Goal: Task Accomplishment & Management: Manage account settings

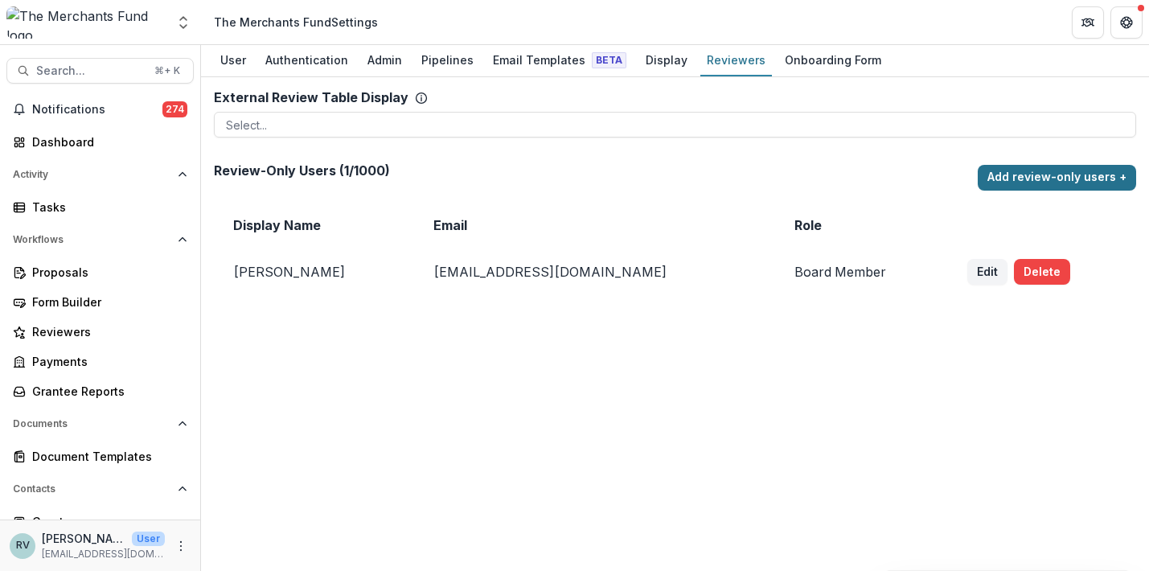
click at [1033, 175] on button "Add review-only users +" at bounding box center [1057, 178] width 158 height 26
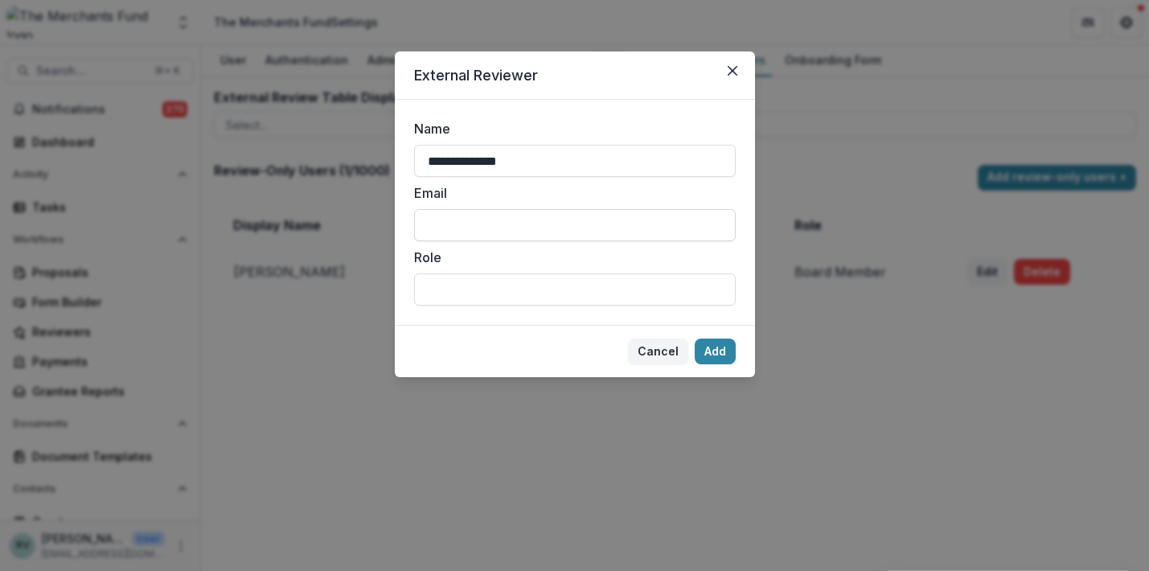
type input "**********"
click at [543, 229] on input "Email" at bounding box center [575, 225] width 322 height 32
paste input "**********"
type input "**********"
click at [565, 294] on input "Role" at bounding box center [575, 289] width 322 height 32
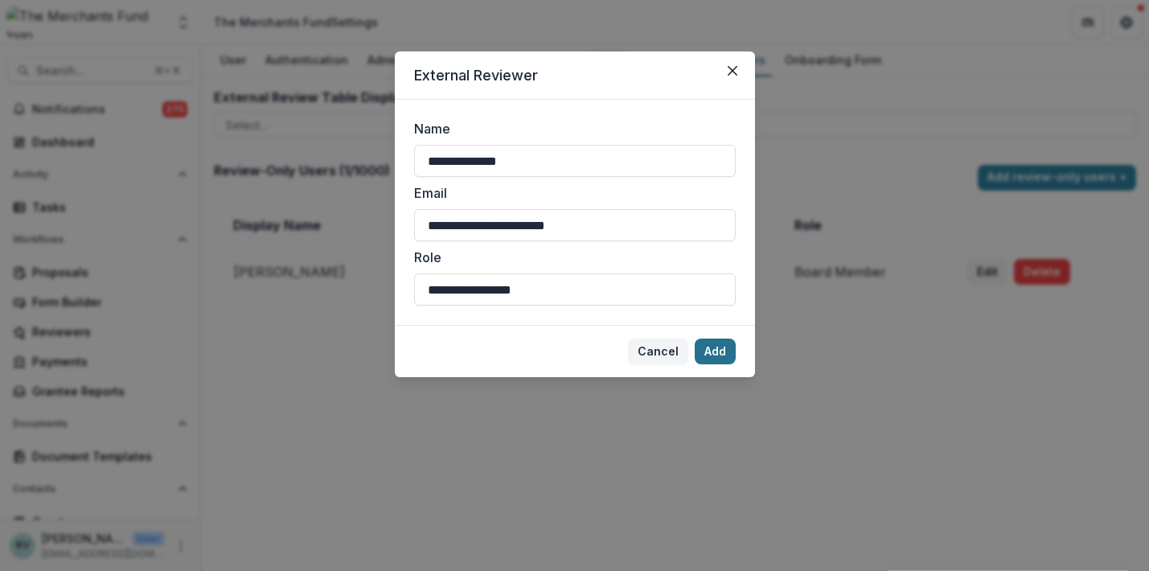
type input "**********"
click at [720, 349] on button "Add" at bounding box center [715, 352] width 41 height 26
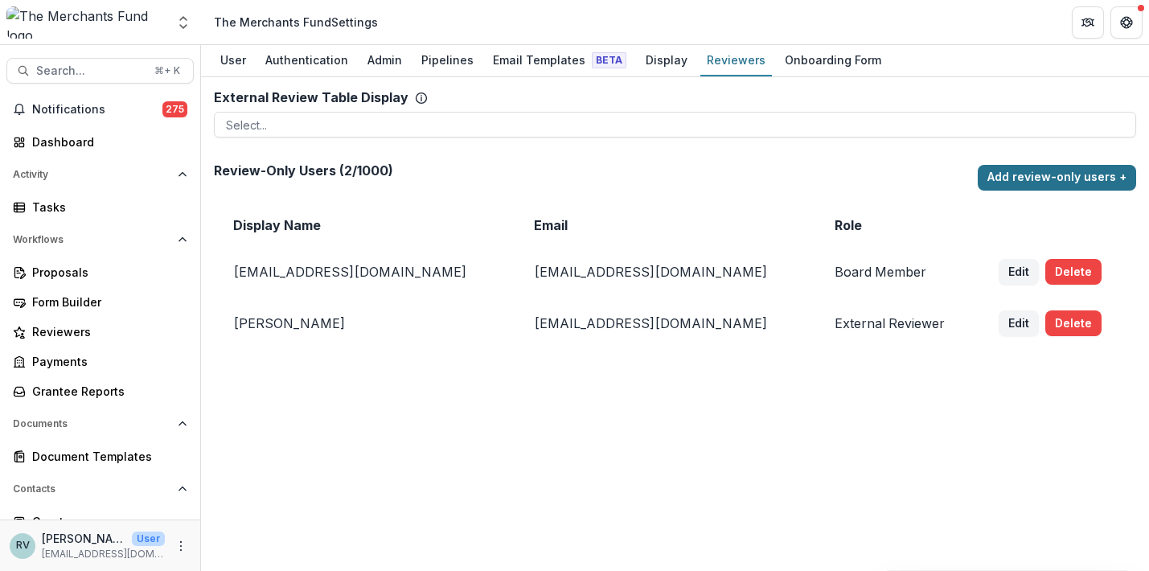
click at [1044, 171] on button "Add review-only users +" at bounding box center [1057, 178] width 158 height 26
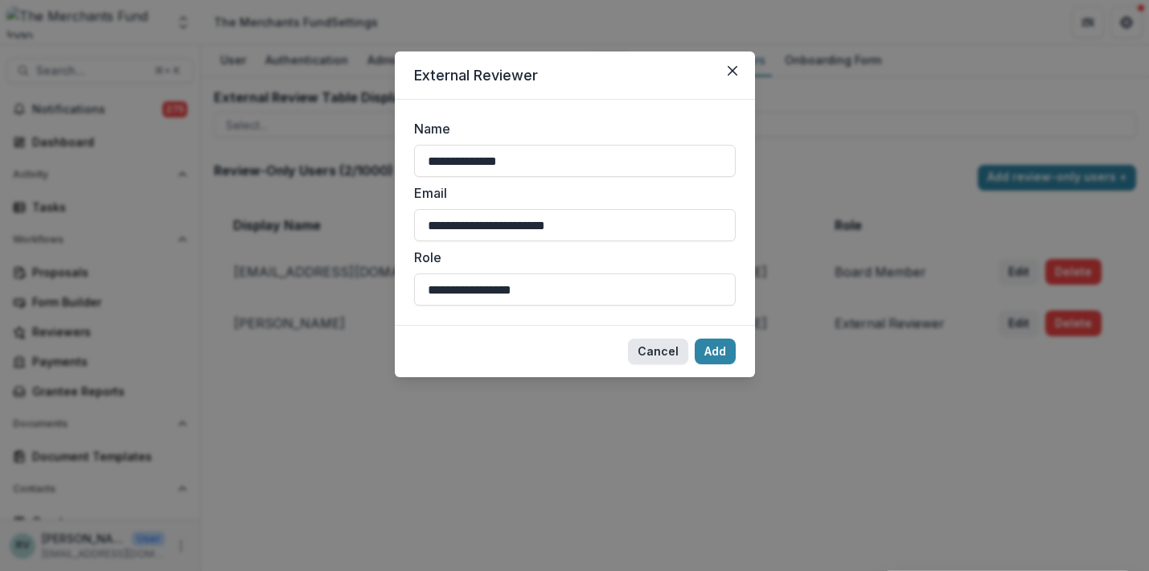
click at [660, 348] on button "Cancel" at bounding box center [658, 352] width 60 height 26
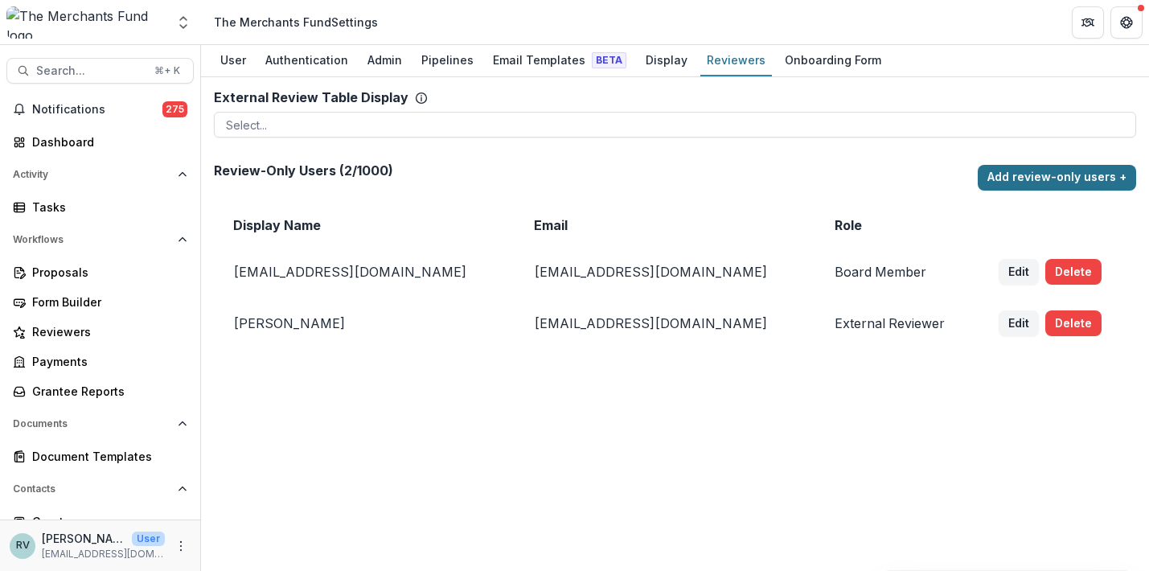
click at [1006, 183] on button "Add review-only users +" at bounding box center [1057, 178] width 158 height 26
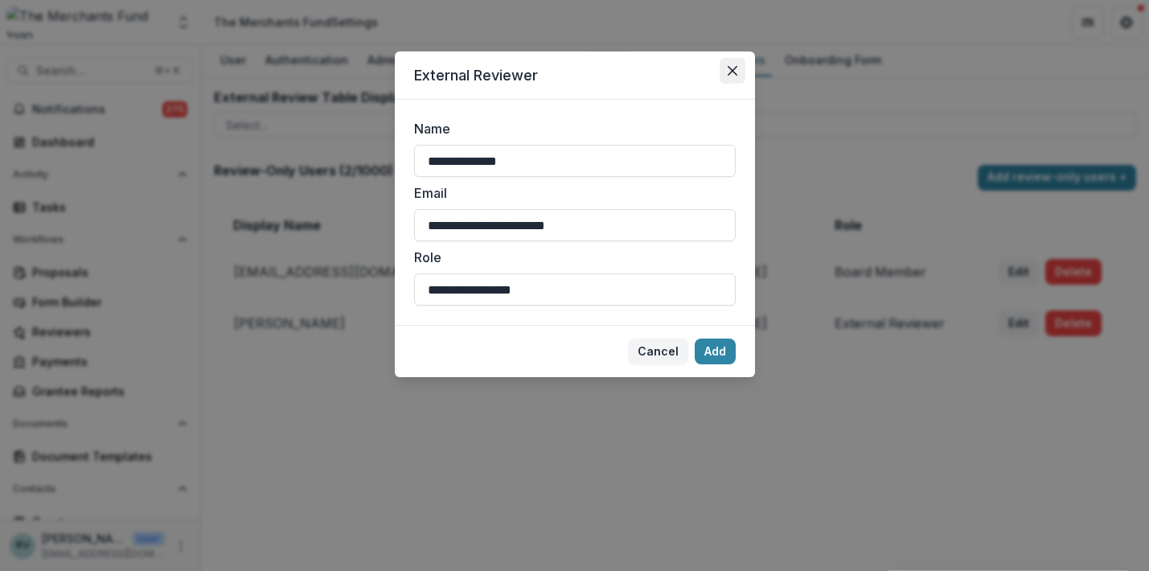
click at [728, 71] on icon "Close" at bounding box center [733, 71] width 10 height 10
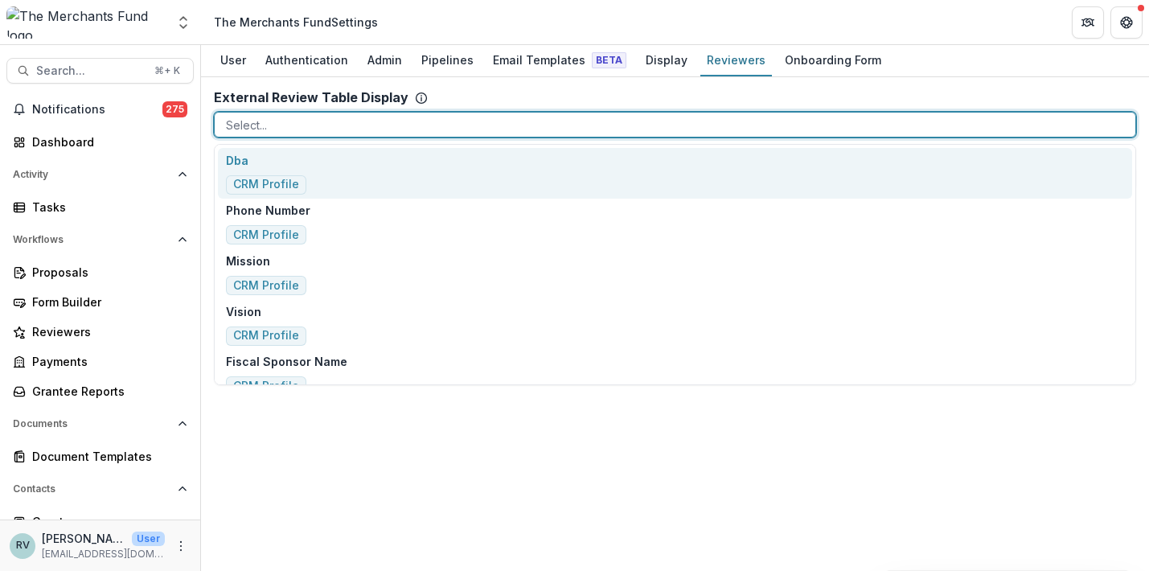
click at [688, 115] on div at bounding box center [675, 125] width 898 height 20
click at [680, 130] on div at bounding box center [675, 125] width 898 height 20
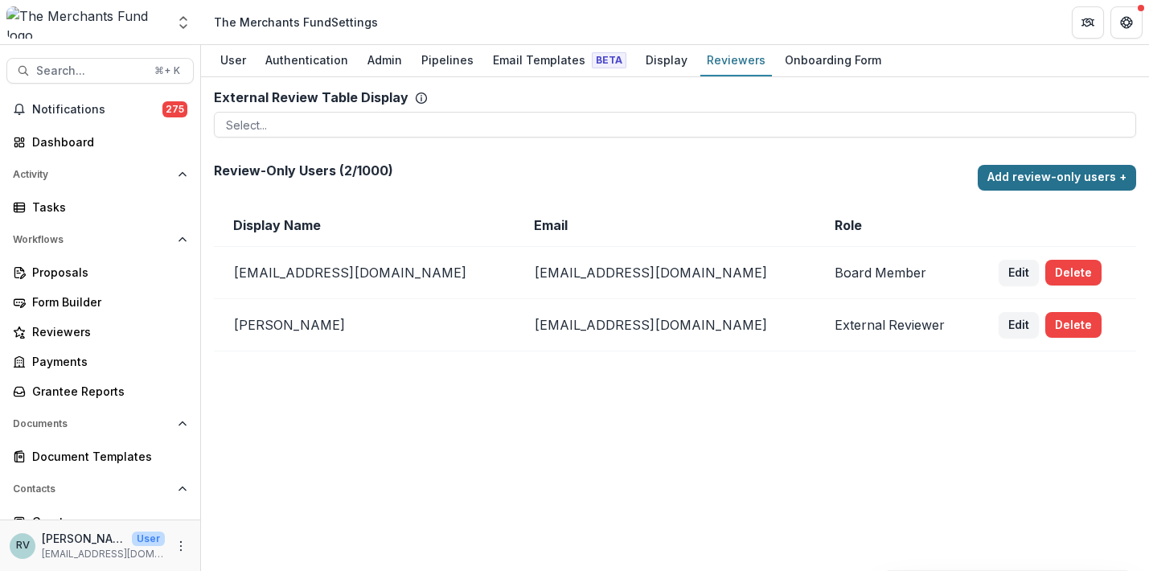
click at [1021, 183] on button "Add review-only users +" at bounding box center [1057, 178] width 158 height 26
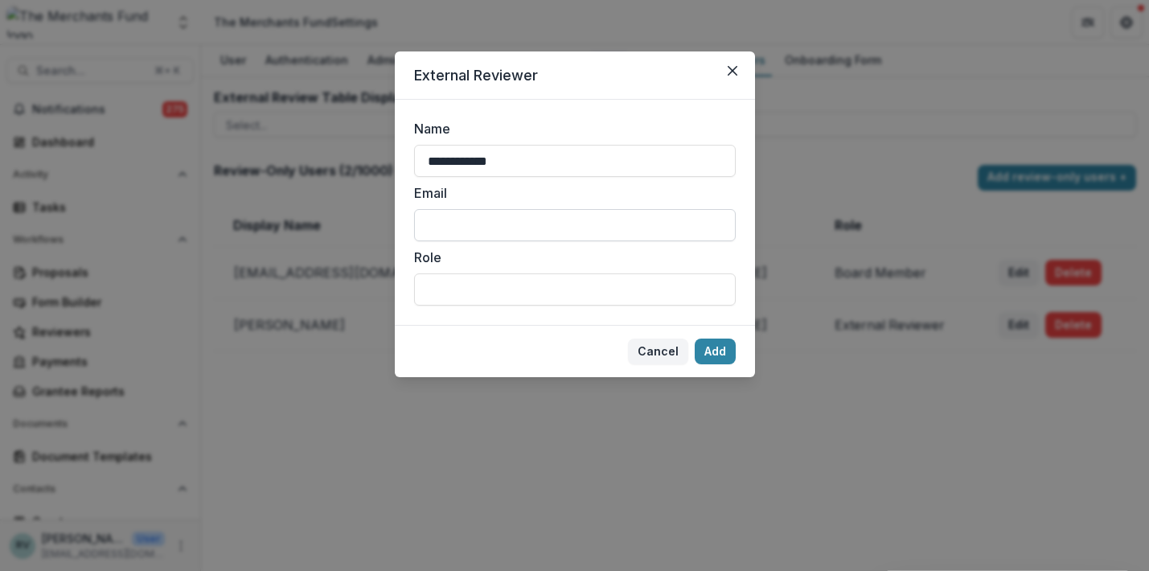
type input "**********"
paste input "**********"
type input "**********"
click at [503, 296] on input "Role" at bounding box center [575, 289] width 322 height 32
type input "**********"
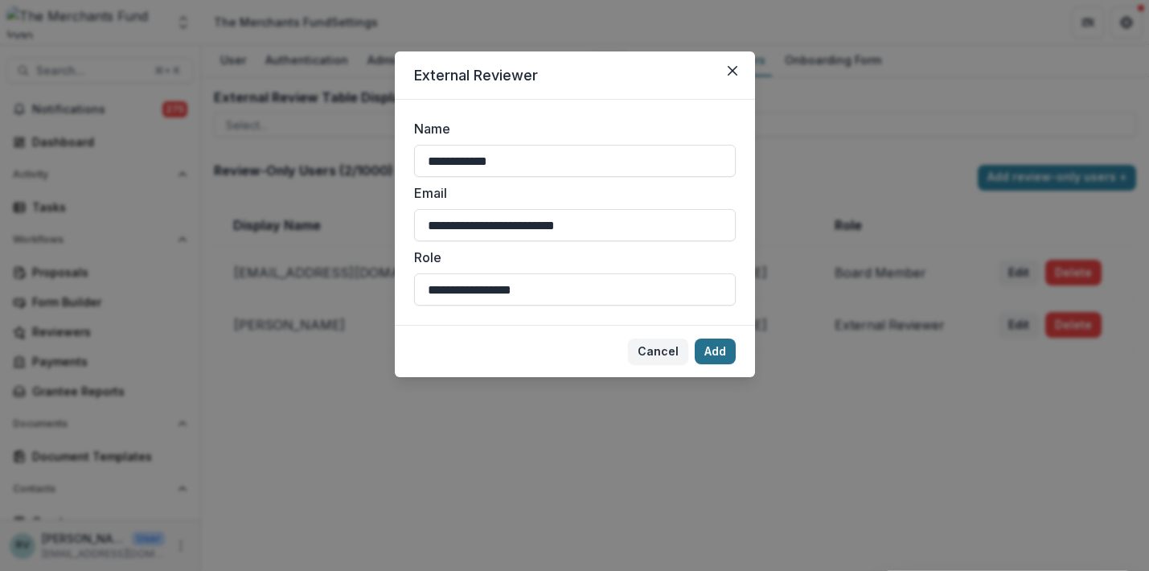
click at [713, 357] on button "Add" at bounding box center [715, 352] width 41 height 26
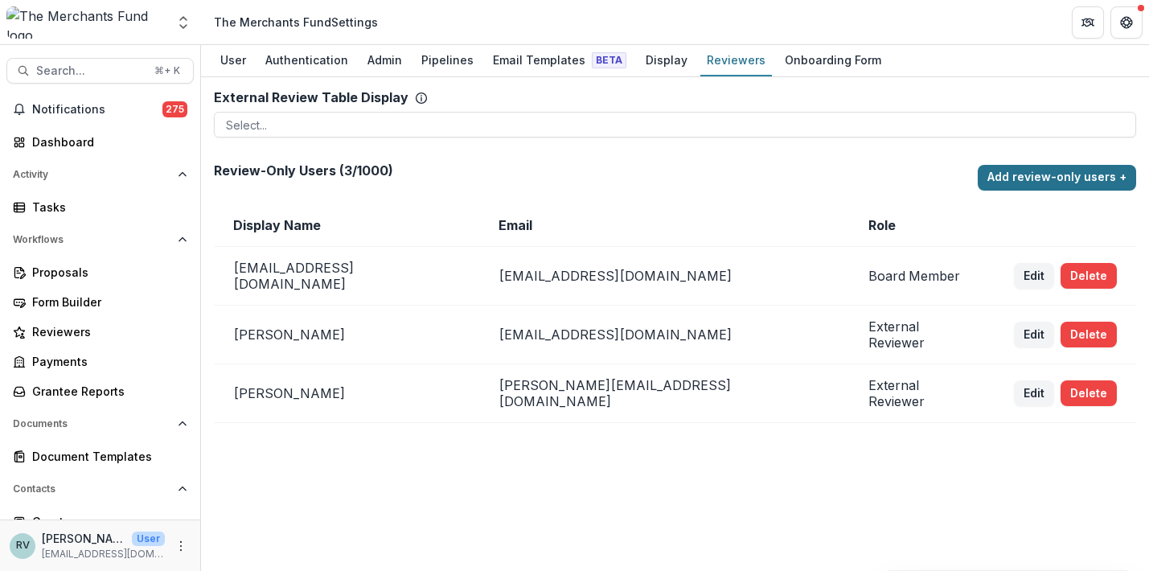
click at [1068, 171] on button "Add review-only users +" at bounding box center [1057, 178] width 158 height 26
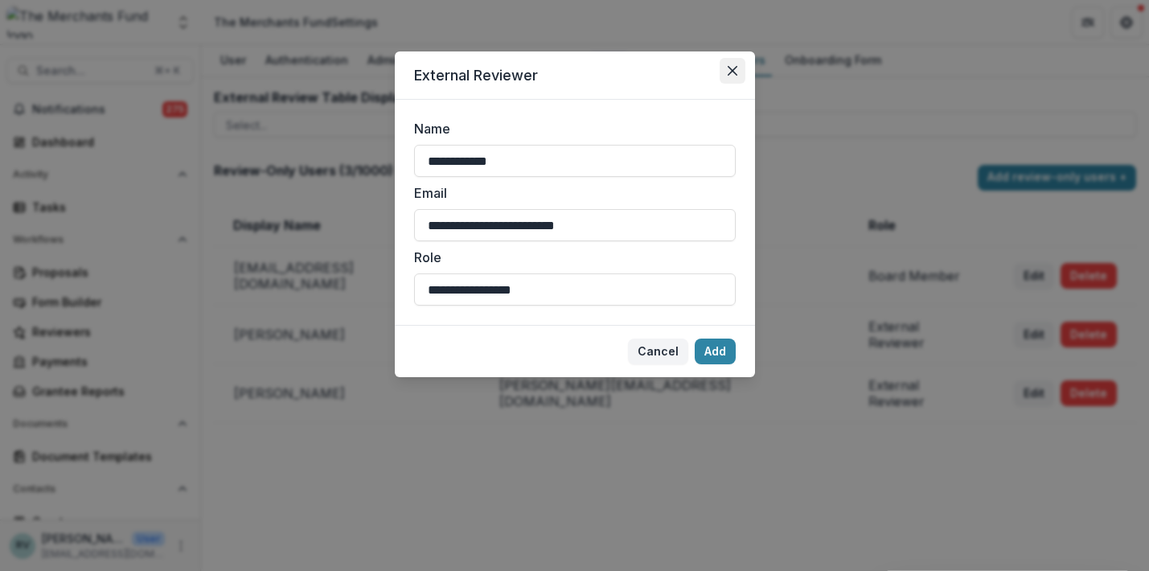
click at [728, 73] on icon "Close" at bounding box center [733, 71] width 10 height 10
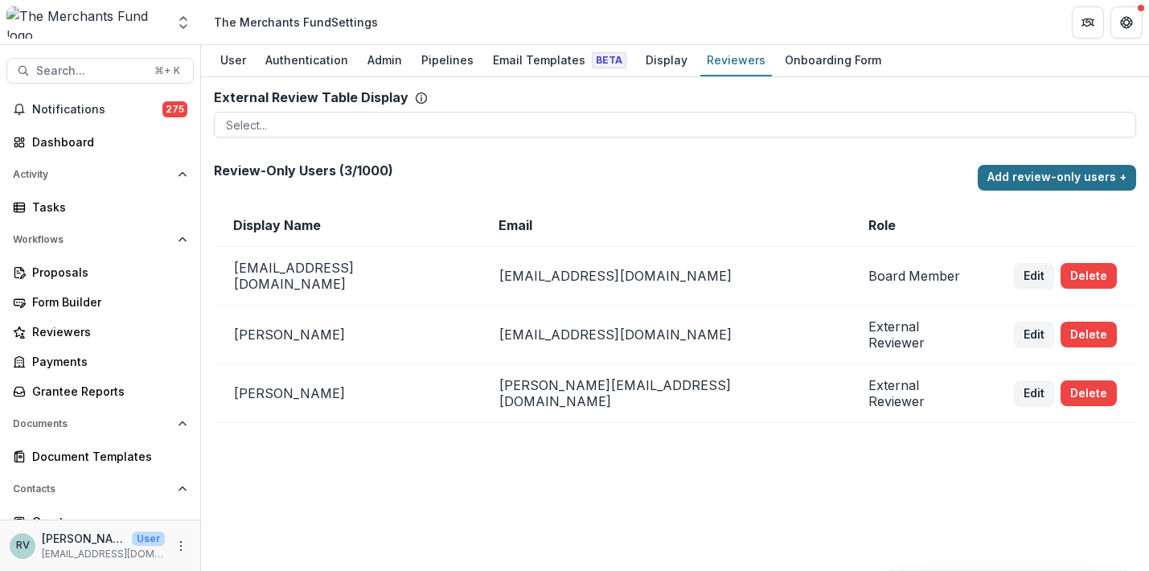
click at [1031, 171] on button "Add review-only users +" at bounding box center [1057, 178] width 158 height 26
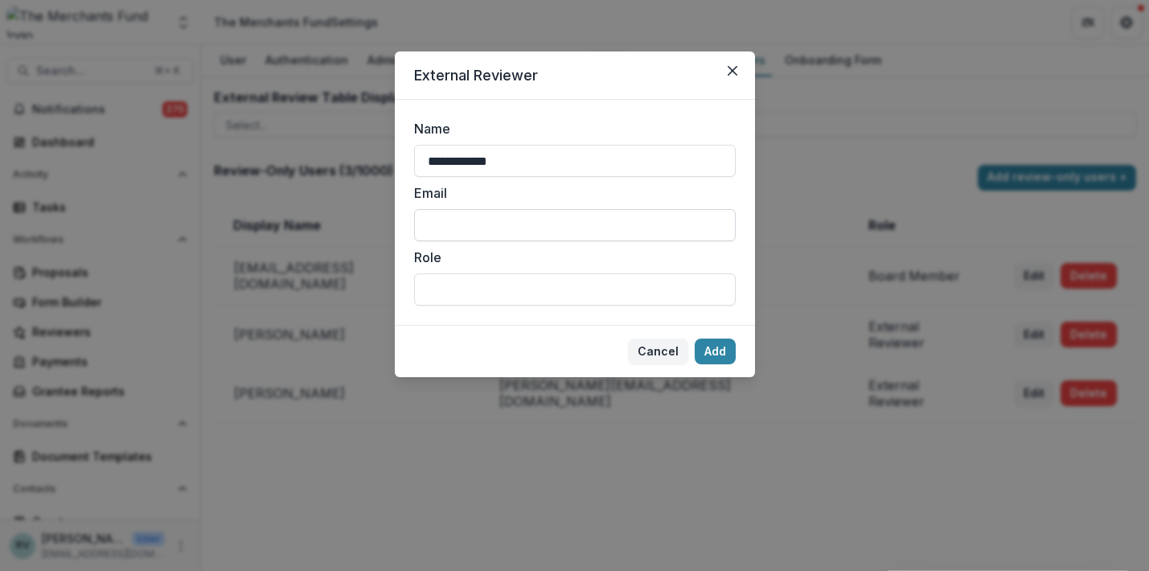
type input "**********"
paste input "**********"
type input "**********"
click at [541, 290] on input "Role" at bounding box center [575, 289] width 322 height 32
type input "**********"
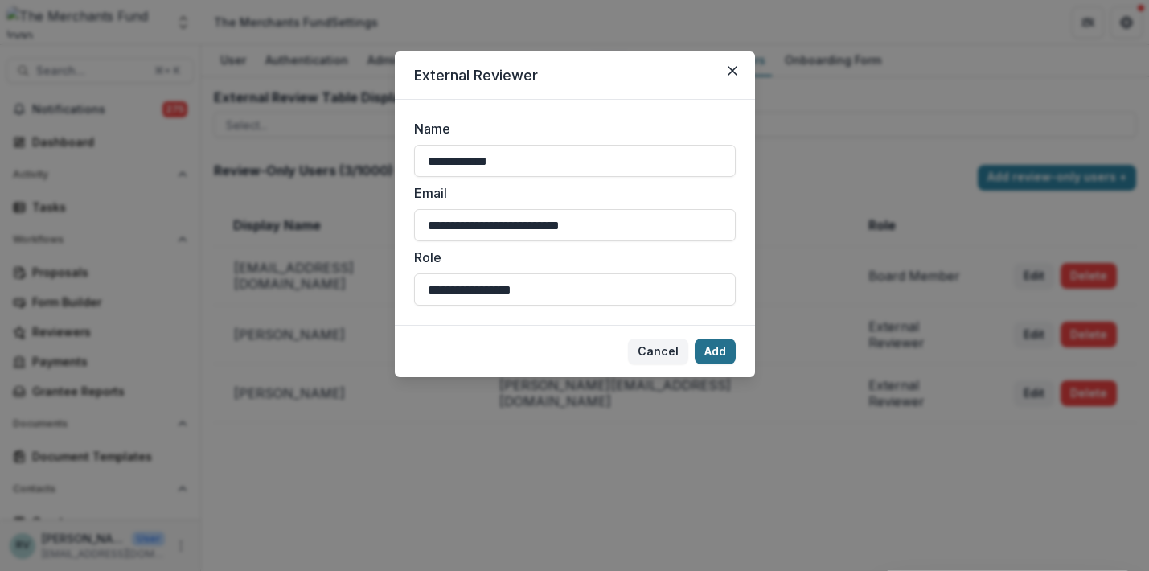
click at [718, 348] on button "Add" at bounding box center [715, 352] width 41 height 26
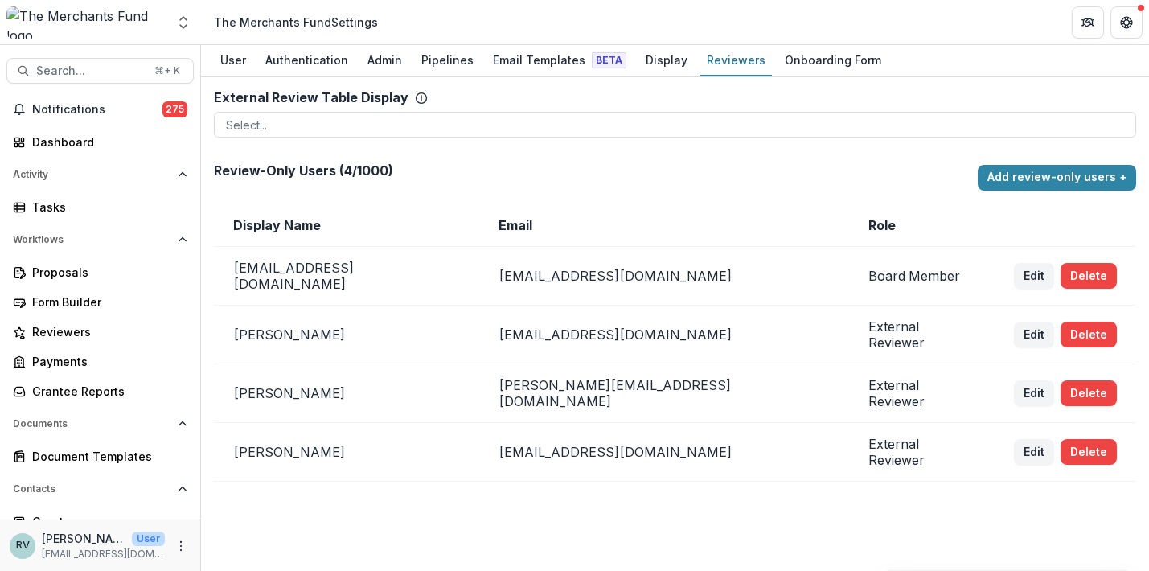
click at [663, 489] on div "External Review Table Display To pick up a draggable item, press the space bar.…" at bounding box center [675, 324] width 948 height 494
click at [1014, 380] on button "Edit" at bounding box center [1034, 393] width 40 height 26
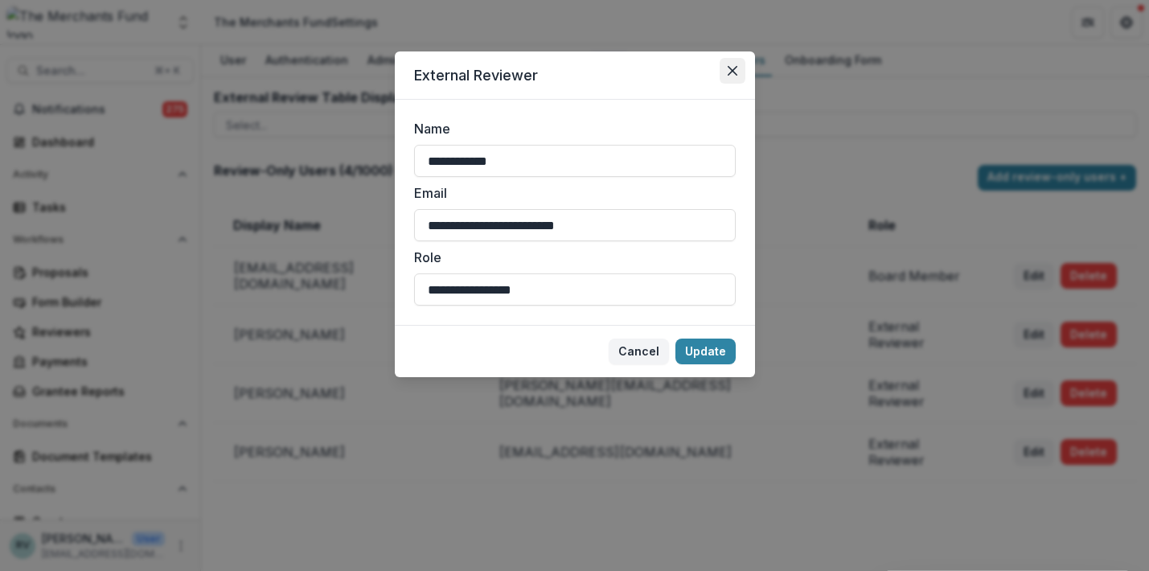
click at [729, 68] on icon "Close" at bounding box center [733, 71] width 10 height 10
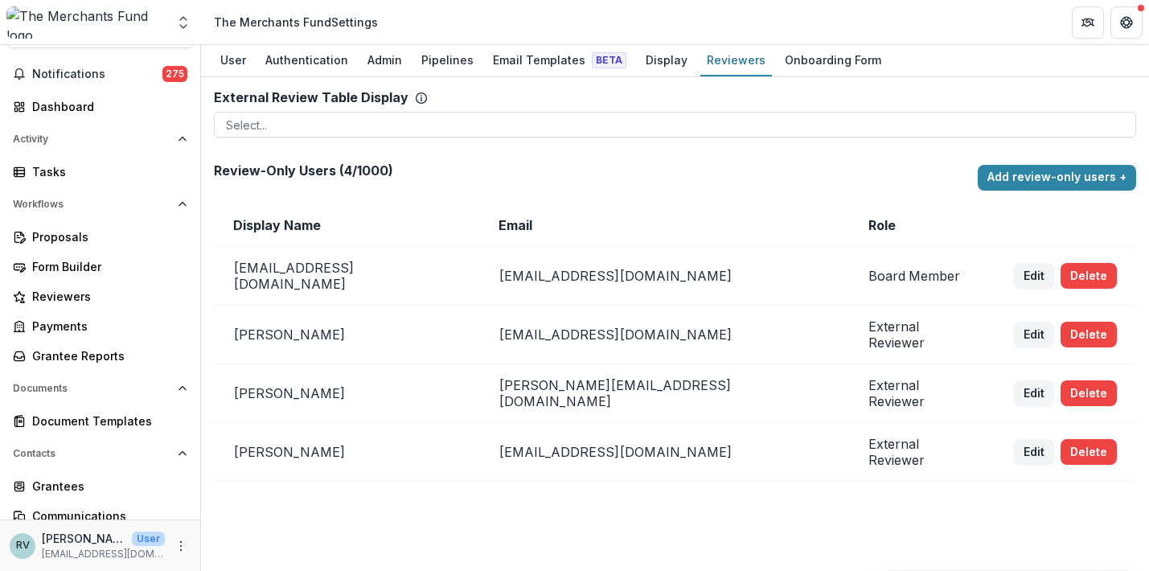
scroll to position [39, 0]
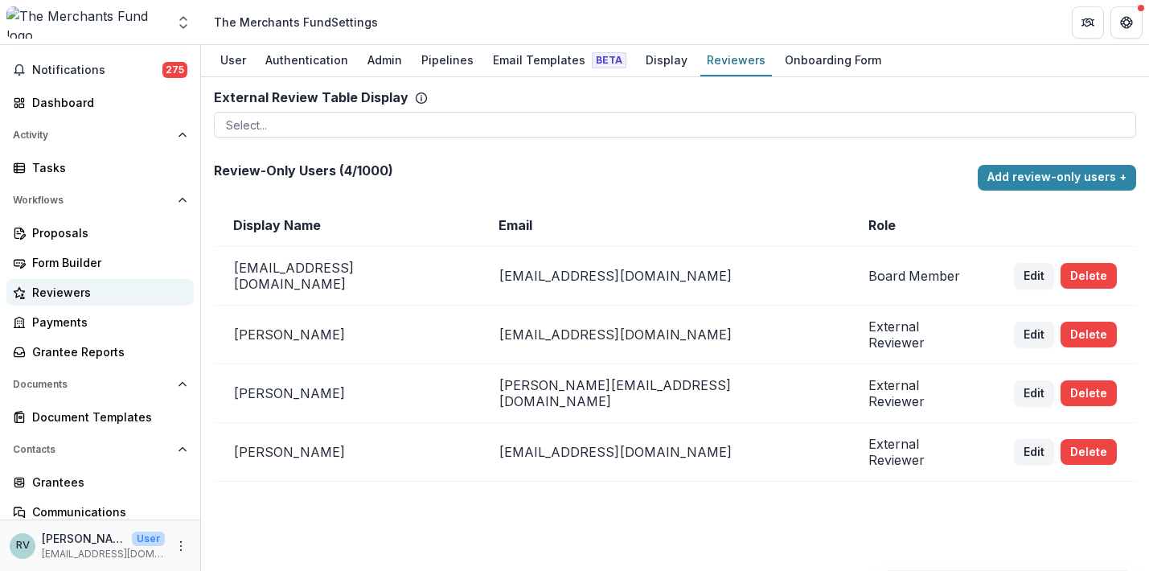
click at [69, 286] on div "Reviewers" at bounding box center [106, 292] width 149 height 17
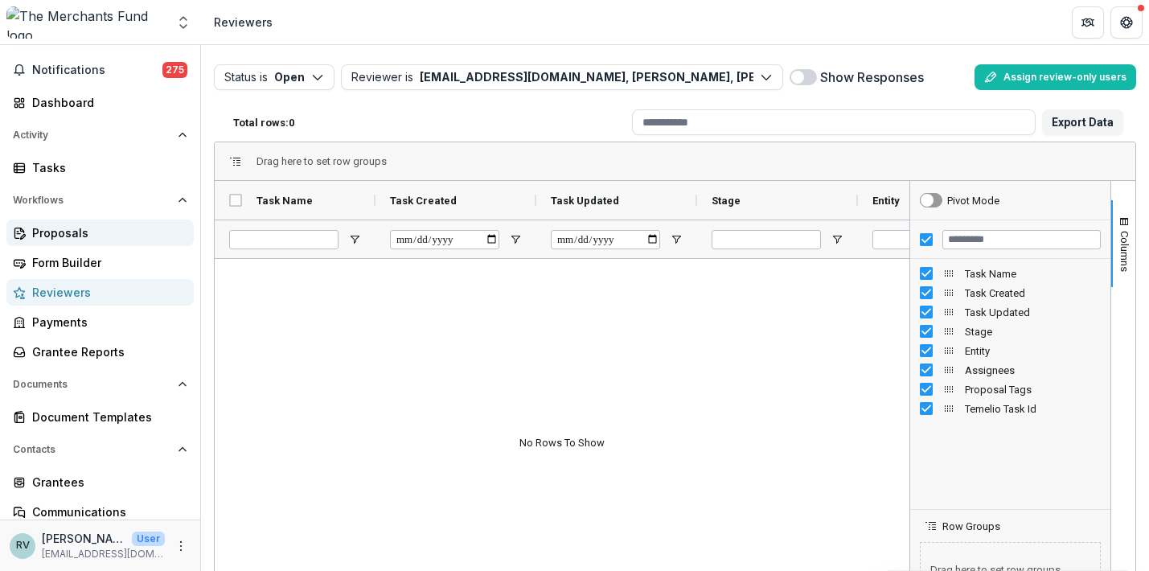
click at [80, 235] on div "Proposals" at bounding box center [106, 232] width 149 height 17
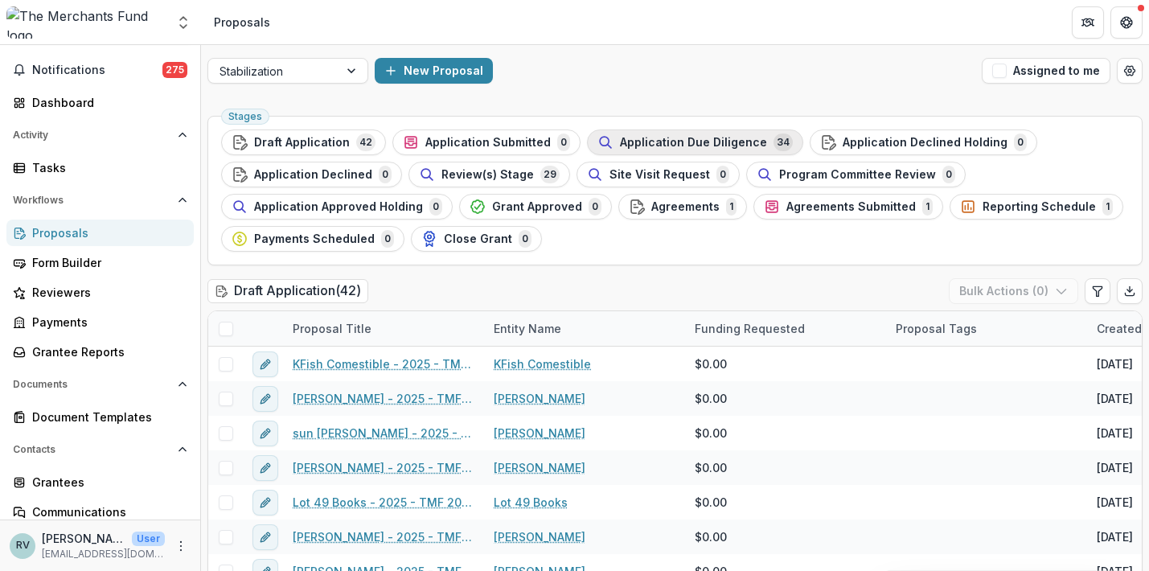
click at [686, 133] on button "Application Due Diligence 34" at bounding box center [695, 143] width 216 height 26
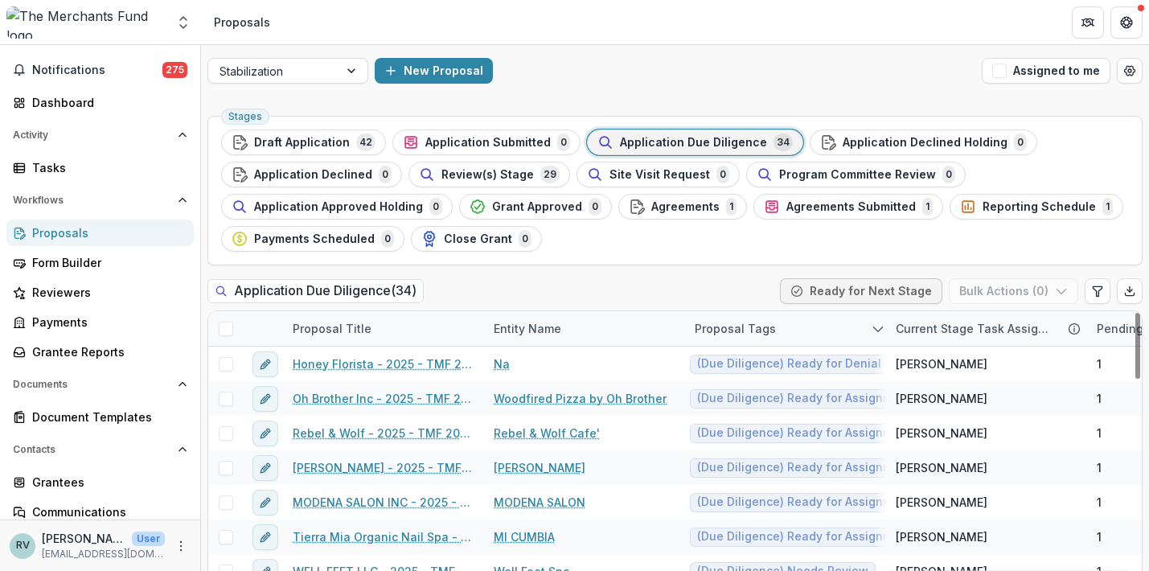
click at [878, 328] on icon "sorted descending" at bounding box center [878, 329] width 13 height 13
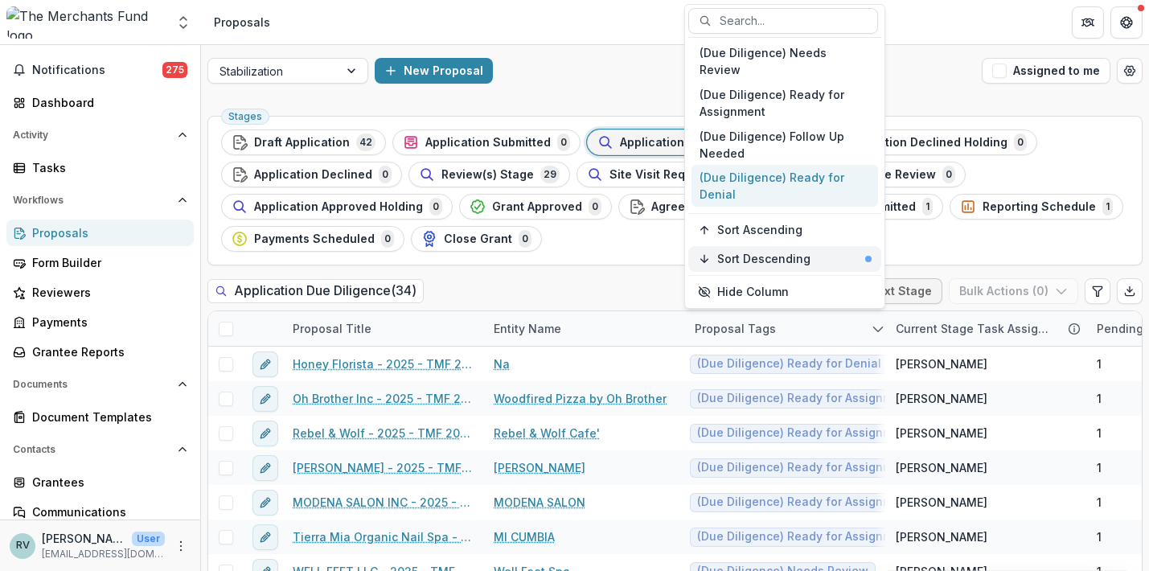
click at [809, 257] on div "Sort Descending" at bounding box center [795, 260] width 154 height 14
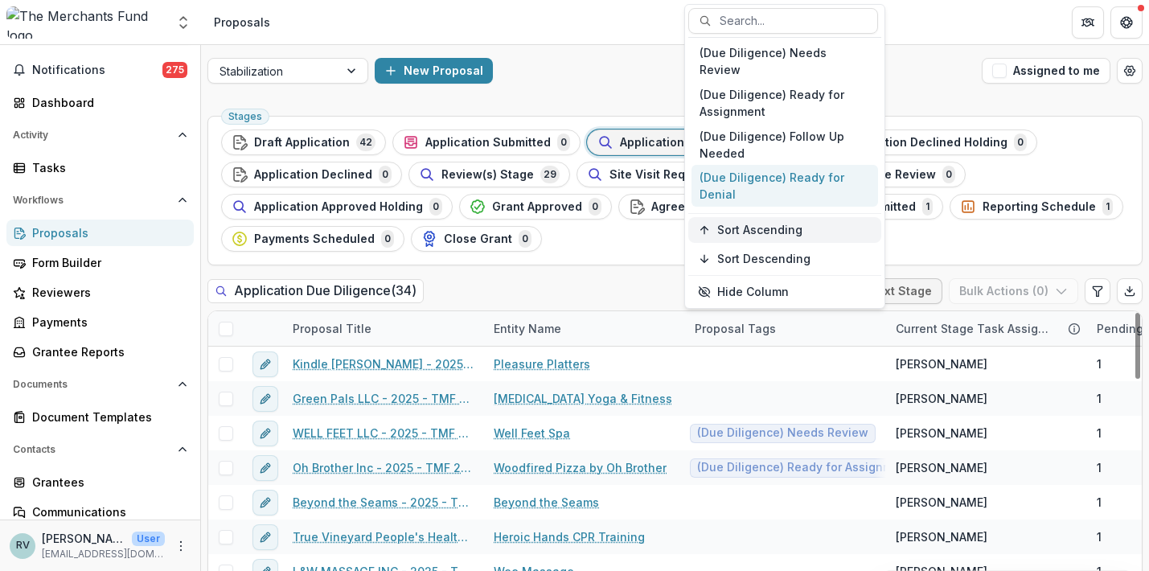
click at [804, 224] on div "Sort Ascending" at bounding box center [795, 231] width 154 height 14
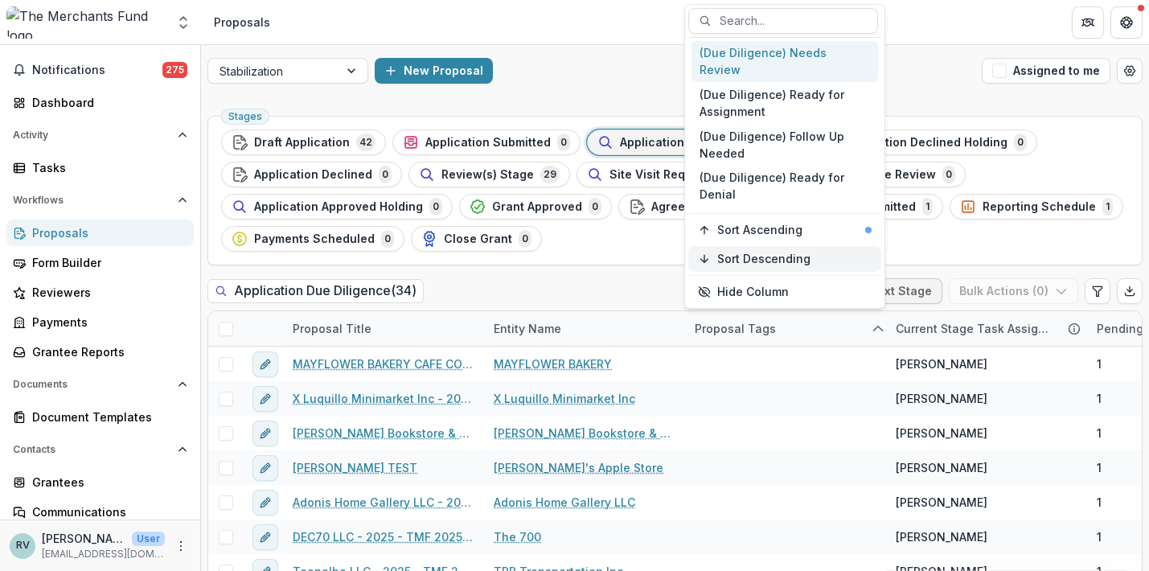
click at [801, 256] on span "Sort Descending" at bounding box center [764, 260] width 93 height 14
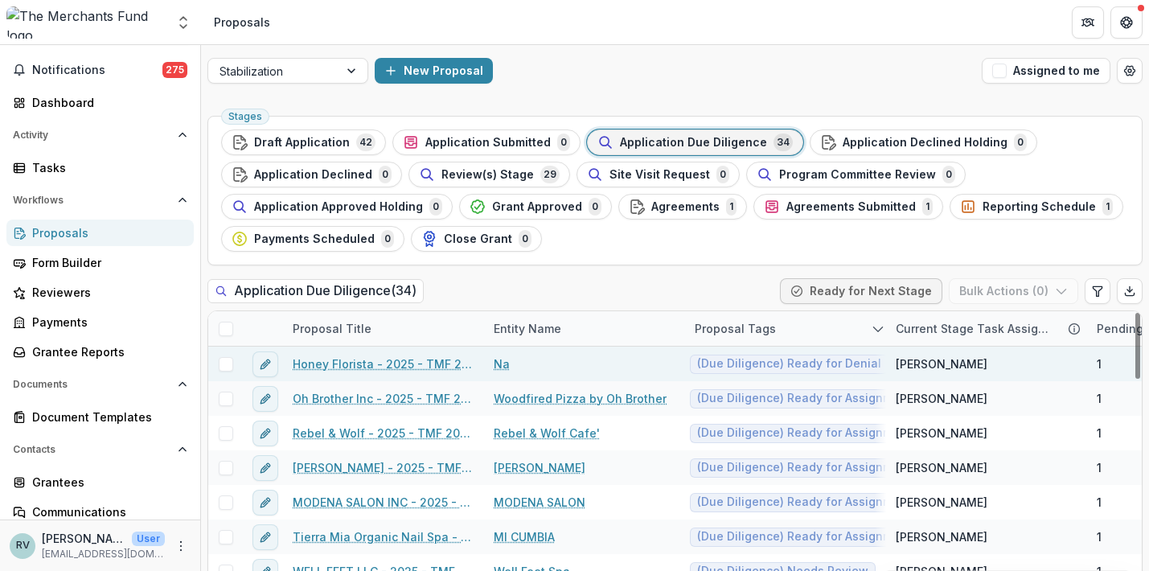
click at [975, 366] on div "[PERSON_NAME]" at bounding box center [986, 364] width 201 height 35
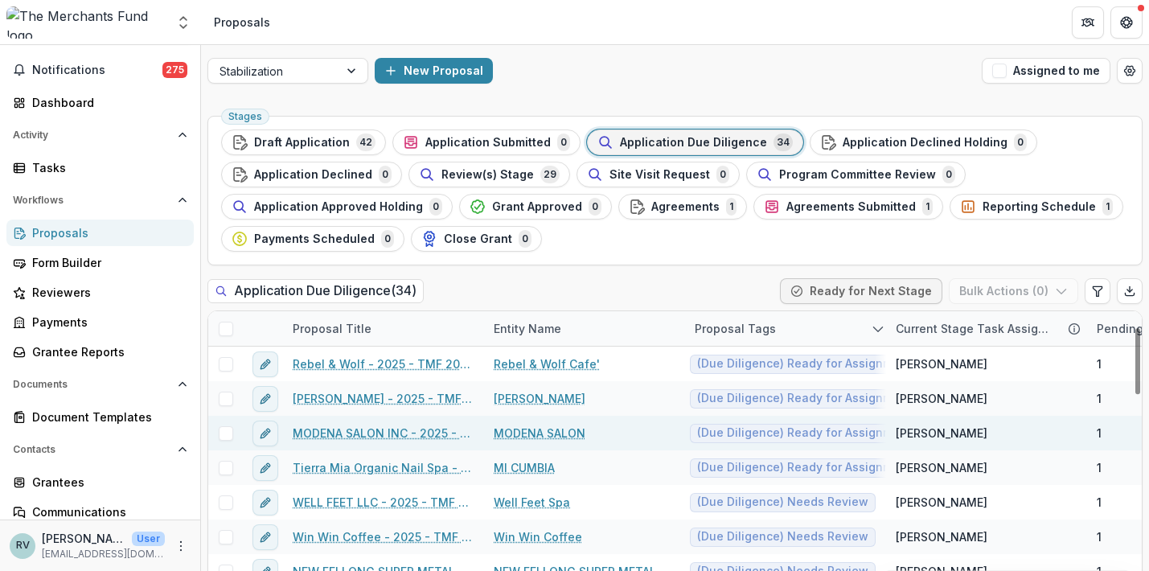
scroll to position [71, 0]
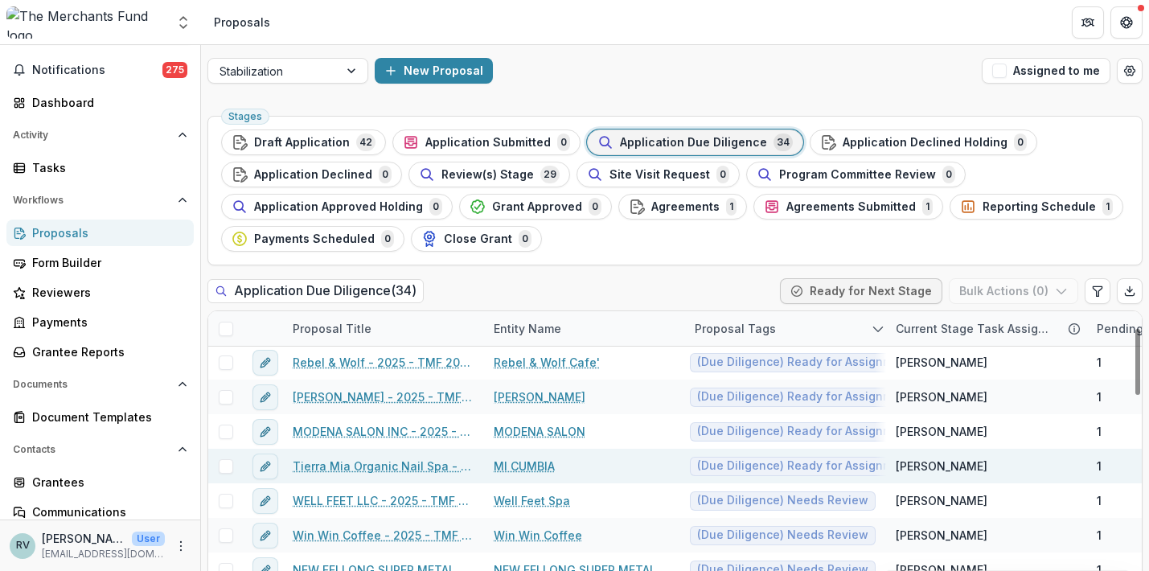
click at [431, 464] on link "Tierra Mia Organic Nail Spa - 2025 - TMF 2025 Stabilization Grant Program" at bounding box center [384, 466] width 182 height 17
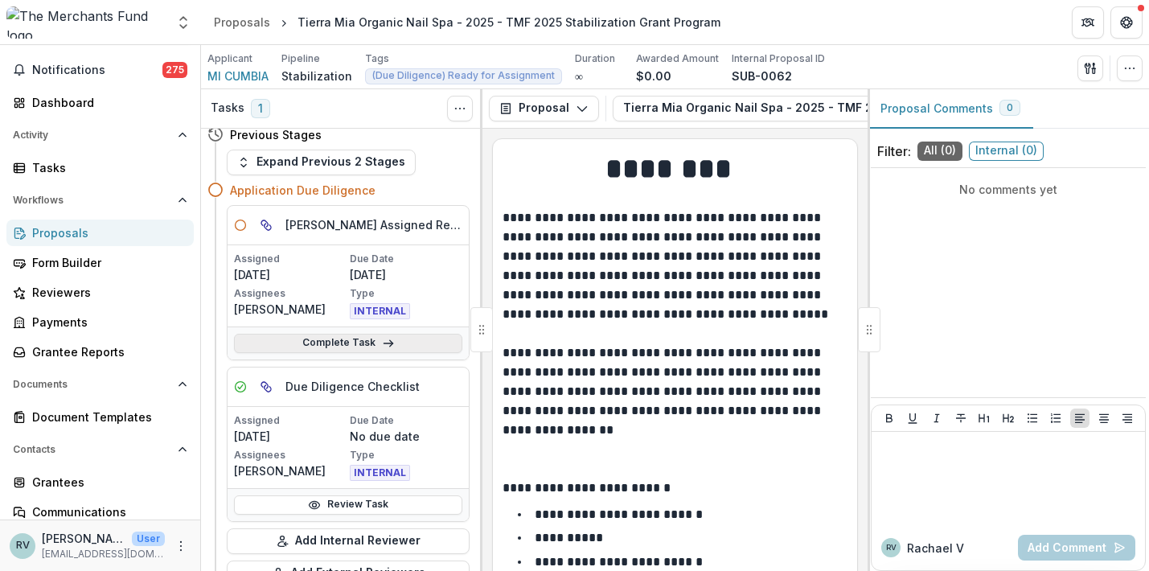
scroll to position [9, 0]
click at [376, 340] on link "Complete Task" at bounding box center [348, 343] width 228 height 19
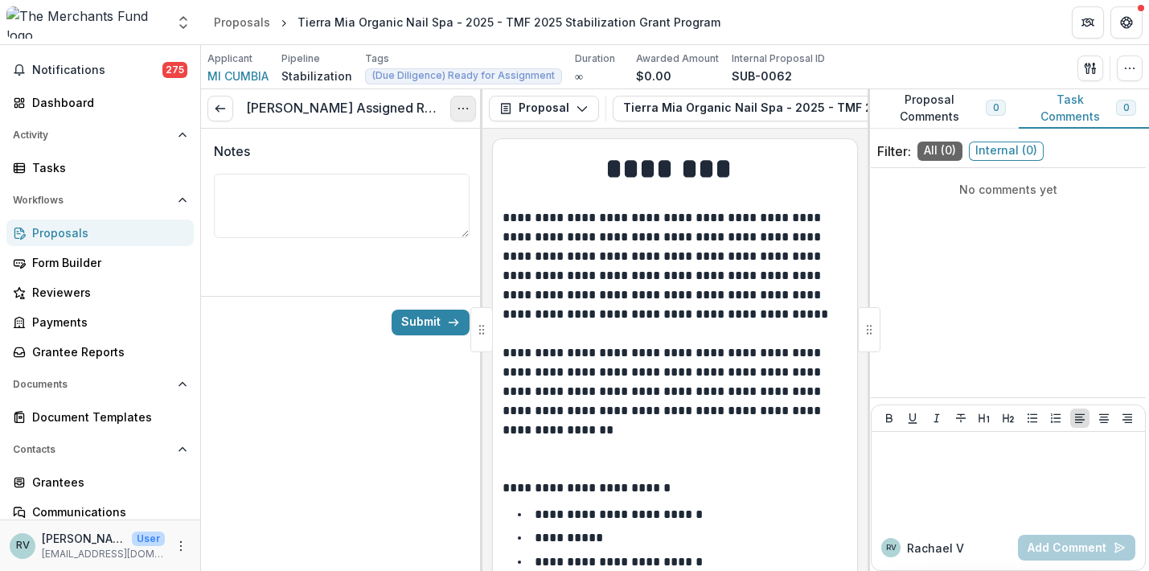
click at [457, 113] on icon "Options" at bounding box center [463, 108] width 13 height 13
click at [418, 177] on button "Cancel Task" at bounding box center [386, 179] width 172 height 27
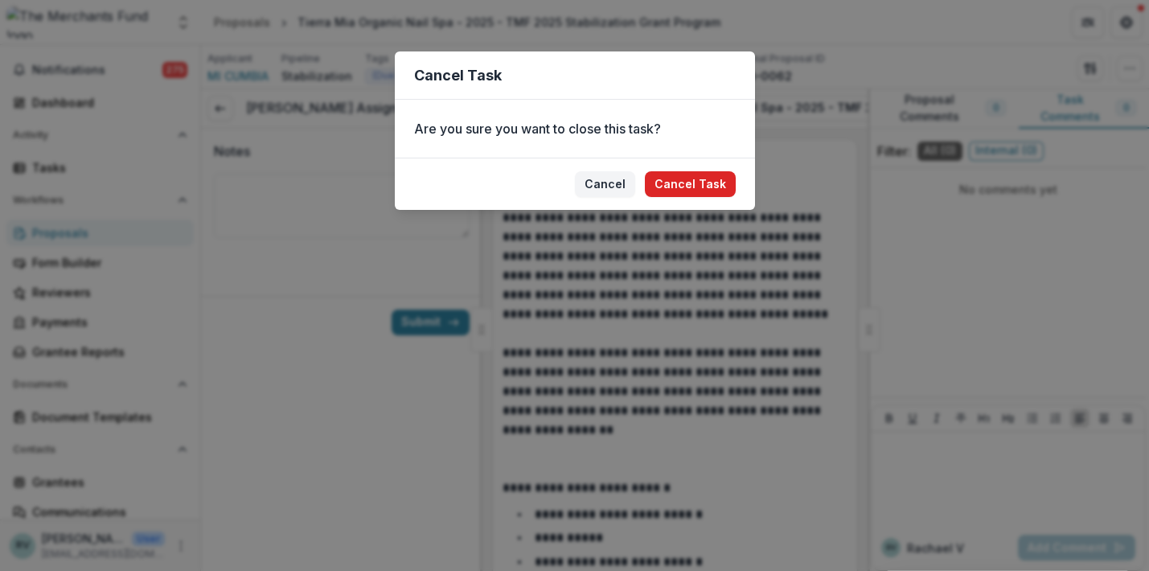
click at [682, 182] on button "Cancel Task" at bounding box center [690, 184] width 91 height 26
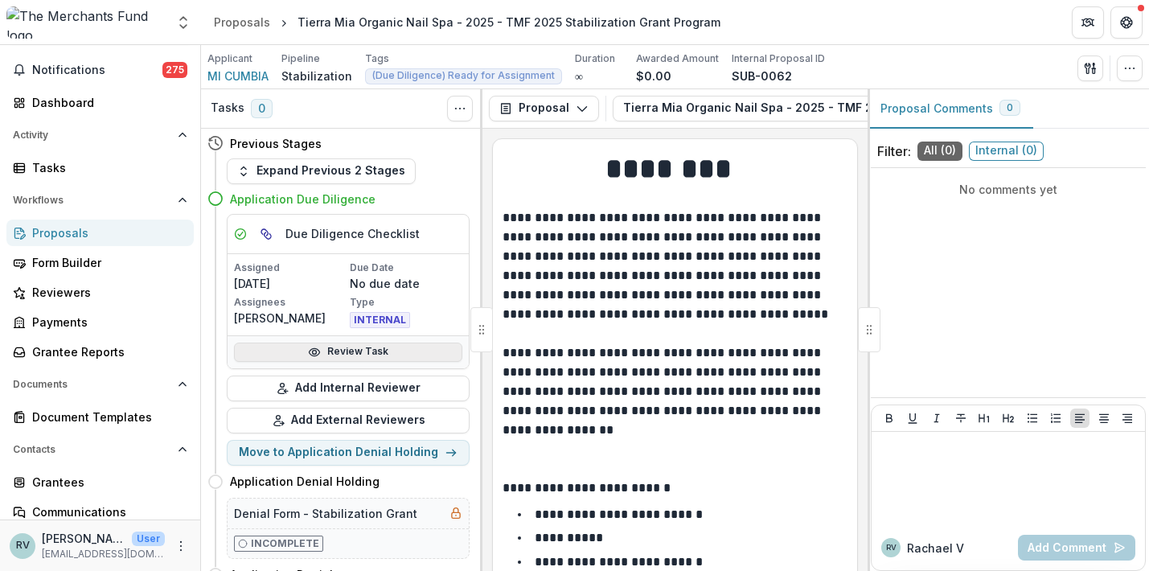
click at [351, 347] on link "Review Task" at bounding box center [348, 352] width 228 height 19
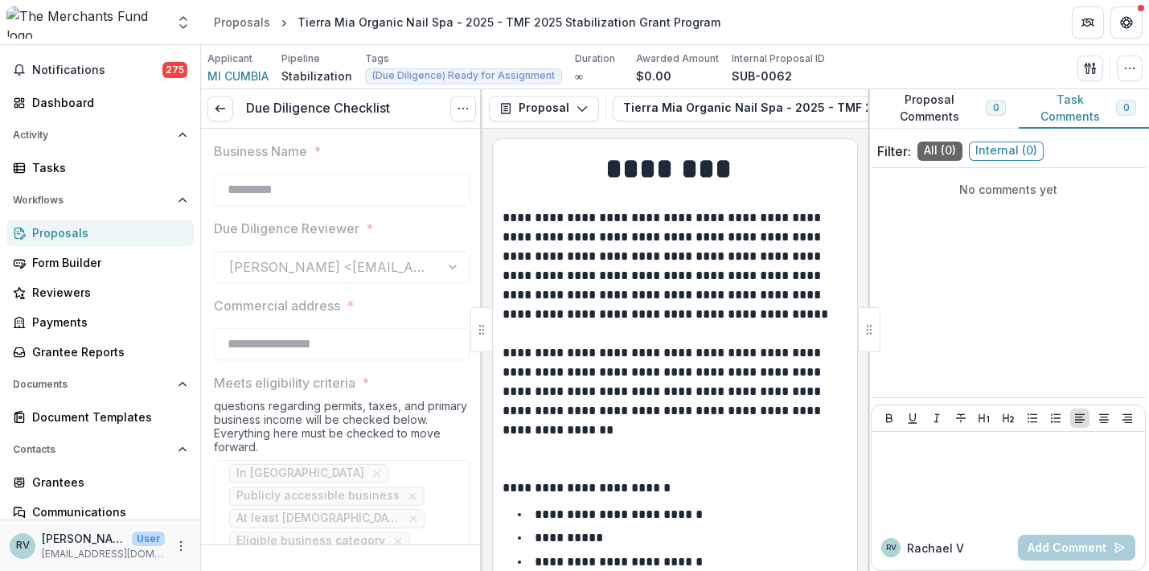
type input "*******"
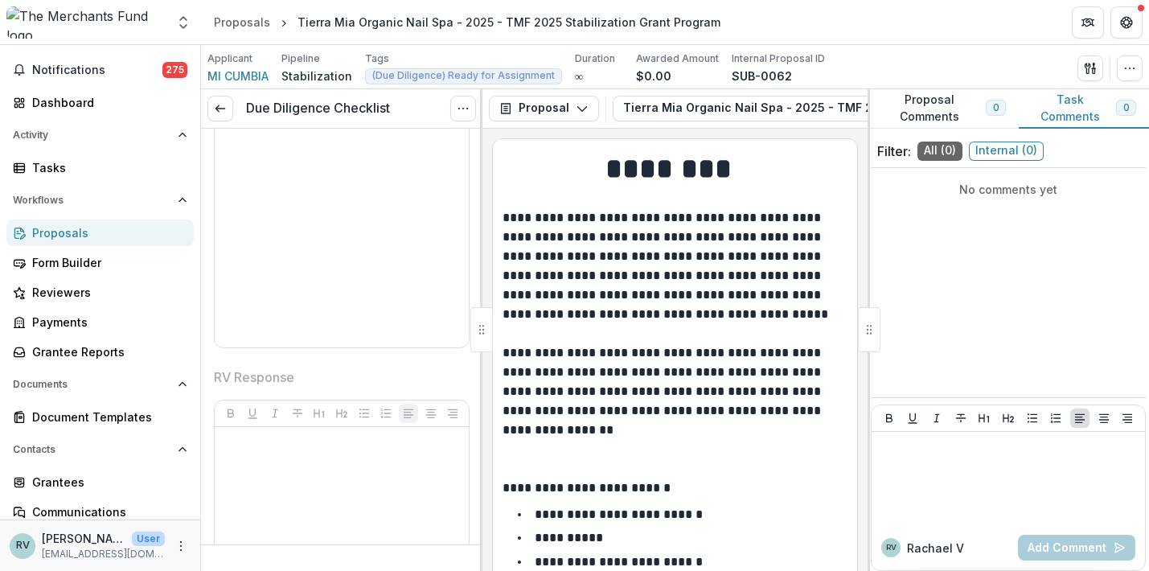
scroll to position [4136, 0]
click at [1133, 71] on icon "button" at bounding box center [1130, 68] width 13 height 13
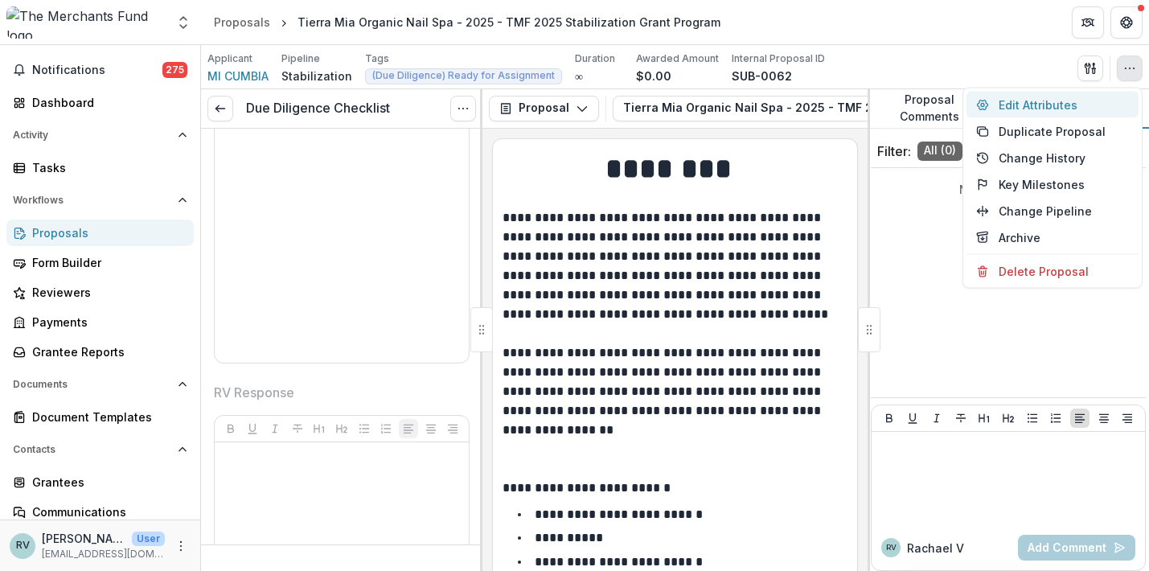
click at [1083, 108] on button "Edit Attributes" at bounding box center [1053, 105] width 172 height 27
type input "*******"
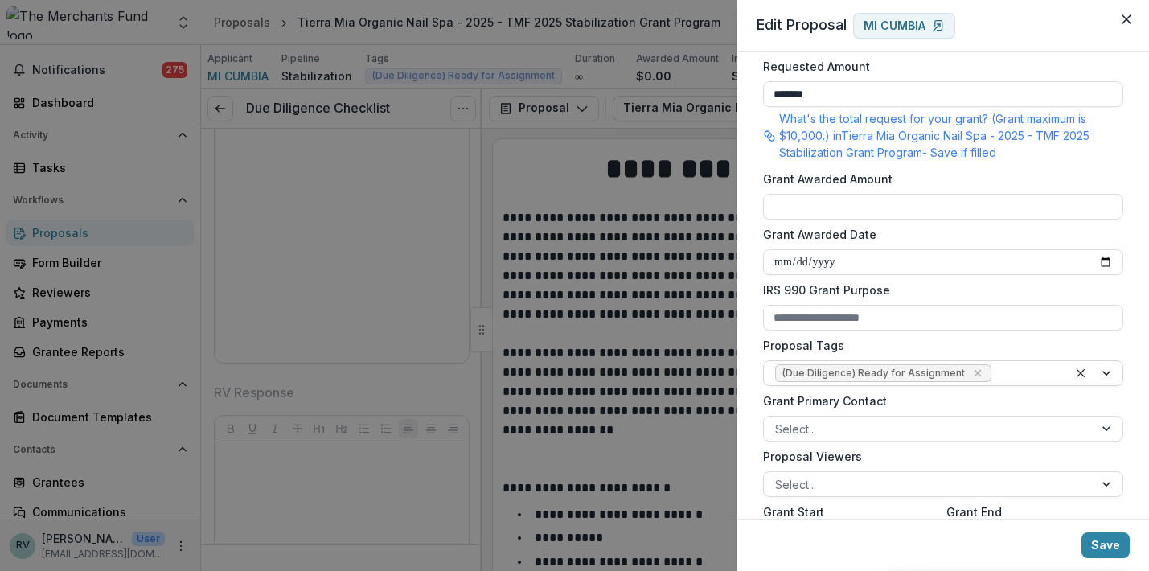
scroll to position [388, 0]
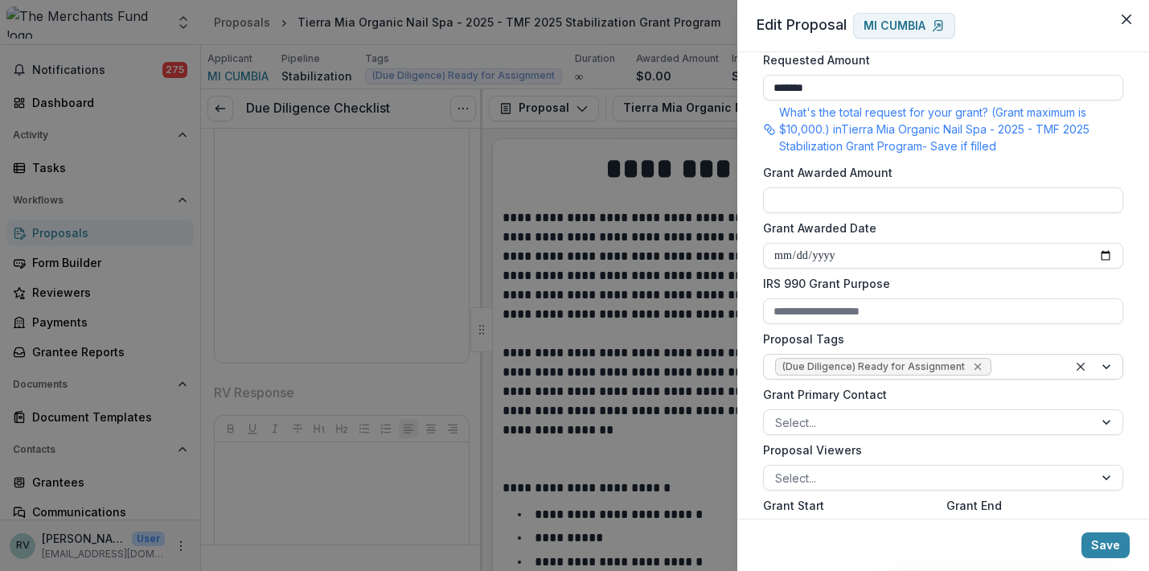
click at [972, 367] on icon "Remove (Due Diligence) Ready for Assignment" at bounding box center [978, 366] width 13 height 13
click at [1105, 543] on button "Save" at bounding box center [1106, 545] width 48 height 26
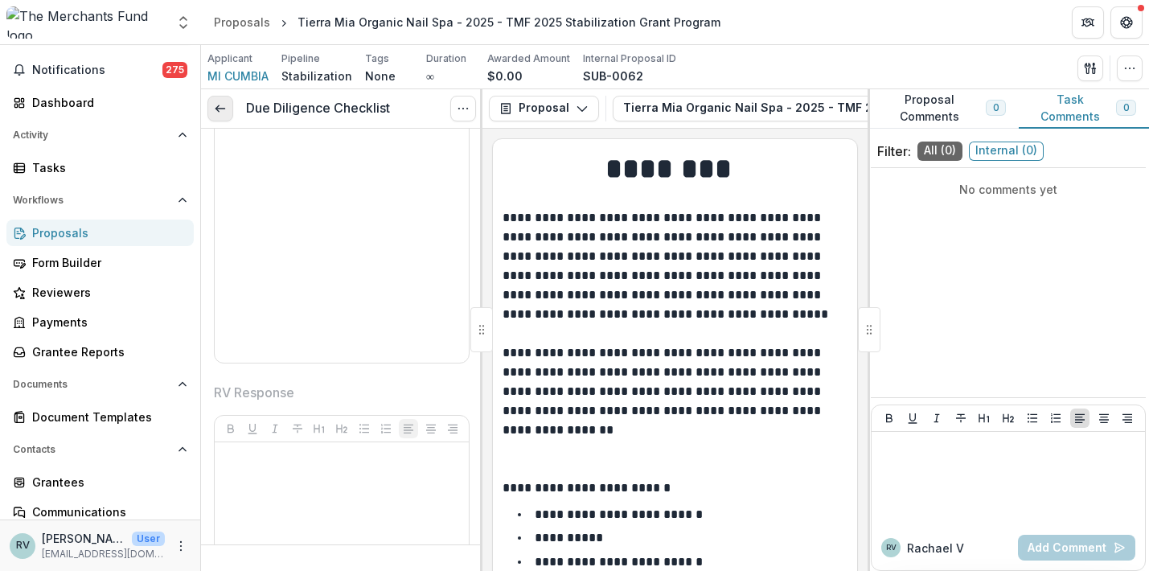
click at [230, 108] on link at bounding box center [221, 109] width 26 height 26
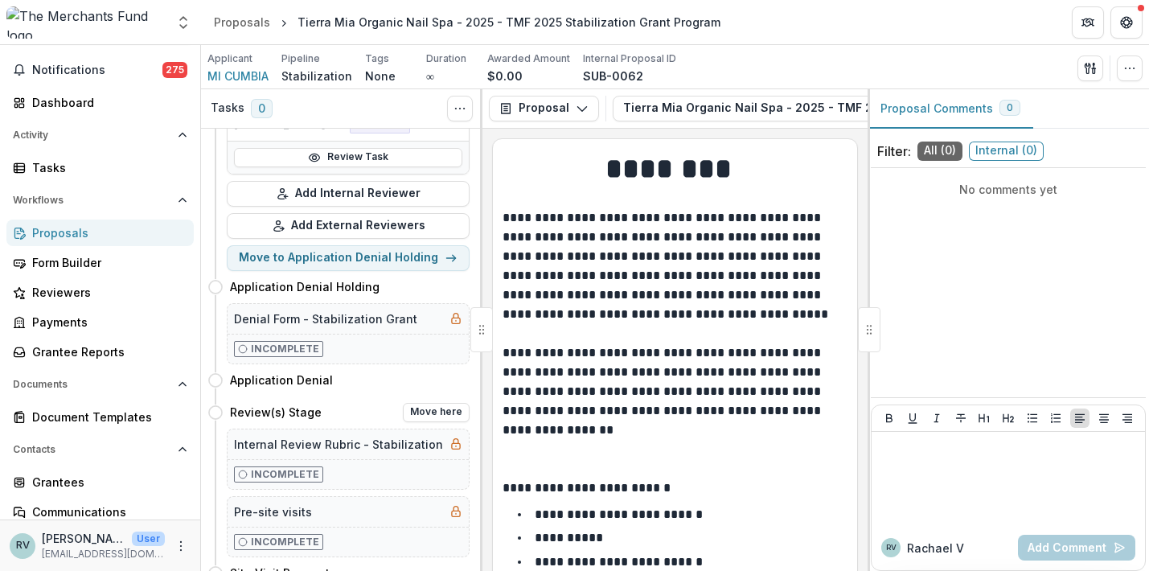
scroll to position [195, 0]
click at [435, 411] on button "Move here" at bounding box center [436, 412] width 67 height 19
select select "**********"
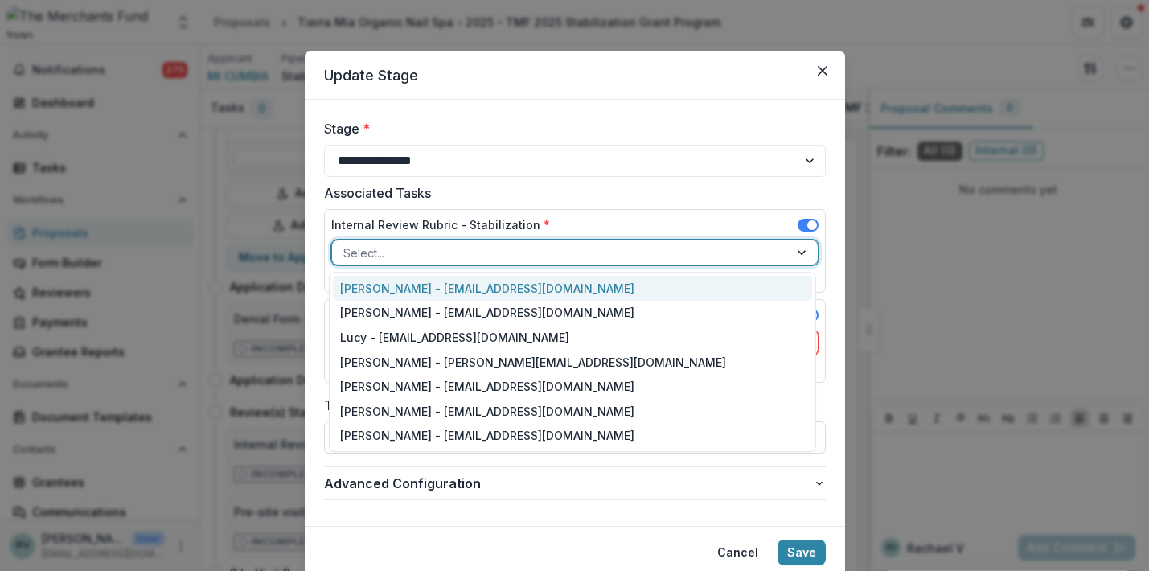
click at [450, 248] on div at bounding box center [560, 253] width 434 height 20
click at [483, 207] on div "Associated Tasks Internal Review Rubric - Stabilization * Helen Horstmann-Allen…" at bounding box center [575, 286] width 502 height 206
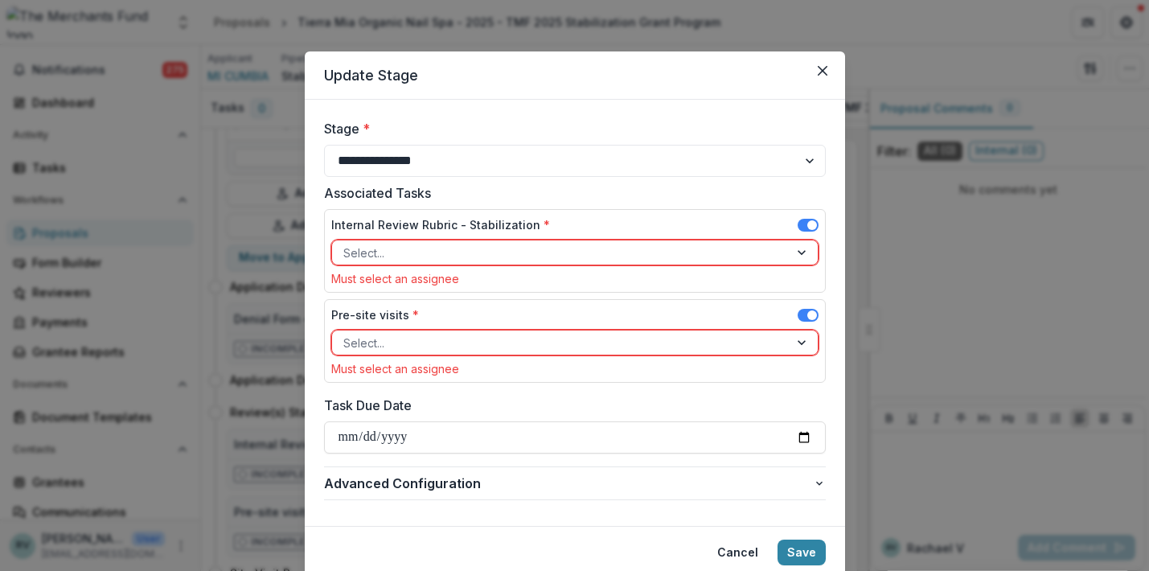
click at [463, 243] on div at bounding box center [560, 253] width 434 height 20
click at [414, 483] on span "Advanced Configuration" at bounding box center [568, 483] width 489 height 19
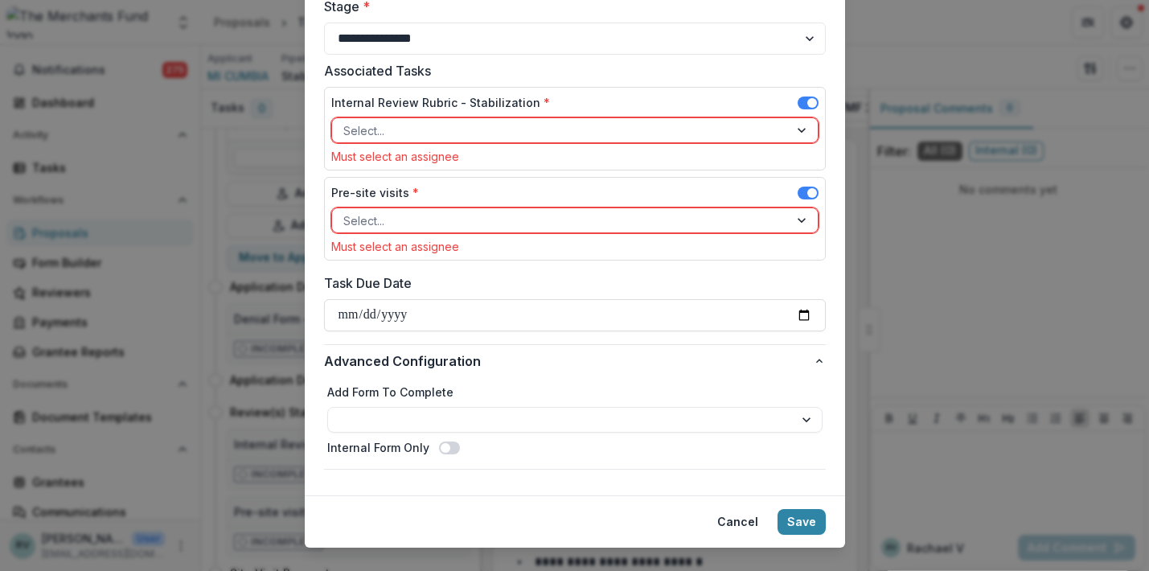
scroll to position [0, 0]
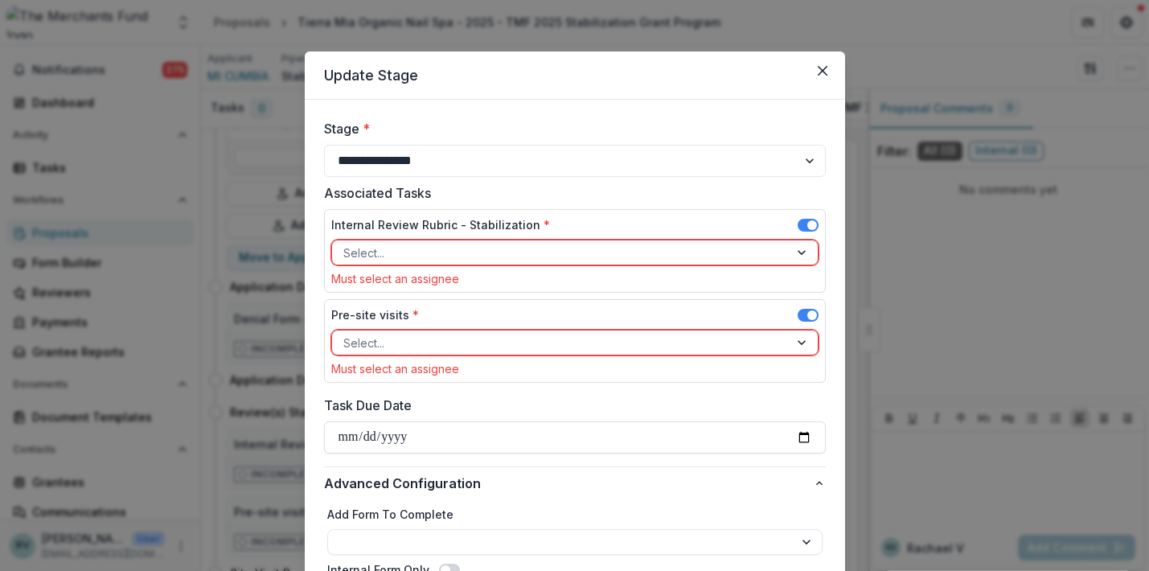
click at [447, 230] on label "Internal Review Rubric - Stabilization *" at bounding box center [440, 224] width 219 height 17
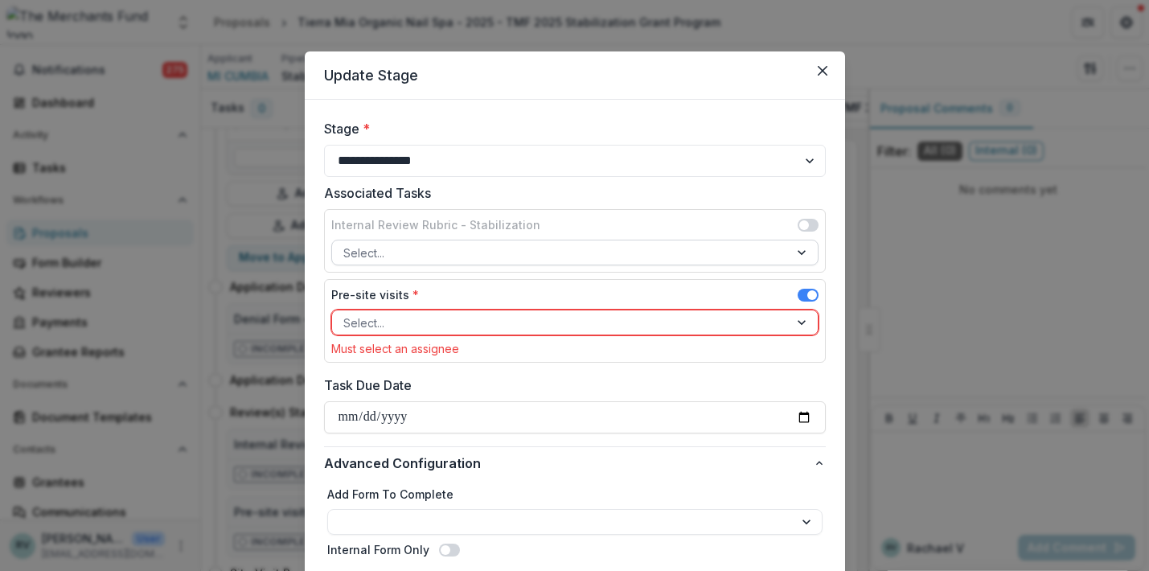
click at [436, 257] on div at bounding box center [560, 253] width 434 height 20
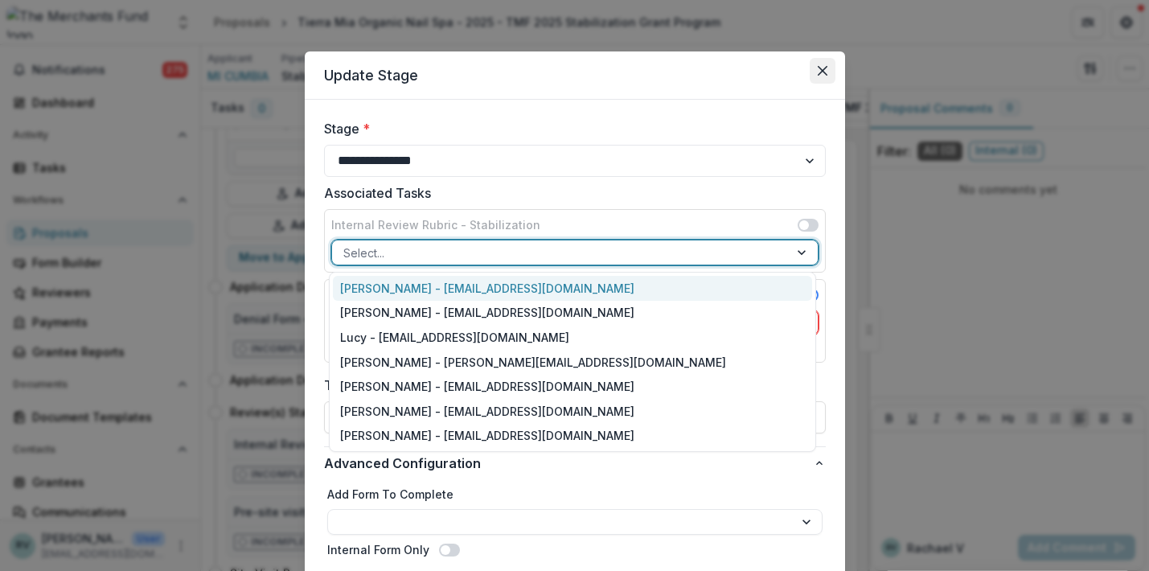
click at [818, 69] on icon "Close" at bounding box center [823, 71] width 10 height 10
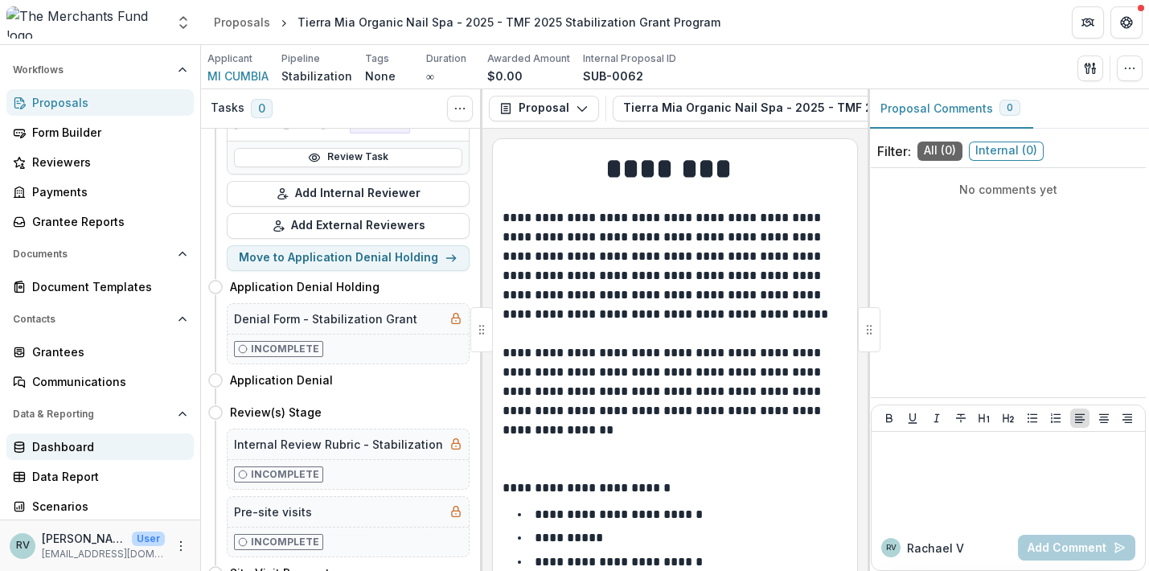
scroll to position [170, 0]
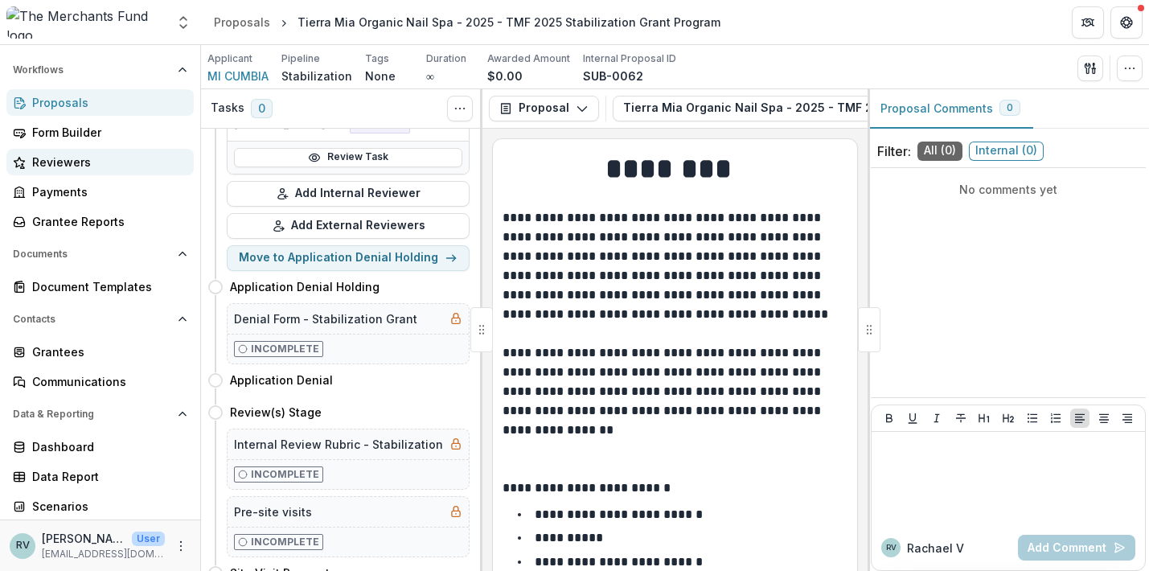
click at [83, 158] on div "Reviewers" at bounding box center [106, 162] width 149 height 17
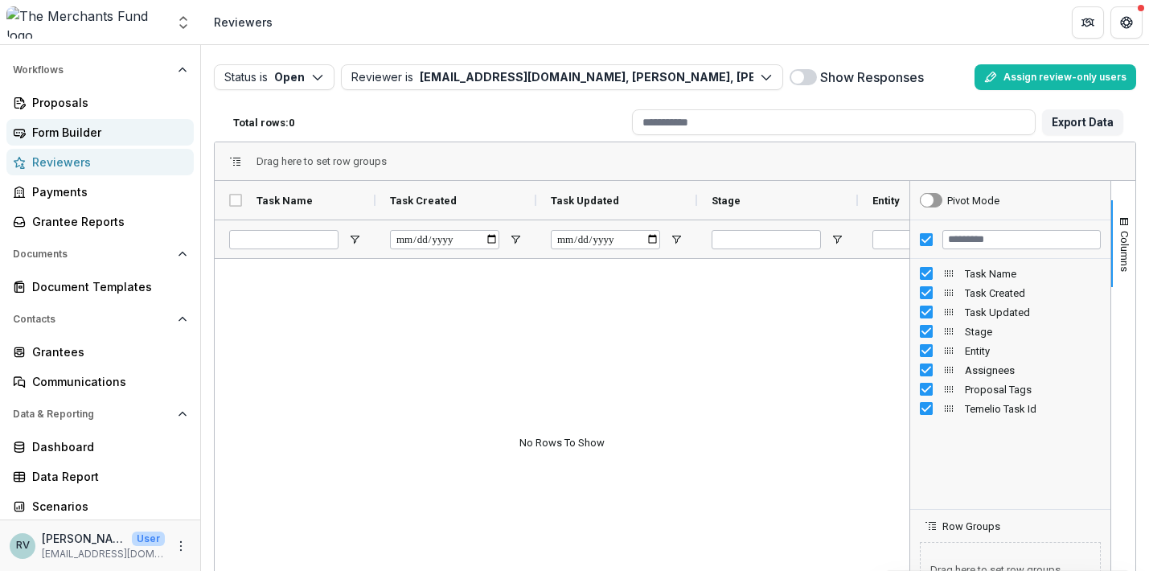
click at [82, 133] on div "Form Builder" at bounding box center [106, 132] width 149 height 17
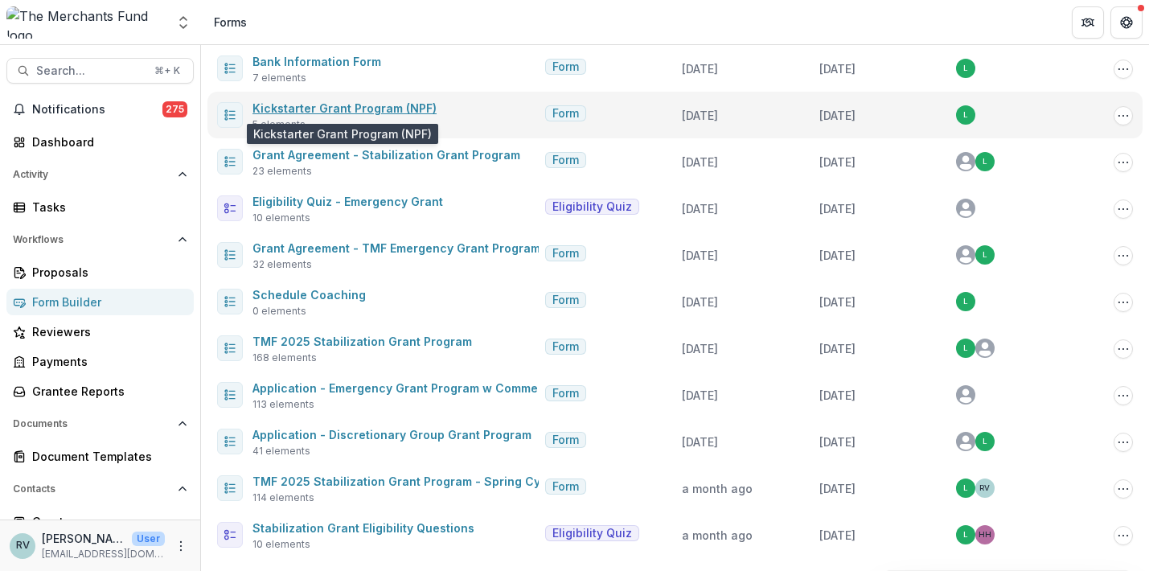
scroll to position [121, 0]
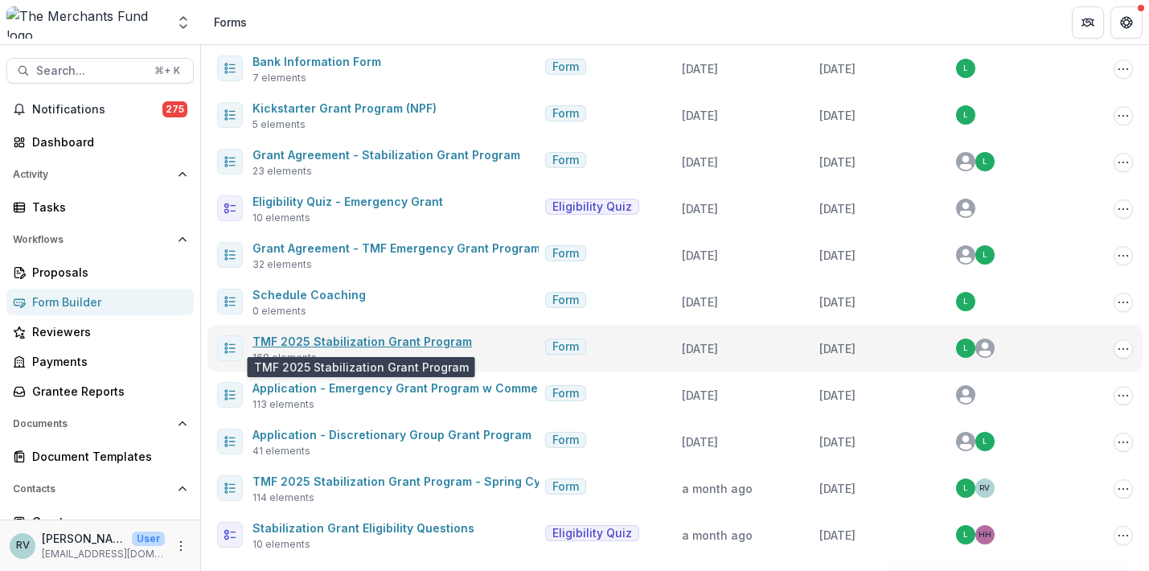
click at [349, 343] on link "TMF 2025 Stabilization Grant Program" at bounding box center [363, 342] width 220 height 14
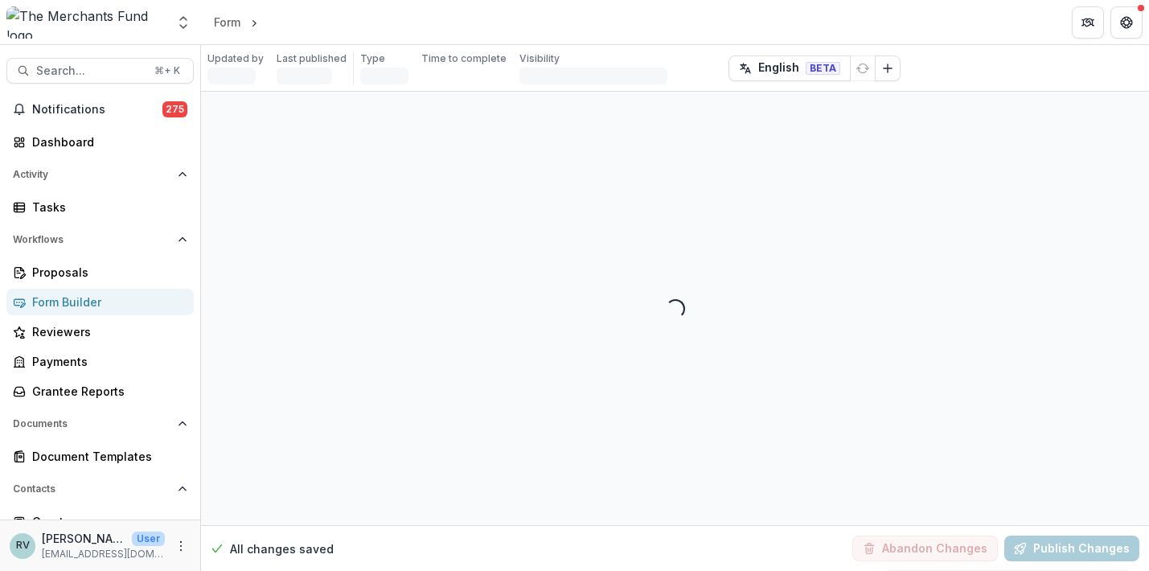
select select "********"
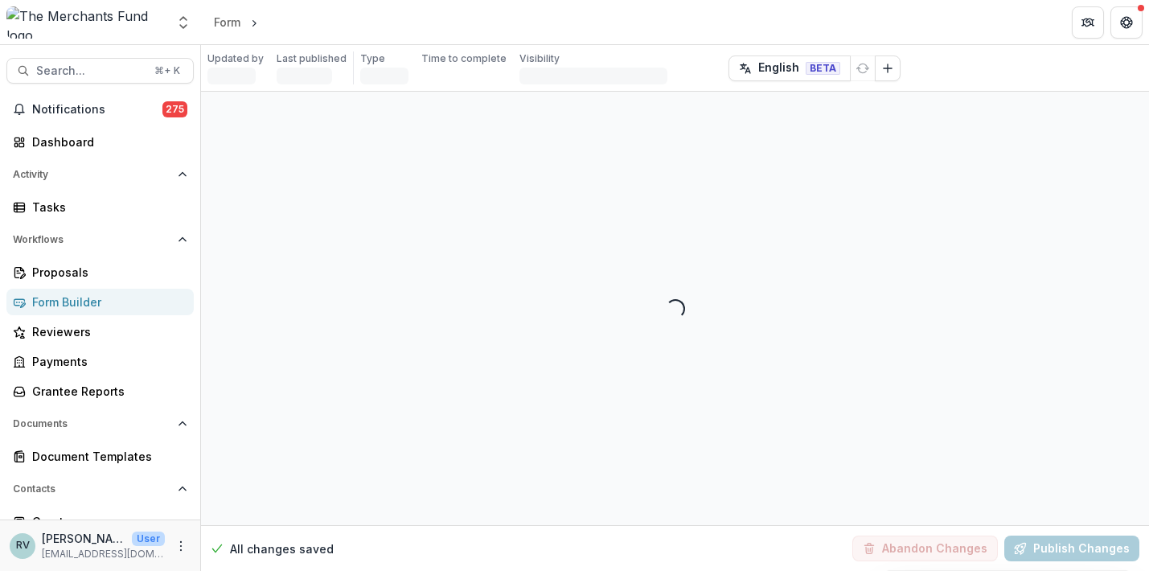
select select "********"
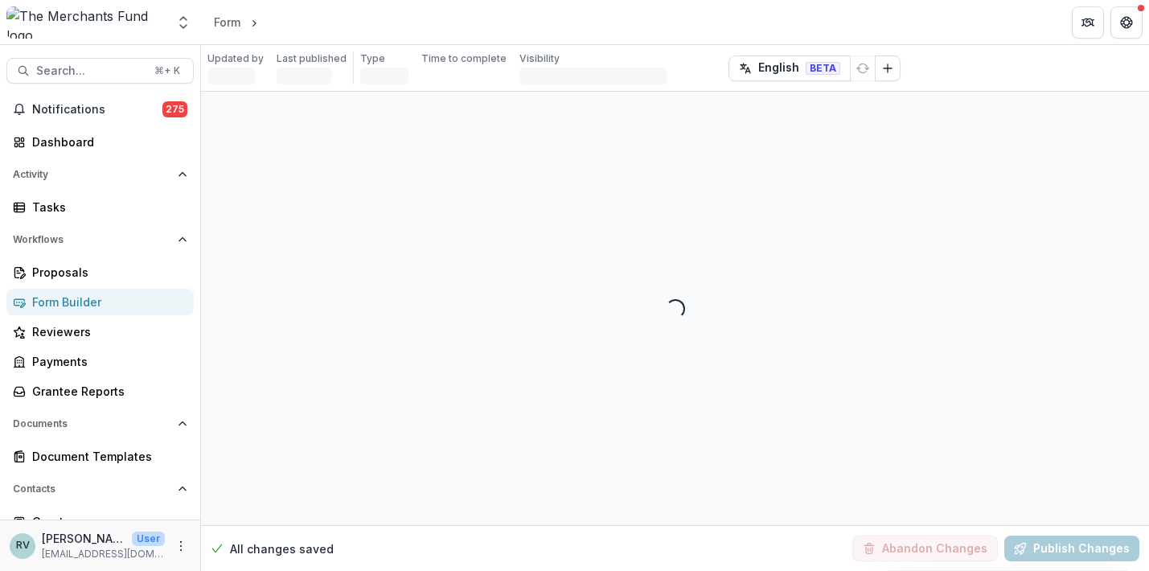
select select "********"
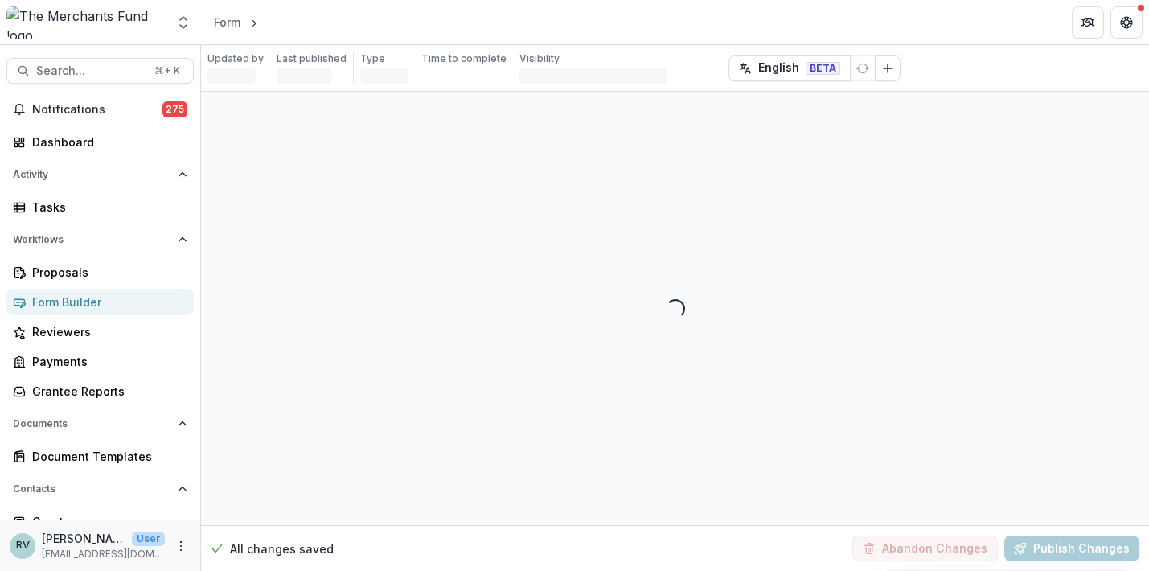
select select "********"
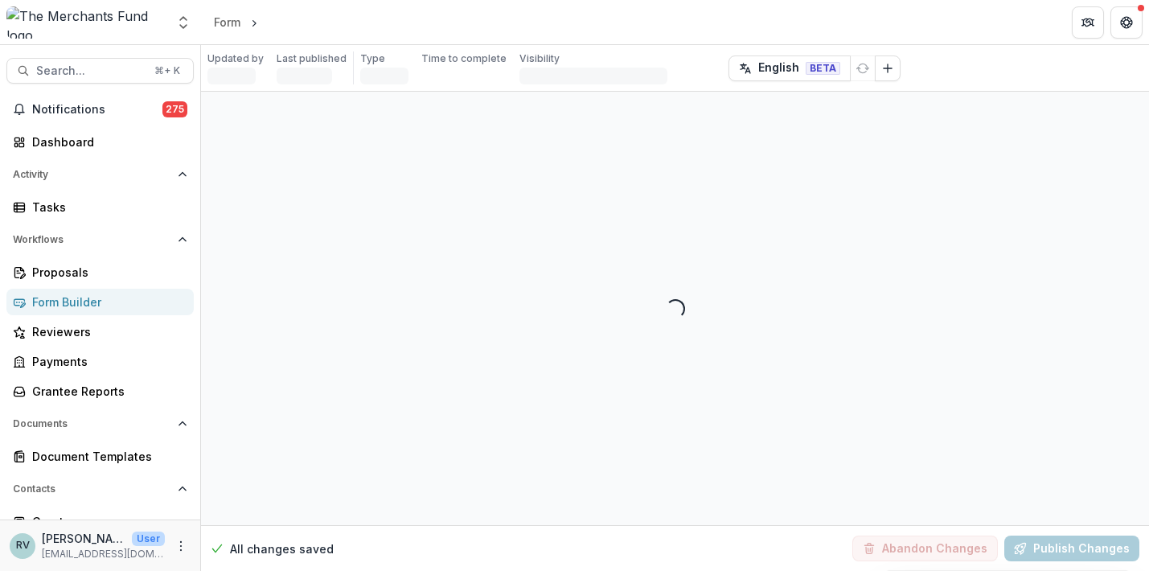
select select "********"
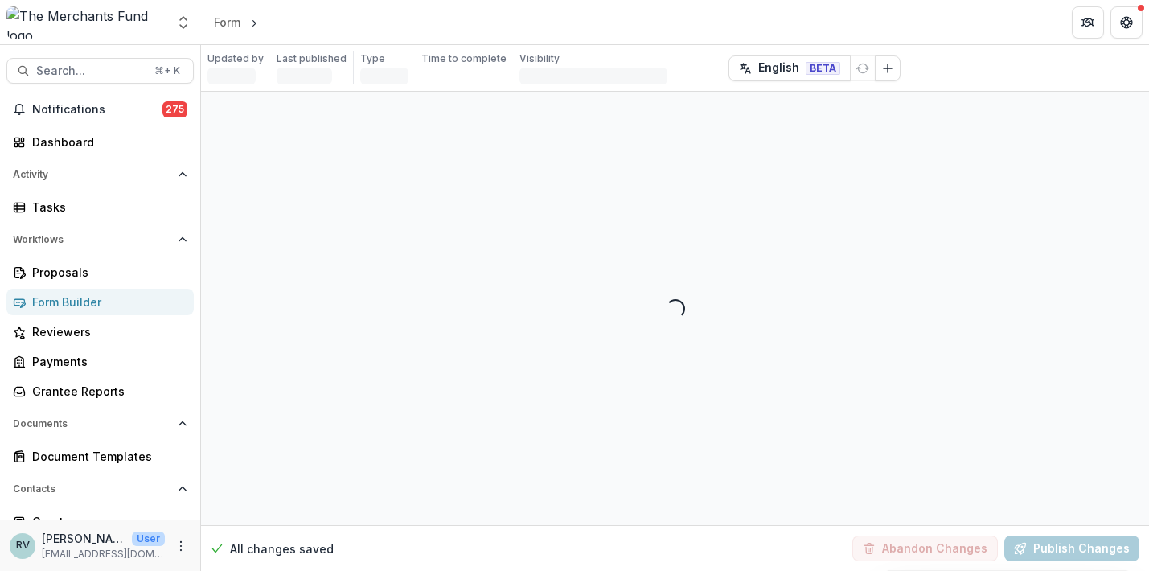
select select "********"
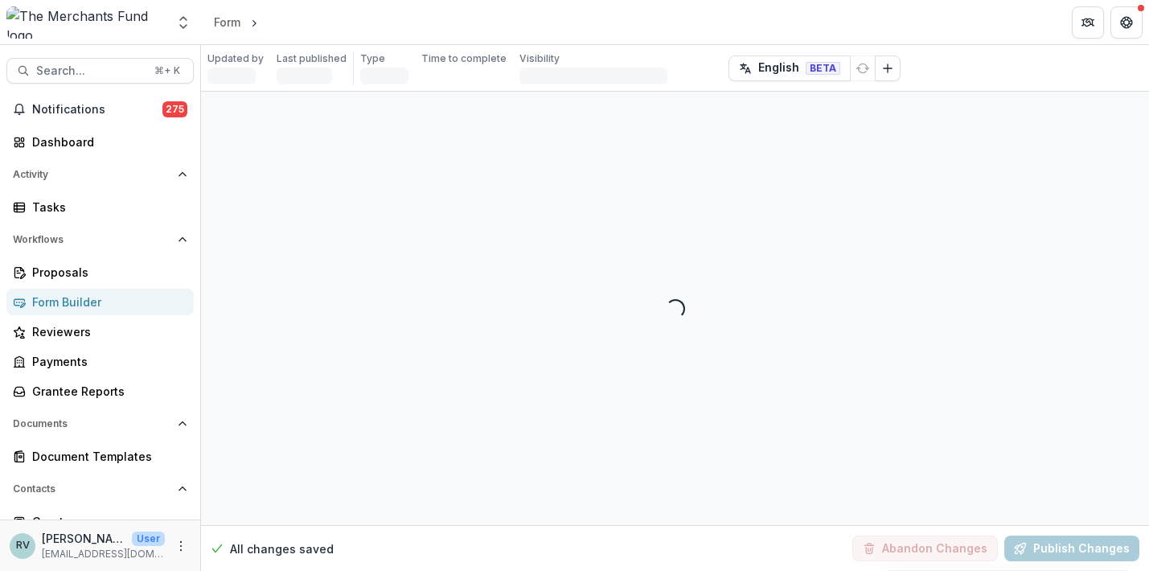
select select "********"
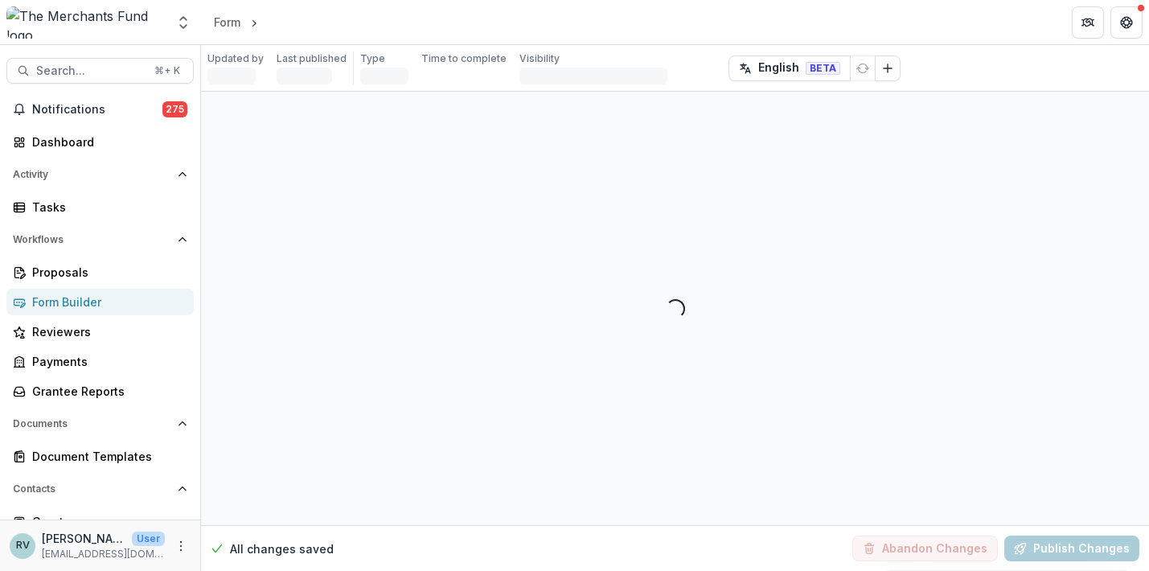
select select "********"
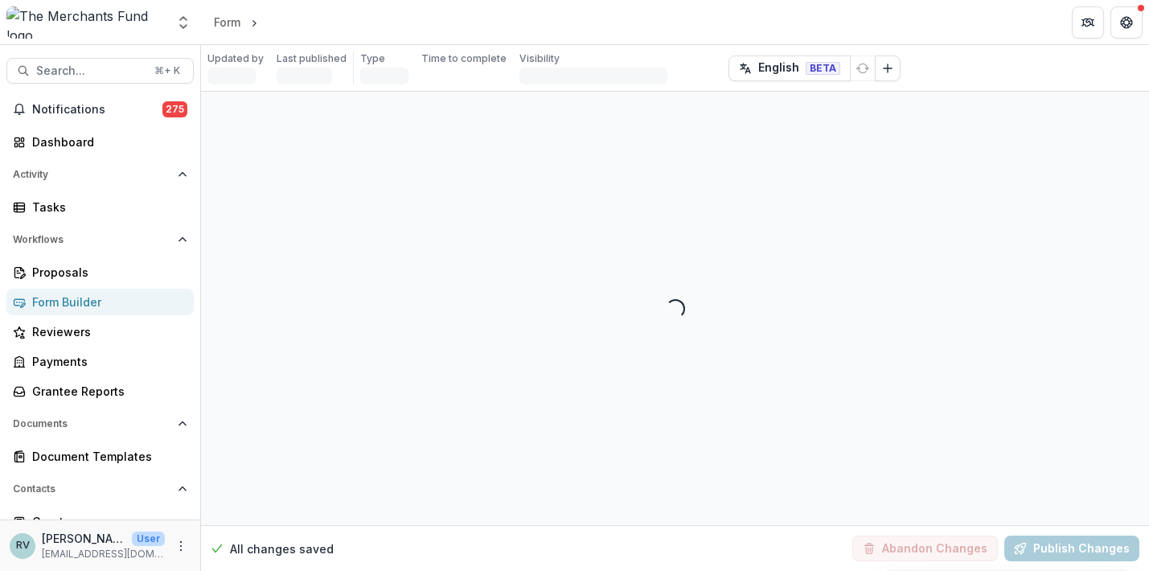
select select "********"
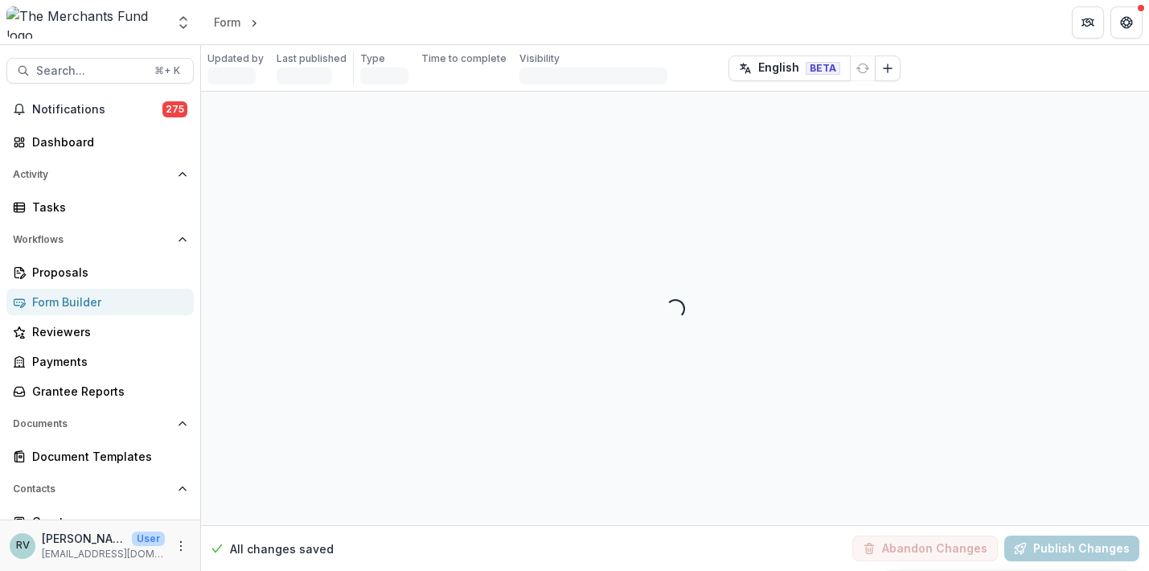
select select "********"
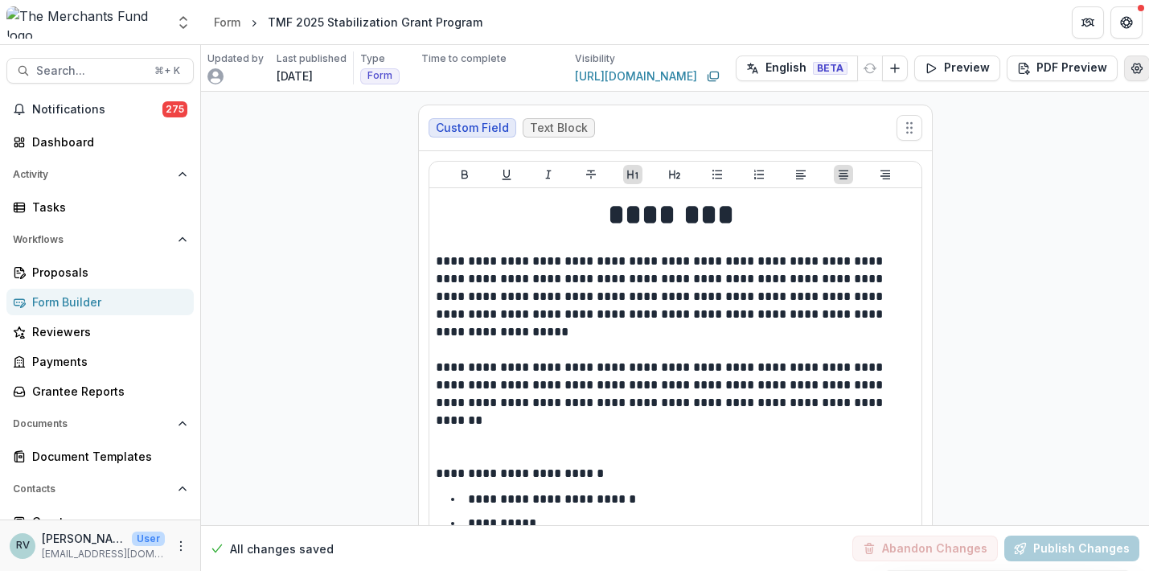
click at [1133, 72] on icon "Edit Form Settings" at bounding box center [1137, 68] width 13 height 13
click at [1133, 68] on div "**********" at bounding box center [574, 285] width 1149 height 571
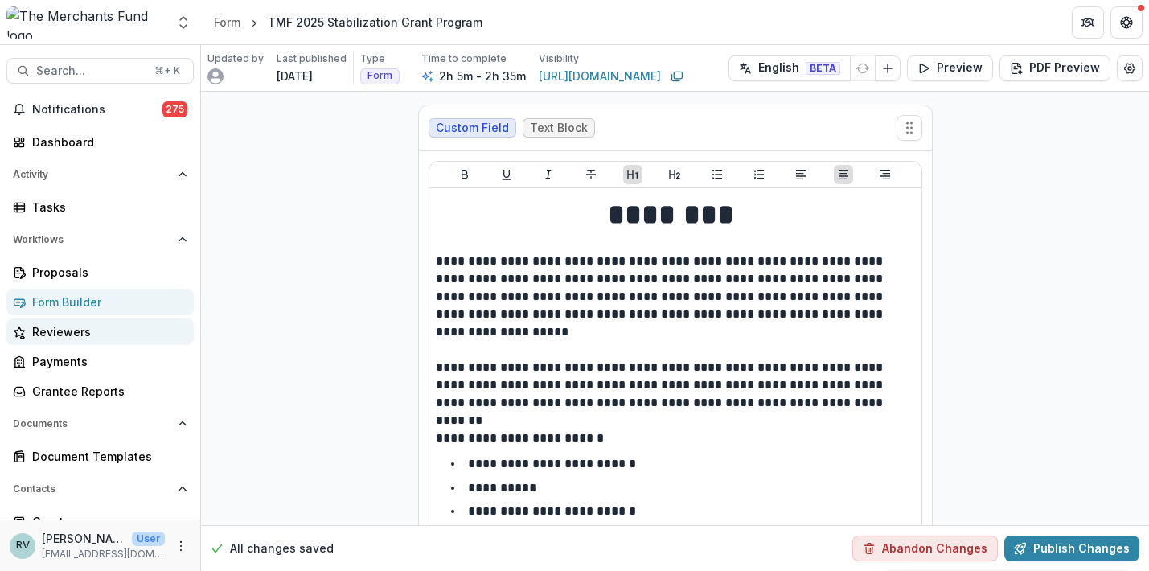
click at [82, 330] on div "Reviewers" at bounding box center [106, 331] width 149 height 17
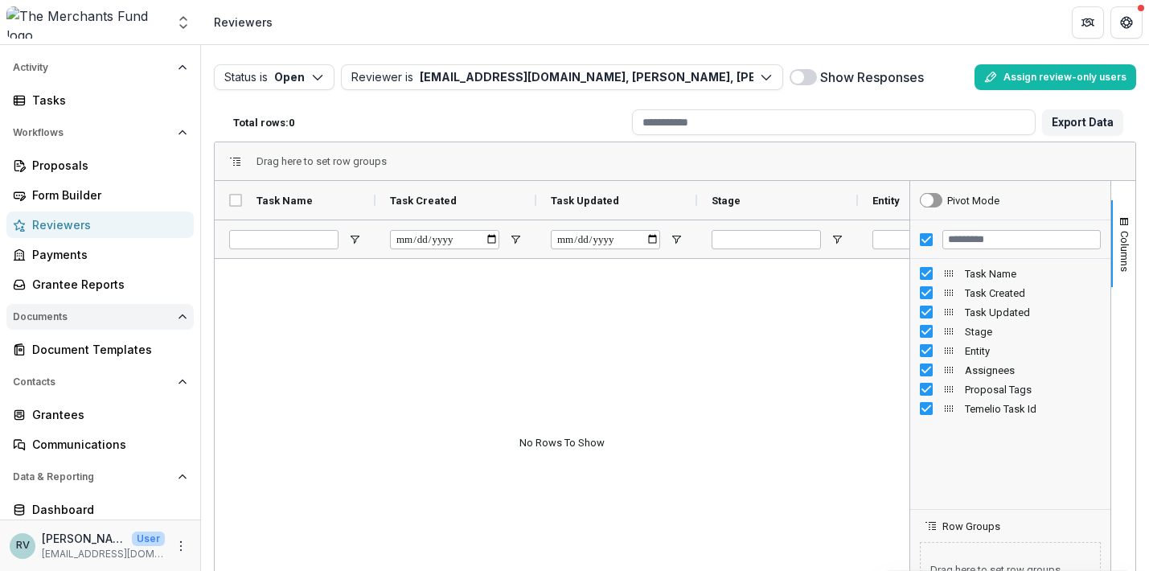
scroll to position [147, 0]
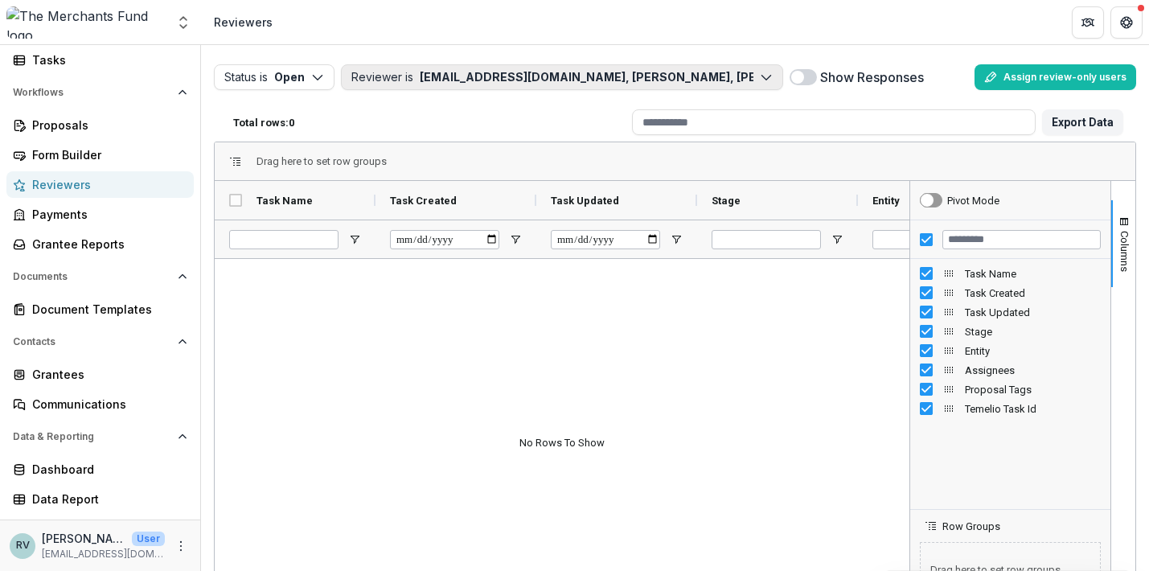
click at [524, 72] on button "Reviewer is lucyjfey@gmail.com, Mark Bernstiel, Shawn Nesbit, Kersy Azocar" at bounding box center [562, 77] width 442 height 26
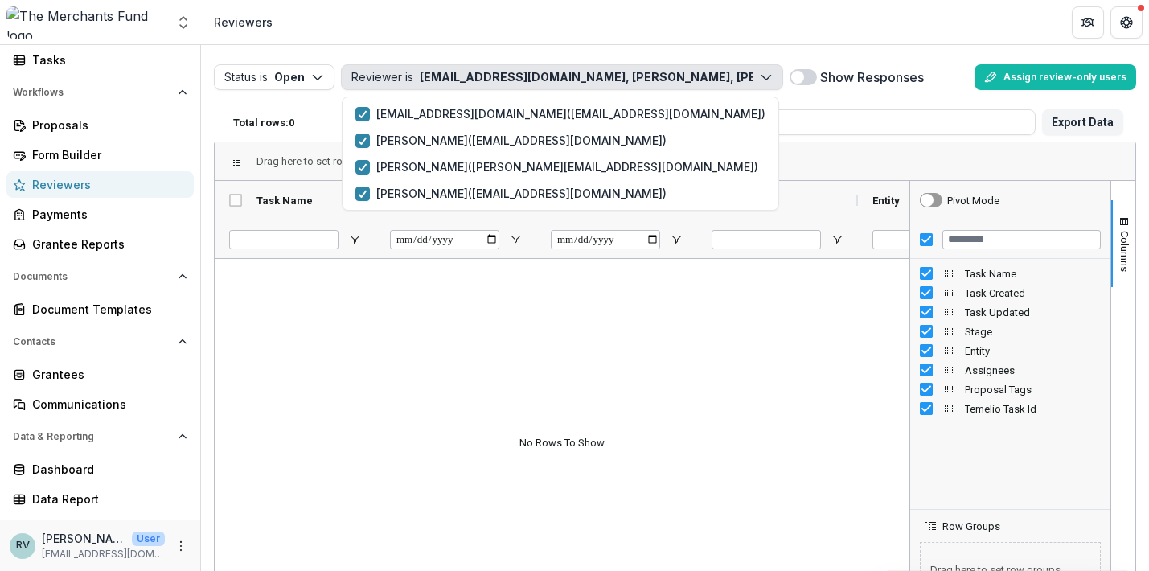
click at [528, 27] on header "Reviewers" at bounding box center [675, 22] width 948 height 44
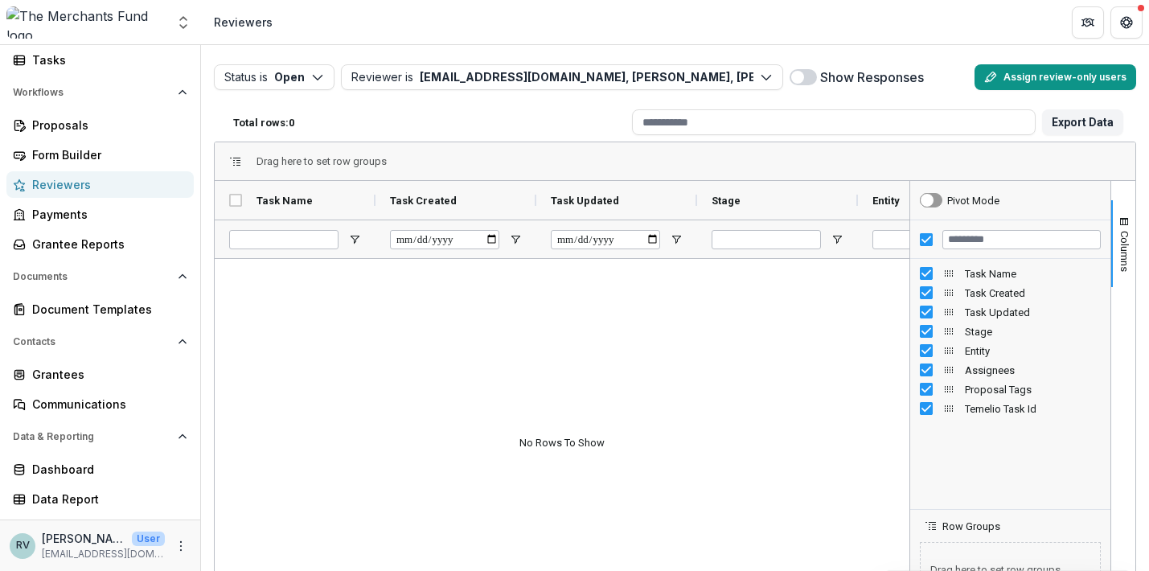
click at [1059, 80] on button "Assign review-only users" at bounding box center [1056, 77] width 162 height 26
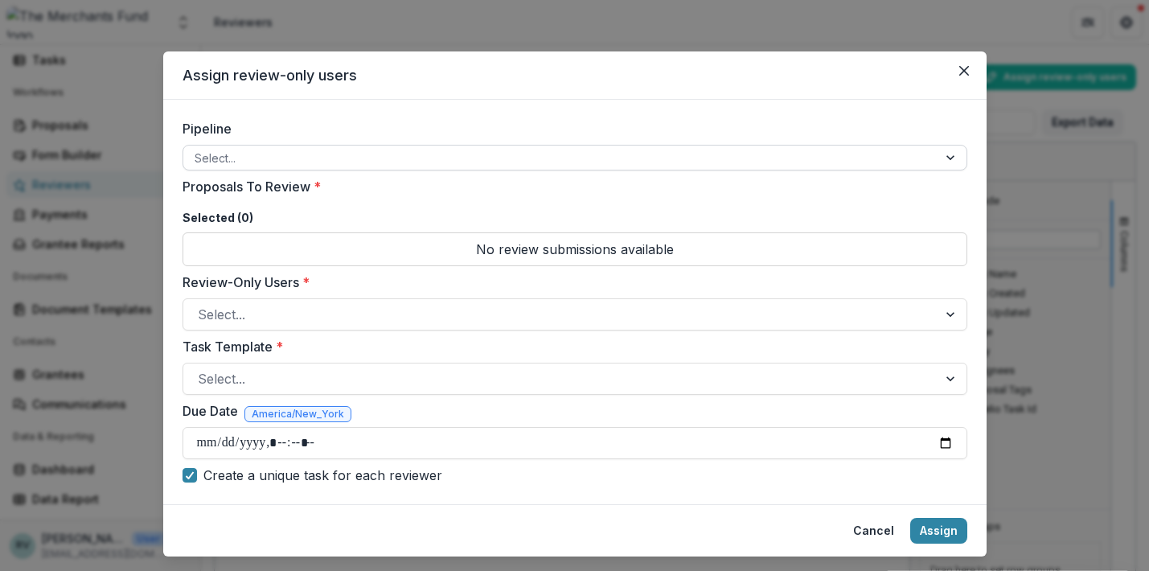
click at [760, 163] on div at bounding box center [561, 158] width 732 height 20
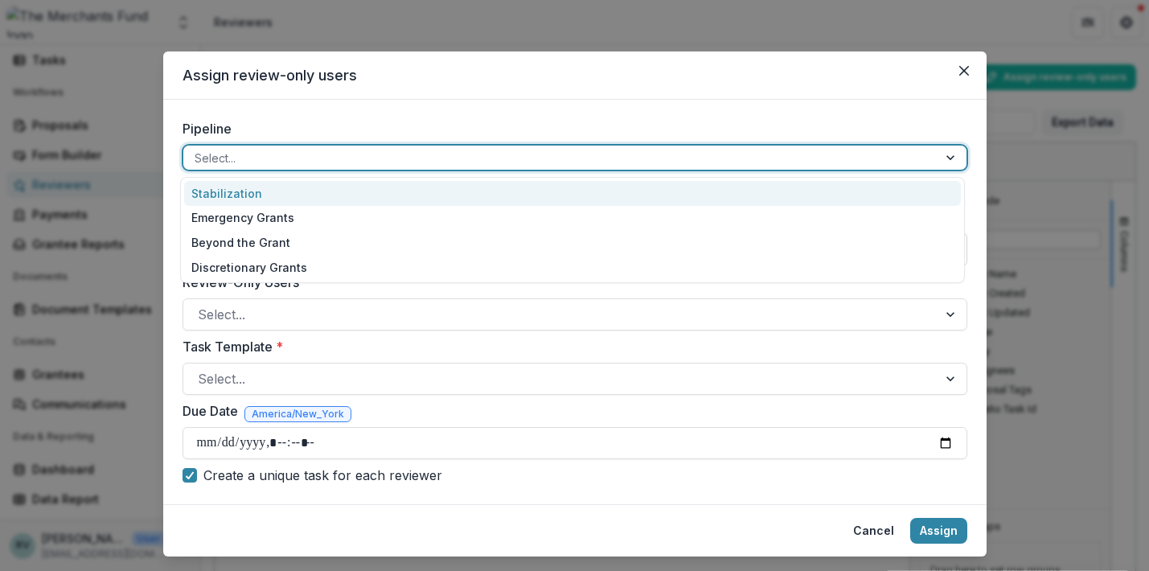
click at [739, 194] on div "Stabilization" at bounding box center [572, 193] width 777 height 25
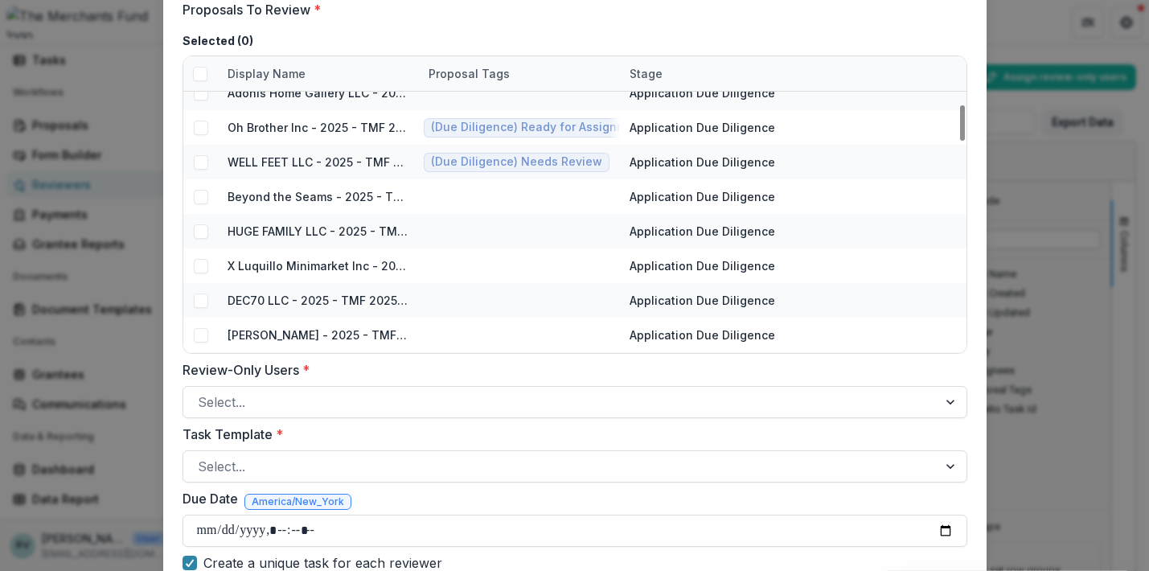
scroll to position [180, 0]
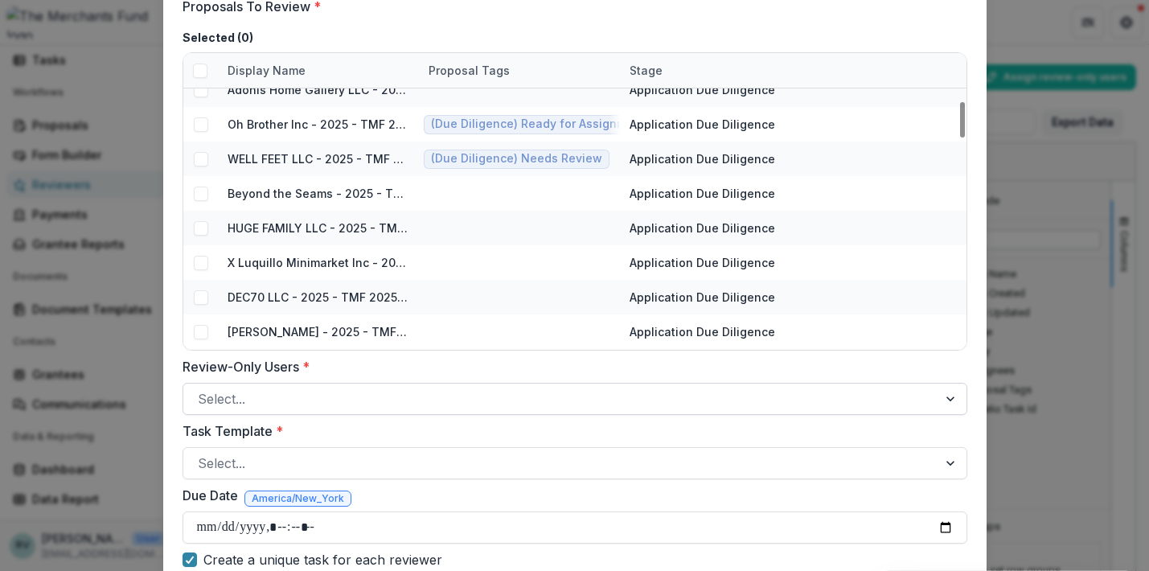
click at [739, 399] on div at bounding box center [561, 399] width 726 height 23
click at [736, 368] on label "Review-Only Users *" at bounding box center [570, 366] width 775 height 19
click at [202, 389] on input "Review-Only Users *" at bounding box center [200, 398] width 4 height 19
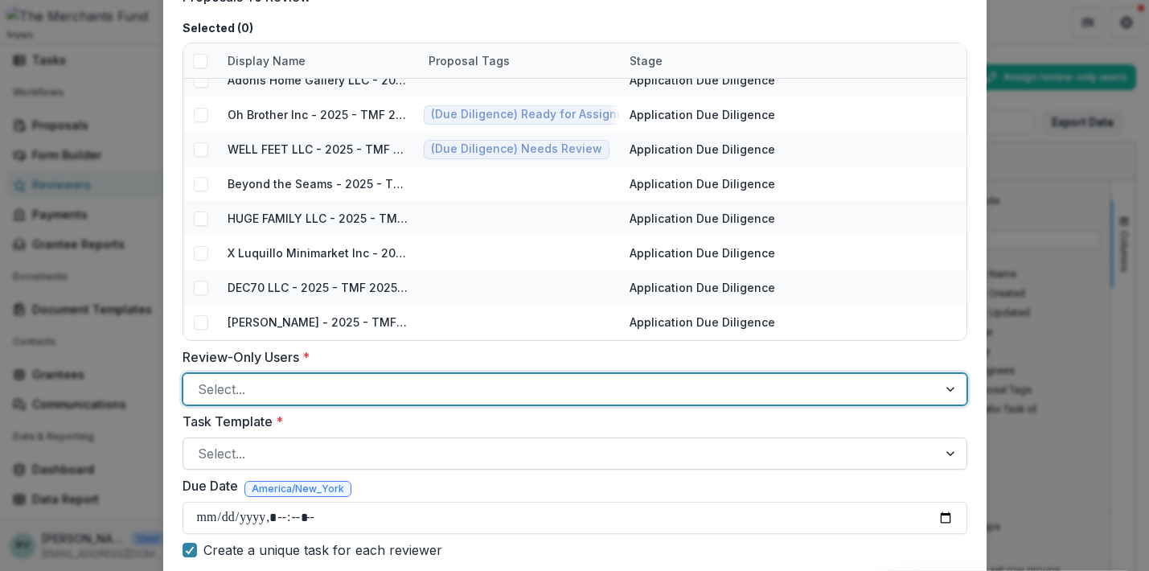
scroll to position [0, 0]
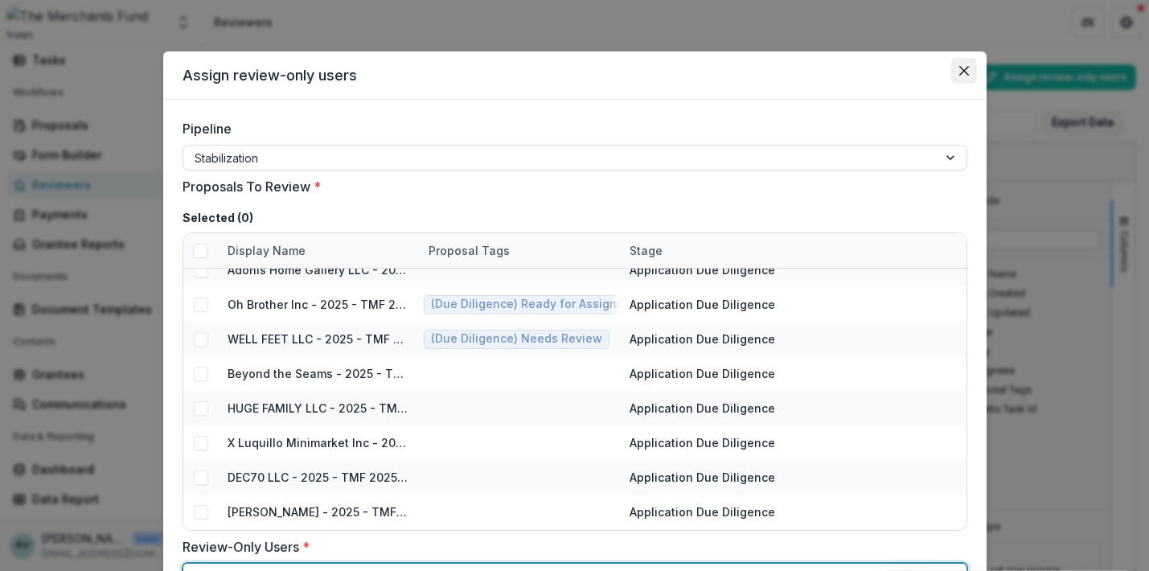
click at [964, 71] on icon "Close" at bounding box center [965, 71] width 10 height 10
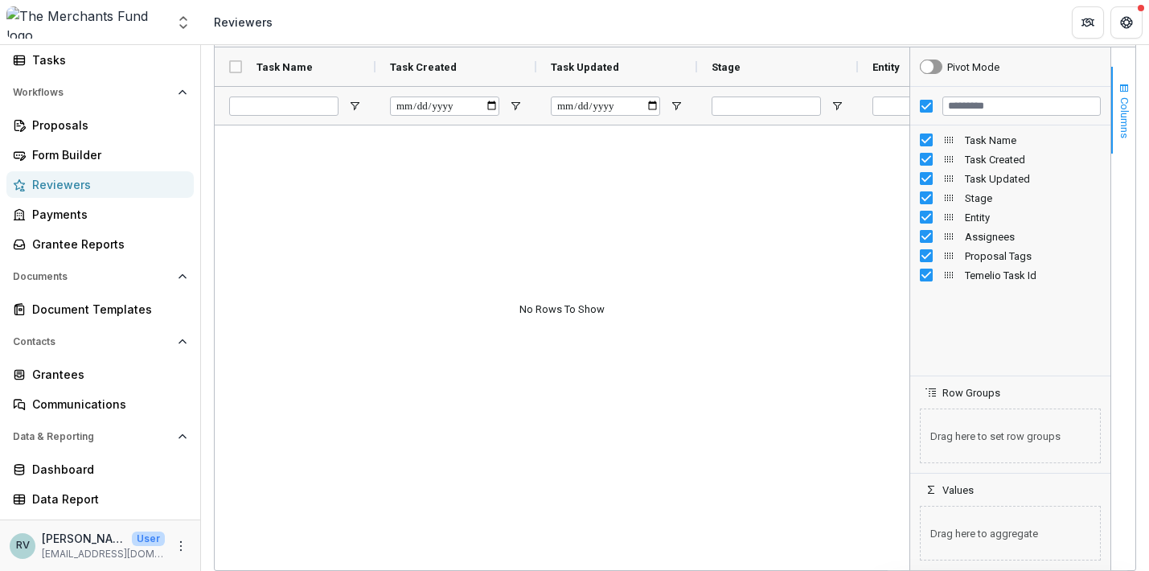
scroll to position [134, 0]
click at [1119, 106] on span "Columns" at bounding box center [1125, 117] width 12 height 41
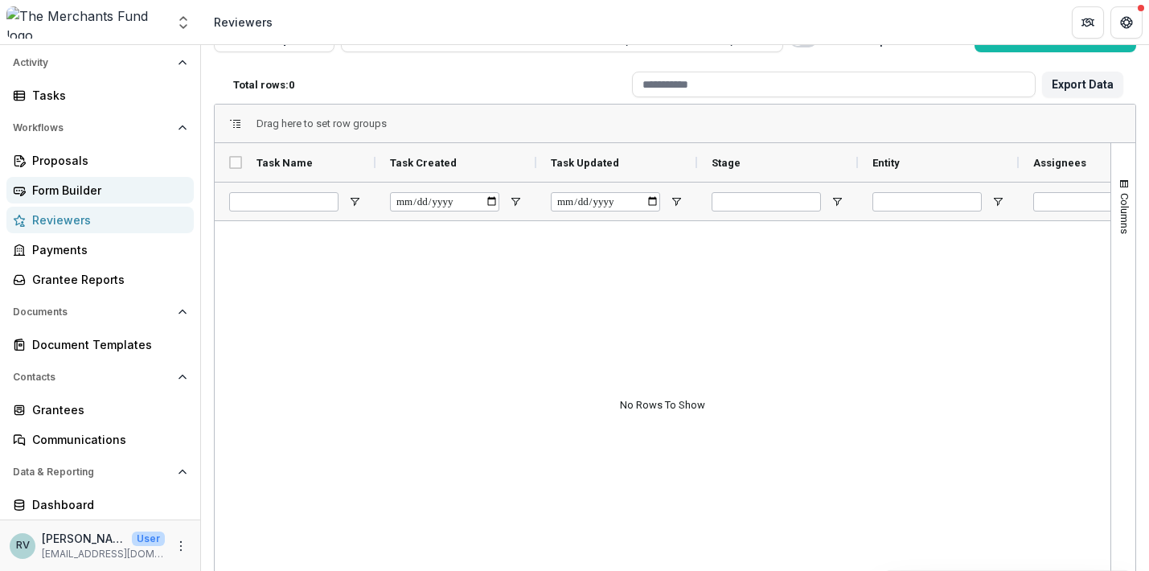
scroll to position [110, 0]
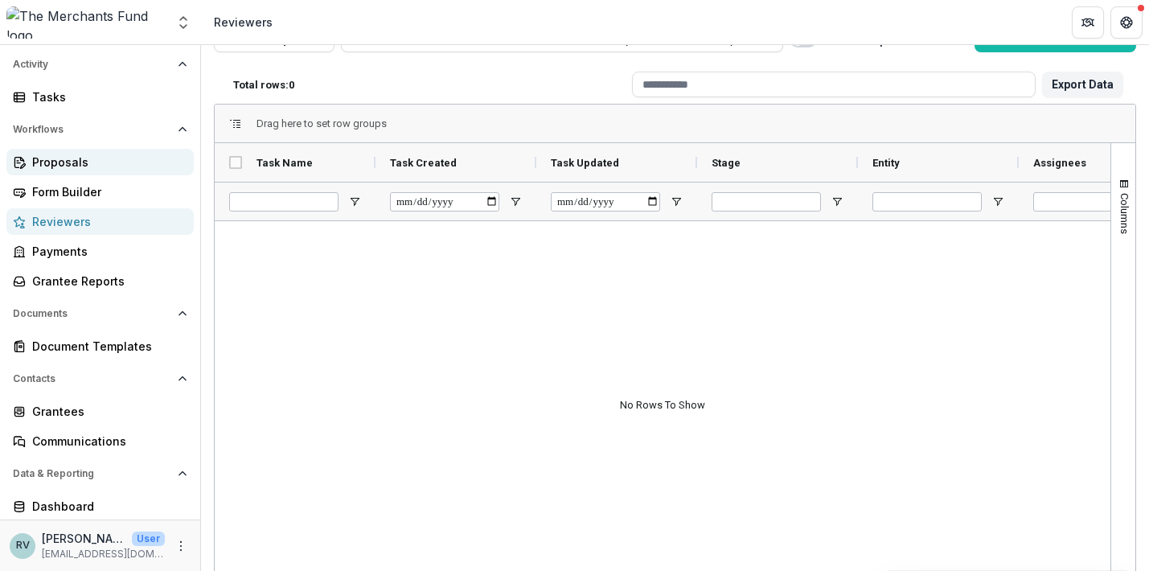
click at [70, 166] on div "Proposals" at bounding box center [106, 162] width 149 height 17
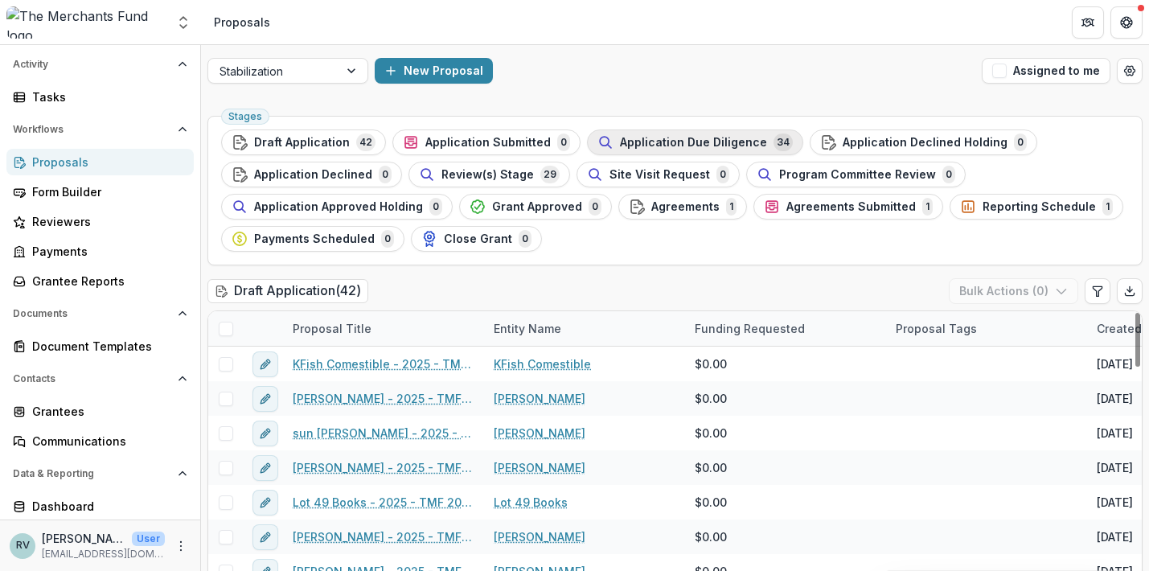
click at [668, 143] on span "Application Due Diligence" at bounding box center [693, 143] width 147 height 14
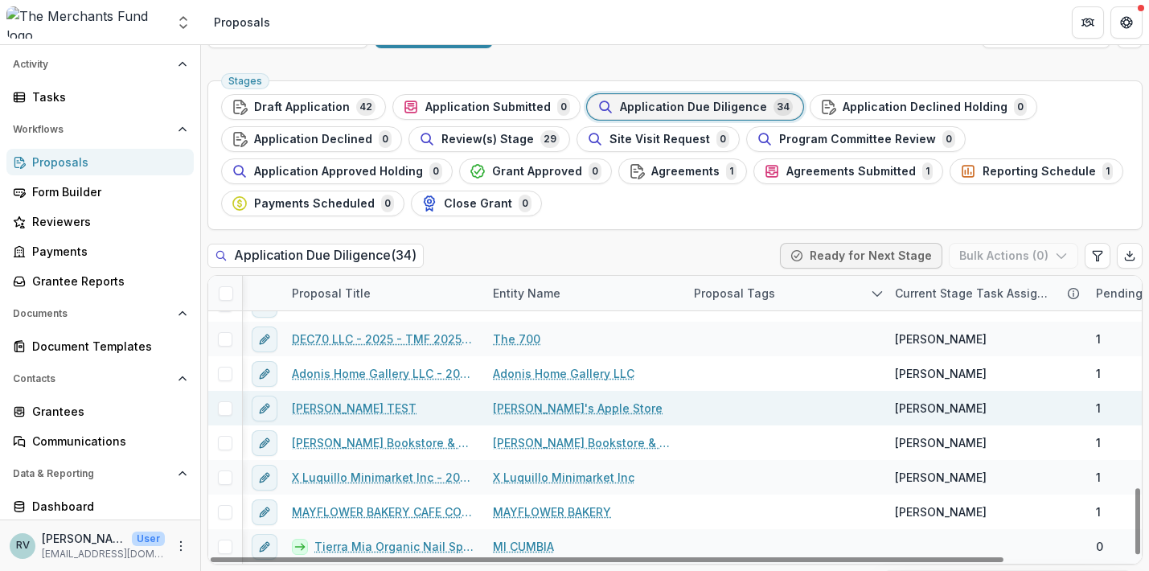
scroll to position [35, 0]
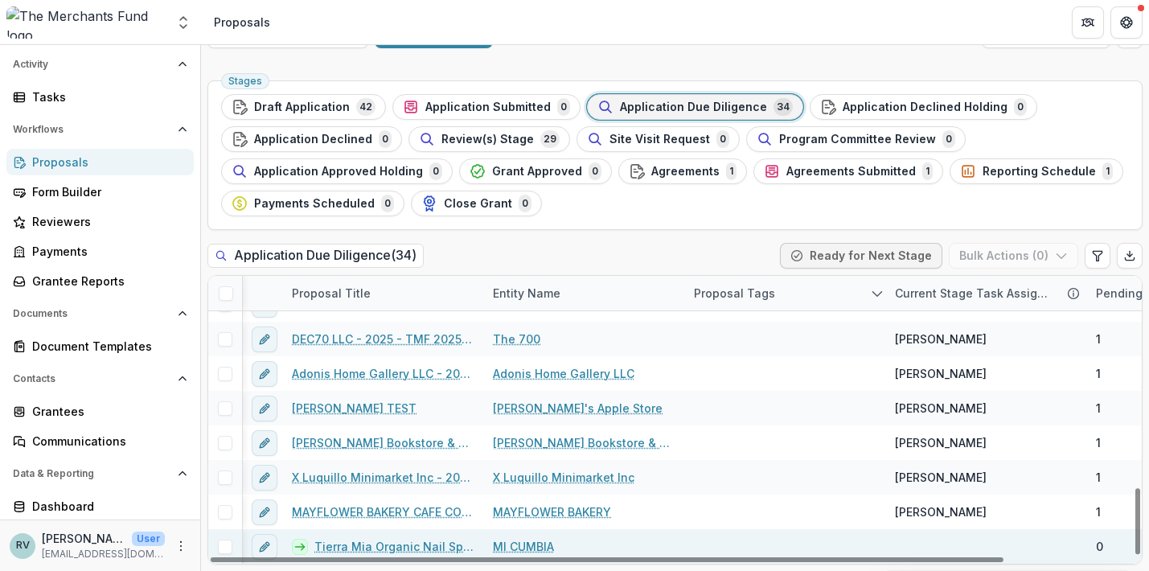
click at [365, 548] on link "Tierra Mia Organic Nail Spa - 2025 - TMF 2025 Stabilization Grant Program" at bounding box center [394, 546] width 159 height 17
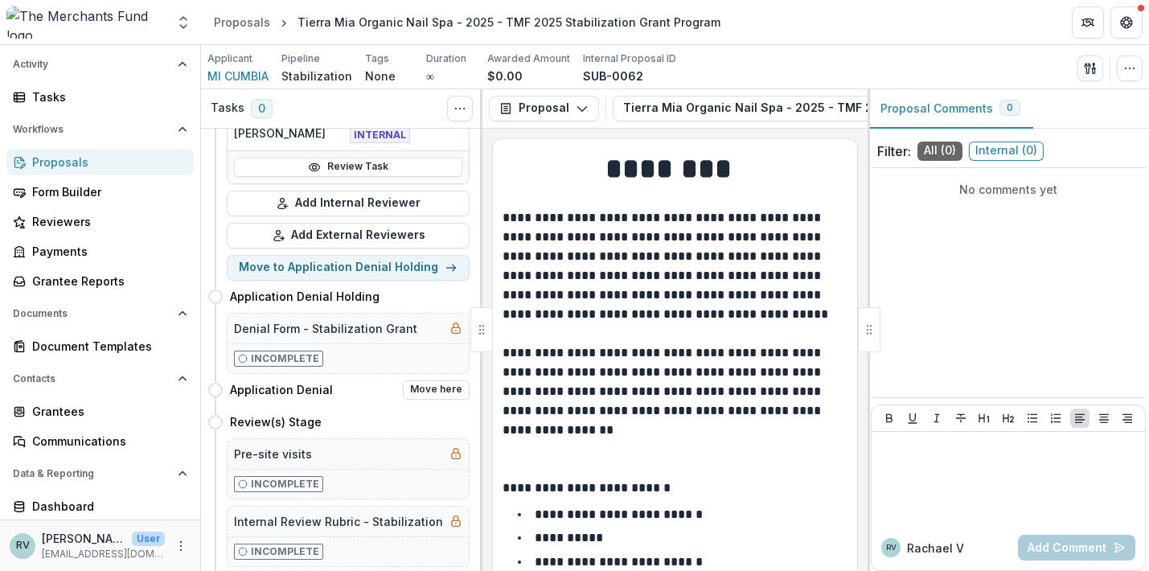
scroll to position [220, 0]
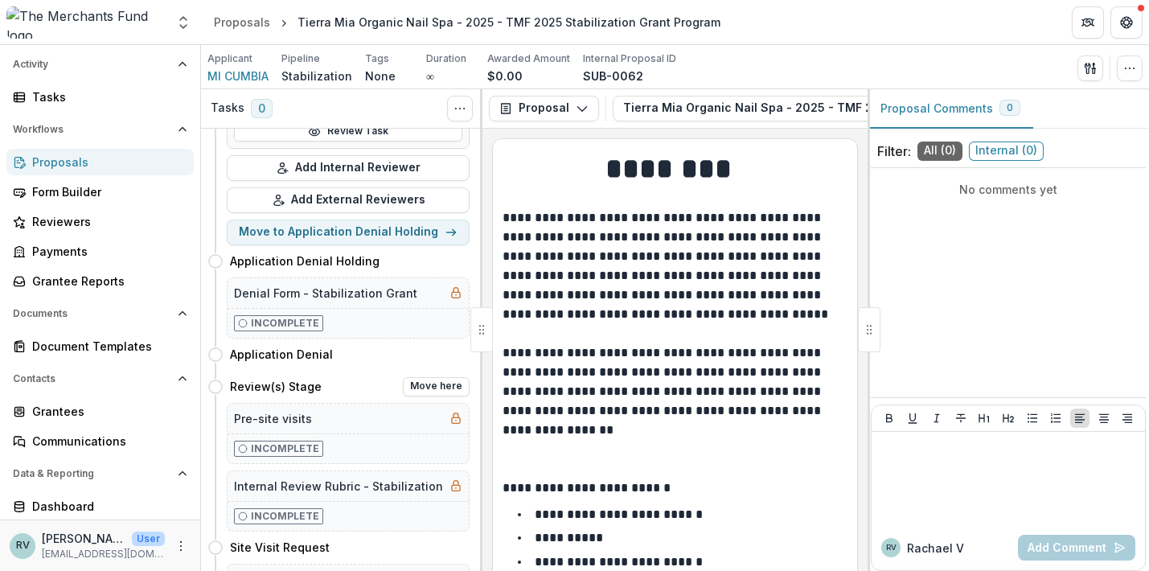
click at [351, 417] on div "Pre-site visits" at bounding box center [348, 419] width 241 height 30
click at [419, 384] on button "Move here" at bounding box center [436, 386] width 67 height 19
select select "**********"
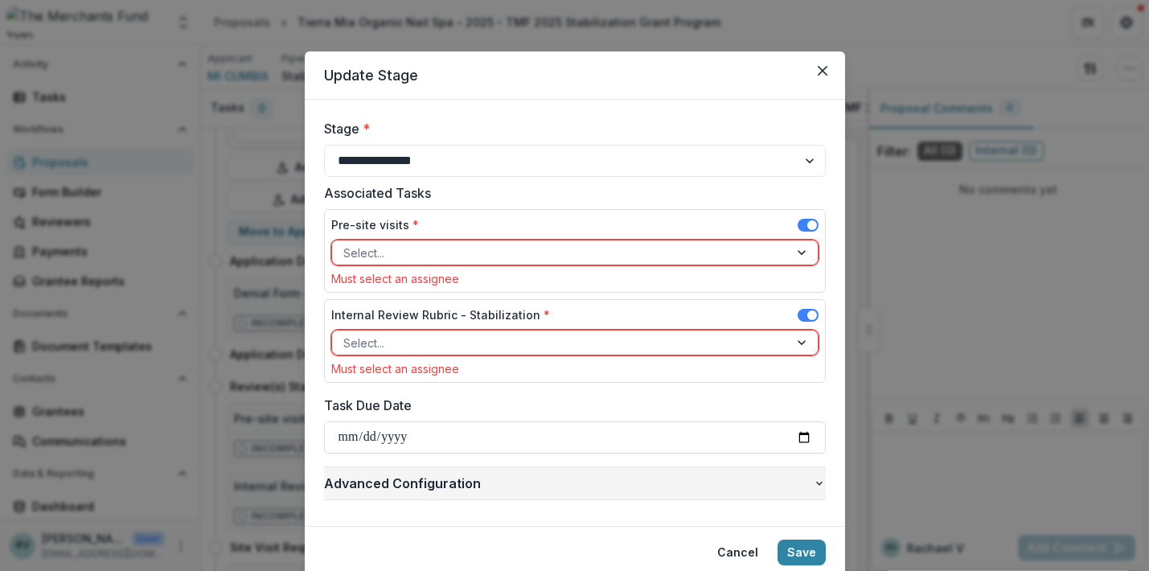
scroll to position [59, 0]
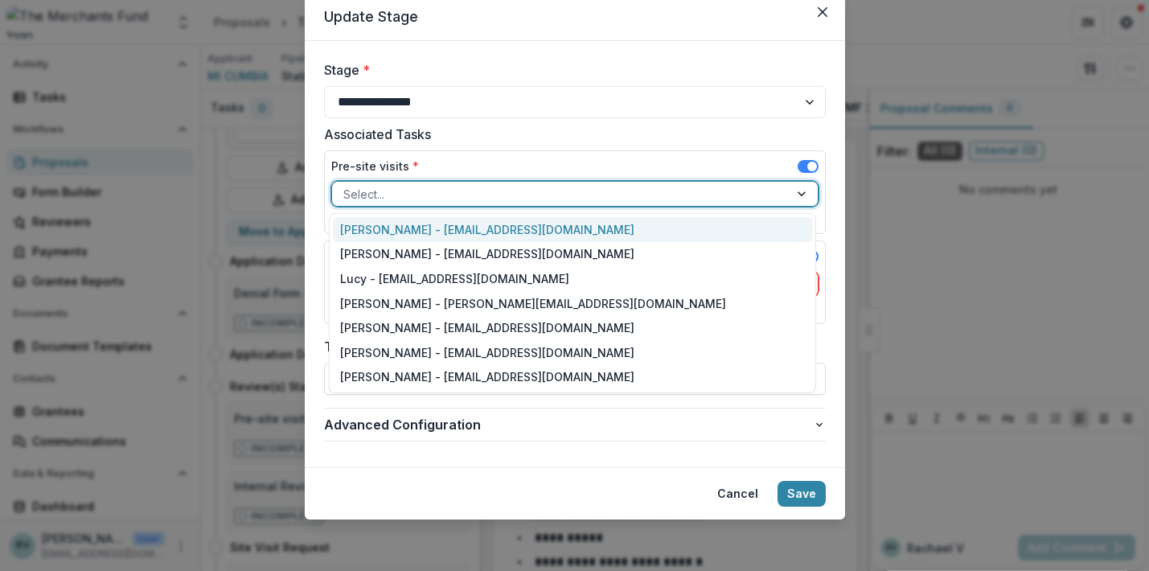
click at [455, 202] on div at bounding box center [560, 194] width 434 height 20
click at [447, 233] on div "[PERSON_NAME] - [EMAIL_ADDRESS][DOMAIN_NAME]" at bounding box center [572, 229] width 479 height 25
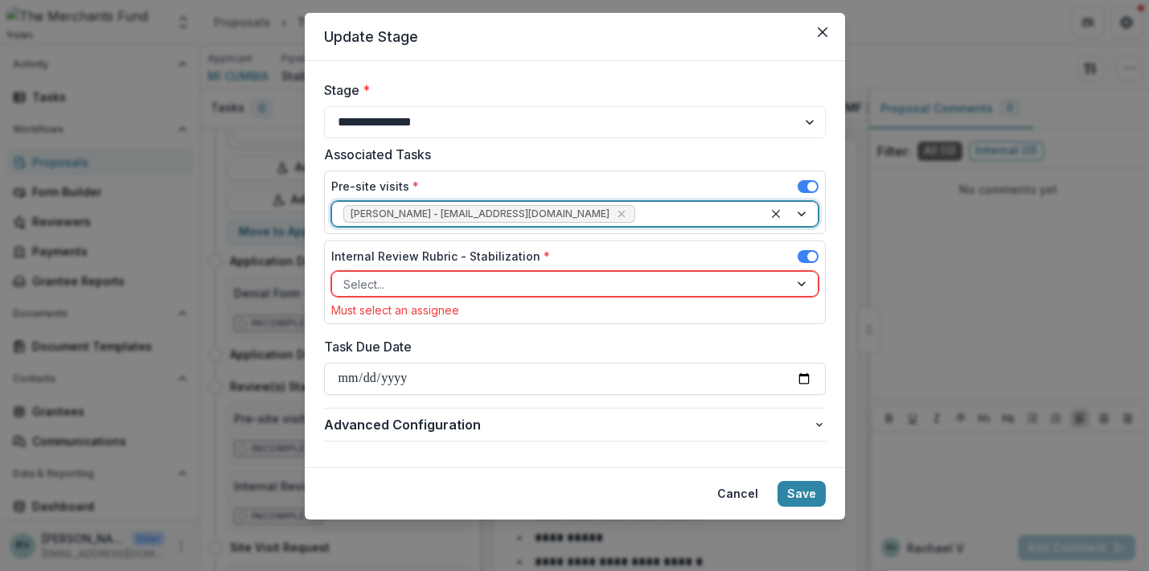
scroll to position [39, 0]
click at [430, 282] on div at bounding box center [560, 284] width 434 height 20
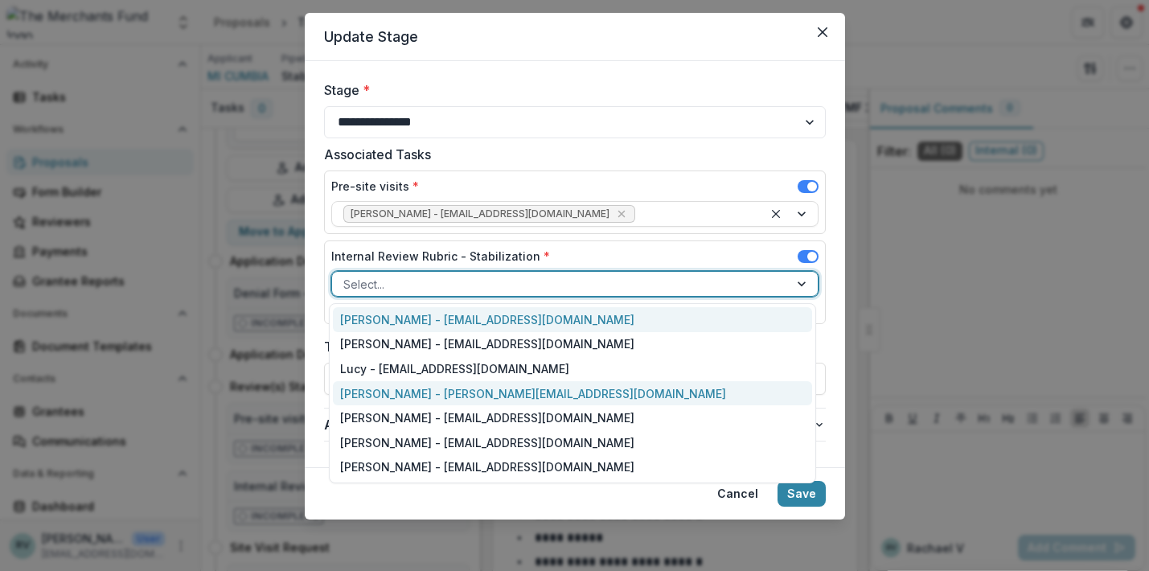
click at [427, 392] on div "[PERSON_NAME] - [PERSON_NAME][EMAIL_ADDRESS][DOMAIN_NAME]" at bounding box center [572, 393] width 479 height 25
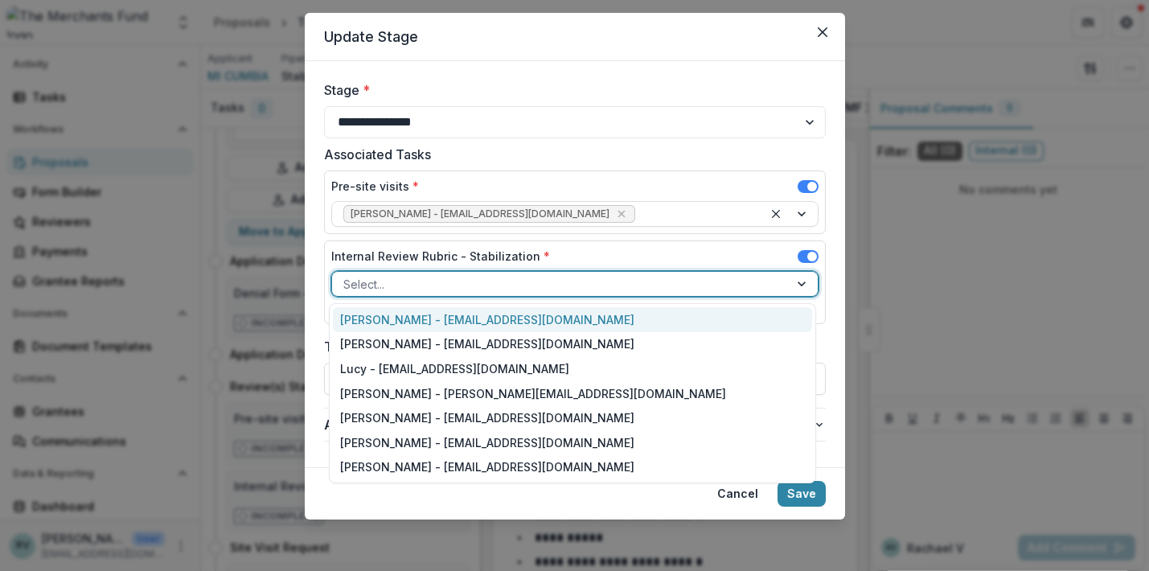
scroll to position [19, 0]
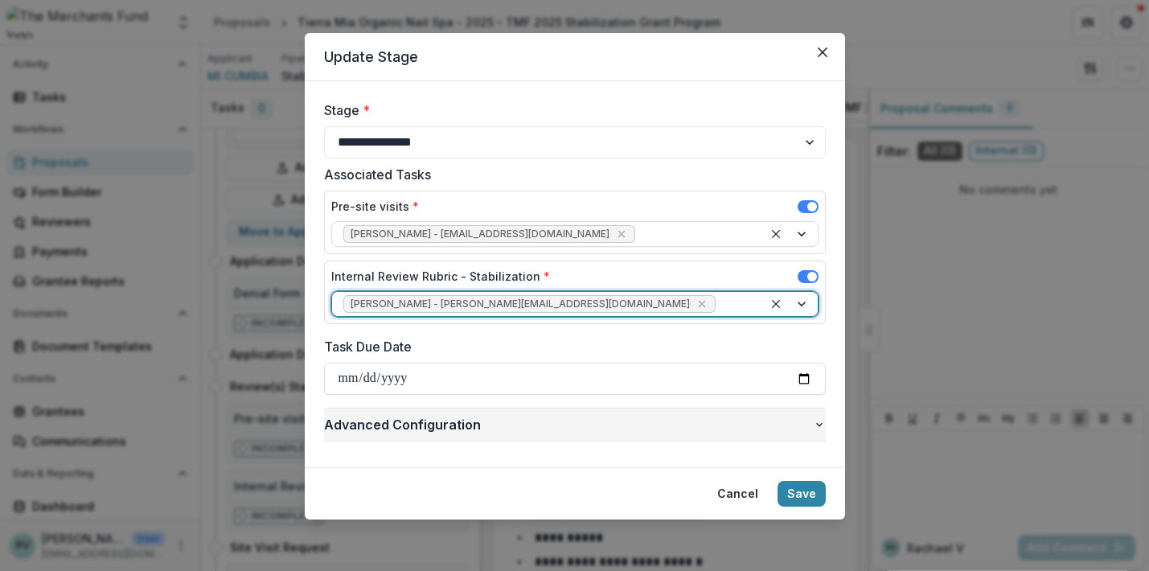
click at [389, 421] on span "Advanced Configuration" at bounding box center [568, 424] width 489 height 19
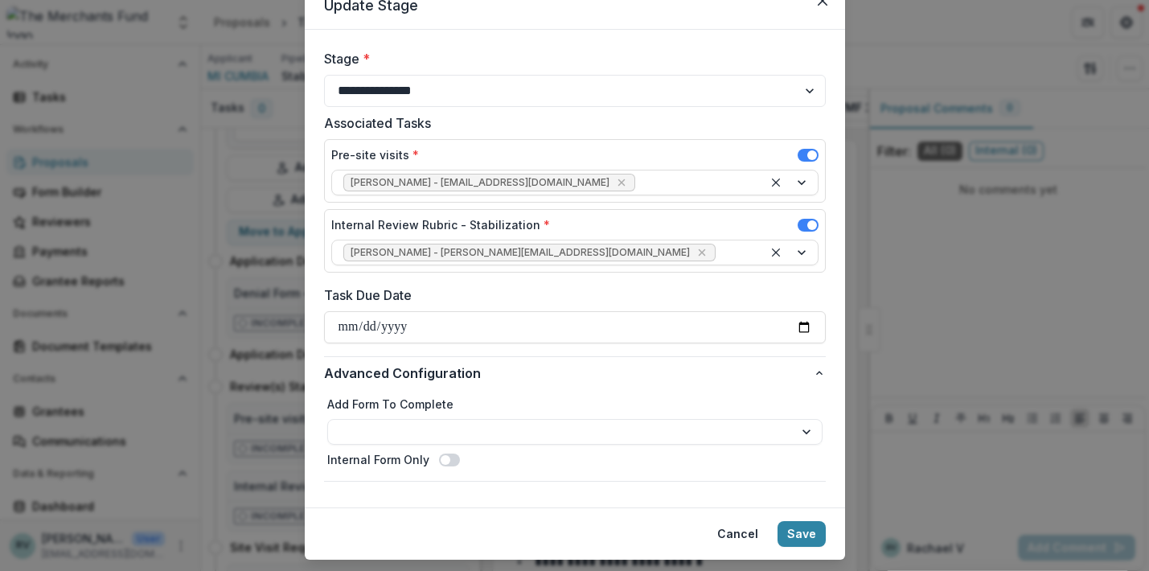
scroll to position [110, 0]
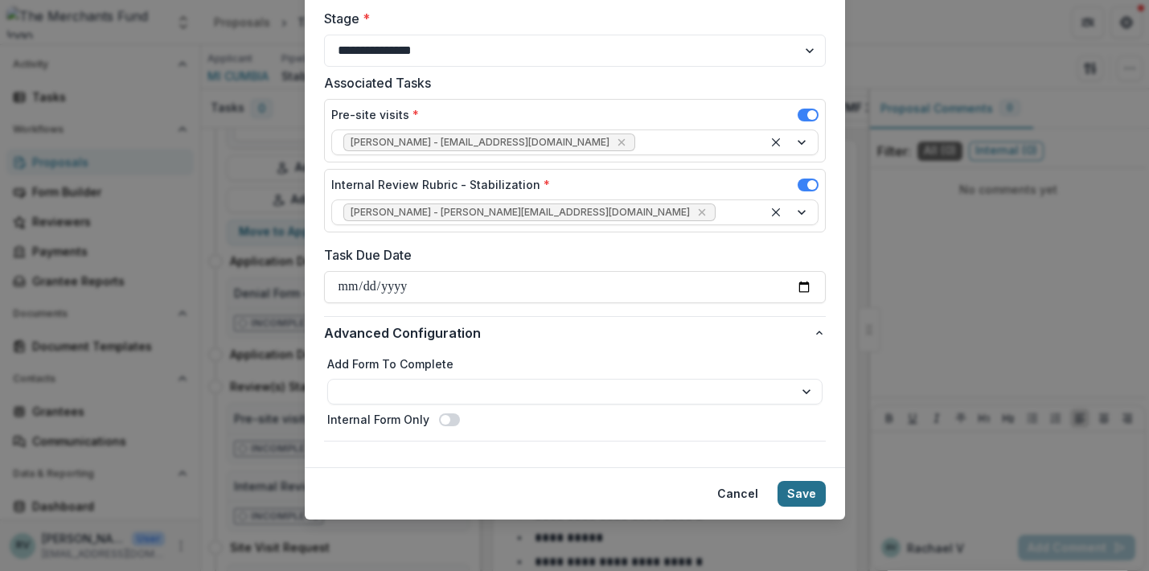
click at [798, 489] on button "Save" at bounding box center [802, 494] width 48 height 26
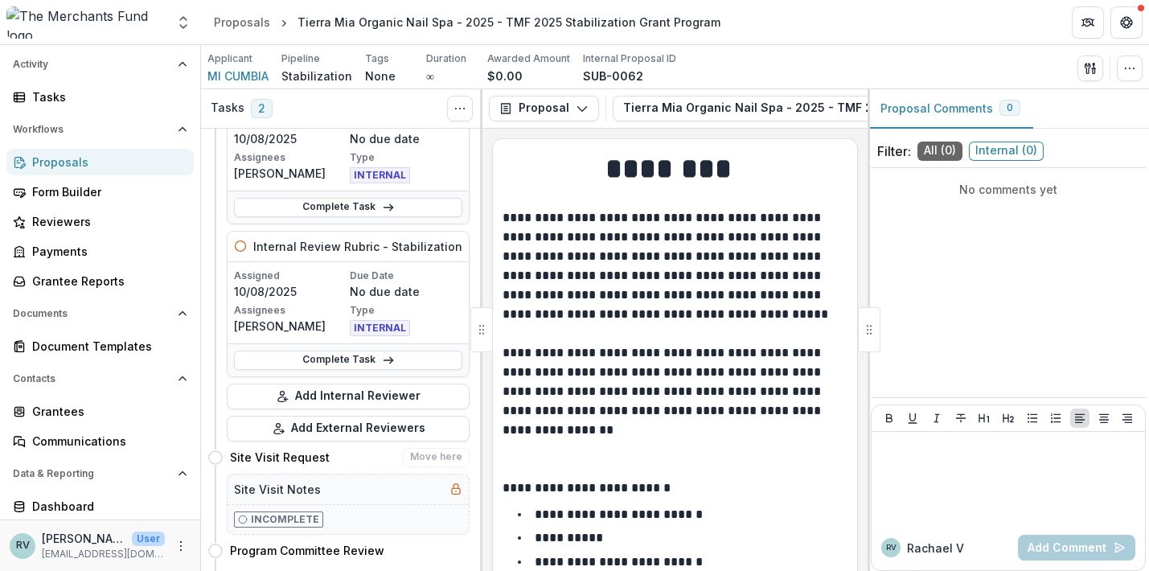
scroll to position [151, 0]
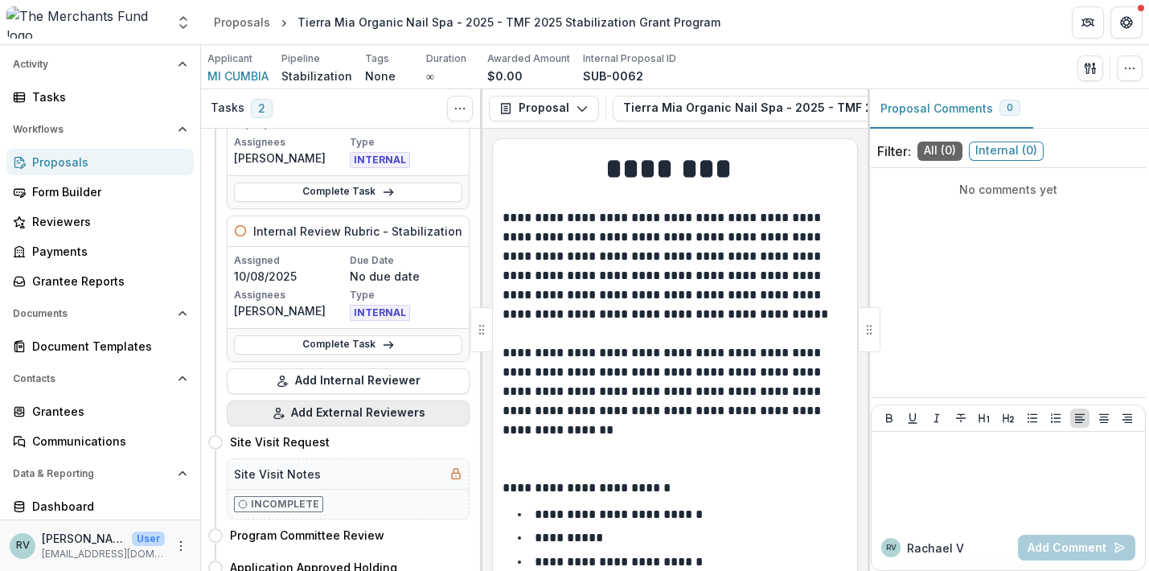
click at [382, 423] on button "Add External Reviewers" at bounding box center [348, 414] width 243 height 26
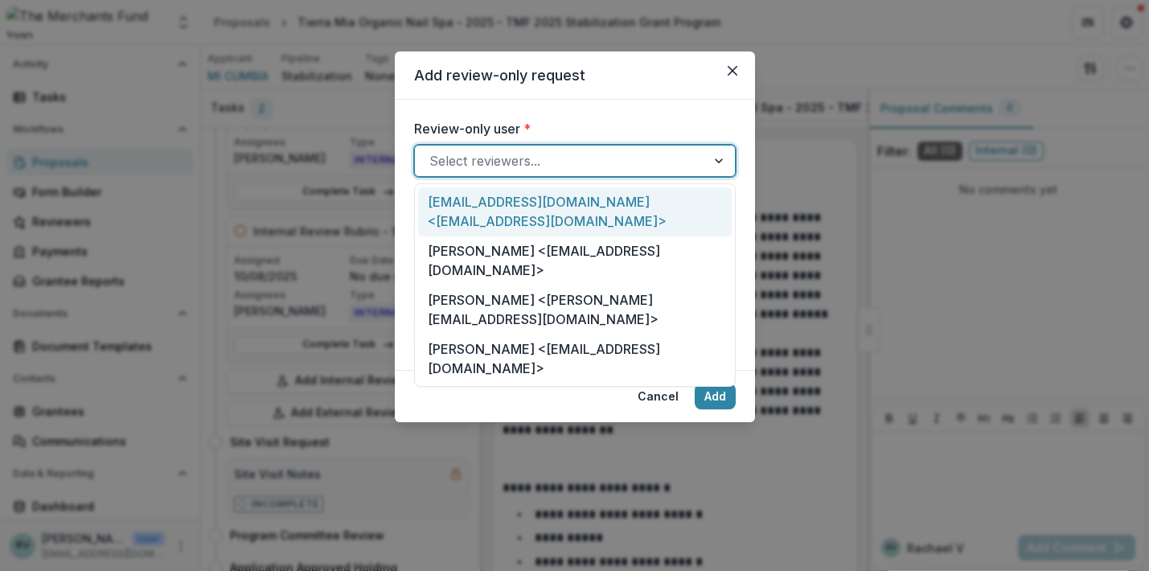
click at [504, 160] on div "Select reviewers..." at bounding box center [561, 160] width 262 height 19
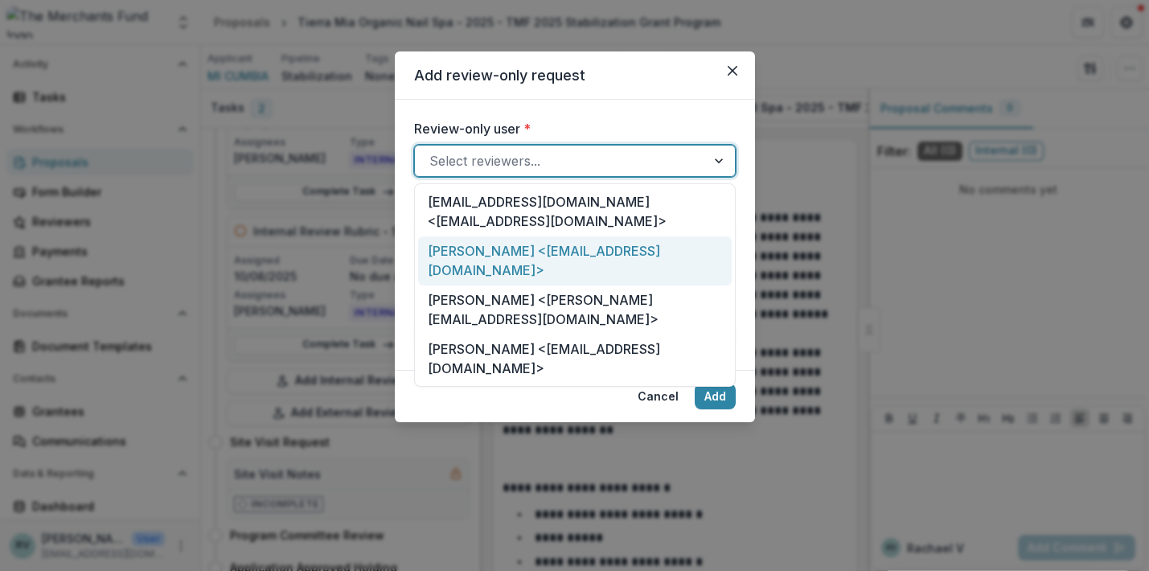
click at [498, 237] on div "[PERSON_NAME] <[EMAIL_ADDRESS][DOMAIN_NAME]>" at bounding box center [575, 260] width 314 height 49
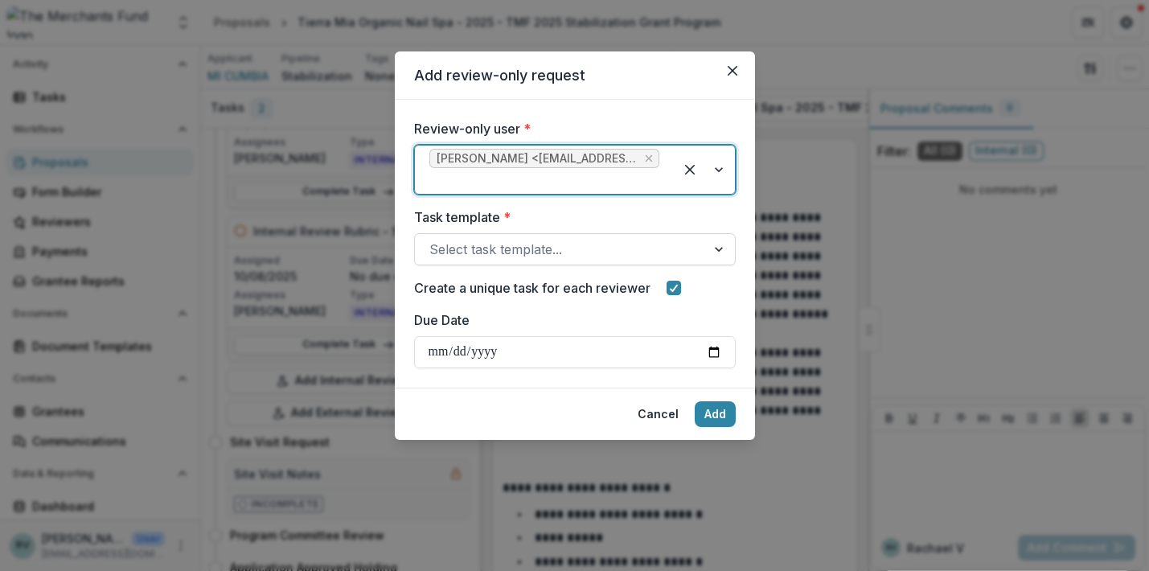
click at [493, 253] on div "Select task template..." at bounding box center [561, 249] width 262 height 19
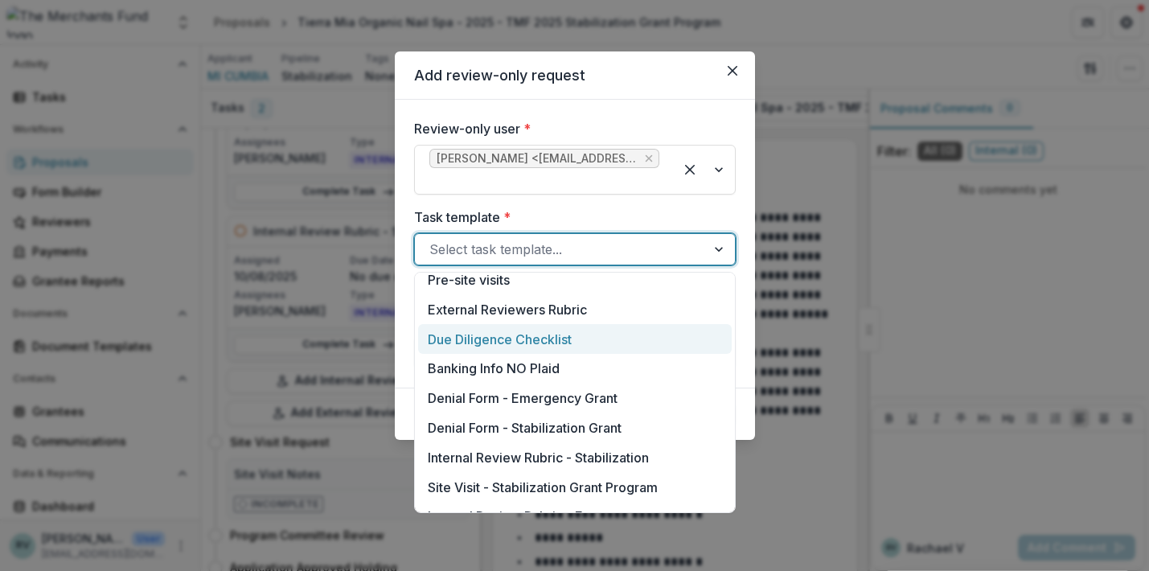
scroll to position [724, 0]
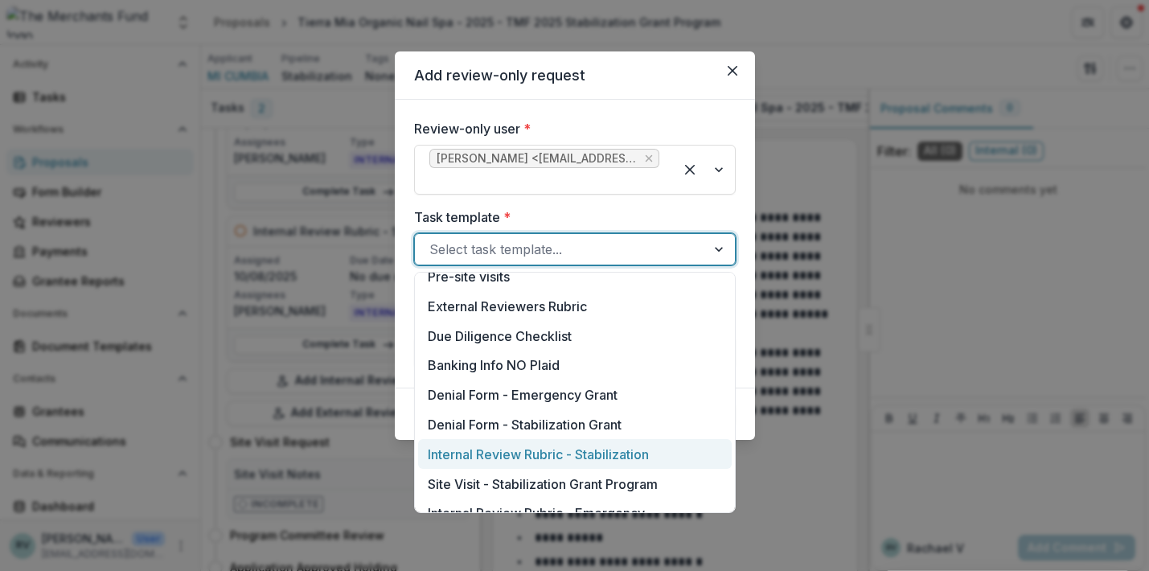
click at [516, 453] on div "Internal Review Rubric - Stabilization" at bounding box center [575, 454] width 314 height 30
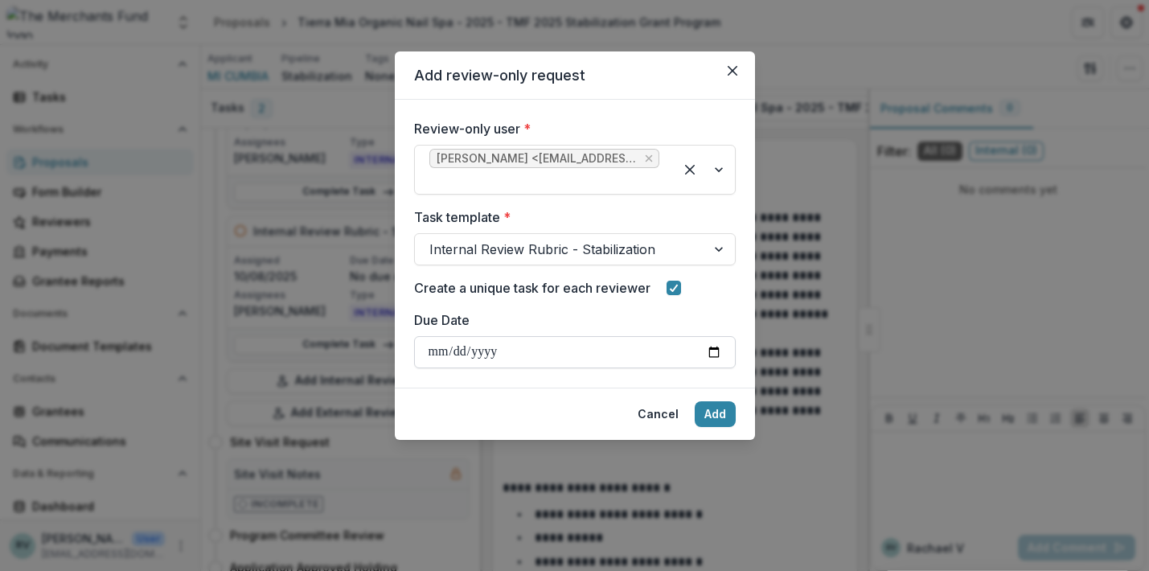
click at [520, 355] on input "Due Date" at bounding box center [575, 352] width 322 height 32
type input "**********"
click at [713, 410] on button "Add" at bounding box center [715, 414] width 41 height 26
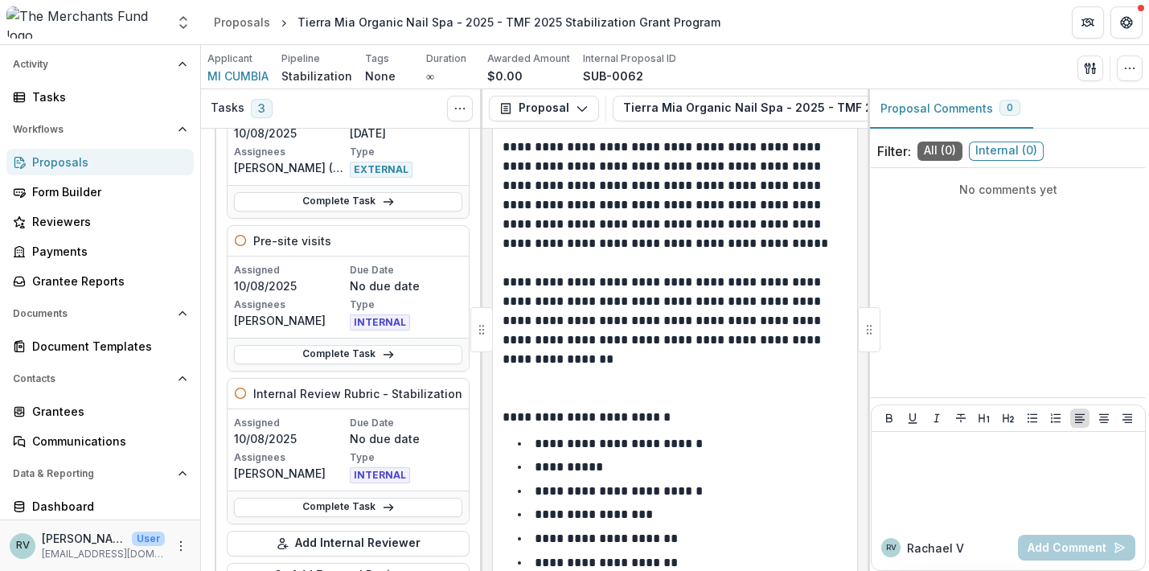
scroll to position [134, 0]
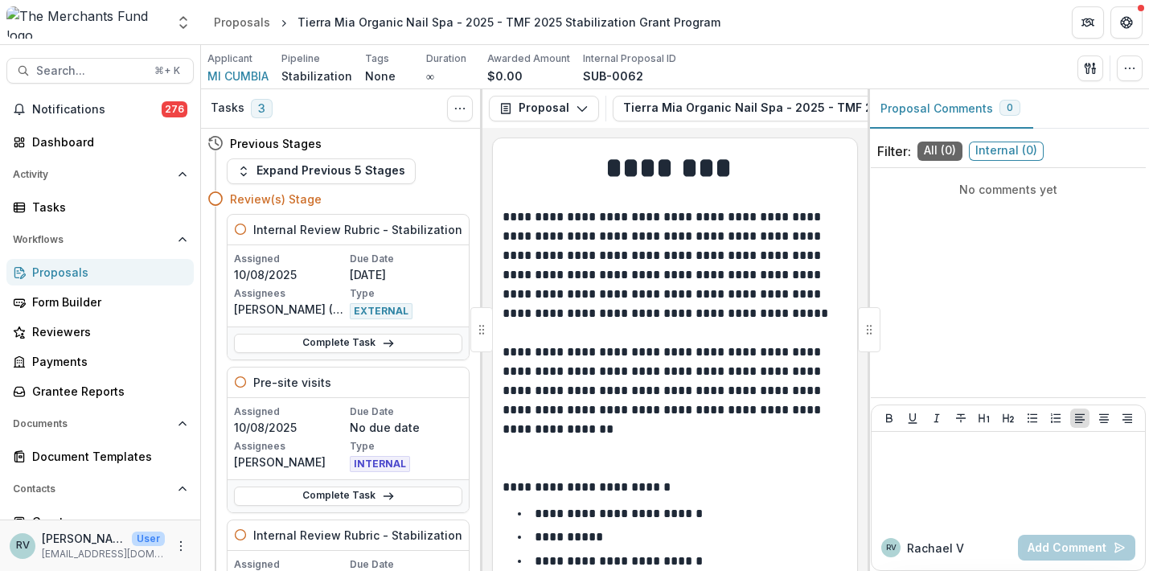
scroll to position [56, 0]
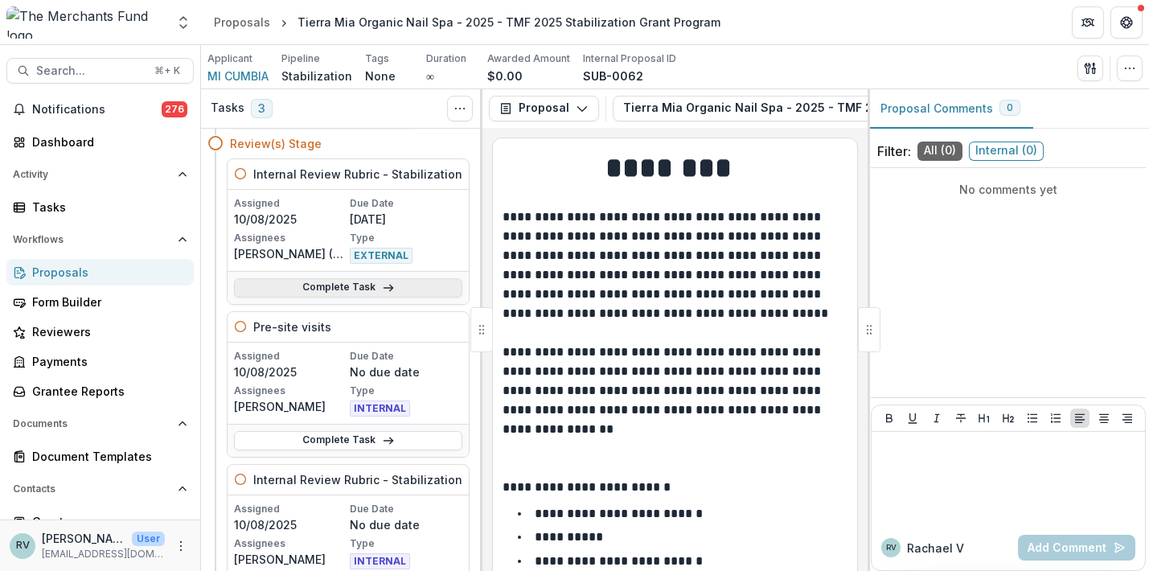
click at [339, 284] on link "Complete Task" at bounding box center [348, 287] width 228 height 19
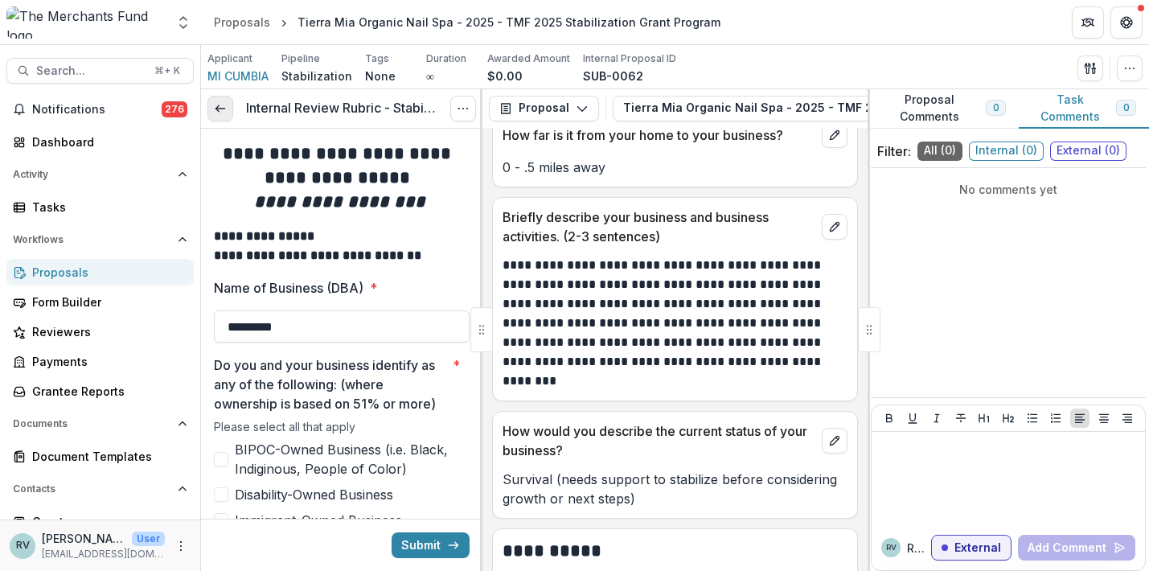
click at [226, 109] on icon at bounding box center [220, 108] width 13 height 13
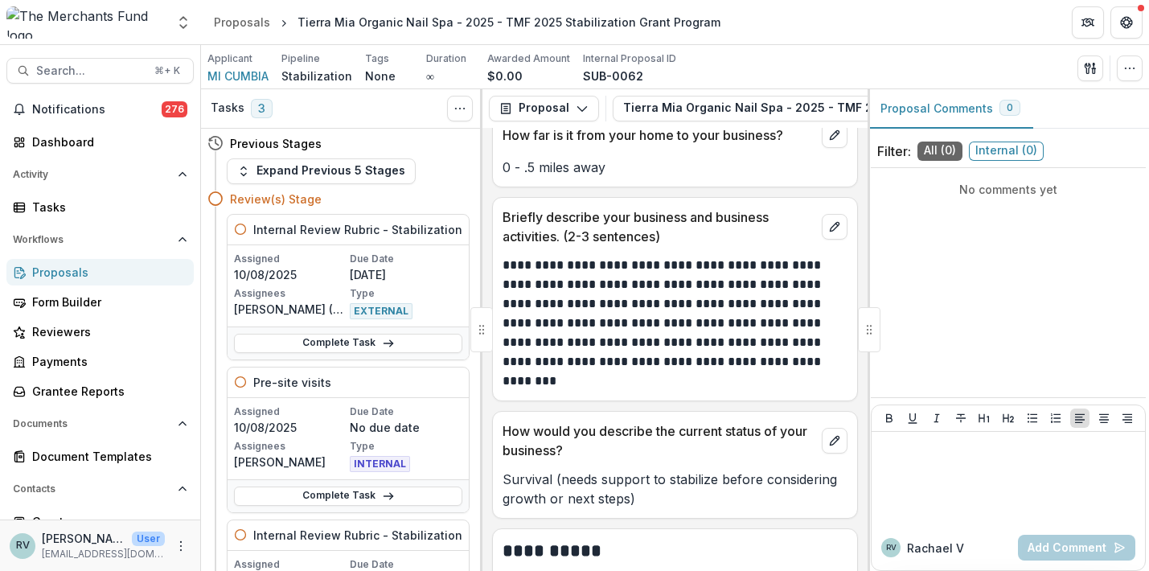
scroll to position [1312, 0]
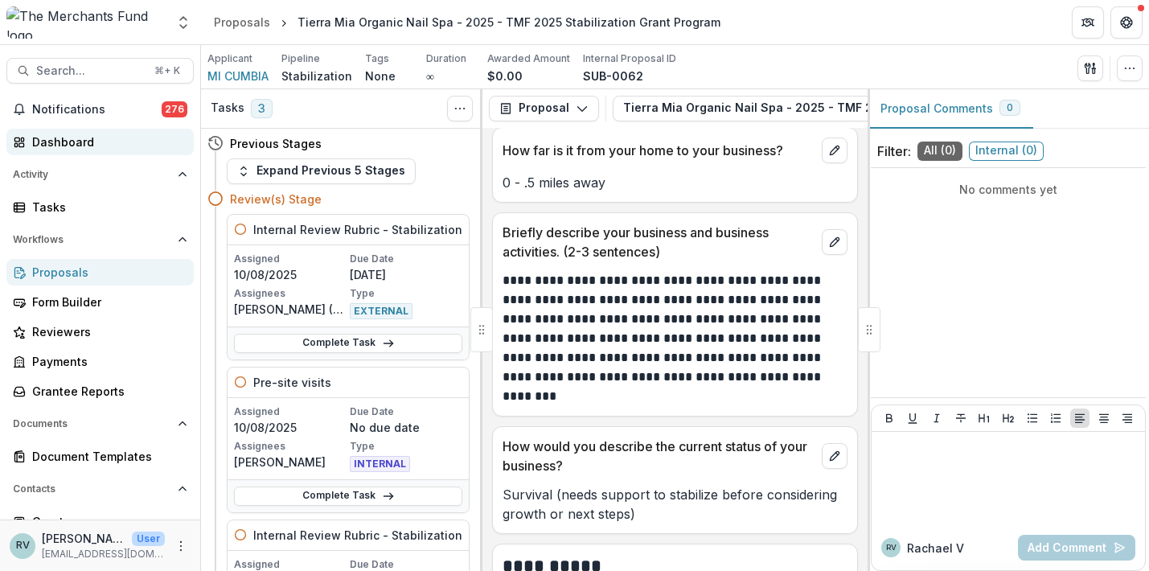
click at [88, 136] on div "Dashboard" at bounding box center [106, 142] width 149 height 17
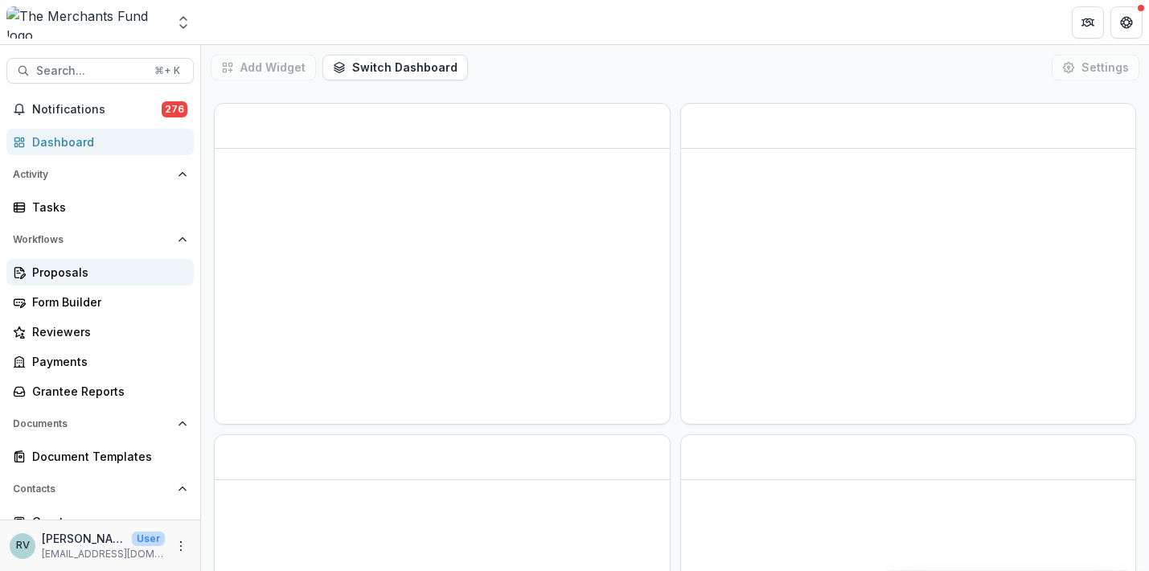
click at [79, 269] on div "Proposals" at bounding box center [106, 272] width 149 height 17
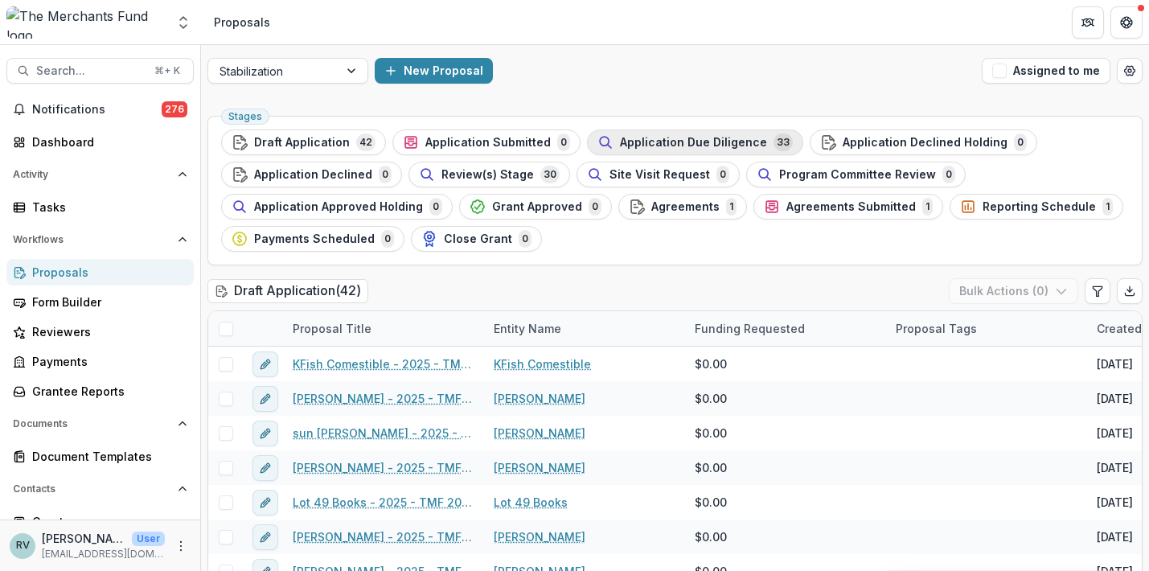
click at [637, 143] on span "Application Due Diligence" at bounding box center [693, 143] width 147 height 14
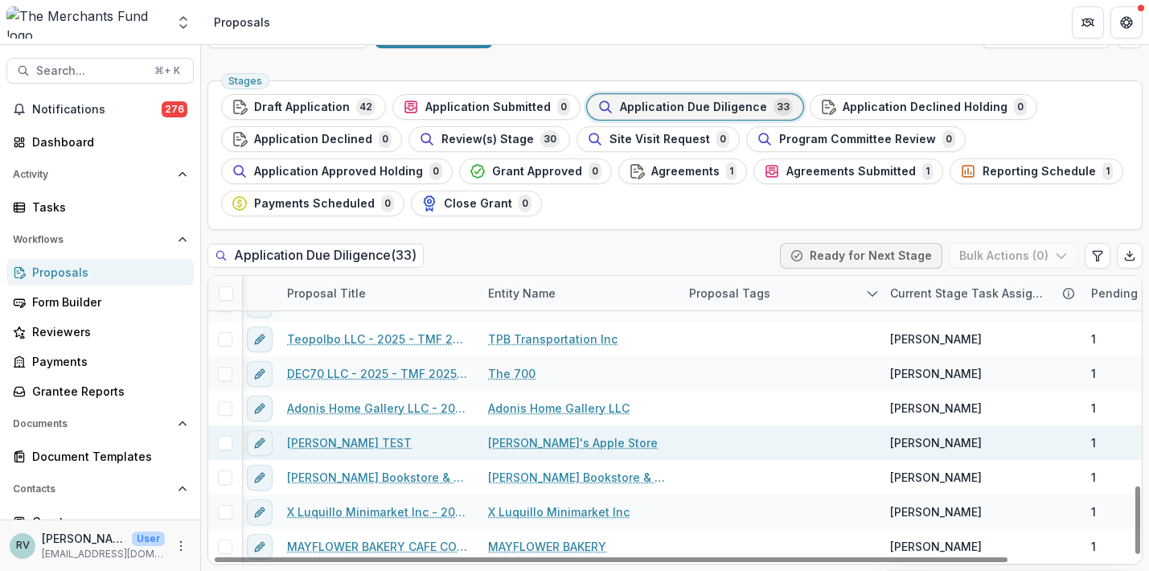
scroll to position [889, 6]
click at [225, 438] on span at bounding box center [225, 443] width 14 height 14
click at [224, 444] on icon at bounding box center [225, 443] width 10 height 8
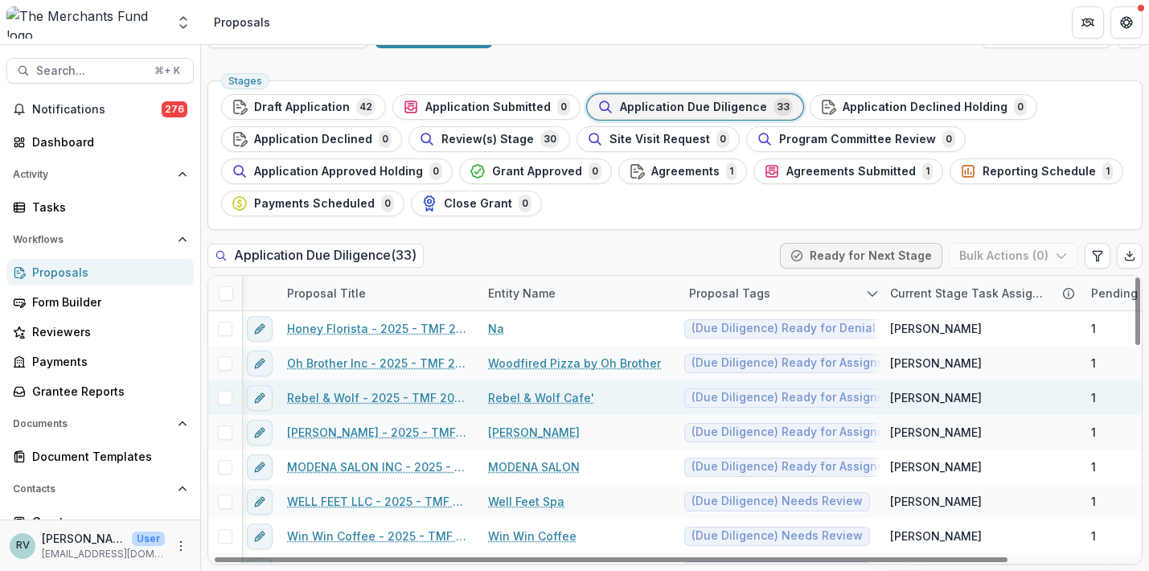
scroll to position [0, 6]
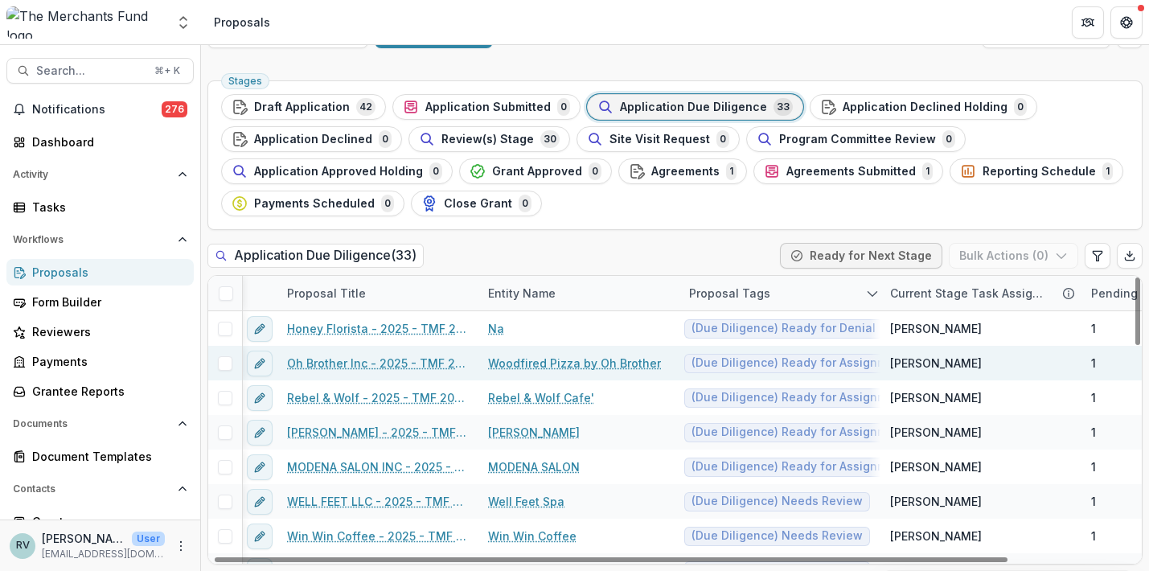
click at [421, 359] on link "Oh Brother Inc - 2025 - TMF 2025 Stabilization Grant Program" at bounding box center [378, 363] width 182 height 17
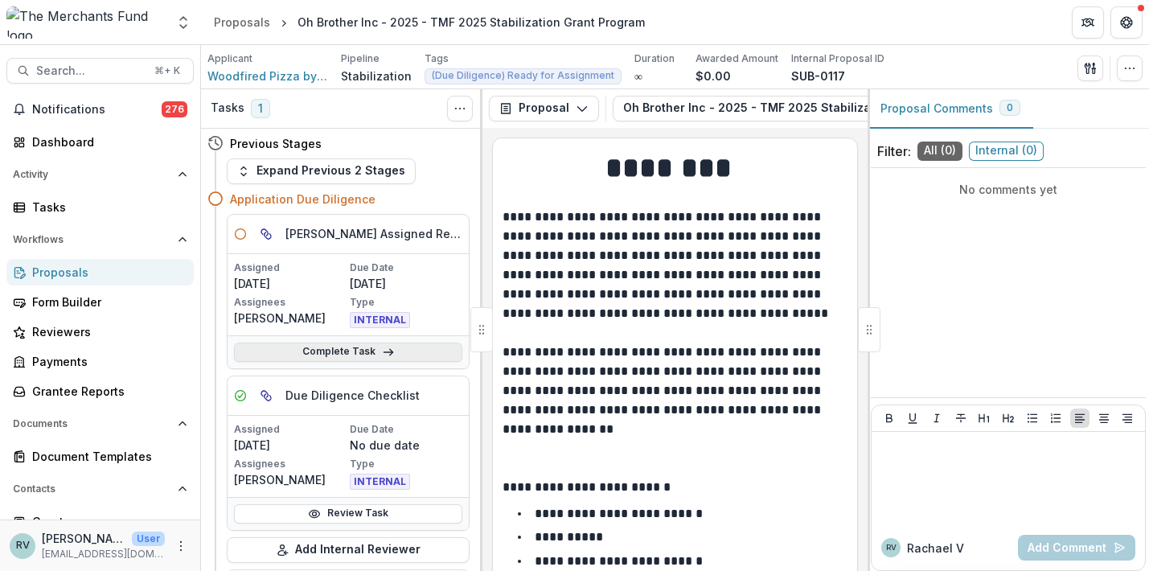
click at [363, 352] on link "Complete Task" at bounding box center [348, 352] width 228 height 19
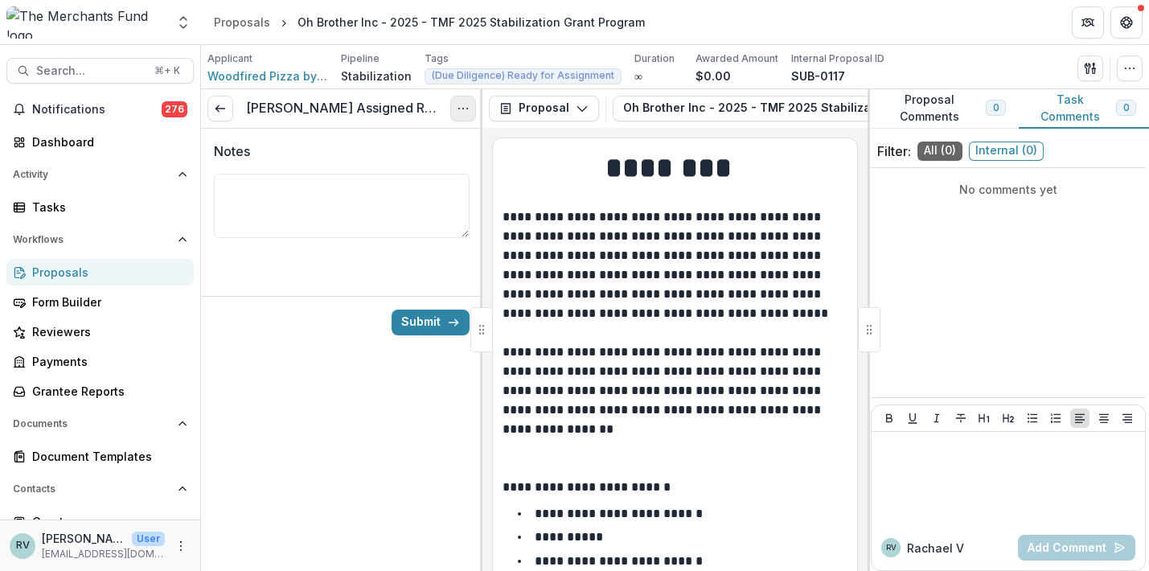
click at [464, 109] on icon "Options" at bounding box center [463, 108] width 13 height 13
click at [382, 179] on button "Cancel Task" at bounding box center [386, 179] width 172 height 27
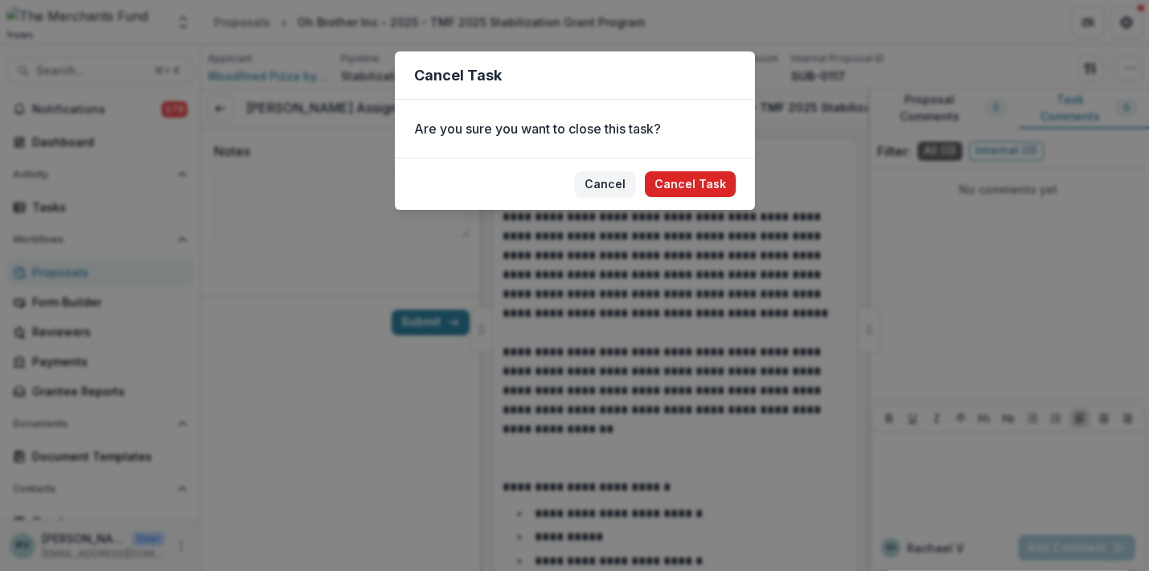
click at [703, 182] on button "Cancel Task" at bounding box center [690, 184] width 91 height 26
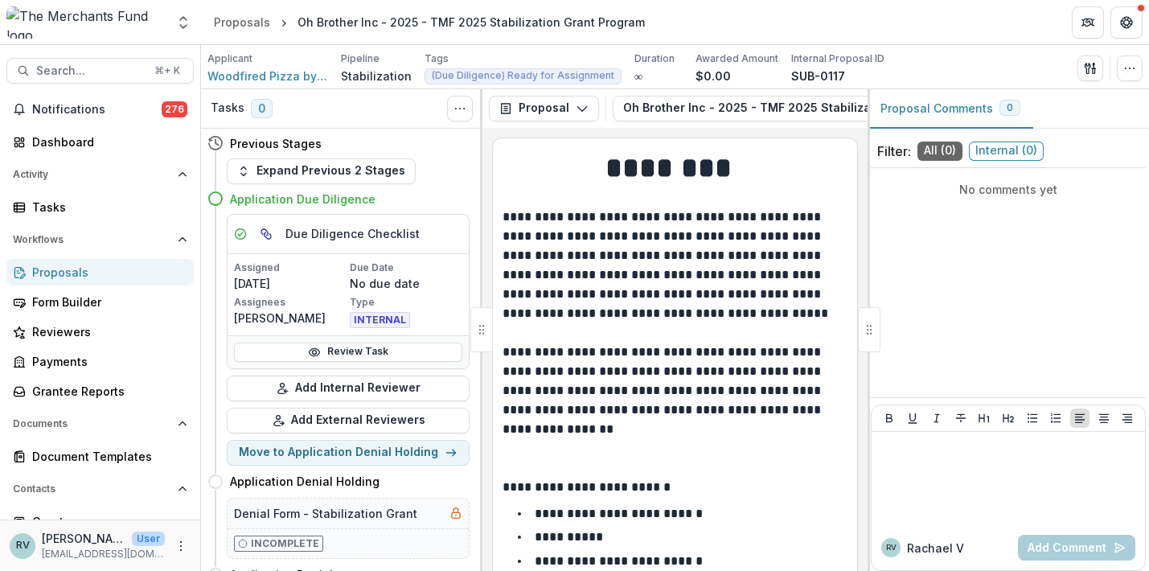
scroll to position [48, 0]
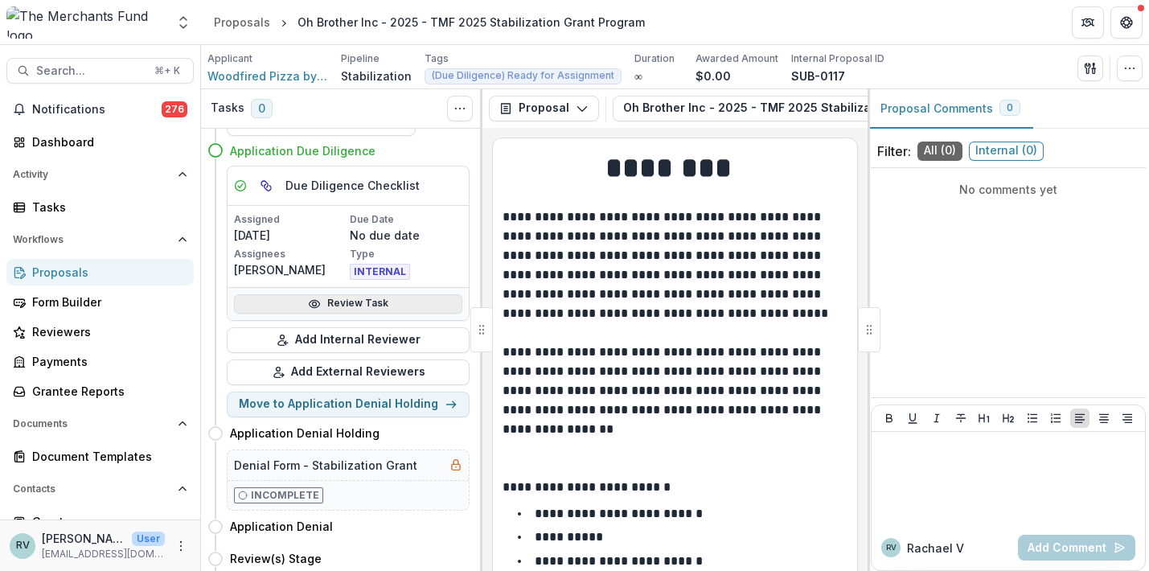
click at [339, 298] on link "Review Task" at bounding box center [348, 303] width 228 height 19
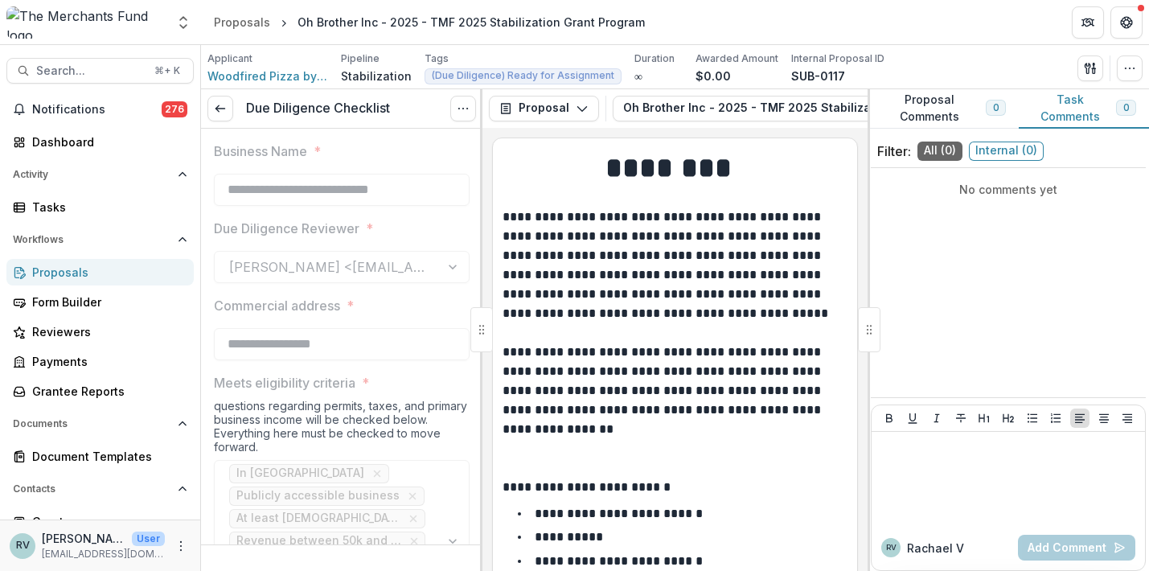
type input "********"
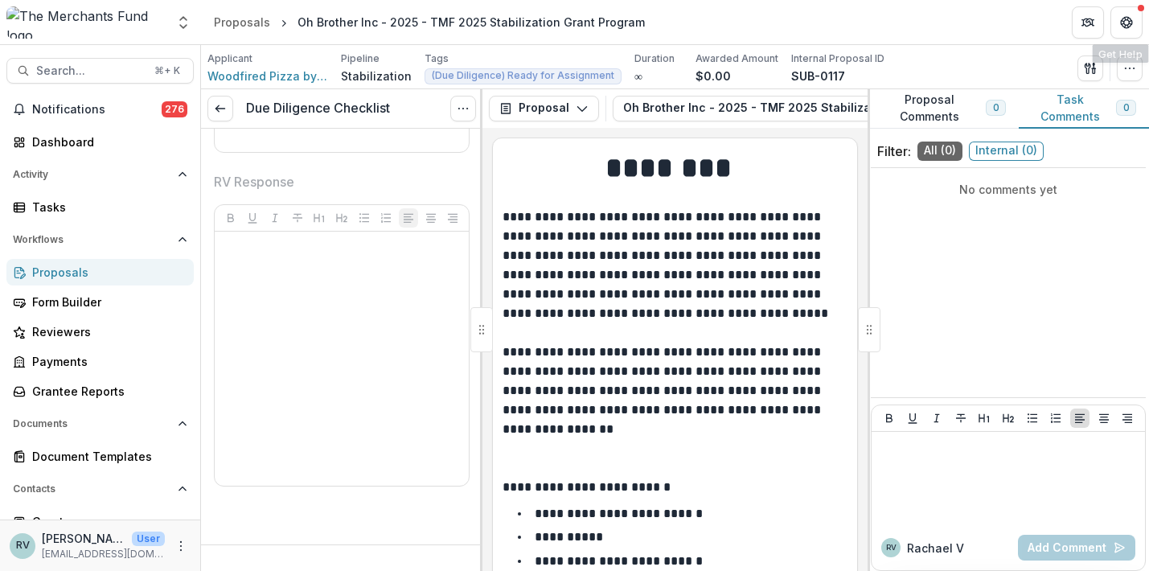
scroll to position [4422, 0]
click at [1137, 64] on button "button" at bounding box center [1130, 69] width 26 height 26
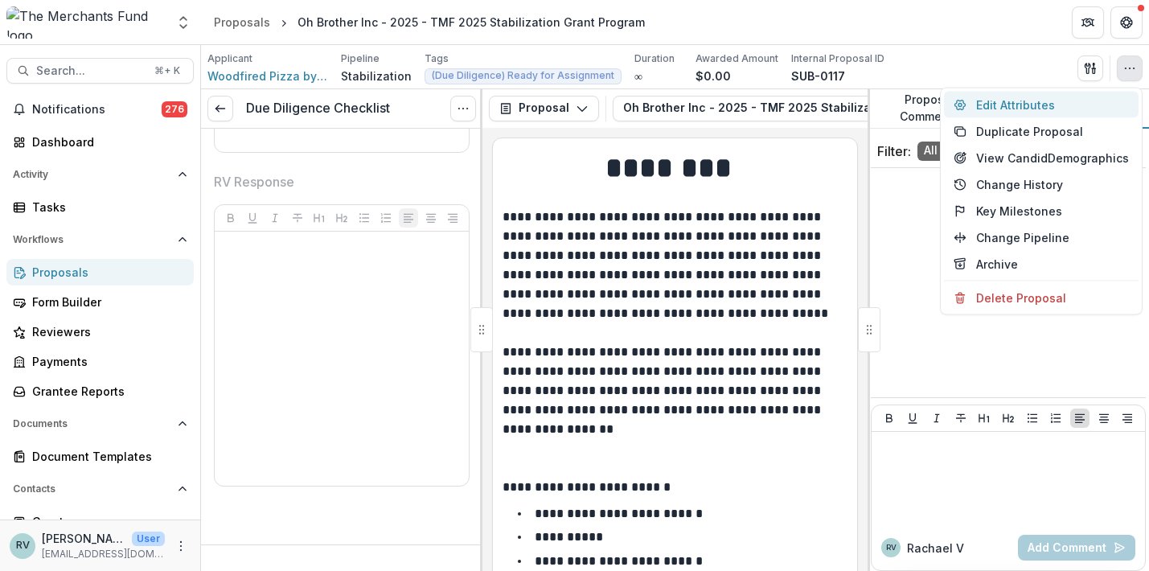
click at [1028, 103] on button "Edit Attributes" at bounding box center [1041, 105] width 195 height 27
type input "*******"
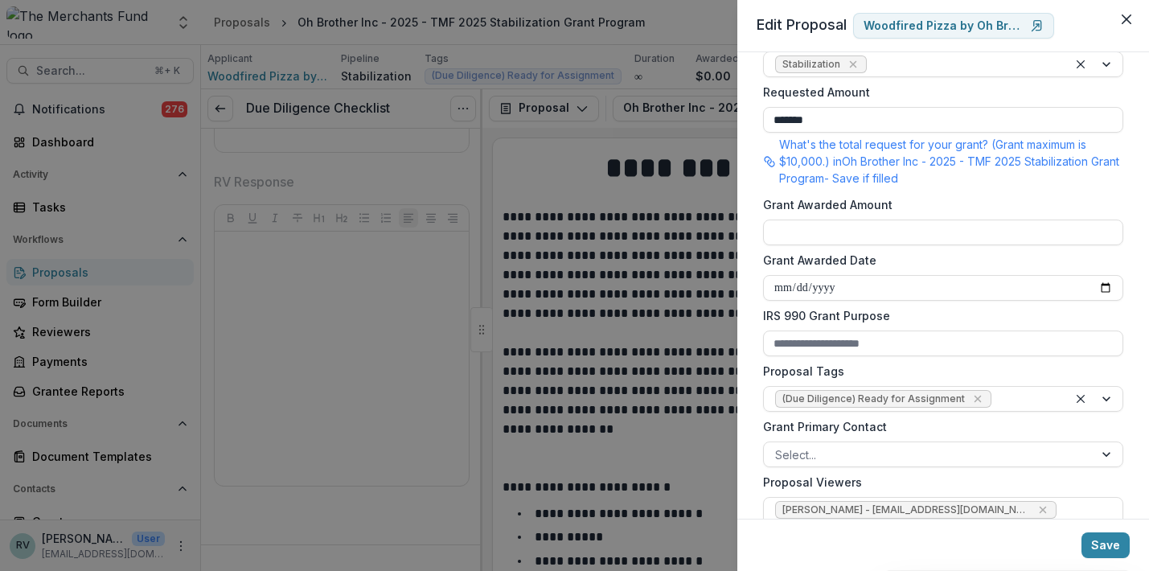
scroll to position [402, 0]
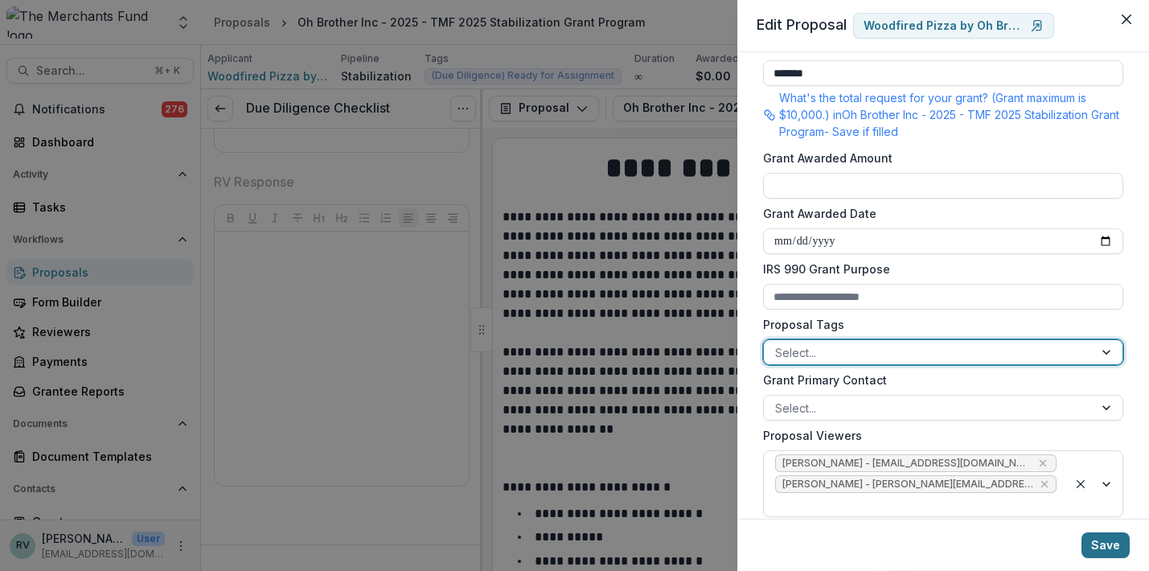
click at [1108, 547] on button "Save" at bounding box center [1106, 545] width 48 height 26
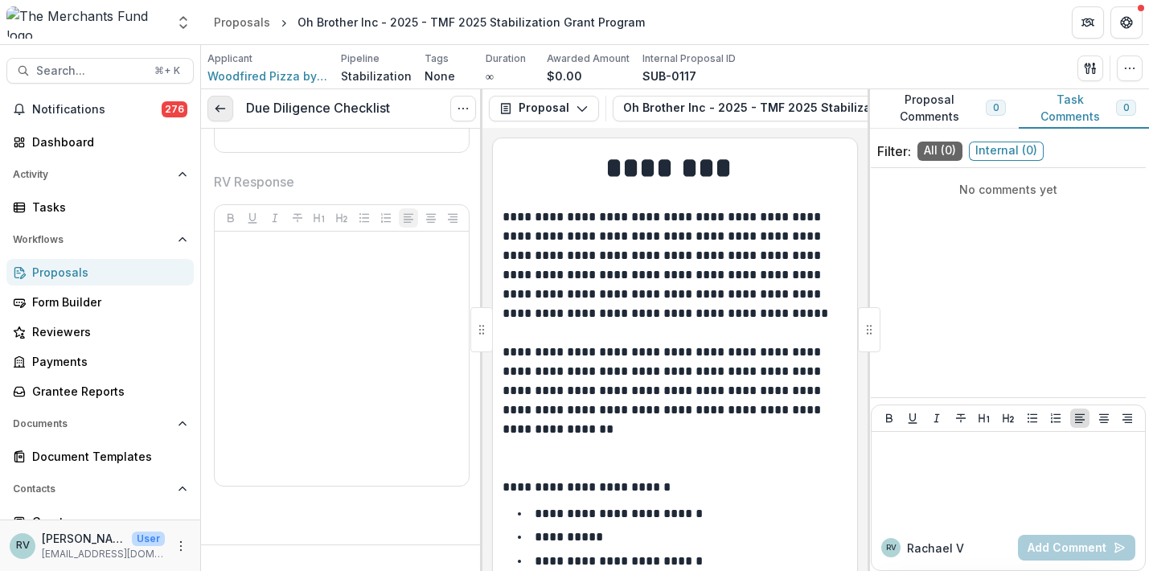
click at [221, 109] on line at bounding box center [220, 109] width 9 height 0
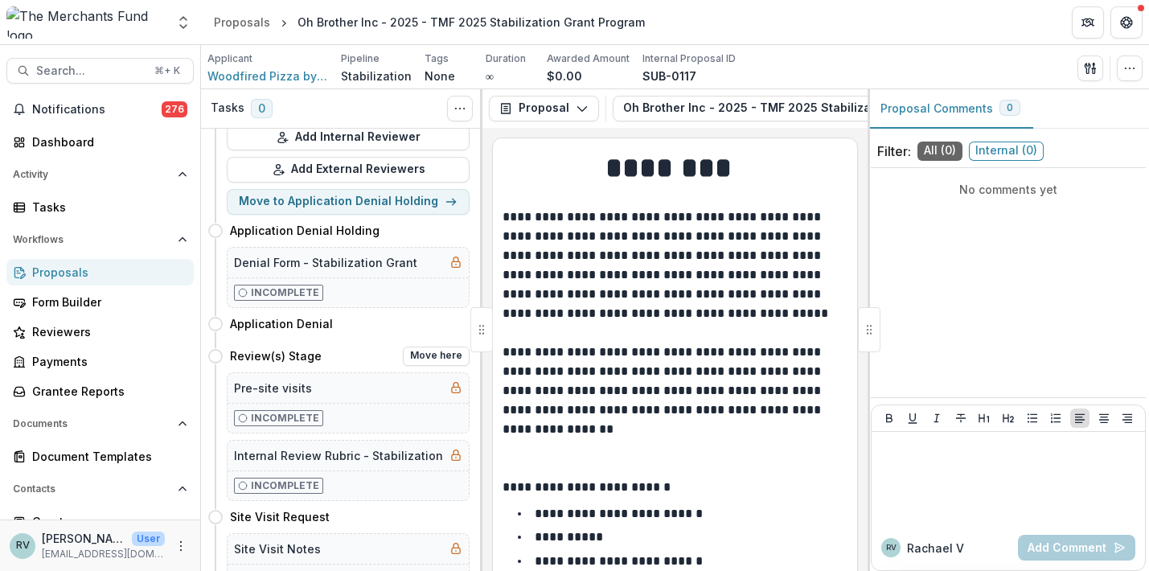
scroll to position [256, 0]
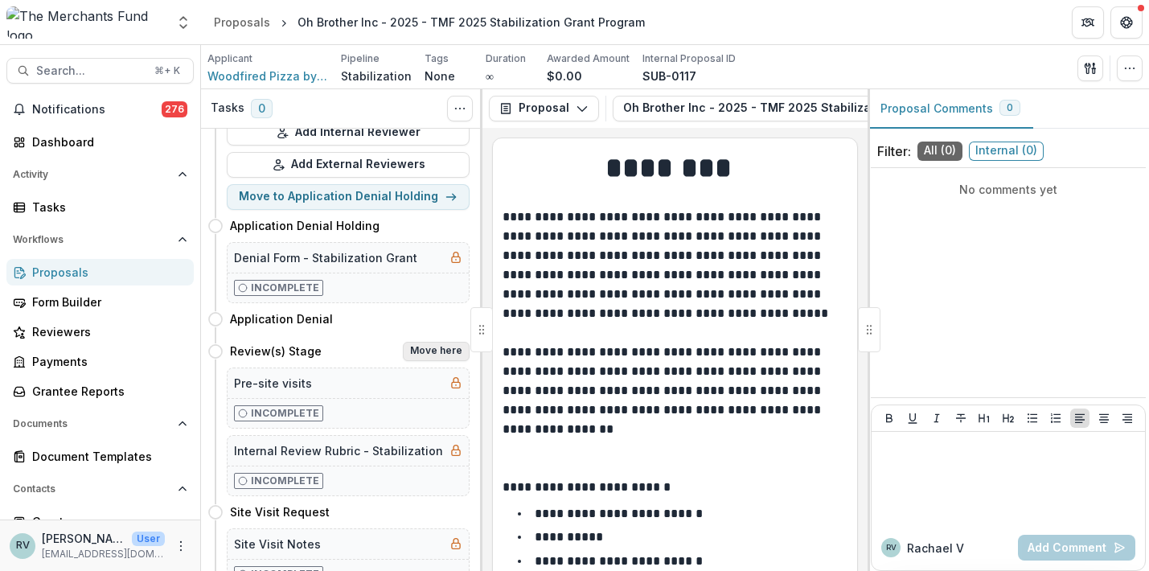
click at [418, 347] on button "Move here" at bounding box center [436, 351] width 67 height 19
select select "**********"
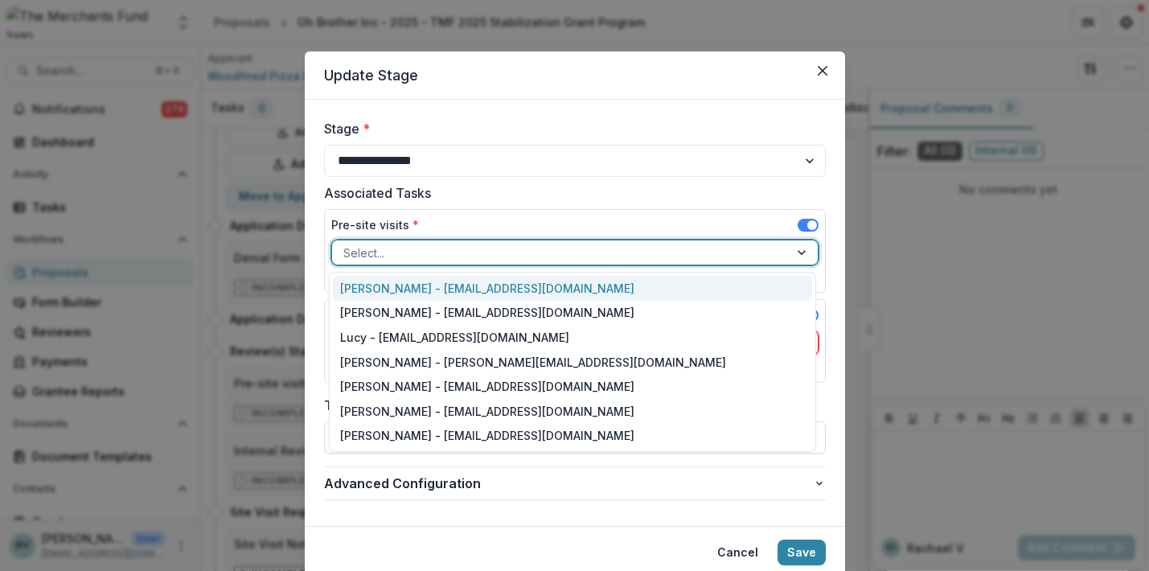
click at [475, 252] on div at bounding box center [560, 253] width 434 height 20
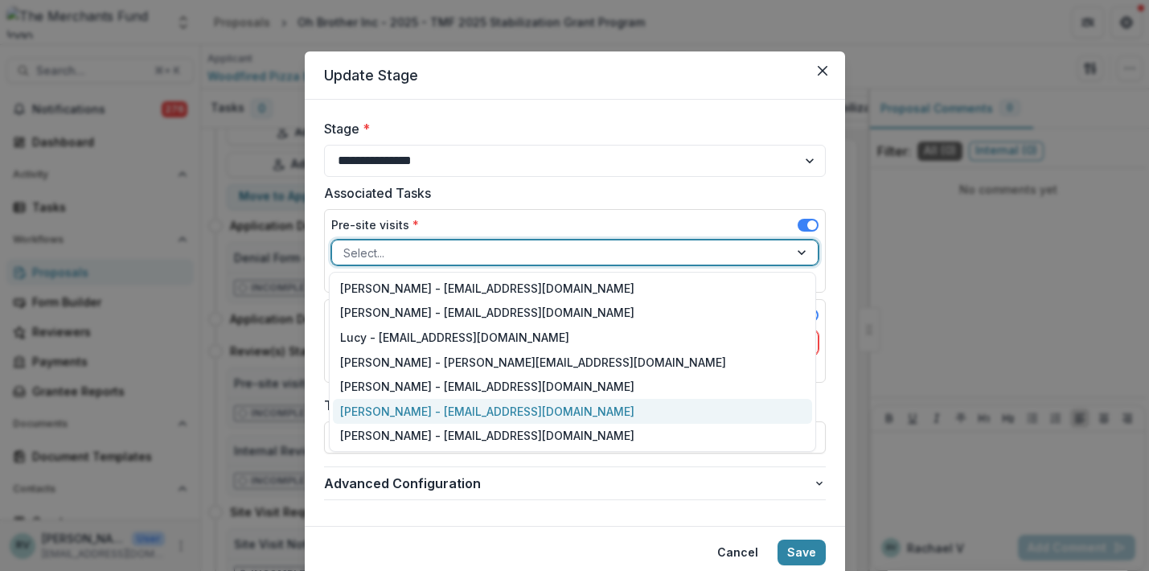
click at [472, 413] on div "[PERSON_NAME] - [EMAIL_ADDRESS][DOMAIN_NAME]" at bounding box center [572, 411] width 479 height 25
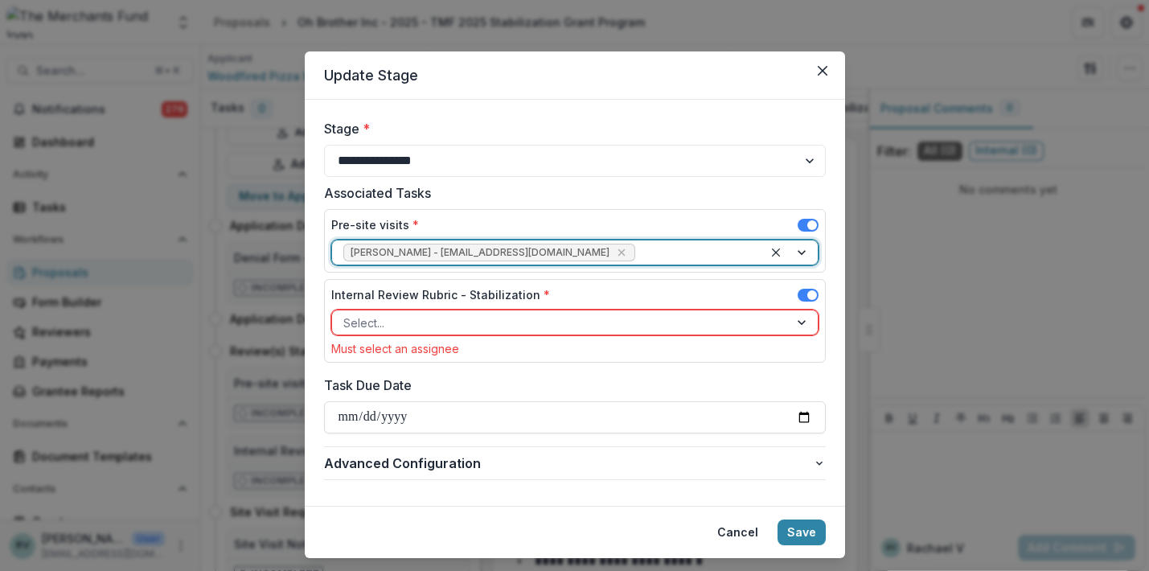
click at [446, 321] on div at bounding box center [560, 323] width 434 height 20
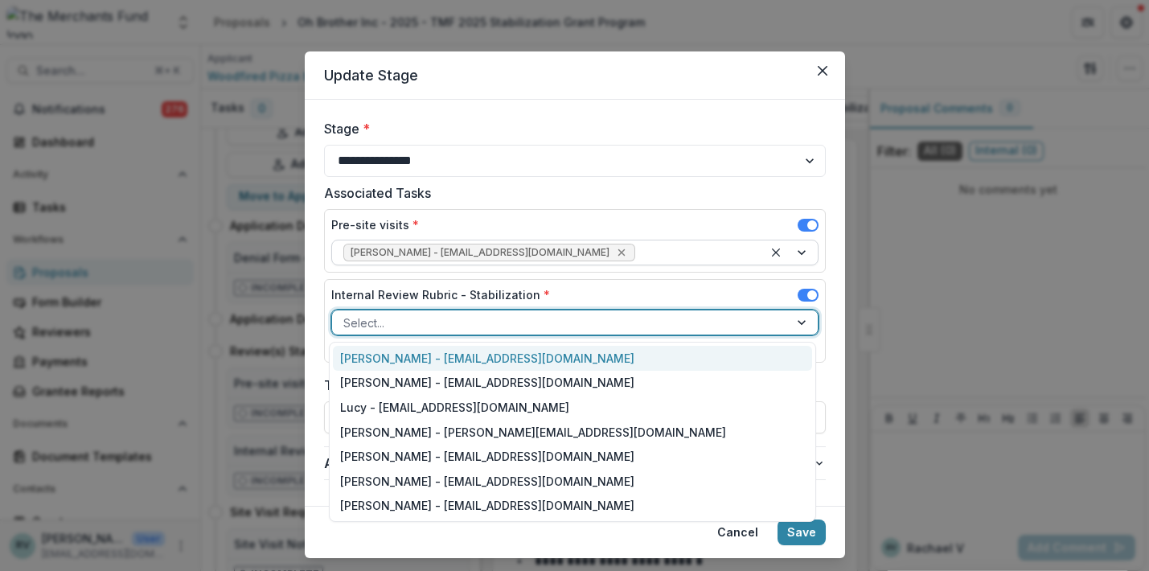
click at [615, 255] on icon "Remove George Pitsakis - coach@merchantsfund.org" at bounding box center [621, 252] width 13 height 13
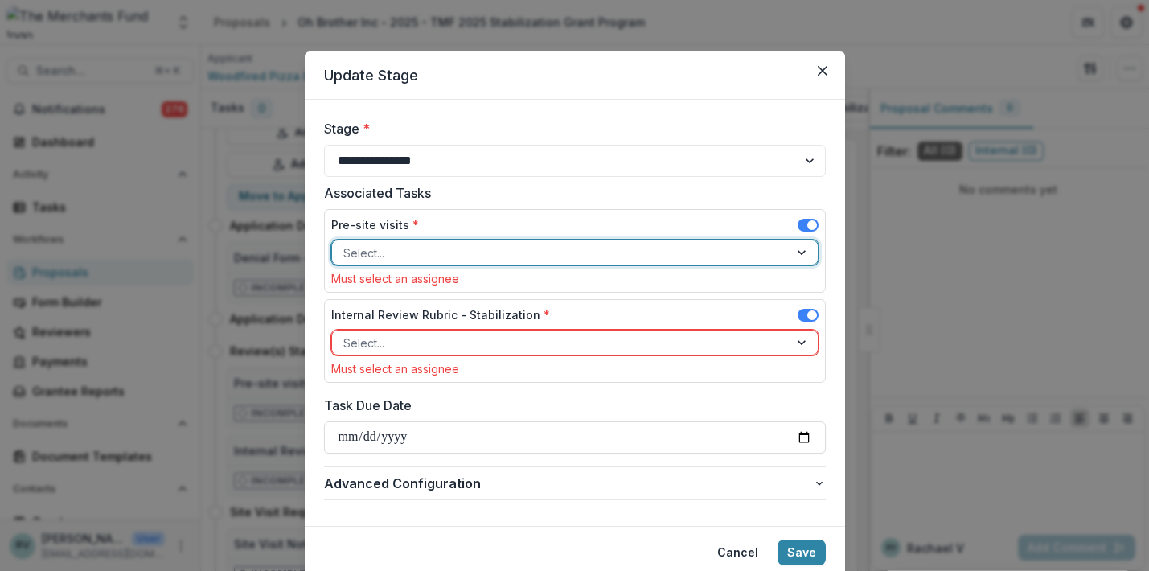
click at [553, 253] on div at bounding box center [560, 253] width 434 height 20
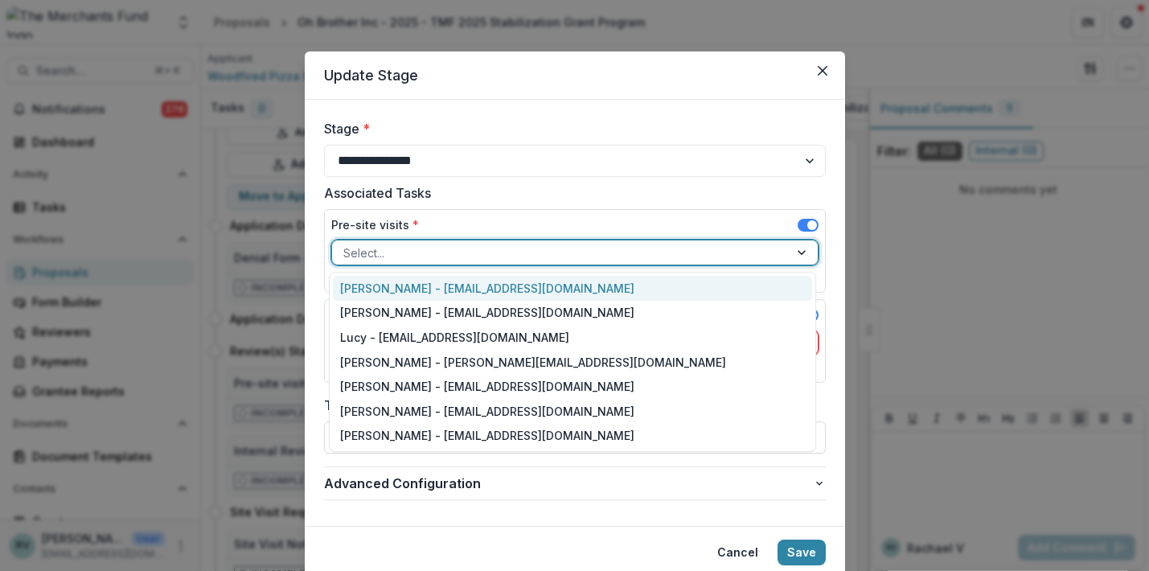
click at [531, 292] on div "[PERSON_NAME] - [EMAIL_ADDRESS][DOMAIN_NAME]" at bounding box center [572, 288] width 479 height 25
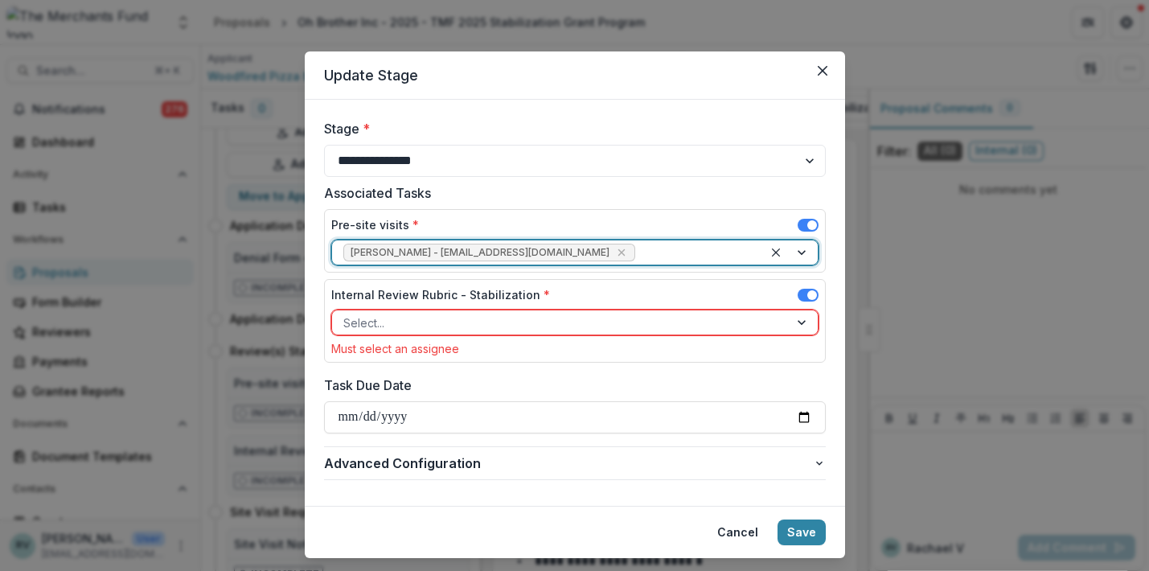
click at [505, 329] on div at bounding box center [560, 323] width 434 height 20
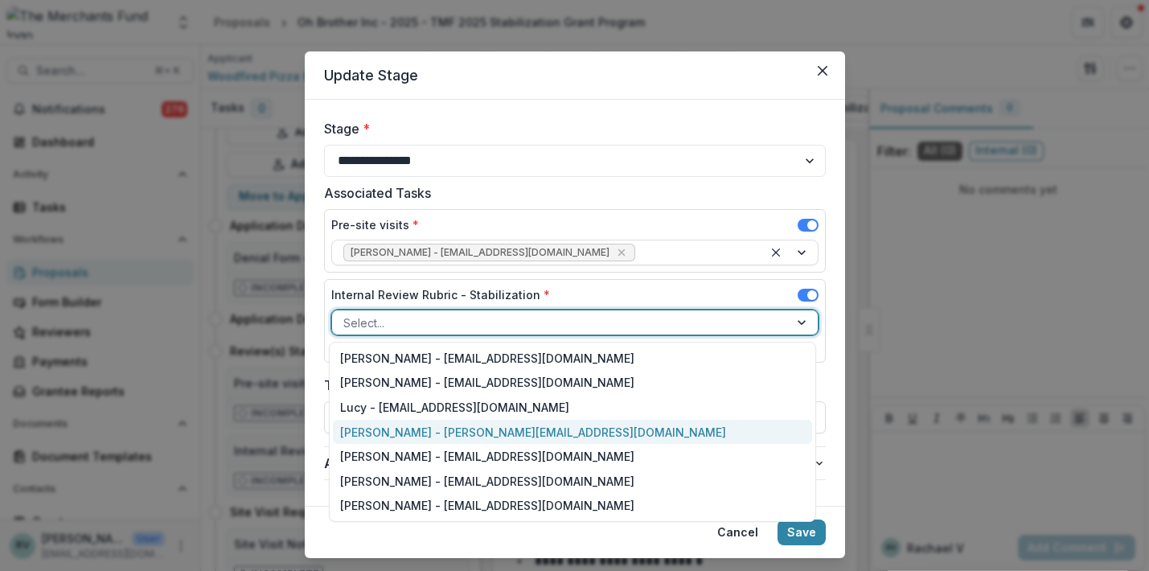
click at [442, 434] on div "[PERSON_NAME] - [PERSON_NAME][EMAIL_ADDRESS][DOMAIN_NAME]" at bounding box center [572, 432] width 479 height 25
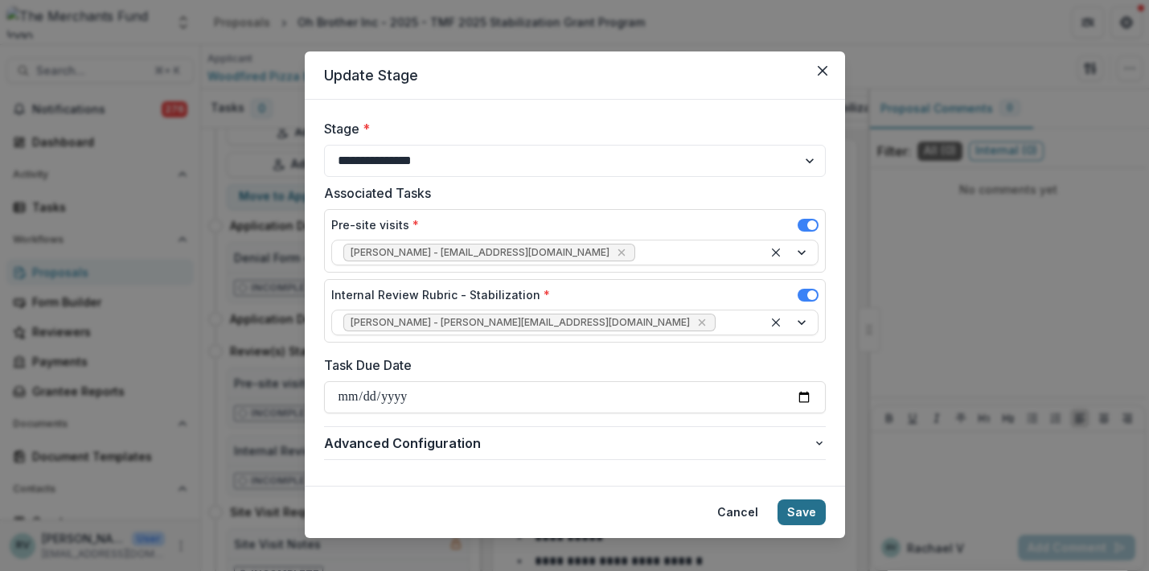
click at [804, 511] on button "Save" at bounding box center [802, 513] width 48 height 26
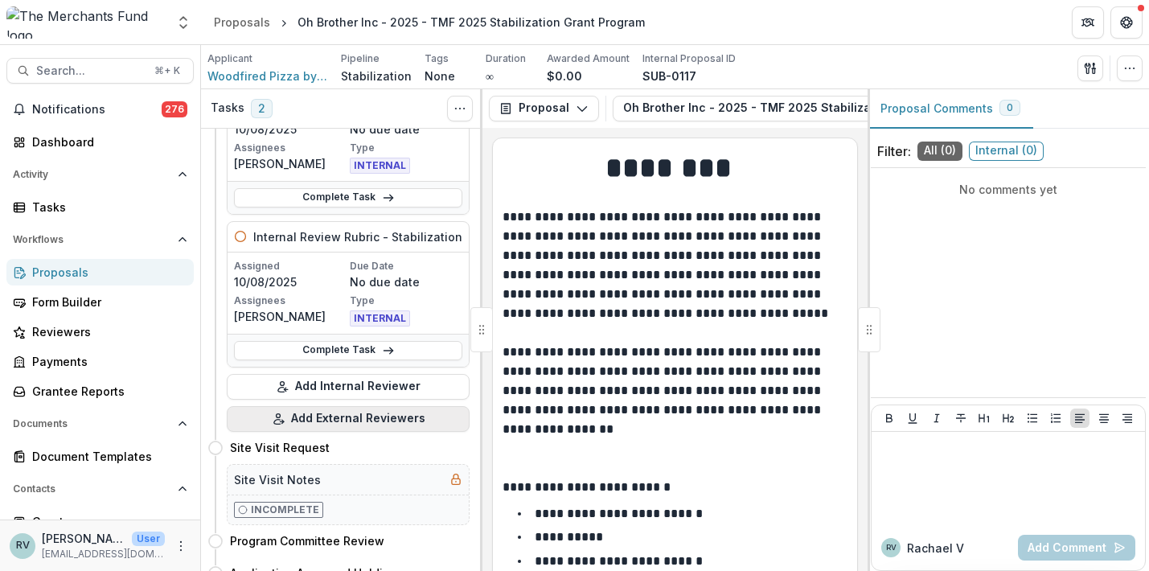
scroll to position [150, 0]
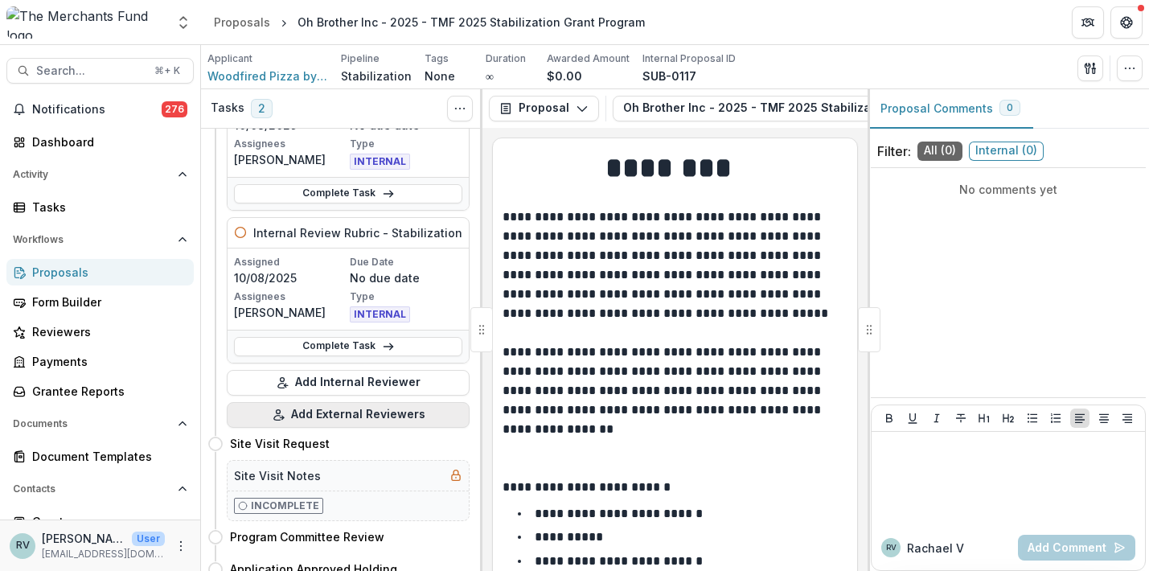
click at [362, 415] on button "Add External Reviewers" at bounding box center [348, 415] width 243 height 26
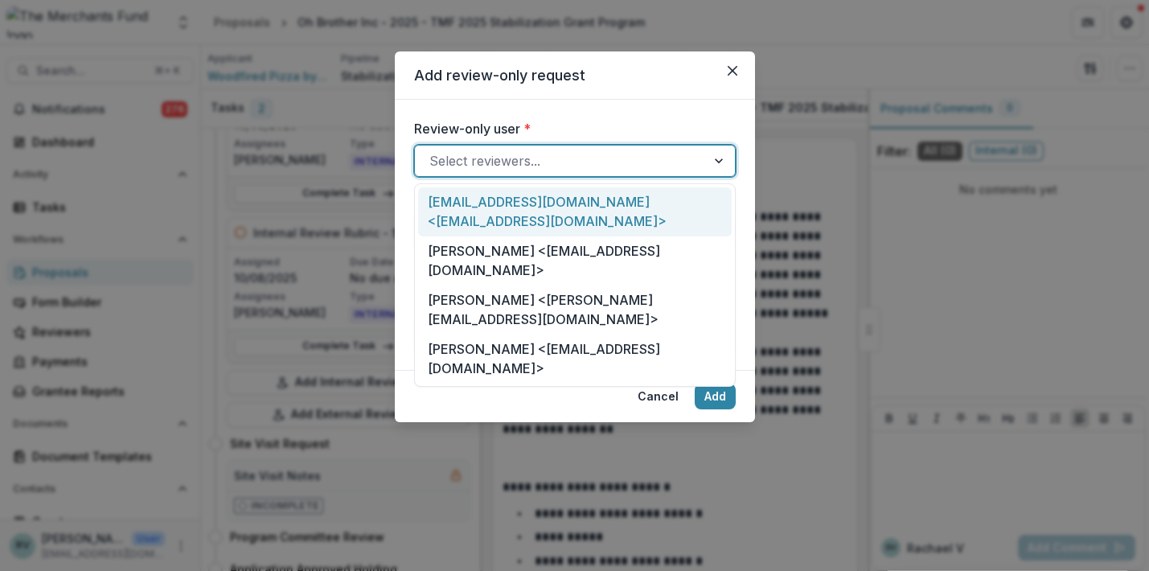
click at [516, 160] on div "Select reviewers..." at bounding box center [561, 160] width 262 height 19
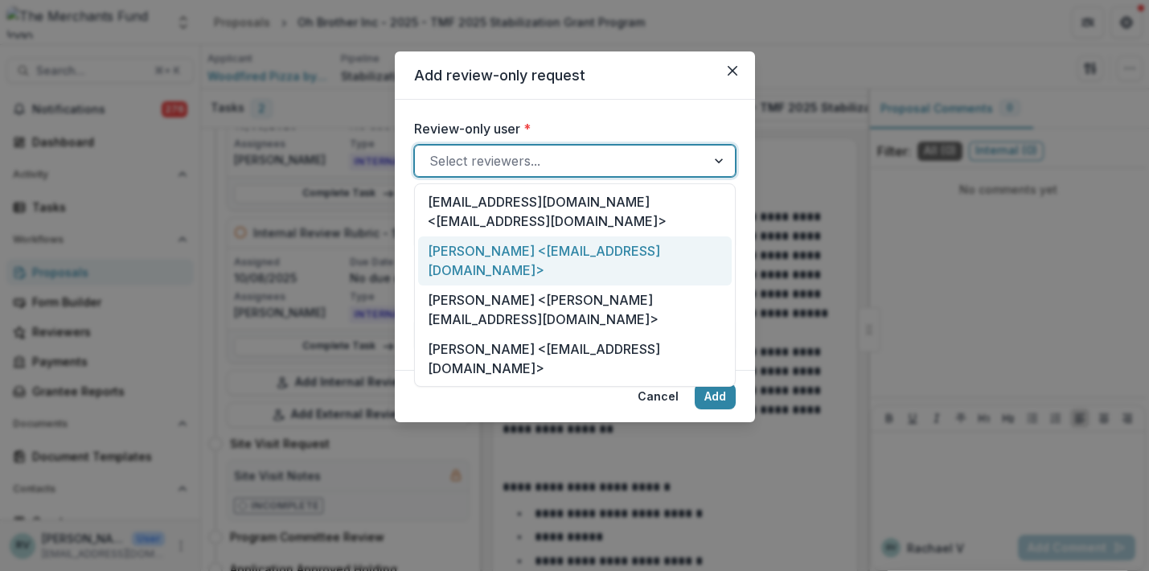
click at [512, 236] on div "[PERSON_NAME] <[EMAIL_ADDRESS][DOMAIN_NAME]>" at bounding box center [575, 260] width 314 height 49
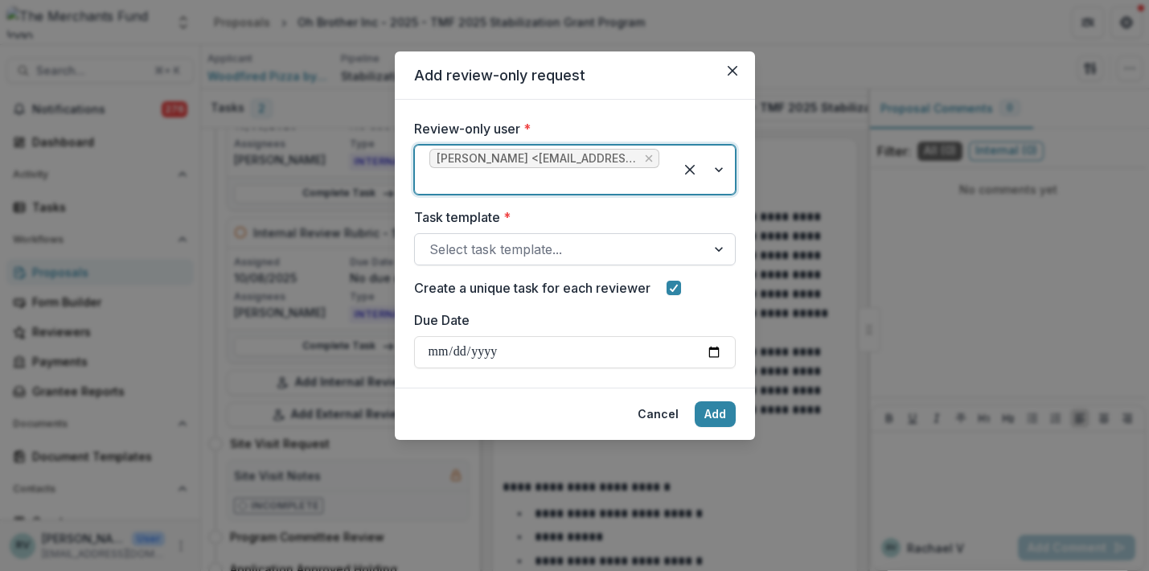
click at [506, 254] on div "Select task template..." at bounding box center [561, 249] width 262 height 19
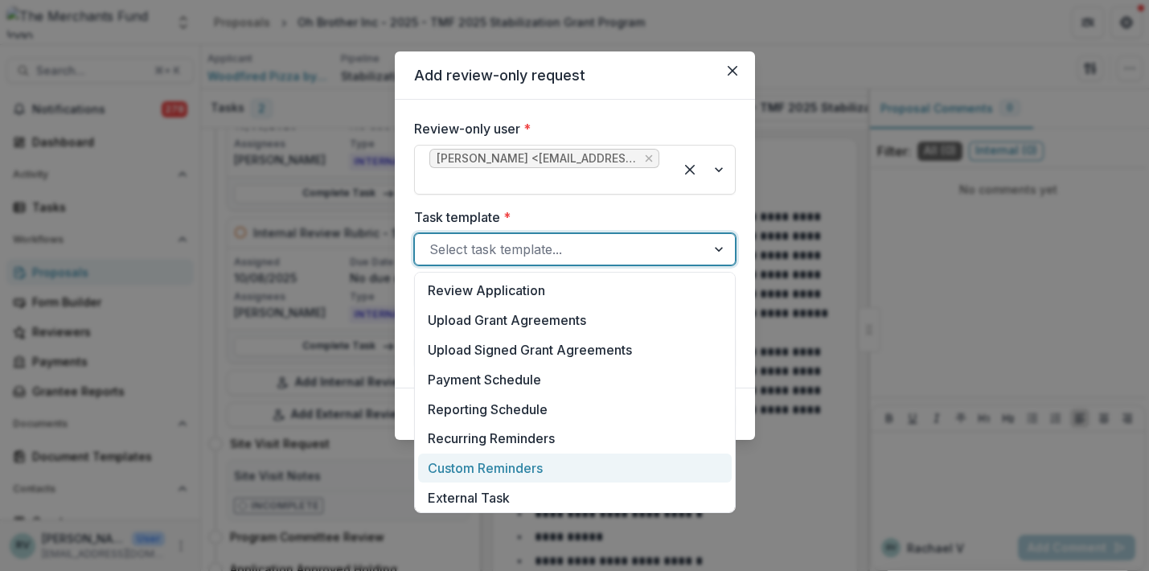
scroll to position [832, 0]
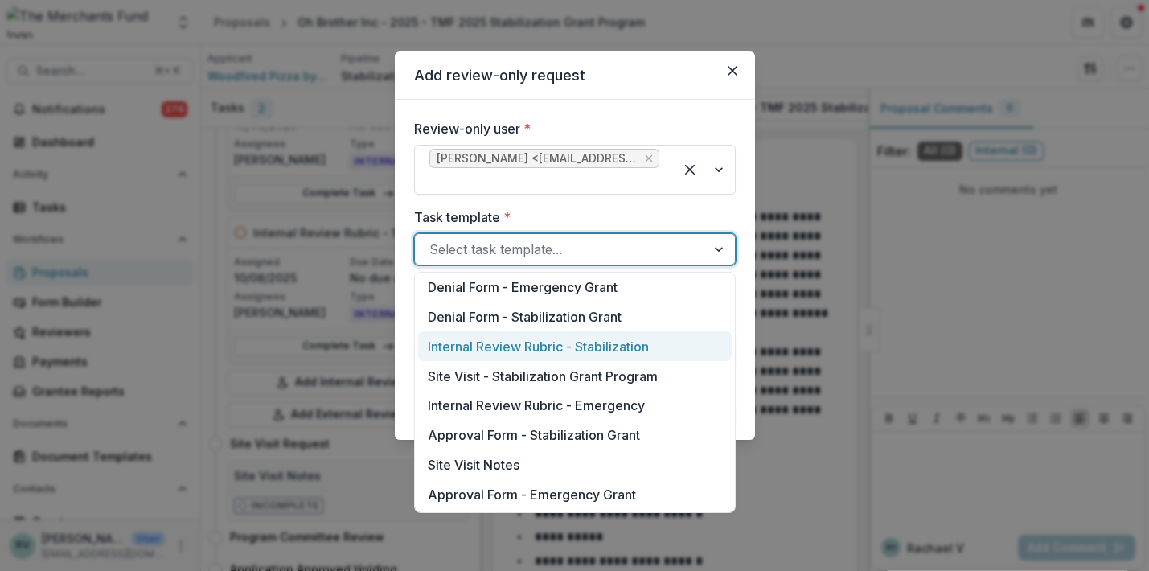
click at [504, 343] on div "Internal Review Rubric - Stabilization" at bounding box center [575, 346] width 314 height 30
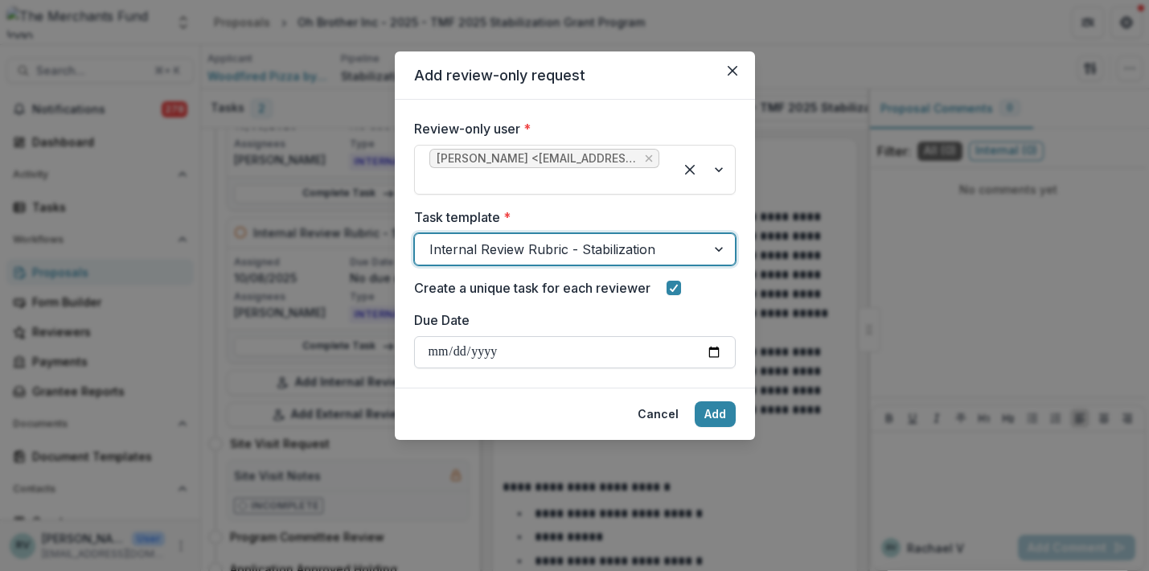
click at [571, 360] on input "Due Date" at bounding box center [575, 352] width 322 height 32
type input "**********"
click at [712, 413] on button "Add" at bounding box center [715, 414] width 41 height 26
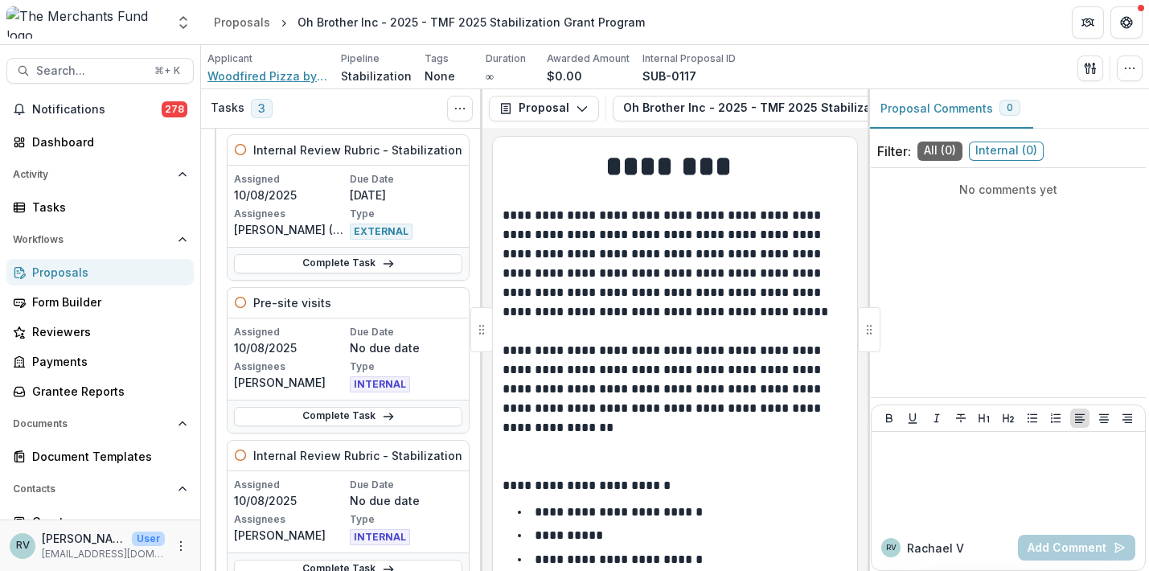
scroll to position [79, 0]
click at [76, 270] on div "Proposals" at bounding box center [106, 272] width 149 height 17
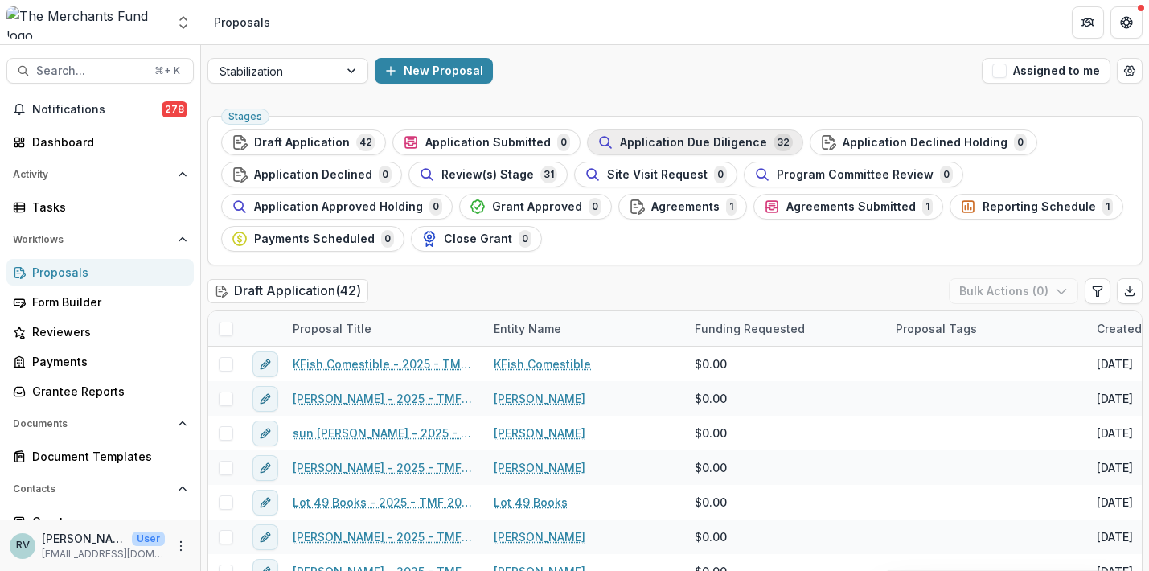
click at [663, 137] on span "Application Due Diligence" at bounding box center [693, 143] width 147 height 14
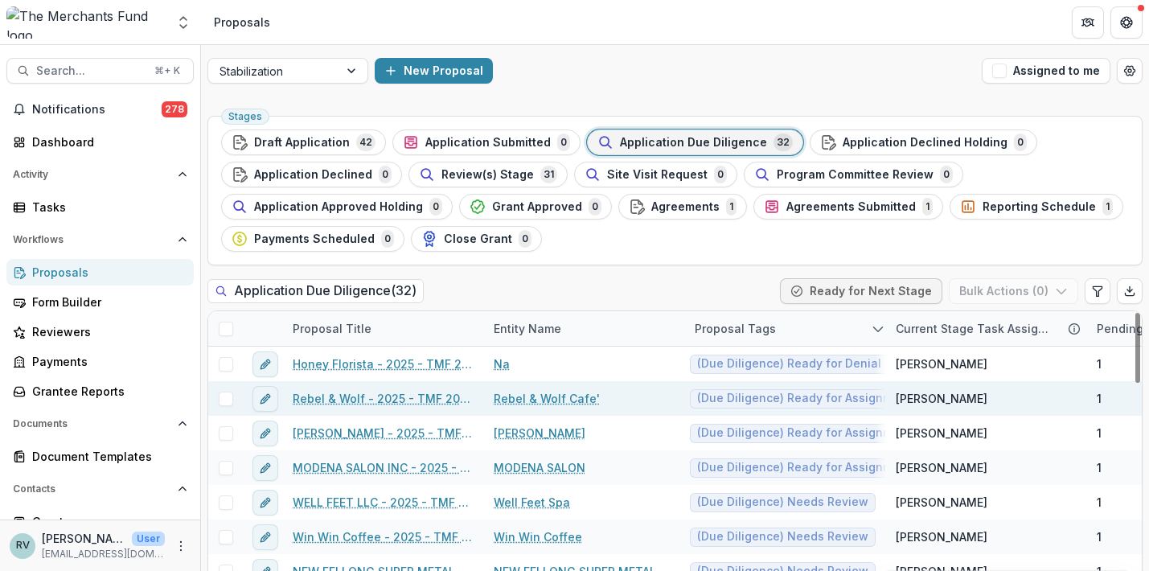
click at [400, 398] on link "Rebel & Wolf - 2025 - TMF 2025 Stabilization Grant Program" at bounding box center [384, 398] width 182 height 17
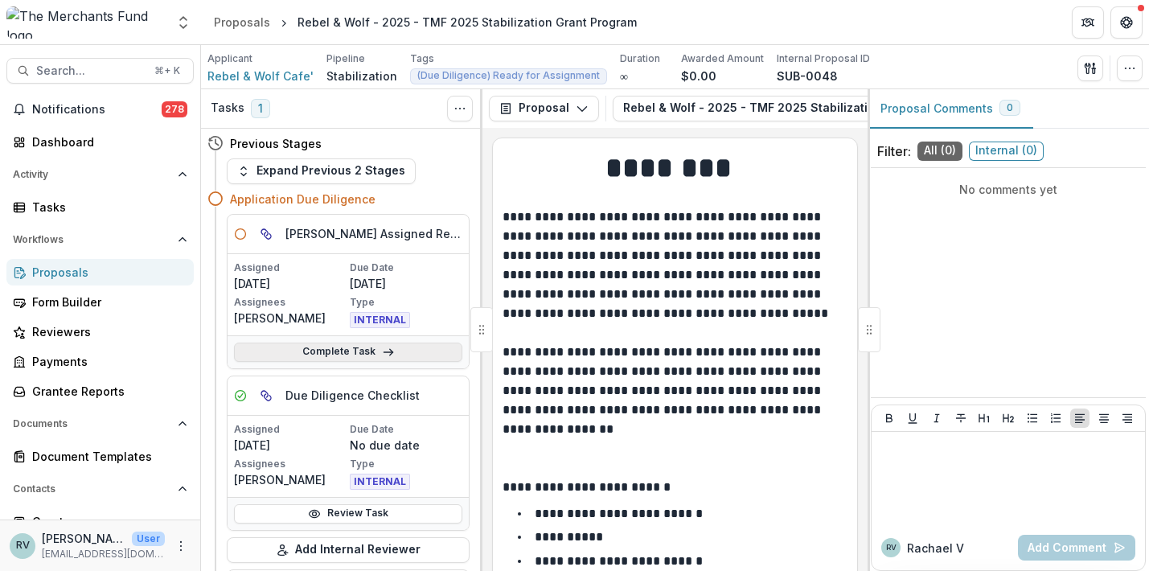
click at [409, 347] on link "Complete Task" at bounding box center [348, 352] width 228 height 19
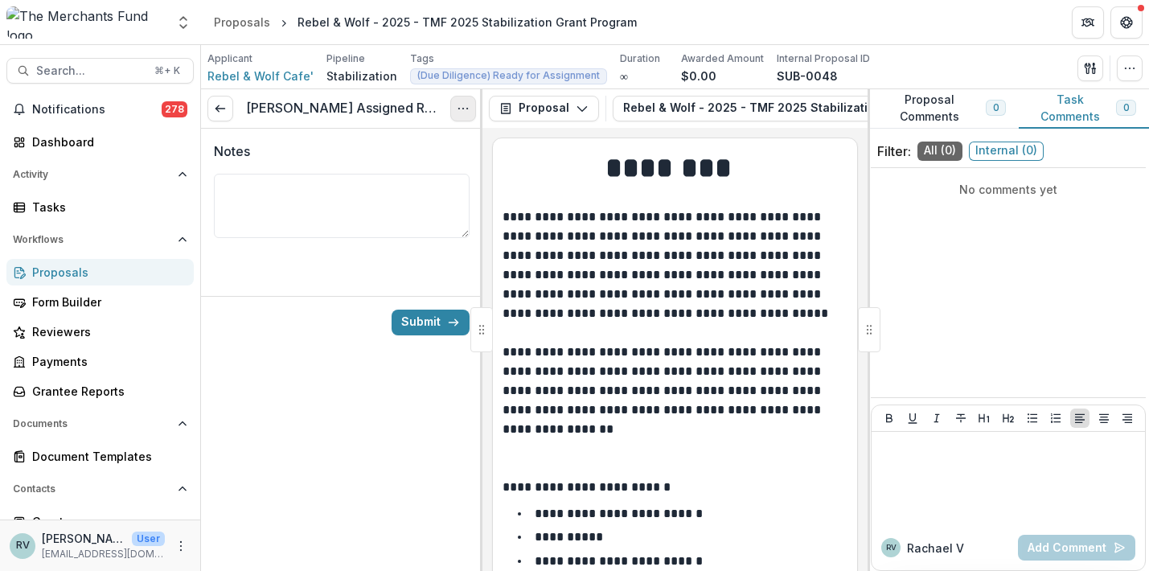
click at [466, 109] on icon "Options" at bounding box center [463, 108] width 13 height 13
click at [412, 180] on button "Cancel Task" at bounding box center [386, 179] width 172 height 27
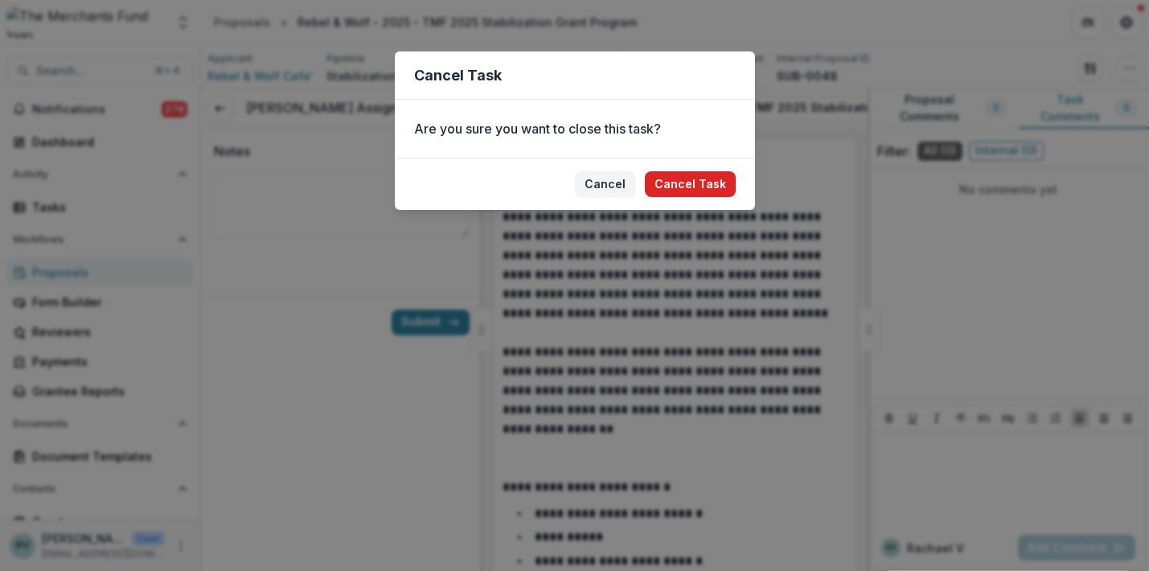
click at [707, 183] on button "Cancel Task" at bounding box center [690, 184] width 91 height 26
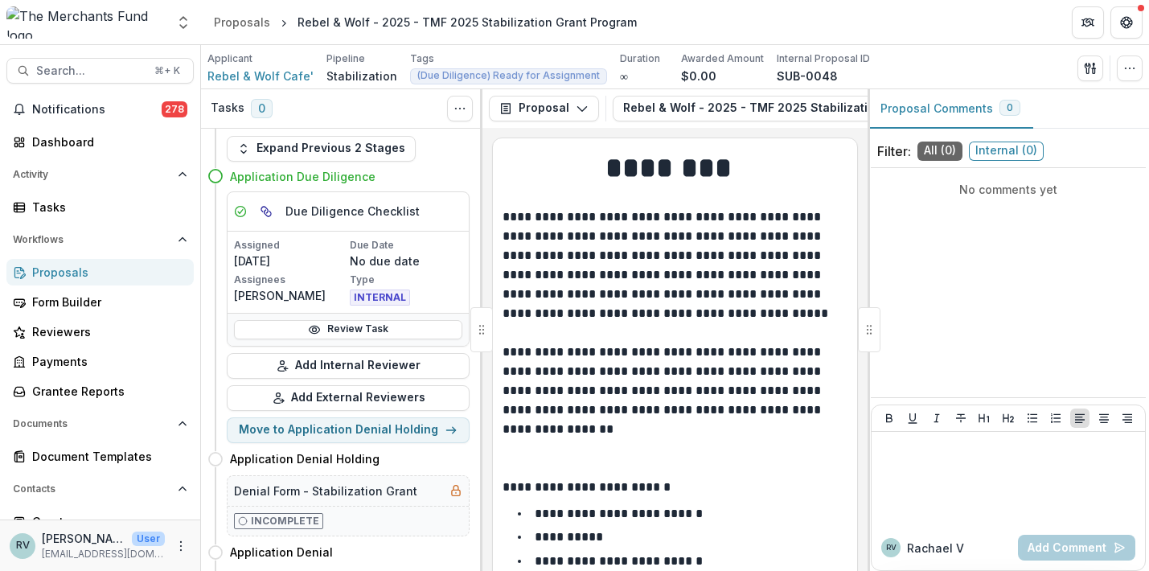
scroll to position [23, 0]
click at [373, 332] on link "Review Task" at bounding box center [348, 329] width 228 height 19
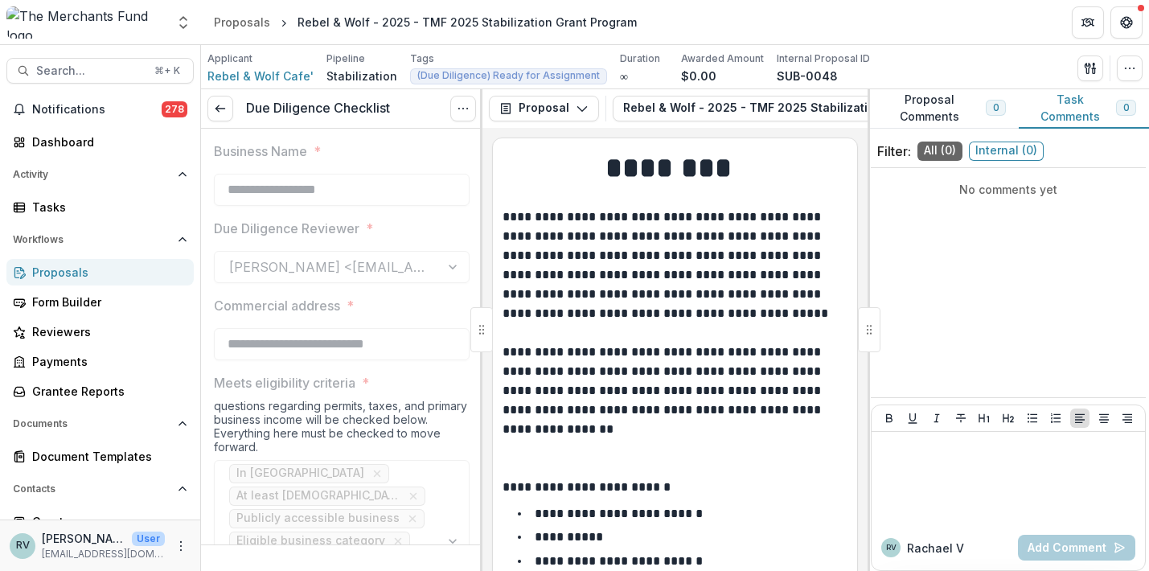
type input "*******"
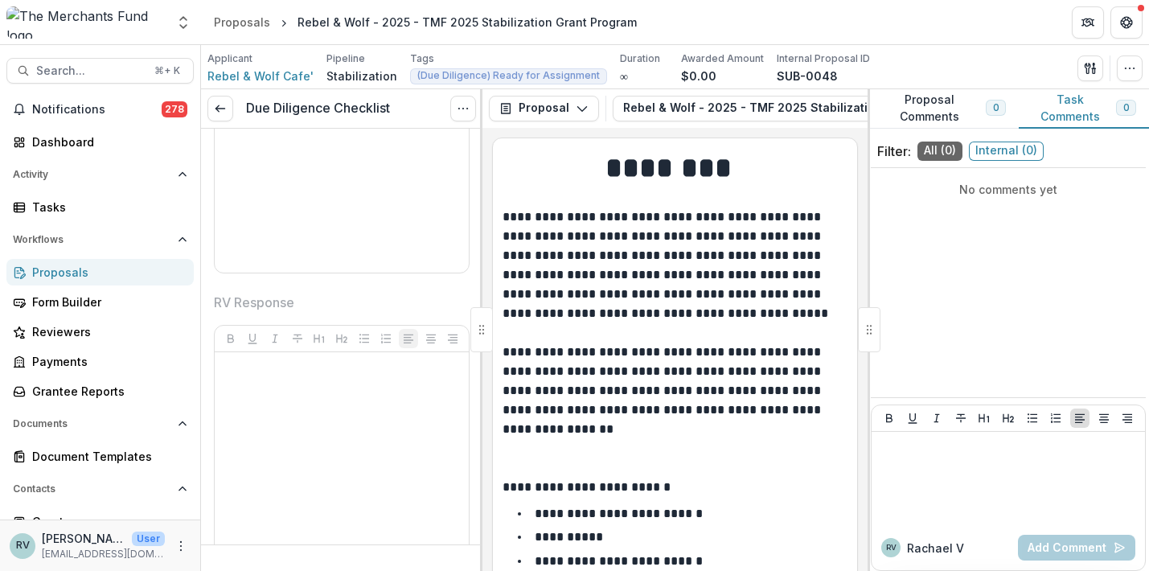
scroll to position [4094, 0]
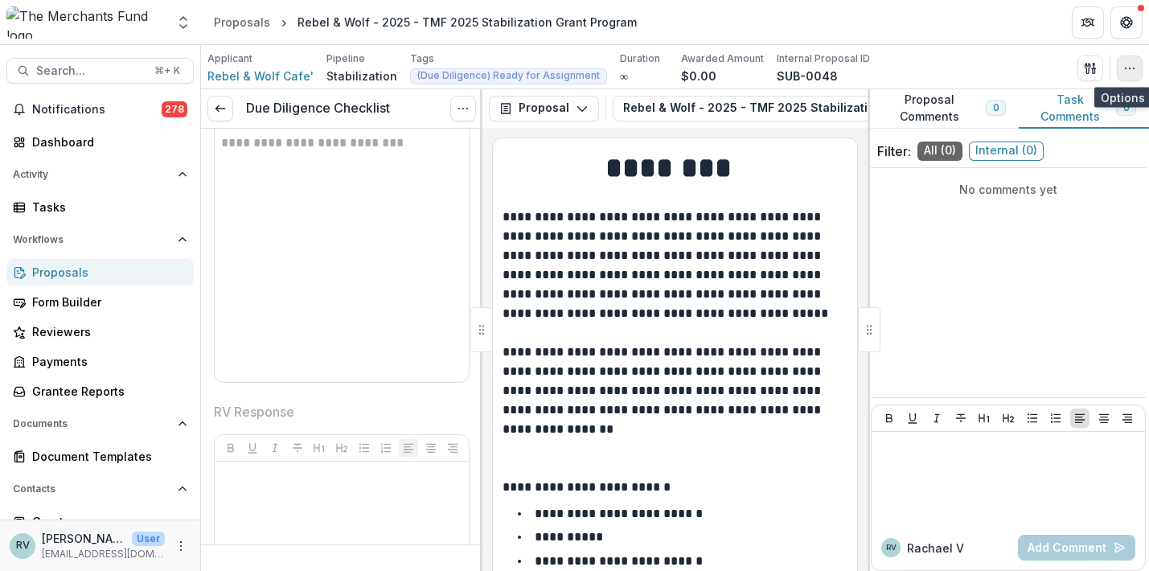
click at [1132, 75] on button "button" at bounding box center [1130, 69] width 26 height 26
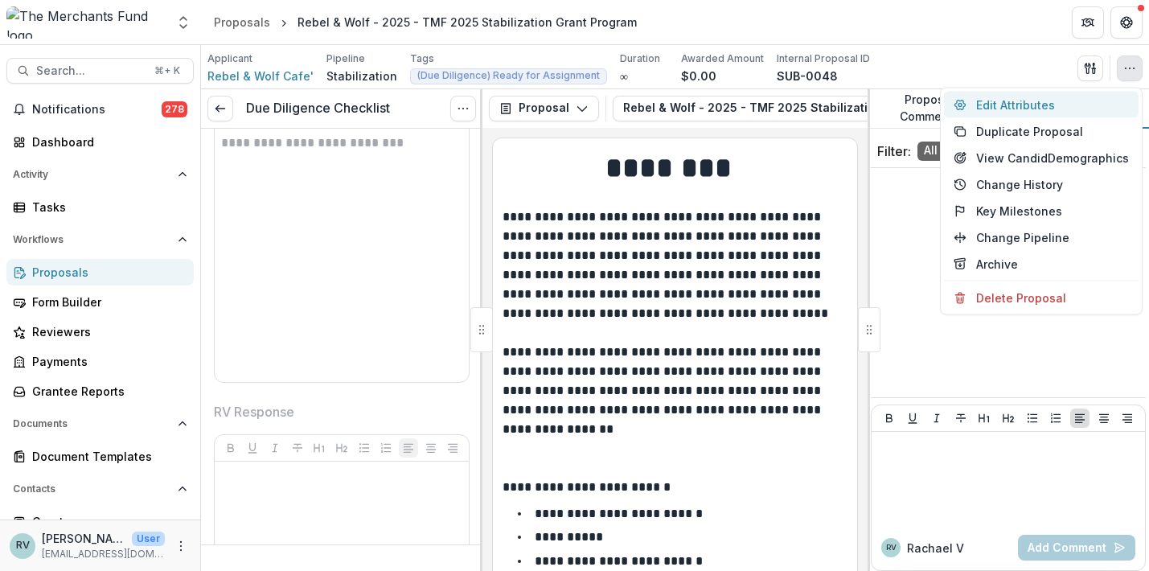
click at [1018, 105] on button "Edit Attributes" at bounding box center [1041, 105] width 195 height 27
type input "*********"
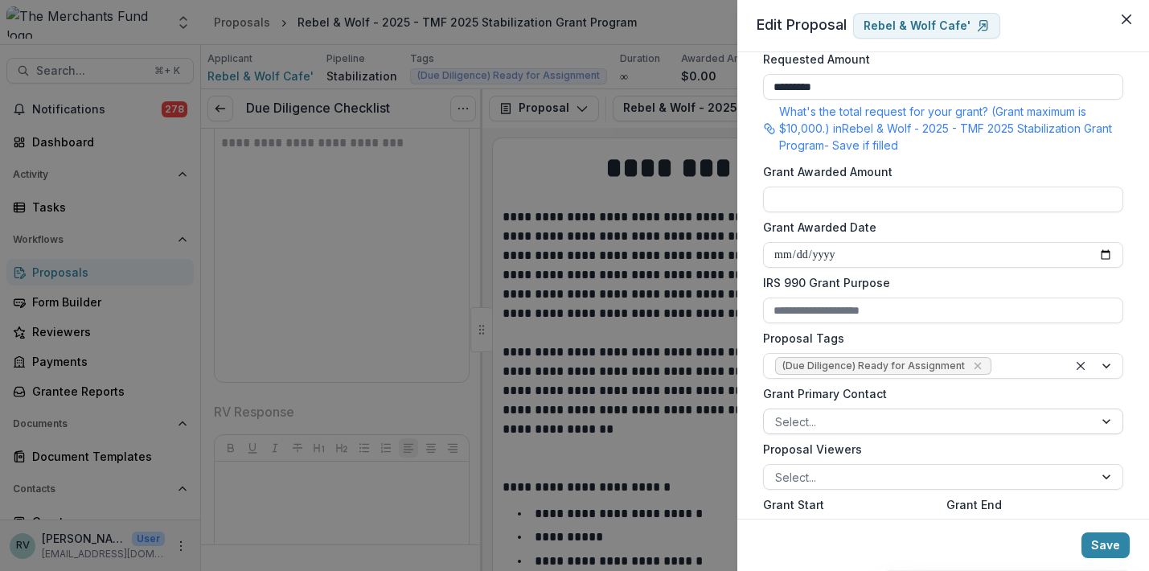
scroll to position [415, 0]
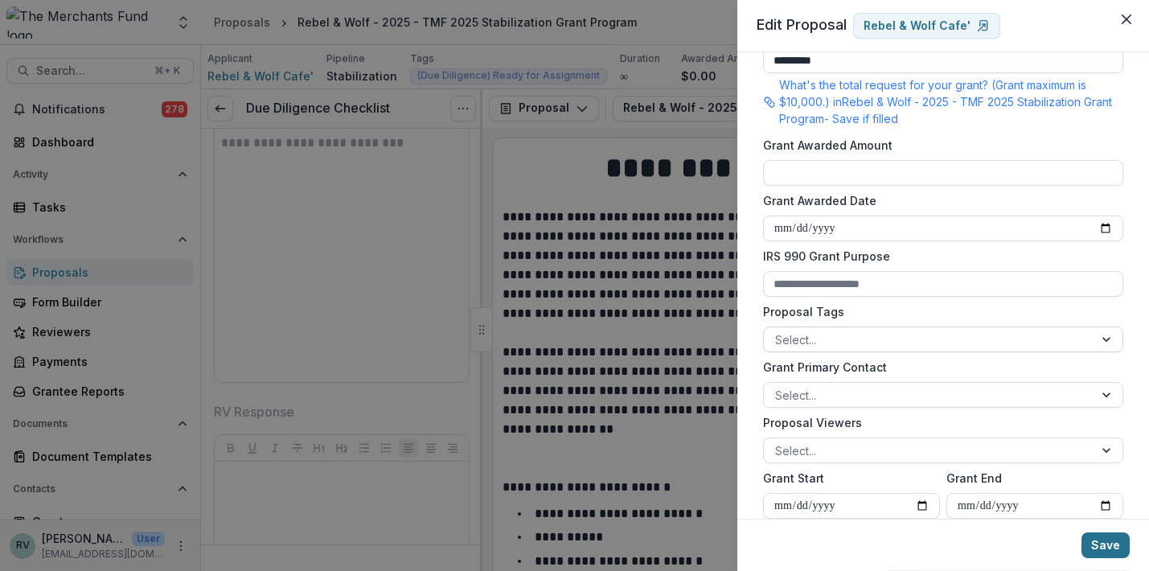
click at [1111, 537] on button "Save" at bounding box center [1106, 545] width 48 height 26
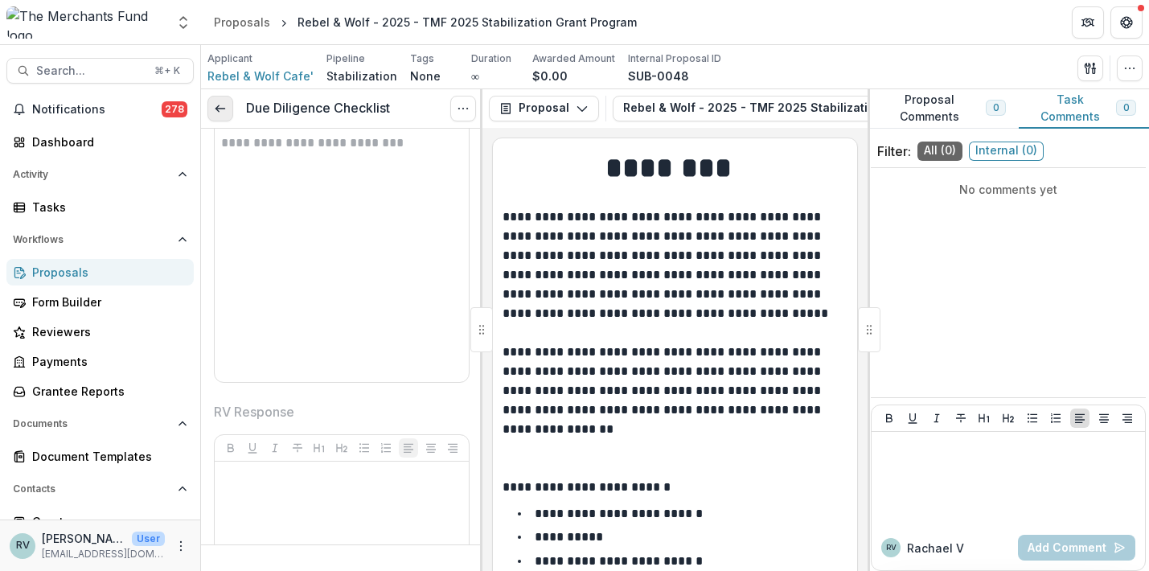
click at [222, 104] on icon at bounding box center [220, 108] width 13 height 13
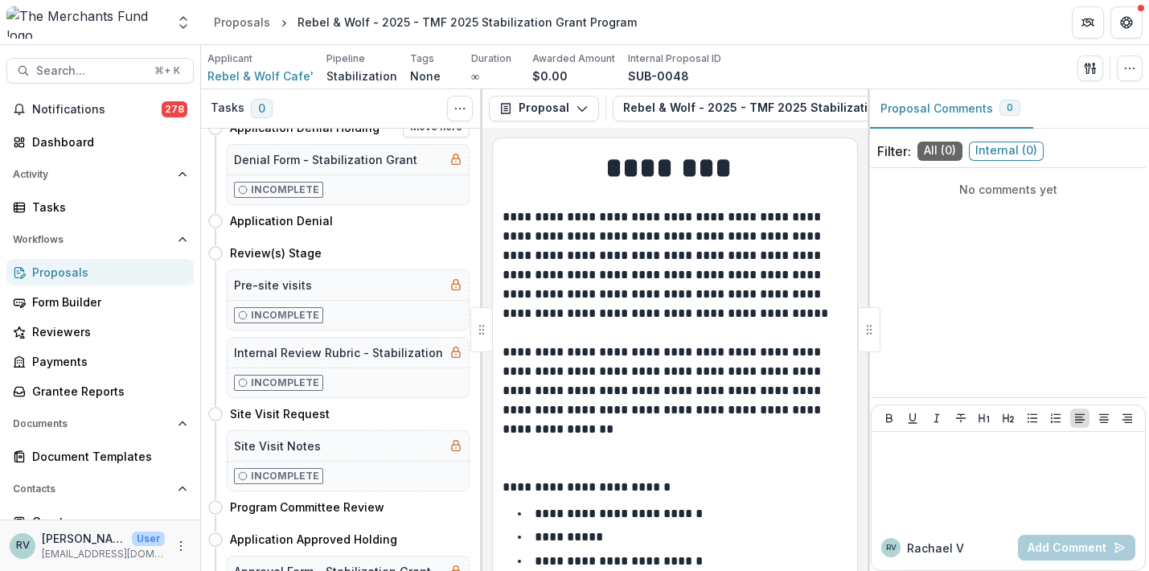
scroll to position [355, 0]
click at [430, 255] on button "Move here" at bounding box center [436, 252] width 67 height 19
select select "**********"
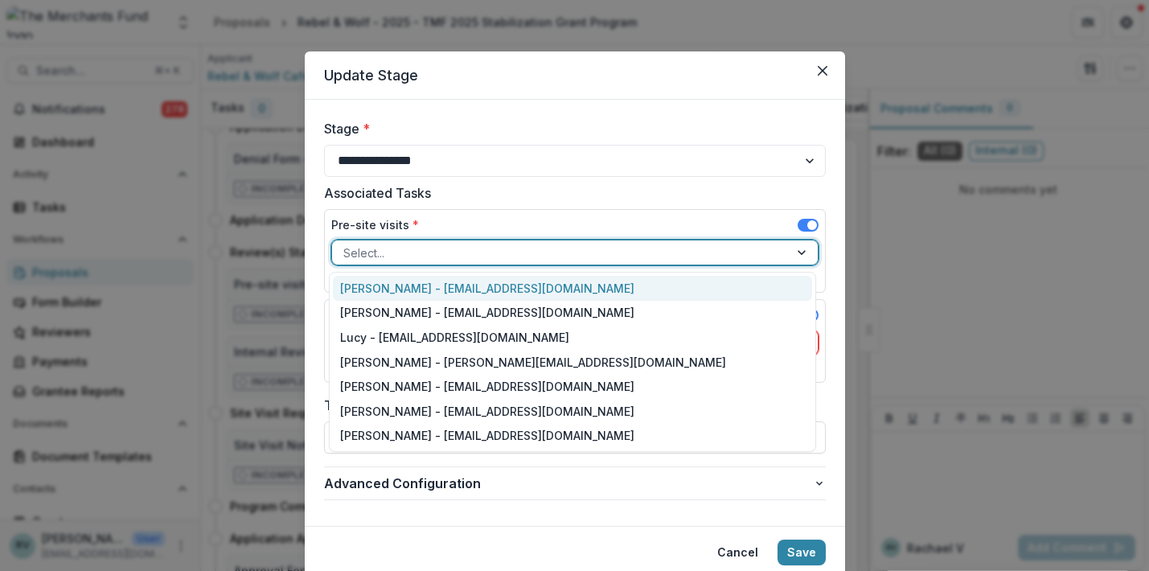
click at [405, 253] on div at bounding box center [560, 253] width 434 height 20
click at [396, 286] on div "[PERSON_NAME] - [EMAIL_ADDRESS][DOMAIN_NAME]" at bounding box center [572, 288] width 479 height 25
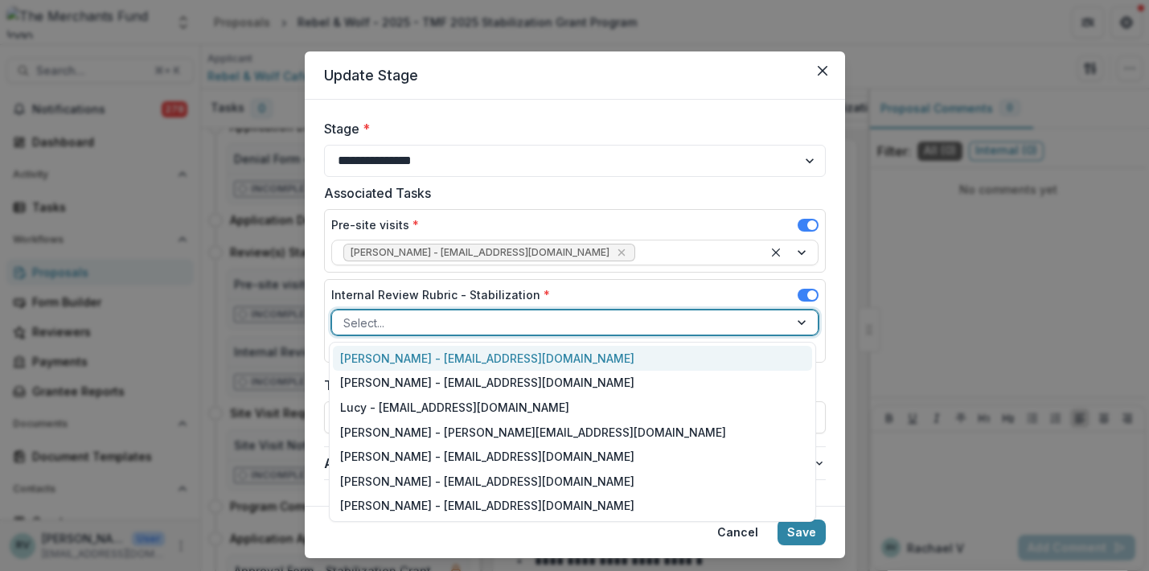
click at [390, 324] on div at bounding box center [560, 323] width 434 height 20
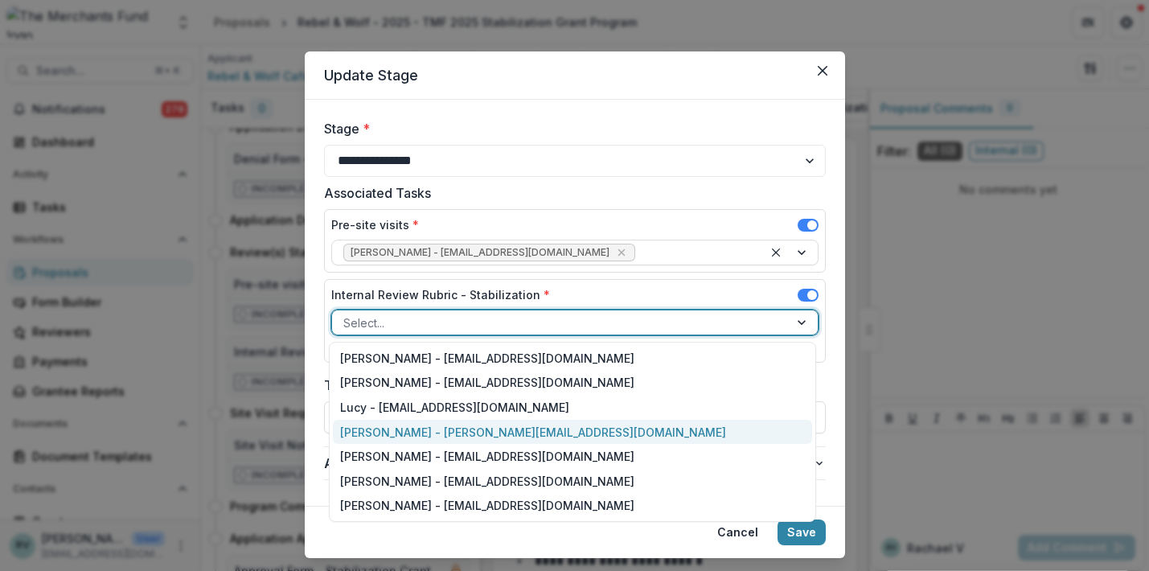
click at [389, 429] on div "[PERSON_NAME] - [PERSON_NAME][EMAIL_ADDRESS][DOMAIN_NAME]" at bounding box center [572, 432] width 479 height 25
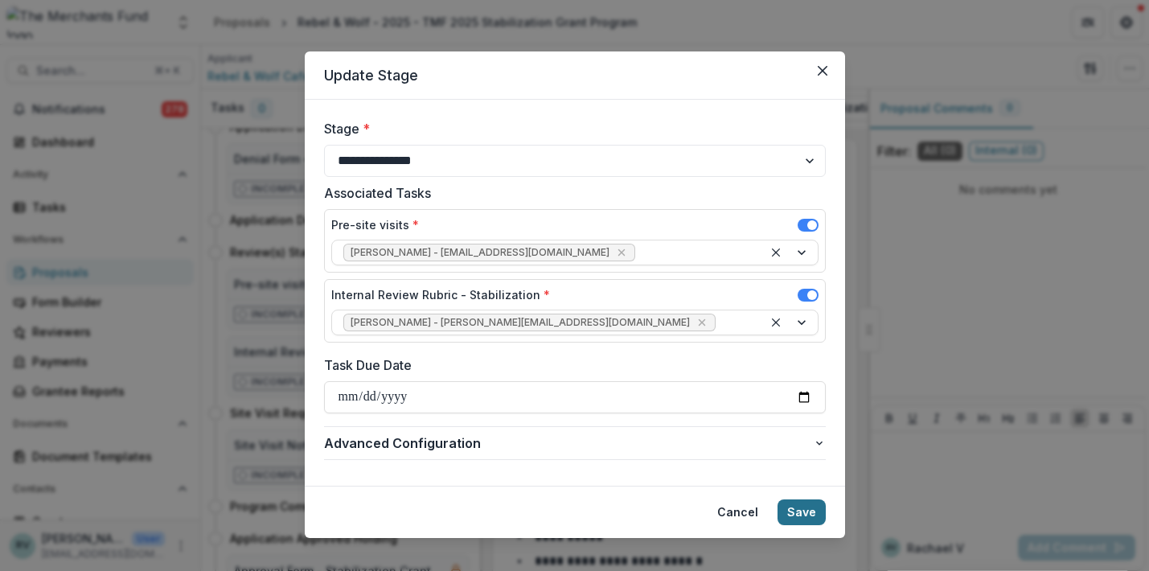
click at [804, 513] on button "Save" at bounding box center [802, 513] width 48 height 26
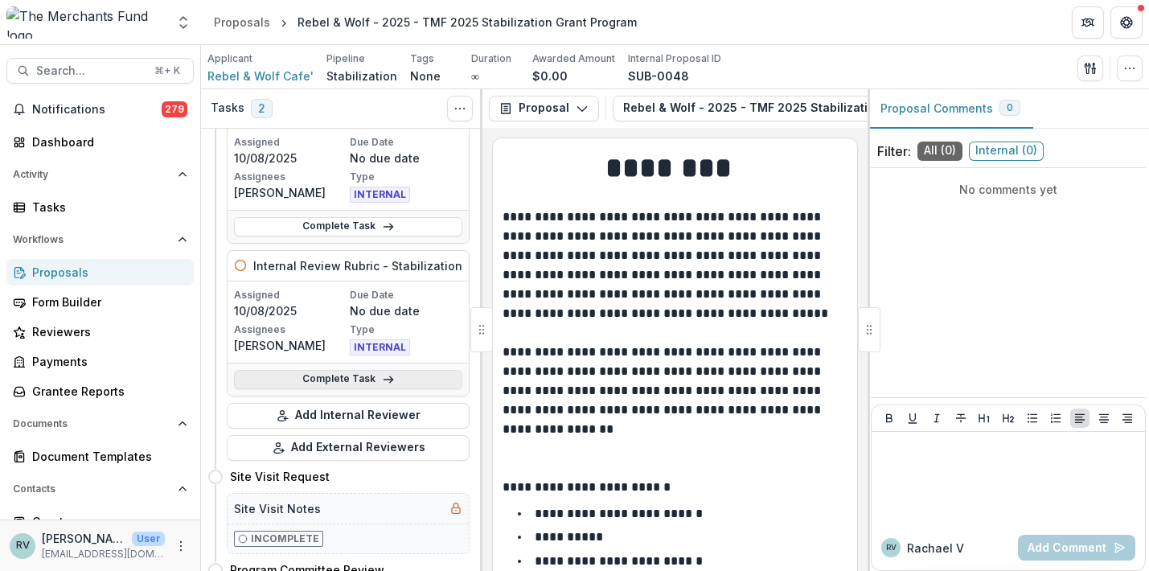
scroll to position [199, 0]
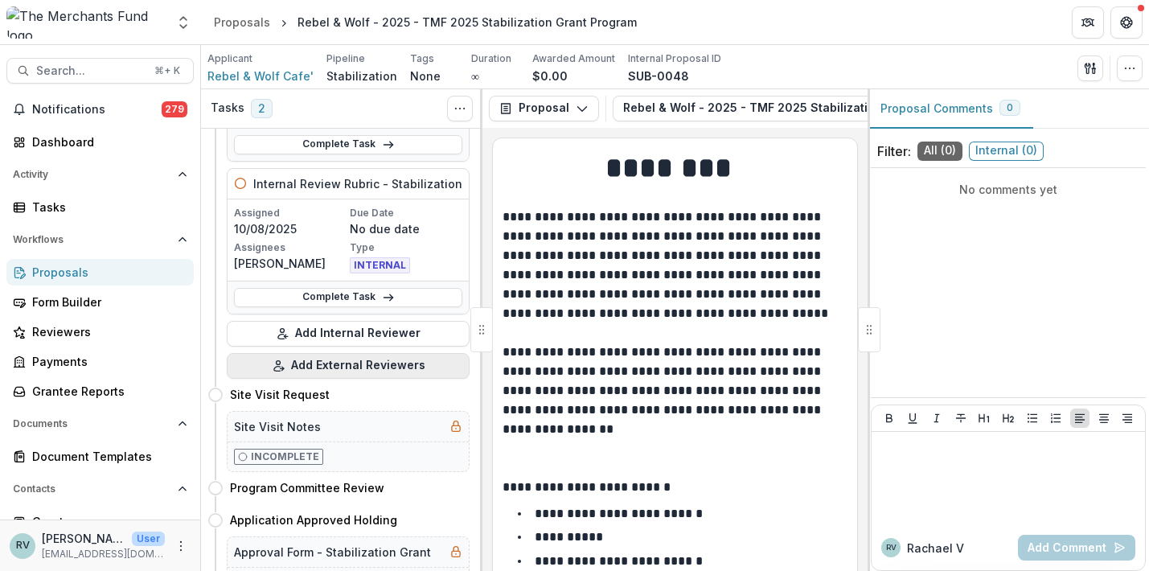
click at [360, 367] on button "Add External Reviewers" at bounding box center [348, 366] width 243 height 26
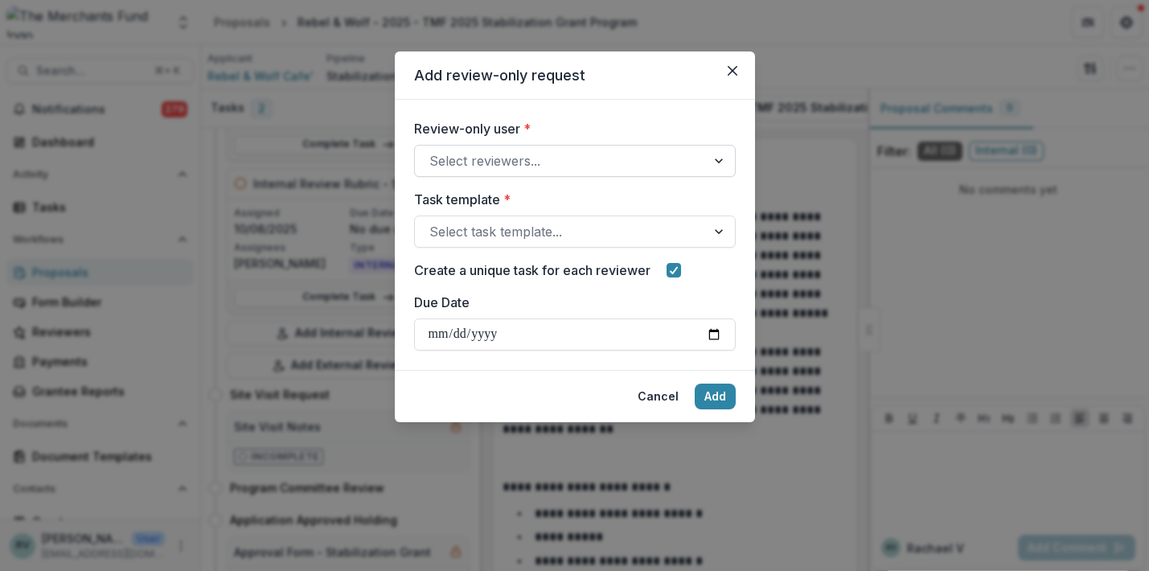
click at [483, 162] on div "Select reviewers..." at bounding box center [561, 160] width 262 height 19
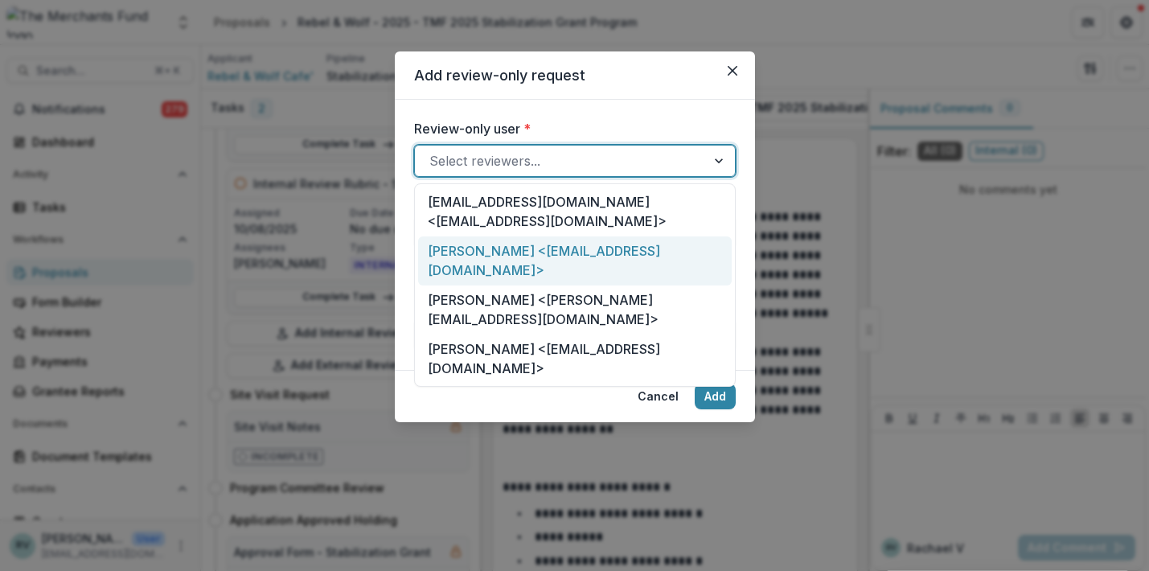
click at [475, 236] on div "[PERSON_NAME] <[EMAIL_ADDRESS][DOMAIN_NAME]>" at bounding box center [575, 260] width 314 height 49
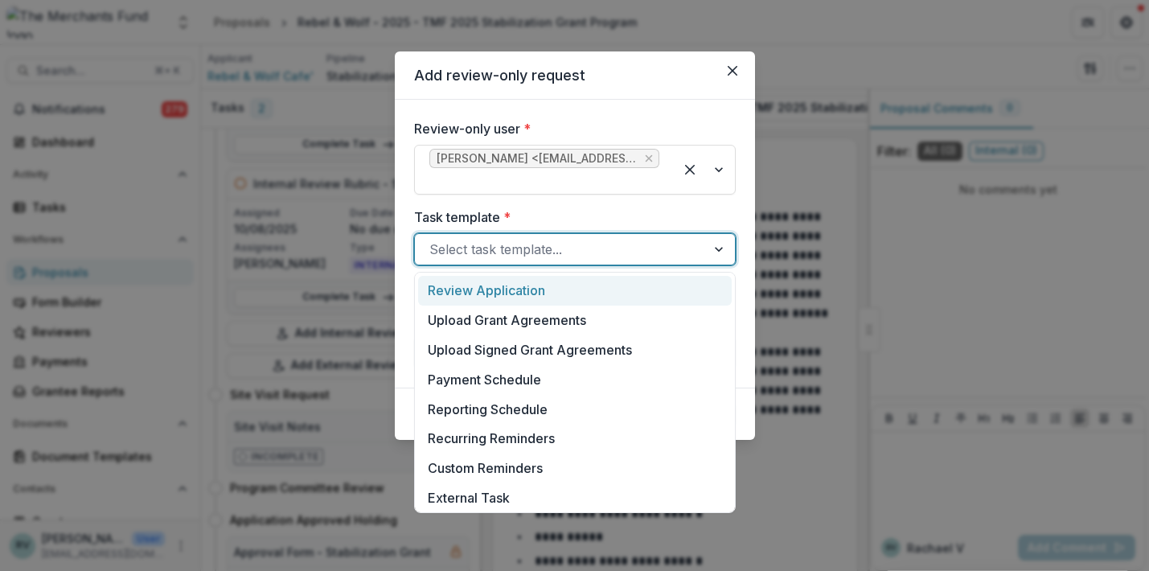
click at [469, 247] on div "Select task template..." at bounding box center [561, 249] width 262 height 19
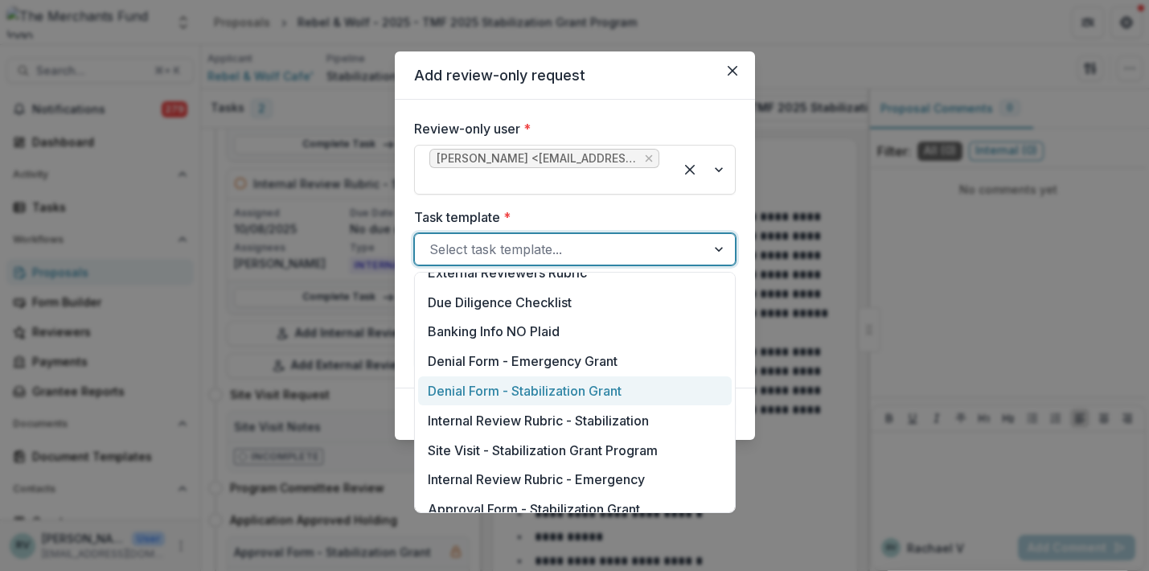
scroll to position [758, 0]
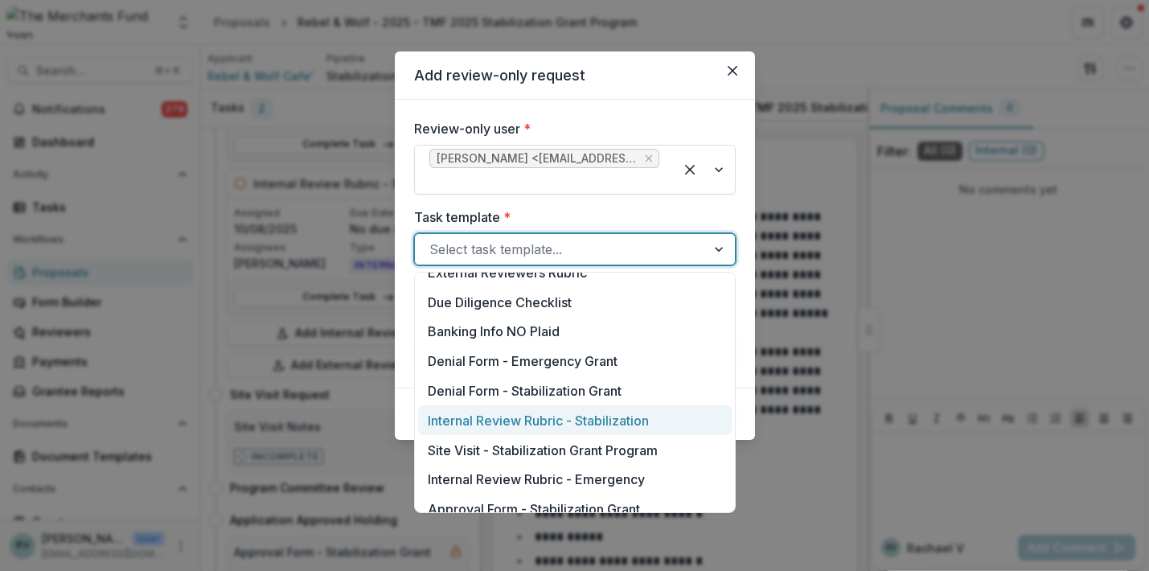
click at [501, 423] on div "Internal Review Rubric - Stabilization" at bounding box center [575, 420] width 314 height 30
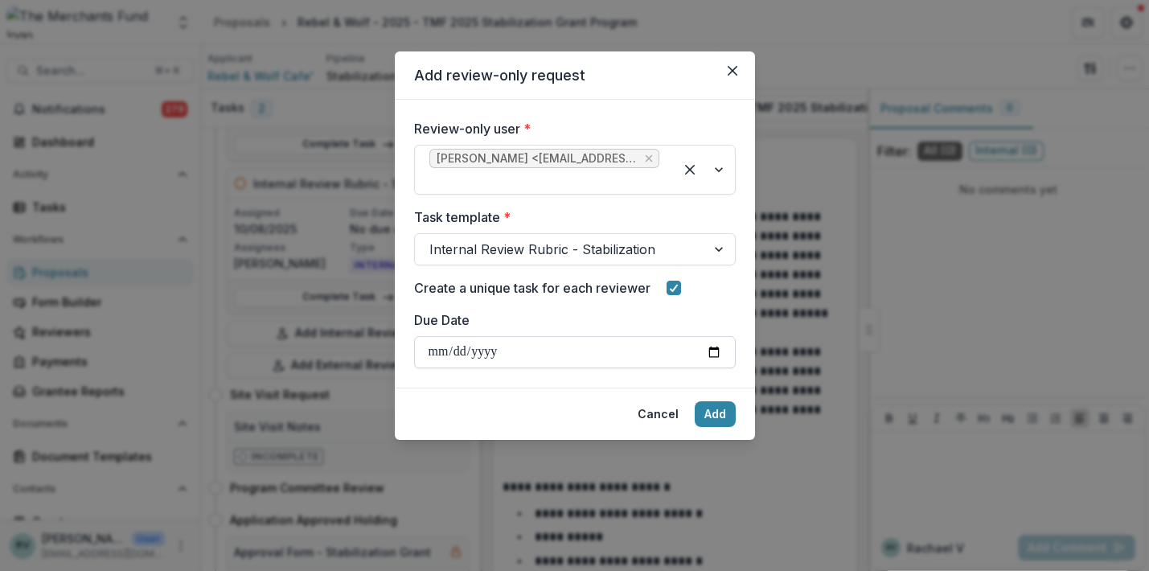
click at [538, 360] on input "Due Date" at bounding box center [575, 352] width 322 height 32
type input "**********"
click at [707, 411] on button "Add" at bounding box center [715, 414] width 41 height 26
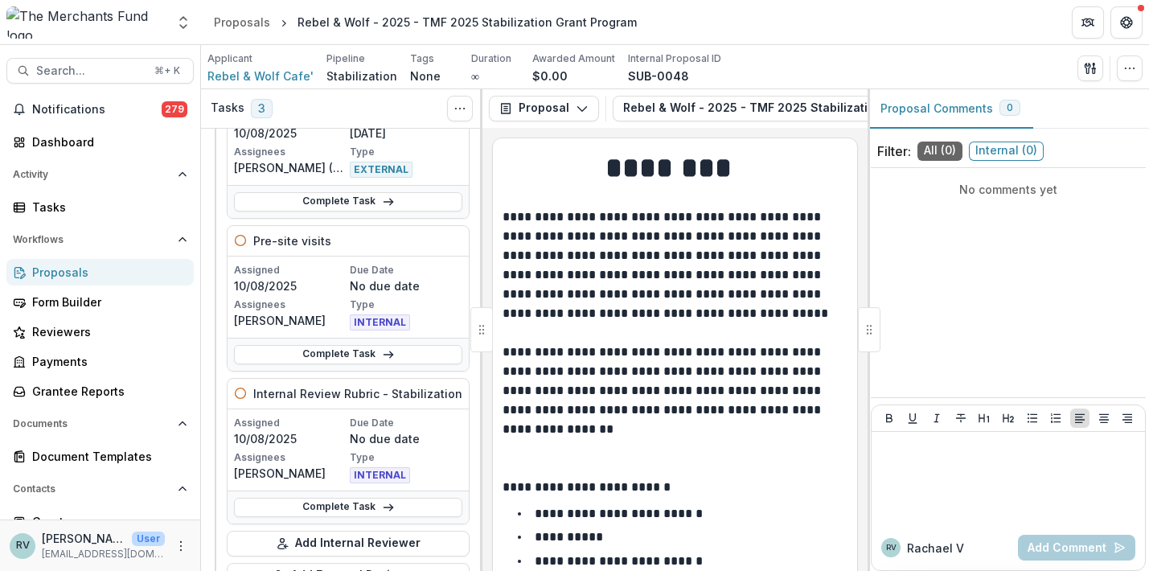
scroll to position [136, 0]
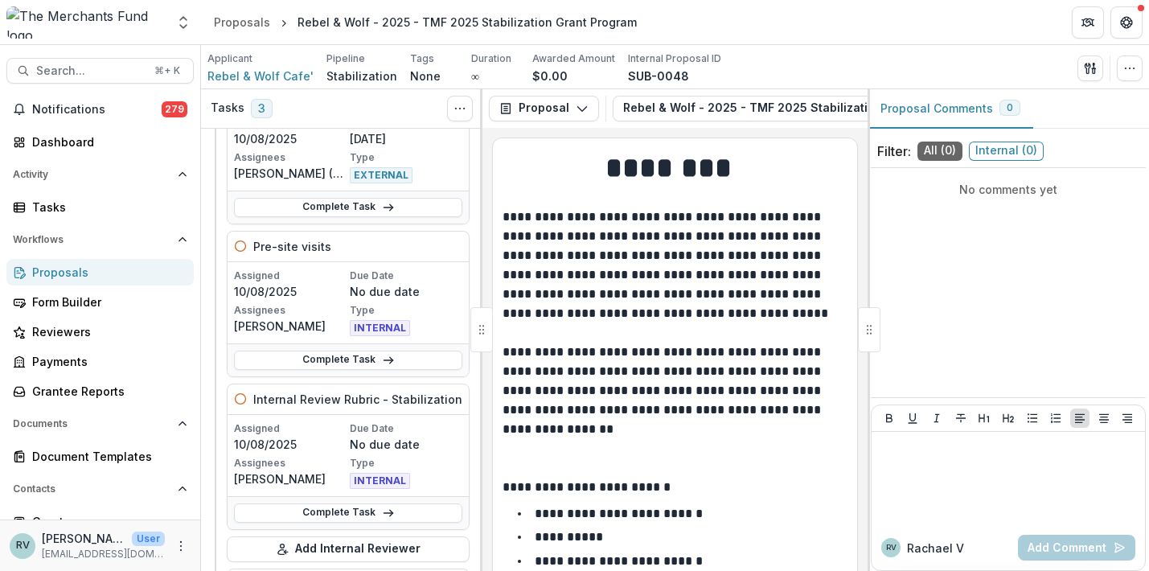
click at [68, 266] on div "Proposals" at bounding box center [106, 272] width 149 height 17
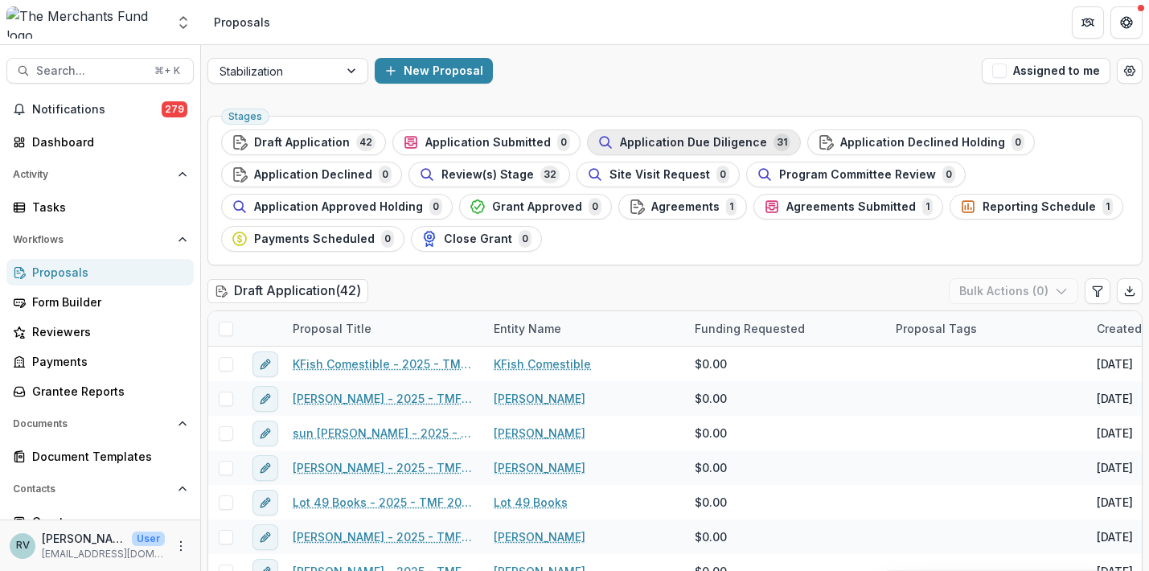
click at [658, 141] on span "Application Due Diligence" at bounding box center [693, 143] width 147 height 14
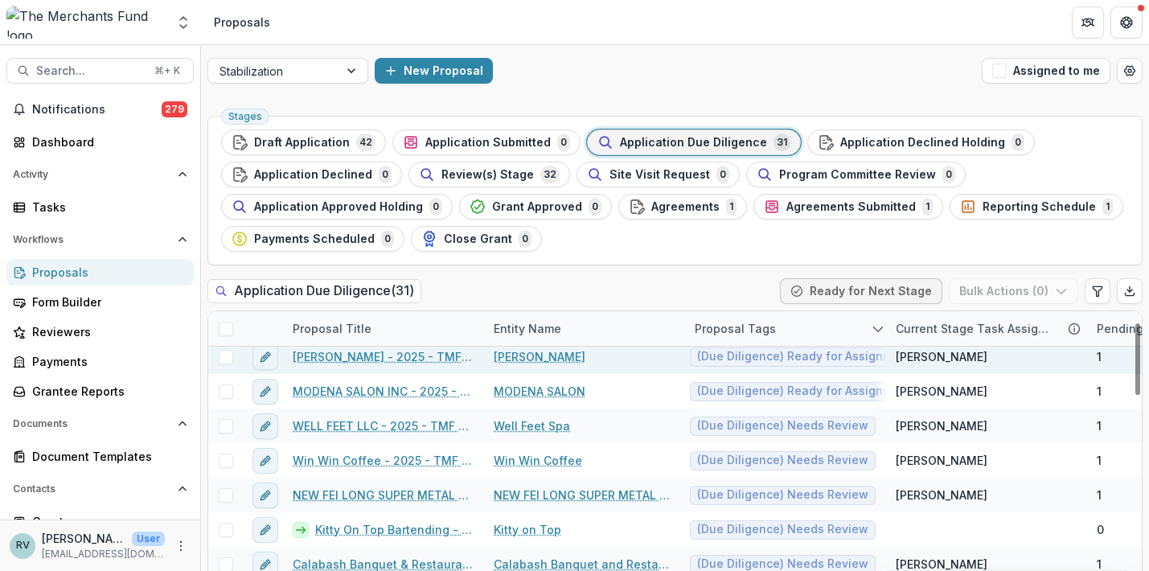
scroll to position [43, 0]
click at [421, 358] on link "[PERSON_NAME] - 2025 - TMF 2025 Stabilization Grant Program" at bounding box center [384, 355] width 182 height 17
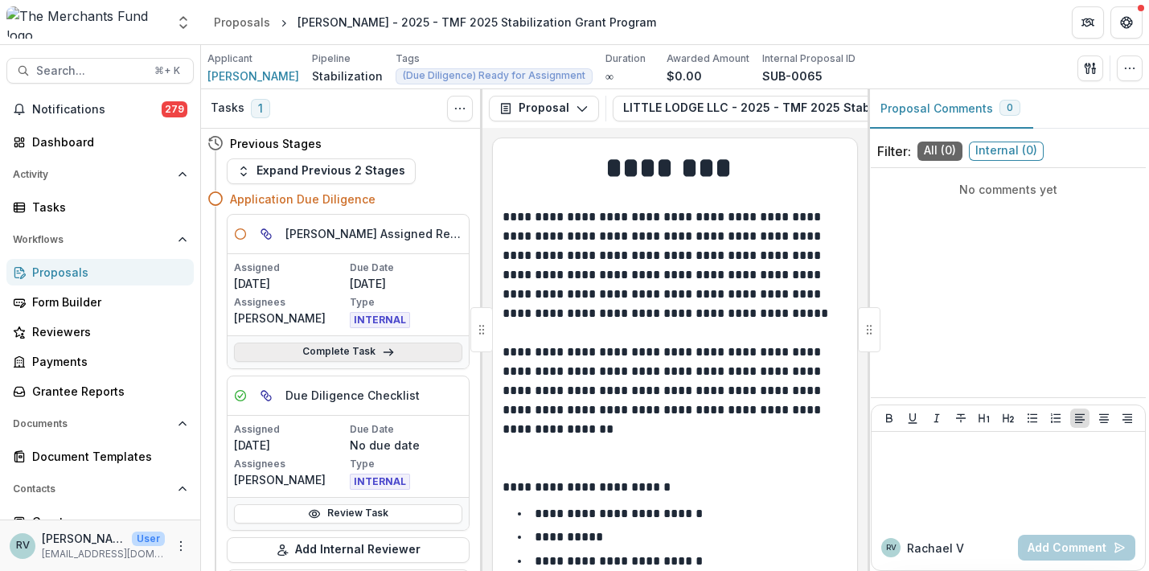
click at [357, 353] on link "Complete Task" at bounding box center [348, 352] width 228 height 19
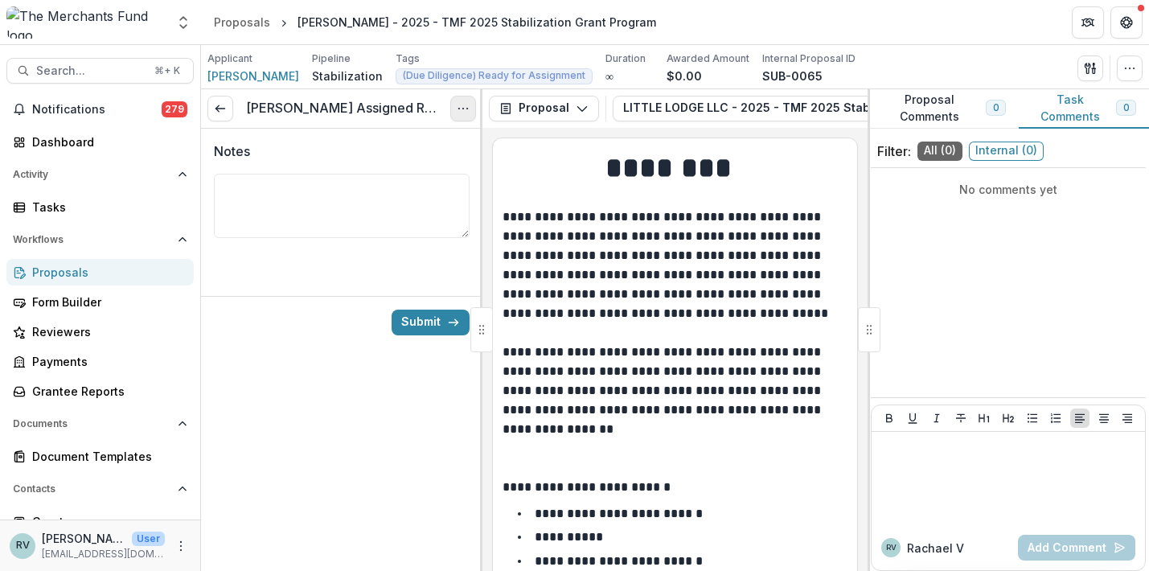
click at [460, 112] on icon "Options" at bounding box center [463, 108] width 13 height 13
click at [411, 181] on button "Cancel Task" at bounding box center [386, 179] width 172 height 27
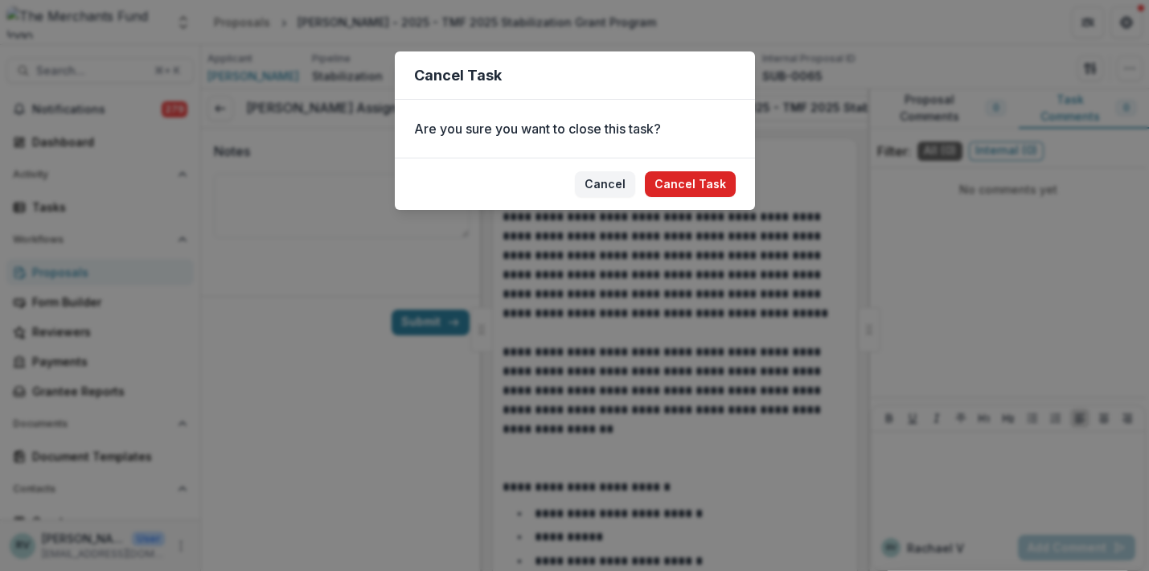
click at [690, 179] on button "Cancel Task" at bounding box center [690, 184] width 91 height 26
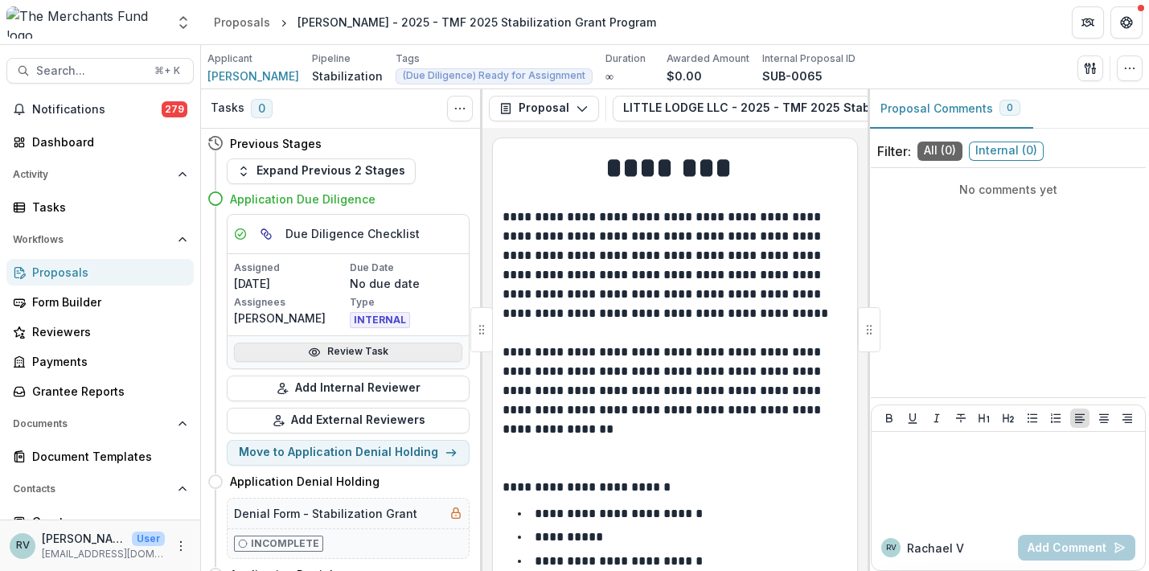
click at [356, 348] on link "Review Task" at bounding box center [348, 352] width 228 height 19
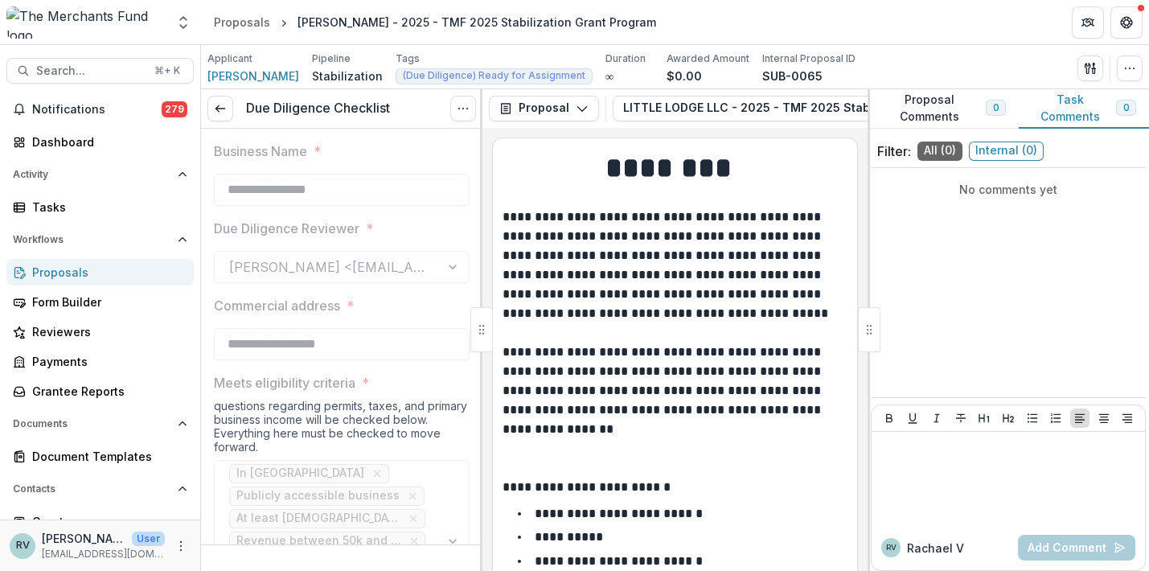
type input "*******"
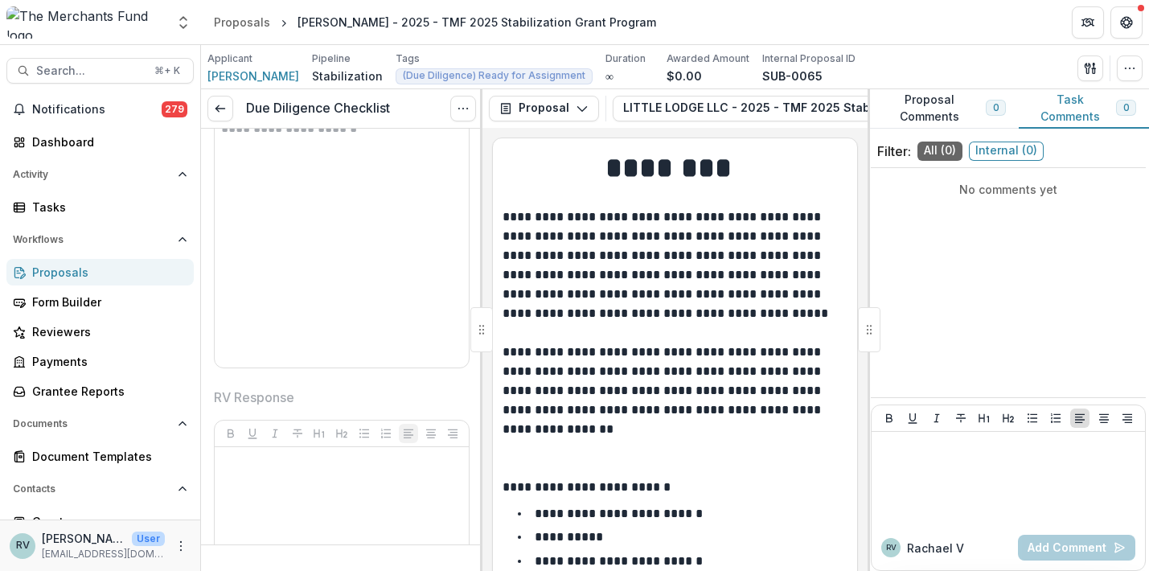
scroll to position [4182, 0]
click at [1129, 70] on icon "button" at bounding box center [1130, 68] width 13 height 13
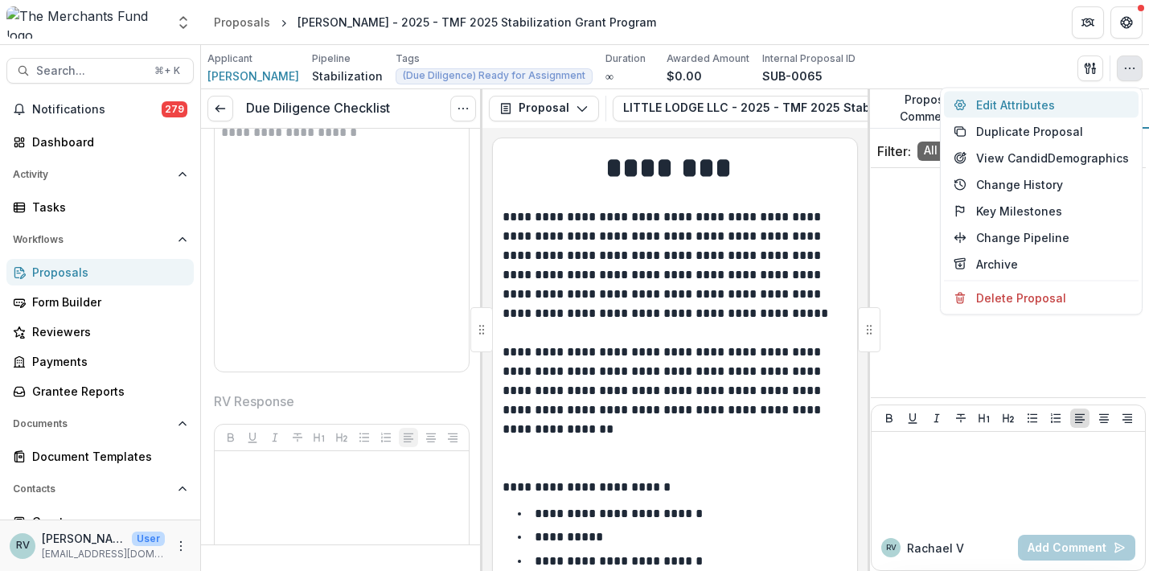
click at [995, 105] on button "Edit Attributes" at bounding box center [1041, 105] width 195 height 27
type input "******"
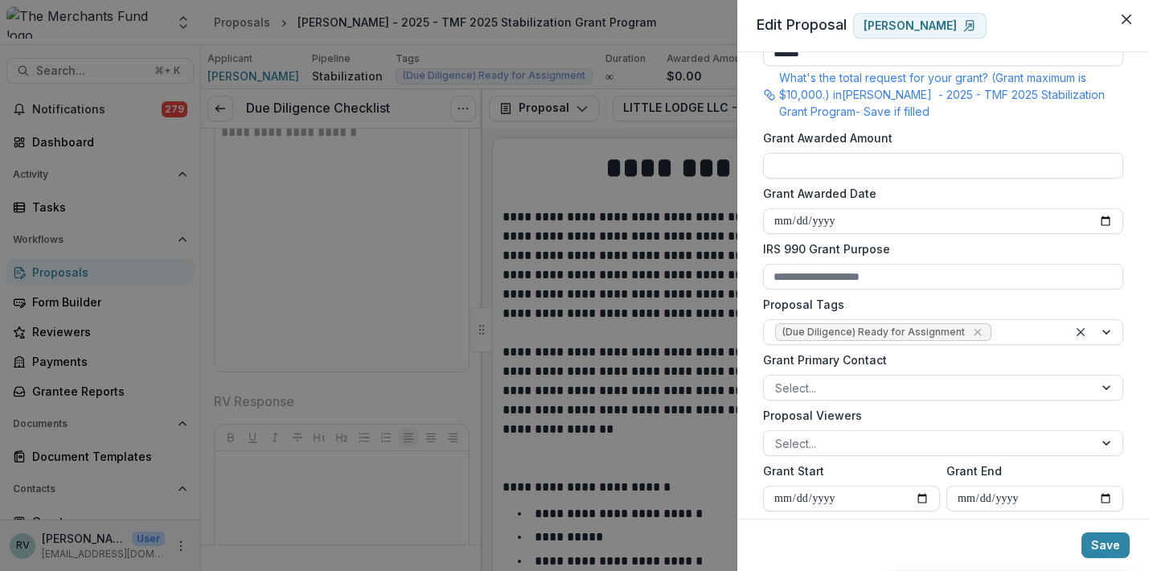
scroll to position [425, 0]
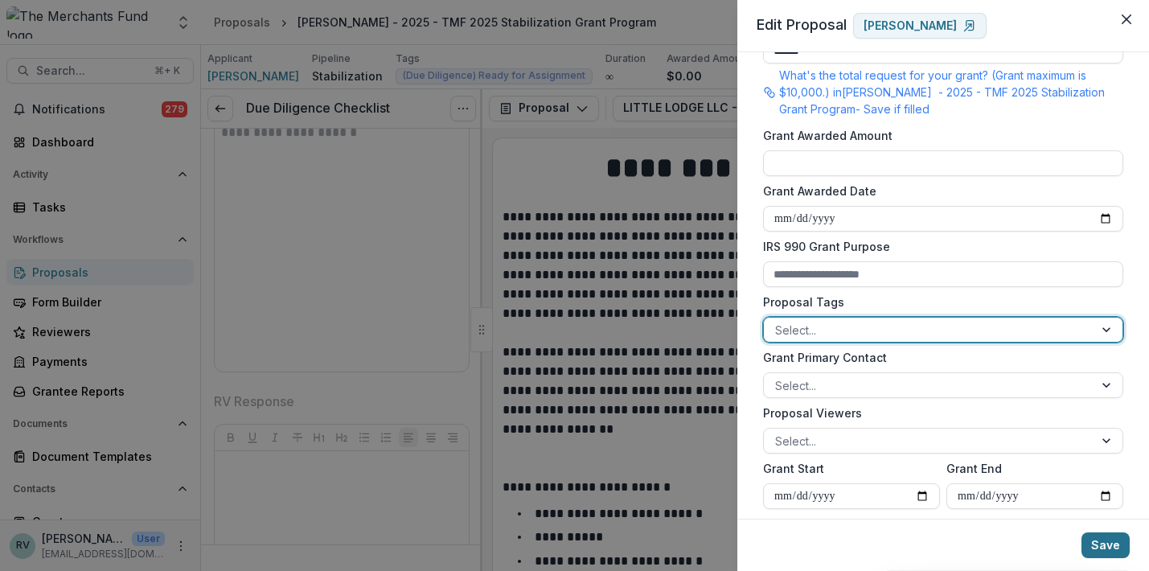
click at [1104, 551] on button "Save" at bounding box center [1106, 545] width 48 height 26
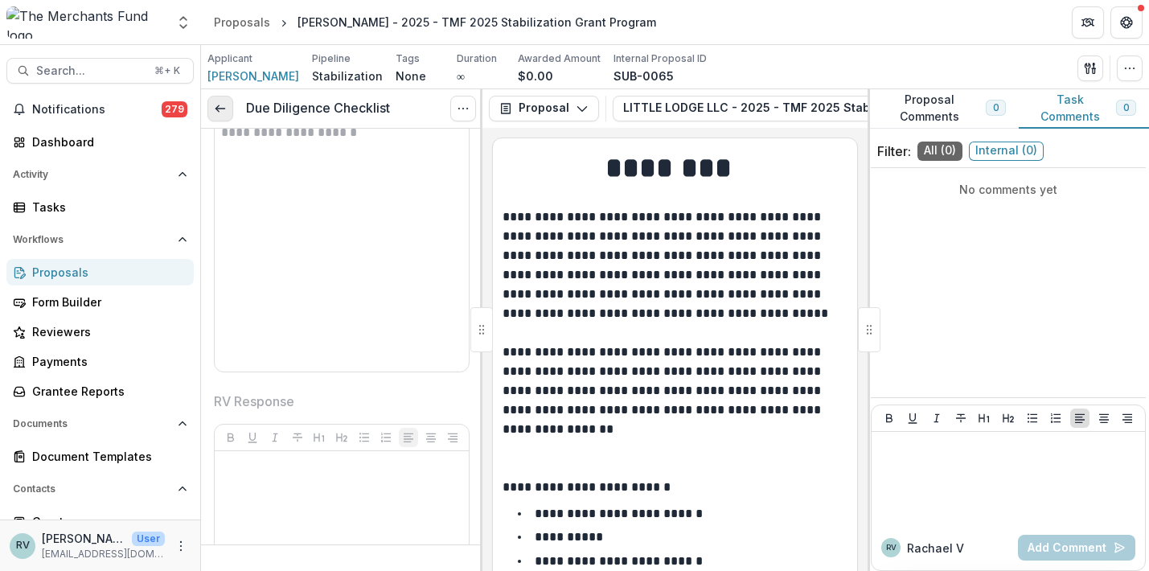
click at [228, 111] on link at bounding box center [221, 109] width 26 height 26
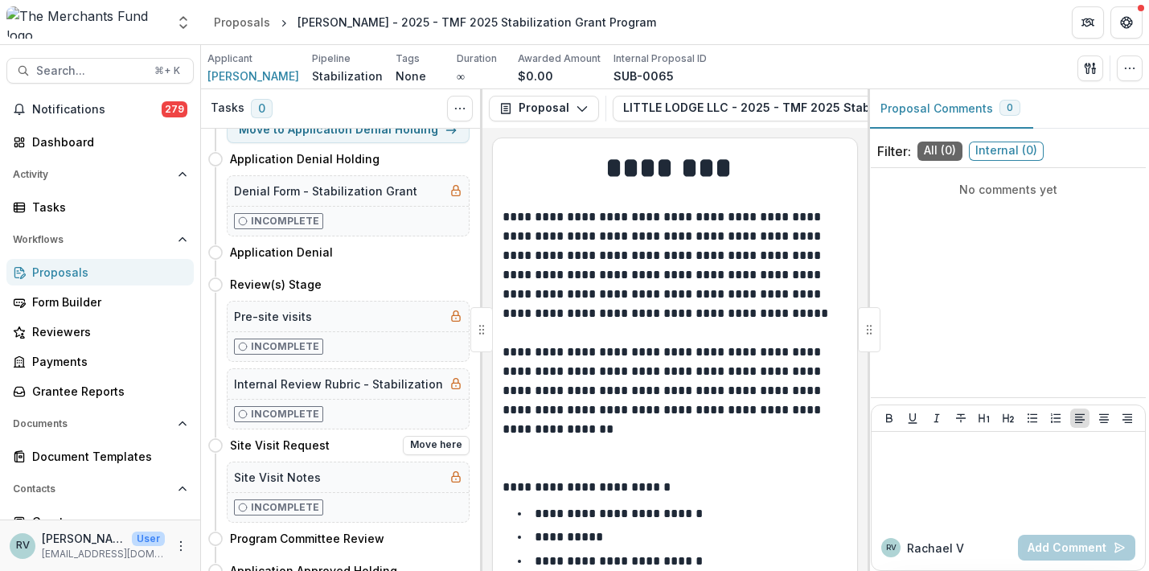
scroll to position [315, 0]
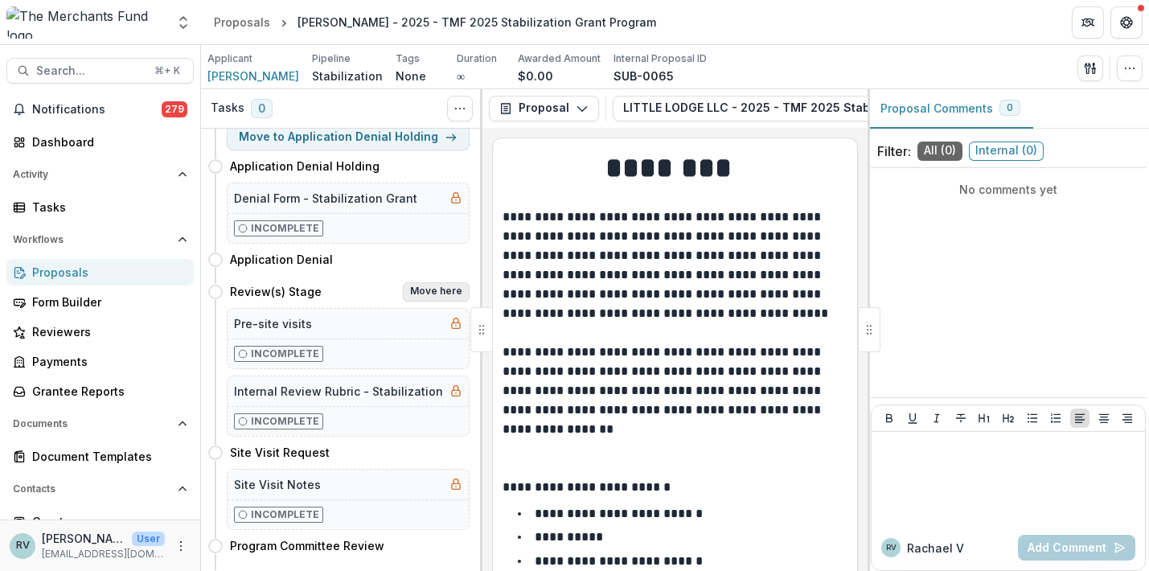
click at [434, 287] on button "Move here" at bounding box center [436, 291] width 67 height 19
select select "**********"
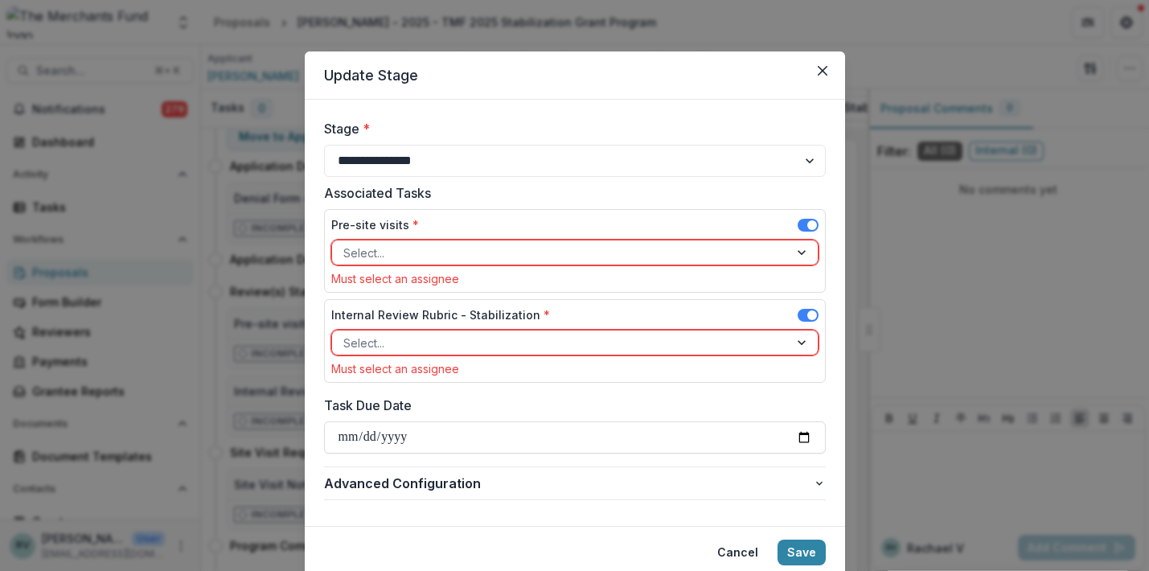
click at [437, 257] on div at bounding box center [560, 253] width 434 height 20
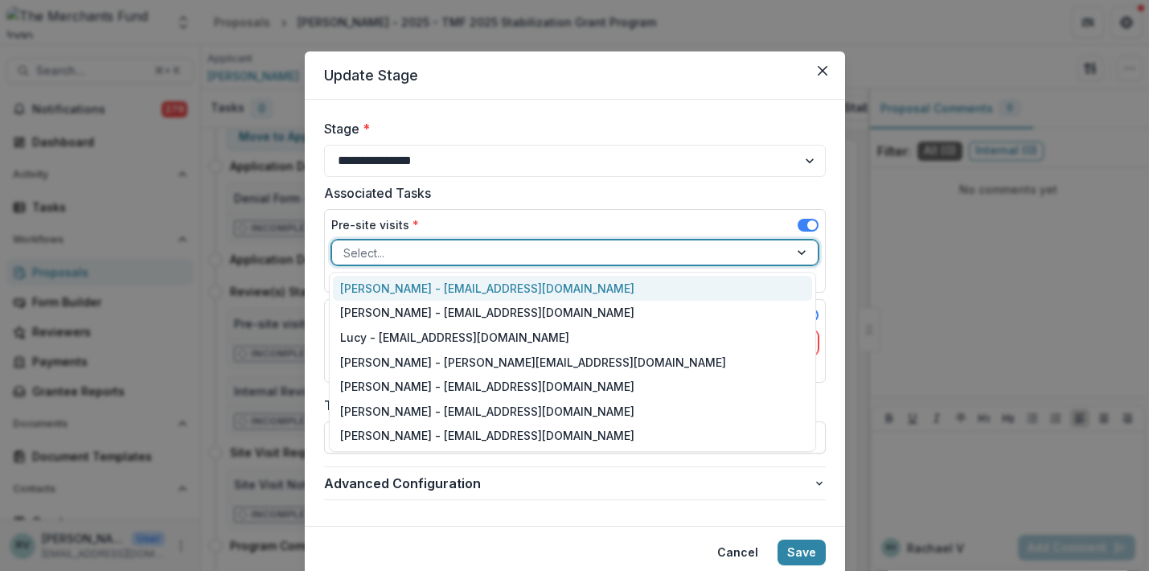
click at [426, 286] on div "[PERSON_NAME] - [EMAIL_ADDRESS][DOMAIN_NAME]" at bounding box center [572, 288] width 479 height 25
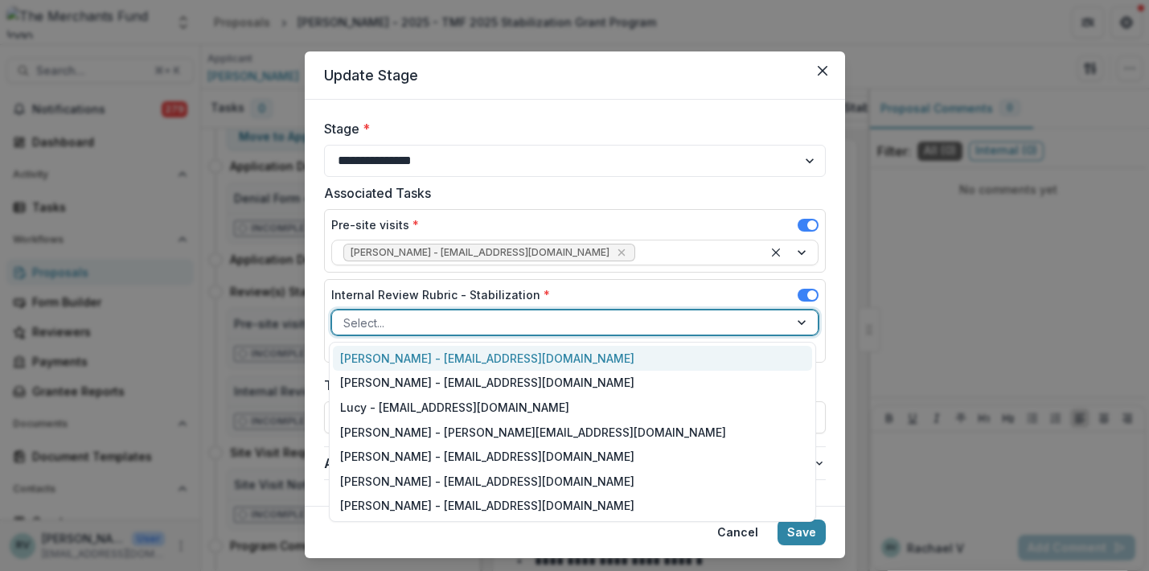
click at [424, 319] on div at bounding box center [560, 323] width 434 height 20
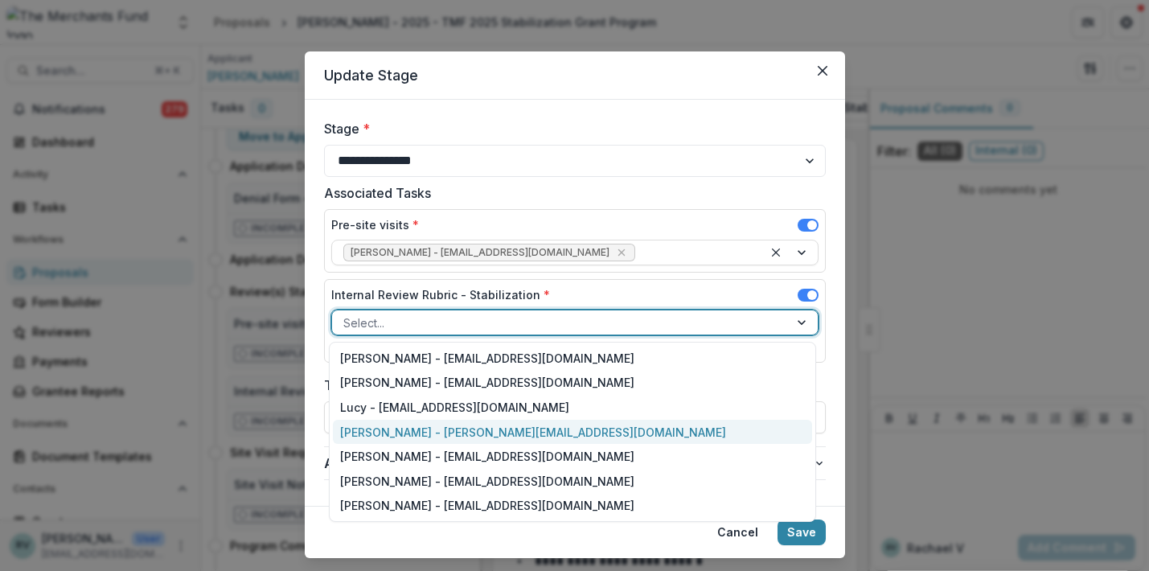
click at [423, 429] on div "[PERSON_NAME] - [PERSON_NAME][EMAIL_ADDRESS][DOMAIN_NAME]" at bounding box center [572, 432] width 479 height 25
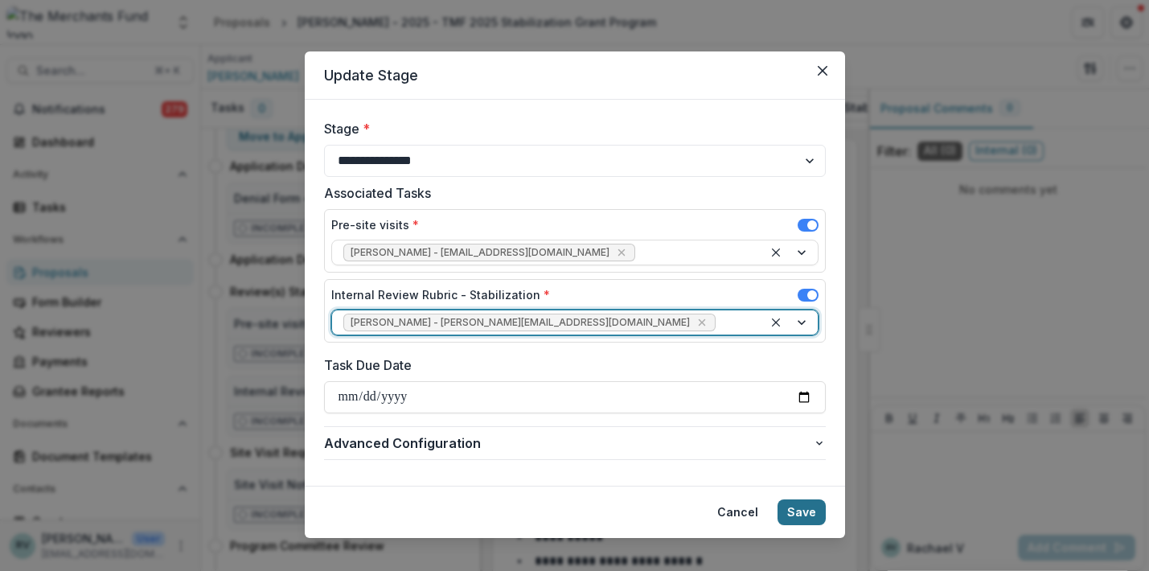
click at [794, 519] on button "Save" at bounding box center [802, 513] width 48 height 26
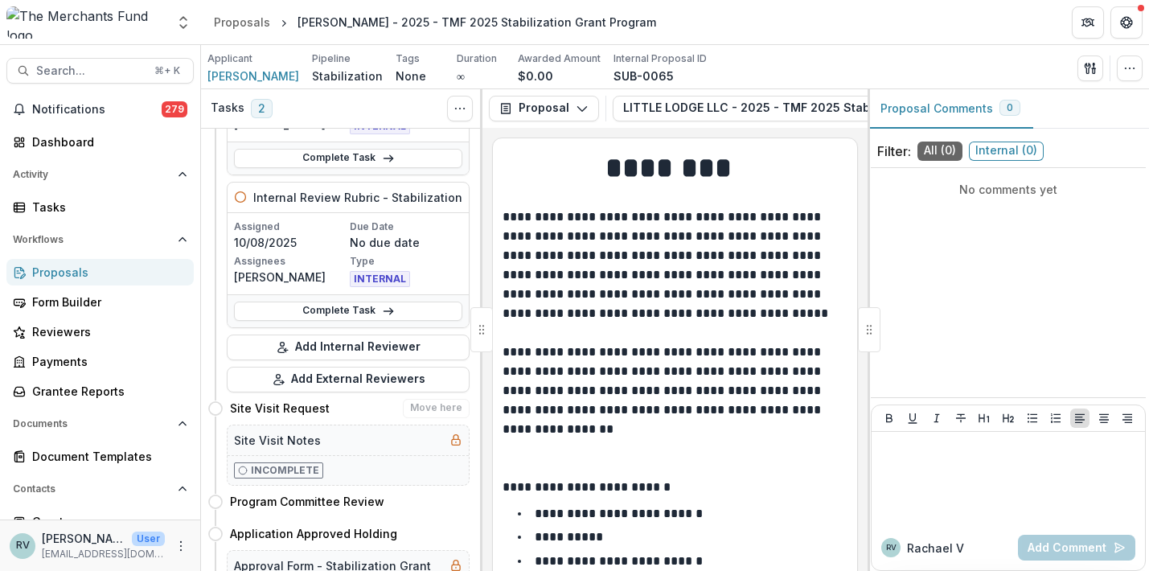
scroll to position [181, 0]
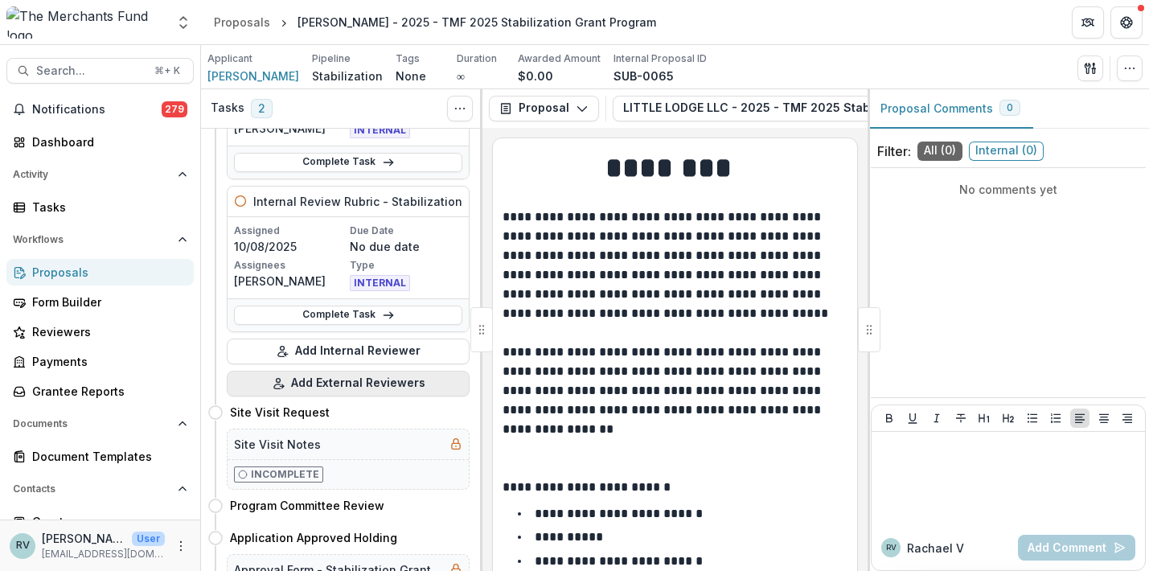
click at [328, 384] on button "Add External Reviewers" at bounding box center [348, 384] width 243 height 26
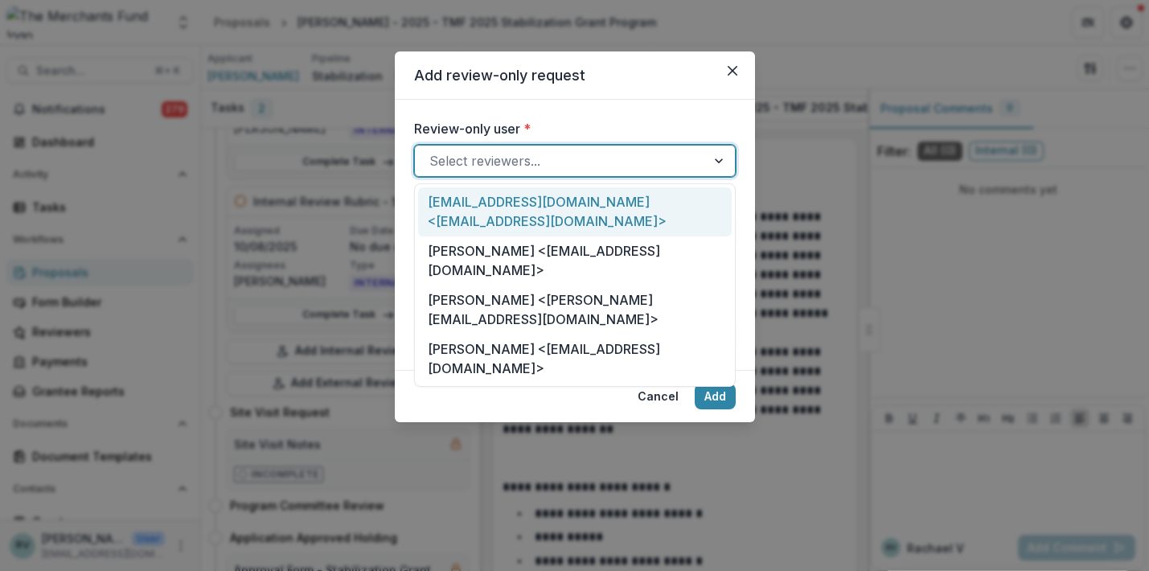
click at [530, 148] on div "Select reviewers..." at bounding box center [560, 161] width 291 height 26
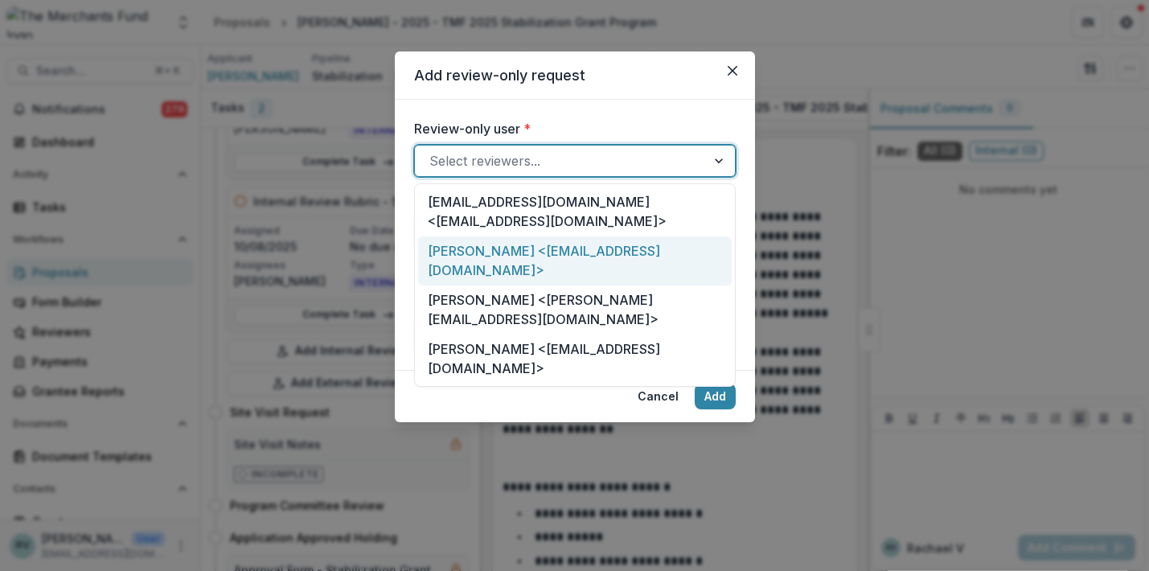
click at [504, 236] on div "[PERSON_NAME] <[EMAIL_ADDRESS][DOMAIN_NAME]>" at bounding box center [575, 260] width 314 height 49
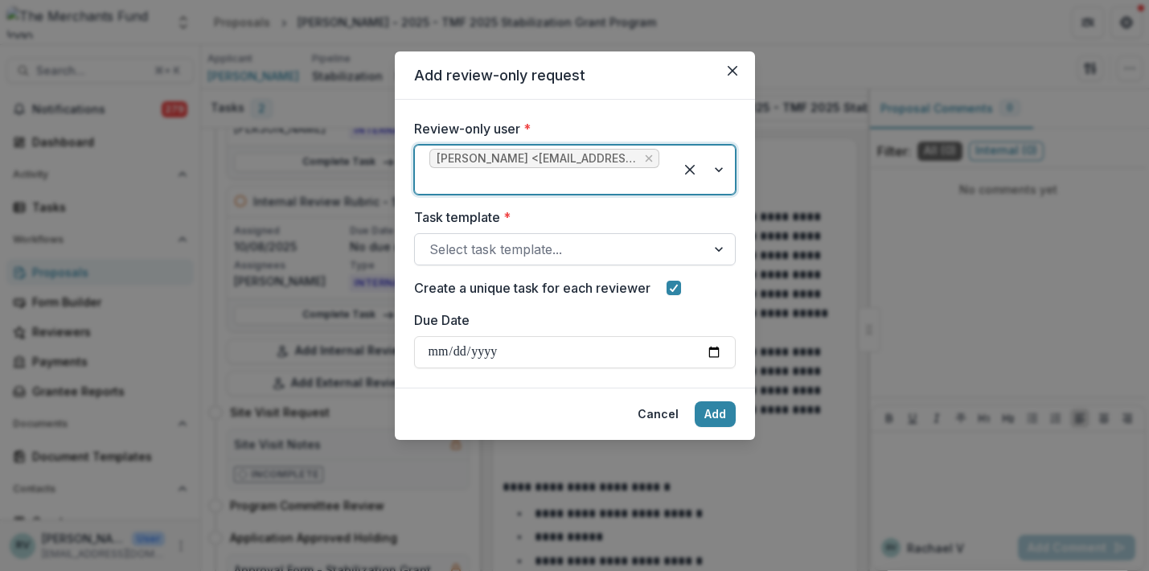
click at [502, 244] on div "Select task template..." at bounding box center [561, 249] width 262 height 19
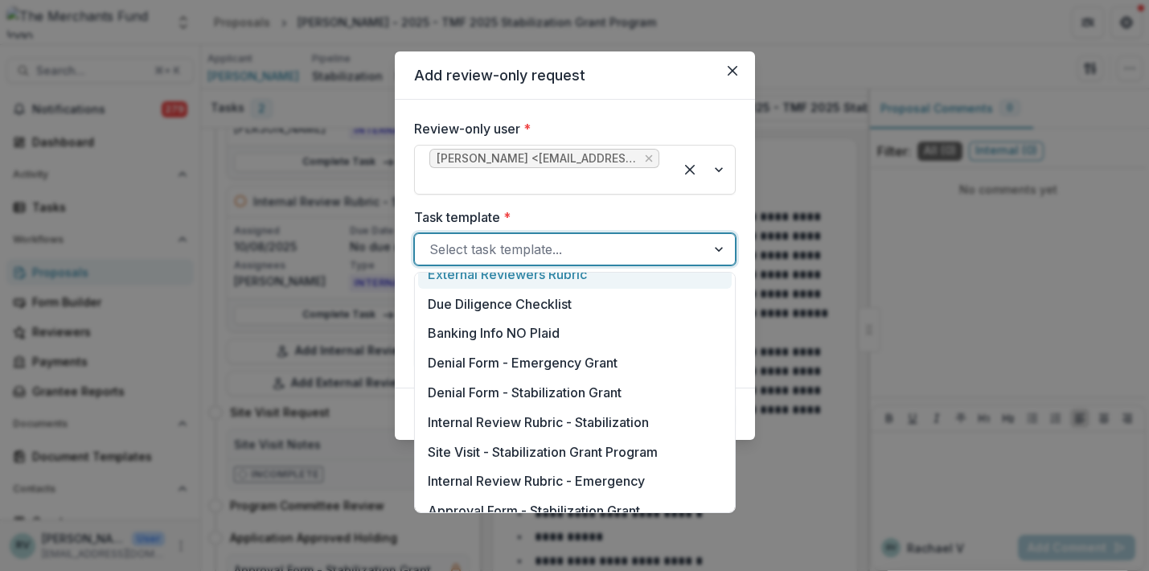
scroll to position [756, 0]
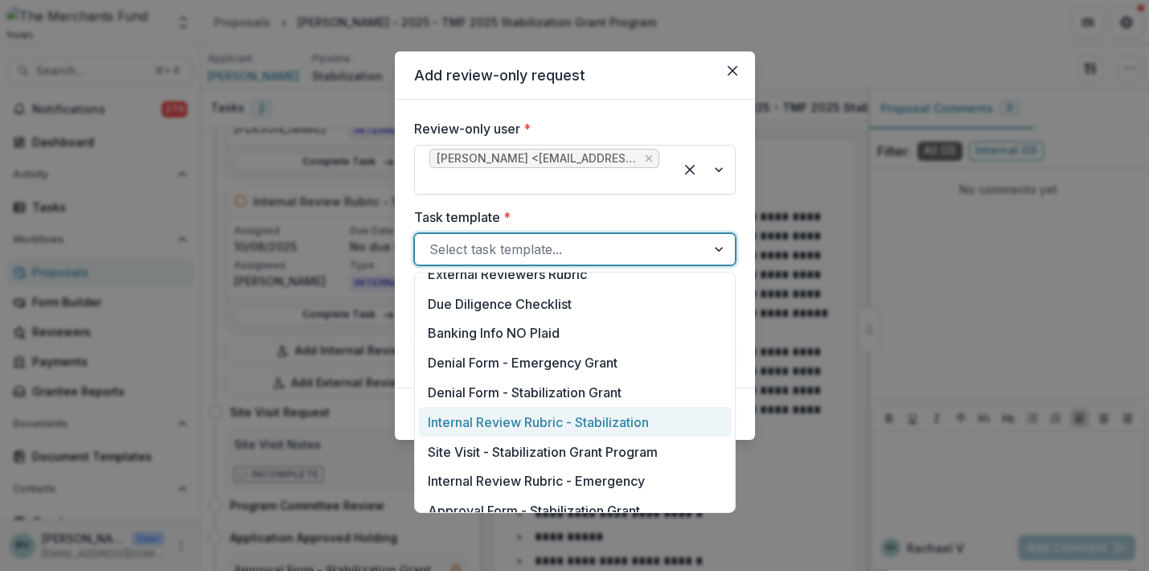
click at [504, 426] on div "Internal Review Rubric - Stabilization" at bounding box center [575, 422] width 314 height 30
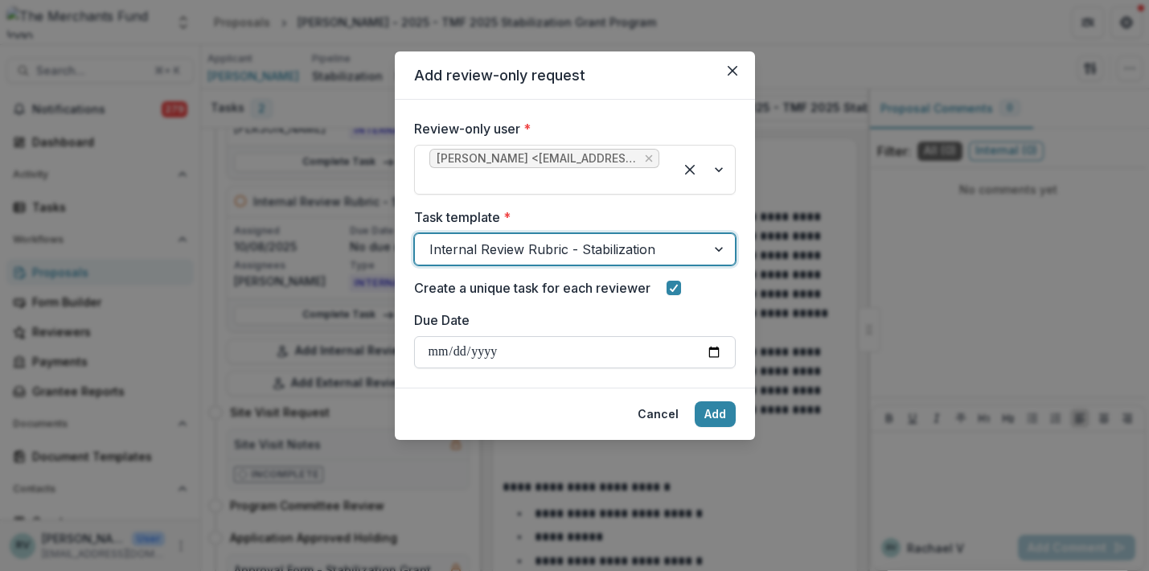
click at [665, 348] on input "Due Date" at bounding box center [575, 352] width 322 height 32
type input "**********"
click at [714, 411] on button "Add" at bounding box center [715, 414] width 41 height 26
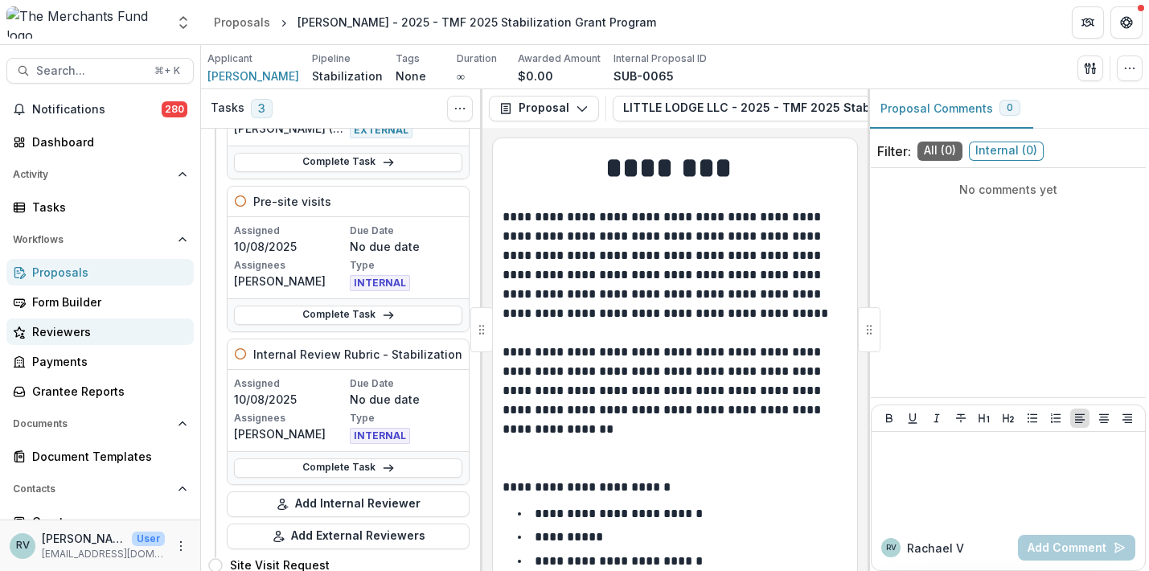
click at [79, 335] on div "Reviewers" at bounding box center [106, 331] width 149 height 17
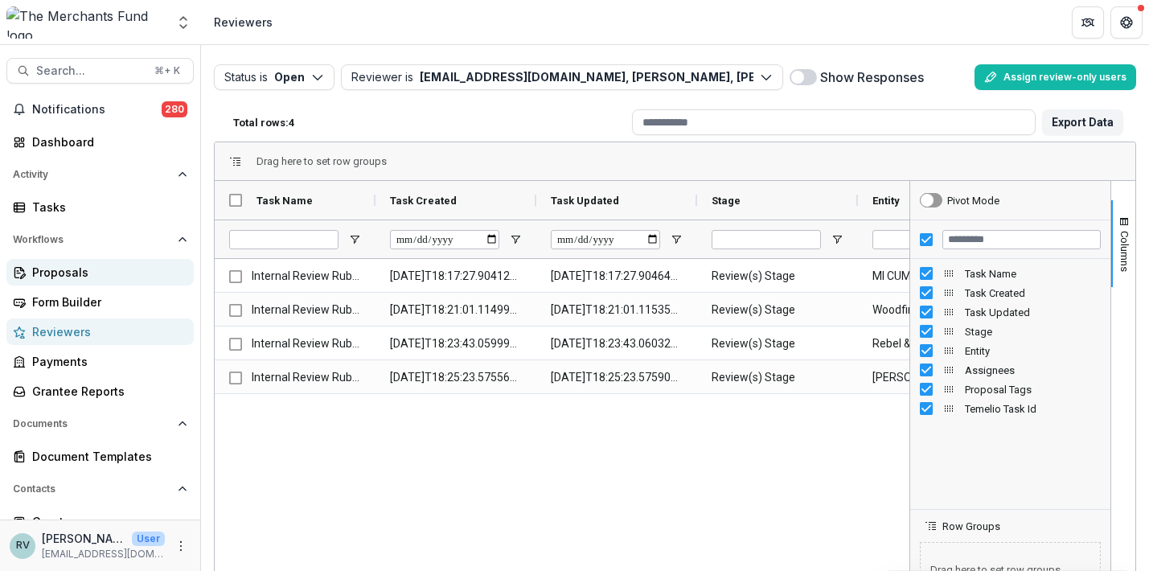
click at [71, 264] on div "Proposals" at bounding box center [106, 272] width 149 height 17
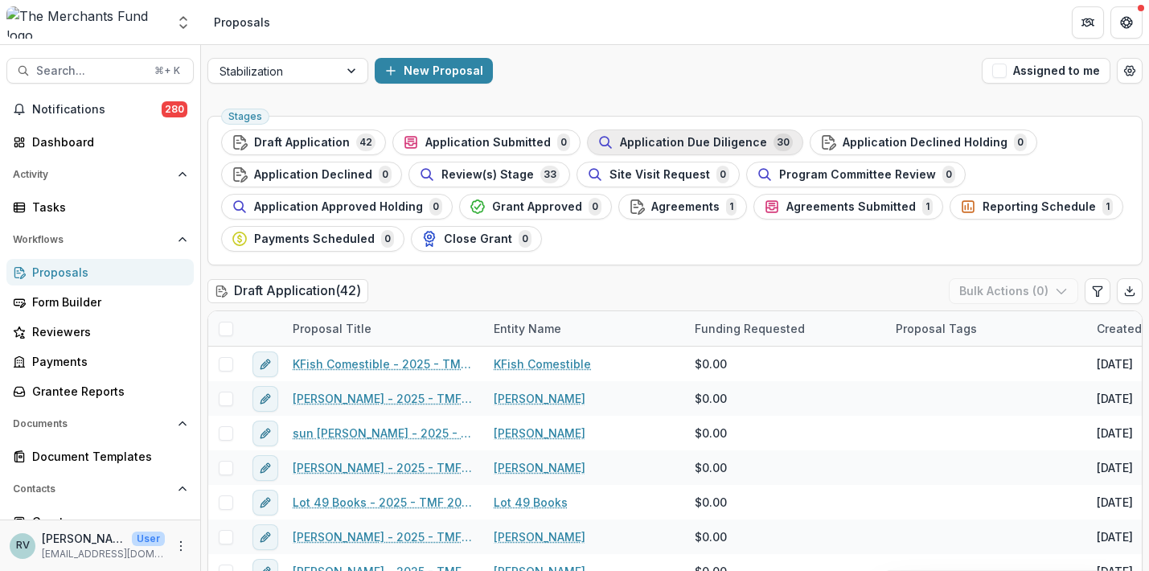
click at [705, 142] on span "Application Due Diligence" at bounding box center [693, 143] width 147 height 14
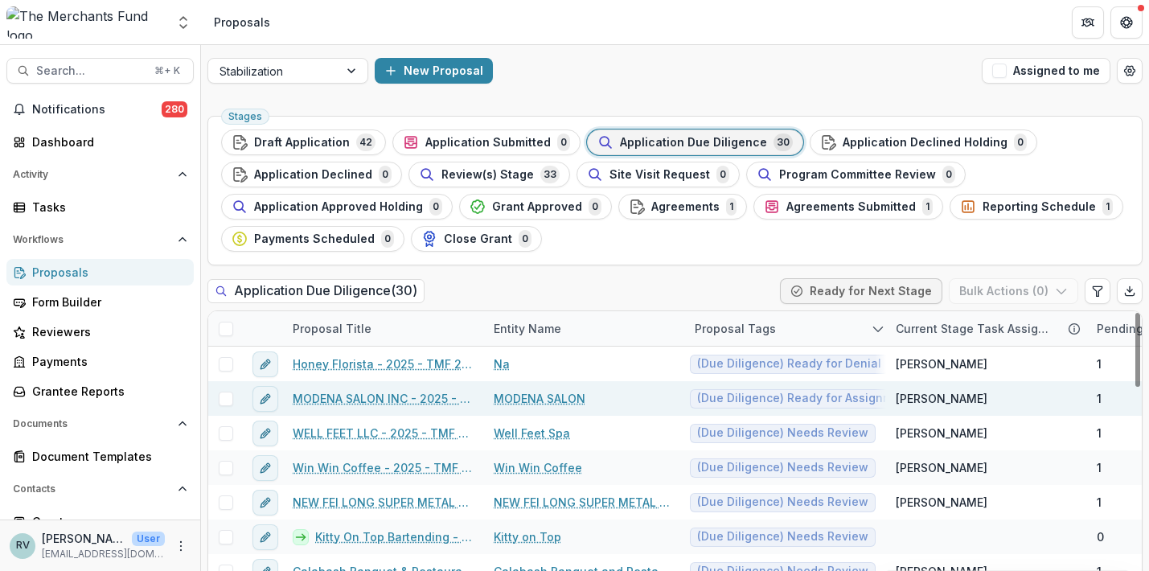
click at [407, 396] on link "MODENA SALON INC - 2025 - TMF 2025 Stabilization Grant Program" at bounding box center [384, 398] width 182 height 17
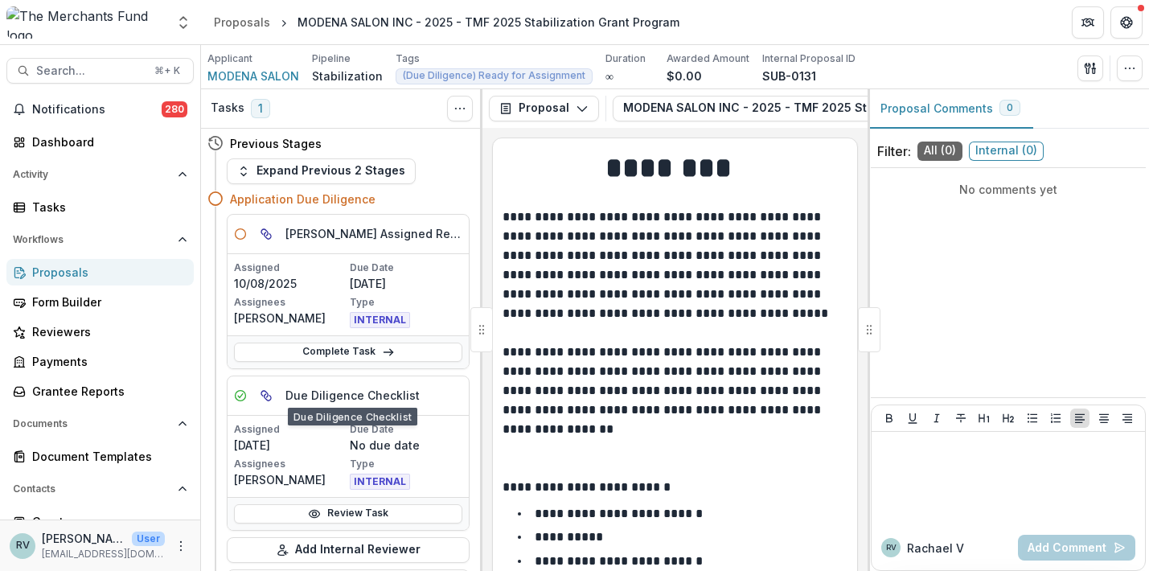
scroll to position [38, 0]
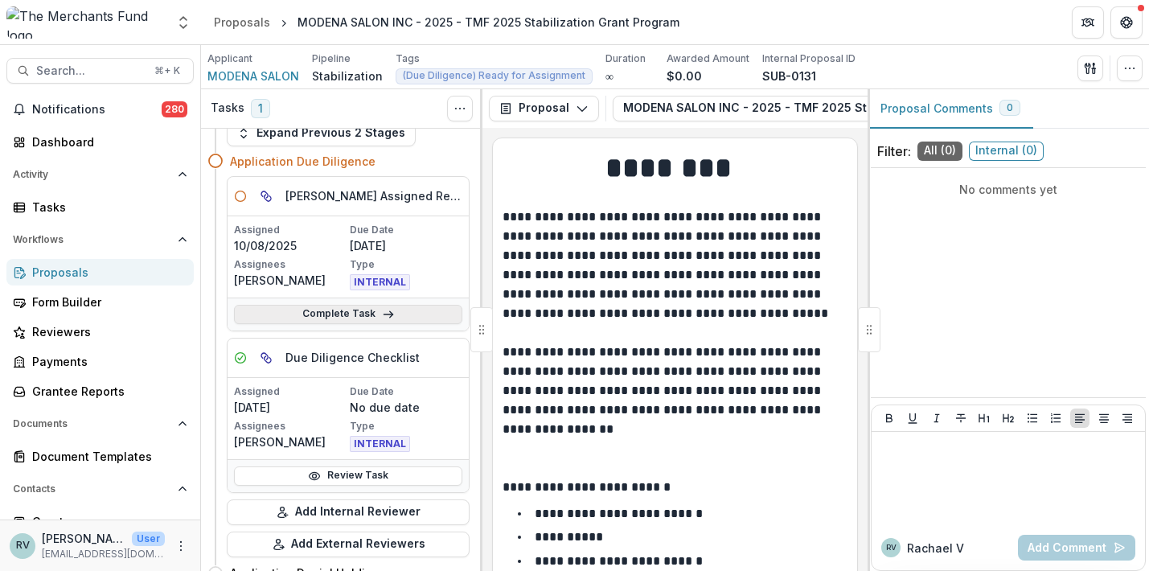
click at [366, 310] on link "Complete Task" at bounding box center [348, 314] width 228 height 19
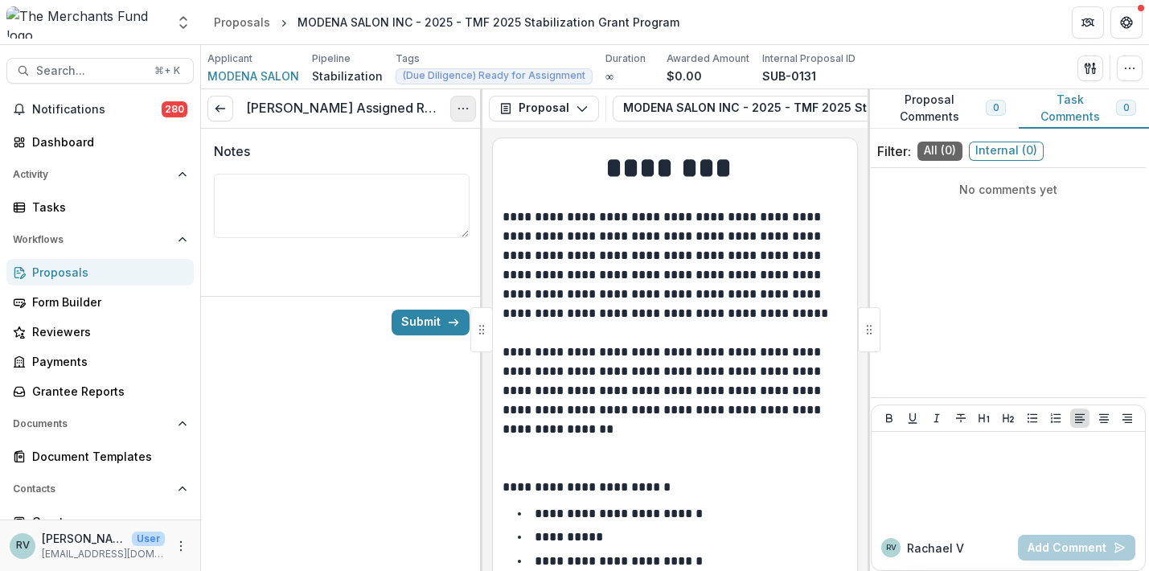
click at [460, 112] on icon "Options" at bounding box center [463, 108] width 13 height 13
click at [400, 184] on button "Cancel Task" at bounding box center [386, 179] width 172 height 27
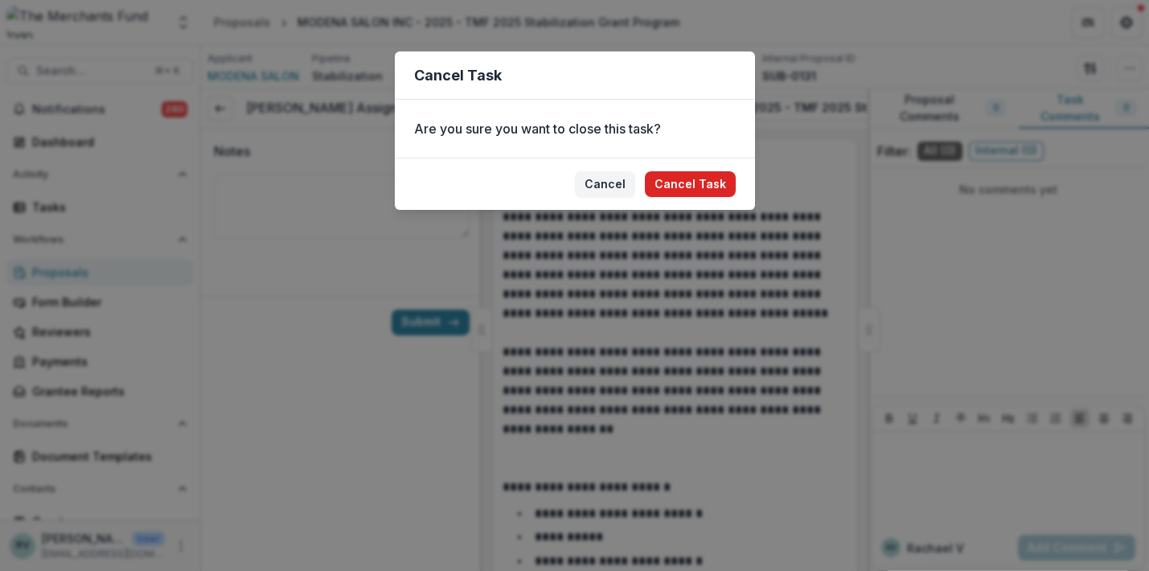
click at [680, 181] on button "Cancel Task" at bounding box center [690, 184] width 91 height 26
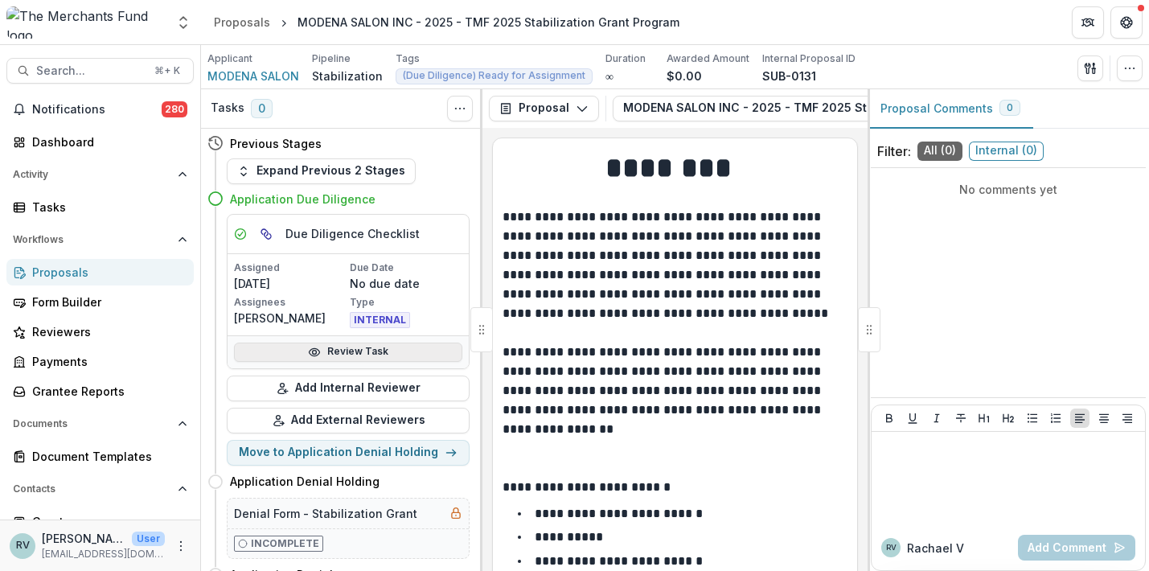
click at [342, 352] on link "Review Task" at bounding box center [348, 352] width 228 height 19
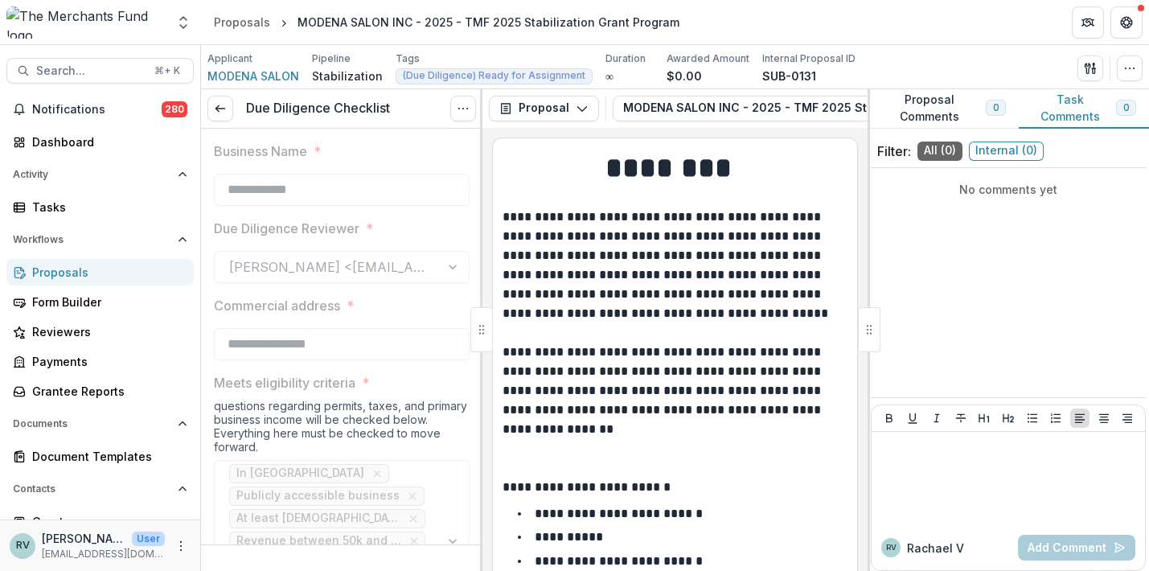
type input "*******"
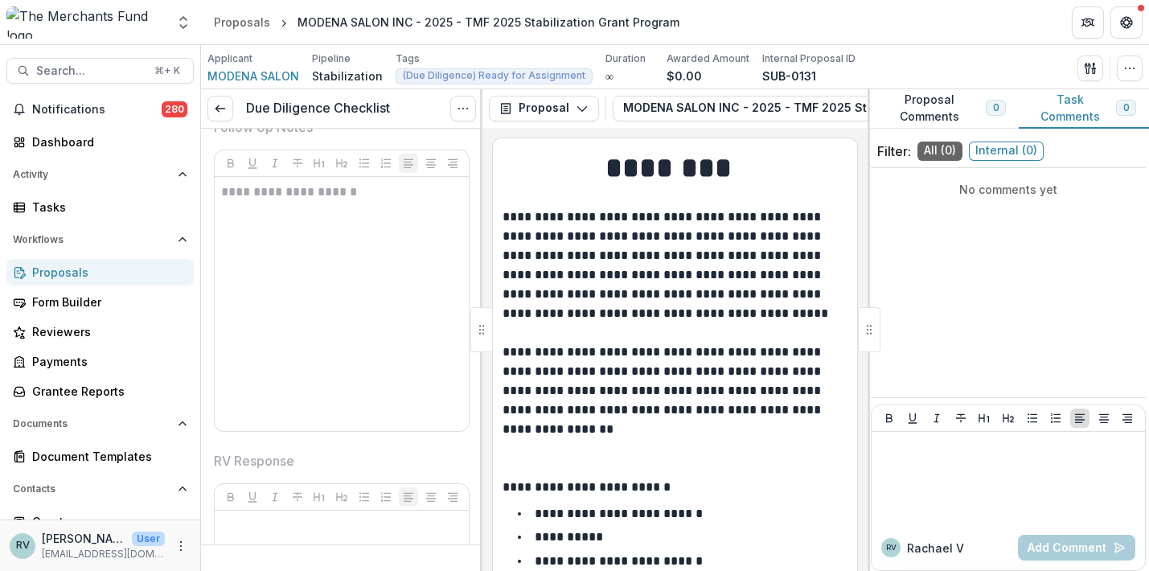
scroll to position [4287, 0]
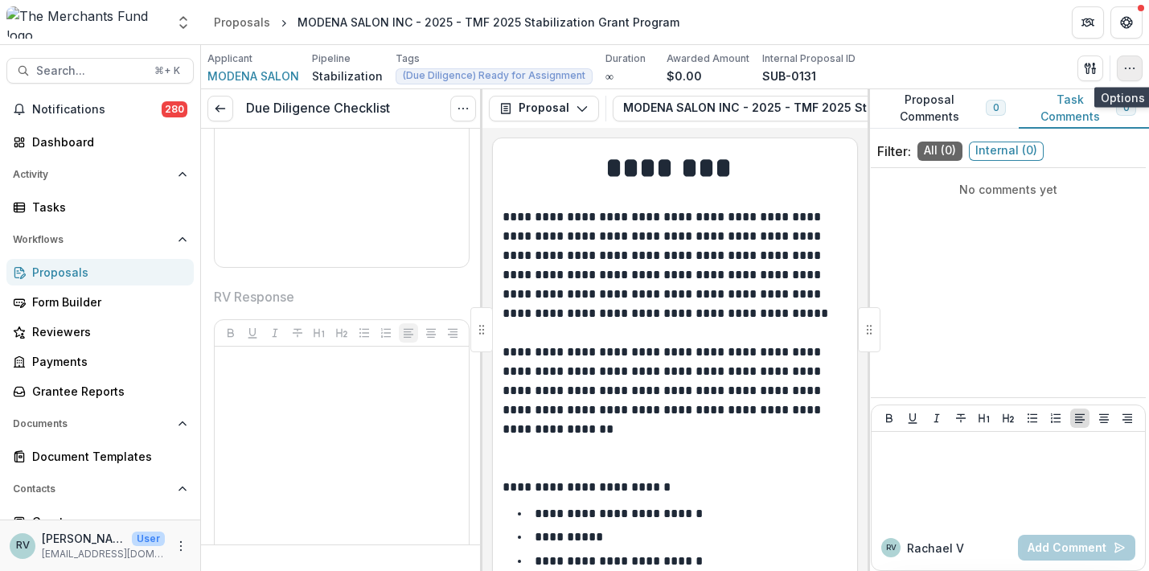
click at [1134, 68] on circle "button" at bounding box center [1134, 68] width 1 height 1
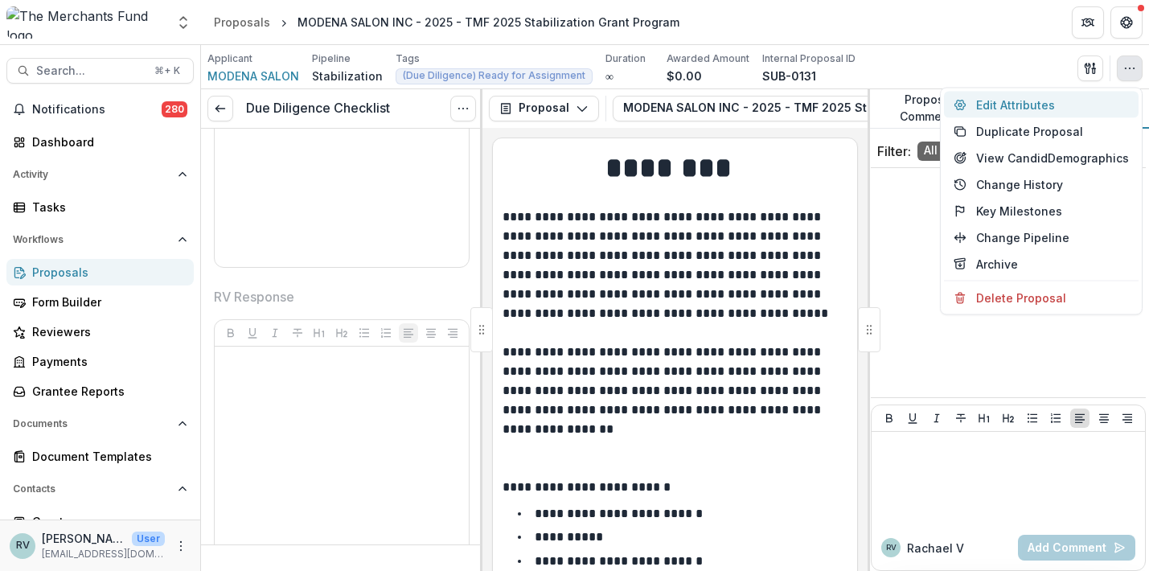
click at [1035, 107] on button "Edit Attributes" at bounding box center [1041, 105] width 195 height 27
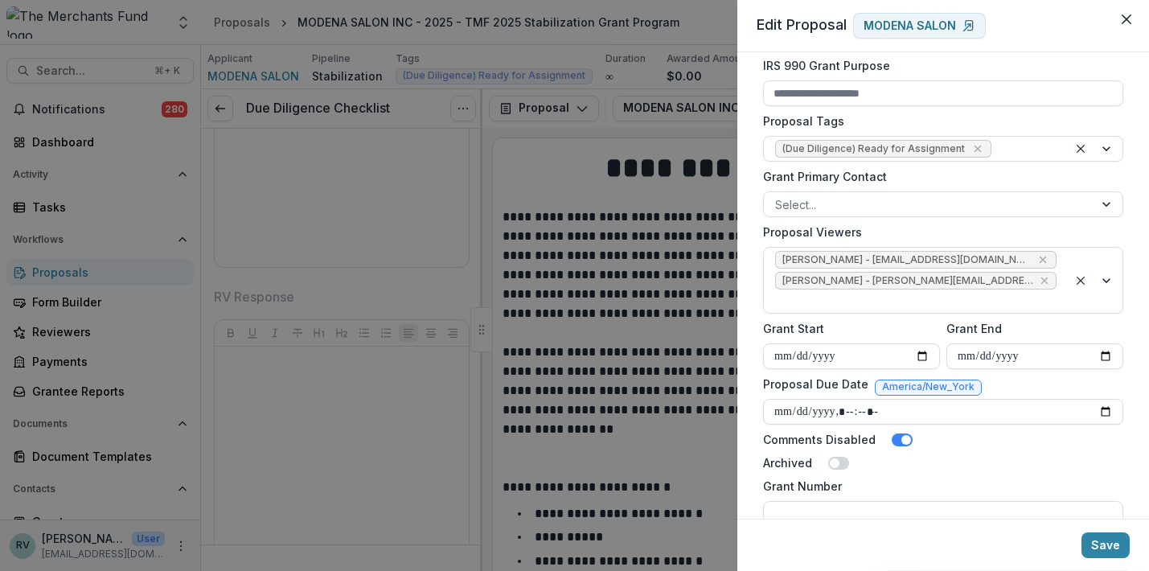
scroll to position [599, 0]
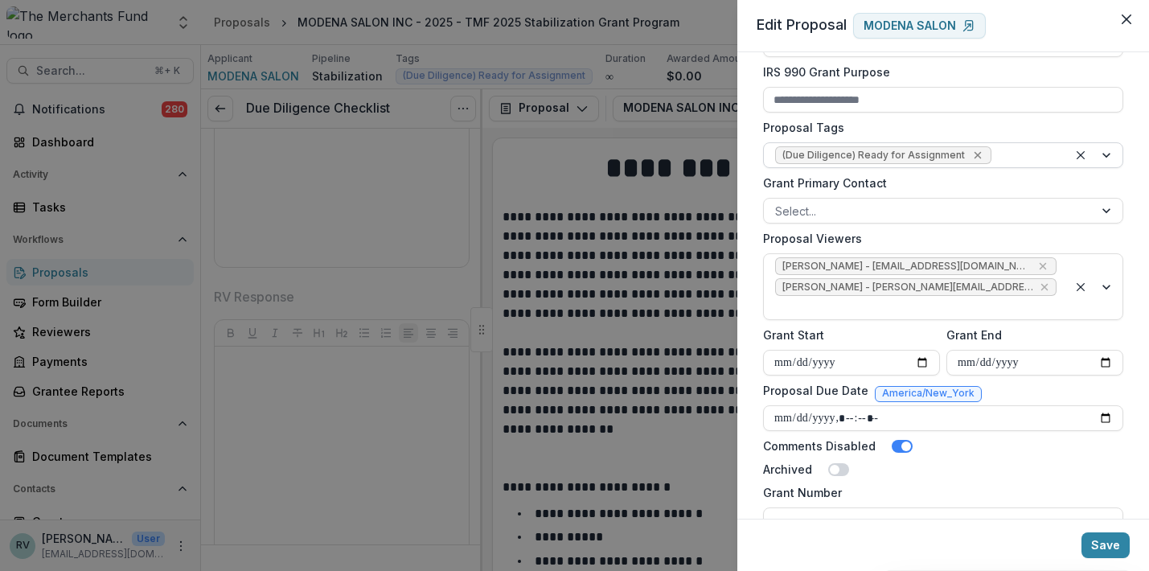
click at [974, 158] on icon "Remove (Due Diligence) Ready for Assignment" at bounding box center [977, 155] width 7 height 7
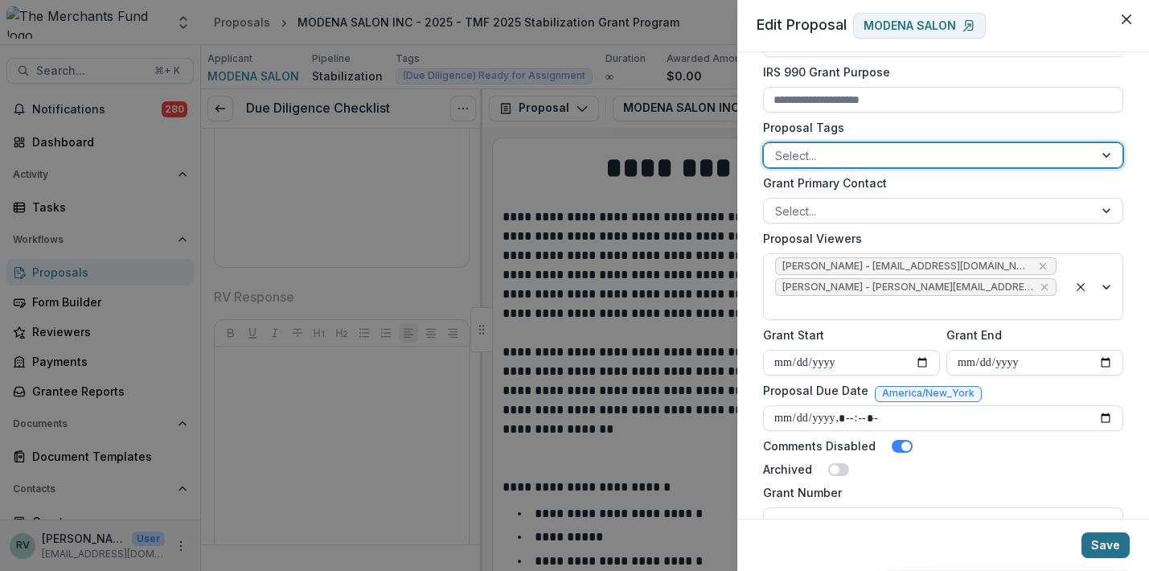
click at [1108, 546] on button "Save" at bounding box center [1106, 545] width 48 height 26
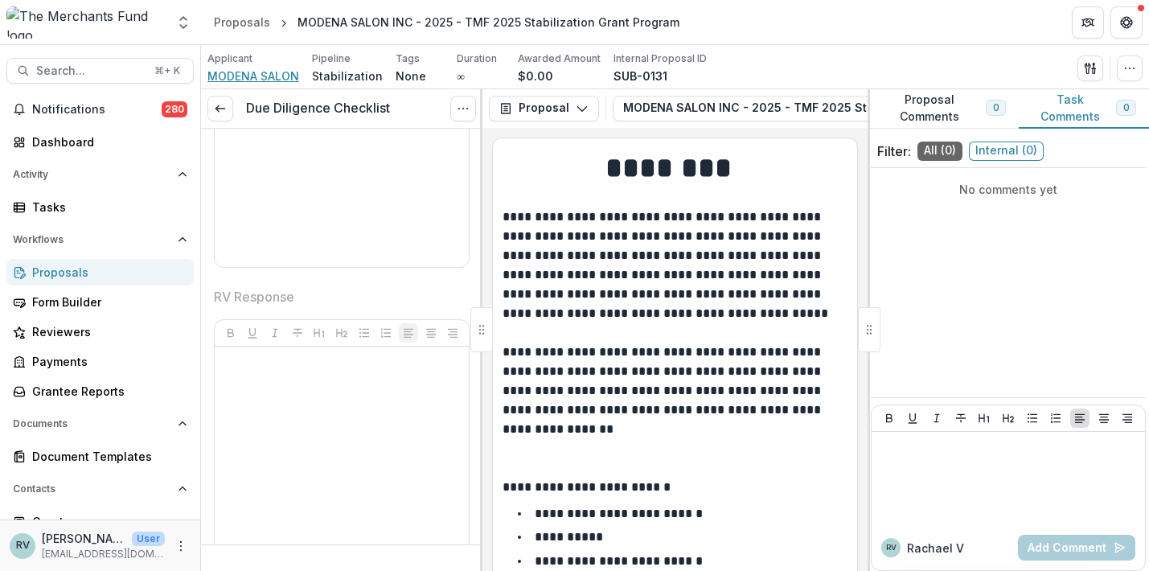
click at [279, 72] on span "MODENA SALON" at bounding box center [254, 76] width 92 height 17
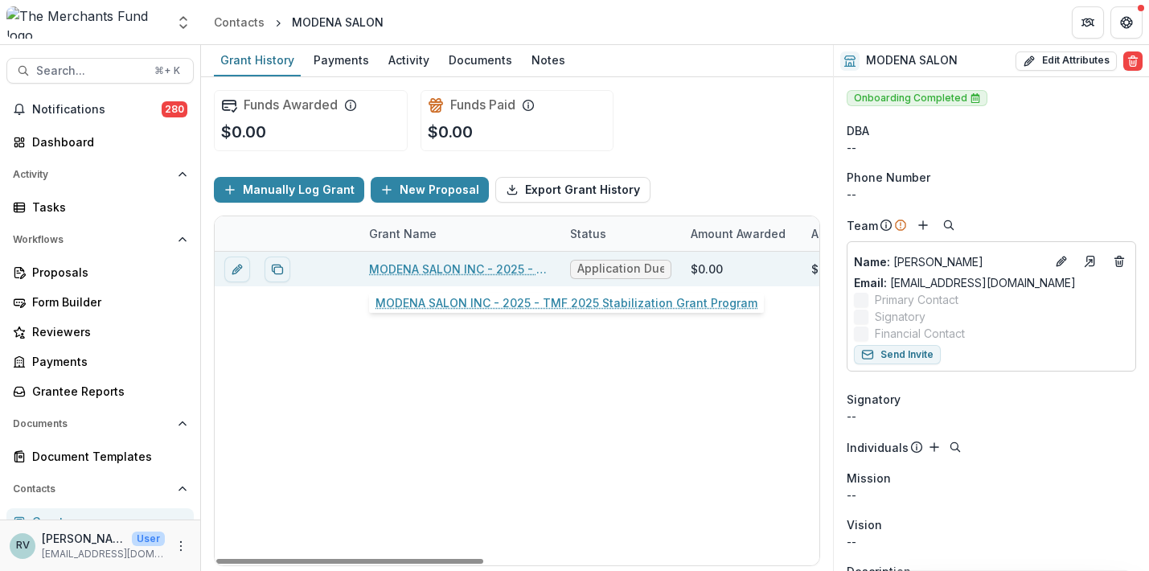
click at [427, 265] on link "MODENA SALON INC - 2025 - TMF 2025 Stabilization Grant Program" at bounding box center [460, 269] width 182 height 17
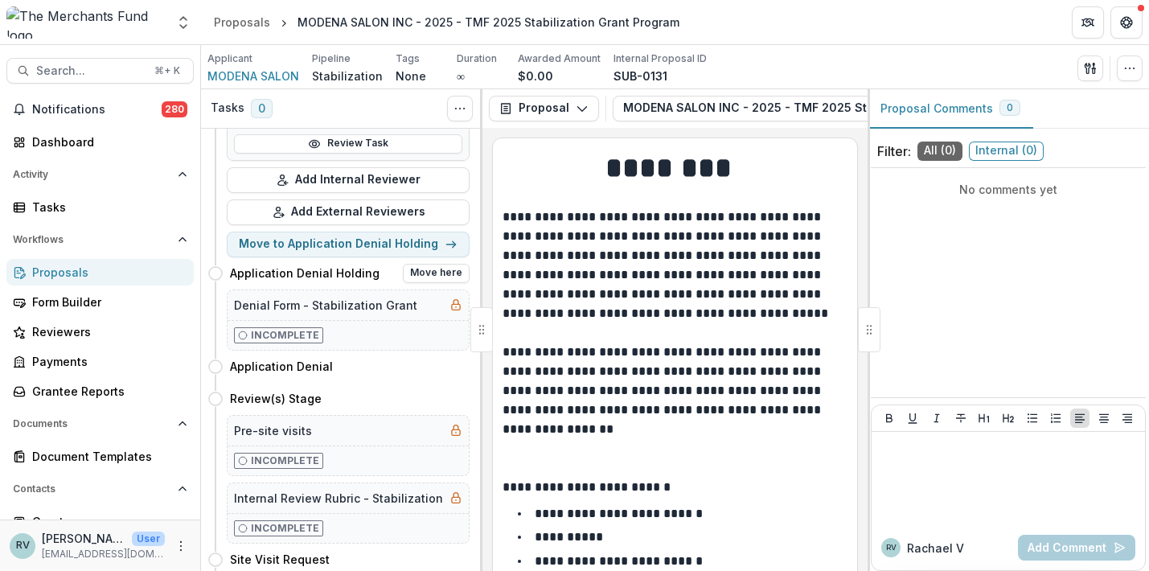
scroll to position [216, 0]
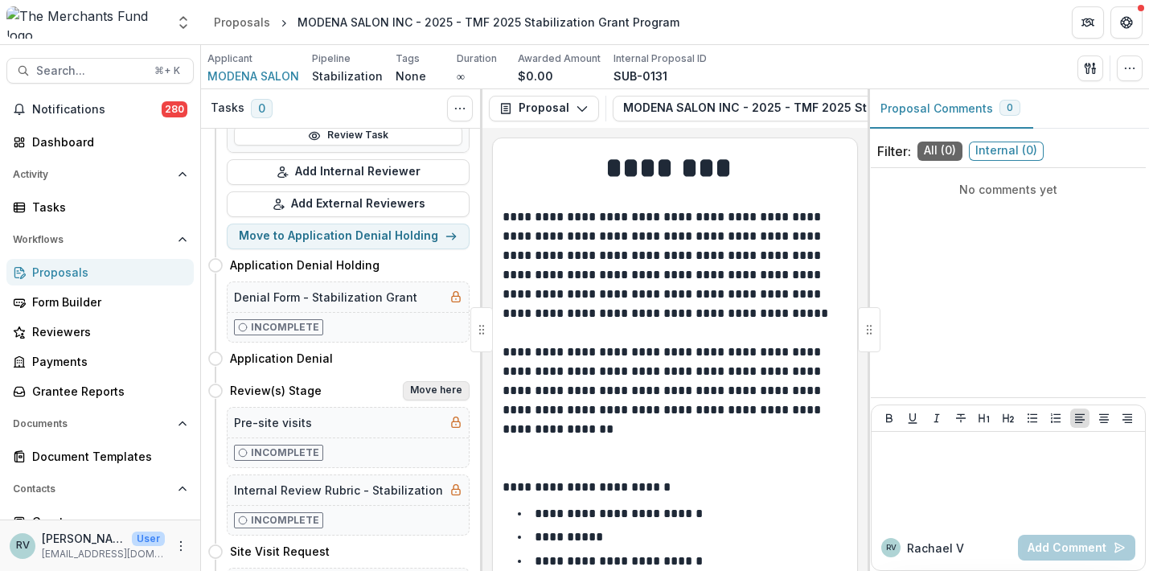
click at [430, 392] on button "Move here" at bounding box center [436, 390] width 67 height 19
select select "**********"
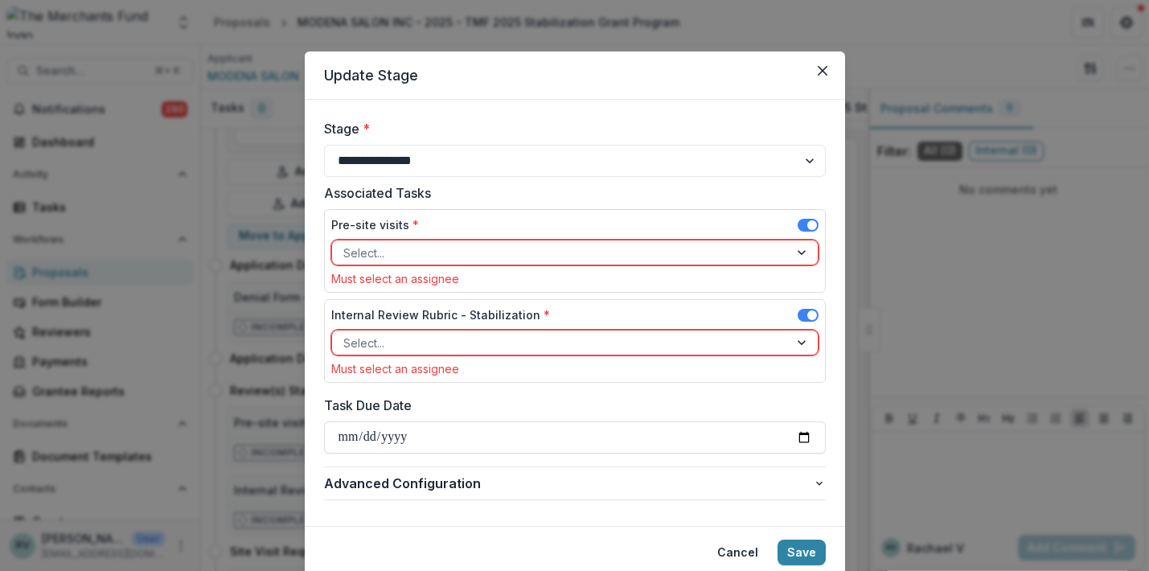
click at [663, 253] on div at bounding box center [560, 253] width 434 height 20
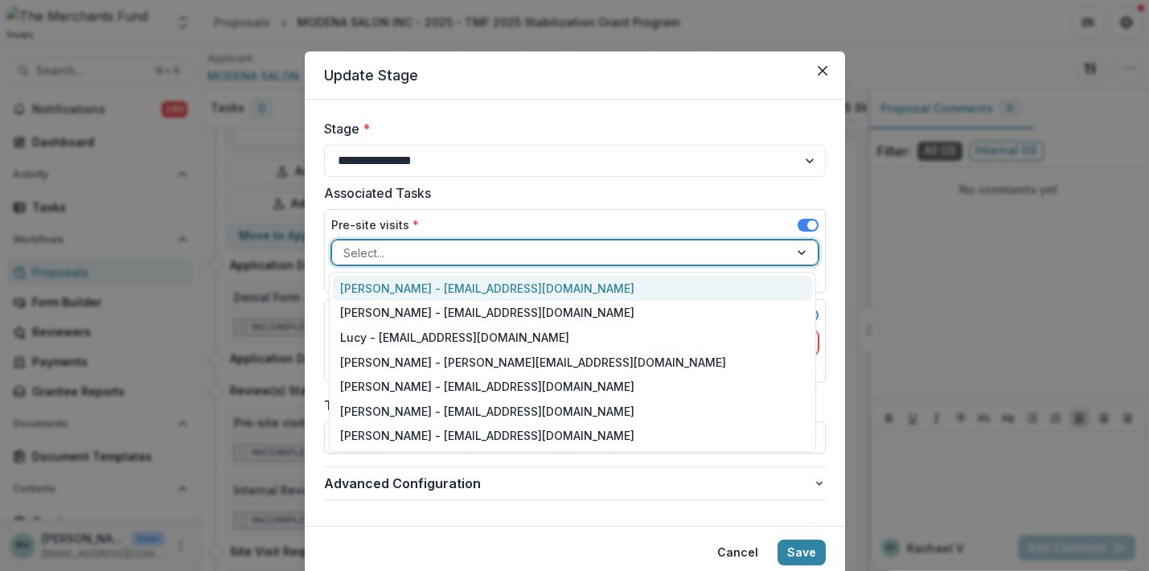
click at [644, 284] on div "Helen Horstmann-Allen - ops@merchantsfund.org" at bounding box center [572, 288] width 479 height 25
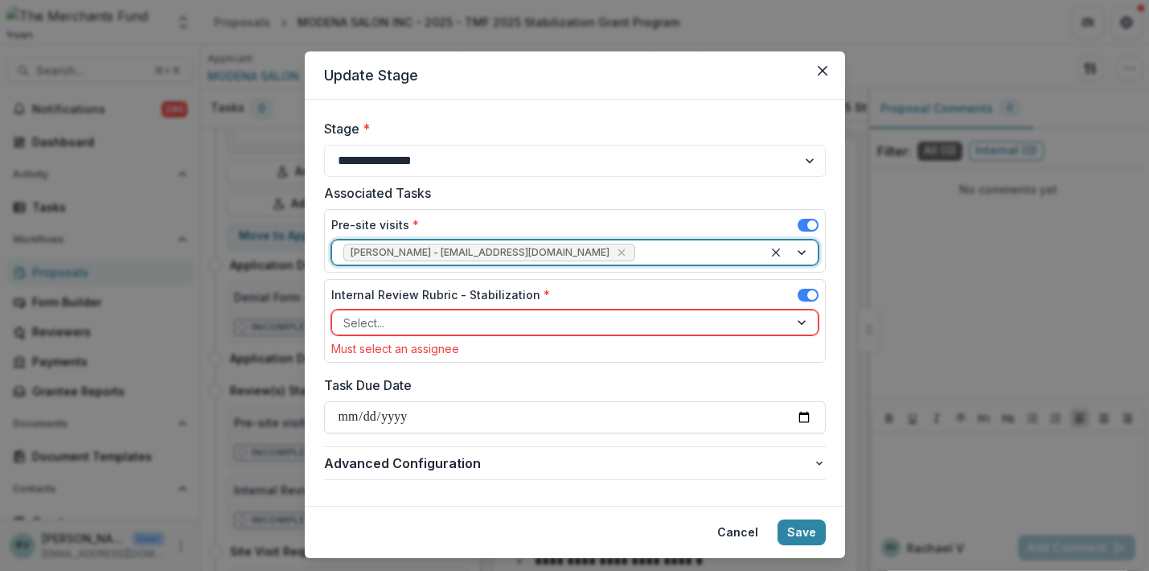
click at [591, 314] on div at bounding box center [560, 323] width 434 height 20
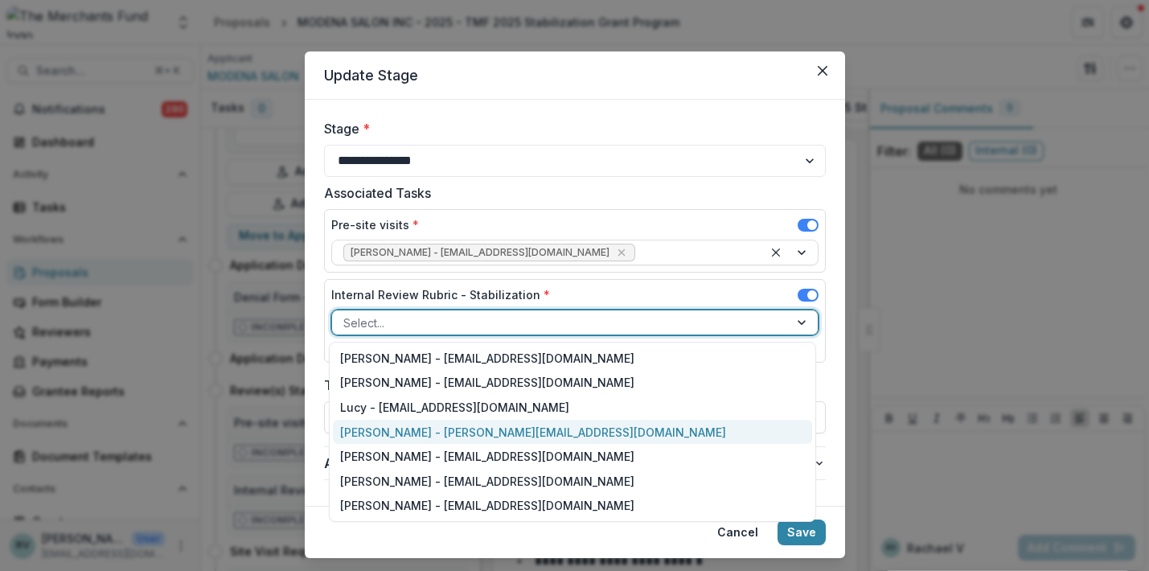
click at [540, 430] on div "Rachael Viscidy - rachael@merchantsfund.org" at bounding box center [572, 432] width 479 height 25
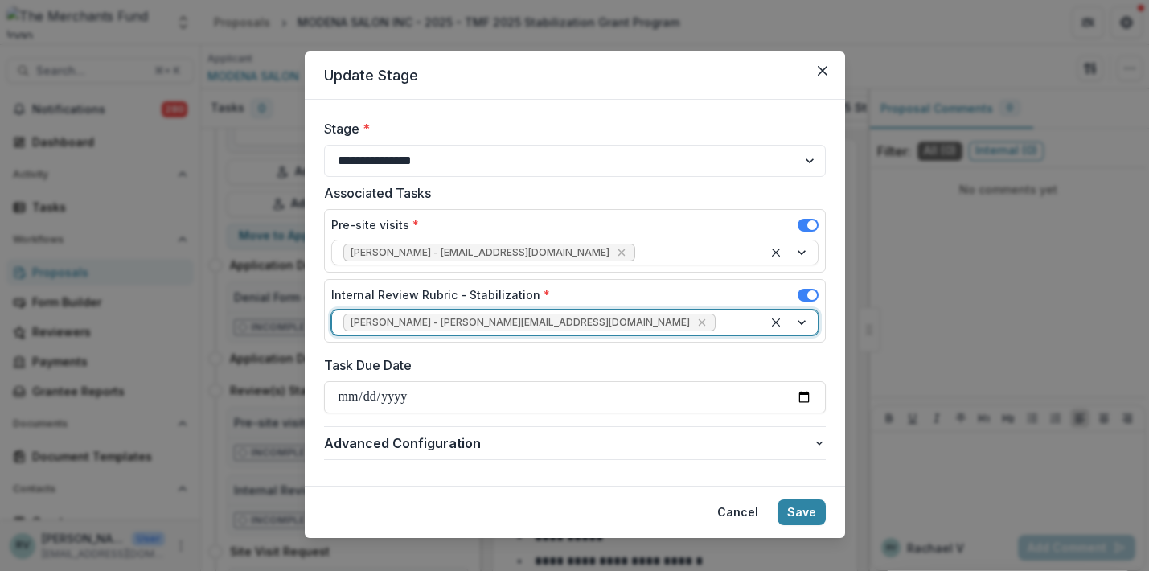
scroll to position [19, 0]
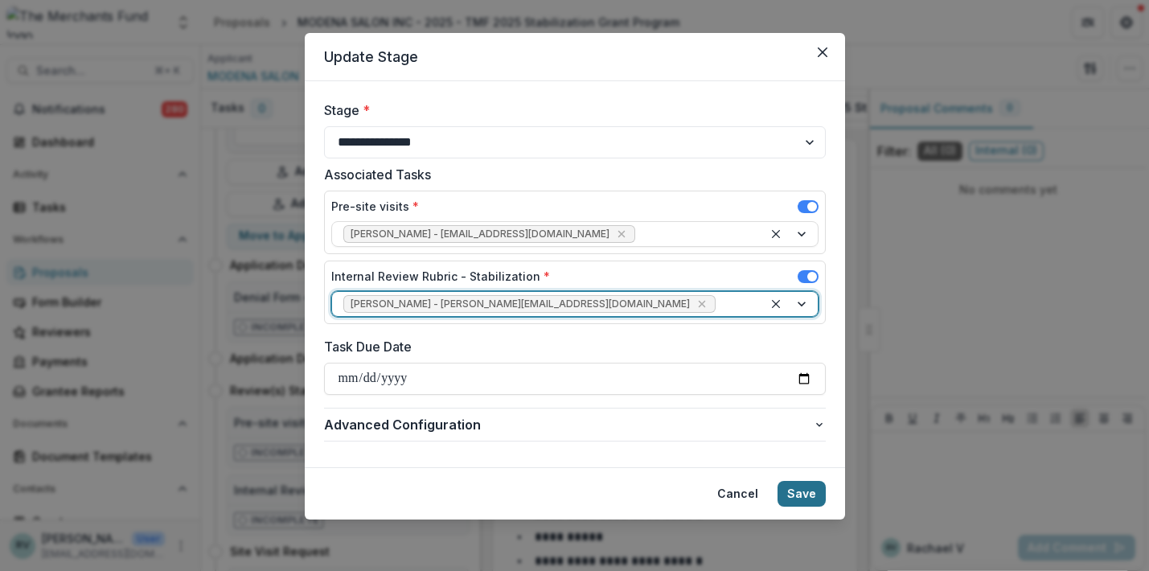
click at [801, 491] on button "Save" at bounding box center [802, 494] width 48 height 26
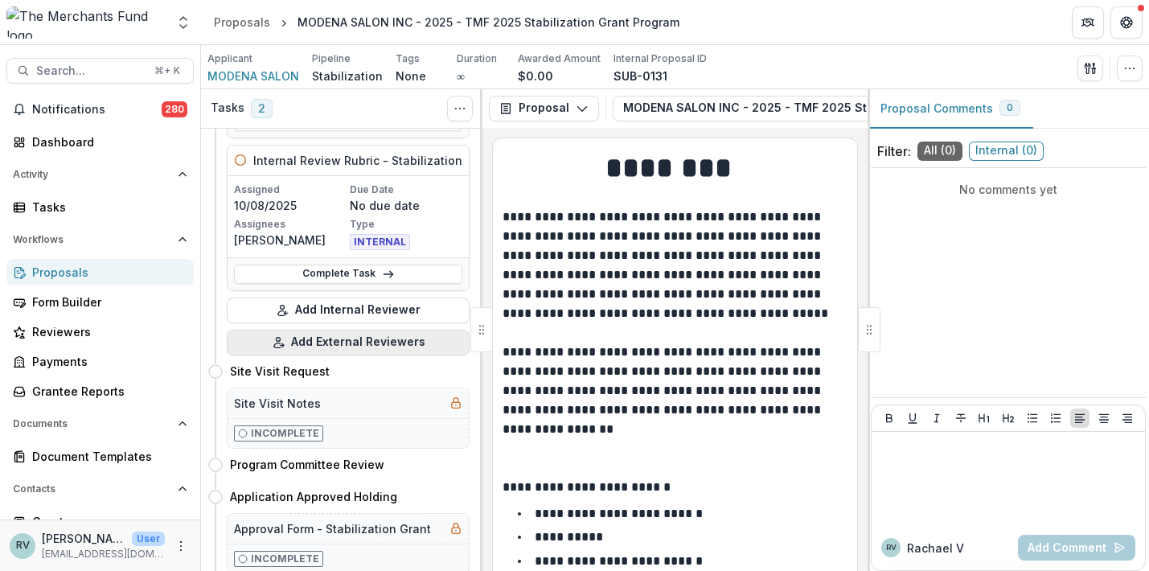
scroll to position [226, 0]
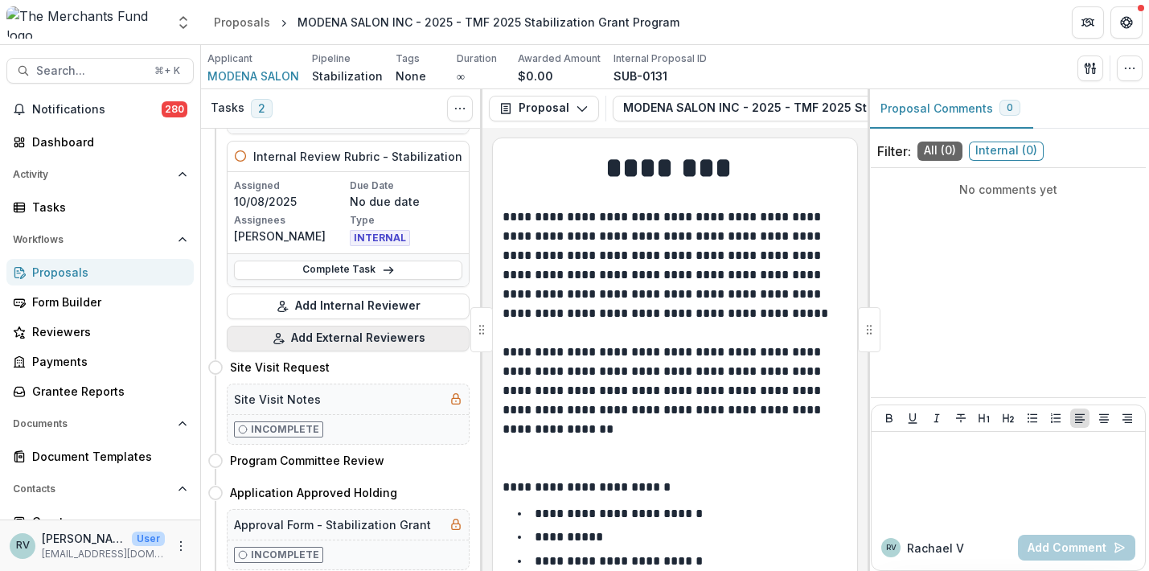
click at [338, 339] on button "Add External Reviewers" at bounding box center [348, 339] width 243 height 26
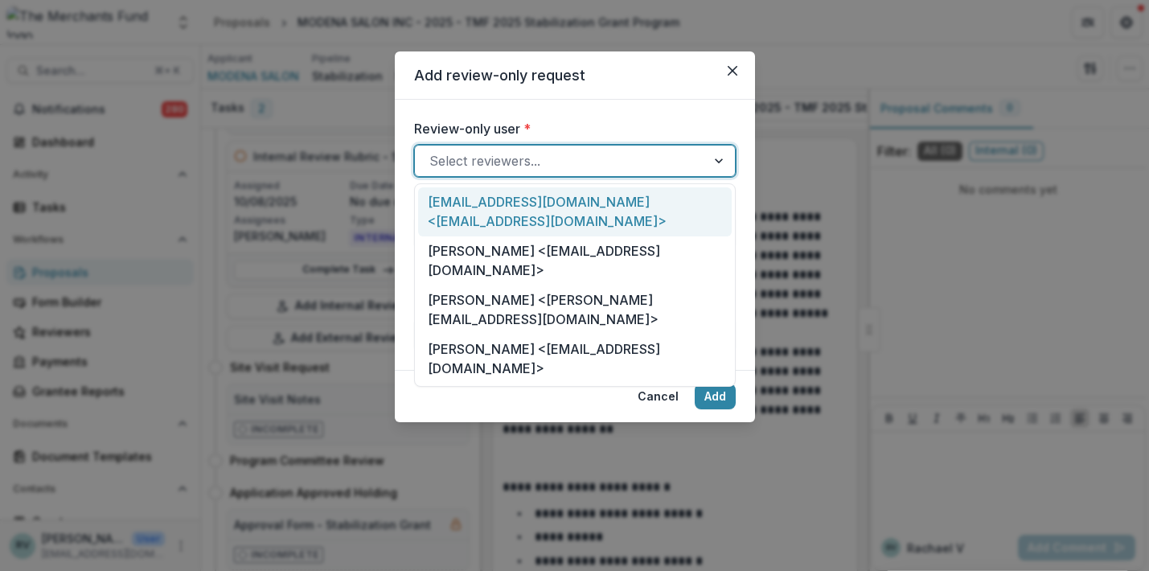
click at [503, 157] on div "Select reviewers..." at bounding box center [561, 160] width 262 height 19
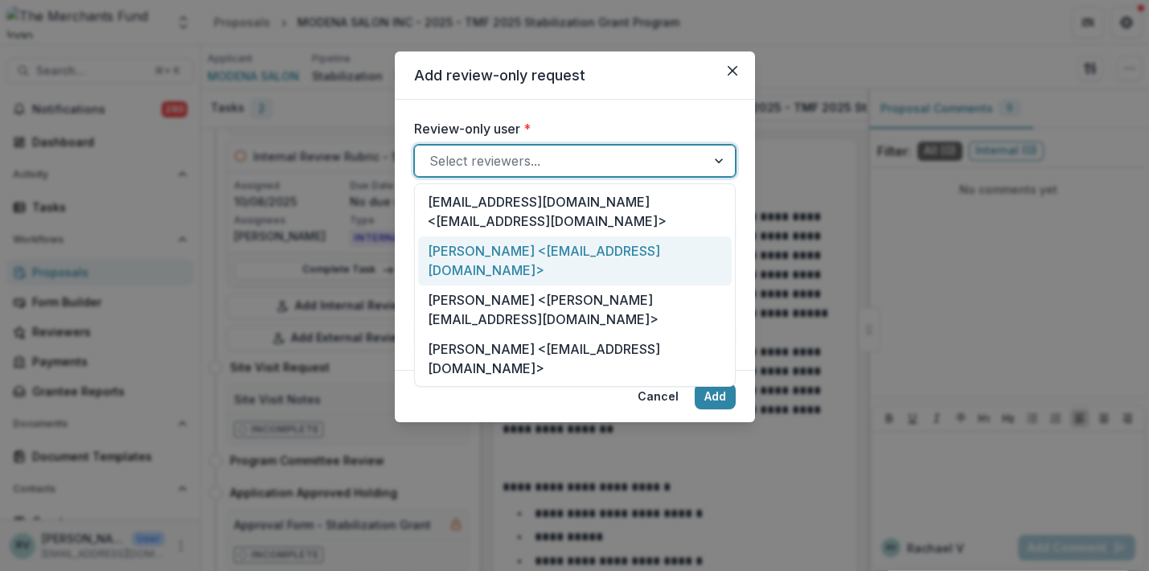
click at [499, 236] on div "Mark Bernstiel <mark.bernstiel@gmail.com>" at bounding box center [575, 260] width 314 height 49
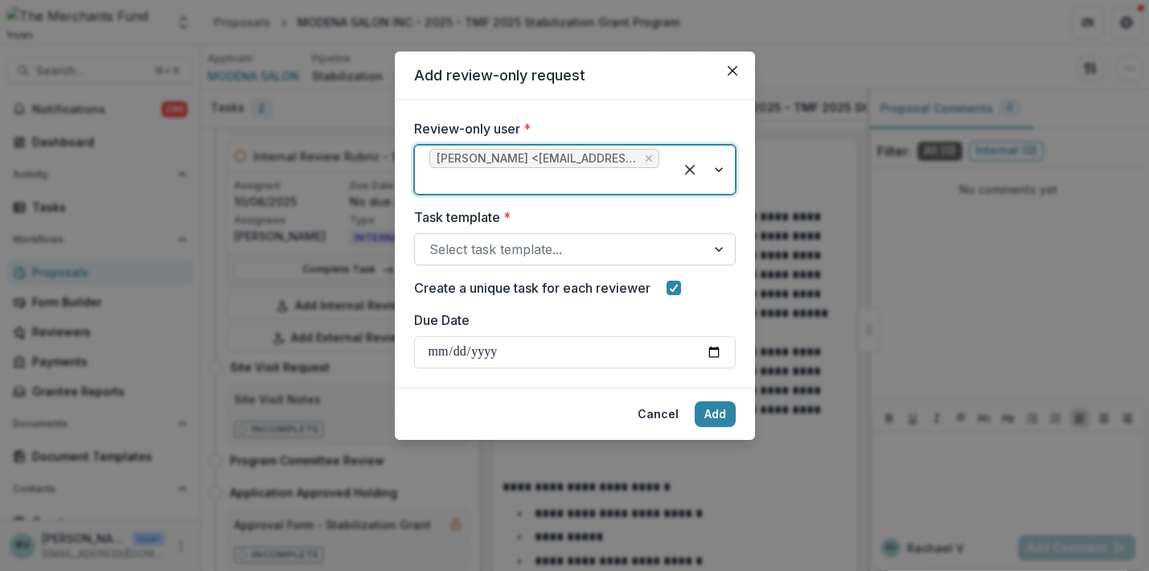
click at [506, 253] on div "Select task template..." at bounding box center [561, 249] width 262 height 19
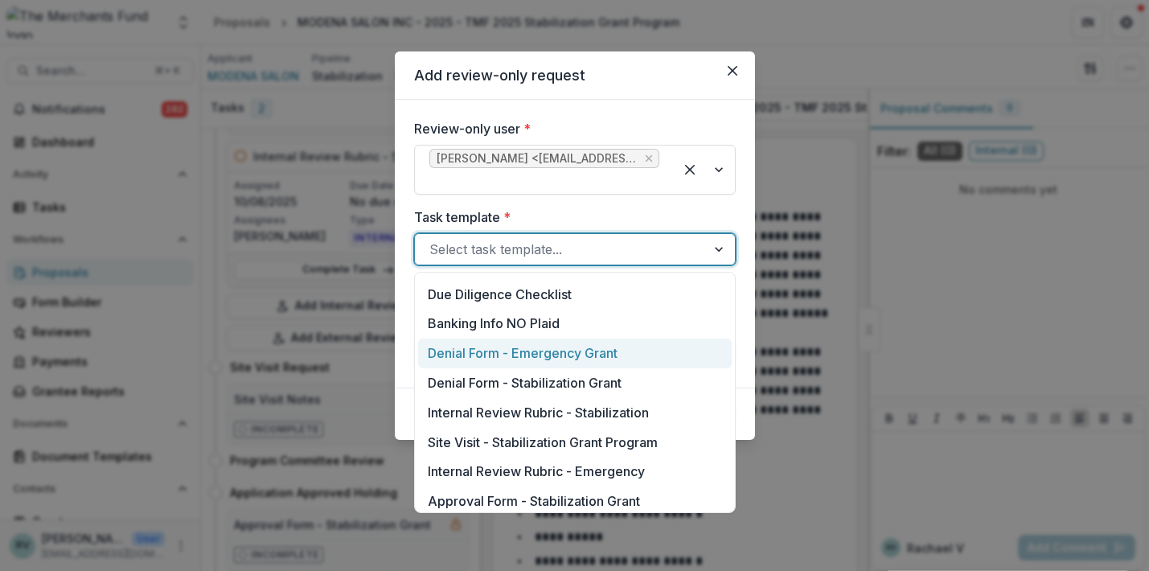
scroll to position [767, 0]
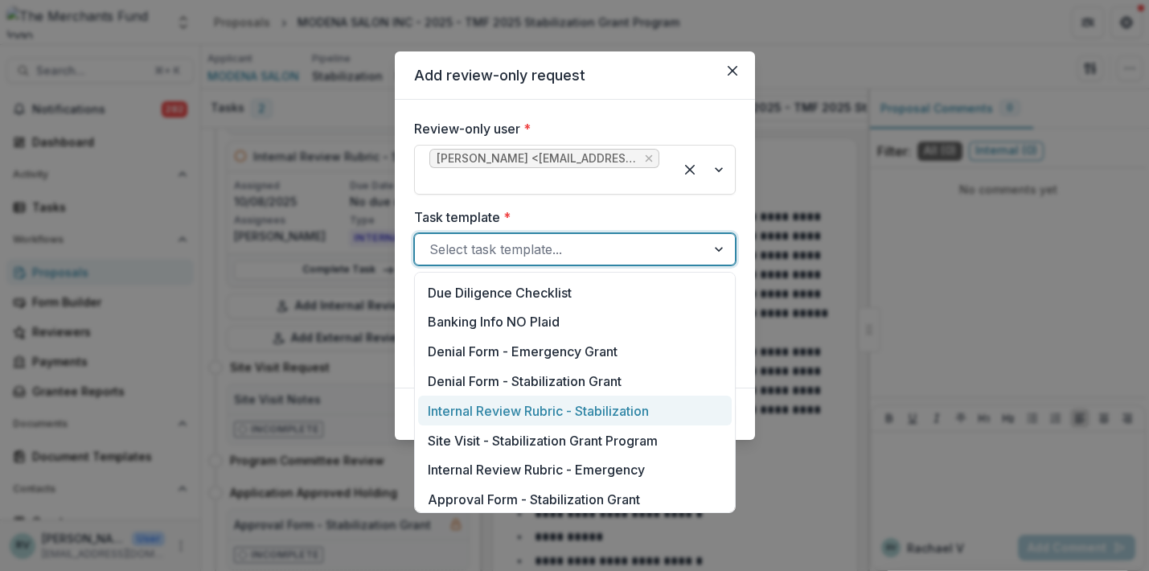
click at [537, 409] on div "Internal Review Rubric - Stabilization" at bounding box center [575, 411] width 314 height 30
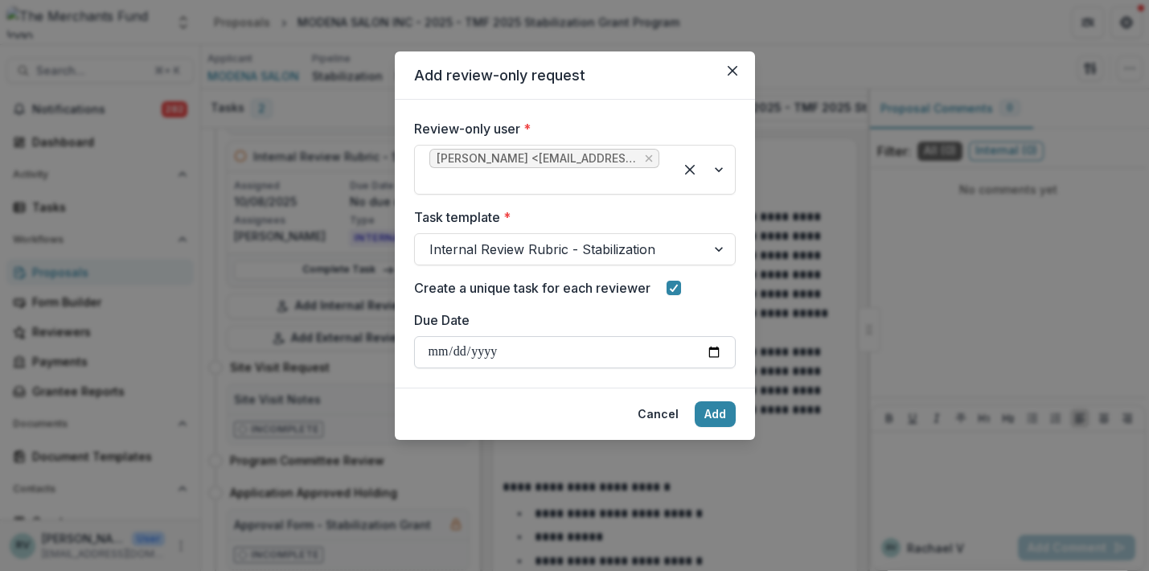
click at [582, 358] on input "Due Date" at bounding box center [575, 352] width 322 height 32
type input "**********"
click at [713, 412] on button "Add" at bounding box center [715, 414] width 41 height 26
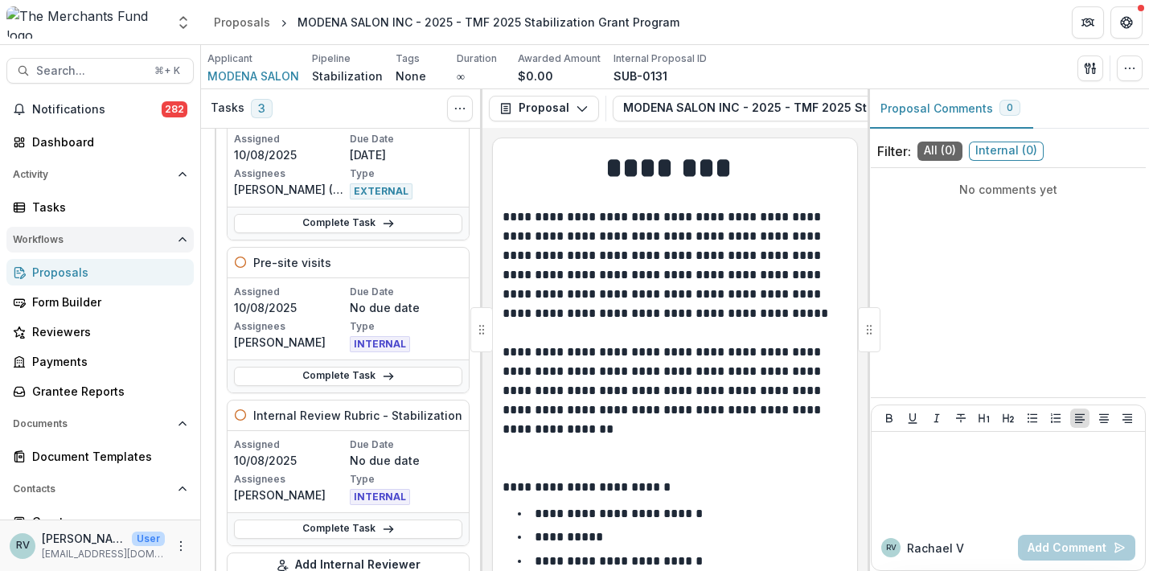
scroll to position [117, 0]
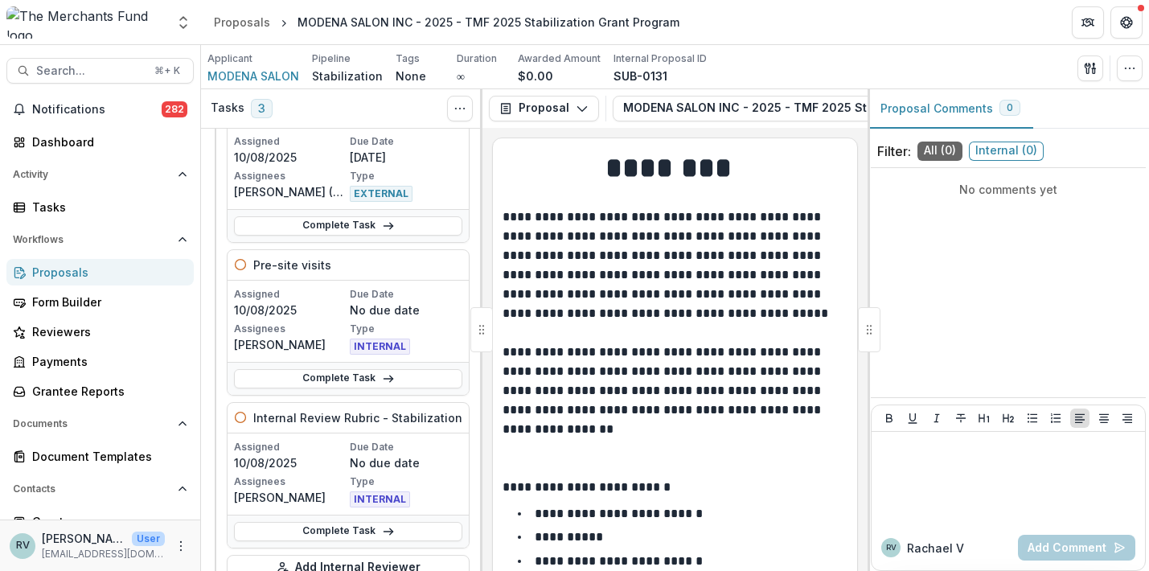
click at [116, 276] on div "Proposals" at bounding box center [106, 272] width 149 height 17
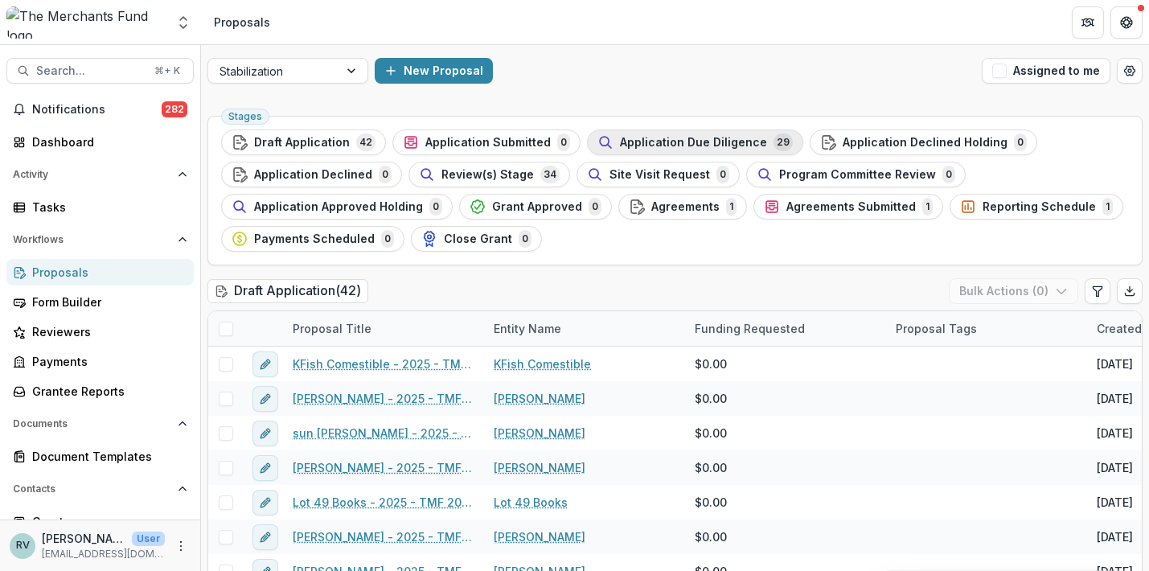
click at [670, 138] on span "Application Due Diligence" at bounding box center [693, 143] width 147 height 14
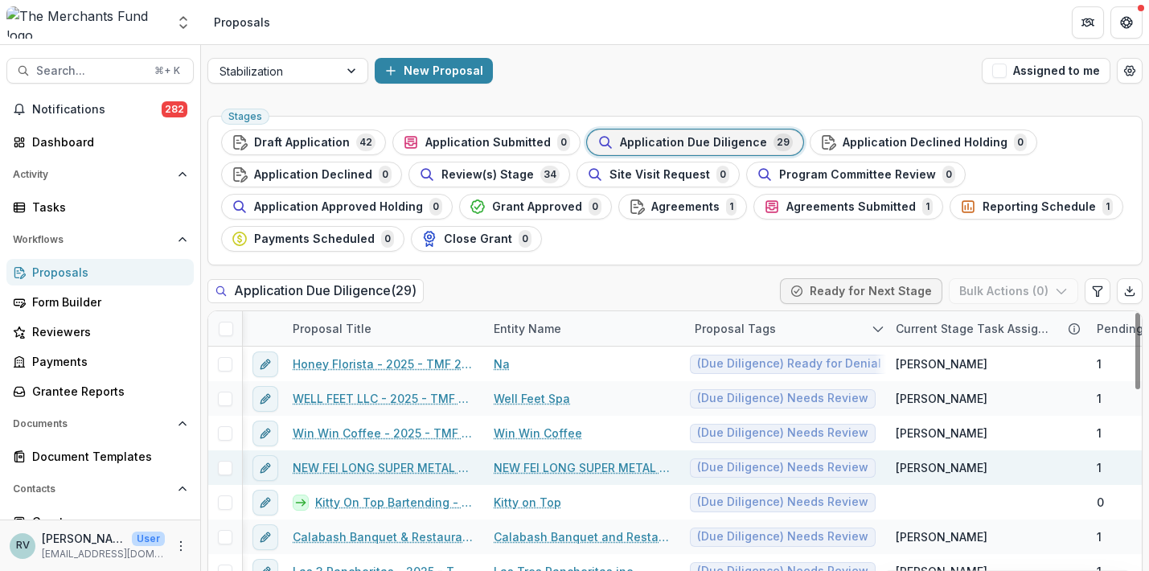
scroll to position [0, 1]
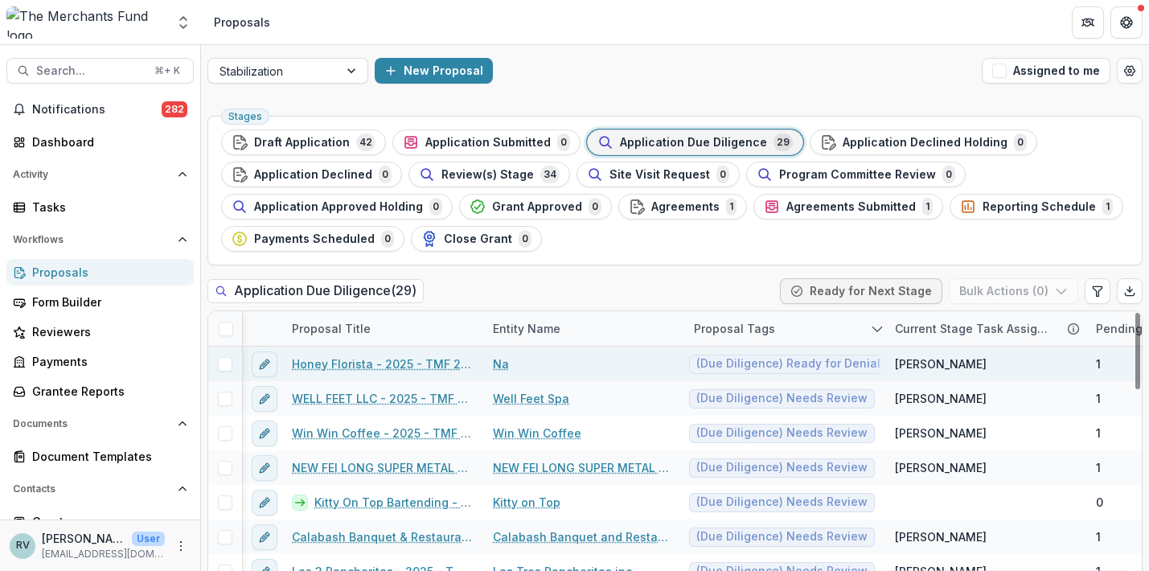
click at [445, 362] on link "Honey Florista - 2025 - TMF 2025 Stabilization Grant Program" at bounding box center [383, 364] width 182 height 17
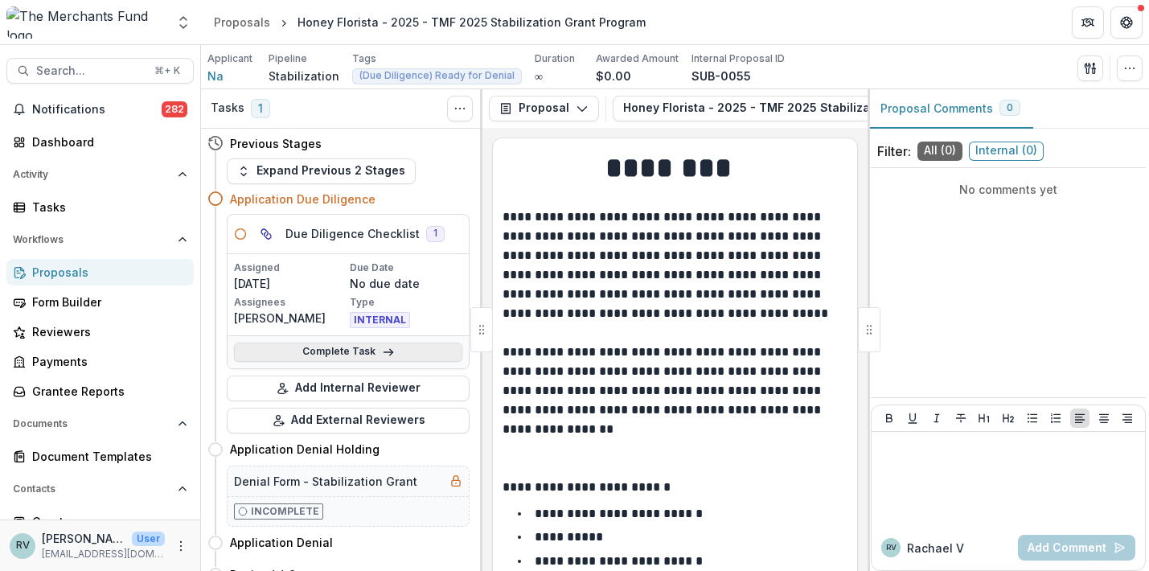
click at [372, 353] on link "Complete Task" at bounding box center [348, 352] width 228 height 19
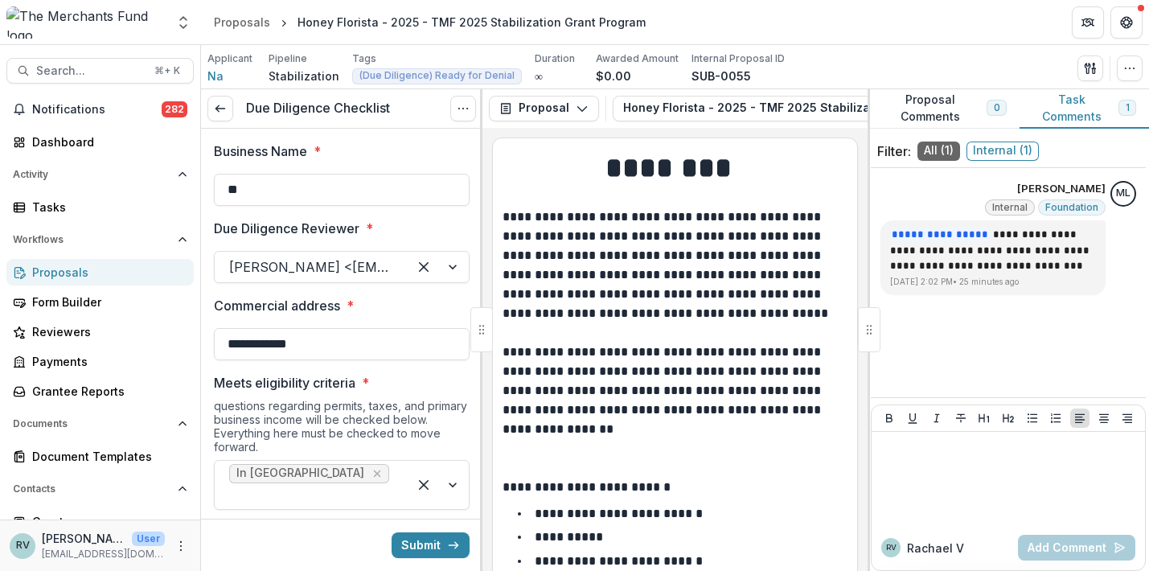
type input "*******"
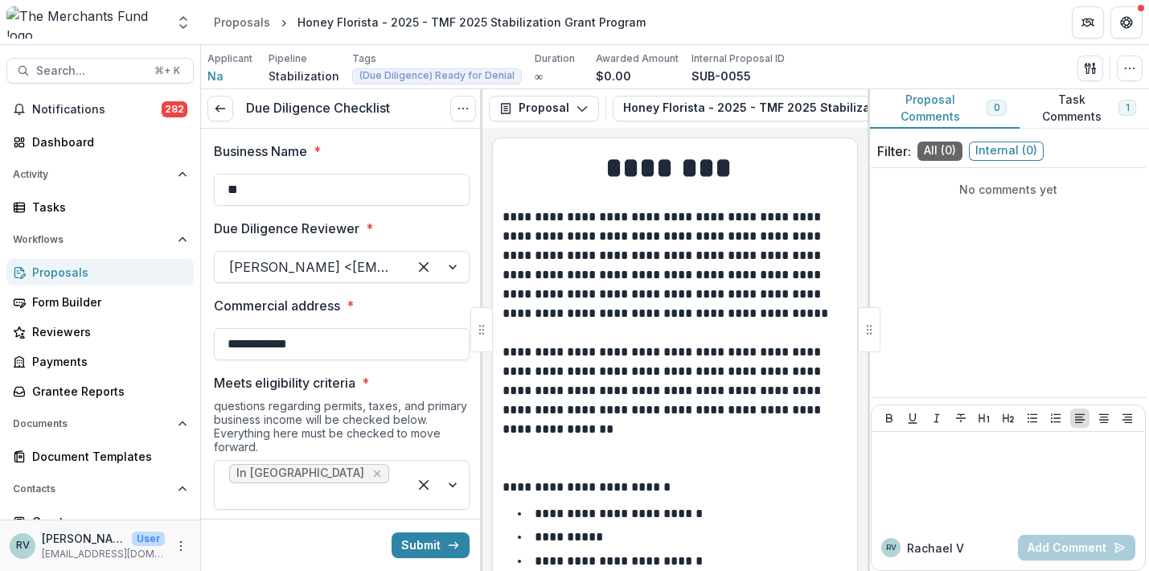
click at [940, 111] on button "Proposal Comments 0" at bounding box center [944, 108] width 152 height 39
click at [222, 105] on icon at bounding box center [220, 108] width 13 height 13
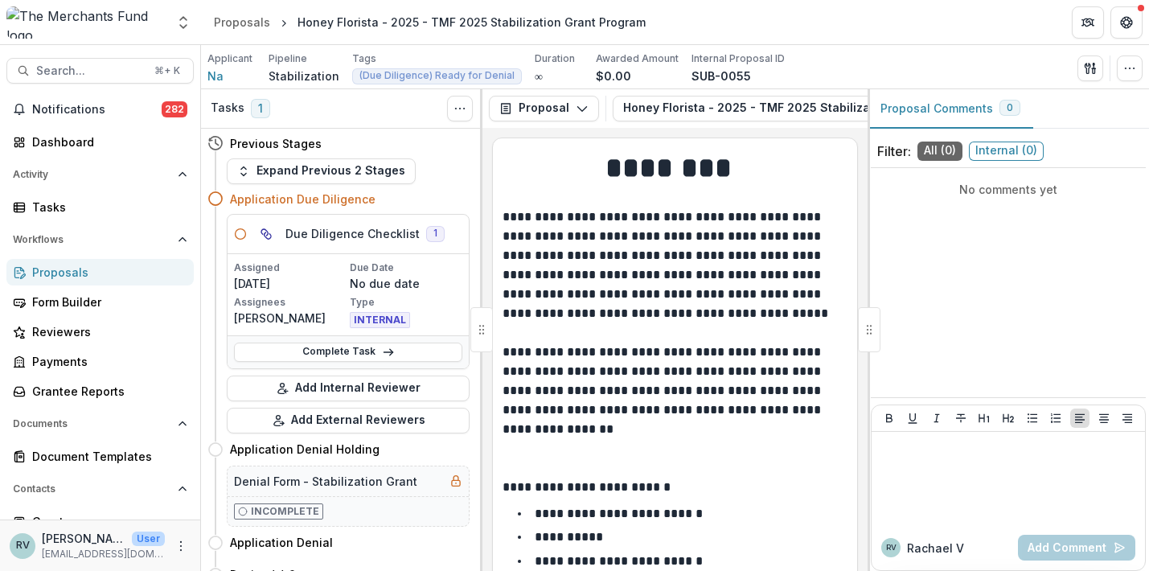
click at [67, 269] on div "Proposals" at bounding box center [106, 272] width 149 height 17
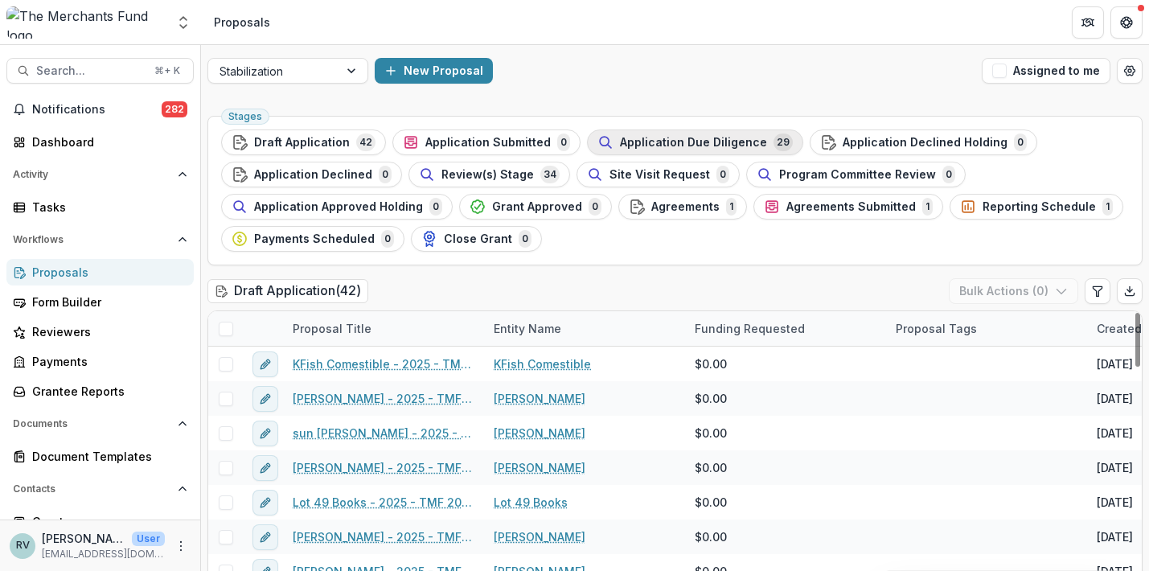
click at [704, 148] on span "Application Due Diligence" at bounding box center [693, 143] width 147 height 14
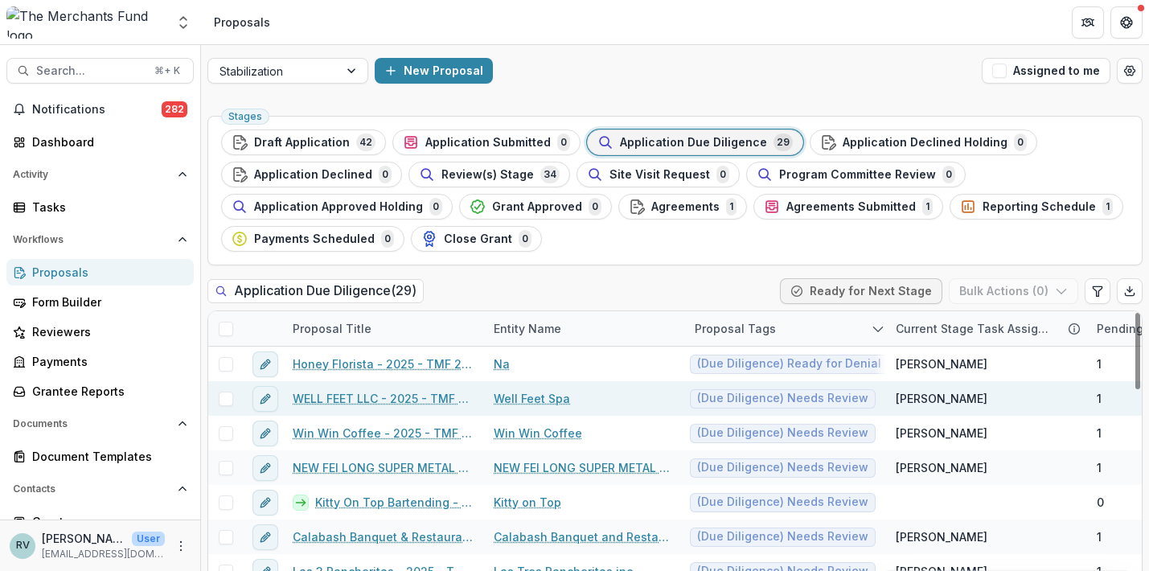
click at [416, 397] on link "WELL FEET LLC - 2025 - TMF 2025 Stabilization Grant Program" at bounding box center [384, 398] width 182 height 17
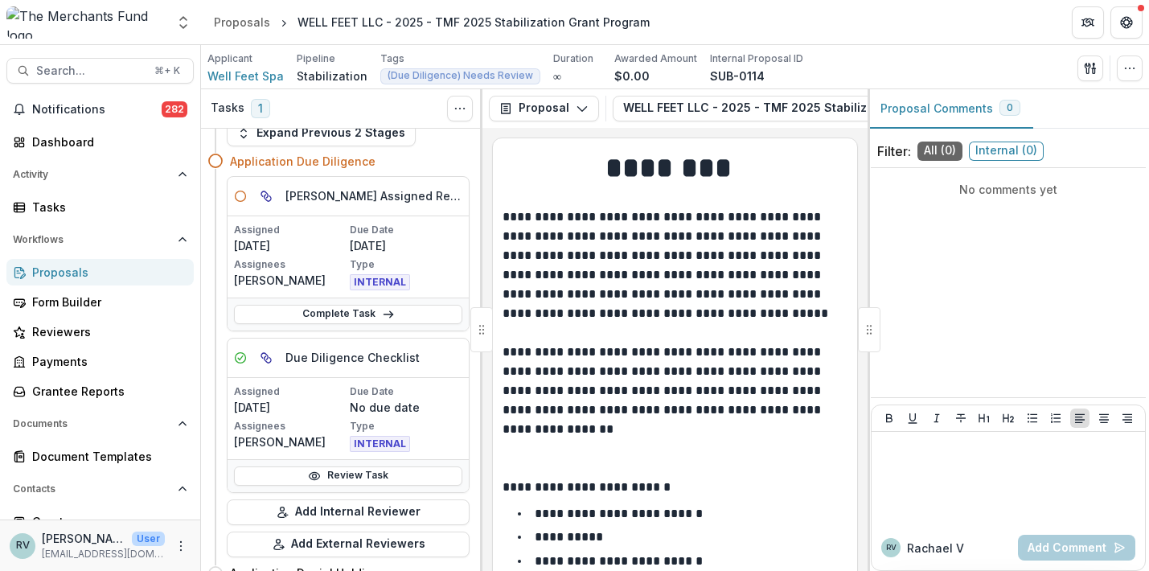
scroll to position [53, 0]
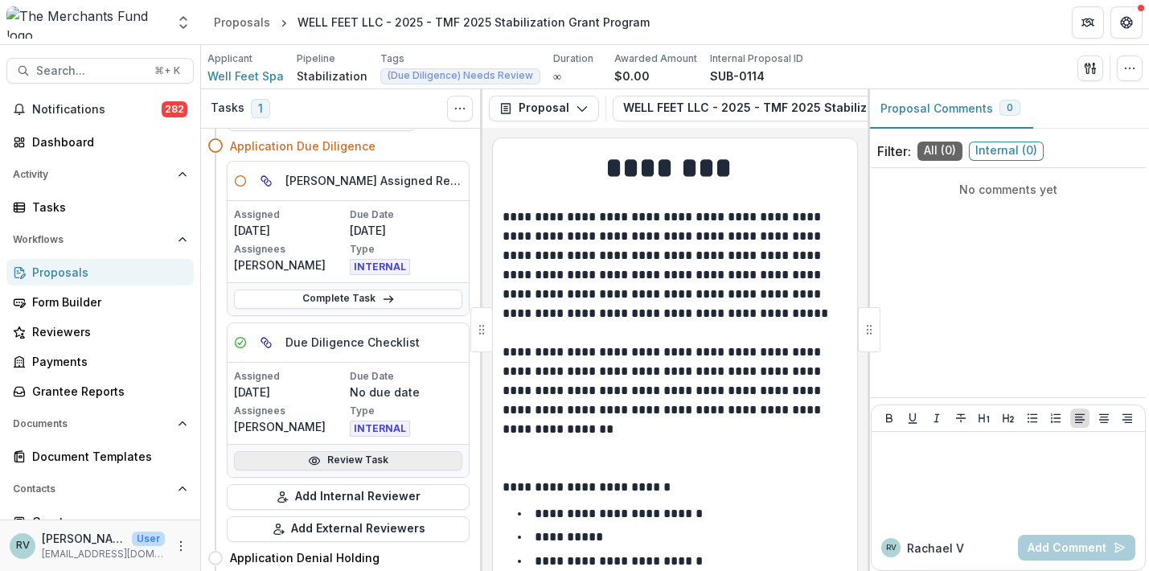
click at [351, 460] on link "Review Task" at bounding box center [348, 460] width 228 height 19
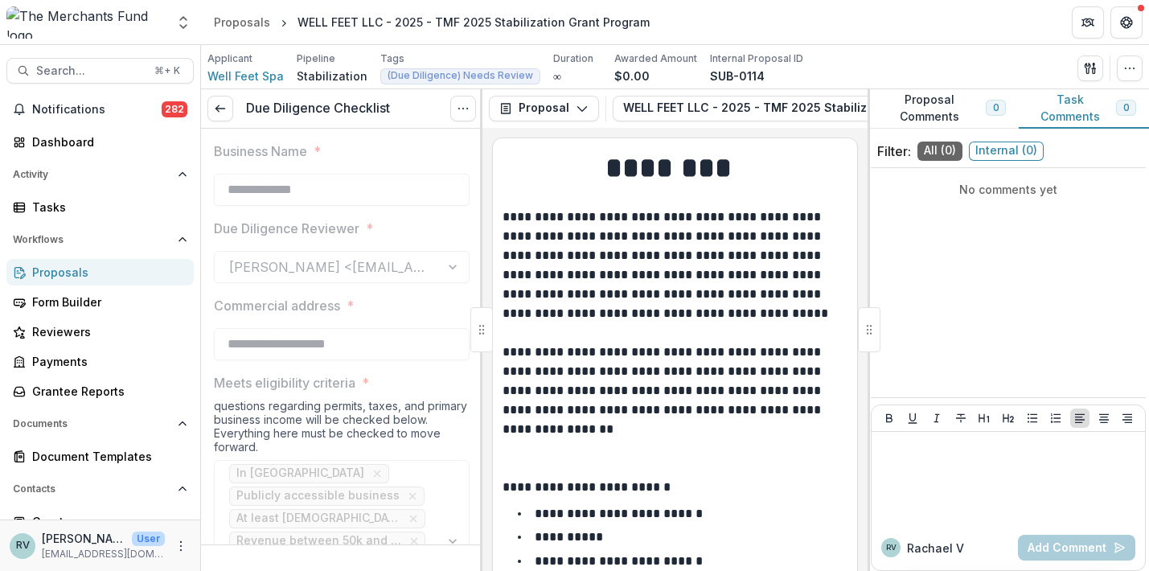
type input "*******"
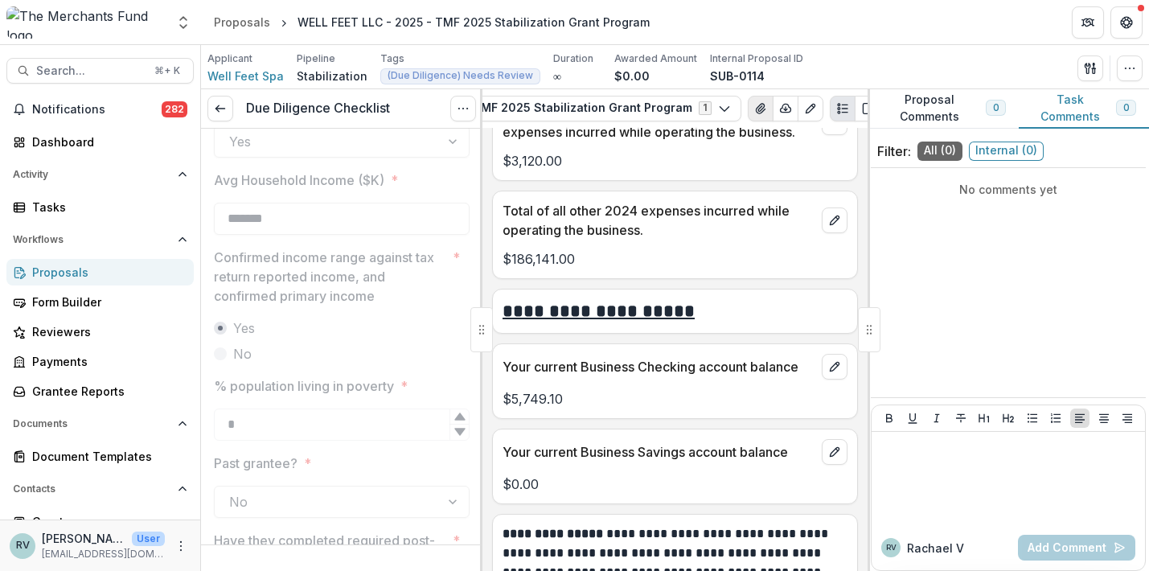
scroll to position [0, 290]
click at [755, 105] on icon "View Attached Files" at bounding box center [761, 108] width 13 height 13
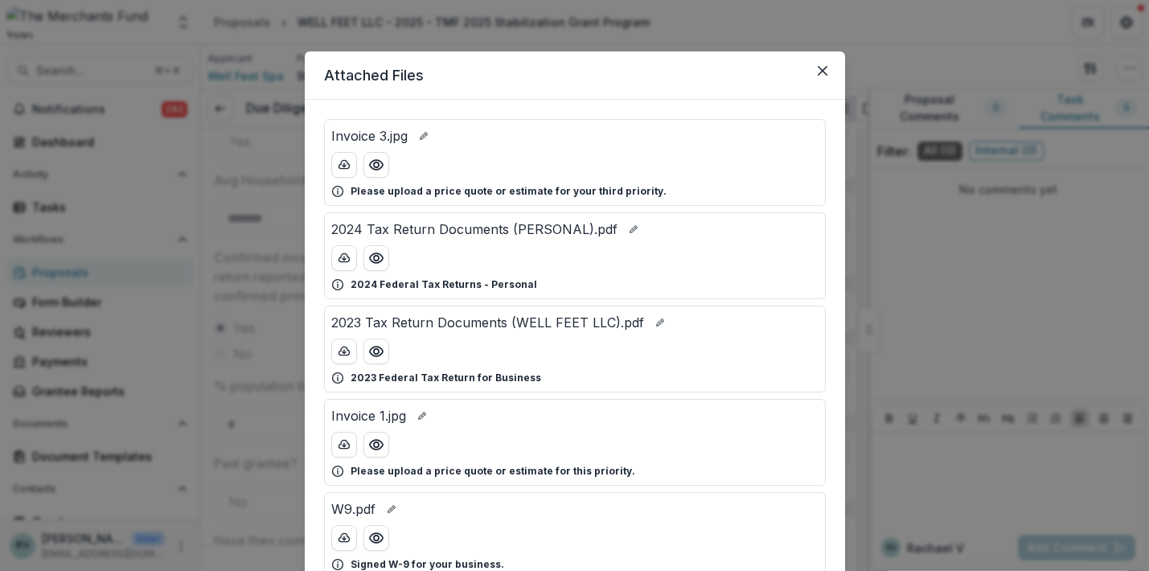
scroll to position [19, 0]
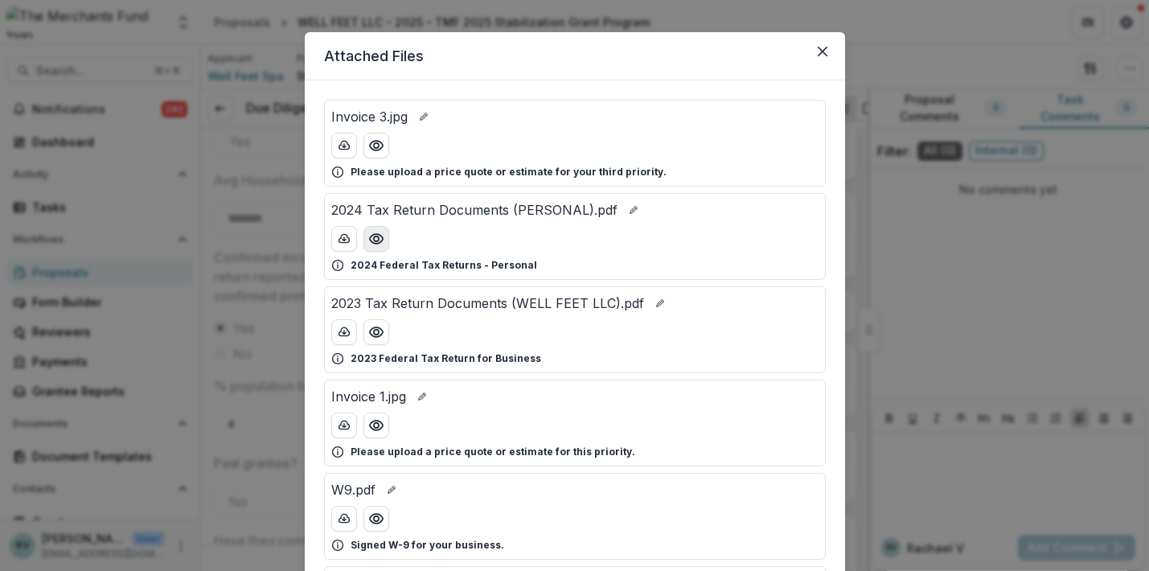
click at [378, 241] on icon "Preview 2024 Tax Return Documents (PERSONAL).pdf" at bounding box center [376, 239] width 16 height 16
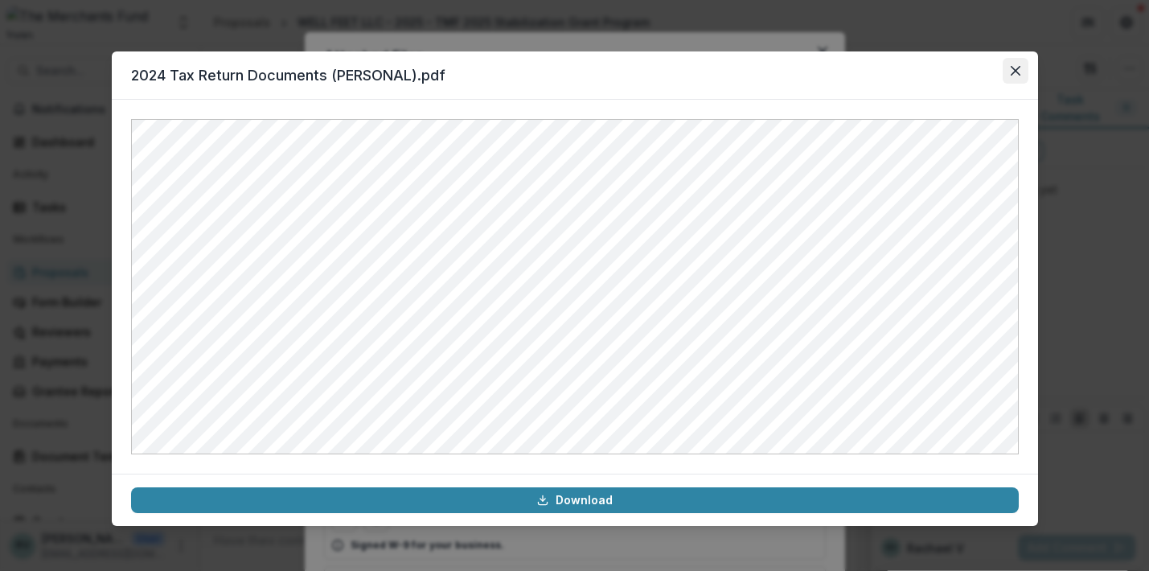
click at [1017, 65] on button "Close" at bounding box center [1016, 71] width 26 height 26
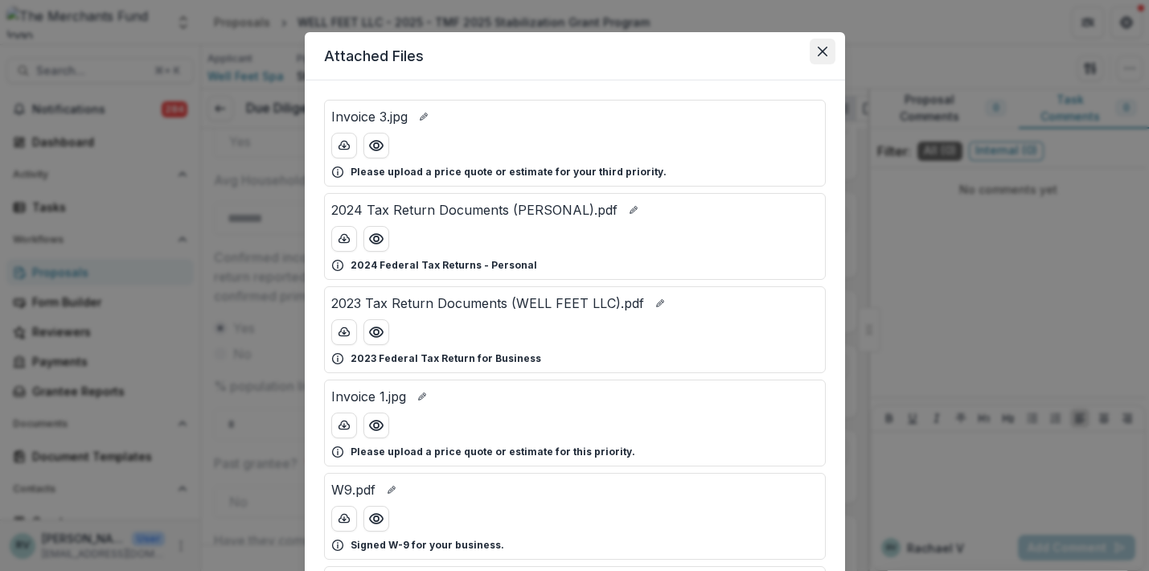
click at [828, 47] on button "Close" at bounding box center [823, 52] width 26 height 26
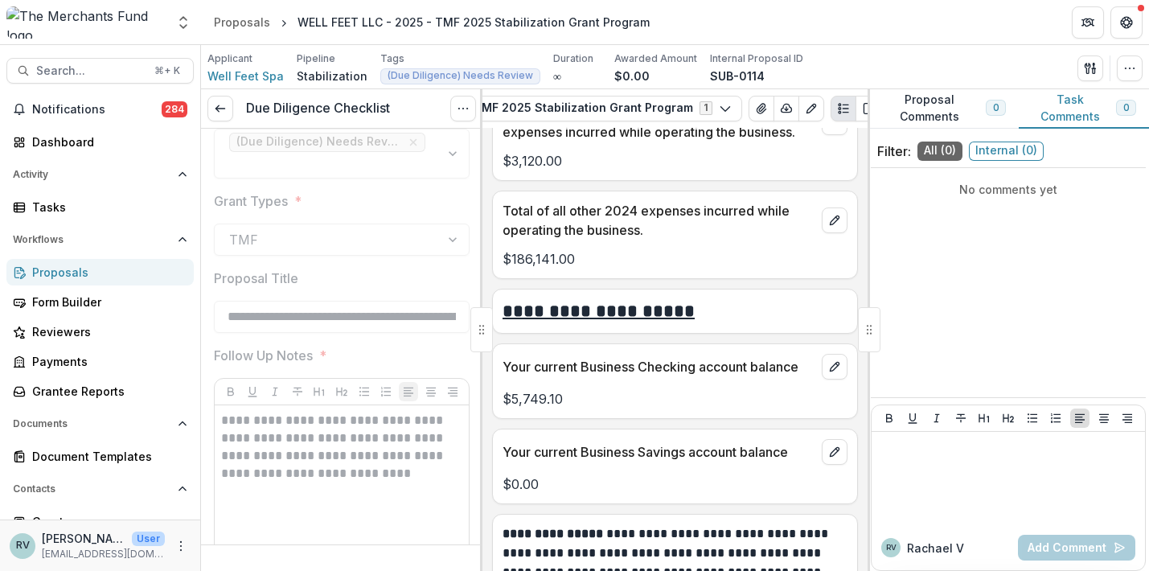
scroll to position [3999, 0]
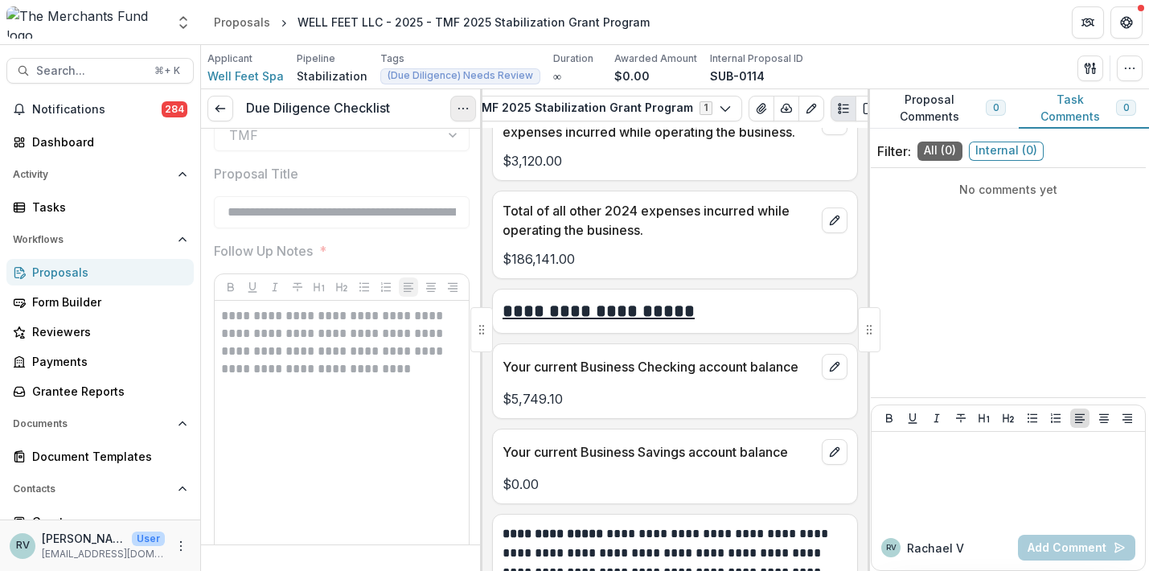
click at [465, 97] on button "Options" at bounding box center [463, 109] width 26 height 26
click at [389, 180] on button "Reopen Task" at bounding box center [386, 179] width 172 height 27
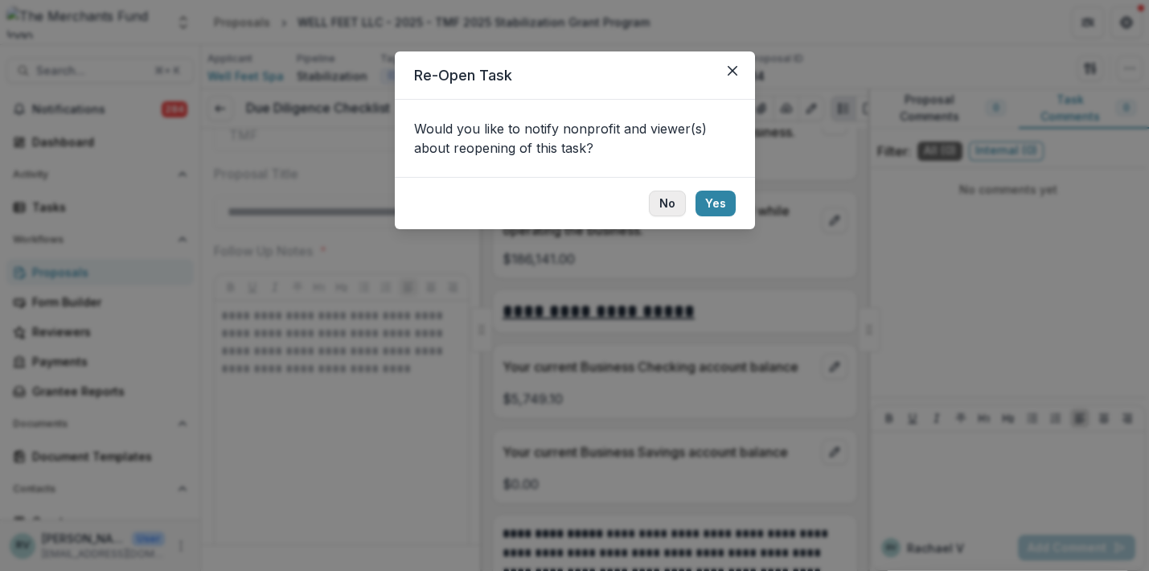
click at [666, 197] on button "No" at bounding box center [667, 204] width 37 height 26
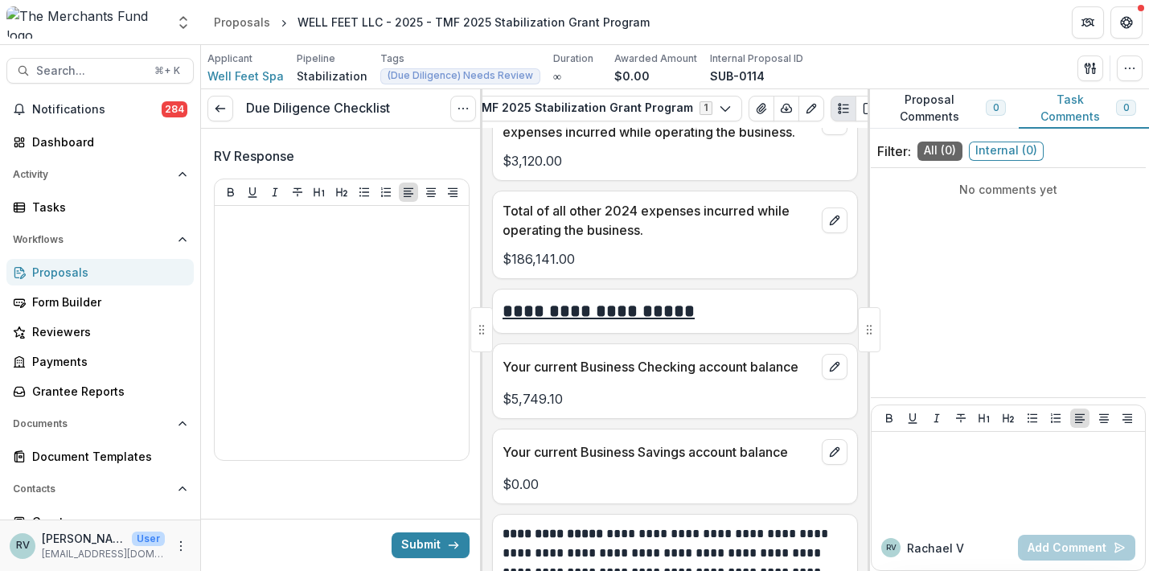
scroll to position [4547, 0]
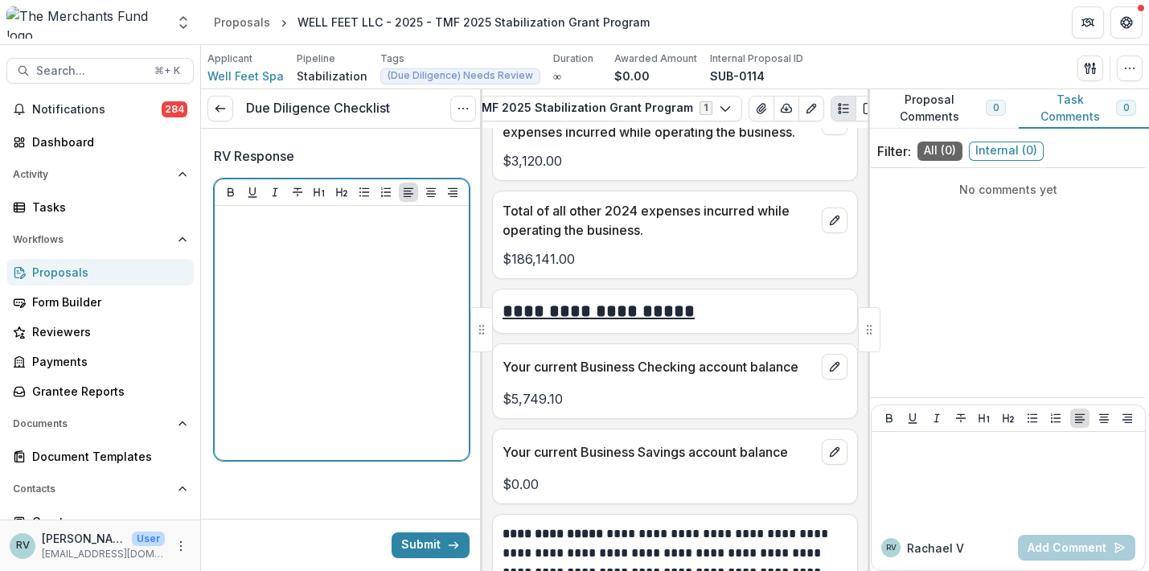
click at [348, 368] on div at bounding box center [341, 332] width 241 height 241
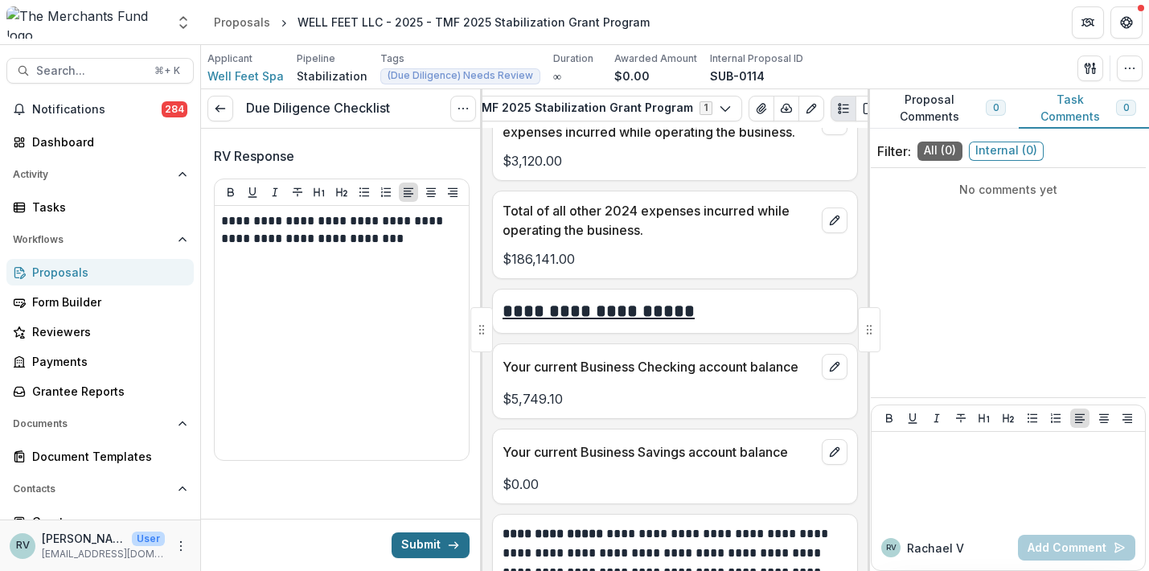
click at [413, 541] on button "Submit" at bounding box center [431, 545] width 78 height 26
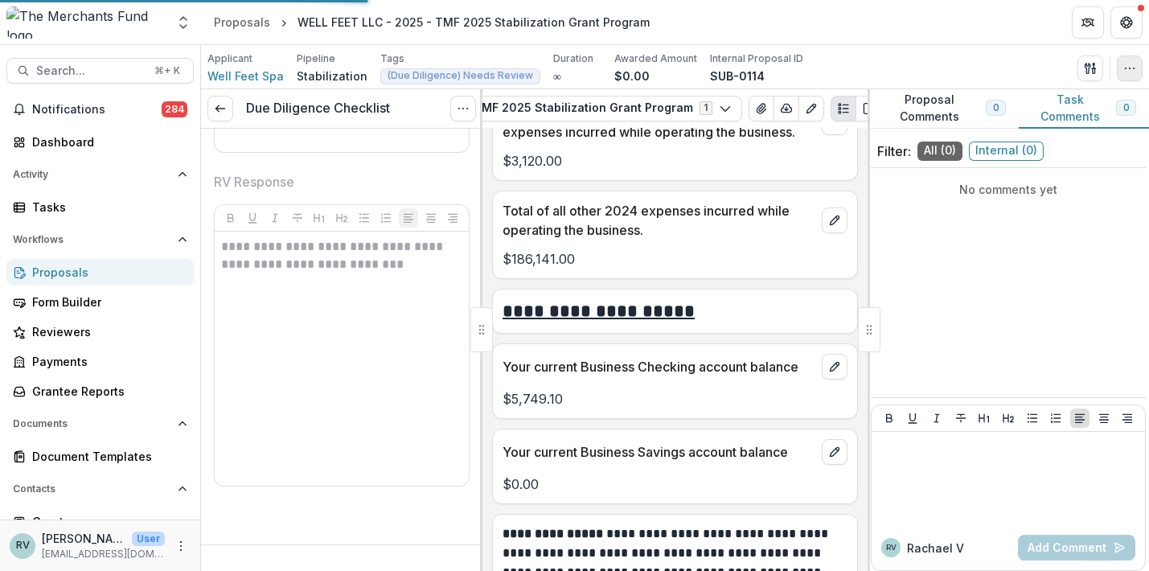
scroll to position [4066, 0]
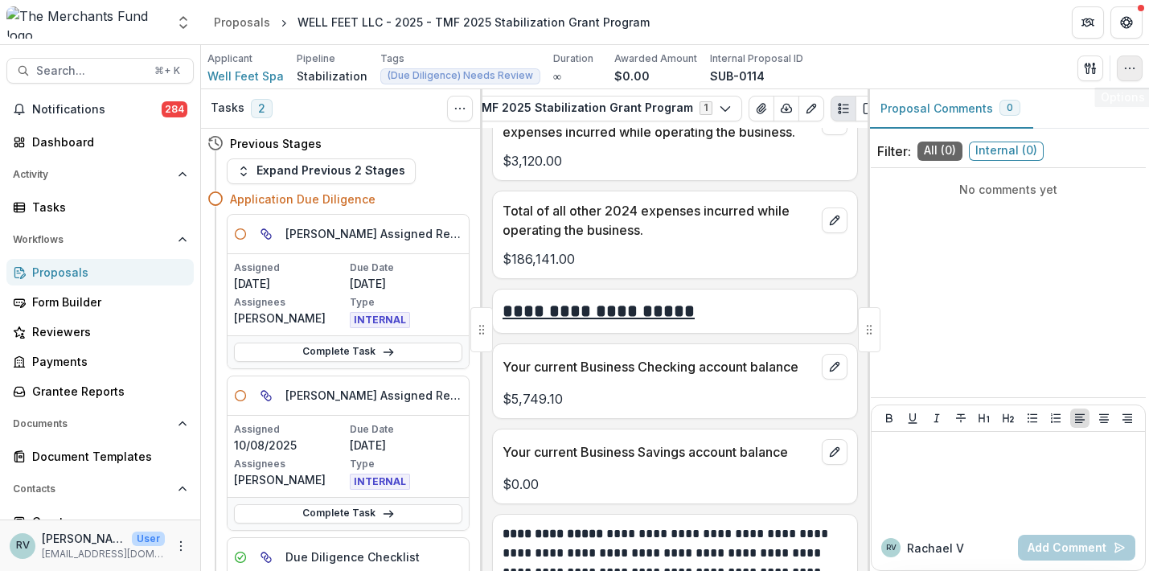
click at [1129, 72] on icon "button" at bounding box center [1130, 68] width 13 height 13
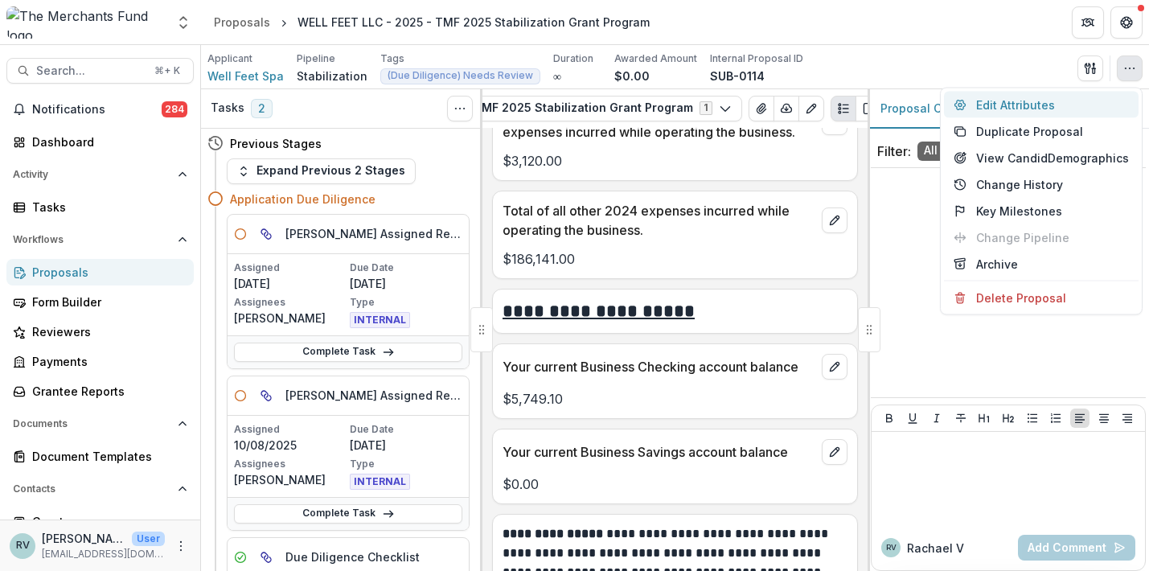
click at [1094, 105] on button "Edit Attributes" at bounding box center [1041, 105] width 195 height 27
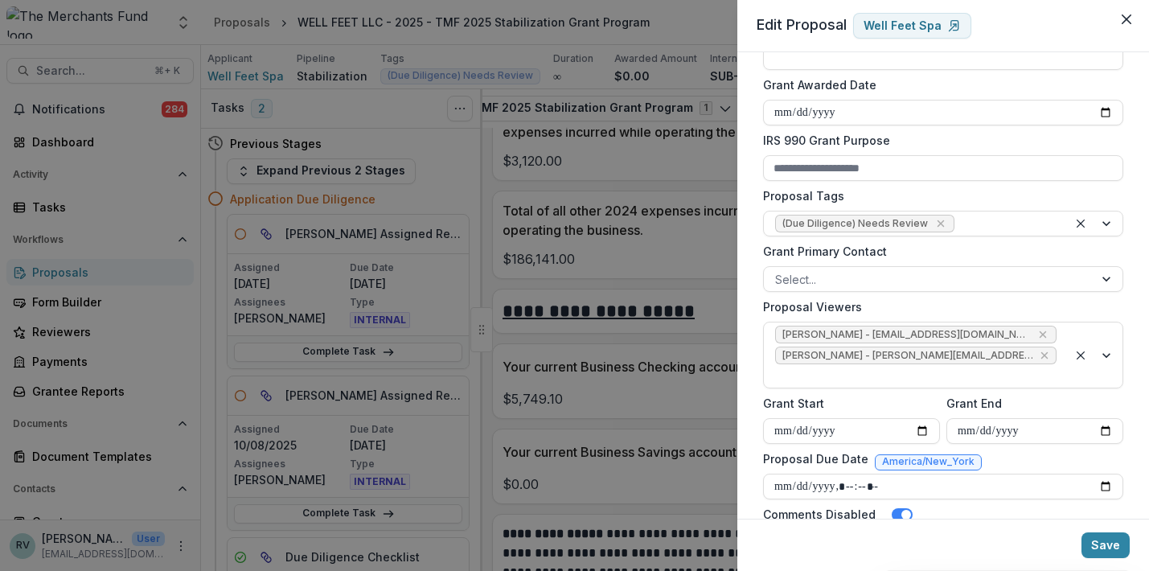
scroll to position [553, 0]
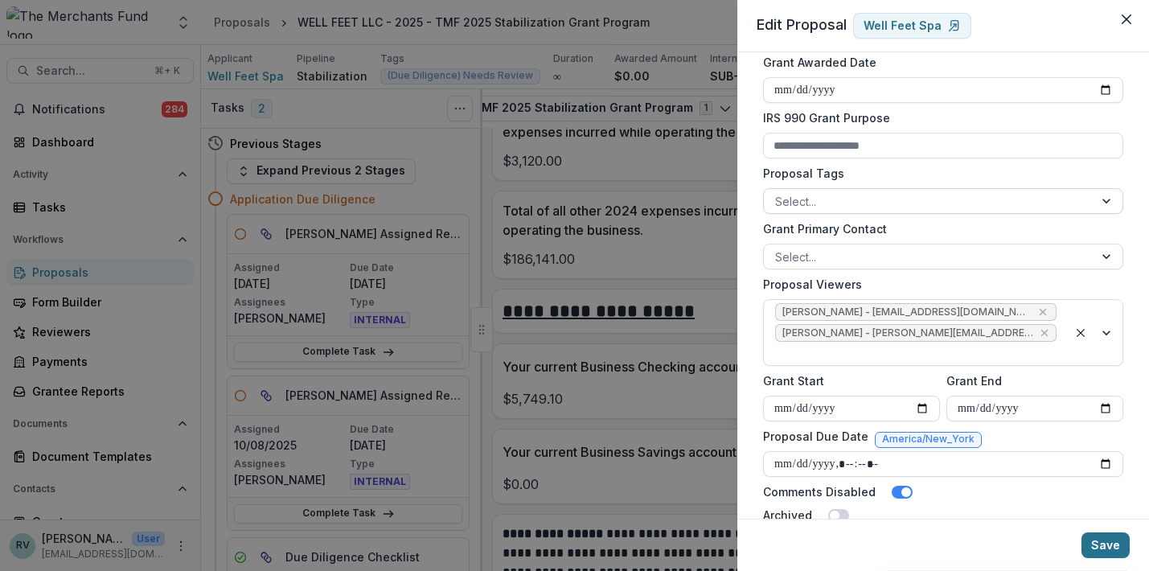
click at [1108, 548] on button "Save" at bounding box center [1106, 545] width 48 height 26
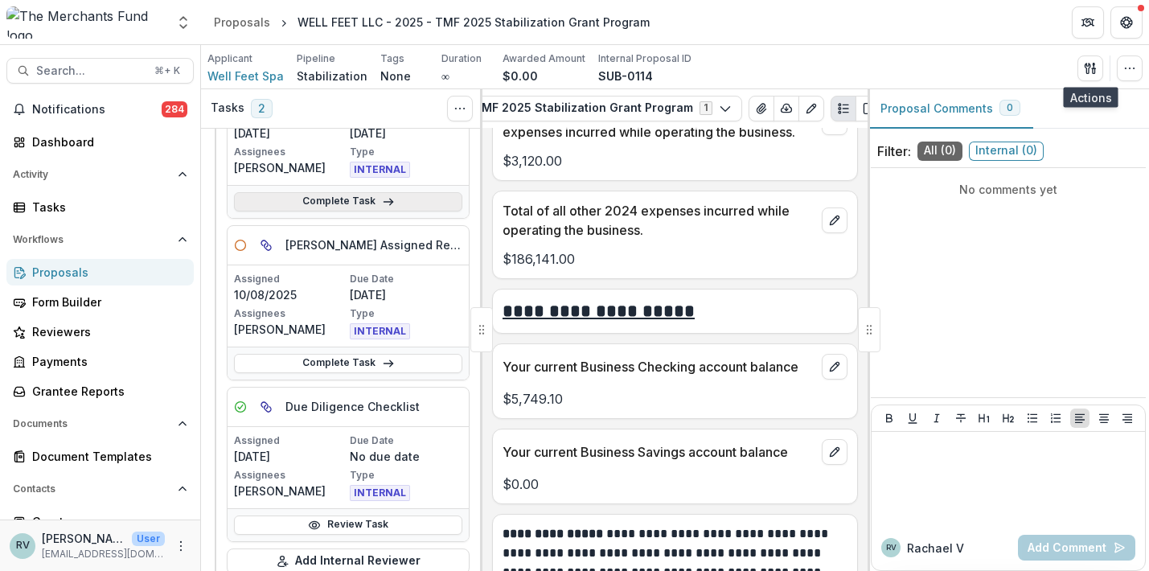
scroll to position [148, 0]
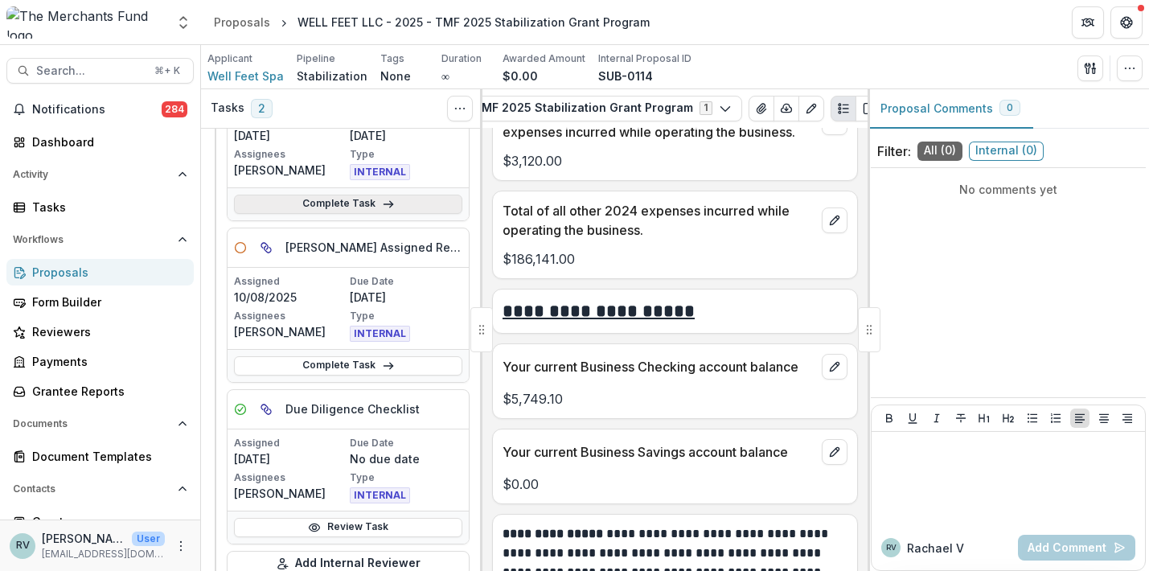
click at [346, 195] on link "Complete Task" at bounding box center [348, 204] width 228 height 19
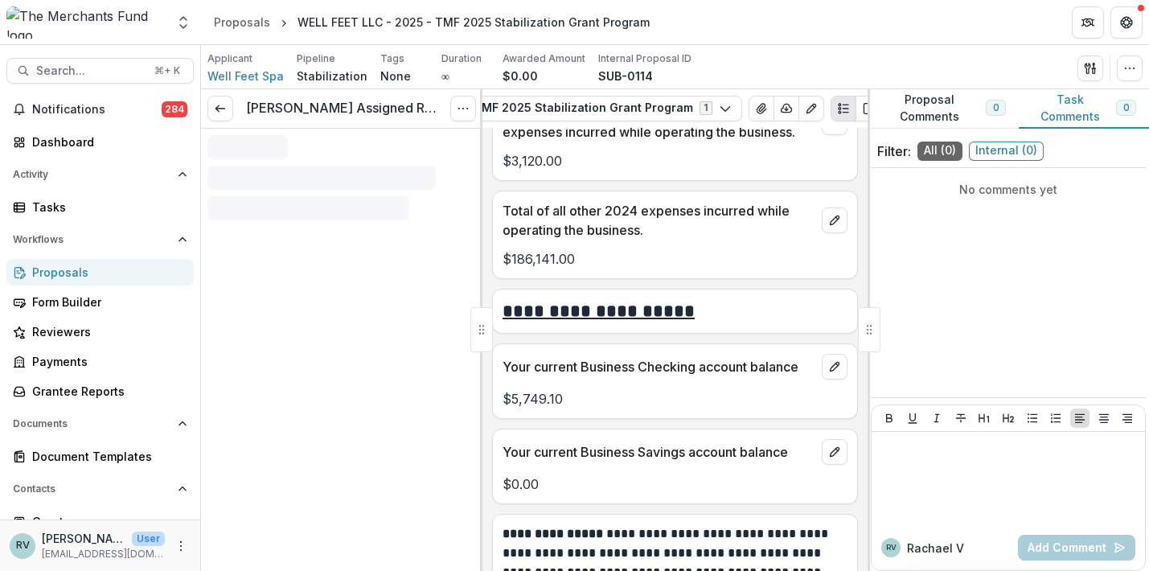
click at [462, 109] on icon "Options" at bounding box center [463, 108] width 13 height 13
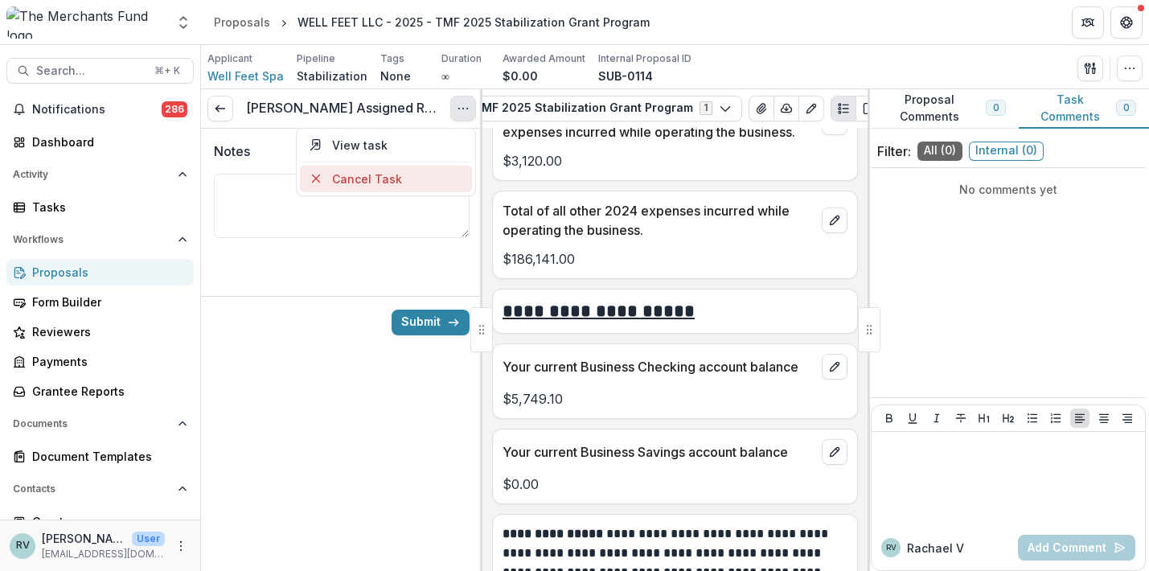
click at [414, 174] on button "Cancel Task" at bounding box center [386, 179] width 172 height 27
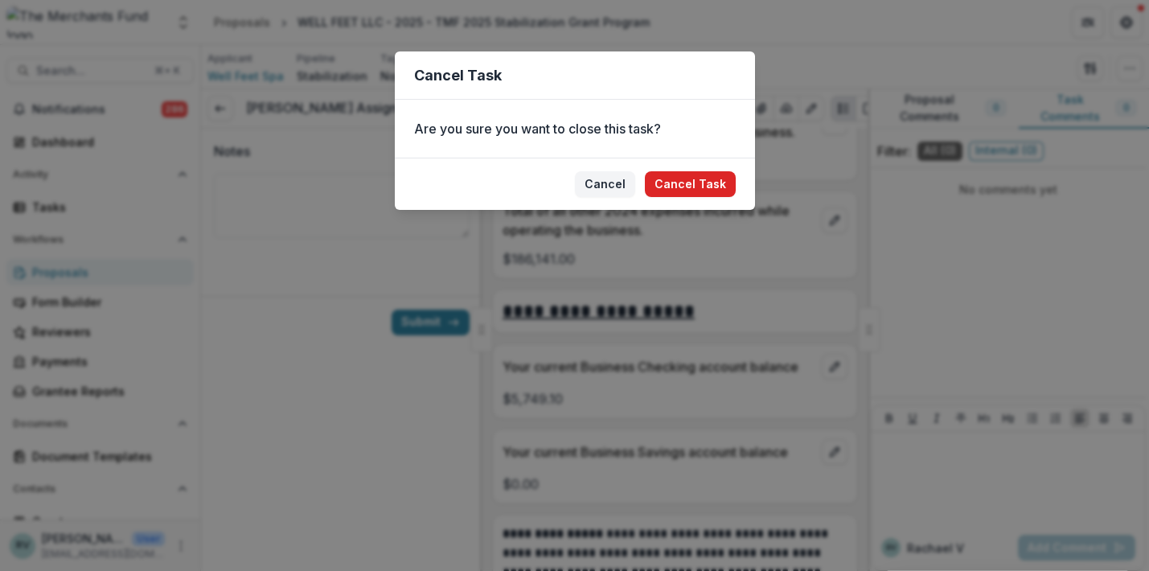
click at [698, 187] on button "Cancel Task" at bounding box center [690, 184] width 91 height 26
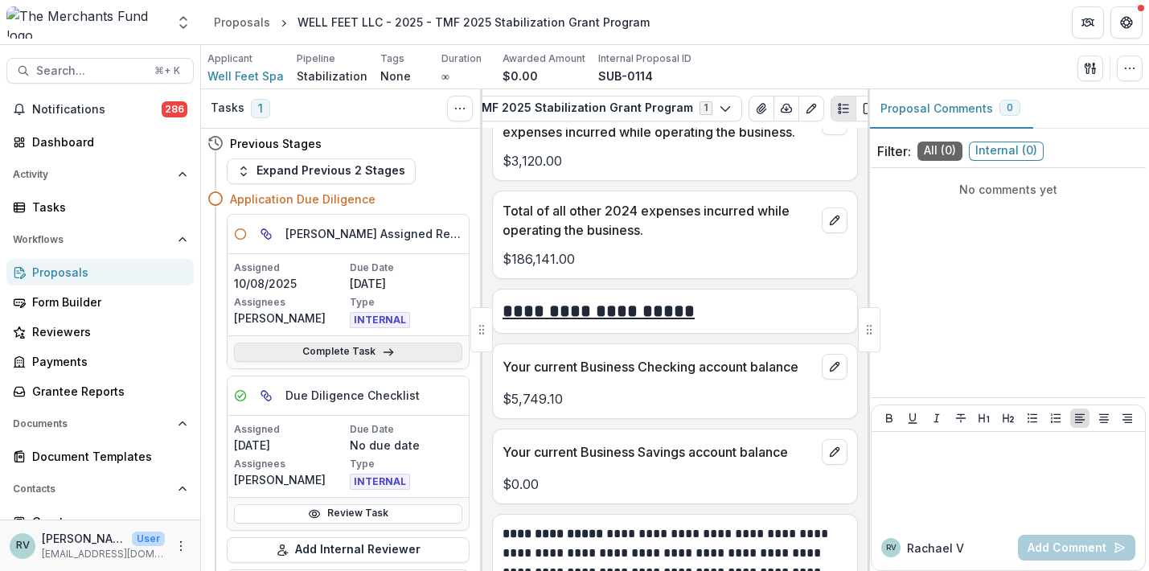
click at [390, 348] on icon at bounding box center [388, 352] width 13 height 13
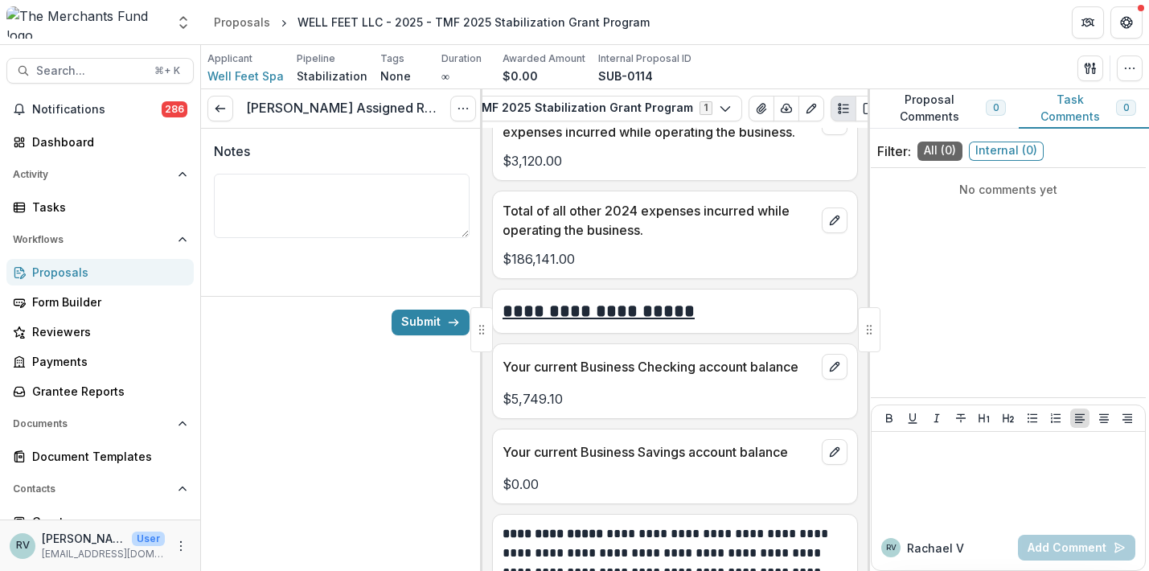
click at [467, 108] on icon "Options" at bounding box center [463, 108] width 13 height 13
click at [415, 176] on button "Cancel Task" at bounding box center [386, 179] width 172 height 27
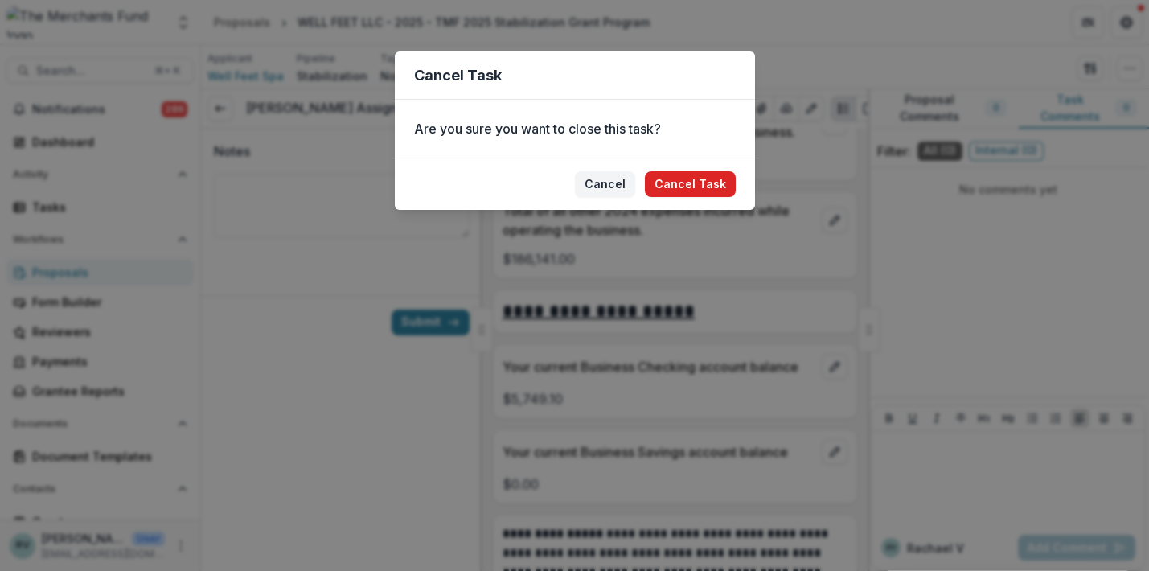
click at [681, 185] on button "Cancel Task" at bounding box center [690, 184] width 91 height 26
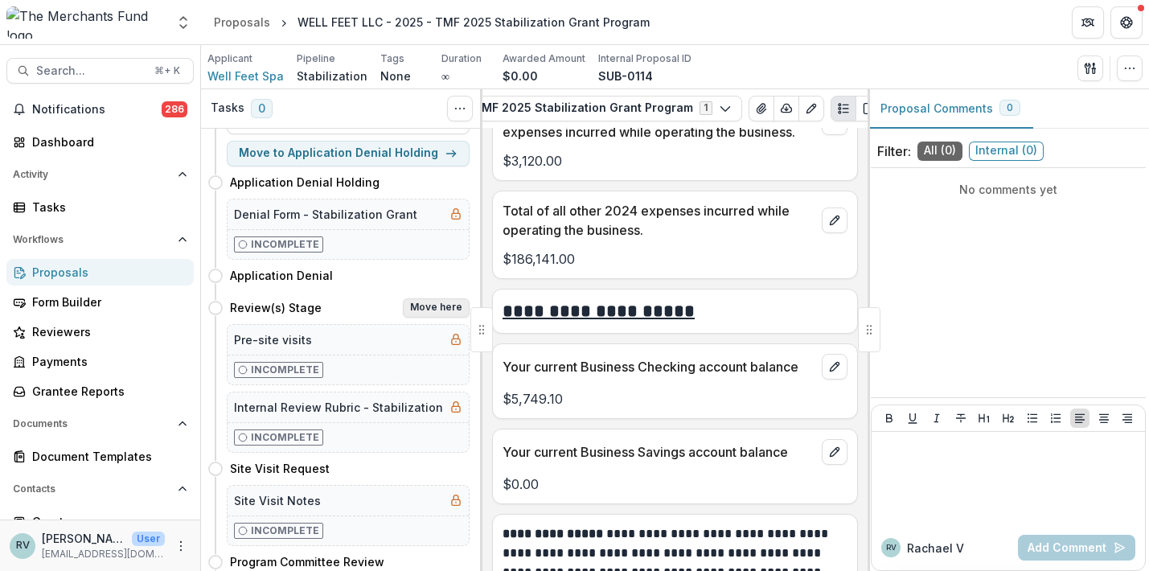
scroll to position [300, 0]
click at [430, 302] on button "Move here" at bounding box center [436, 307] width 67 height 19
select select "**********"
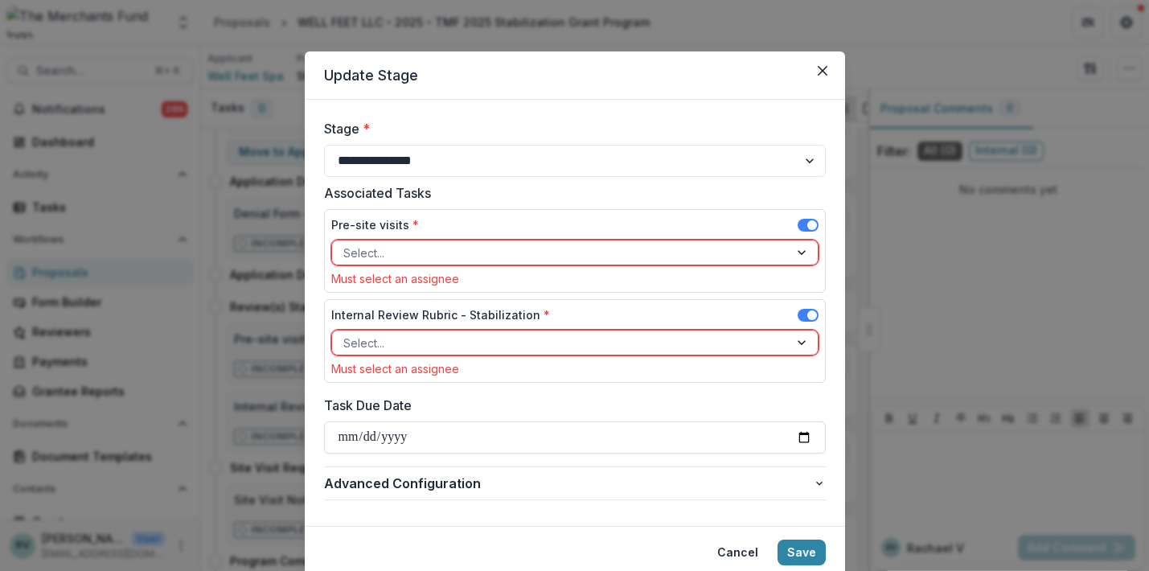
click at [458, 245] on div at bounding box center [560, 253] width 434 height 20
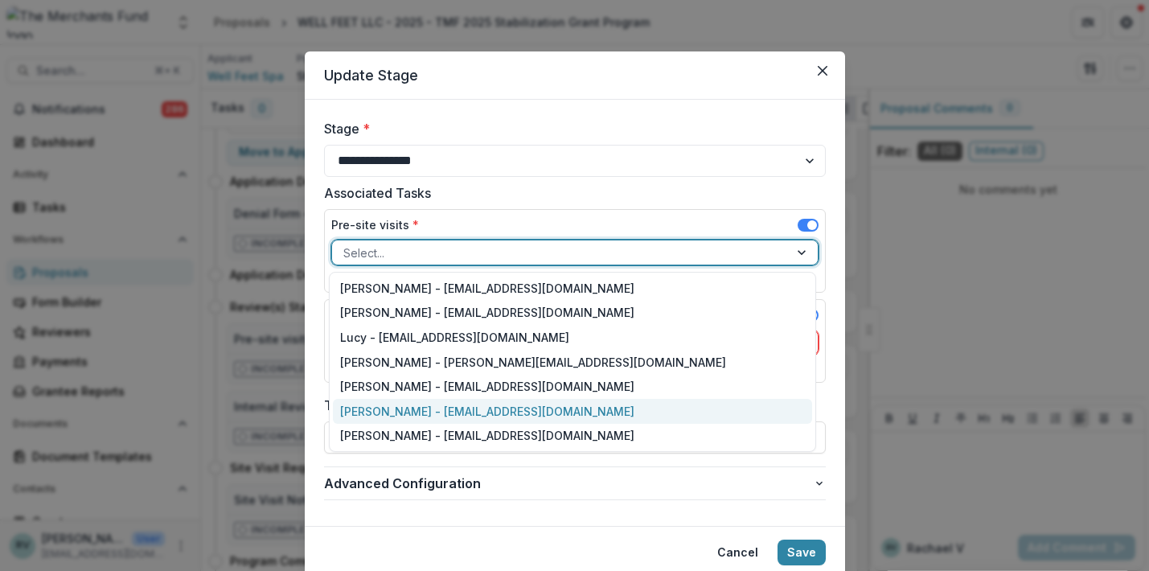
click at [414, 417] on div "George Pitsakis - coach@merchantsfund.org" at bounding box center [572, 411] width 479 height 25
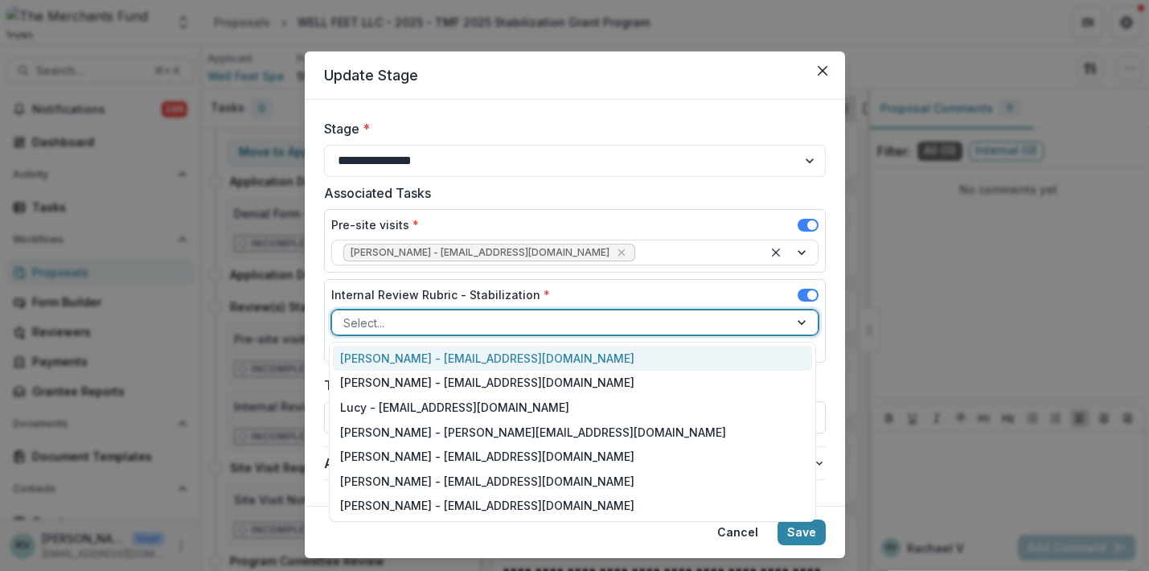
click at [439, 315] on div at bounding box center [560, 323] width 434 height 20
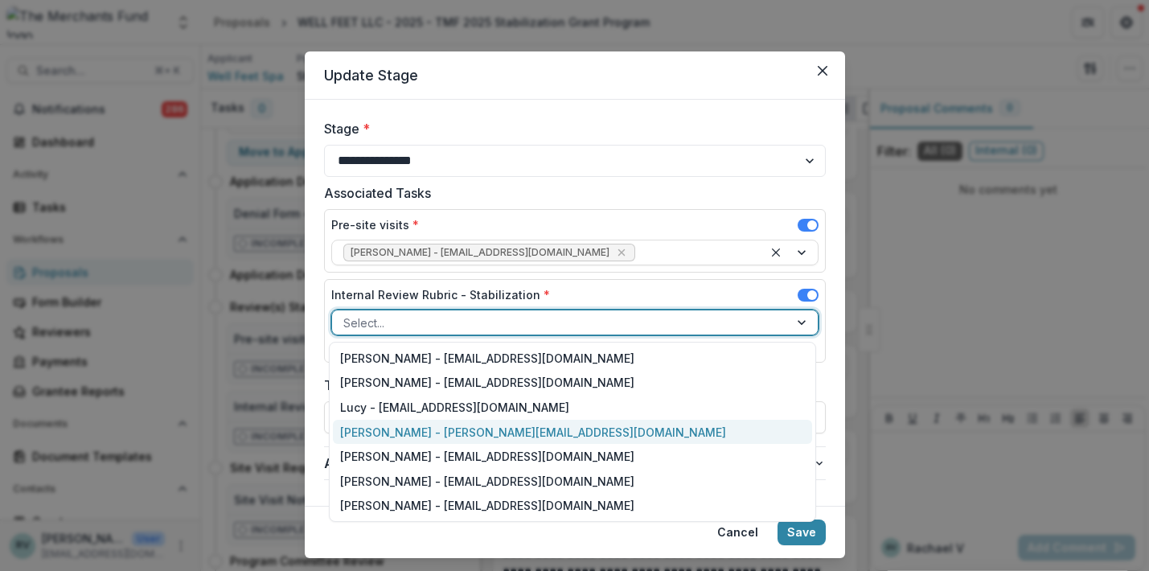
click at [409, 436] on div "Rachael Viscidy - rachael@merchantsfund.org" at bounding box center [572, 432] width 479 height 25
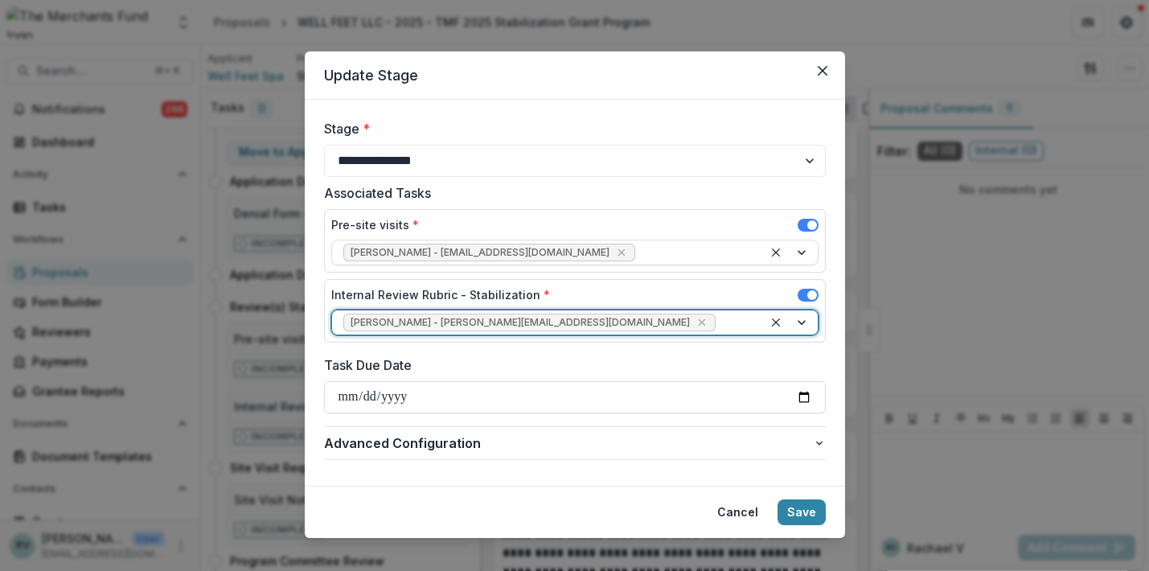
scroll to position [19, 0]
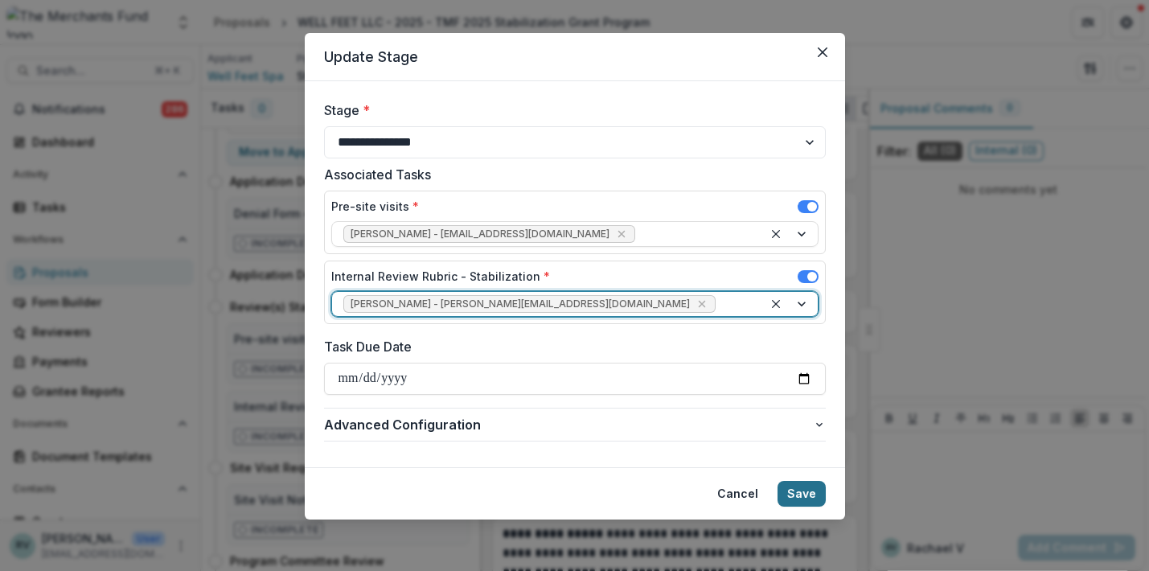
click at [793, 491] on button "Save" at bounding box center [802, 494] width 48 height 26
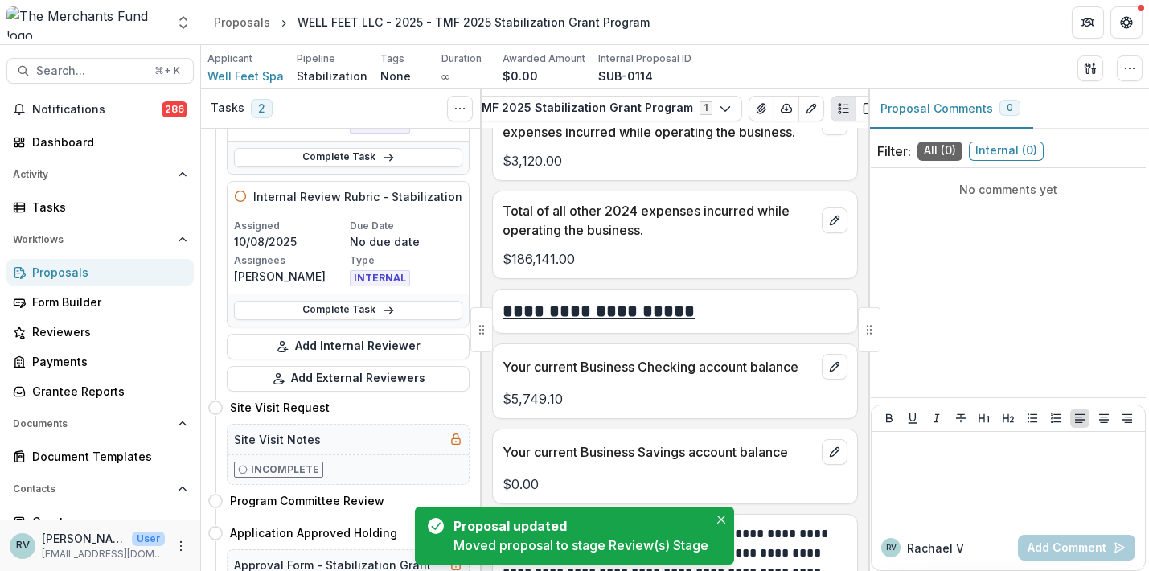
scroll to position [76, 0]
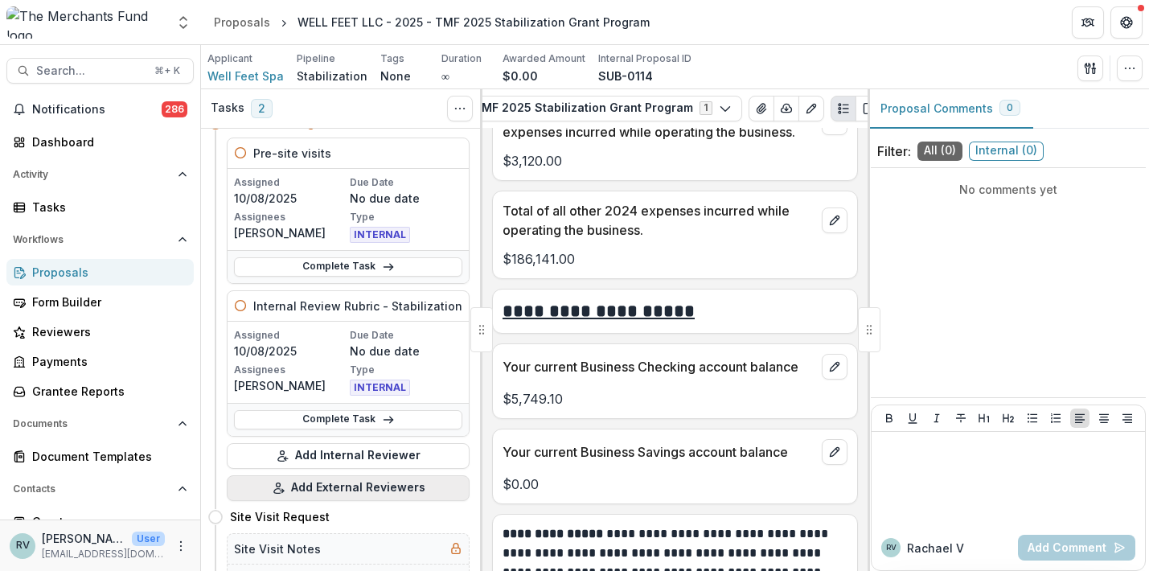
click at [335, 490] on button "Add External Reviewers" at bounding box center [348, 488] width 243 height 26
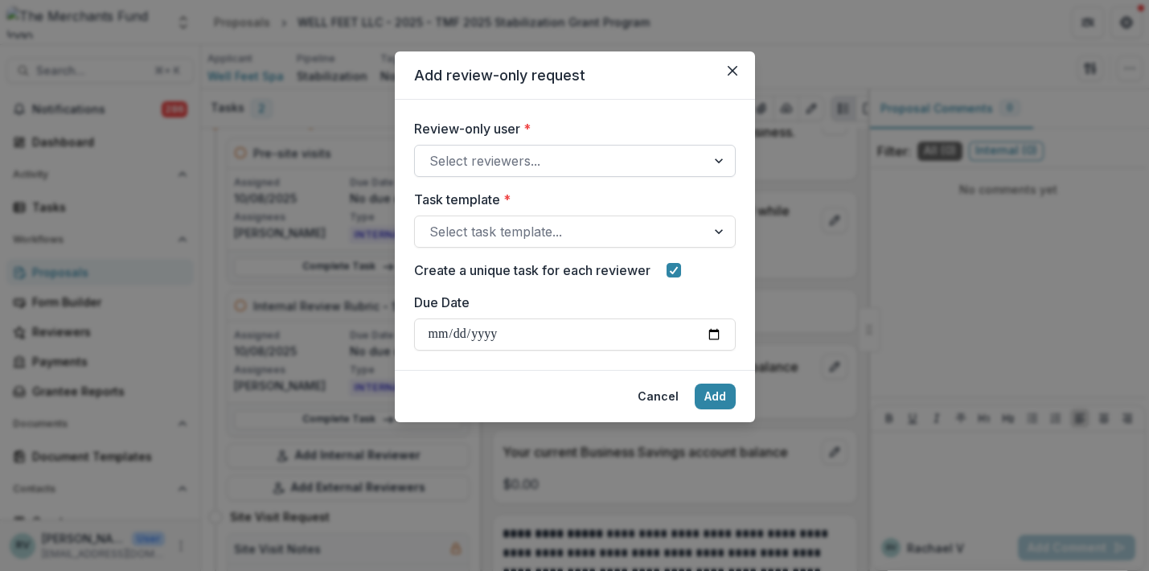
click at [557, 175] on div "Select reviewers..." at bounding box center [575, 161] width 322 height 32
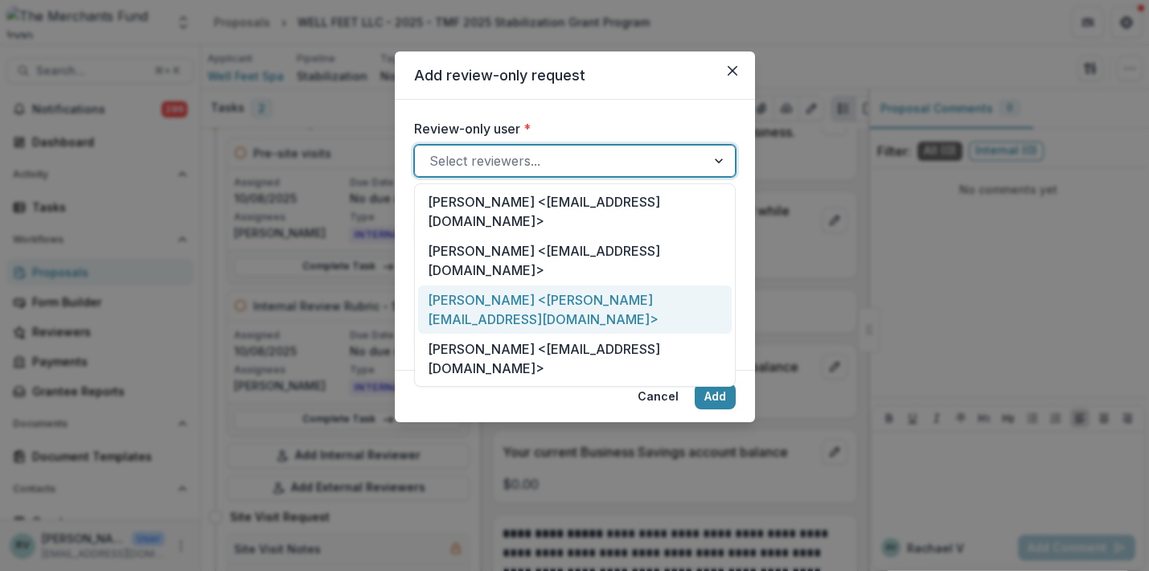
click at [544, 286] on div "Shawn Nesbit <shawn@thegoodkarmacafe.com>" at bounding box center [575, 310] width 314 height 49
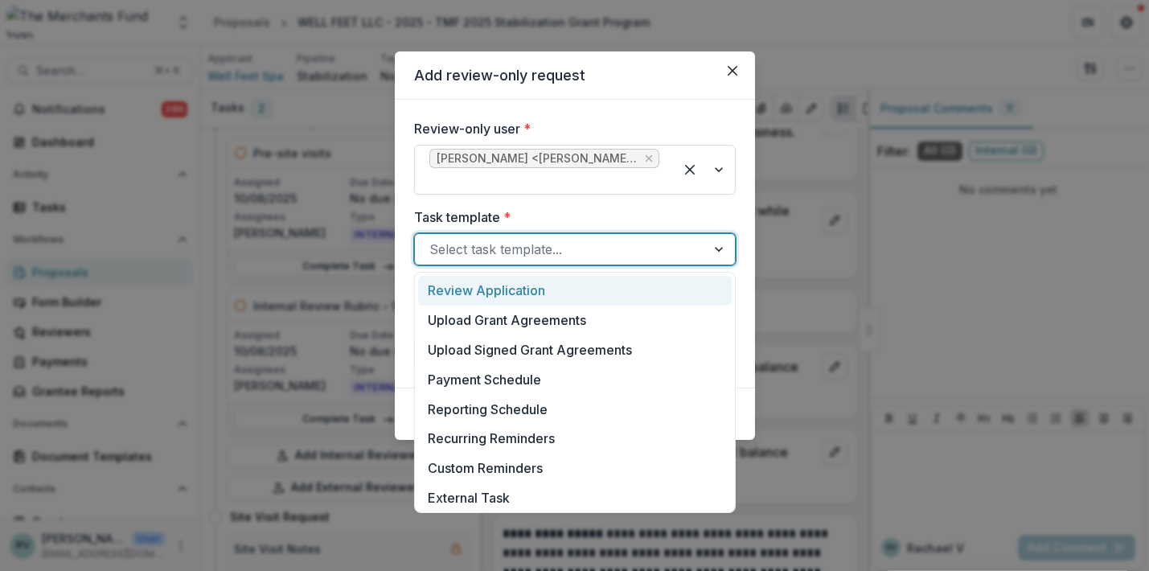
click at [538, 245] on div "Select task template..." at bounding box center [561, 249] width 262 height 19
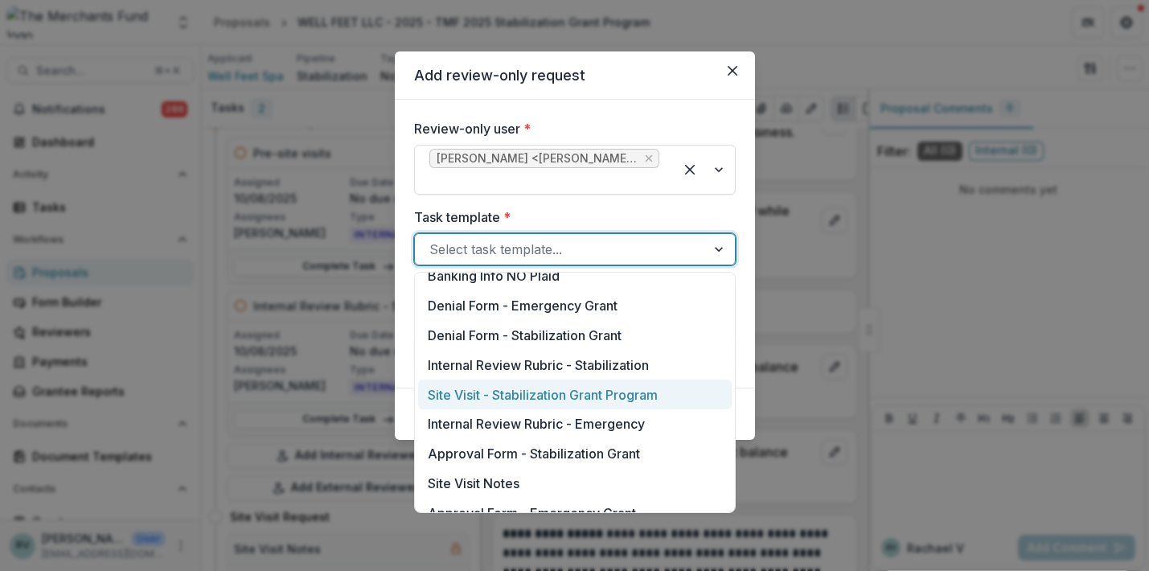
scroll to position [817, 0]
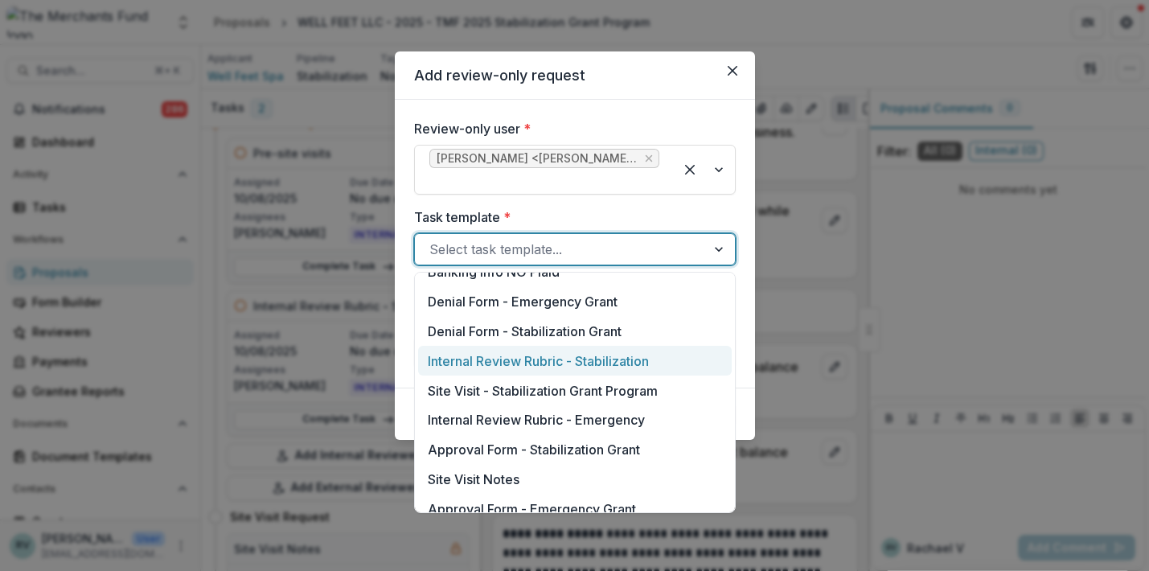
click at [536, 357] on div "Internal Review Rubric - Stabilization" at bounding box center [575, 361] width 314 height 30
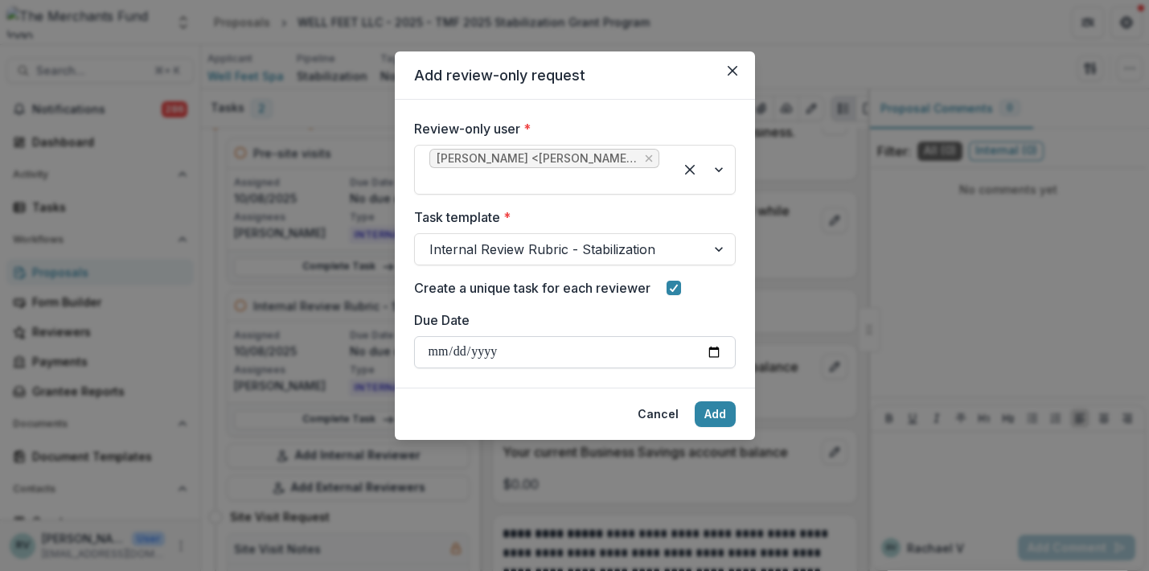
click at [599, 343] on input "Due Date" at bounding box center [575, 352] width 322 height 32
type input "**********"
click at [713, 413] on button "Add" at bounding box center [715, 414] width 41 height 26
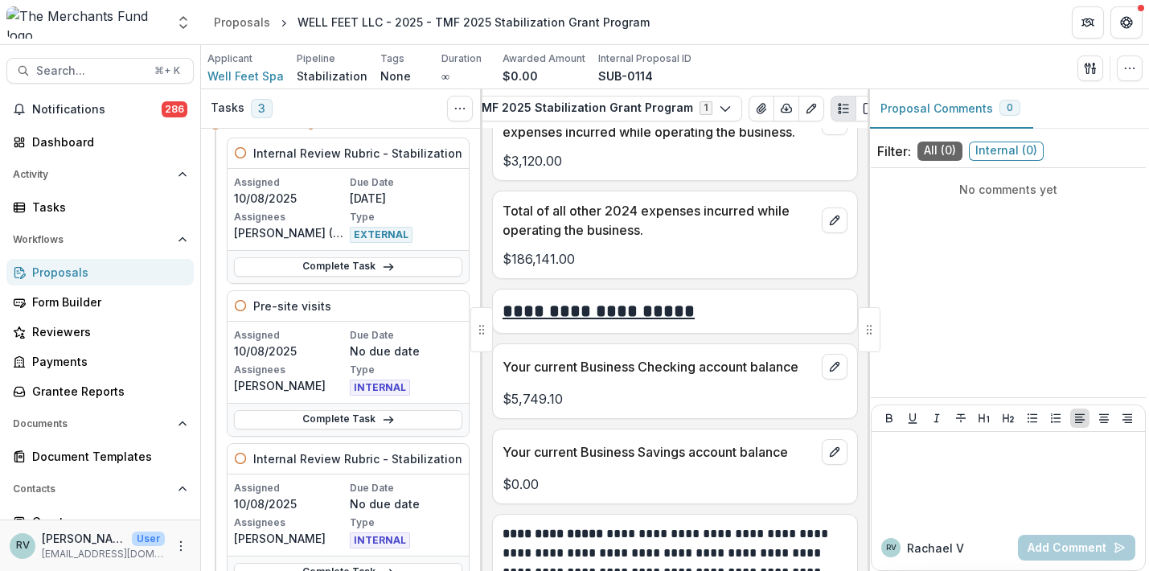
click at [66, 269] on div "Proposals" at bounding box center [106, 272] width 149 height 17
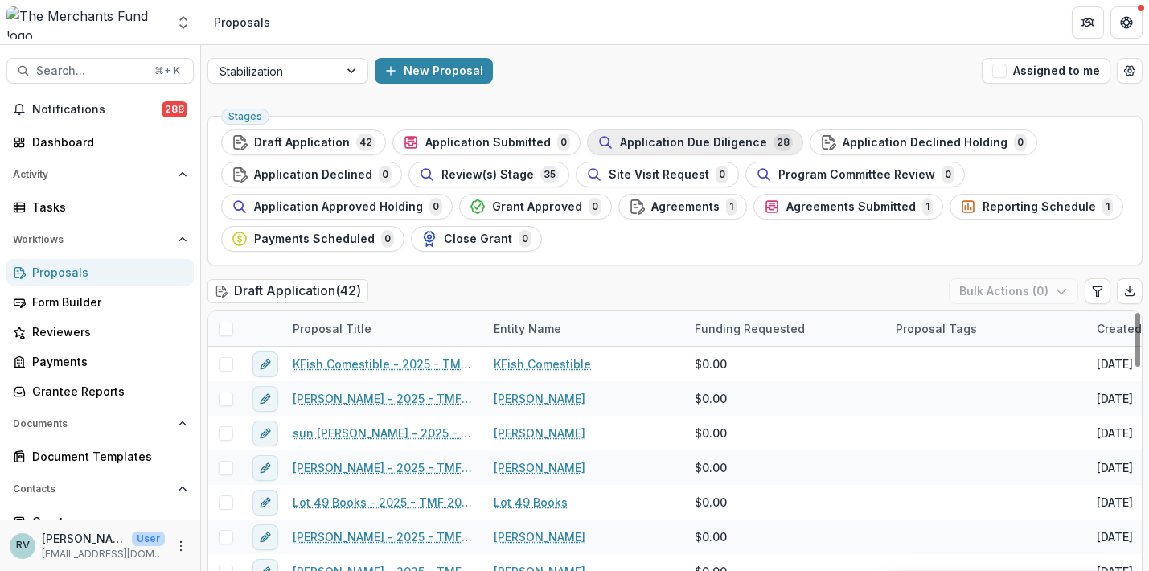
click at [667, 144] on span "Application Due Diligence" at bounding box center [693, 143] width 147 height 14
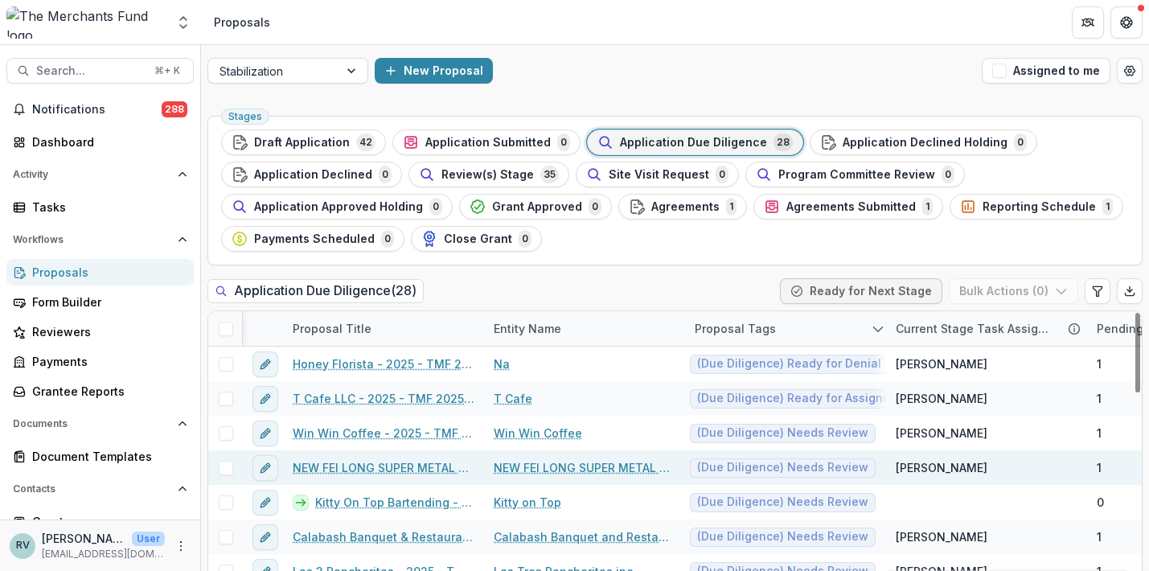
scroll to position [0, 3]
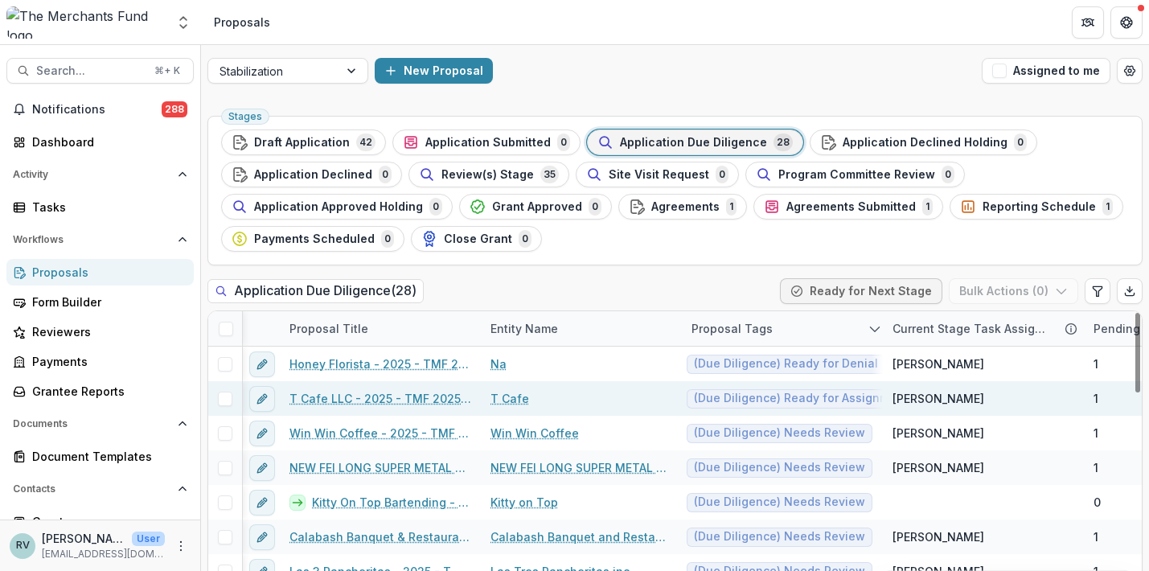
click at [413, 397] on link "T Cafe LLC - 2025 - TMF 2025 Stabilization Grant Program" at bounding box center [381, 398] width 182 height 17
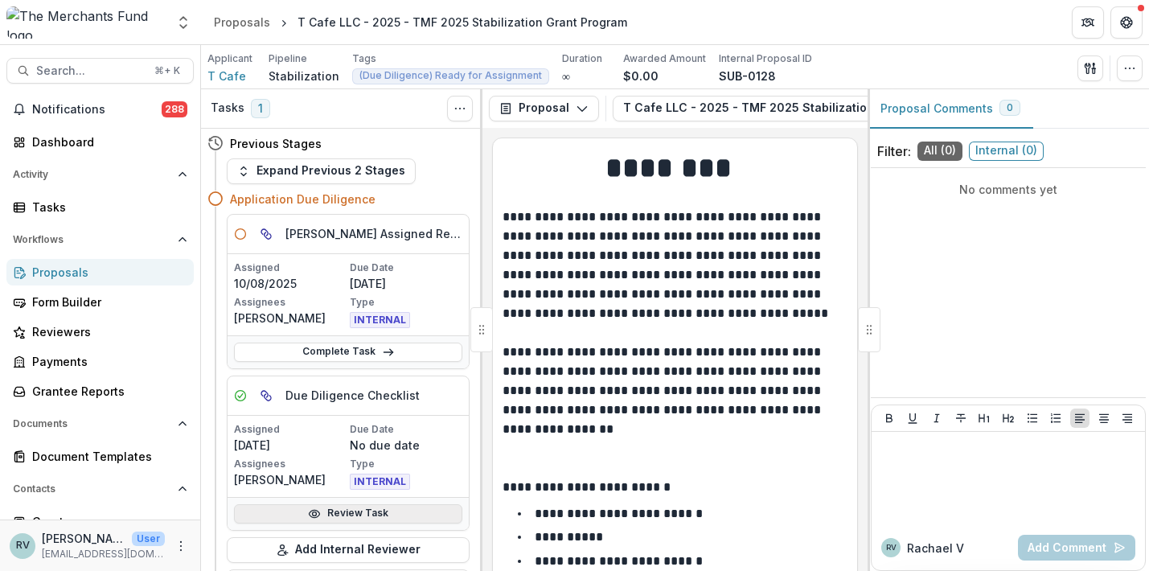
click at [380, 513] on link "Review Task" at bounding box center [348, 513] width 228 height 19
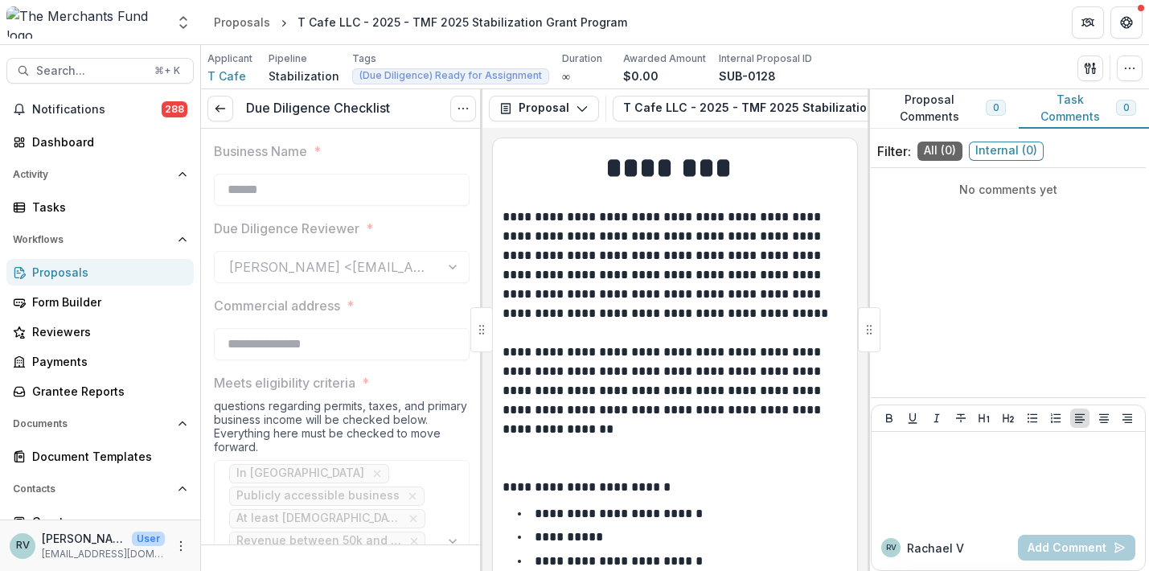
type input "********"
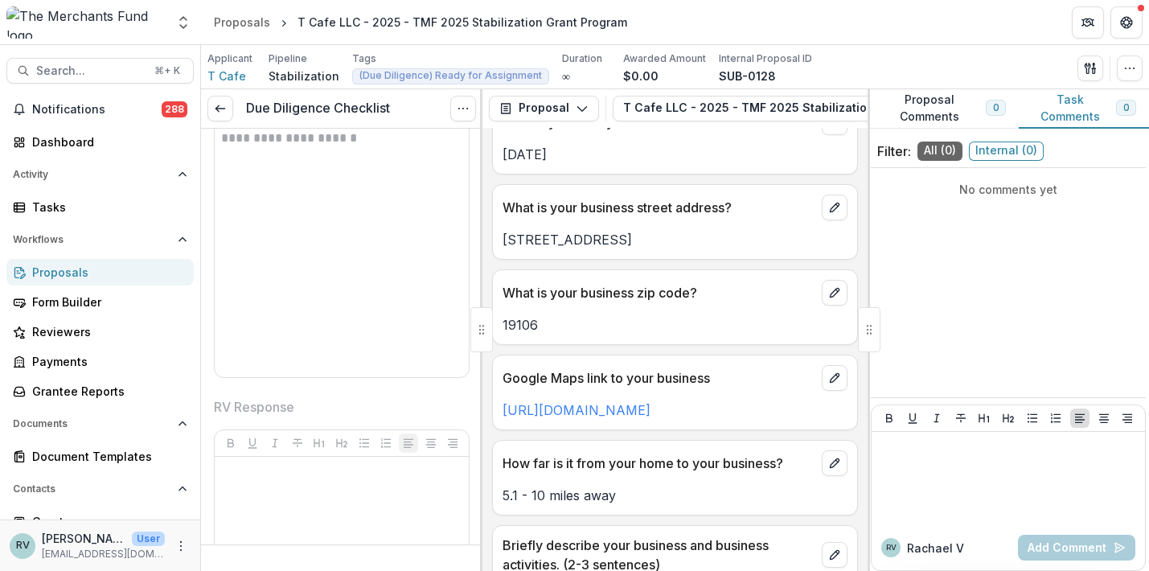
scroll to position [4171, 0]
click at [1126, 72] on icon "button" at bounding box center [1130, 68] width 13 height 13
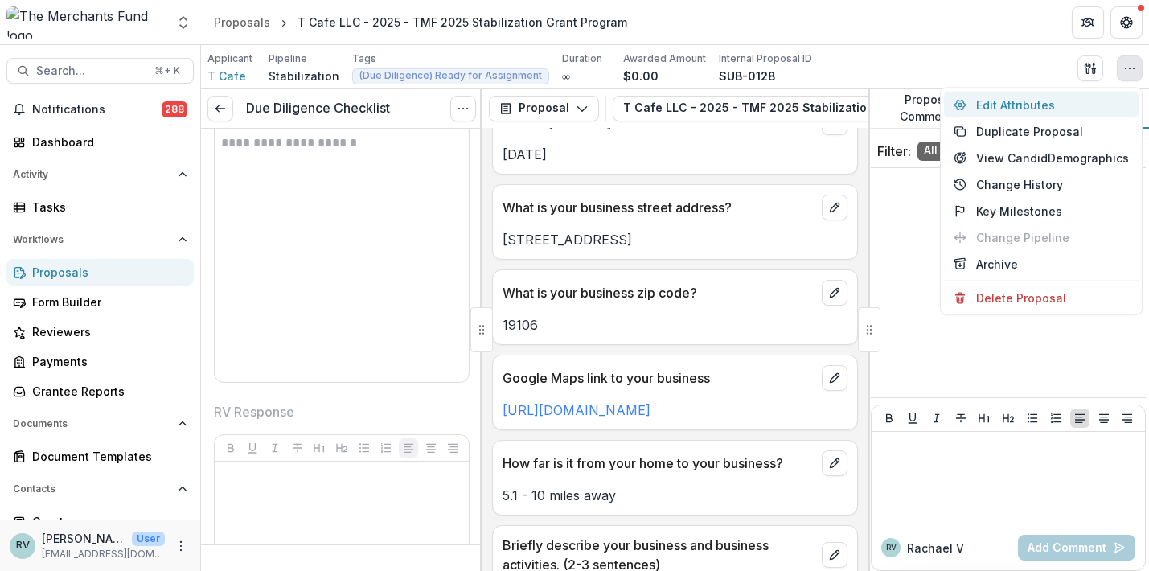
click at [1072, 107] on button "Edit Attributes" at bounding box center [1041, 105] width 195 height 27
type input "*******"
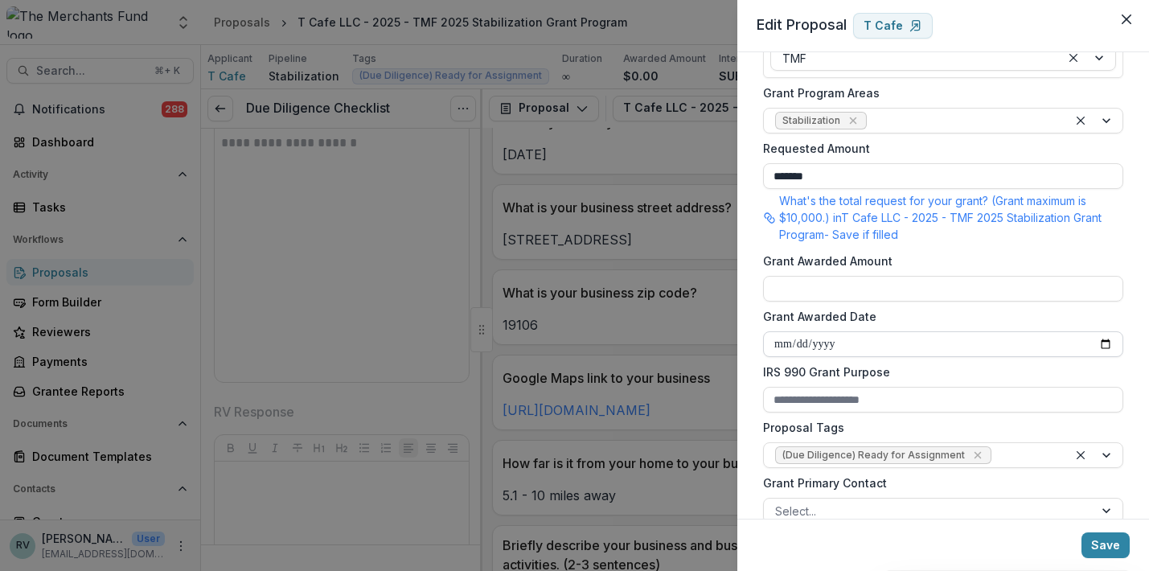
scroll to position [373, 0]
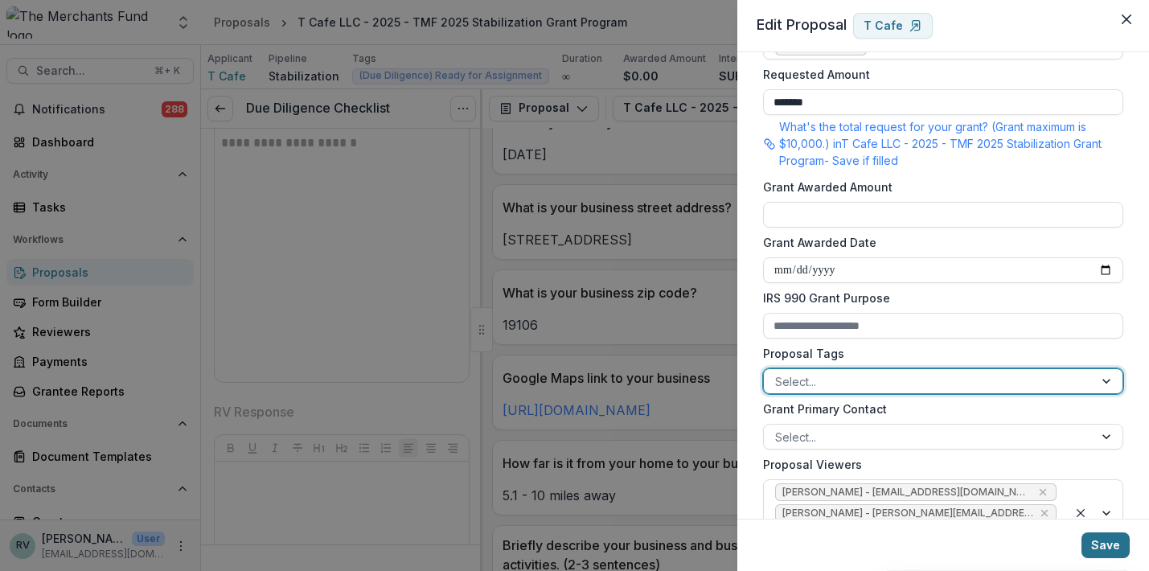
click at [1103, 551] on button "Save" at bounding box center [1106, 545] width 48 height 26
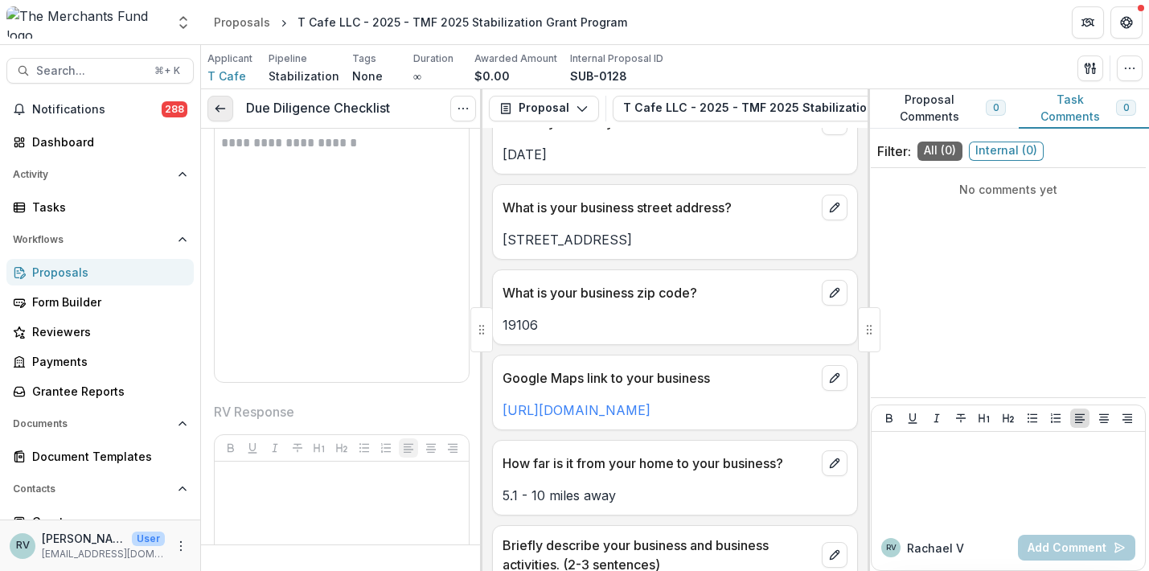
click at [223, 109] on line at bounding box center [220, 109] width 9 height 0
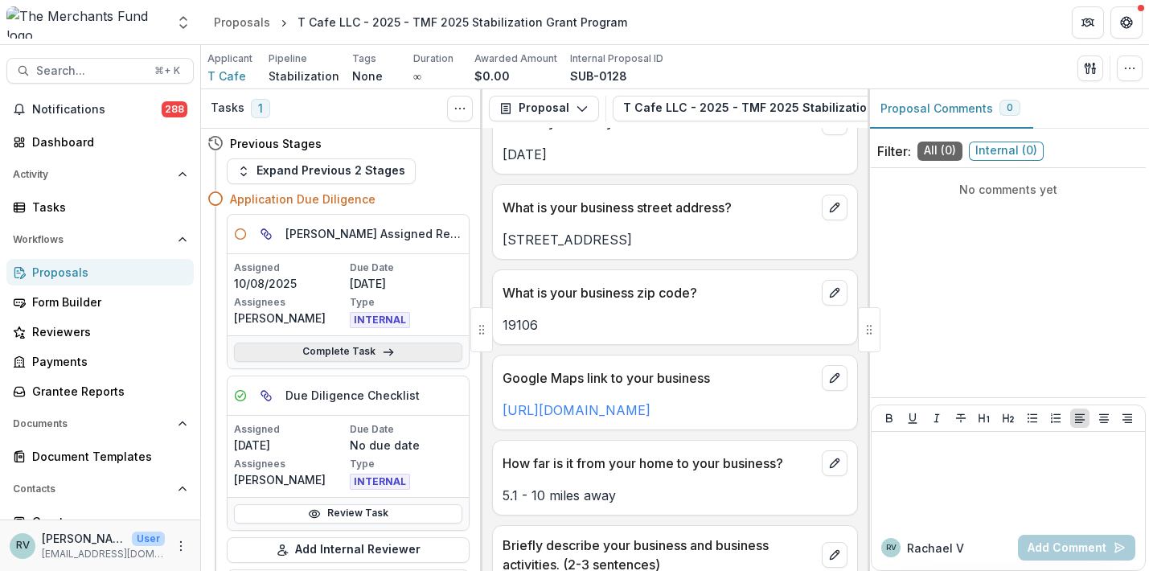
click at [349, 352] on link "Complete Task" at bounding box center [348, 352] width 228 height 19
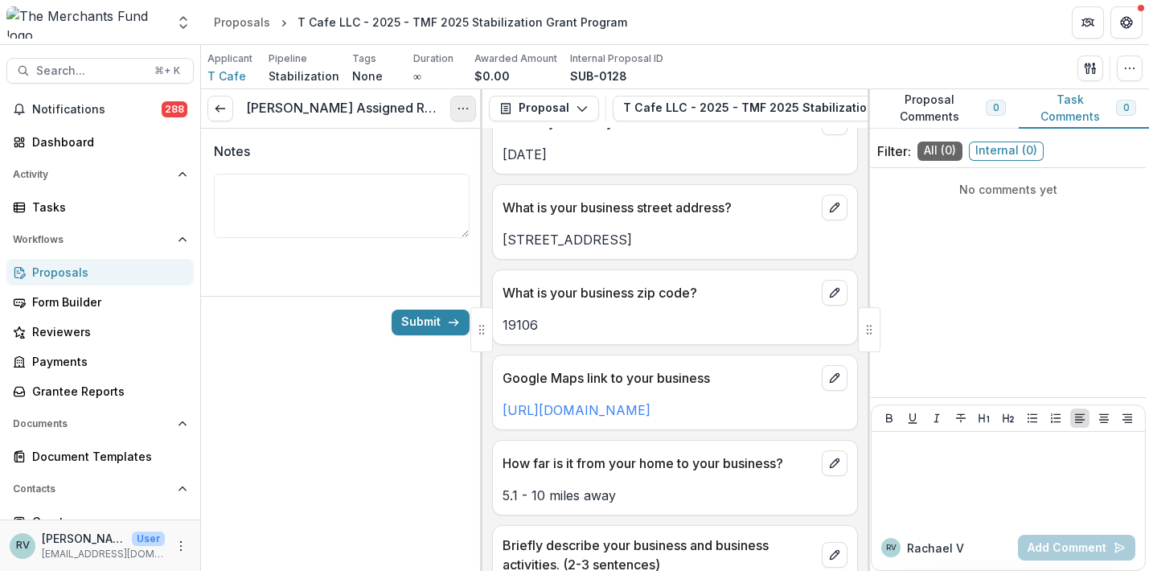
click at [469, 118] on button "Options" at bounding box center [463, 109] width 26 height 26
click at [423, 180] on button "Cancel Task" at bounding box center [386, 179] width 172 height 27
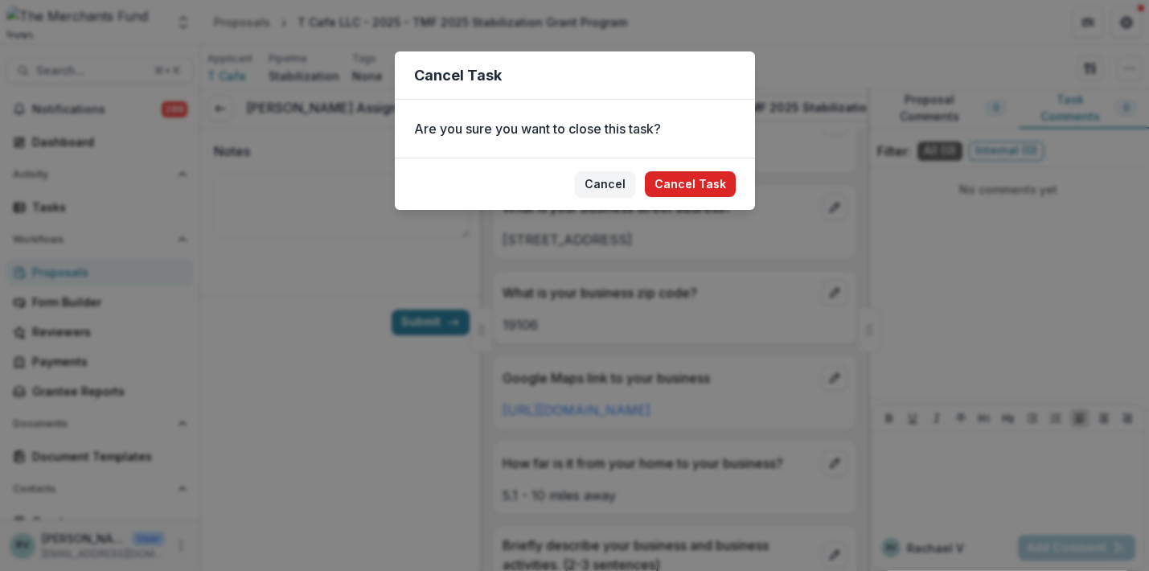
click at [686, 180] on button "Cancel Task" at bounding box center [690, 184] width 91 height 26
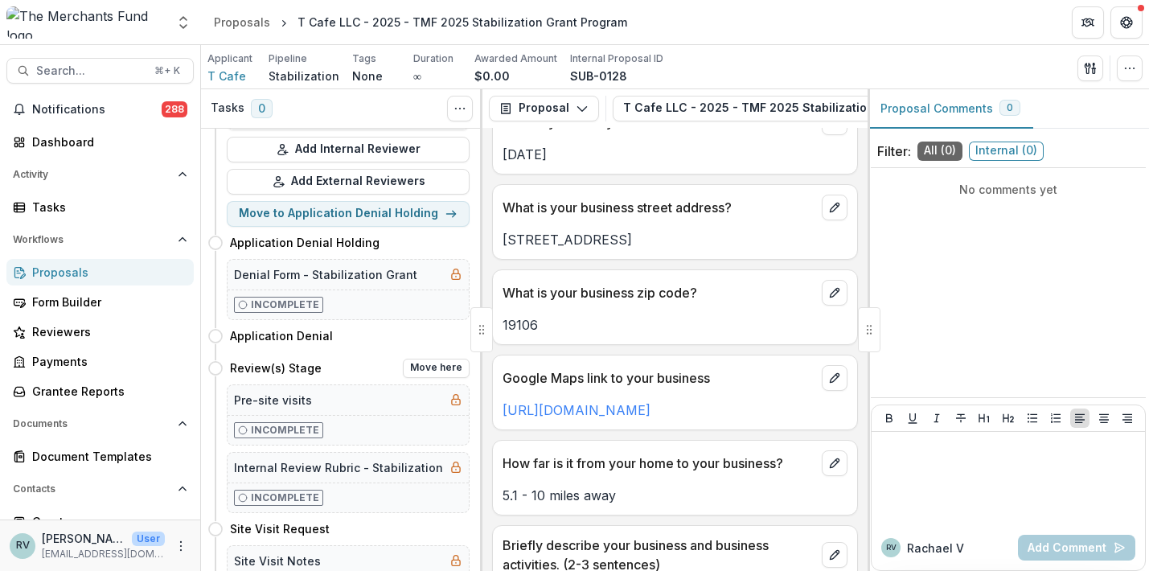
scroll to position [241, 0]
click at [423, 363] on button "Move here" at bounding box center [436, 366] width 67 height 19
select select "**********"
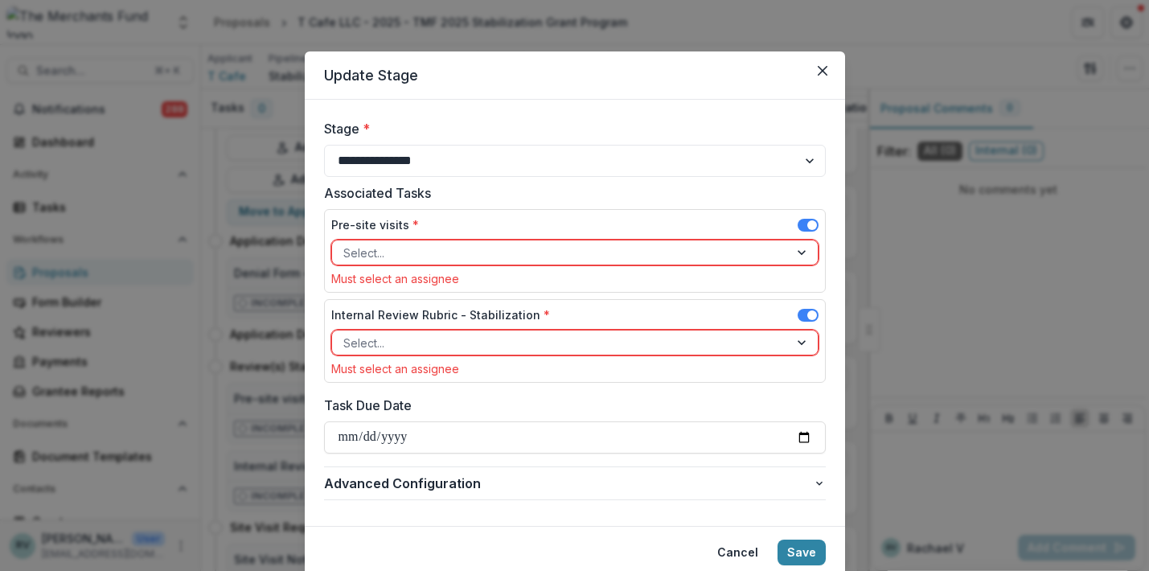
click at [472, 261] on div at bounding box center [560, 253] width 434 height 20
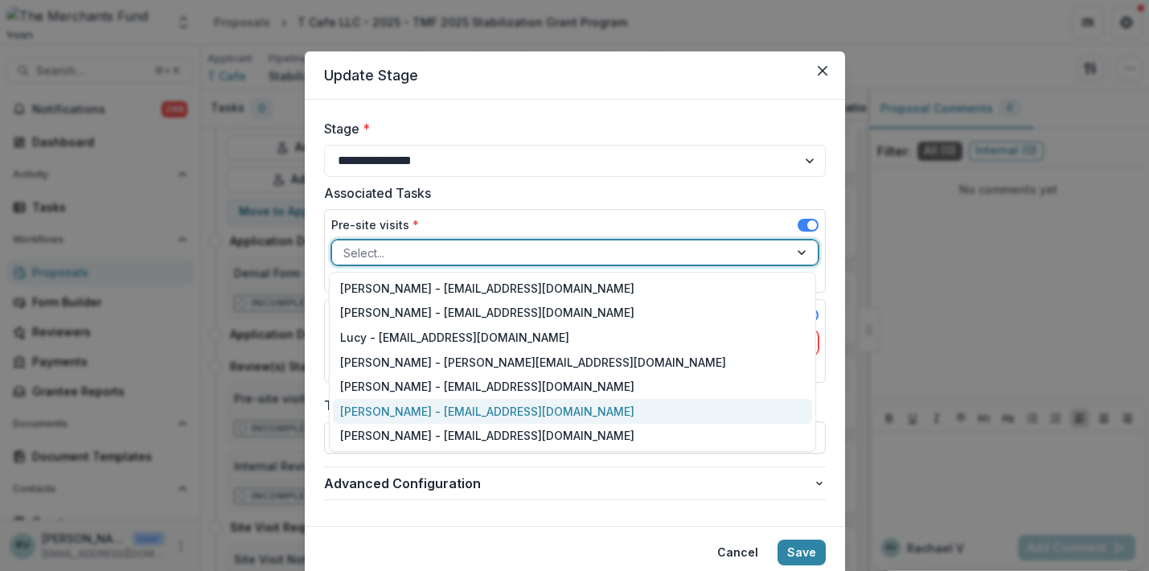
click at [450, 413] on div "George Pitsakis - coach@merchantsfund.org" at bounding box center [572, 411] width 479 height 25
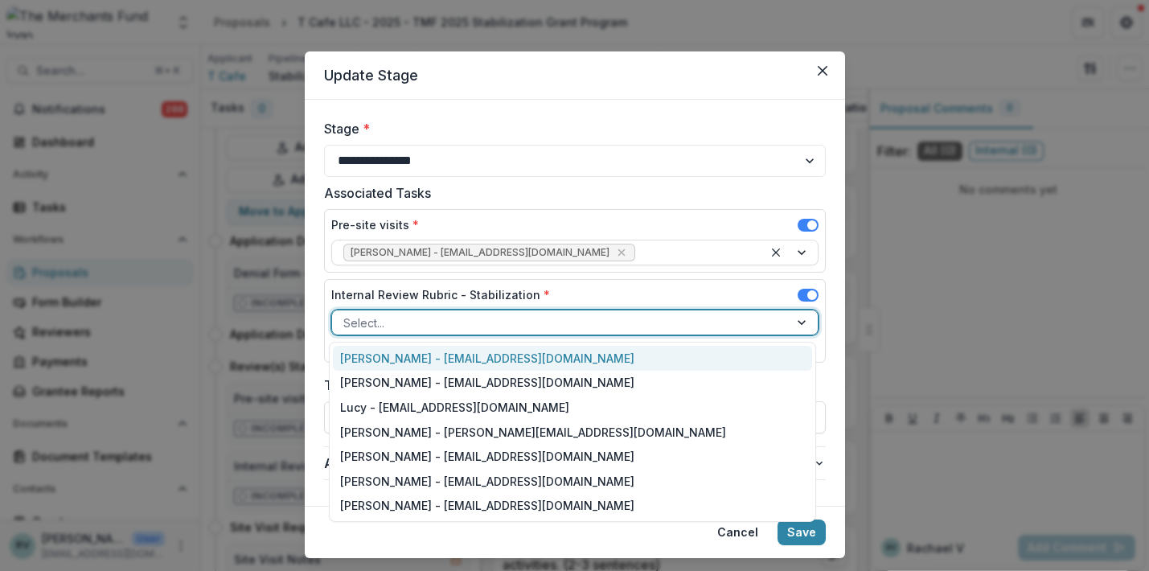
click at [447, 325] on div at bounding box center [560, 323] width 434 height 20
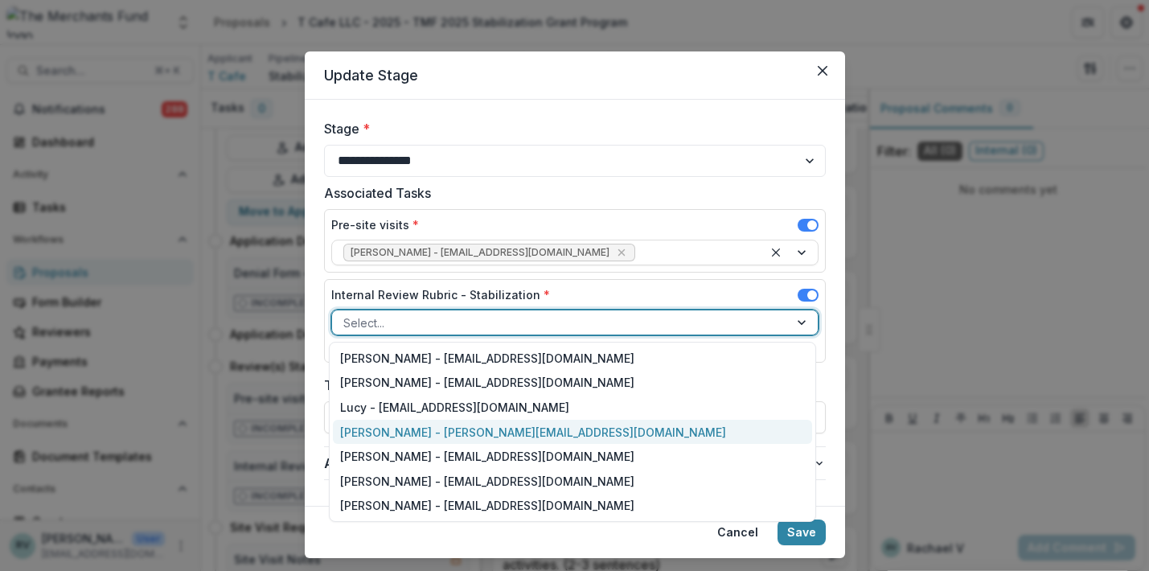
click at [438, 428] on div "Rachael Viscidy - rachael@merchantsfund.org" at bounding box center [572, 432] width 479 height 25
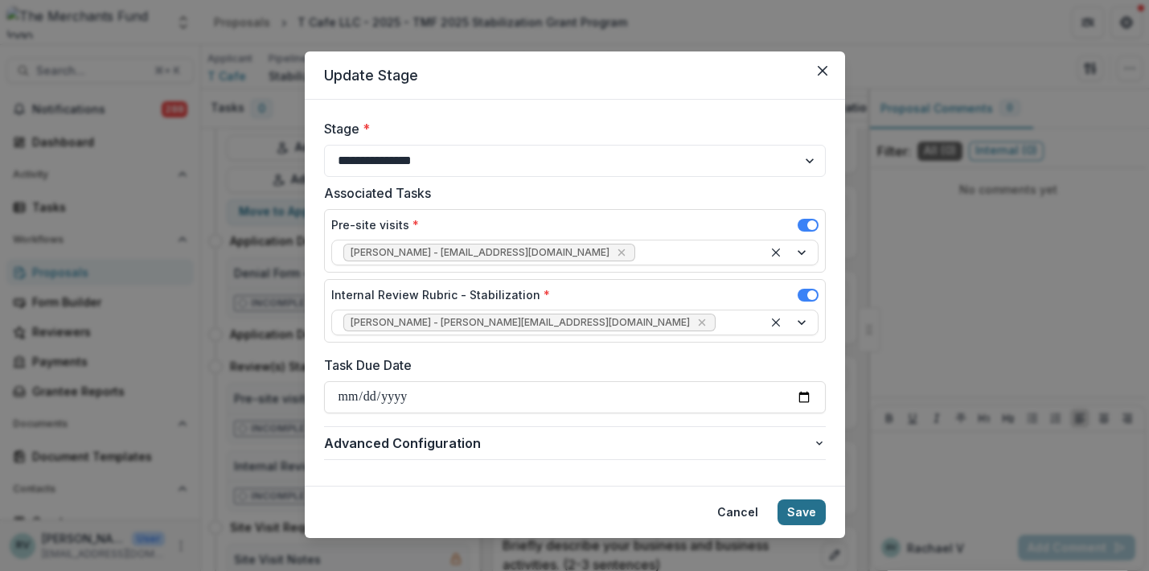
click at [812, 523] on button "Save" at bounding box center [802, 513] width 48 height 26
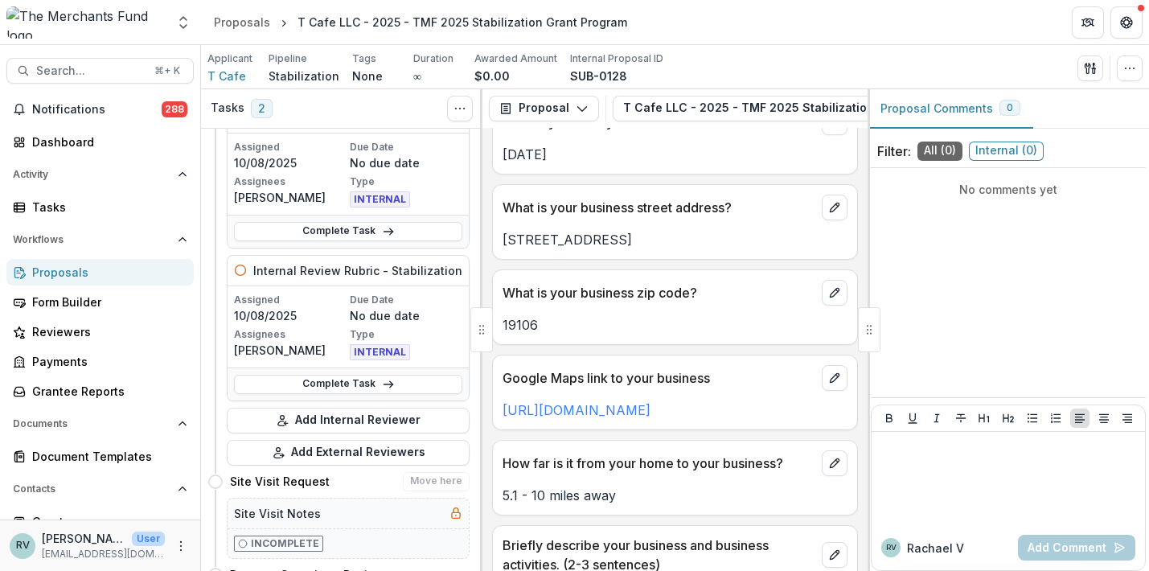
scroll to position [158, 0]
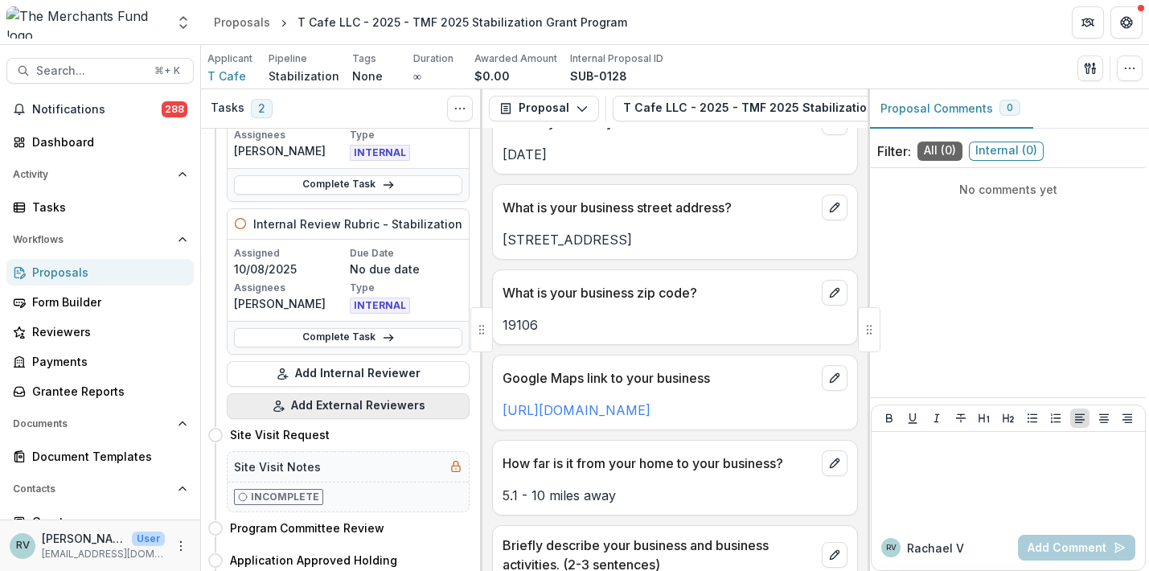
click at [379, 404] on button "Add External Reviewers" at bounding box center [348, 406] width 243 height 26
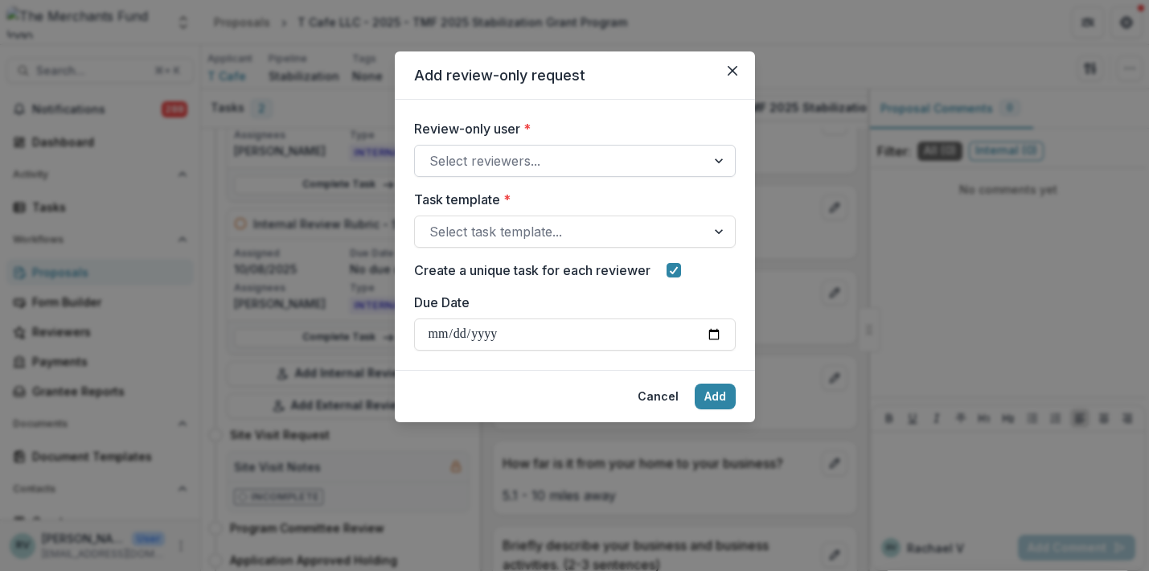
click at [560, 166] on div at bounding box center [561, 161] width 262 height 23
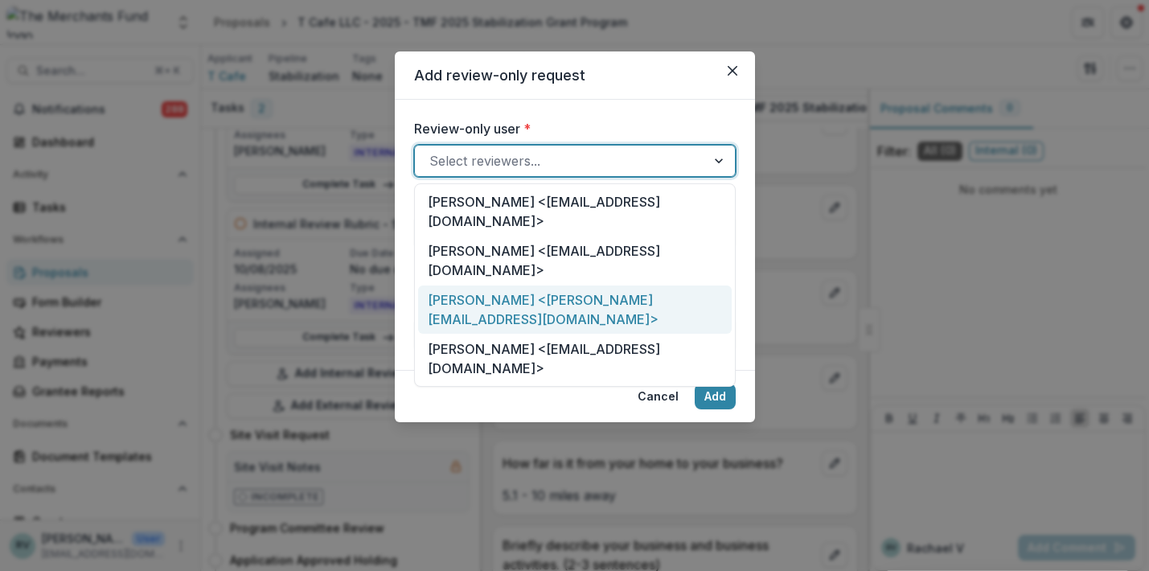
click at [514, 286] on div "Shawn Nesbit <shawn@thegoodkarmacafe.com>" at bounding box center [575, 310] width 314 height 49
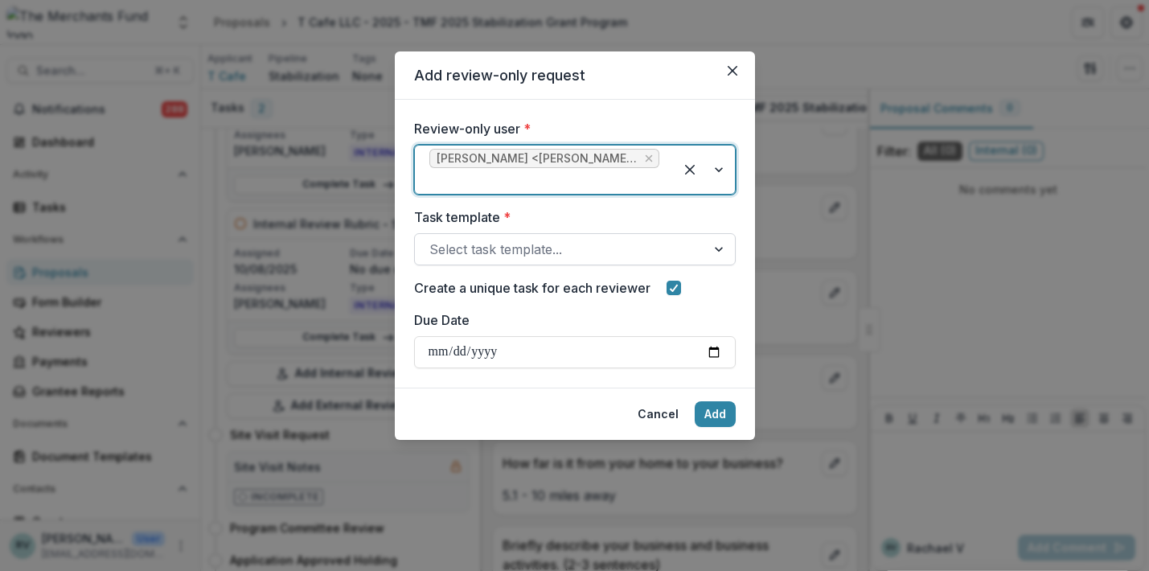
click at [508, 245] on div "Select task template..." at bounding box center [561, 249] width 262 height 19
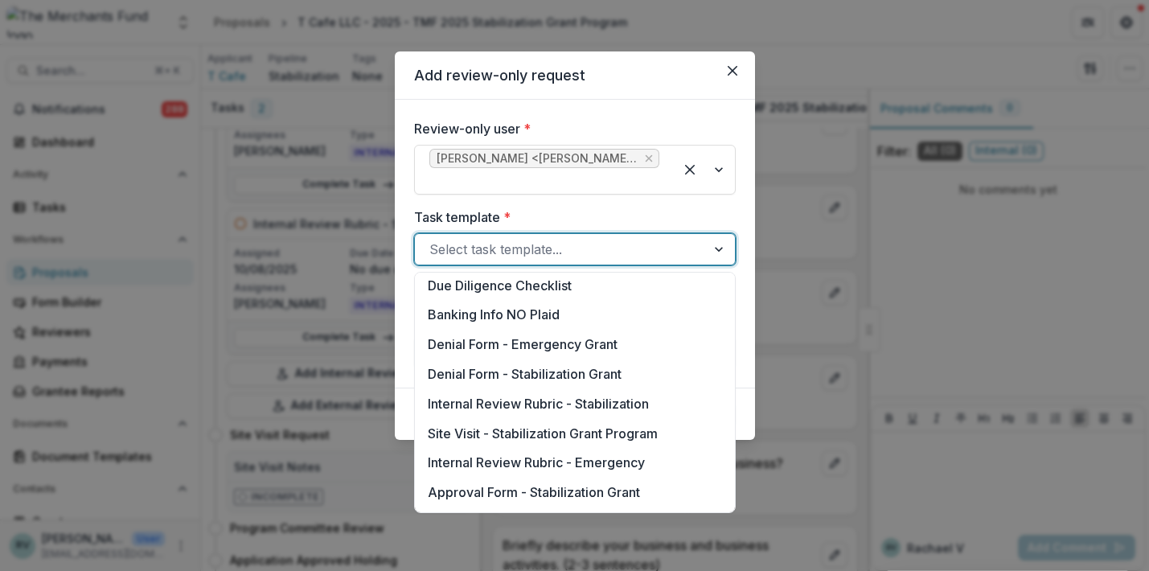
scroll to position [775, 0]
click at [516, 402] on div "Internal Review Rubric - Stabilization" at bounding box center [575, 403] width 314 height 30
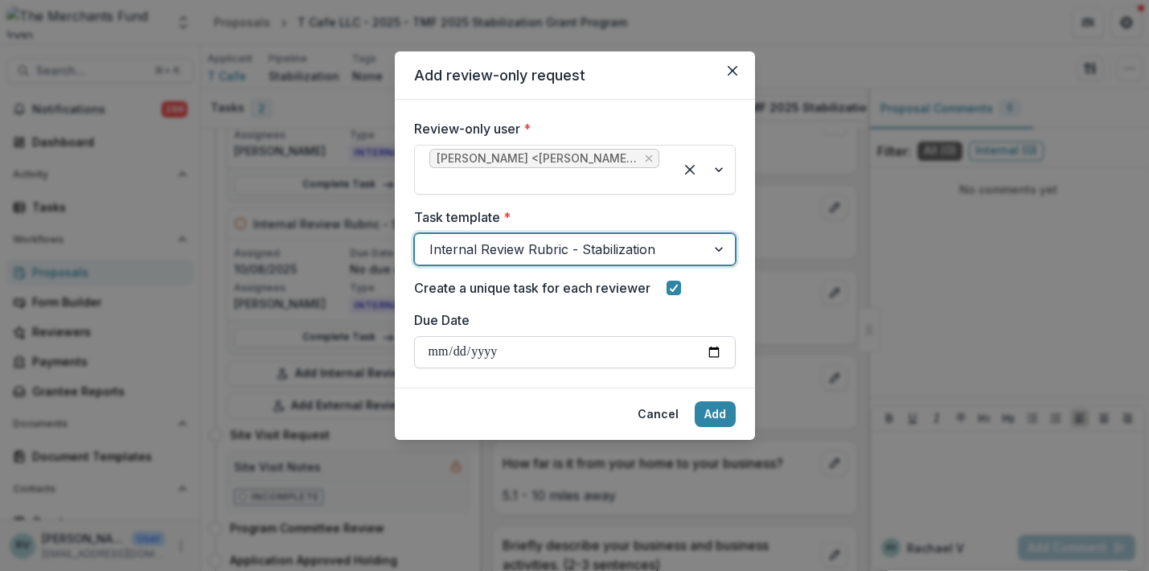
click at [615, 358] on input "Due Date" at bounding box center [575, 352] width 322 height 32
type input "**********"
click at [571, 411] on footer "Cancel Add" at bounding box center [575, 414] width 360 height 52
click at [702, 413] on button "Add" at bounding box center [715, 414] width 41 height 26
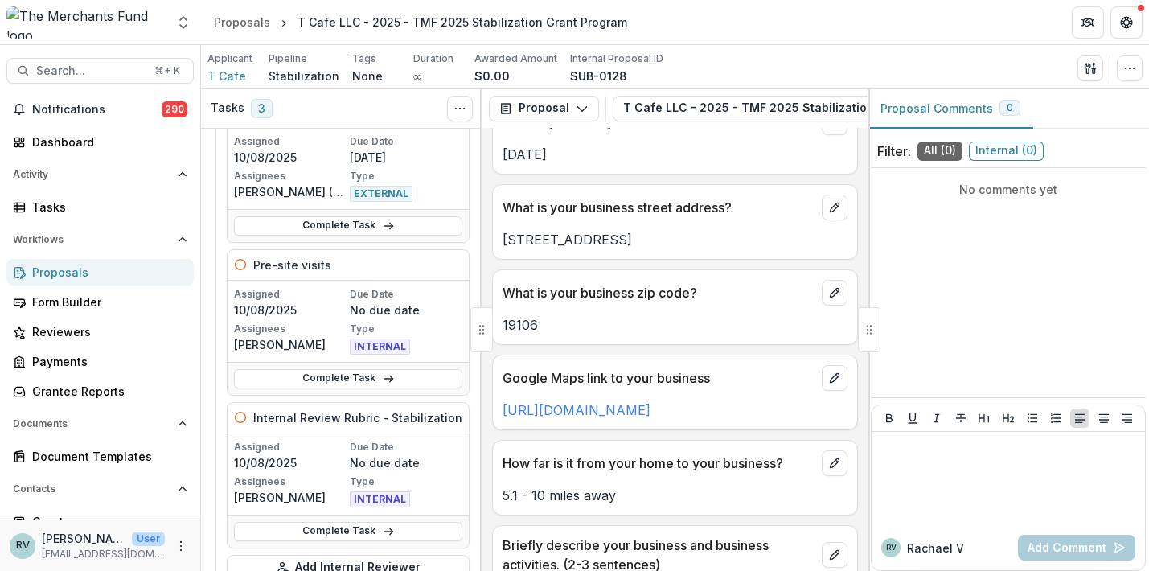
scroll to position [117, 0]
click at [81, 266] on div "Proposals" at bounding box center [106, 272] width 149 height 17
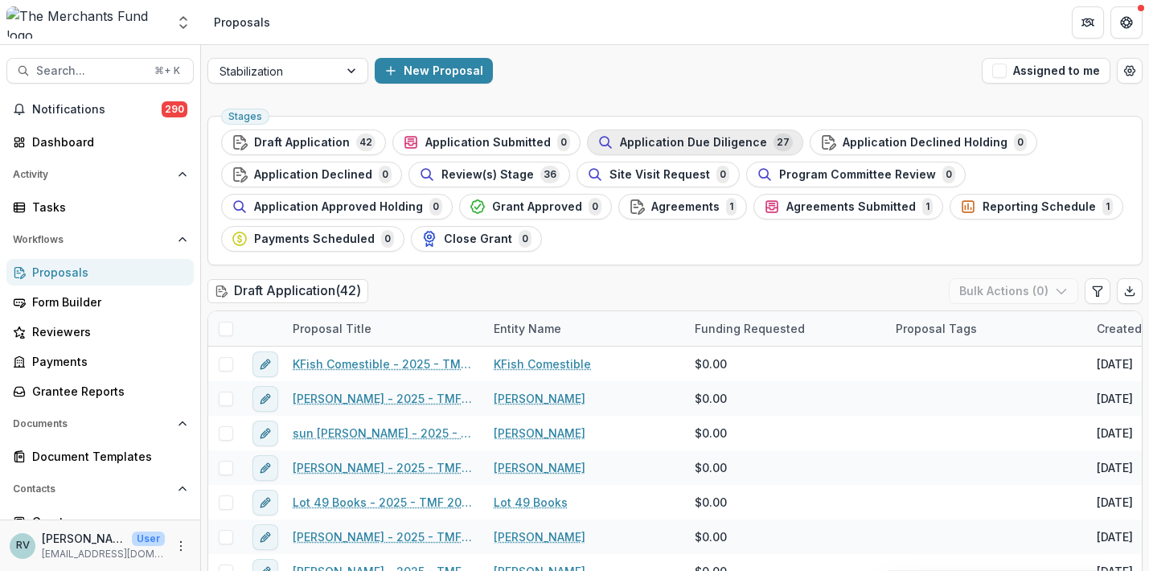
click at [690, 144] on span "Application Due Diligence" at bounding box center [693, 143] width 147 height 14
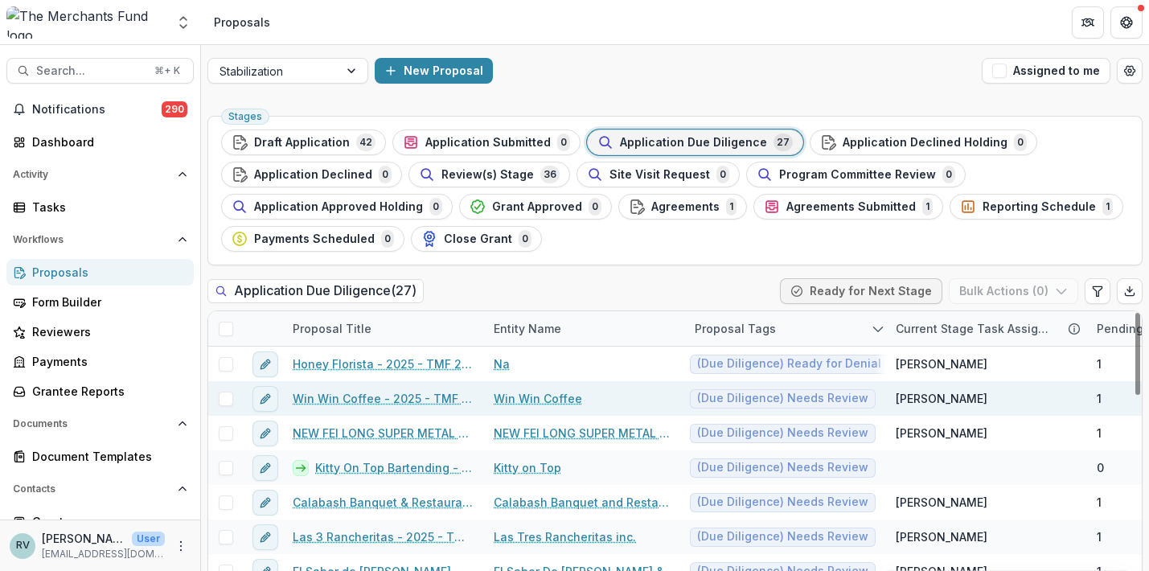
click at [389, 398] on link "Win Win Coffee - 2025 - TMF 2025 Stabilization Grant Program" at bounding box center [384, 398] width 182 height 17
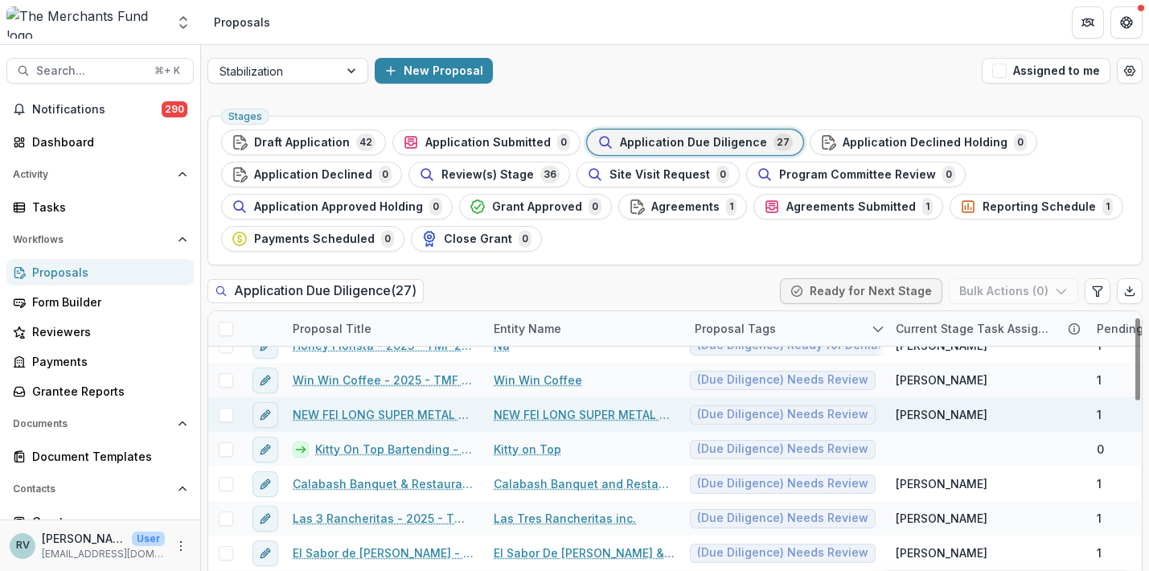
scroll to position [21, 0]
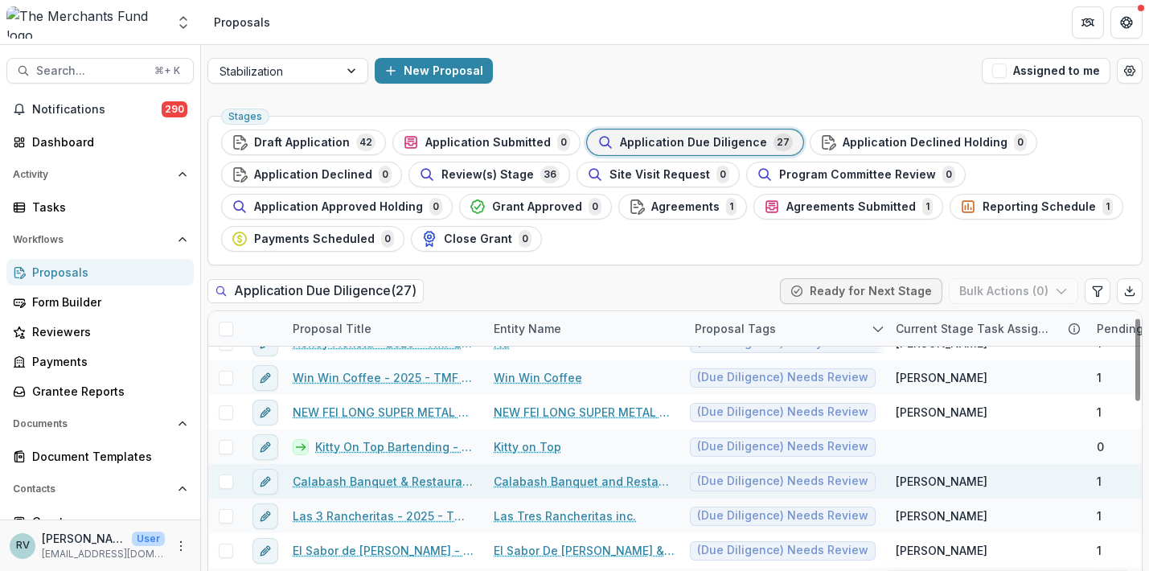
click at [361, 483] on link "Calabash Banquet & Restaurant - 2025 - TMF 2025 Stabilization Grant Program" at bounding box center [384, 481] width 182 height 17
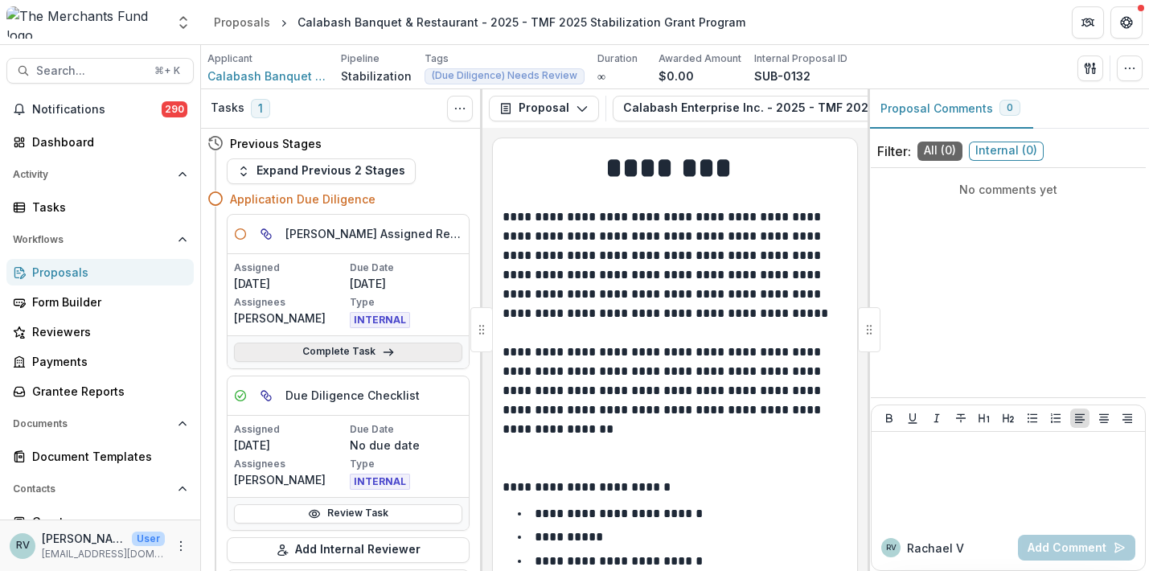
click at [364, 351] on link "Complete Task" at bounding box center [348, 352] width 228 height 19
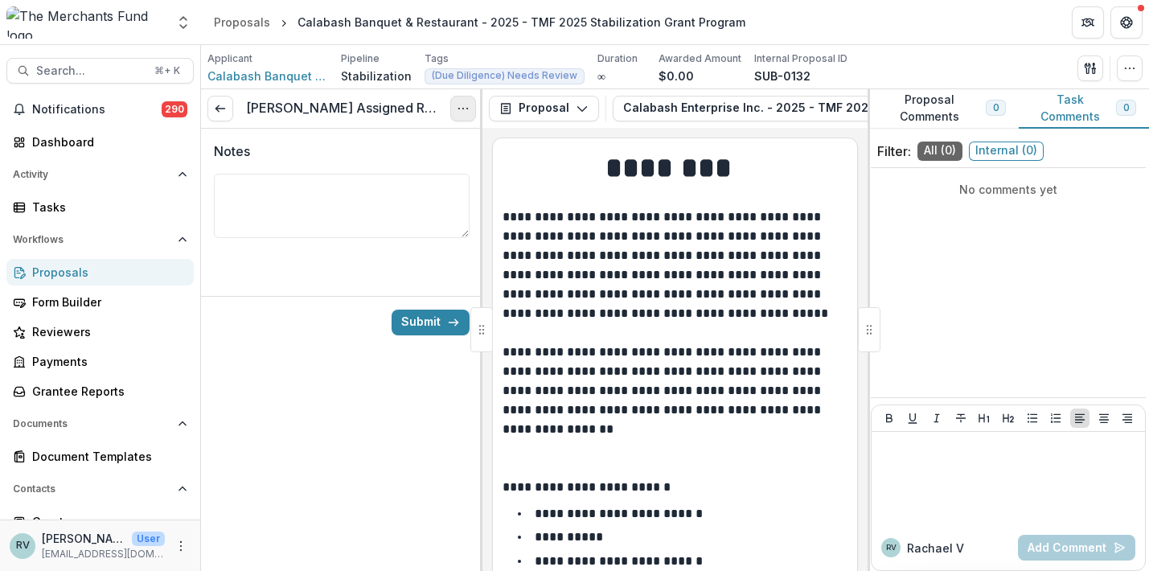
click at [460, 116] on button "Options" at bounding box center [463, 109] width 26 height 26
click at [403, 175] on button "Cancel Task" at bounding box center [386, 179] width 172 height 27
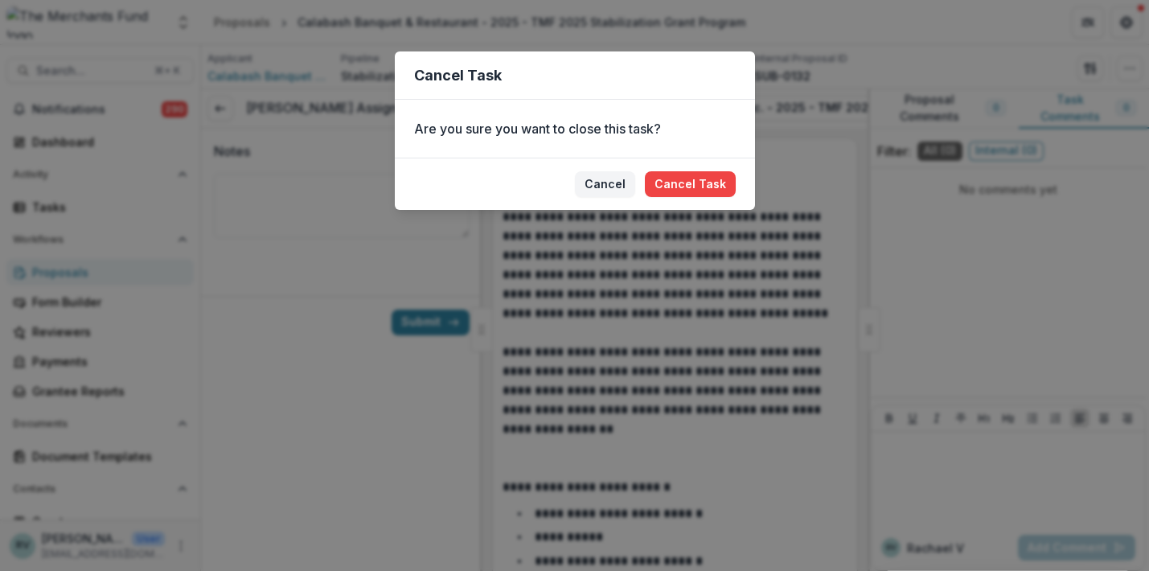
click at [689, 171] on footer "Cancel Cancel Task" at bounding box center [575, 184] width 360 height 52
click at [674, 188] on button "Cancel Task" at bounding box center [690, 184] width 91 height 26
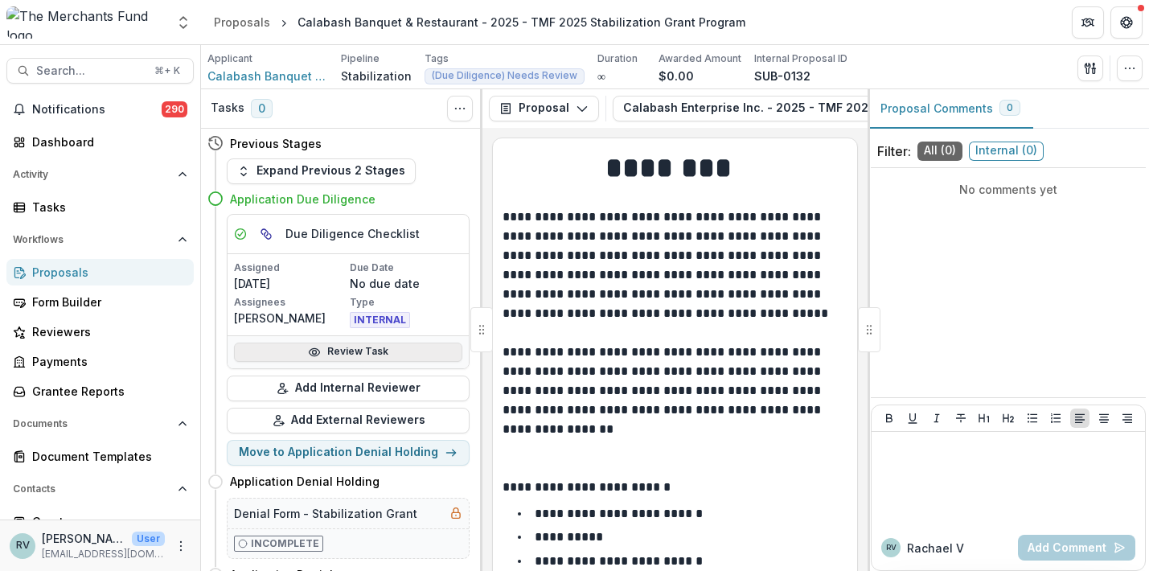
click at [364, 352] on link "Review Task" at bounding box center [348, 352] width 228 height 19
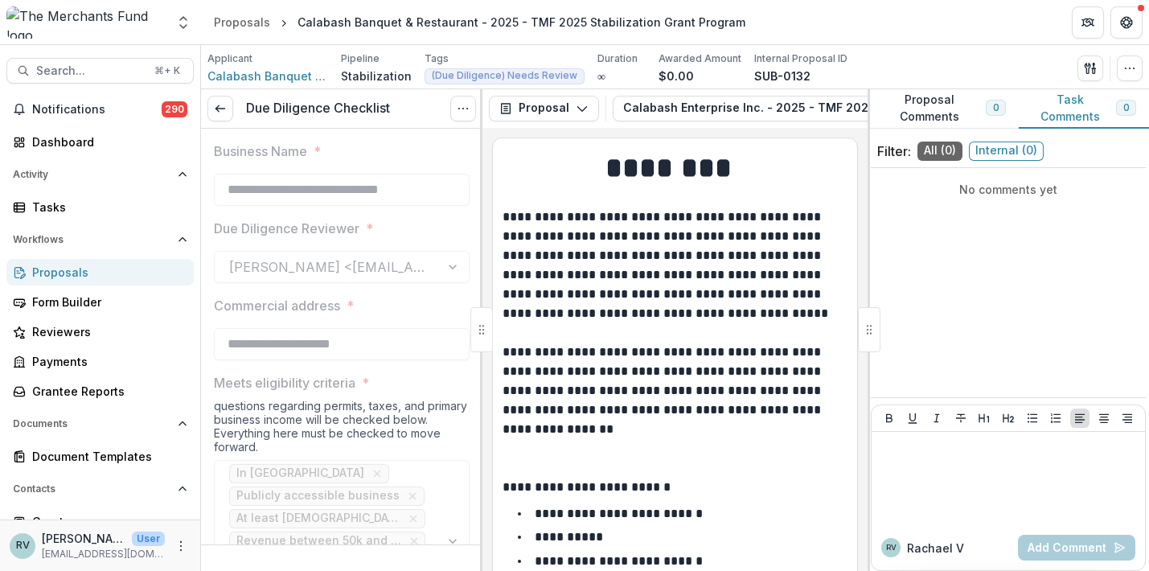
type input "*******"
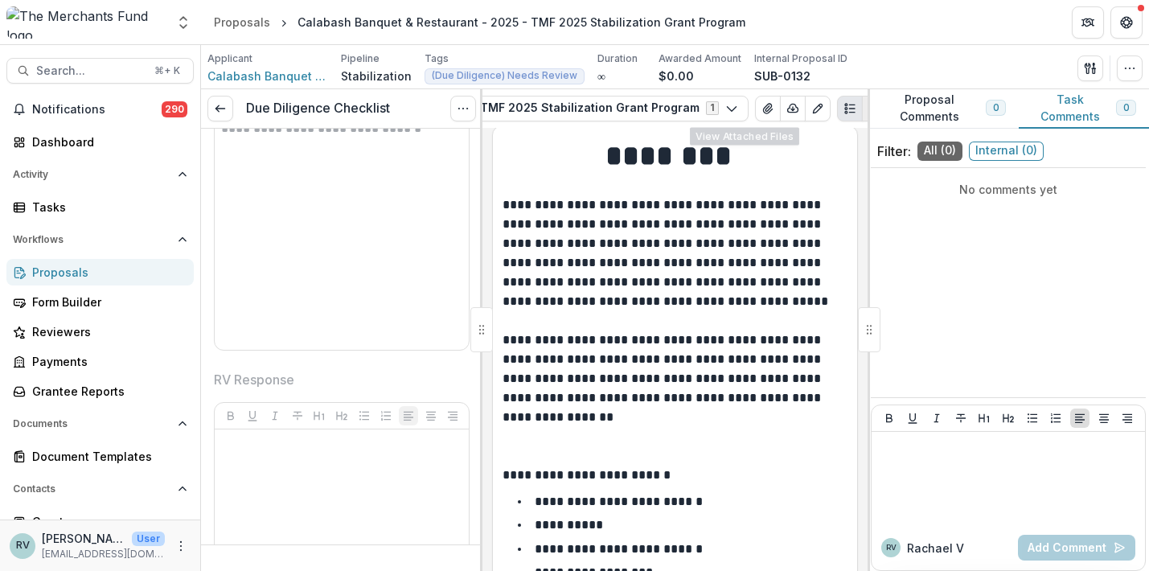
scroll to position [0, 337]
click at [764, 107] on icon "View Attached Files" at bounding box center [768, 109] width 9 height 10
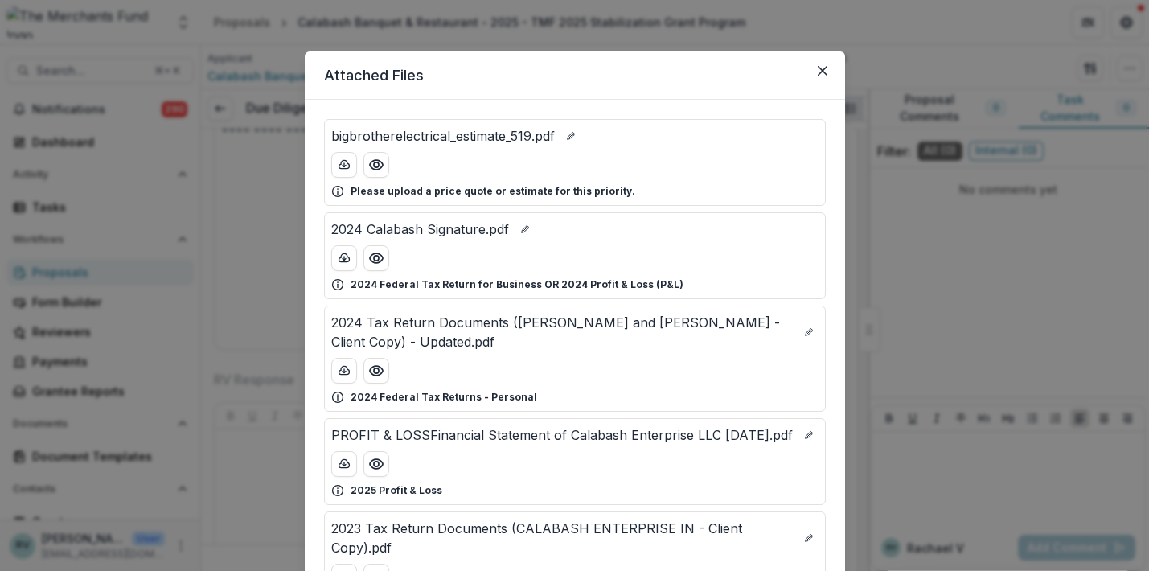
scroll to position [11, 0]
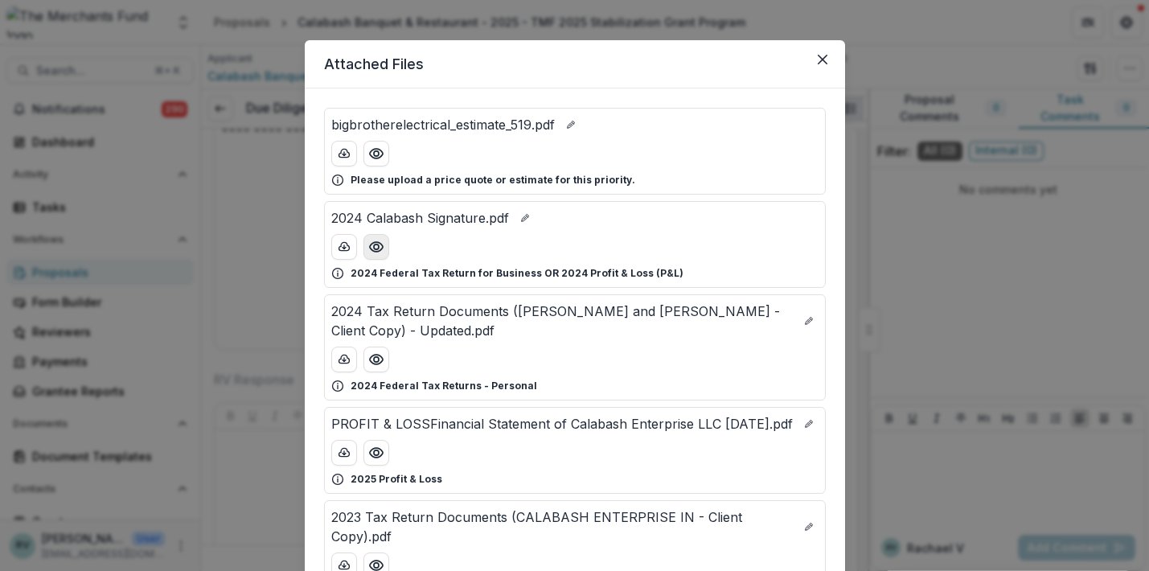
click at [379, 246] on icon "Preview 2024 Calabash Signature.pdf" at bounding box center [376, 247] width 16 height 16
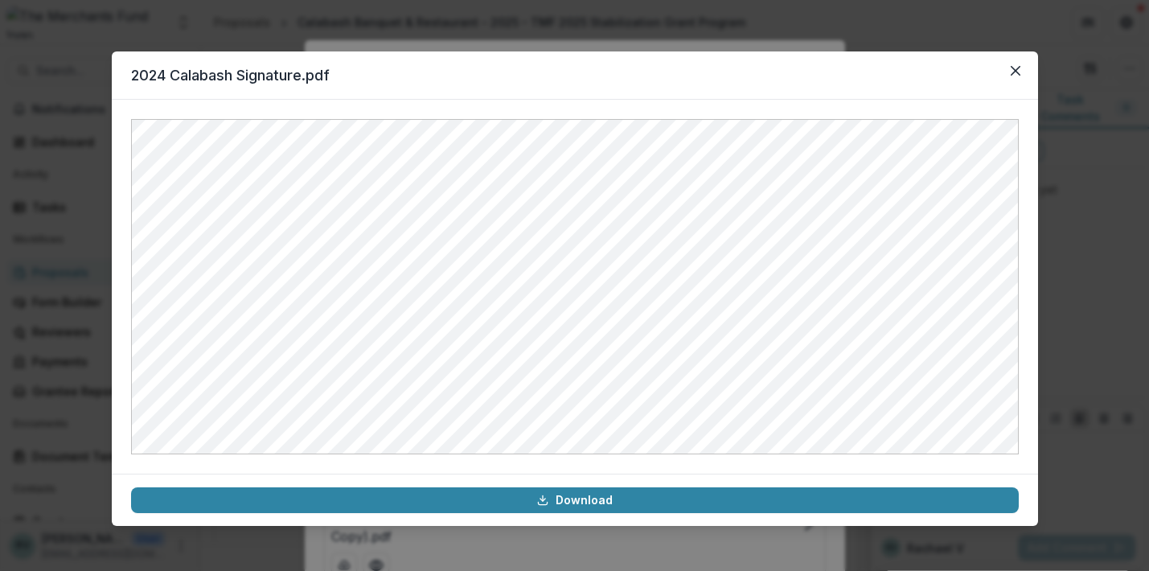
drag, startPoint x: 1015, startPoint y: 68, endPoint x: 920, endPoint y: 108, distance: 102.8
click at [1015, 68] on icon "Close" at bounding box center [1016, 71] width 10 height 10
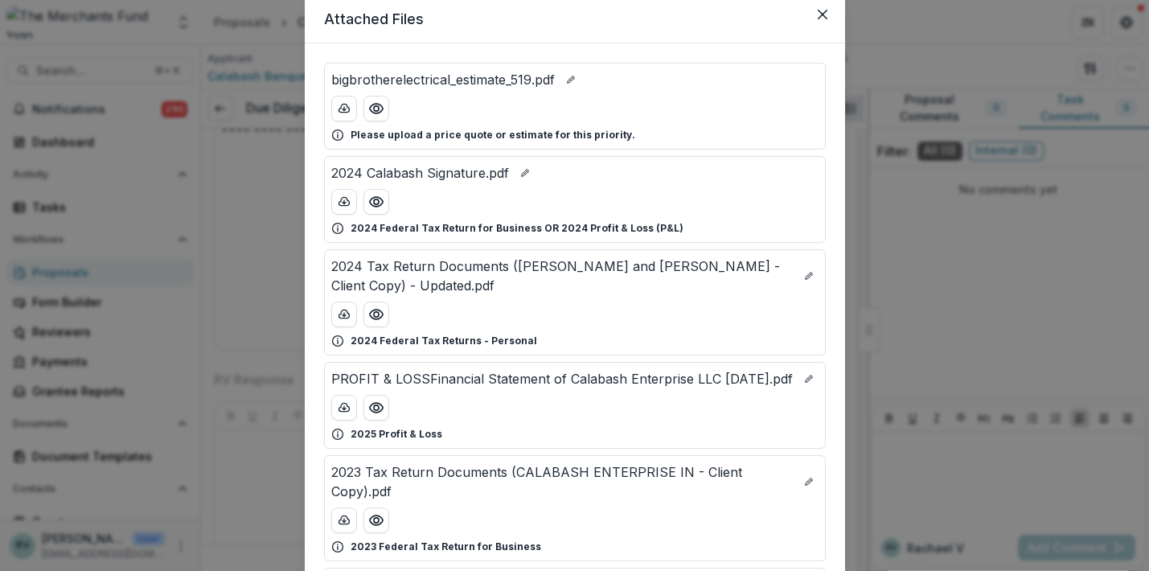
scroll to position [82, 0]
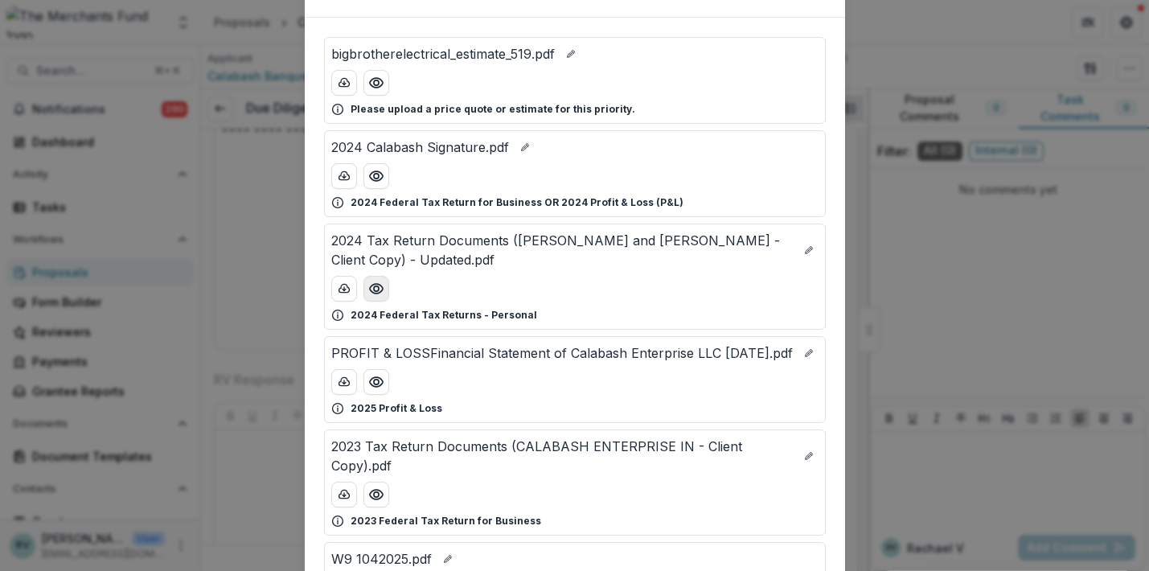
click at [378, 290] on icon "Preview 2024 Tax Return Documents (PAYNTER EDISON and JENNIFER A - Client Copy)…" at bounding box center [376, 289] width 16 height 16
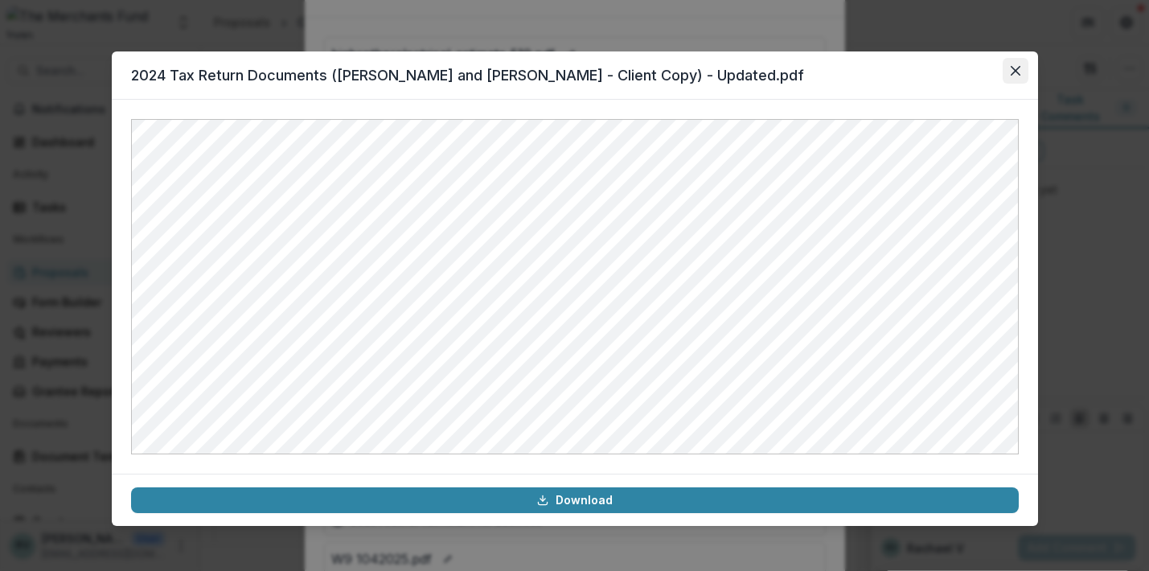
click at [1009, 69] on button "Close" at bounding box center [1016, 71] width 26 height 26
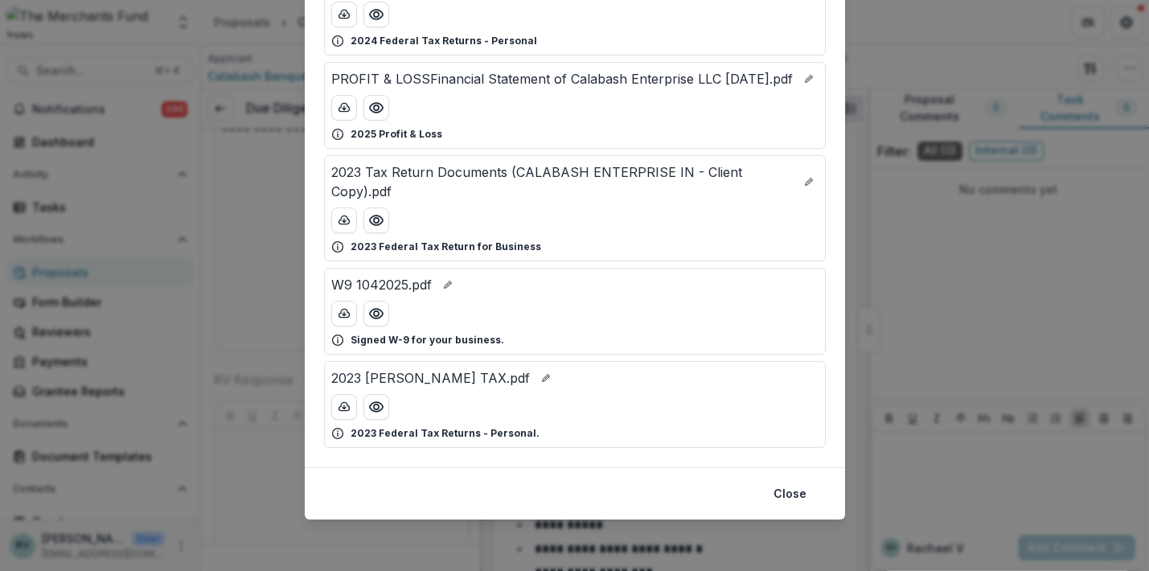
scroll to position [0, 0]
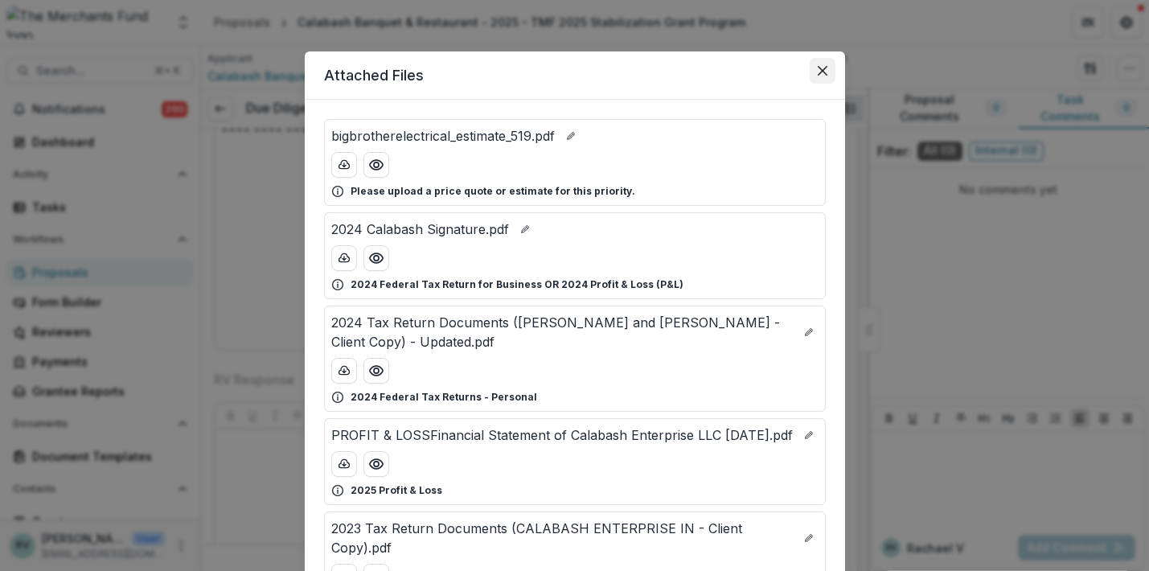
click at [822, 66] on icon "Close" at bounding box center [823, 71] width 10 height 10
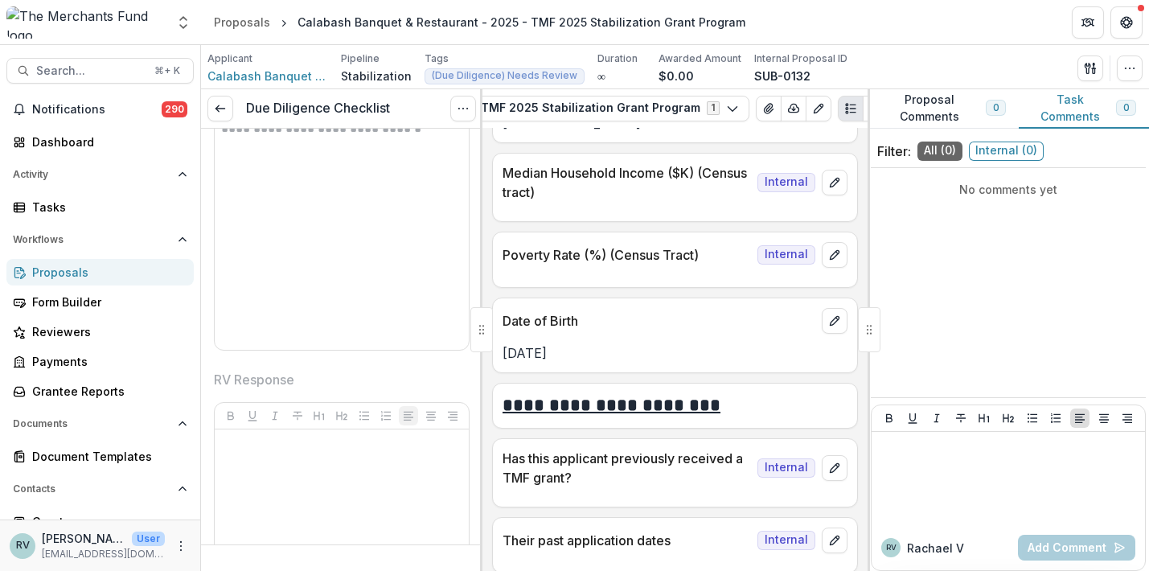
scroll to position [10354, 0]
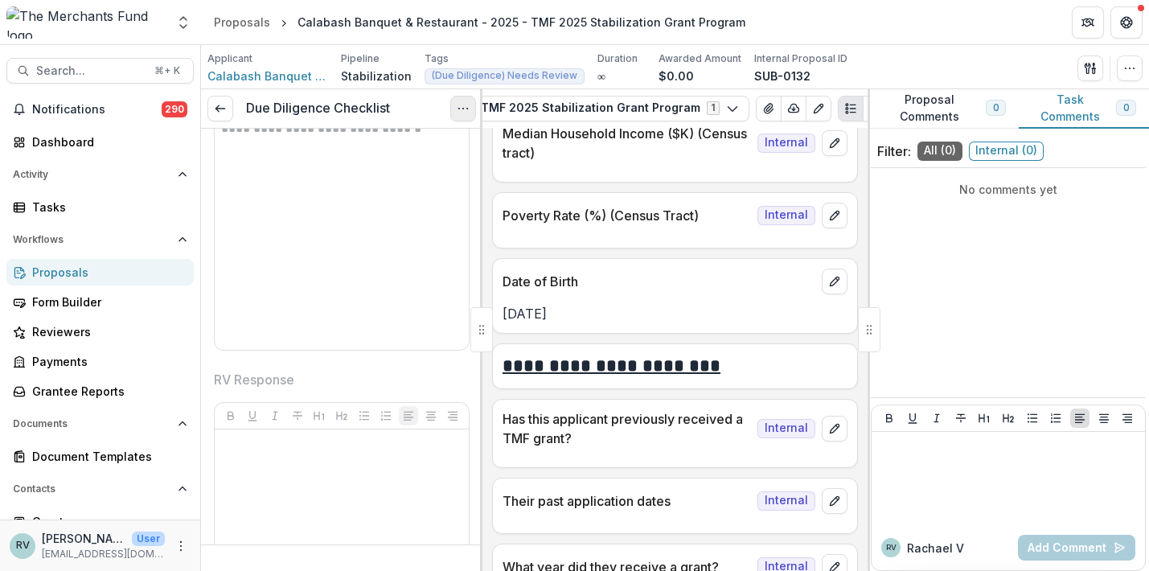
click at [459, 109] on circle "Options" at bounding box center [458, 108] width 1 height 1
click at [400, 174] on button "Reopen Task" at bounding box center [386, 179] width 172 height 27
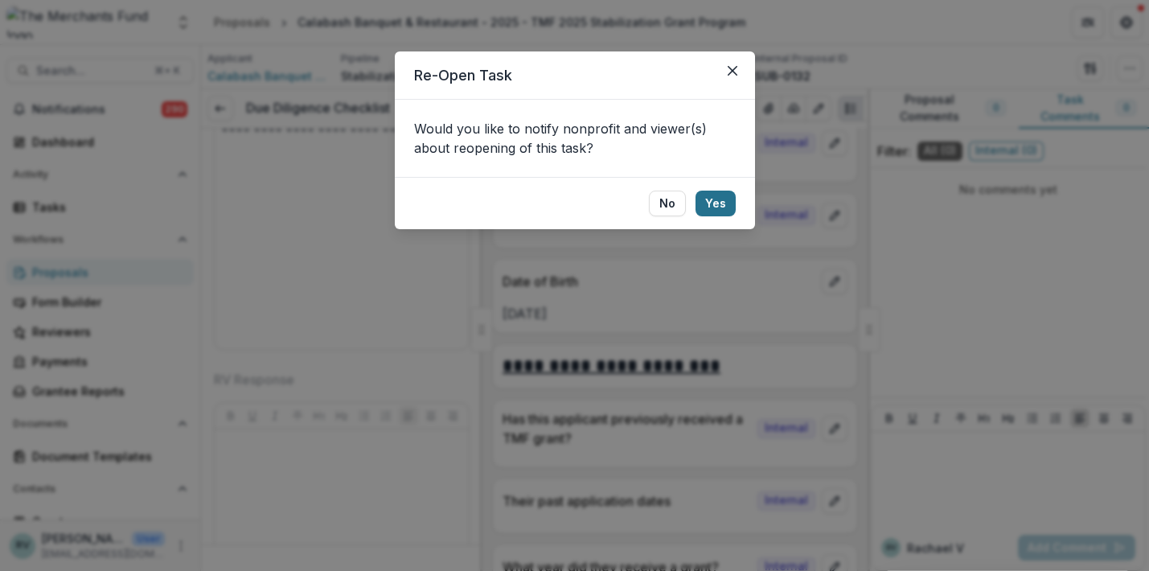
click at [721, 201] on button "Yes" at bounding box center [716, 204] width 40 height 26
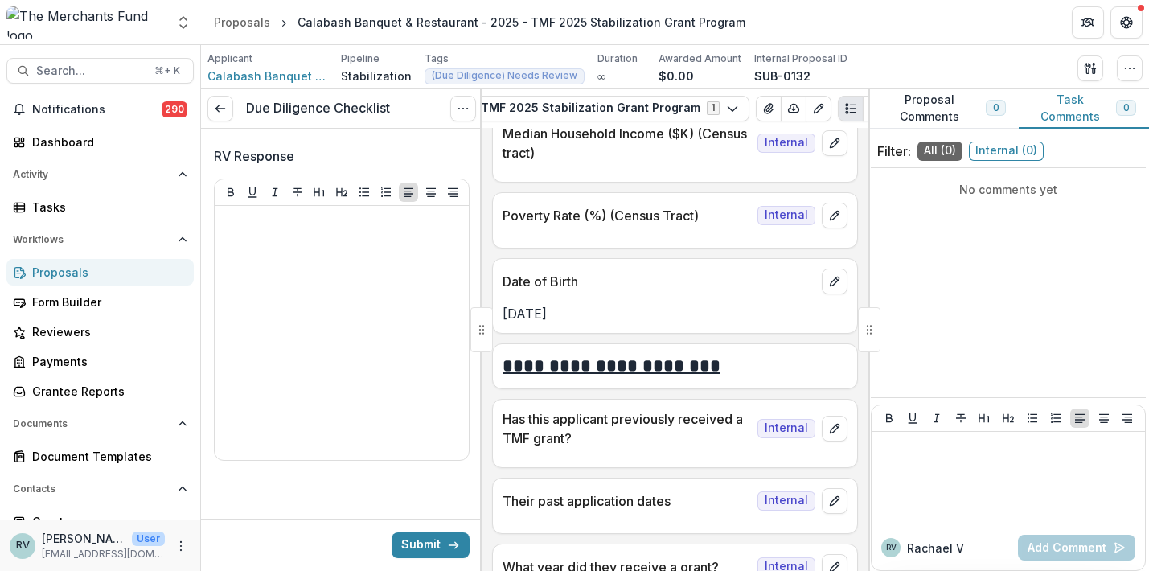
scroll to position [4385, 0]
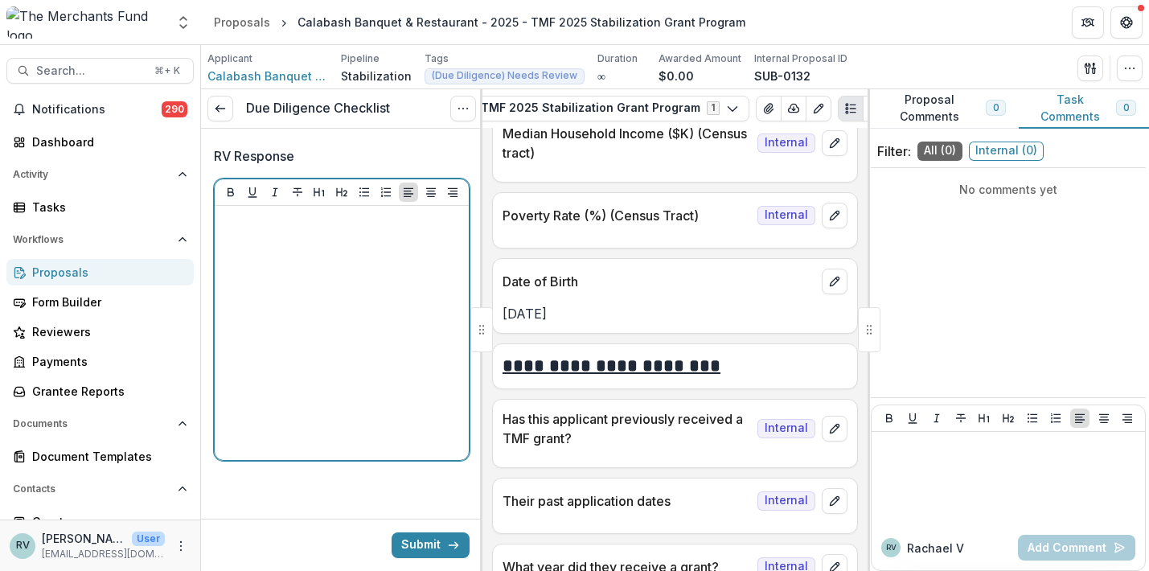
click at [364, 413] on div at bounding box center [341, 332] width 241 height 241
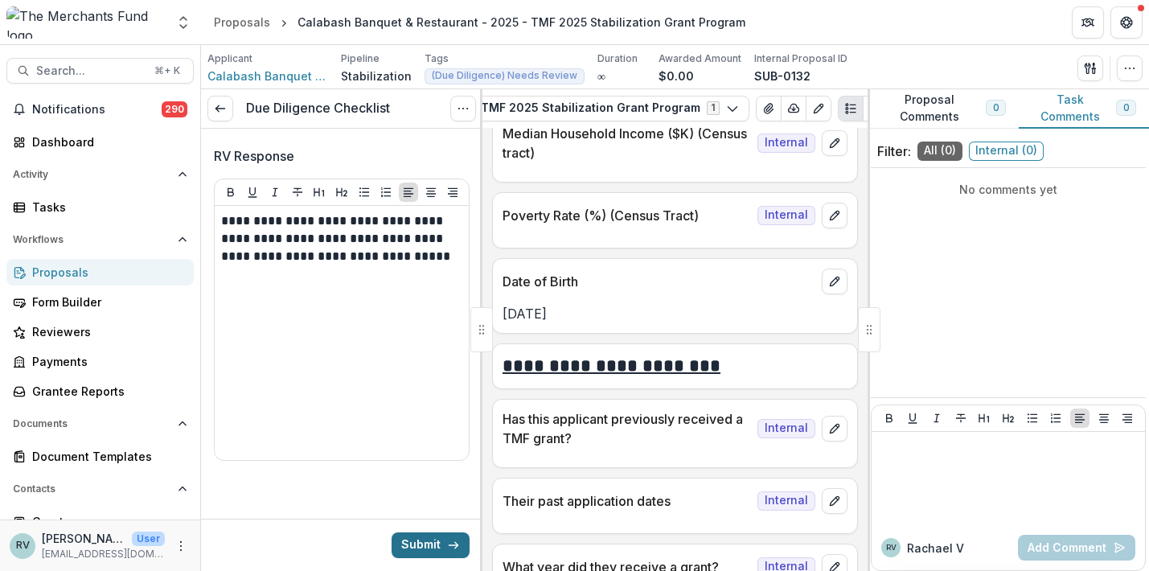
click at [426, 545] on button "Submit" at bounding box center [431, 545] width 78 height 26
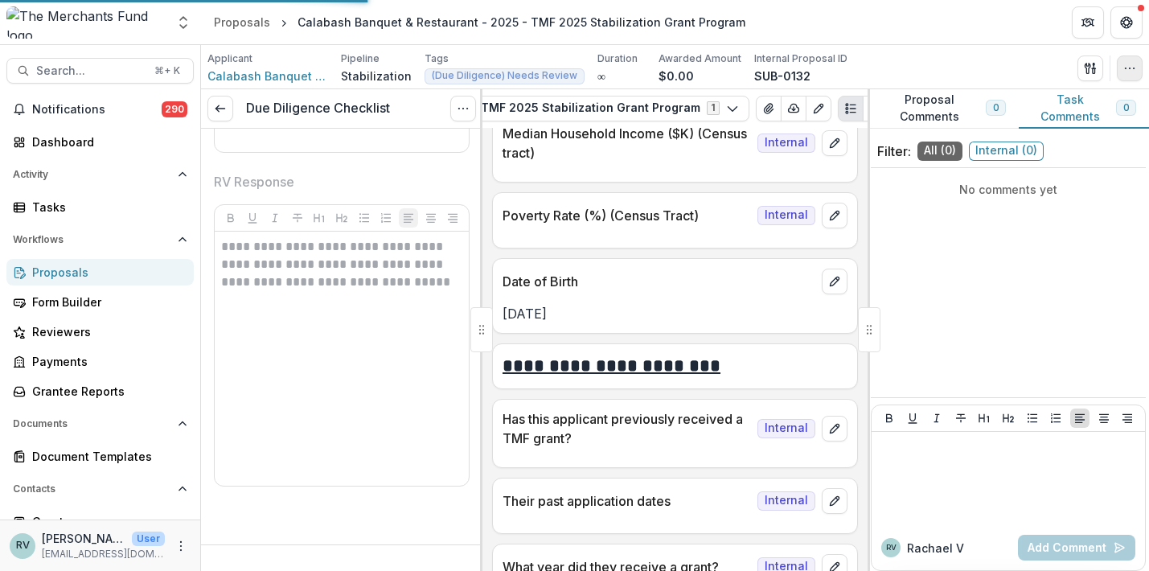
scroll to position [3989, 0]
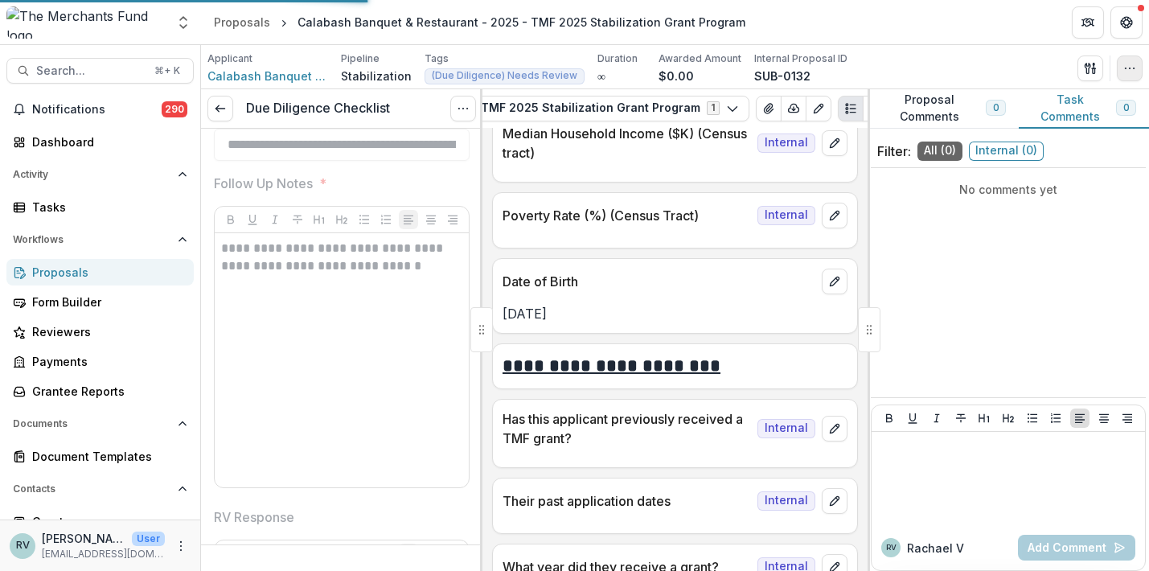
click at [1131, 62] on icon "button" at bounding box center [1130, 68] width 13 height 13
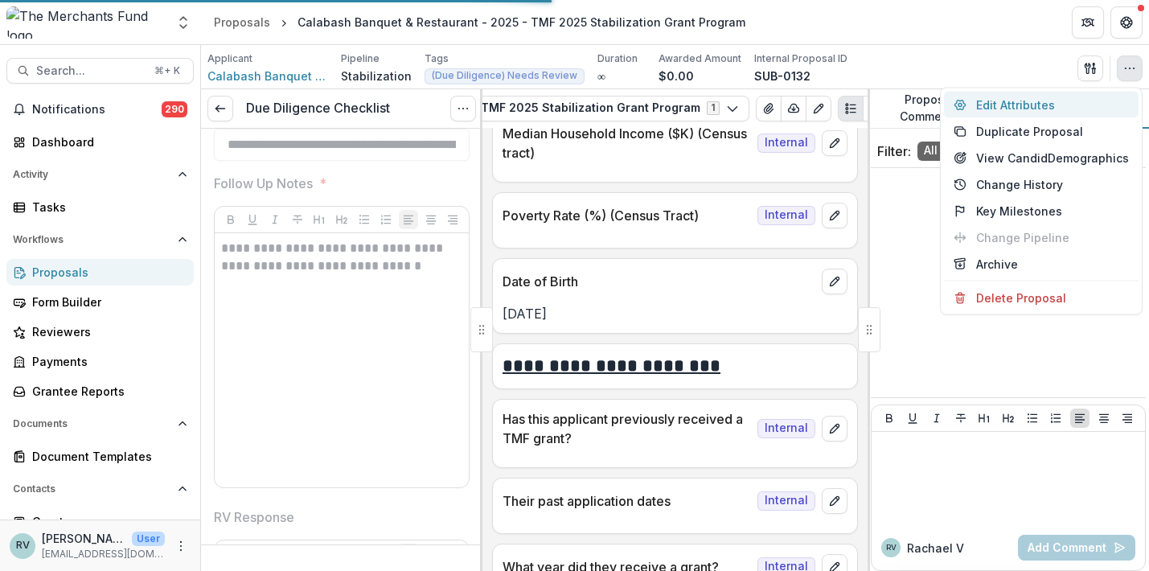
click at [1047, 105] on button "Edit Attributes" at bounding box center [1041, 105] width 195 height 27
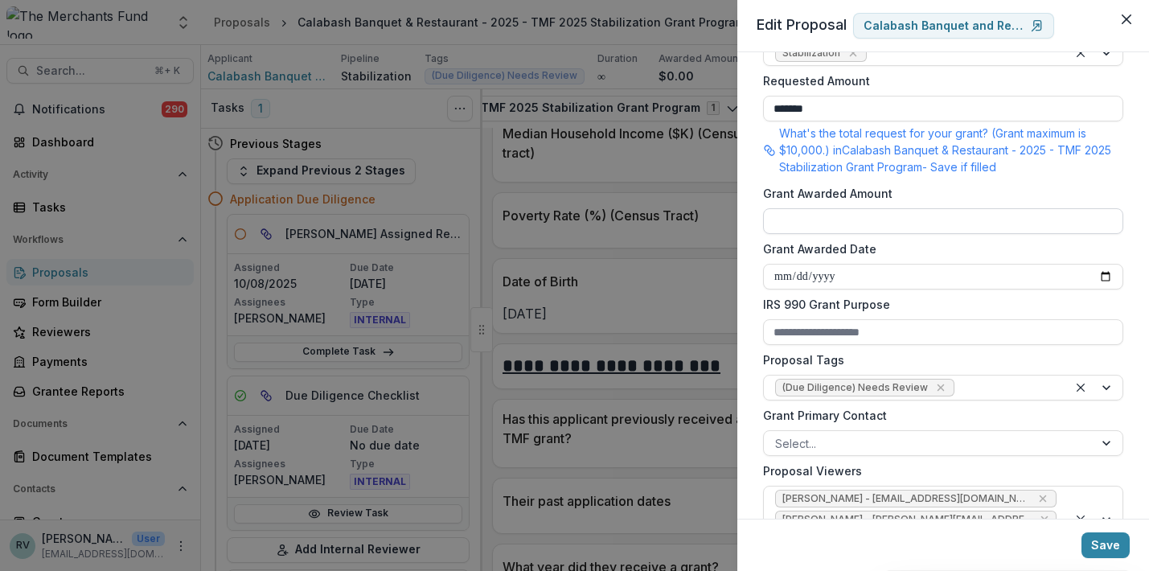
scroll to position [368, 0]
click at [937, 386] on icon "Remove (Due Diligence) Needs Review" at bounding box center [940, 387] width 7 height 7
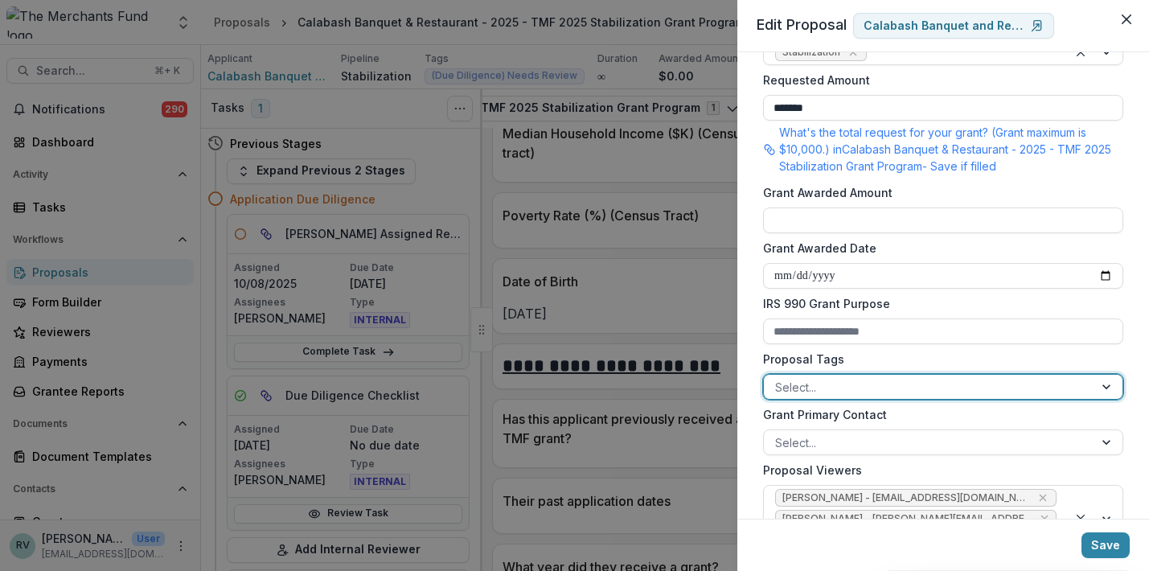
click at [991, 387] on div at bounding box center [928, 387] width 307 height 20
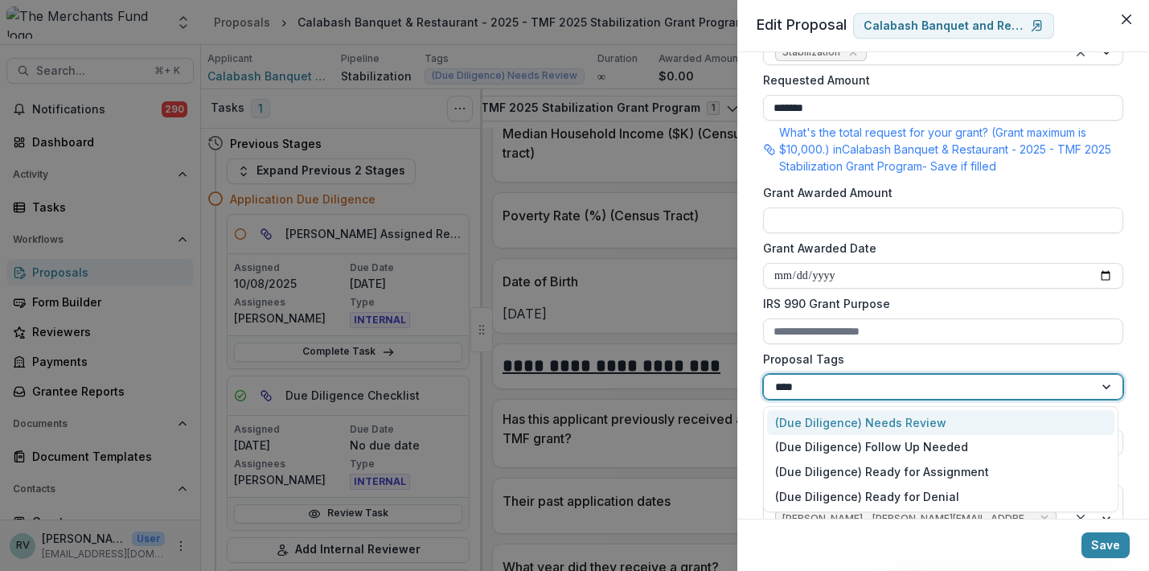
type input "*****"
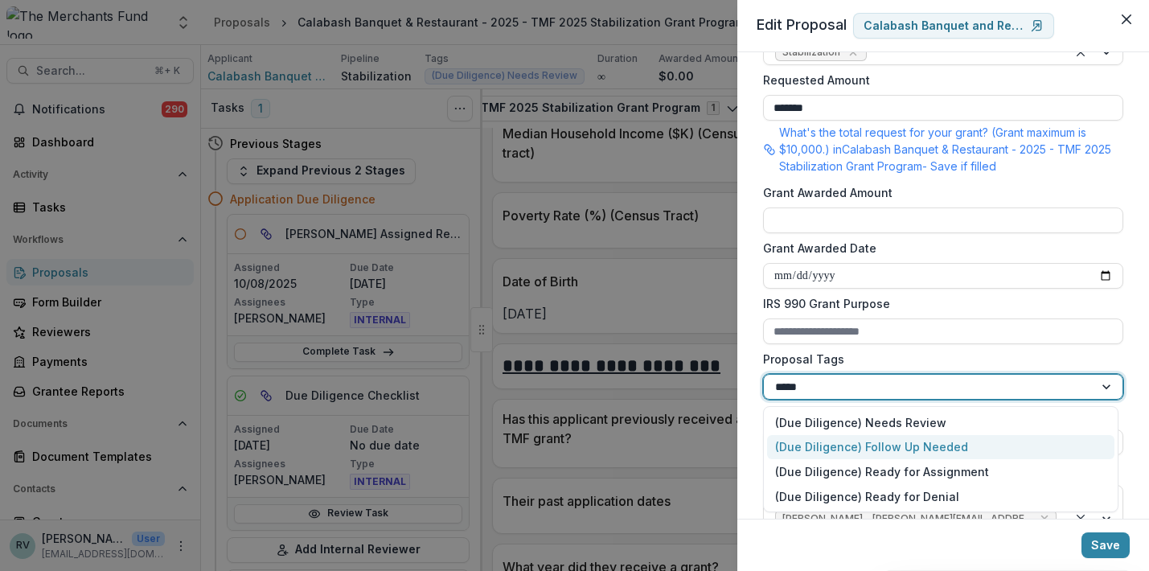
click at [955, 450] on div "(Due Diligence) Follow Up Needed" at bounding box center [940, 447] width 347 height 25
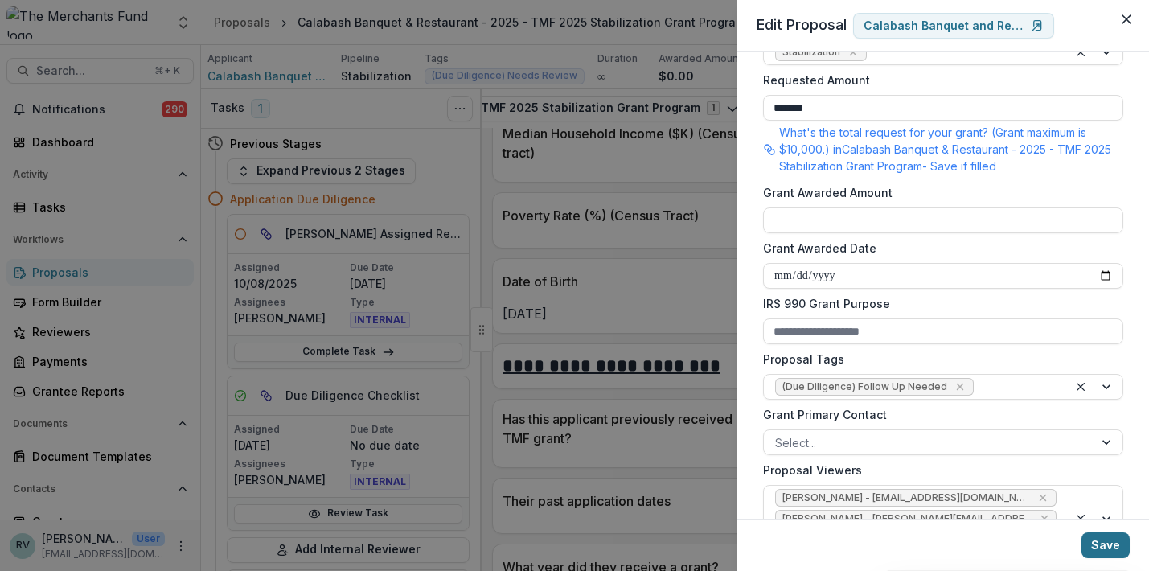
click at [1104, 549] on button "Save" at bounding box center [1106, 545] width 48 height 26
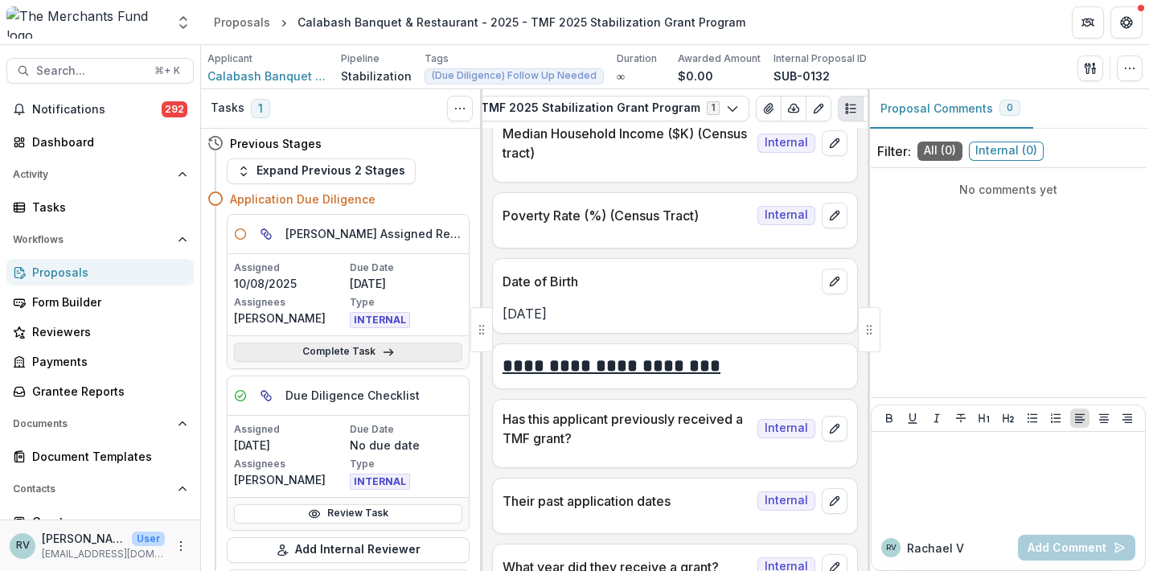
click at [344, 352] on link "Complete Task" at bounding box center [348, 352] width 228 height 19
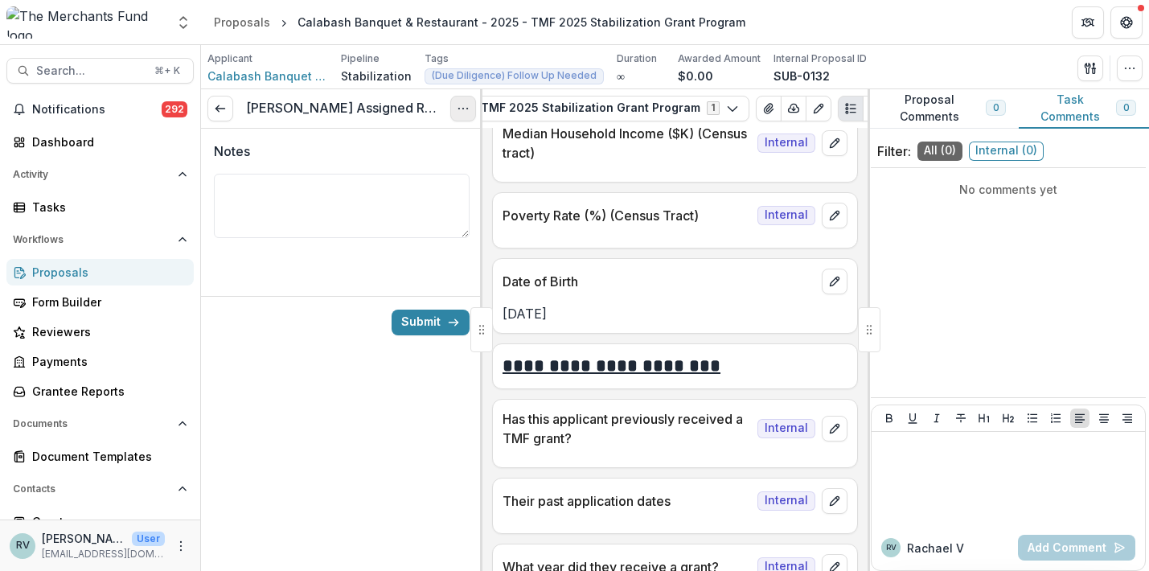
click at [463, 109] on circle "Options" at bounding box center [463, 108] width 1 height 1
click at [407, 181] on button "Cancel Task" at bounding box center [386, 179] width 172 height 27
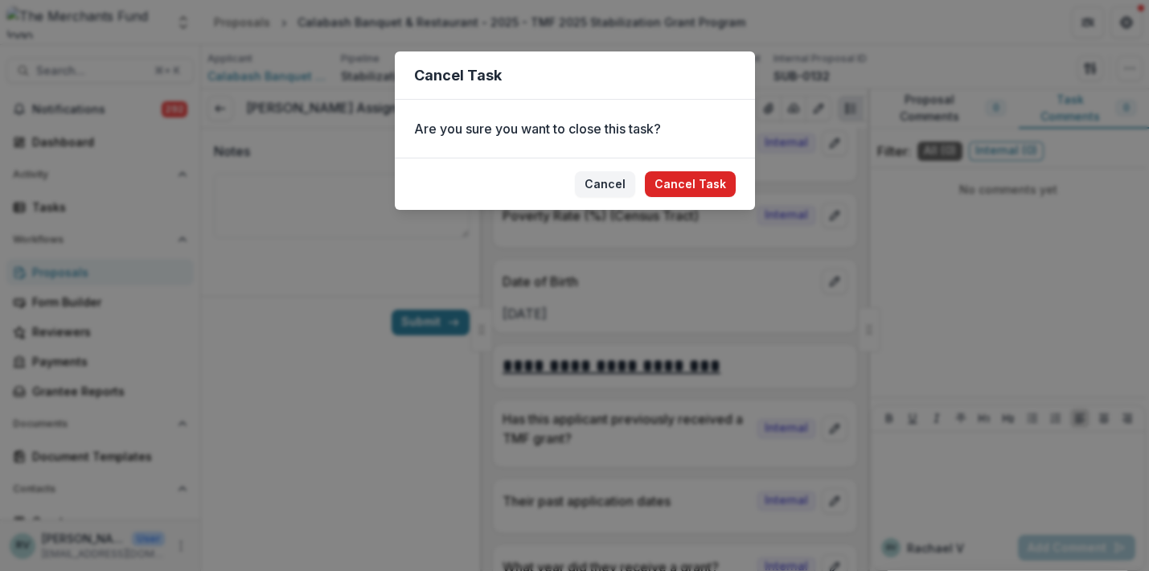
click at [689, 175] on button "Cancel Task" at bounding box center [690, 184] width 91 height 26
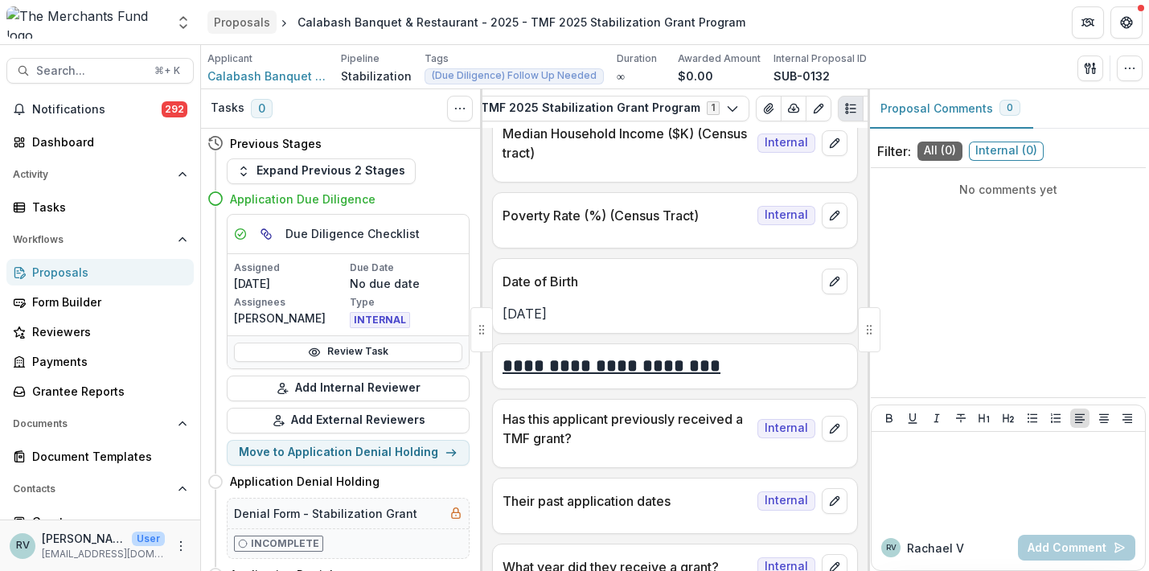
click at [249, 23] on div "Proposals" at bounding box center [242, 22] width 56 height 17
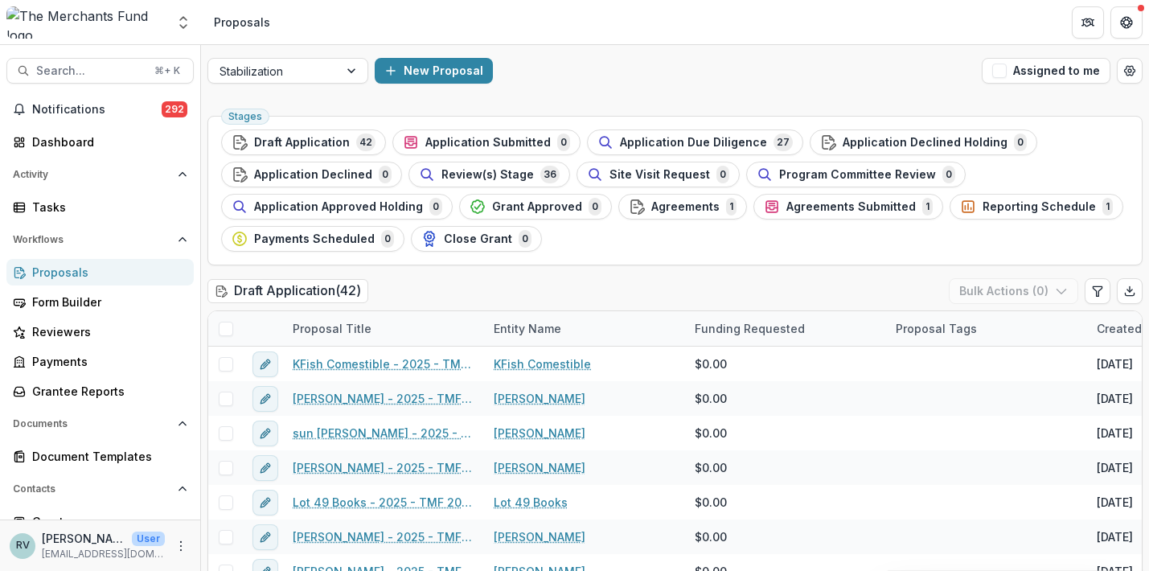
drag, startPoint x: 682, startPoint y: 146, endPoint x: 748, endPoint y: 78, distance: 94.4
click at [682, 146] on span "Application Due Diligence" at bounding box center [693, 143] width 147 height 14
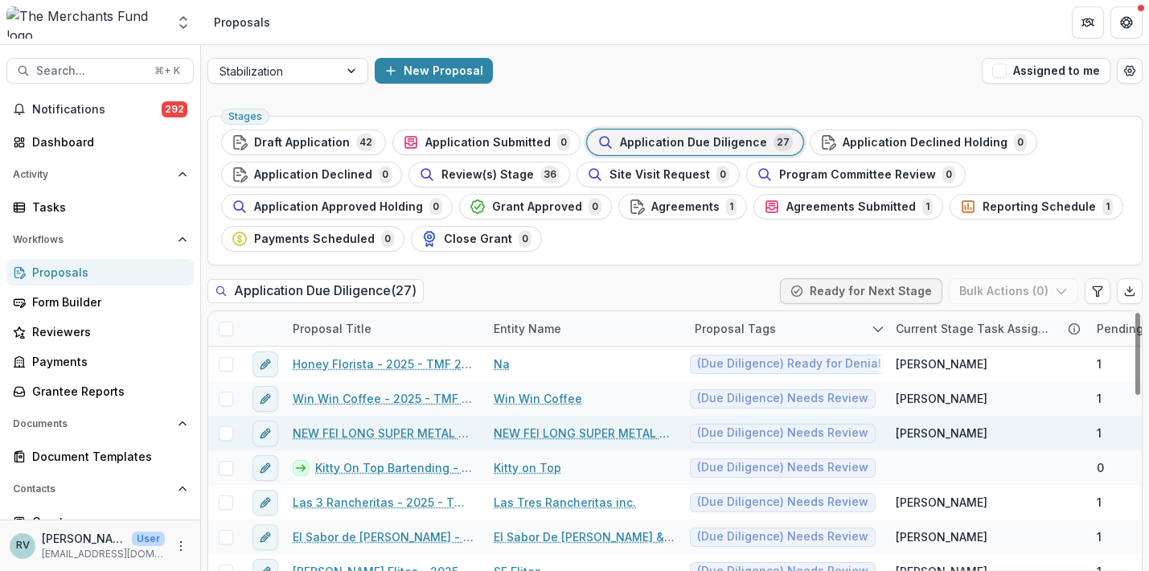
click at [438, 434] on link "NEW FEI LONG SUPER METAL LLC - 2025 - TMF 2025 Stabilization Grant Program" at bounding box center [384, 433] width 182 height 17
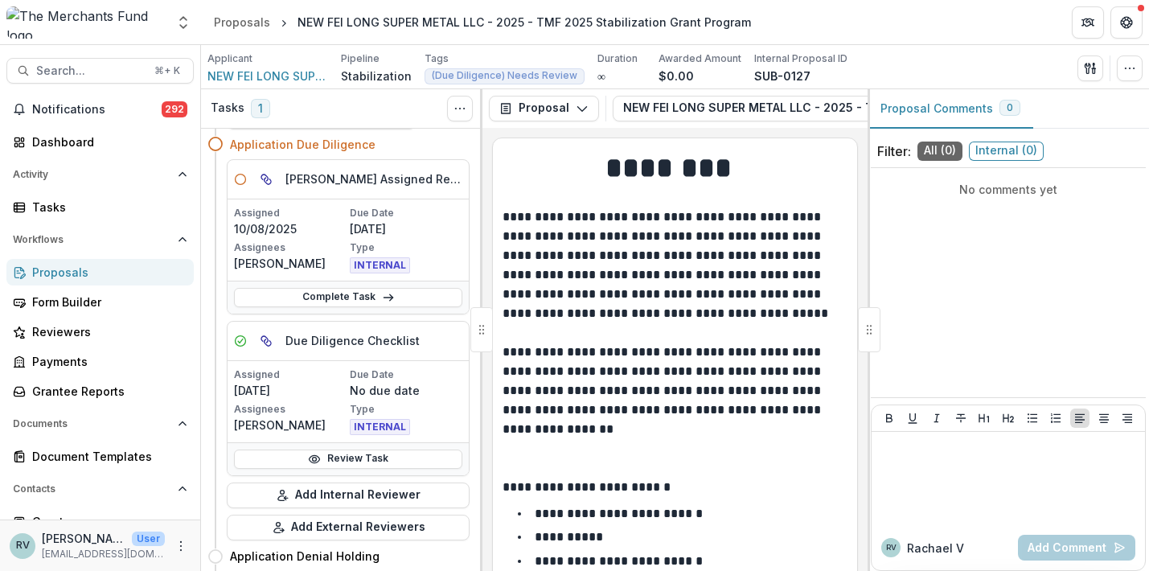
scroll to position [68, 0]
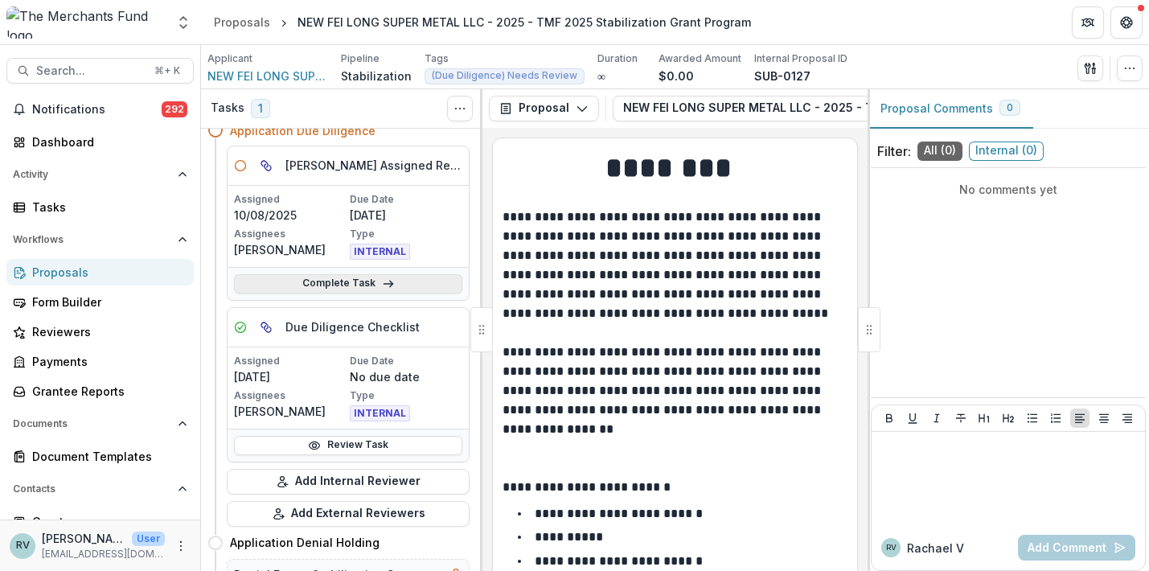
click at [387, 284] on line at bounding box center [388, 284] width 9 height 0
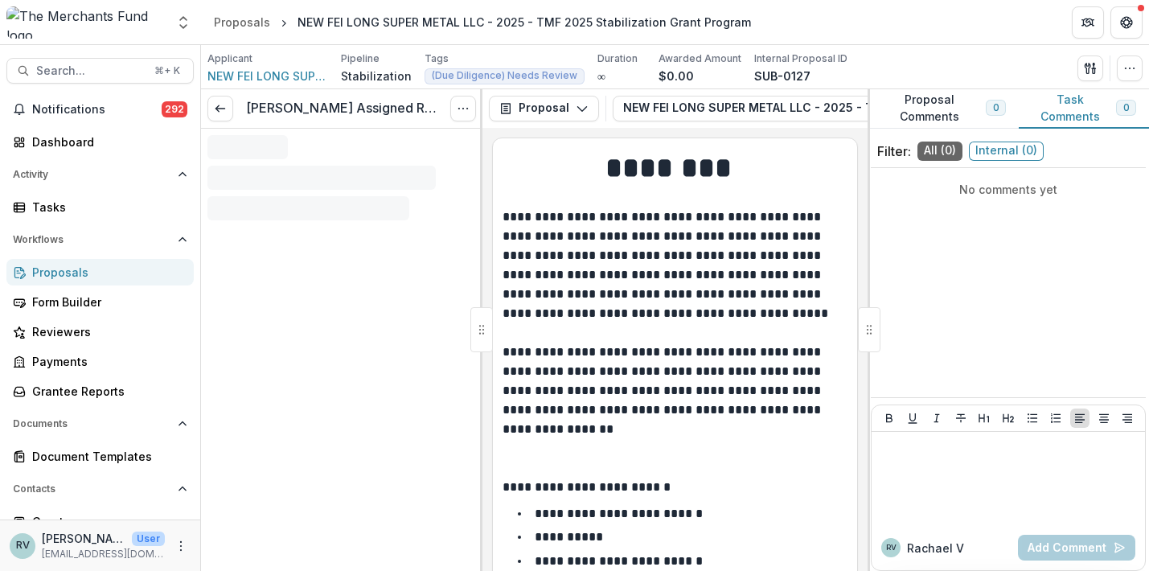
click at [463, 109] on icon "Options" at bounding box center [463, 108] width 13 height 13
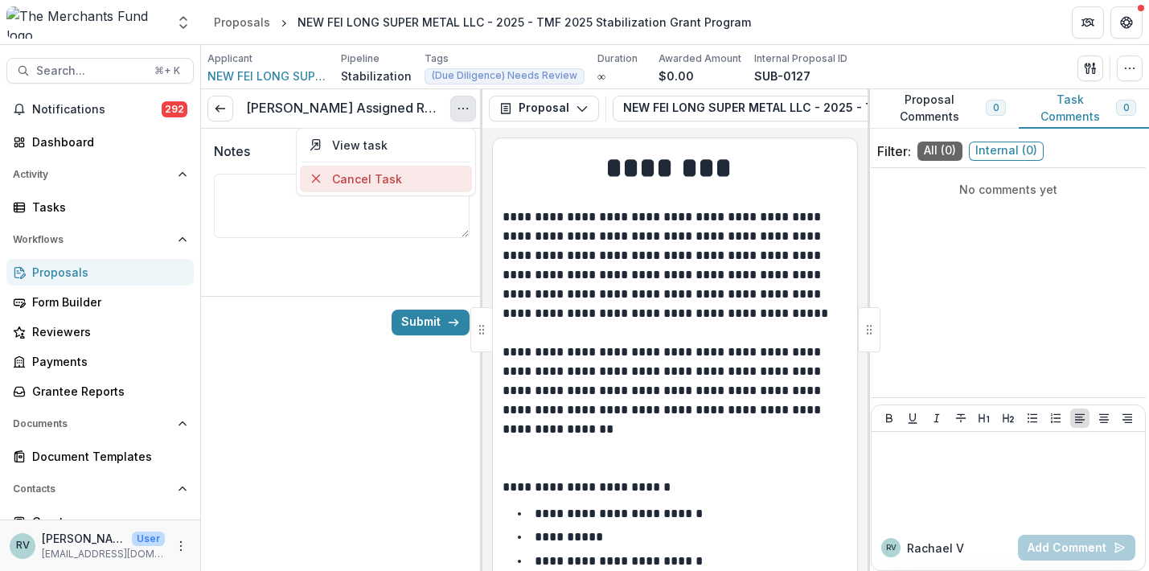
click at [428, 177] on button "Cancel Task" at bounding box center [386, 179] width 172 height 27
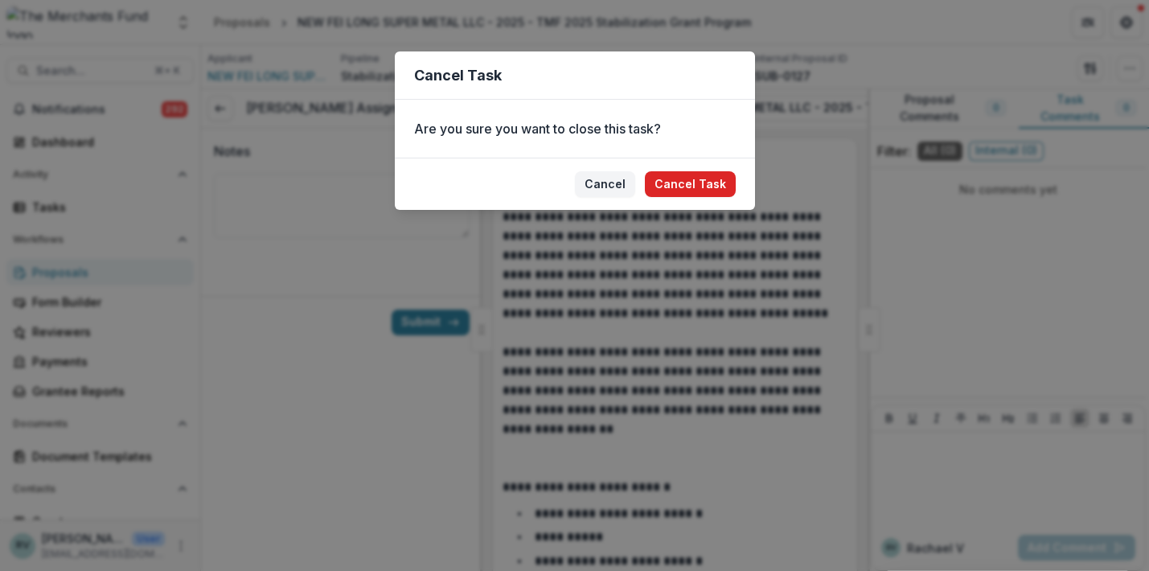
click at [666, 183] on button "Cancel Task" at bounding box center [690, 184] width 91 height 26
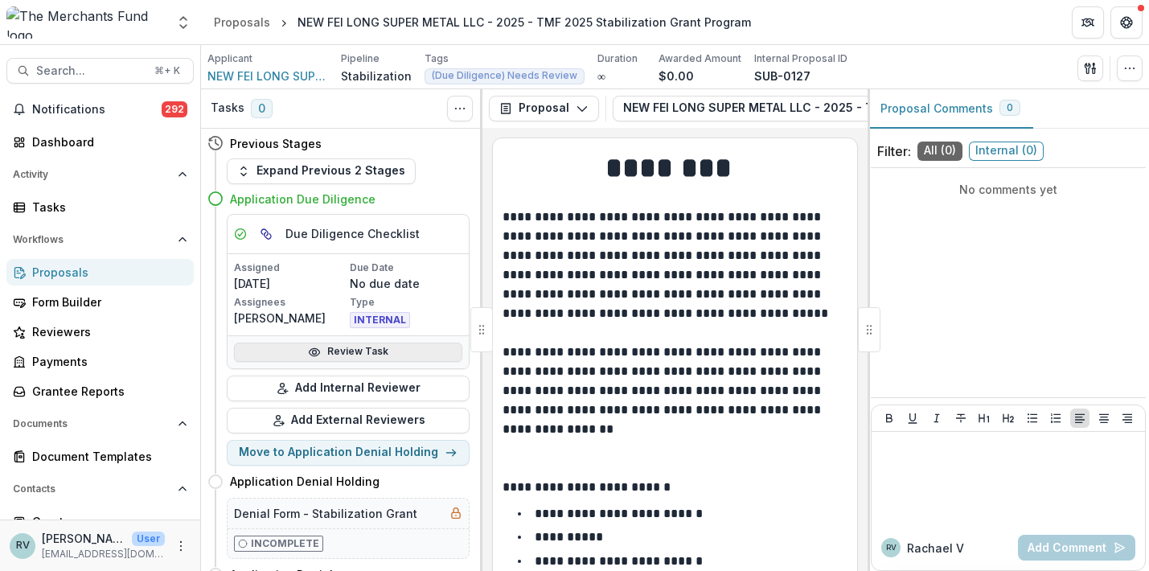
click at [323, 351] on link "Review Task" at bounding box center [348, 352] width 228 height 19
click at [360, 343] on link "Review Task" at bounding box center [348, 352] width 228 height 19
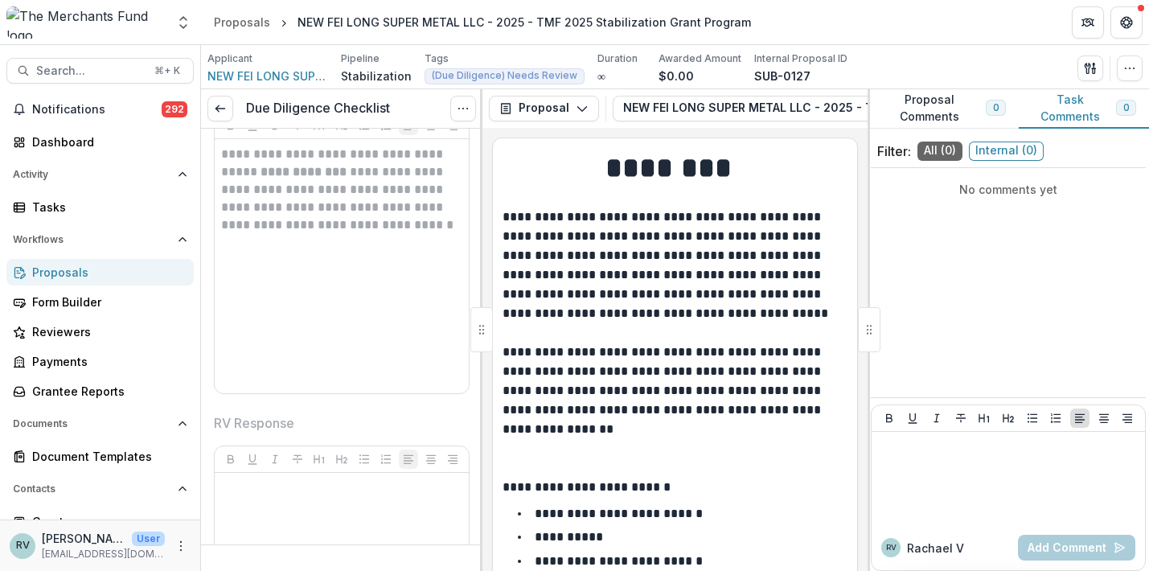
scroll to position [4157, 0]
click at [467, 108] on icon "Options" at bounding box center [463, 108] width 13 height 13
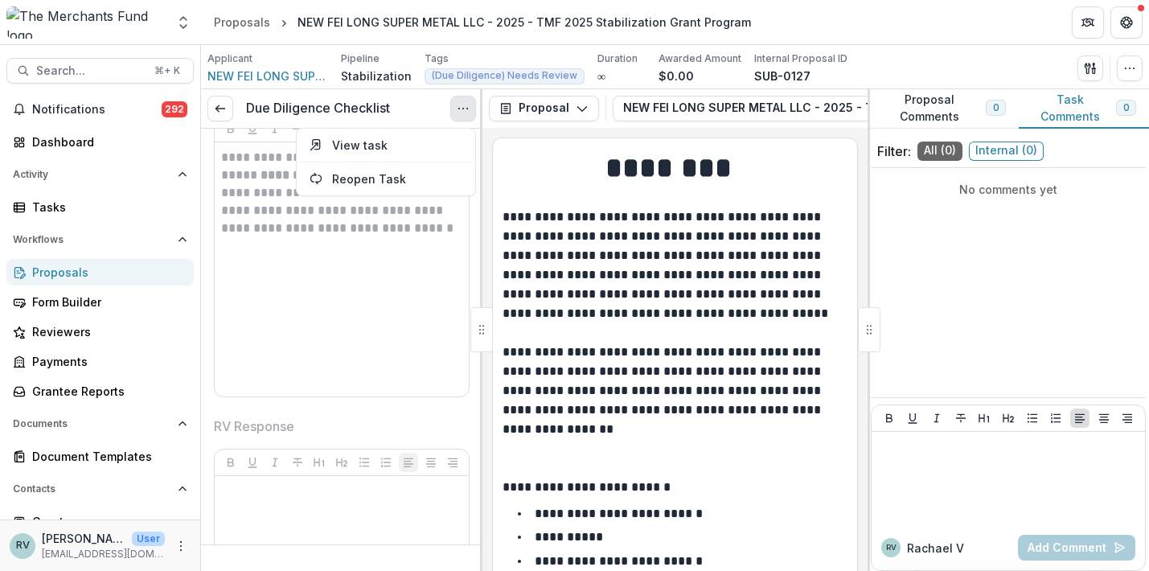
click at [368, 237] on p "**********" at bounding box center [339, 193] width 236 height 88
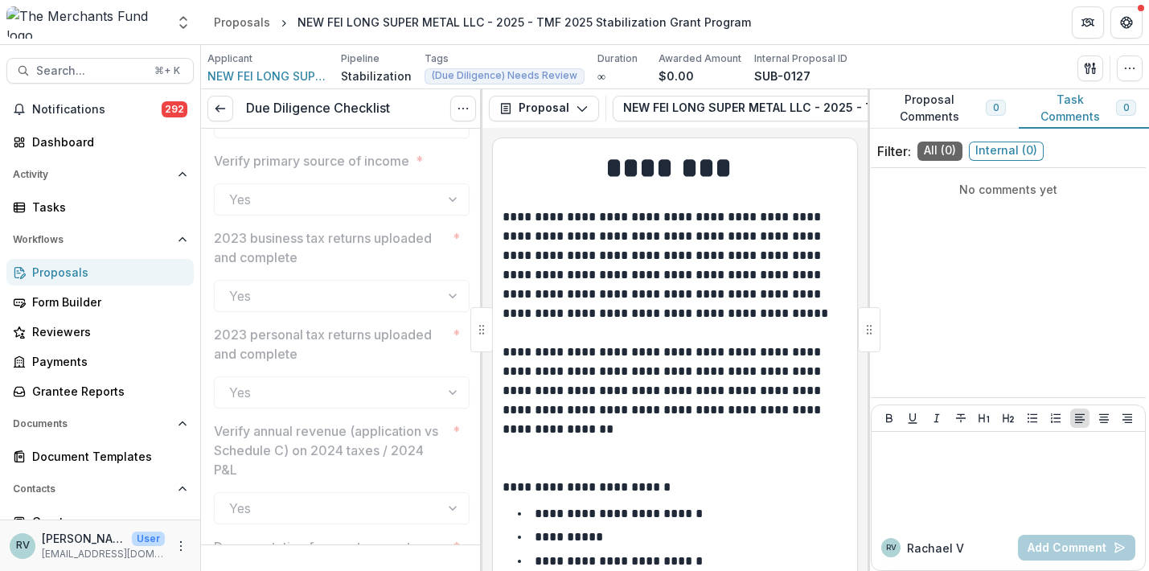
scroll to position [2816, 0]
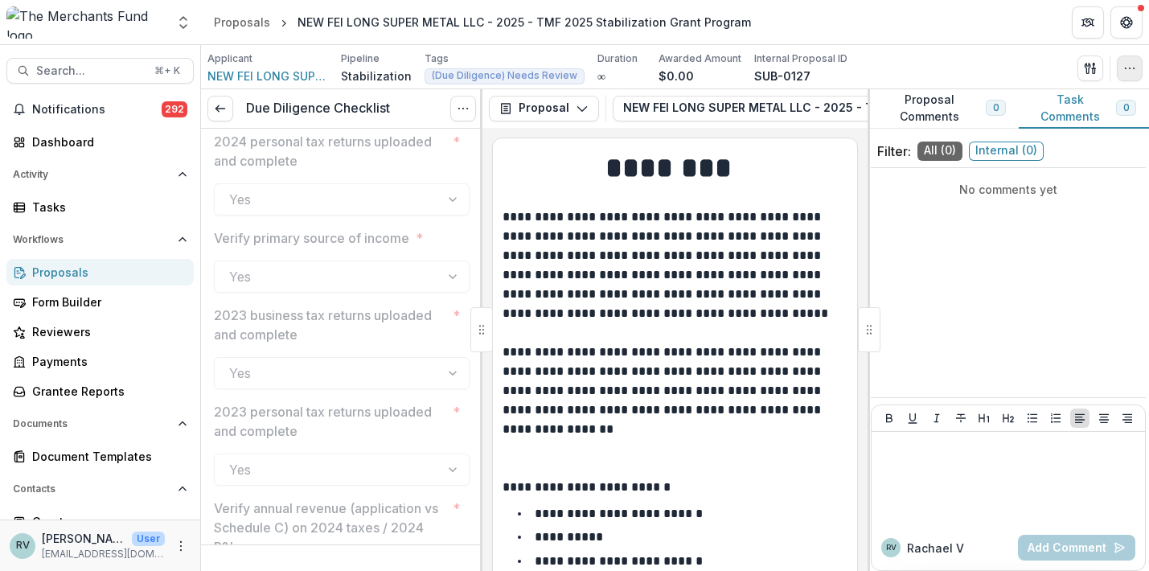
click at [1137, 73] on button "button" at bounding box center [1130, 69] width 26 height 26
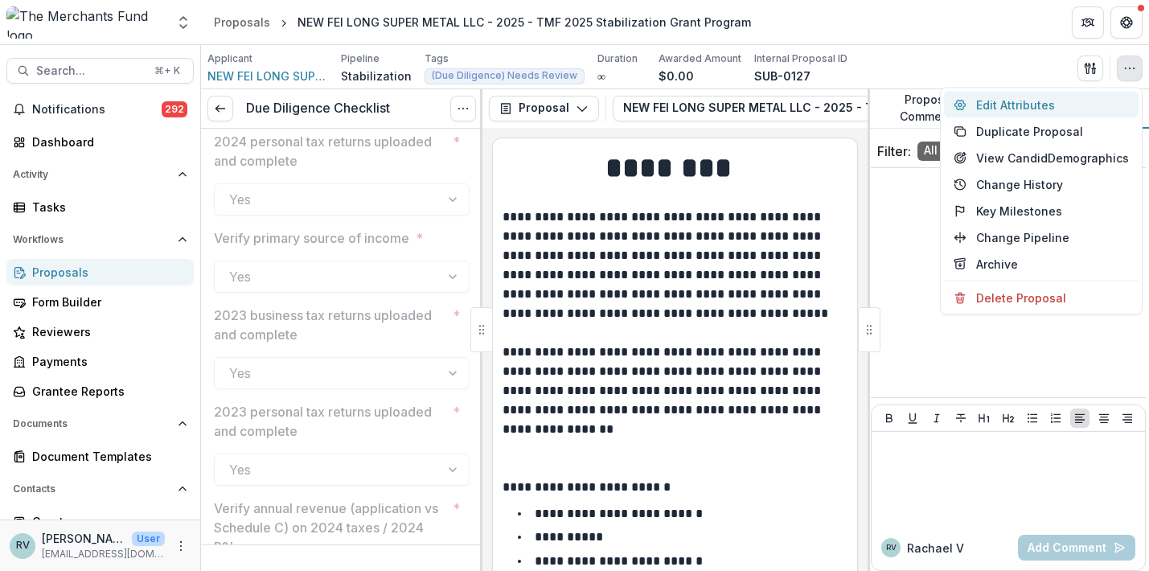
click at [1046, 101] on button "Edit Attributes" at bounding box center [1041, 105] width 195 height 27
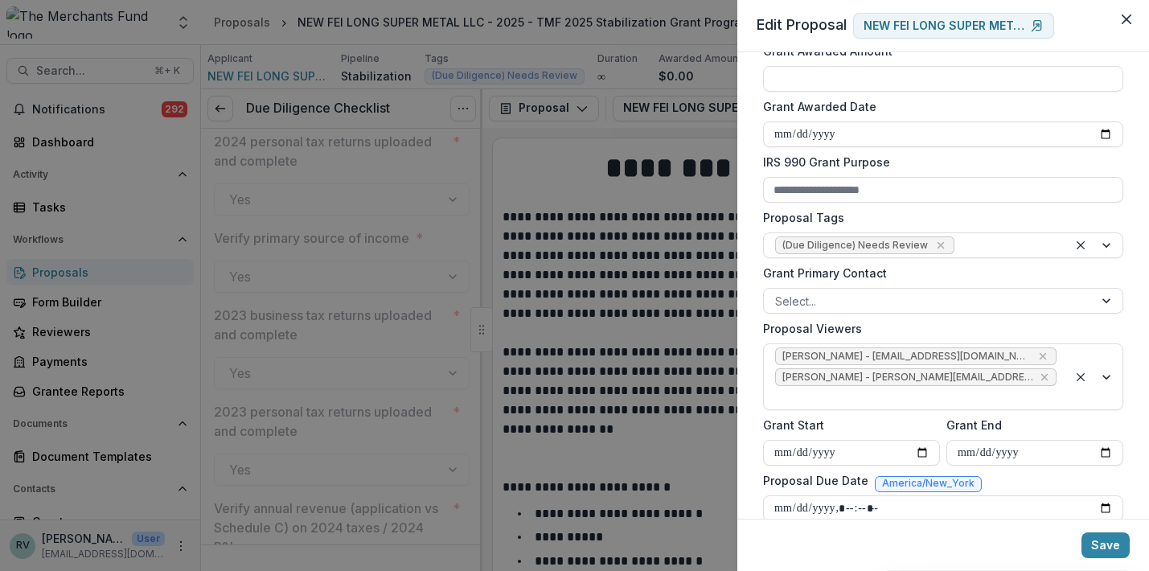
scroll to position [511, 0]
click at [935, 241] on icon "Remove (Due Diligence) Needs Review" at bounding box center [941, 243] width 13 height 13
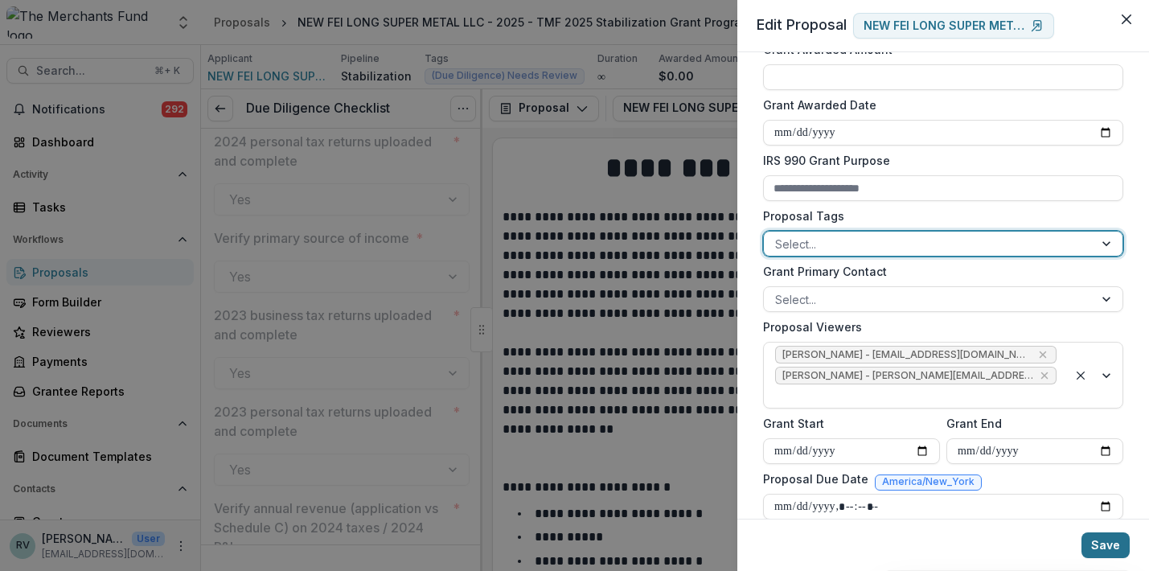
click at [1097, 541] on button "Save" at bounding box center [1106, 545] width 48 height 26
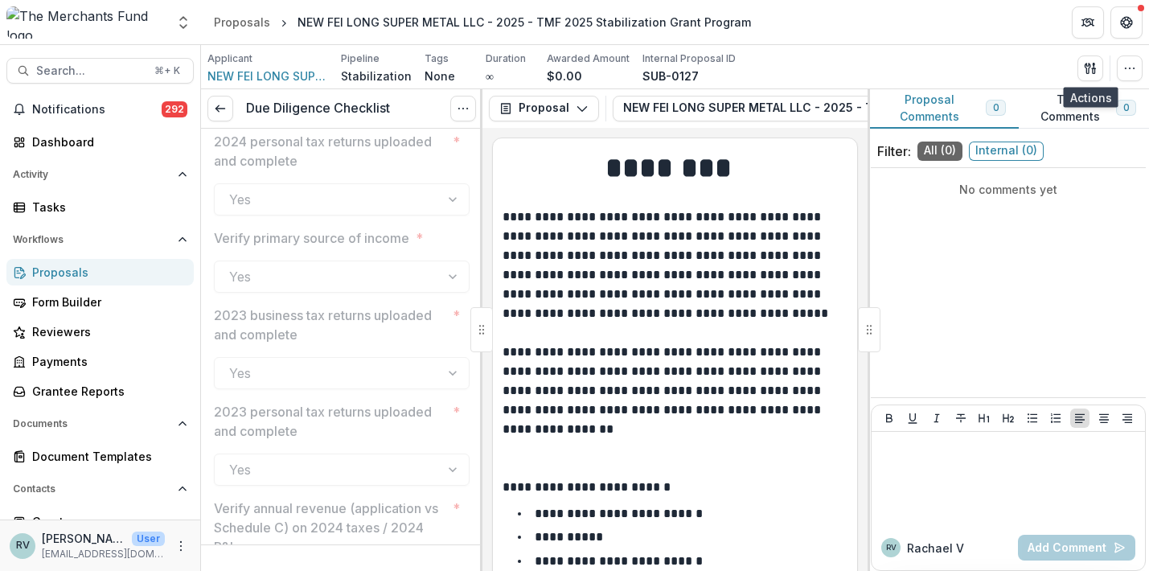
click at [931, 108] on button "Proposal Comments 0" at bounding box center [943, 108] width 151 height 39
click at [920, 103] on button "Proposal Comments 0" at bounding box center [943, 108] width 151 height 39
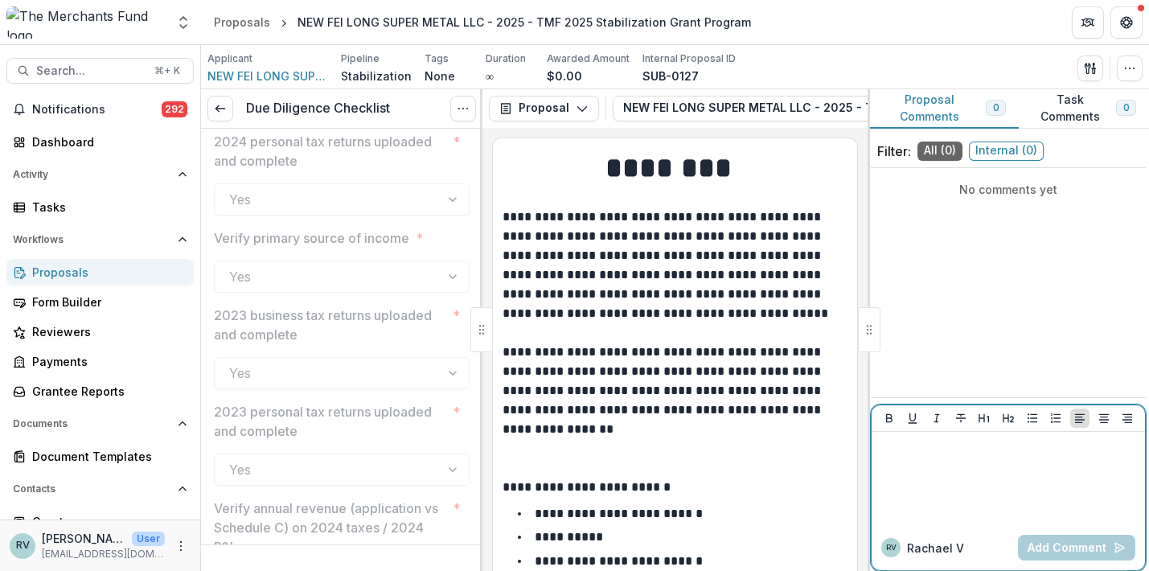
click at [923, 467] on div at bounding box center [1008, 478] width 261 height 80
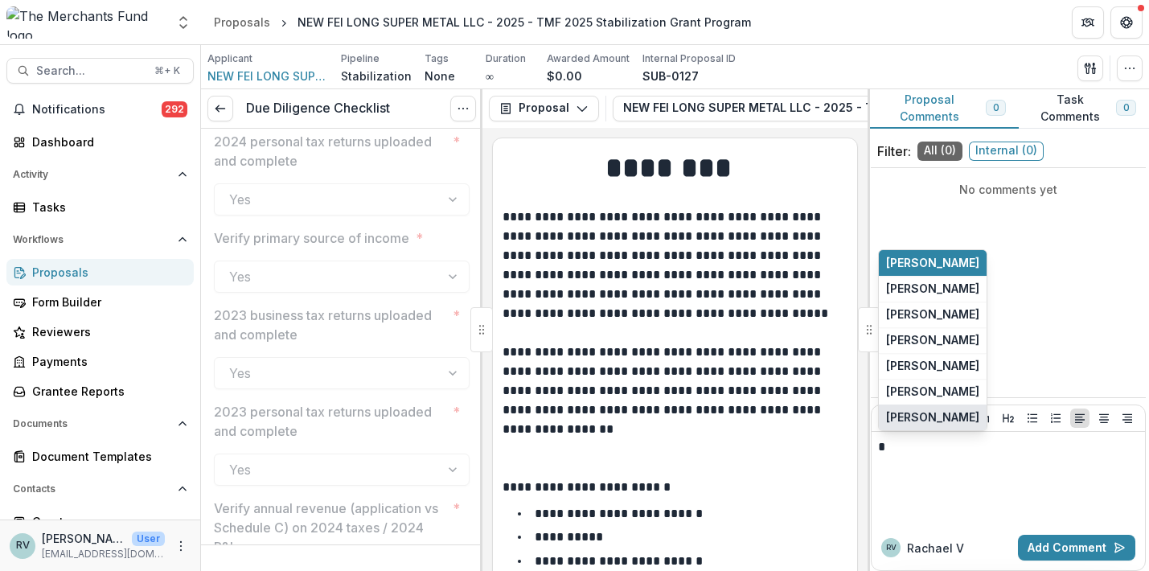
click at [937, 421] on button "Miao Liu" at bounding box center [933, 418] width 108 height 26
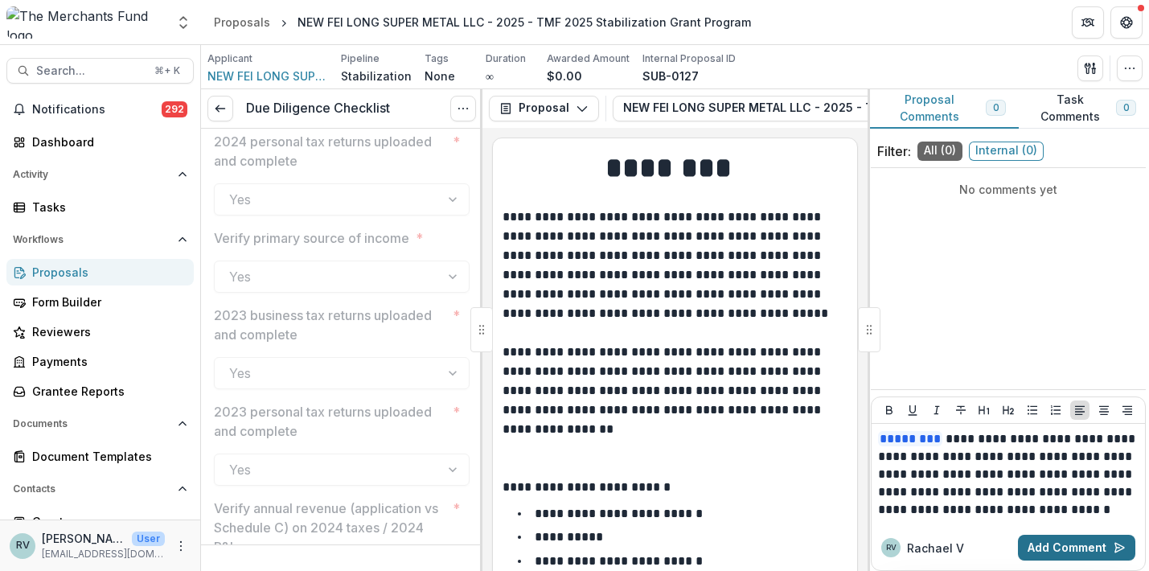
click at [1062, 548] on button "Add Comment" at bounding box center [1076, 548] width 117 height 26
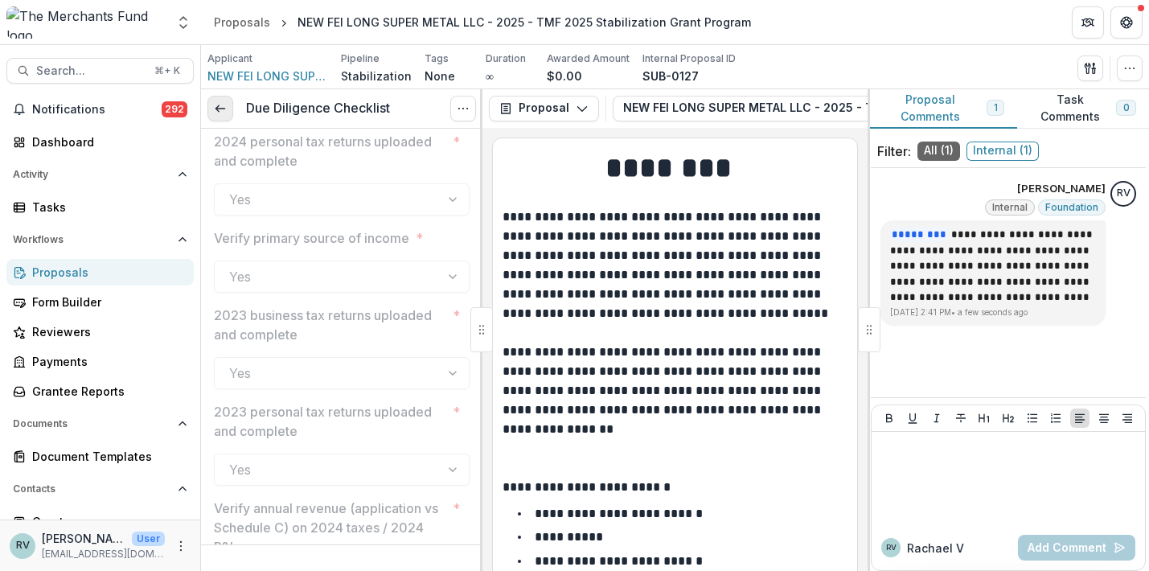
click at [224, 111] on icon at bounding box center [220, 108] width 13 height 13
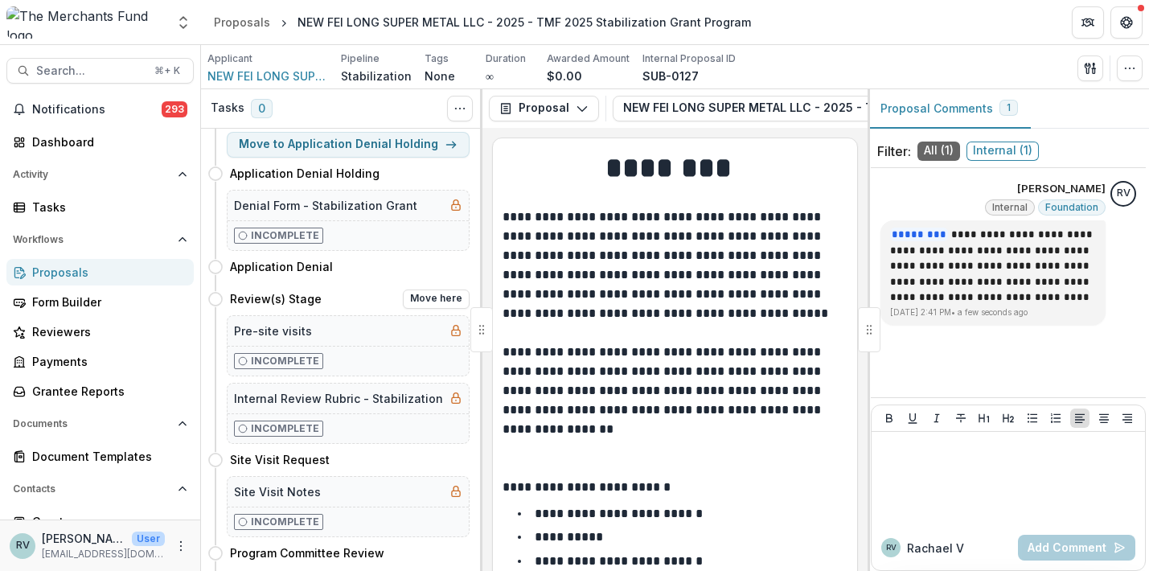
scroll to position [310, 0]
click at [435, 303] on button "Move here" at bounding box center [436, 297] width 67 height 19
select select "**********"
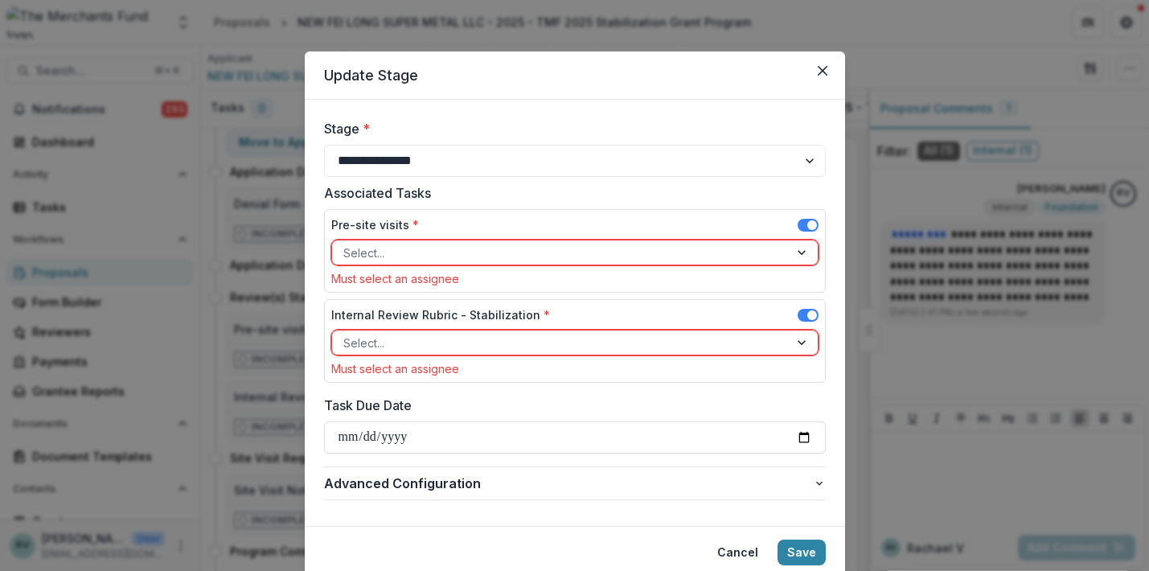
click at [442, 249] on div at bounding box center [560, 253] width 434 height 20
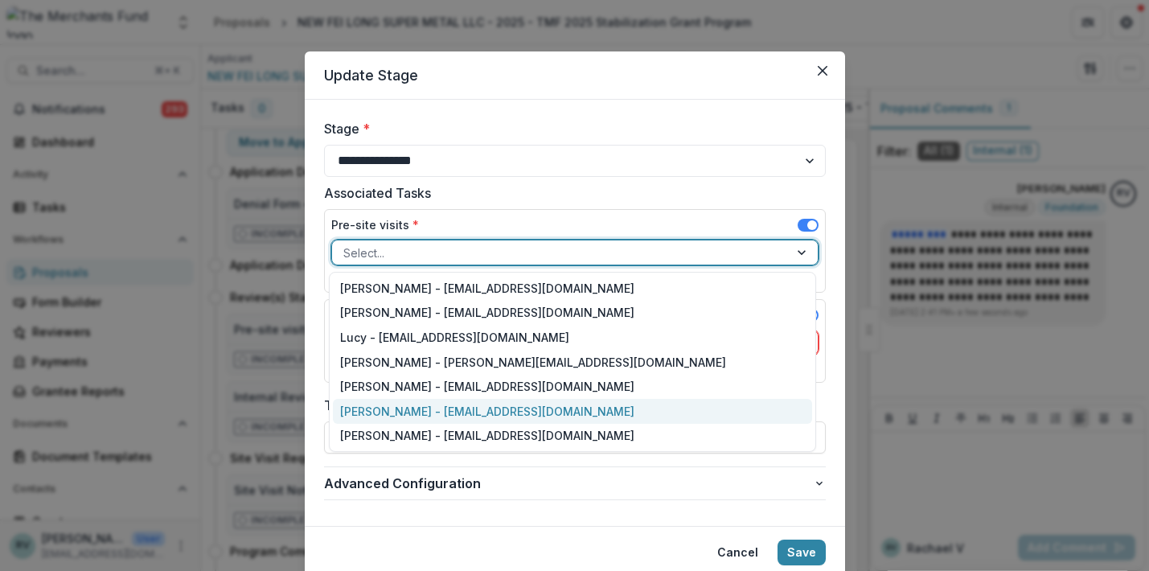
click at [417, 415] on div "George Pitsakis - coach@merchantsfund.org" at bounding box center [572, 411] width 479 height 25
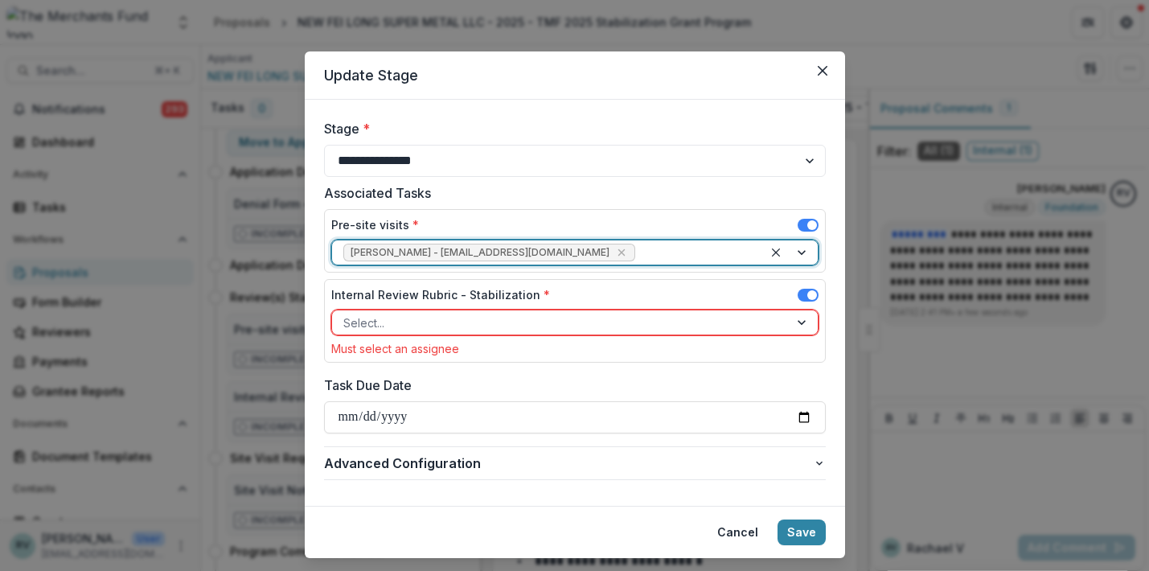
click at [421, 331] on div at bounding box center [560, 323] width 434 height 20
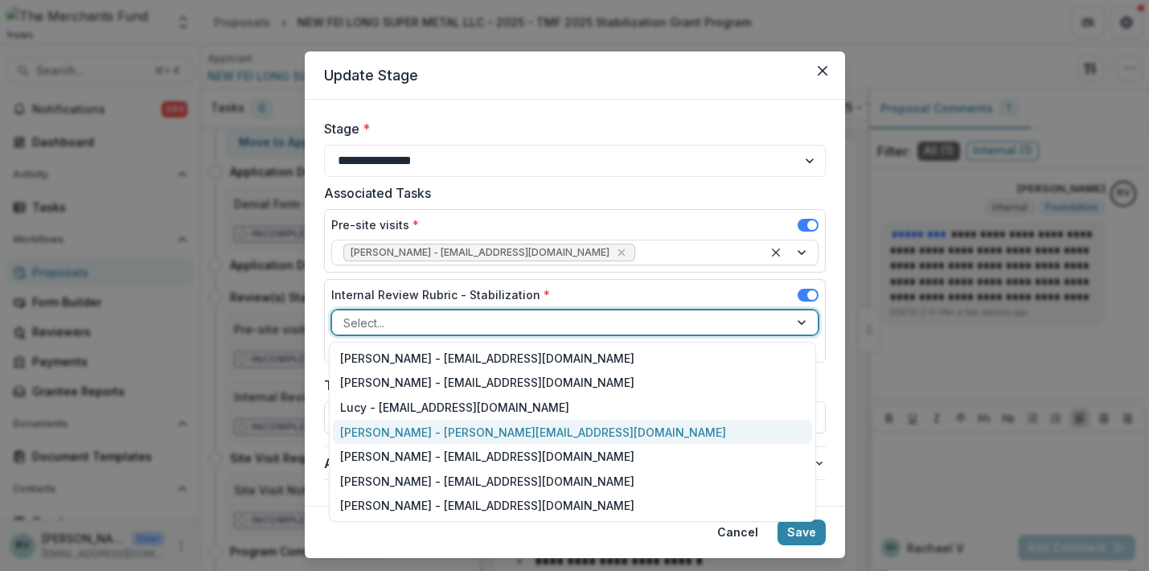
click at [432, 426] on div "Rachael Viscidy - rachael@merchantsfund.org" at bounding box center [572, 432] width 479 height 25
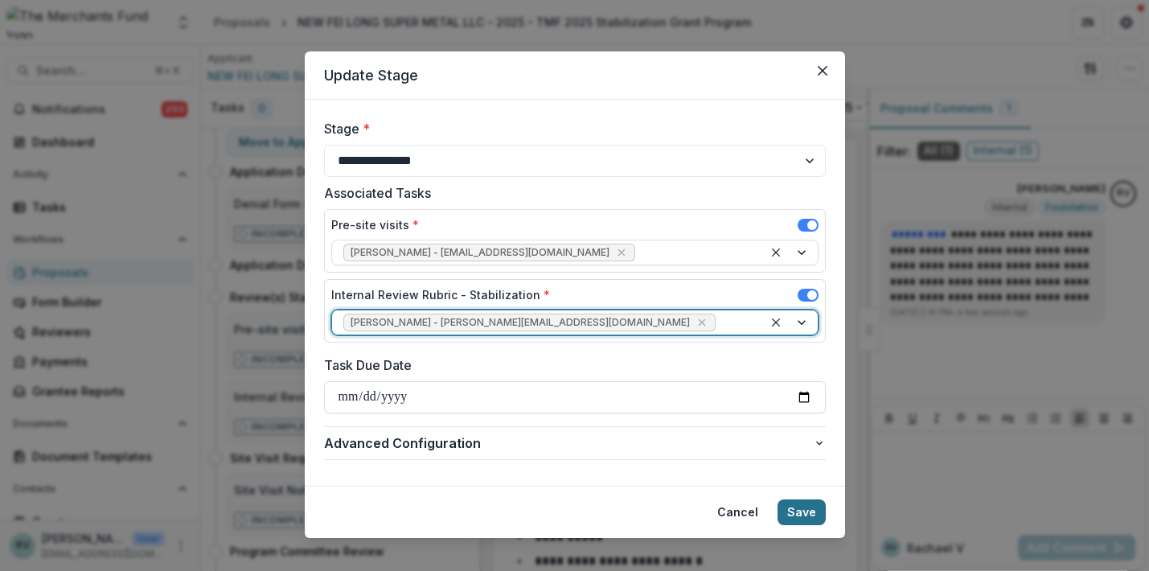
click at [793, 504] on button "Save" at bounding box center [802, 513] width 48 height 26
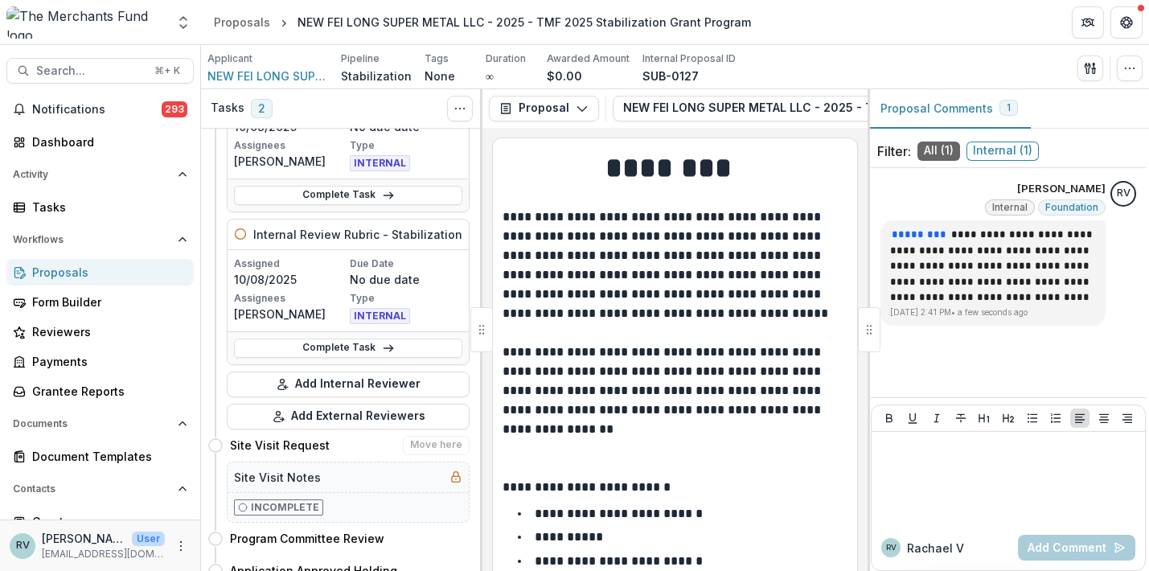
scroll to position [142, 0]
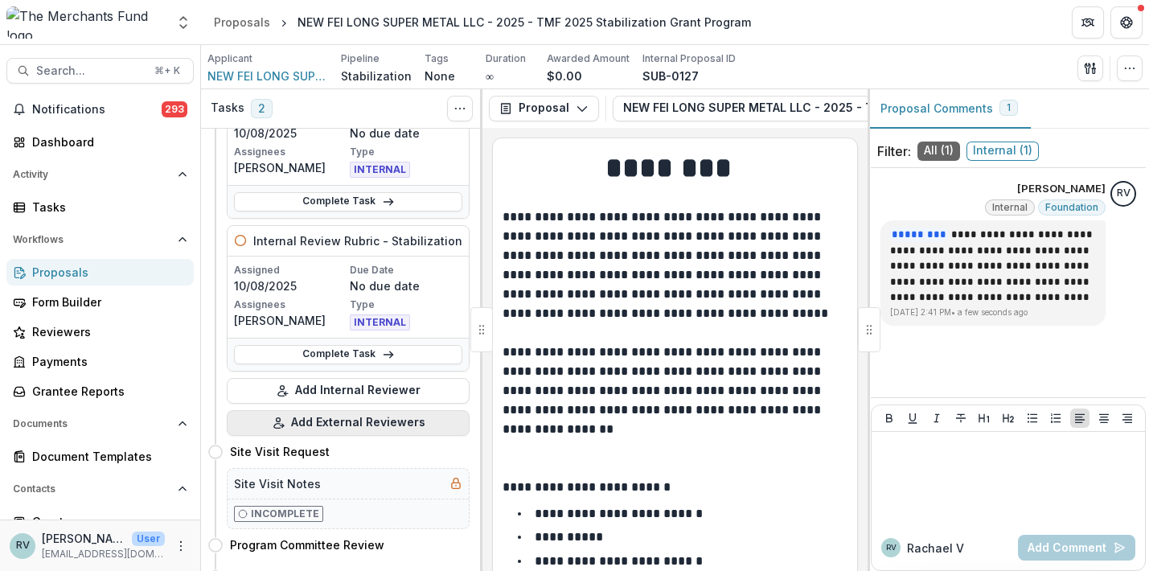
click at [370, 420] on button "Add External Reviewers" at bounding box center [348, 423] width 243 height 26
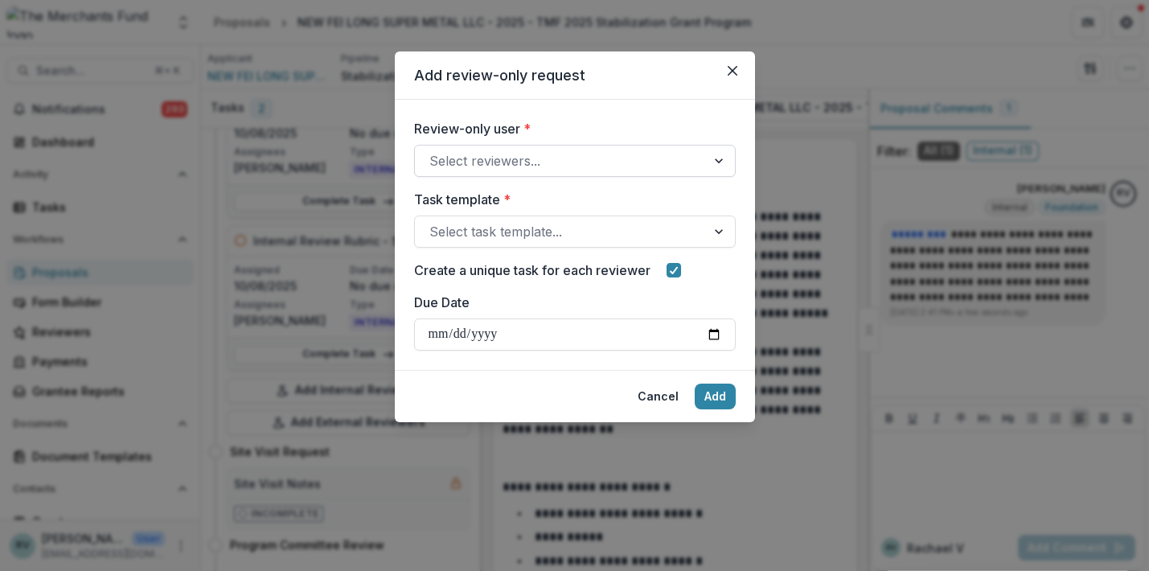
click at [511, 165] on div "Select reviewers..." at bounding box center [561, 160] width 262 height 19
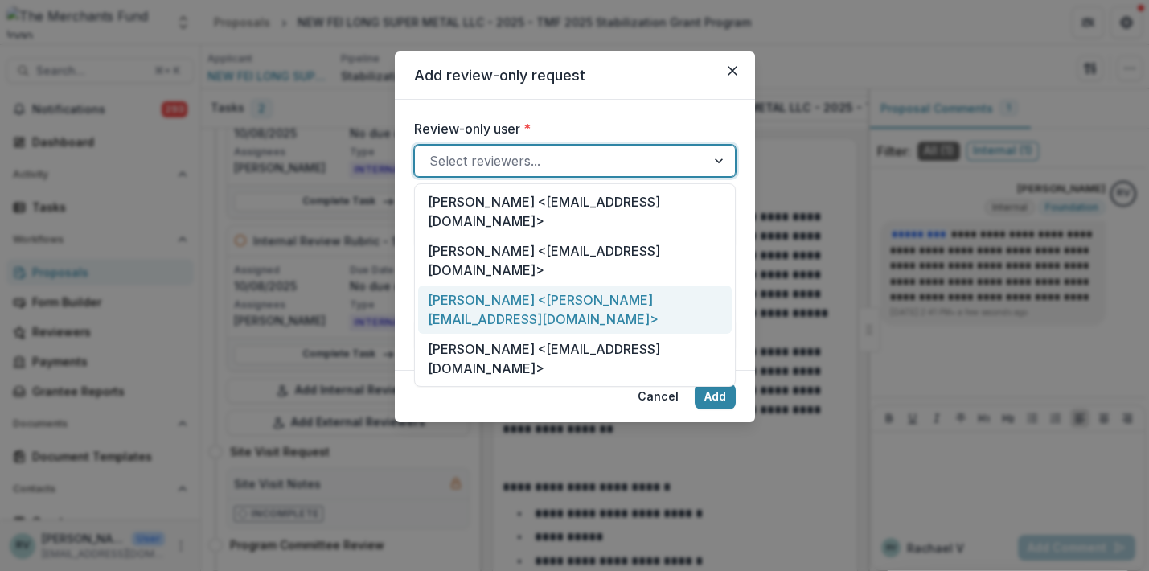
click at [484, 286] on div "Shawn Nesbit <shawn@thegoodkarmacafe.com>" at bounding box center [575, 310] width 314 height 49
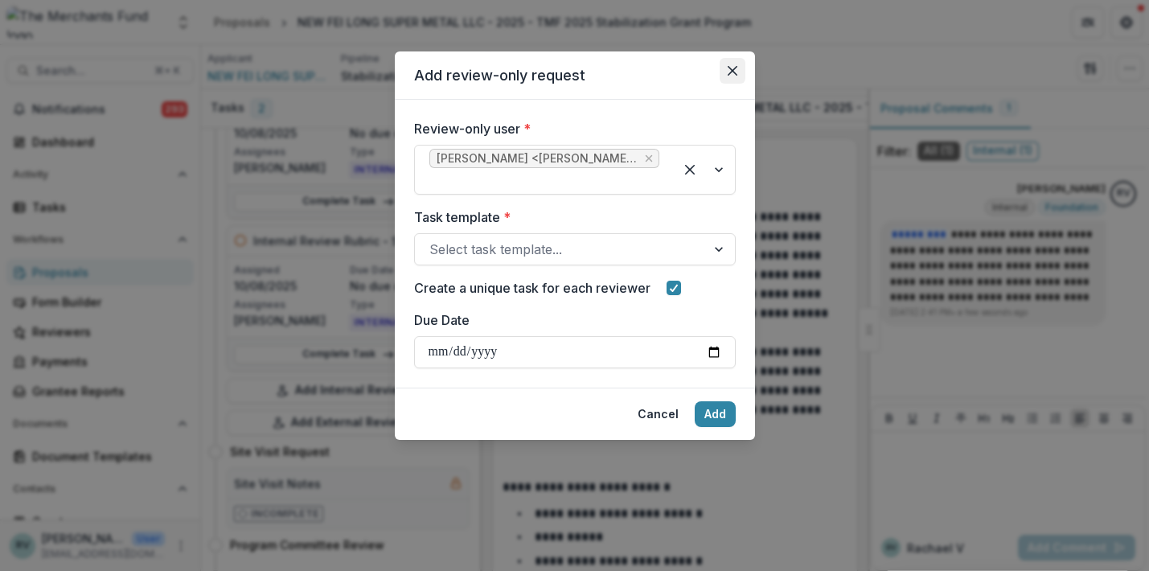
click at [732, 64] on button "Close" at bounding box center [733, 71] width 26 height 26
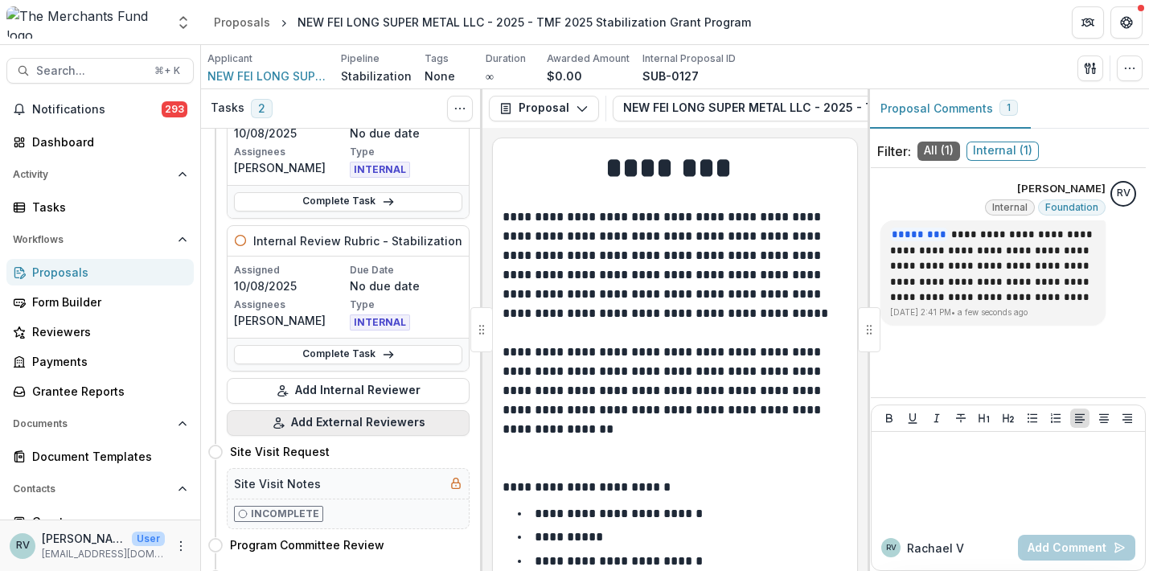
click at [328, 430] on button "Add External Reviewers" at bounding box center [348, 423] width 243 height 26
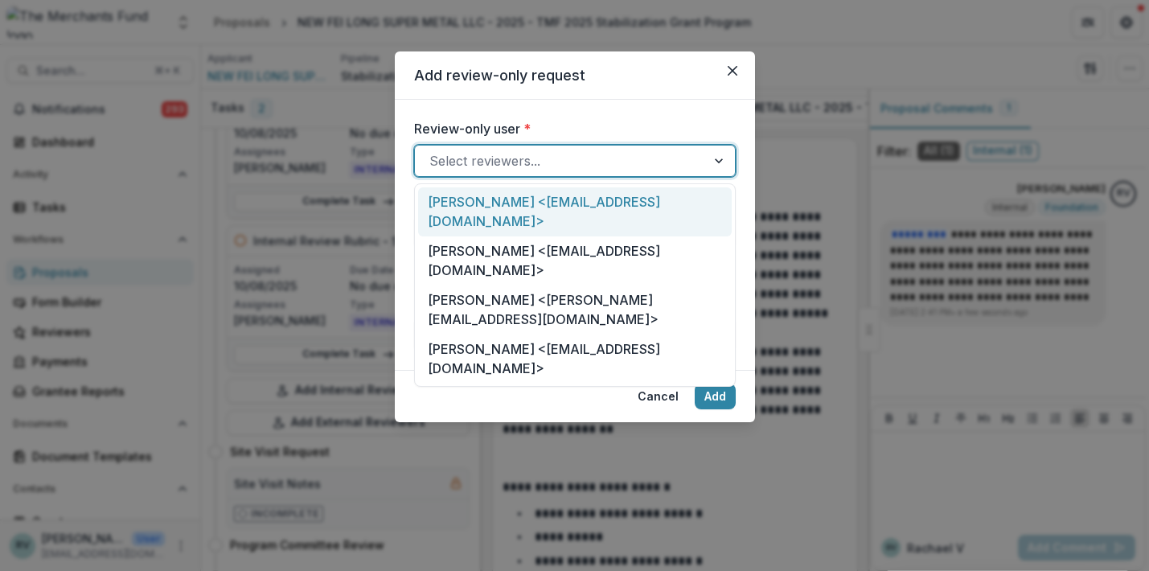
click at [485, 147] on div "Select reviewers..." at bounding box center [575, 161] width 322 height 32
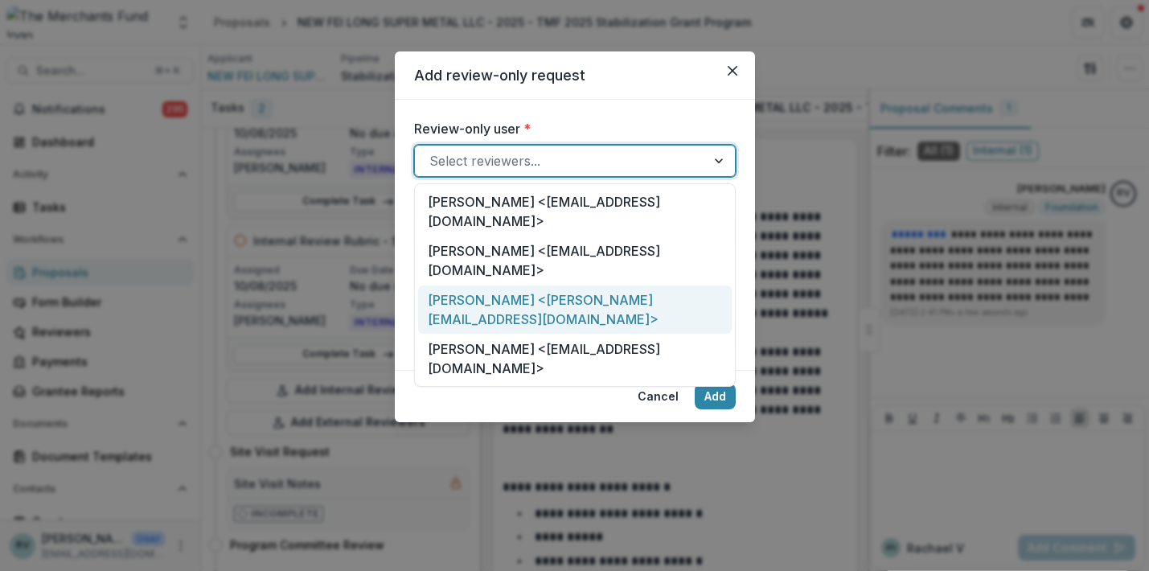
click at [458, 286] on div "Shawn Nesbit <shawn@thegoodkarmacafe.com>" at bounding box center [575, 310] width 314 height 49
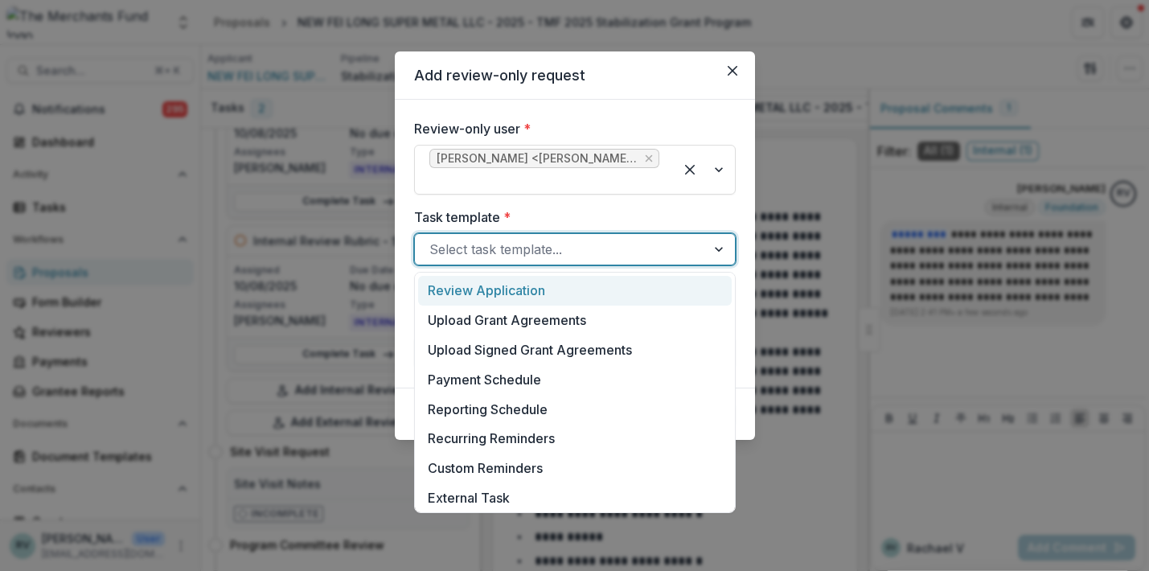
click at [508, 252] on div "Select task template..." at bounding box center [561, 249] width 262 height 19
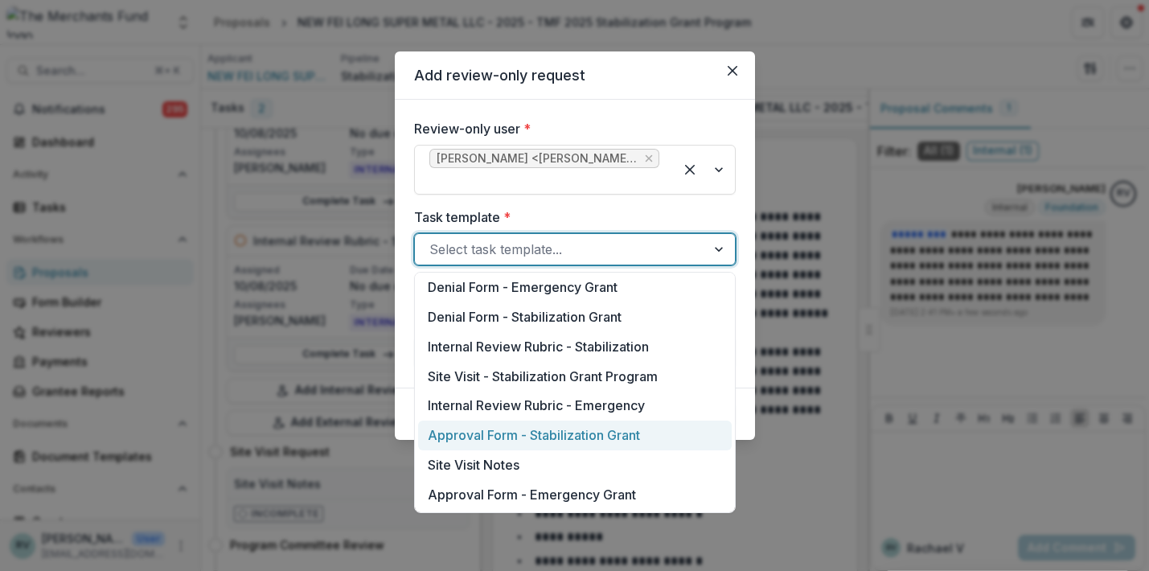
scroll to position [832, 0]
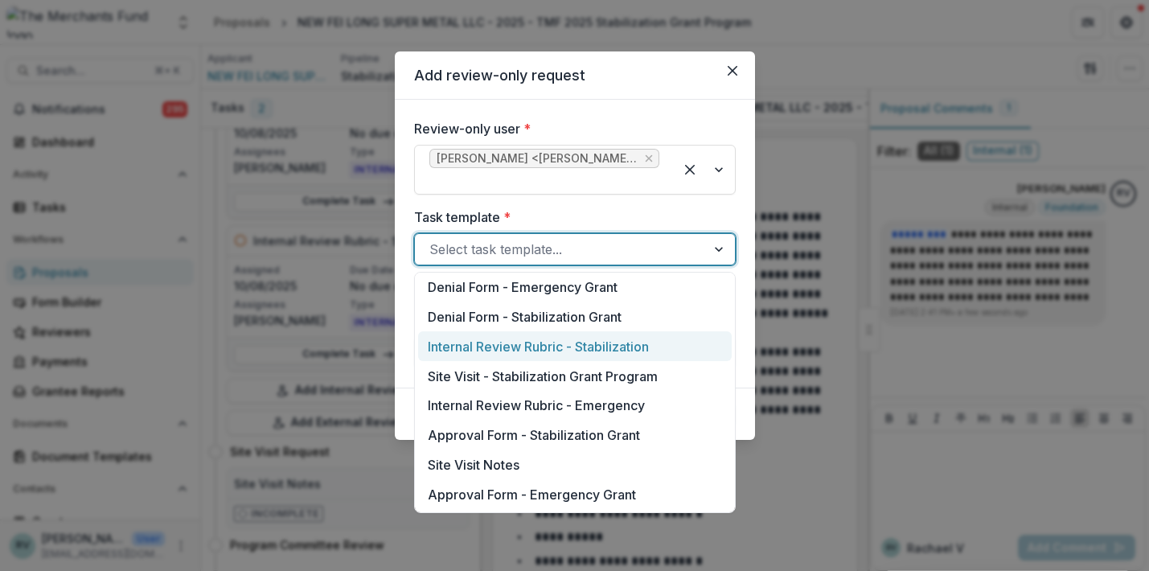
click at [501, 346] on div "Internal Review Rubric - Stabilization" at bounding box center [575, 346] width 314 height 30
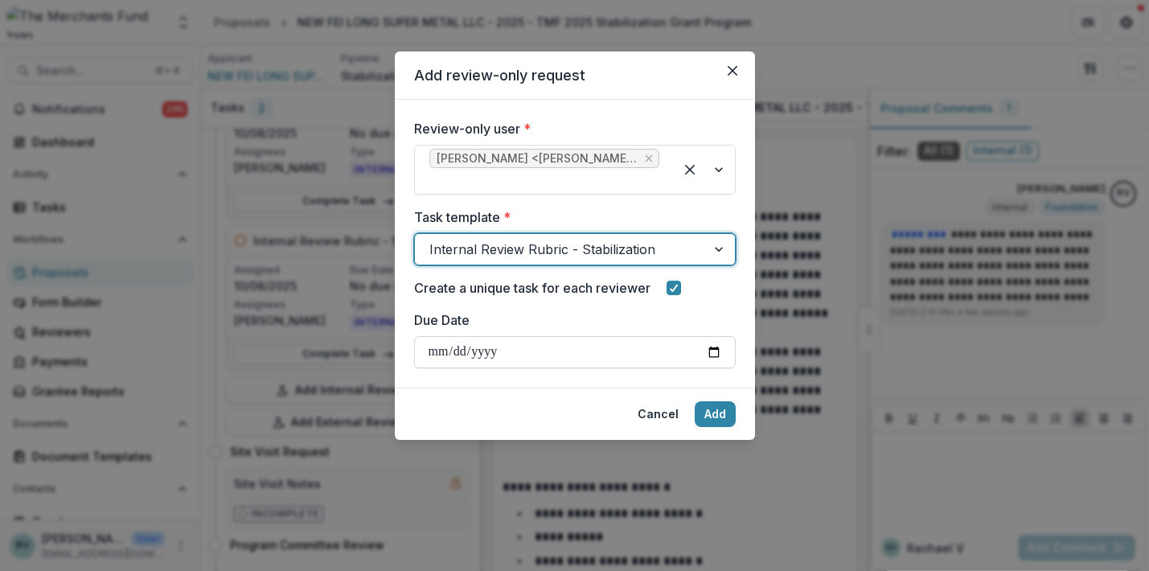
click at [605, 346] on input "Due Date" at bounding box center [575, 352] width 322 height 32
type input "**********"
click at [714, 413] on button "Add" at bounding box center [715, 414] width 41 height 26
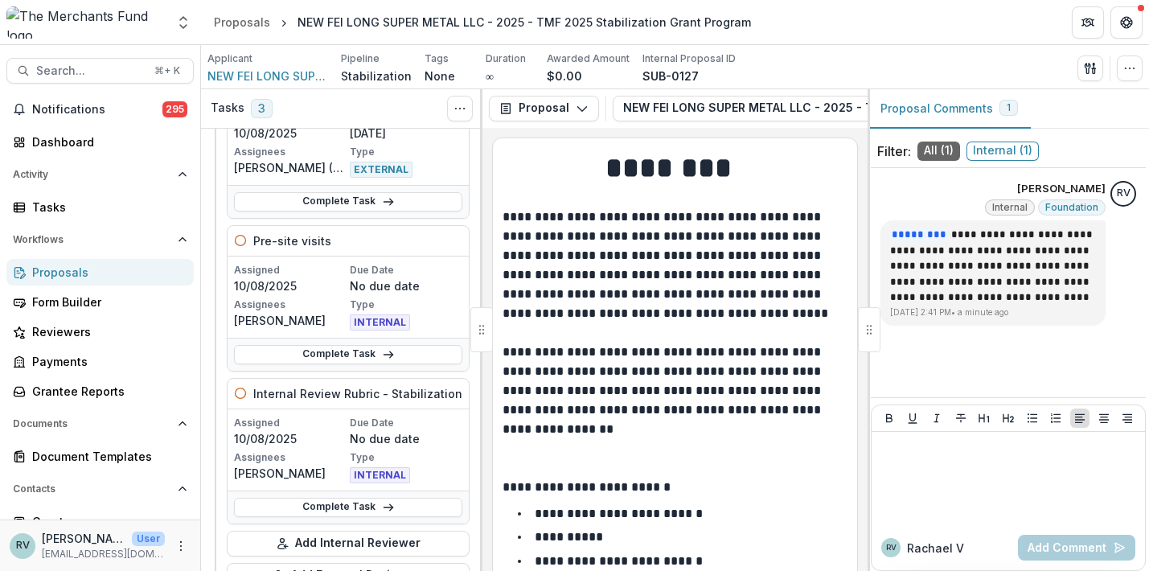
click at [81, 268] on div "Proposals" at bounding box center [106, 272] width 149 height 17
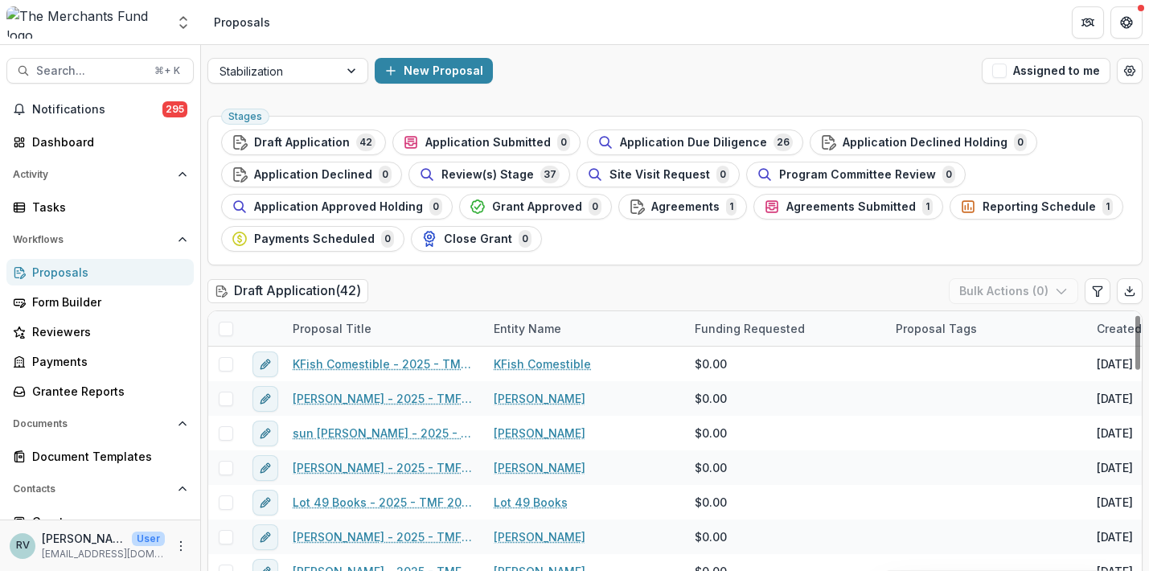
scroll to position [16, 0]
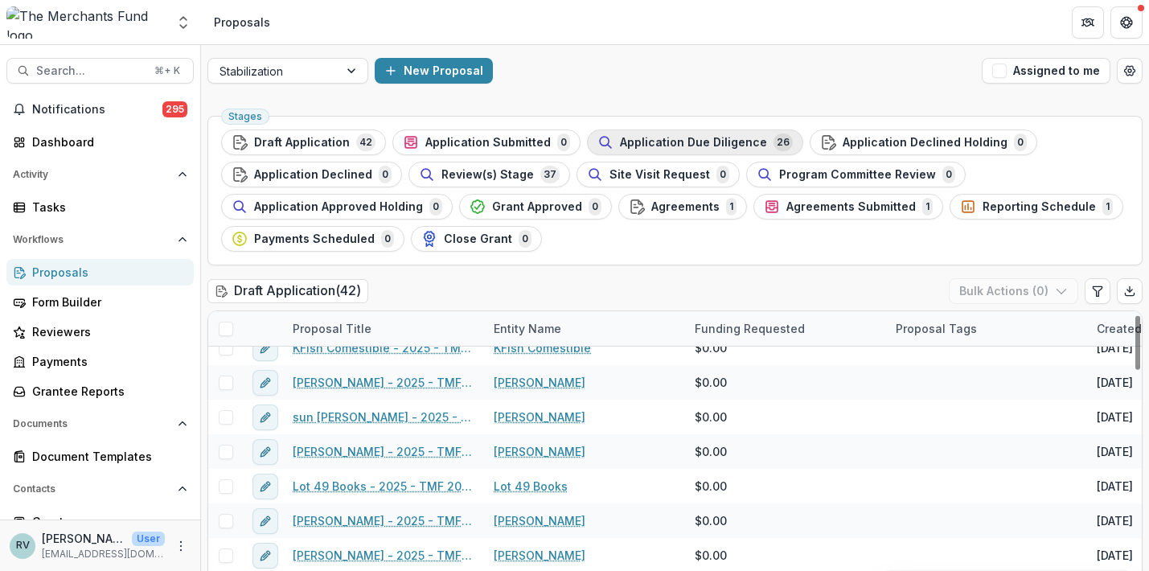
click at [705, 142] on span "Application Due Diligence" at bounding box center [693, 143] width 147 height 14
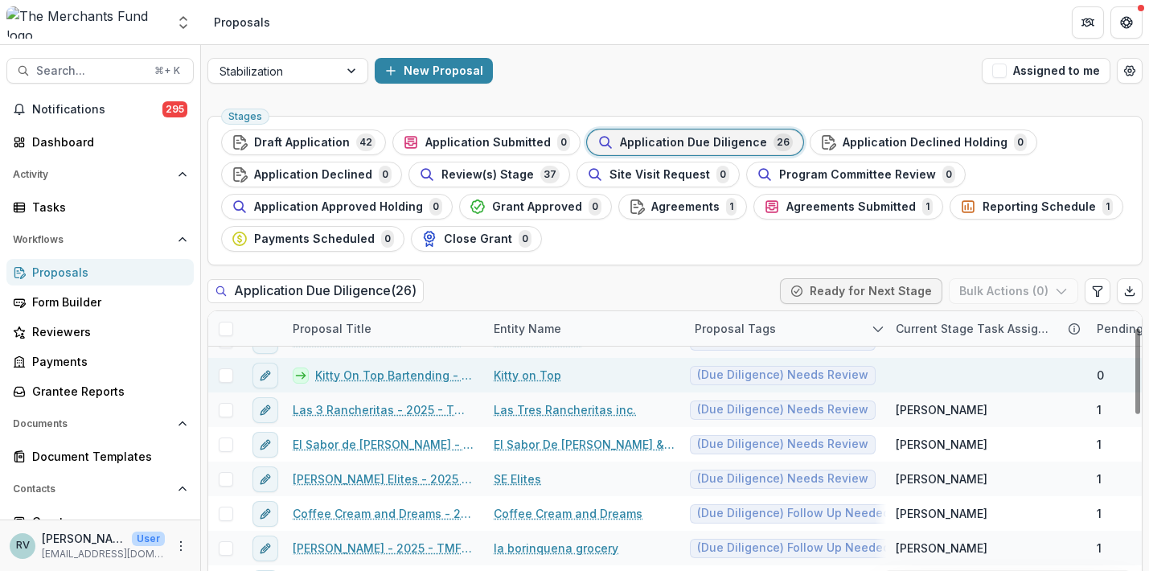
scroll to position [63, 0]
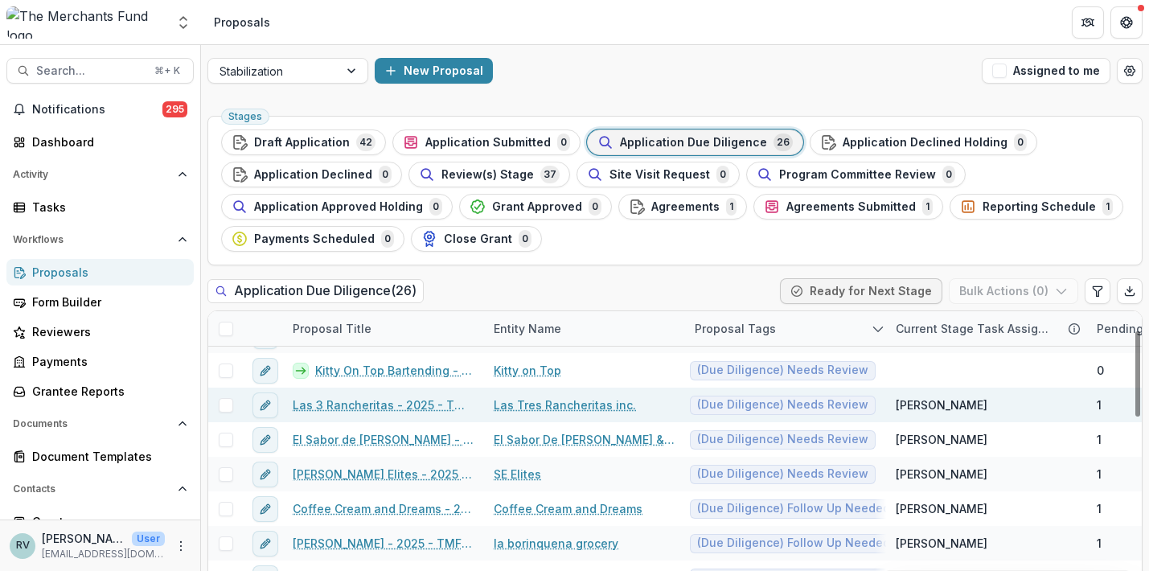
click at [417, 400] on link "Las 3 Rancheritas - 2025 - TMF 2025 Stabilization Grant Program" at bounding box center [384, 405] width 182 height 17
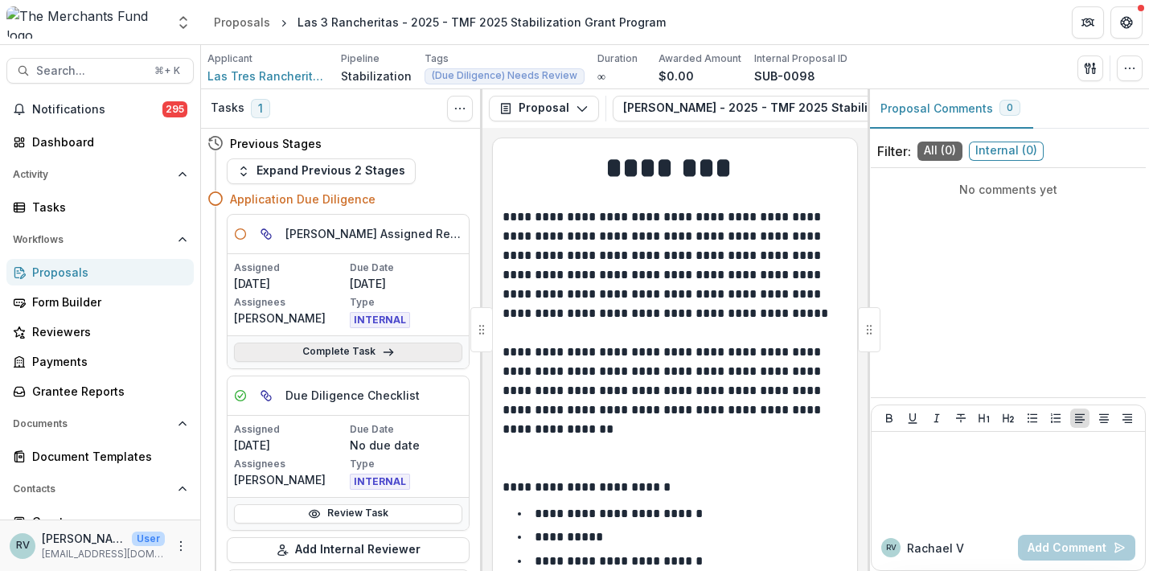
click at [384, 352] on line at bounding box center [388, 352] width 9 height 0
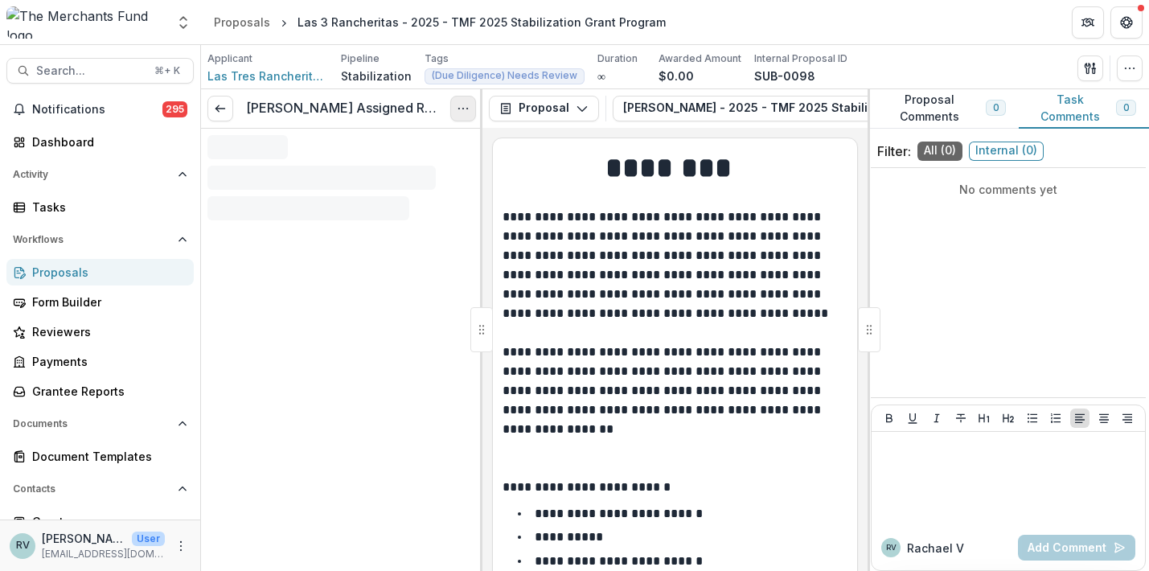
click at [459, 110] on icon "Options" at bounding box center [463, 108] width 13 height 13
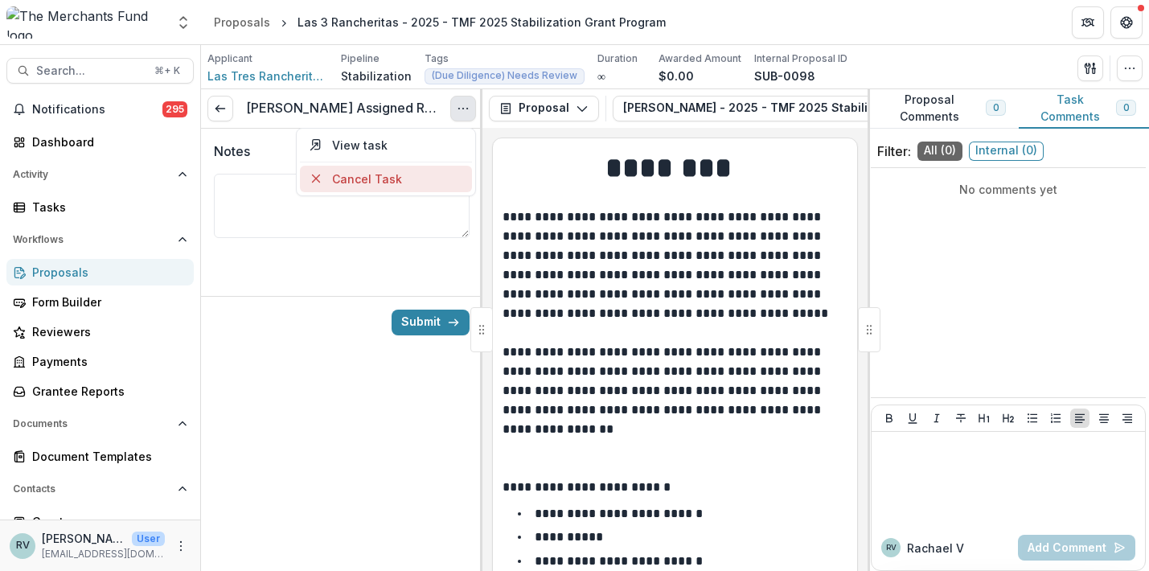
click at [413, 179] on button "Cancel Task" at bounding box center [386, 179] width 172 height 27
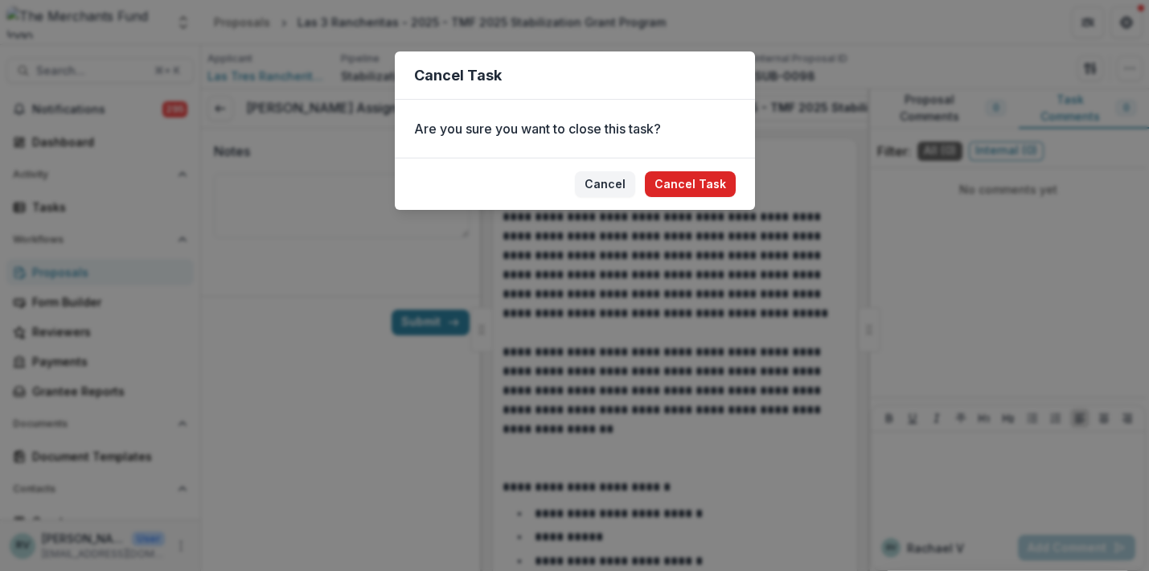
click at [672, 188] on button "Cancel Task" at bounding box center [690, 184] width 91 height 26
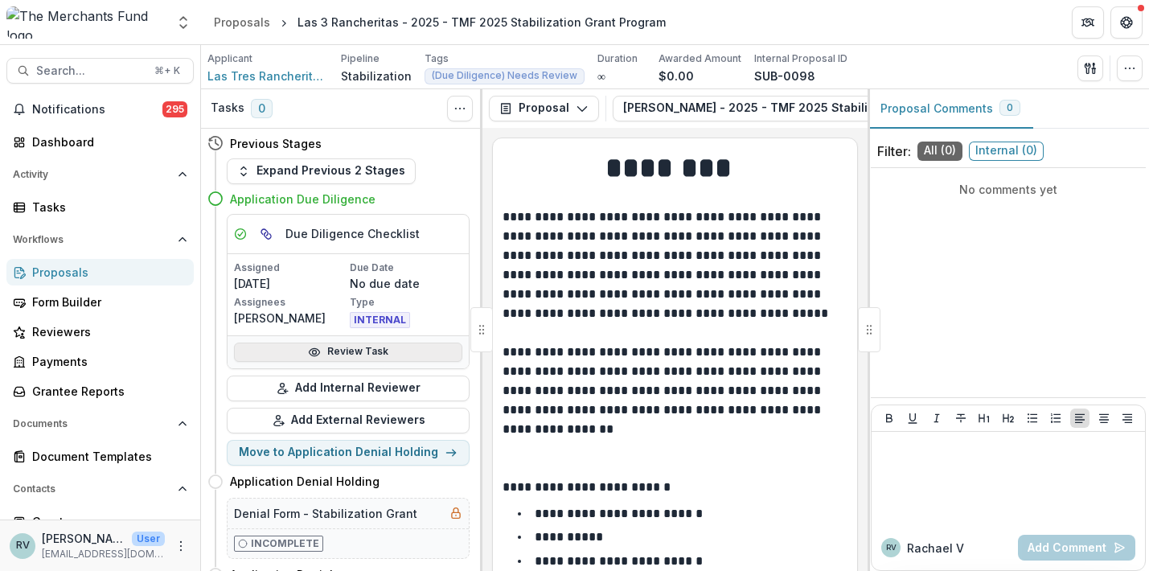
click at [378, 348] on link "Review Task" at bounding box center [348, 352] width 228 height 19
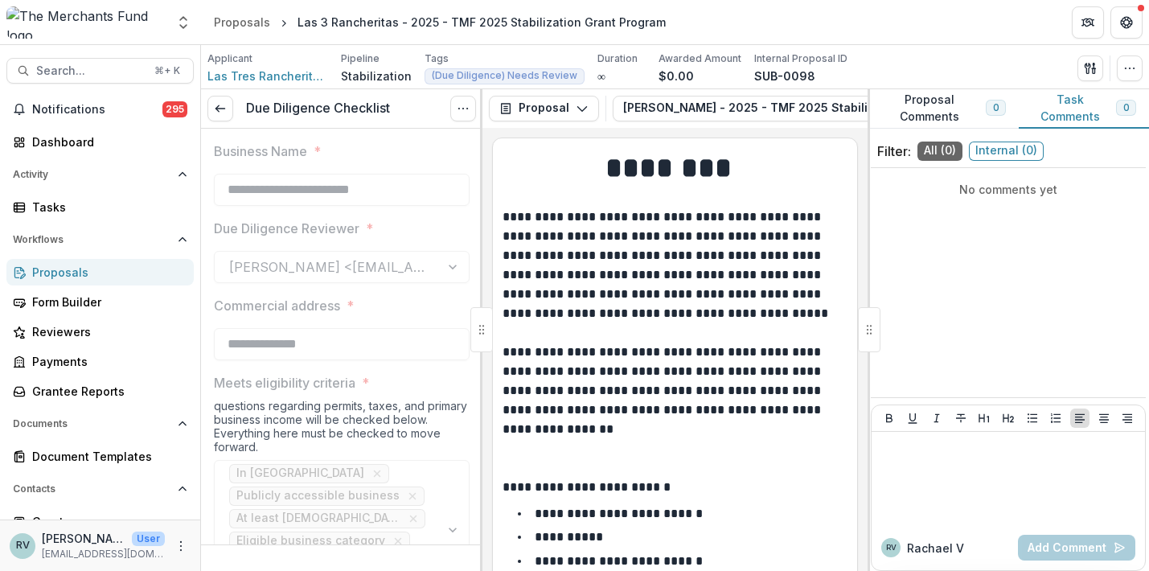
type input "*******"
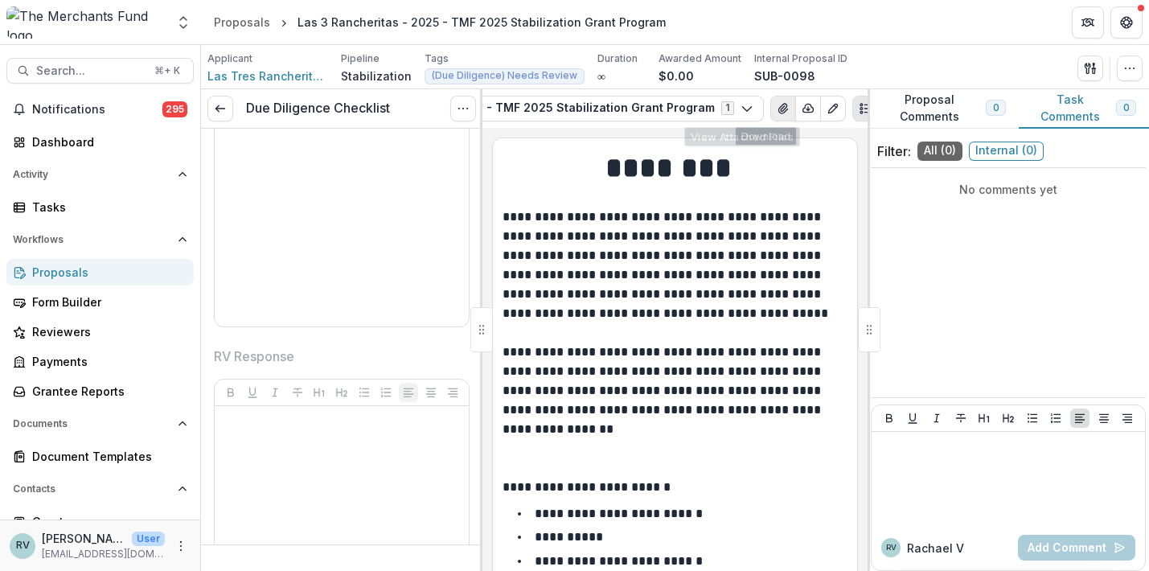
scroll to position [0, 274]
click at [778, 104] on icon "View Attached Files" at bounding box center [784, 108] width 13 height 13
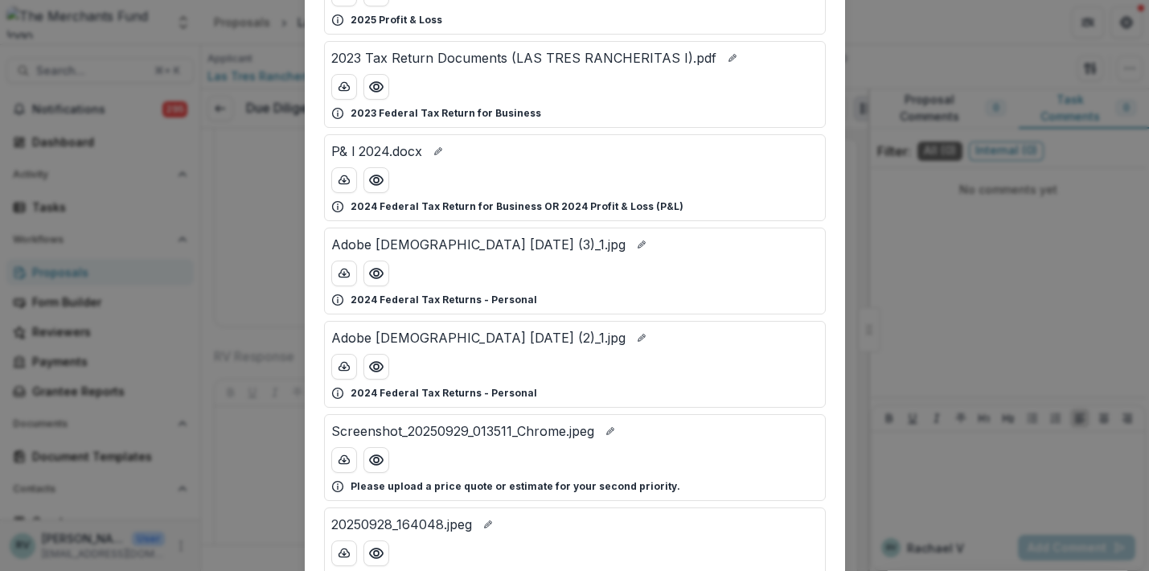
scroll to position [282, 0]
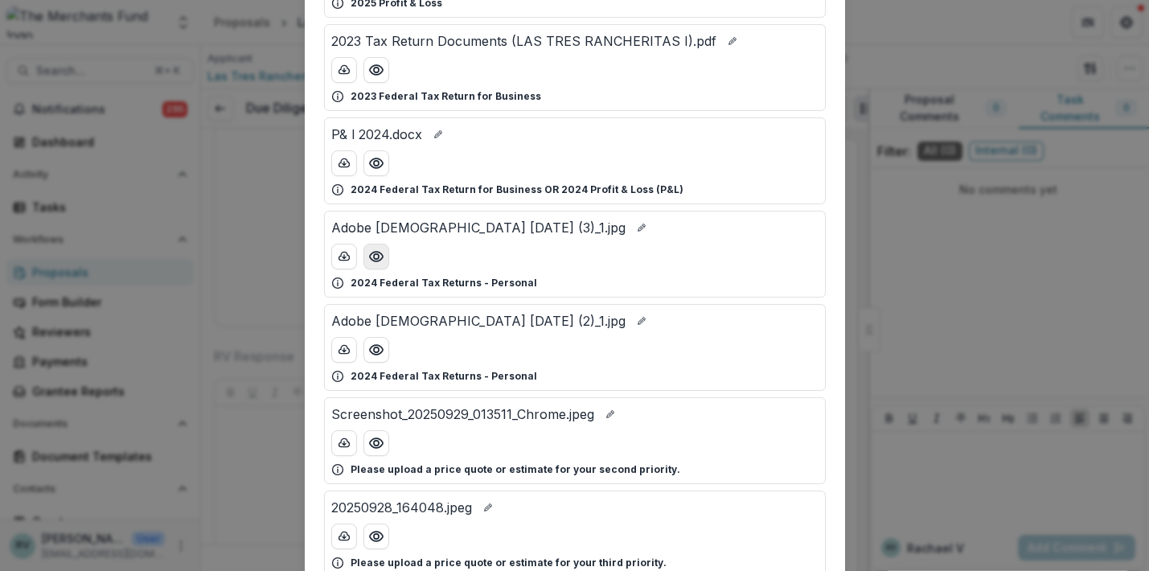
click at [377, 258] on icon "Preview Adobe Scan Sep 28, 2025 (3)_1.jpg" at bounding box center [376, 257] width 16 height 16
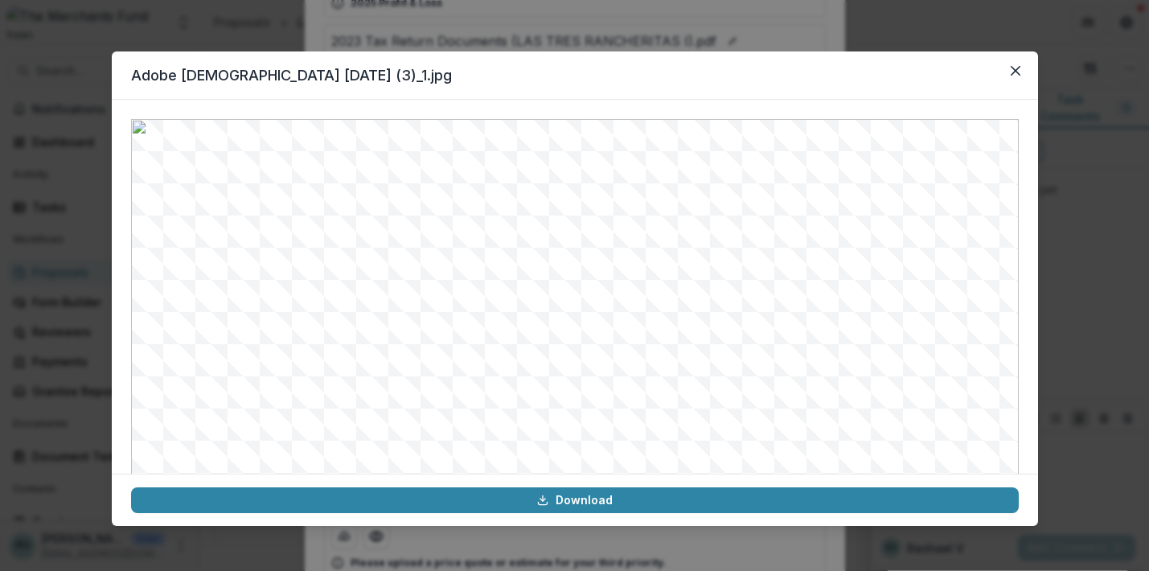
scroll to position [0, 0]
click at [1013, 69] on icon "Close" at bounding box center [1016, 71] width 10 height 10
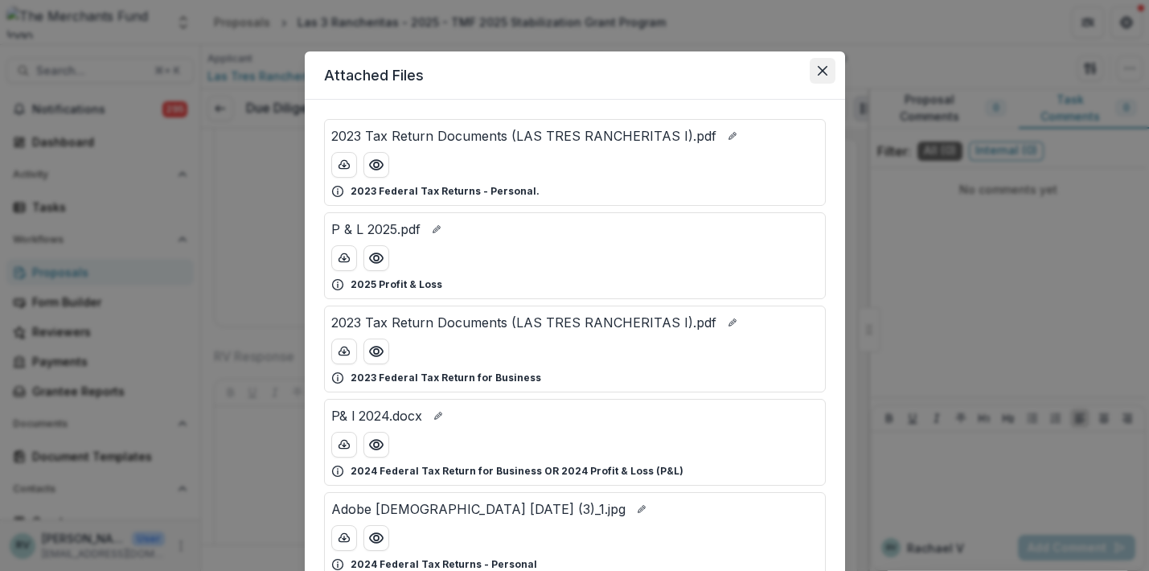
click at [827, 68] on button "Close" at bounding box center [823, 71] width 26 height 26
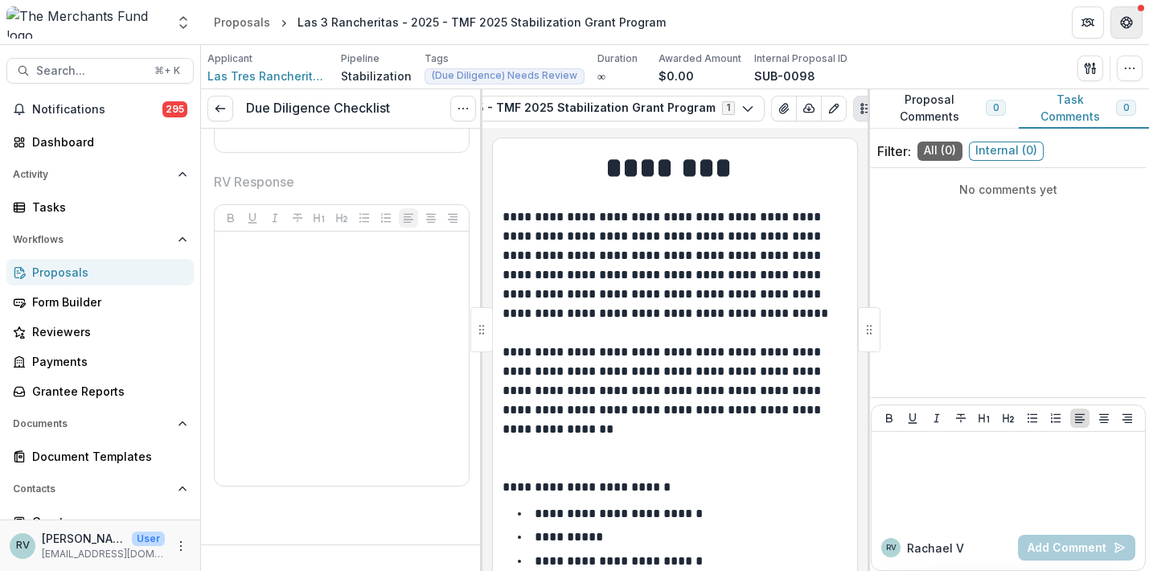
scroll to position [4401, 0]
click at [1131, 68] on icon "button" at bounding box center [1130, 68] width 13 height 13
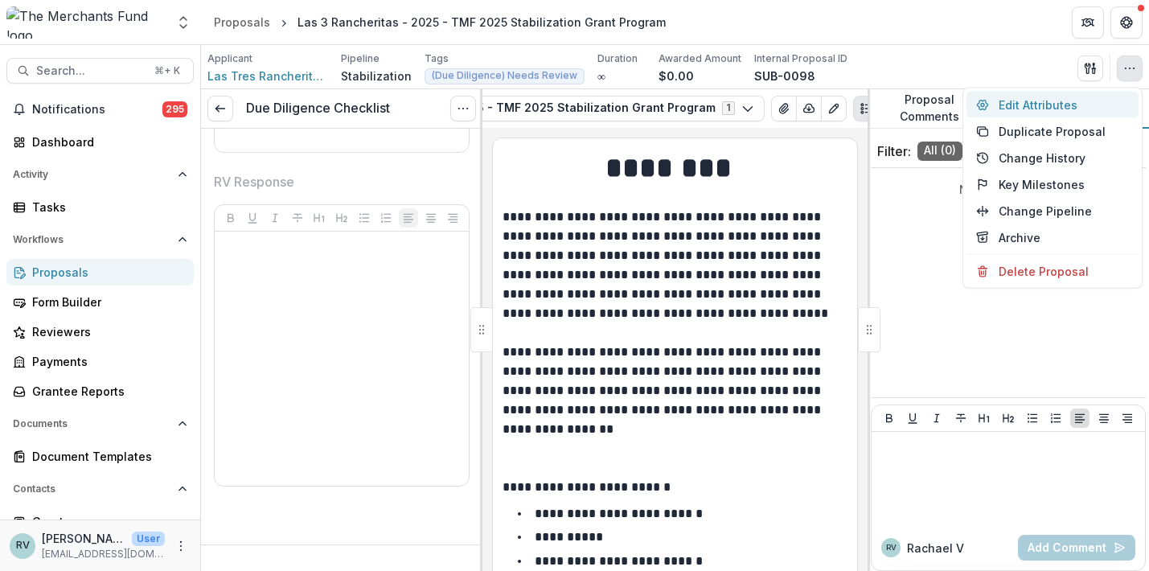
click at [1005, 102] on button "Edit Attributes" at bounding box center [1053, 105] width 172 height 27
type input "*******"
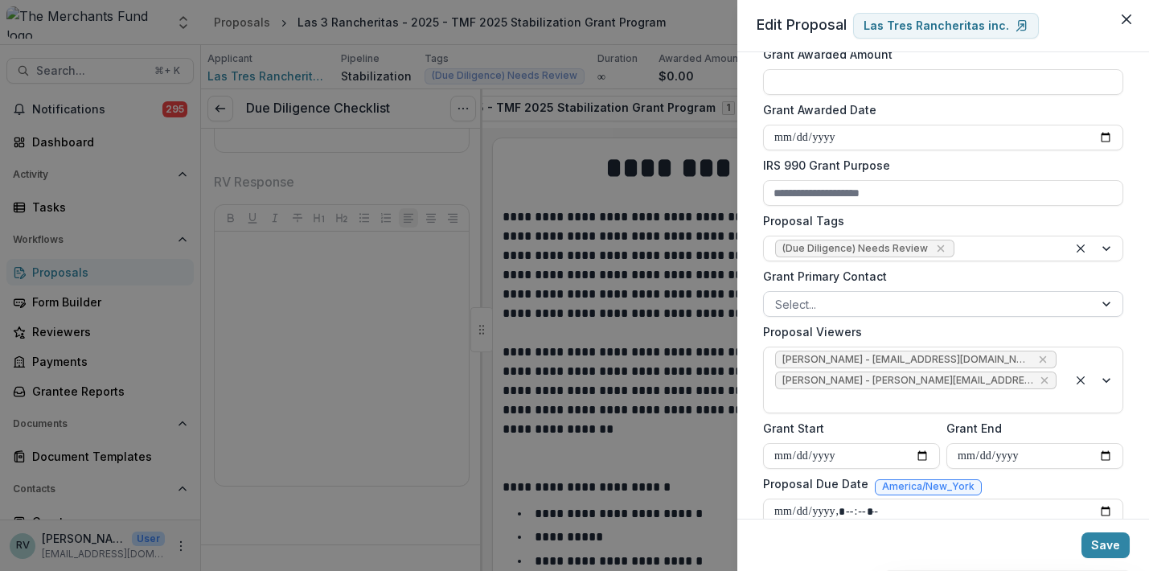
scroll to position [507, 0]
click at [937, 249] on icon "Remove (Due Diligence) Needs Review" at bounding box center [940, 248] width 7 height 7
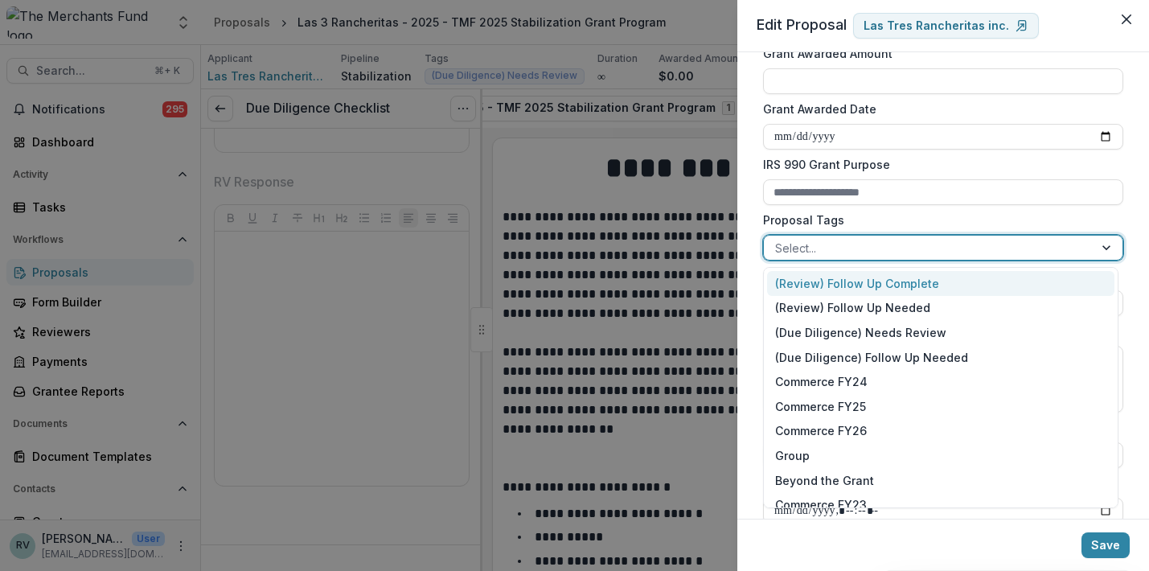
click at [970, 249] on div at bounding box center [928, 248] width 307 height 20
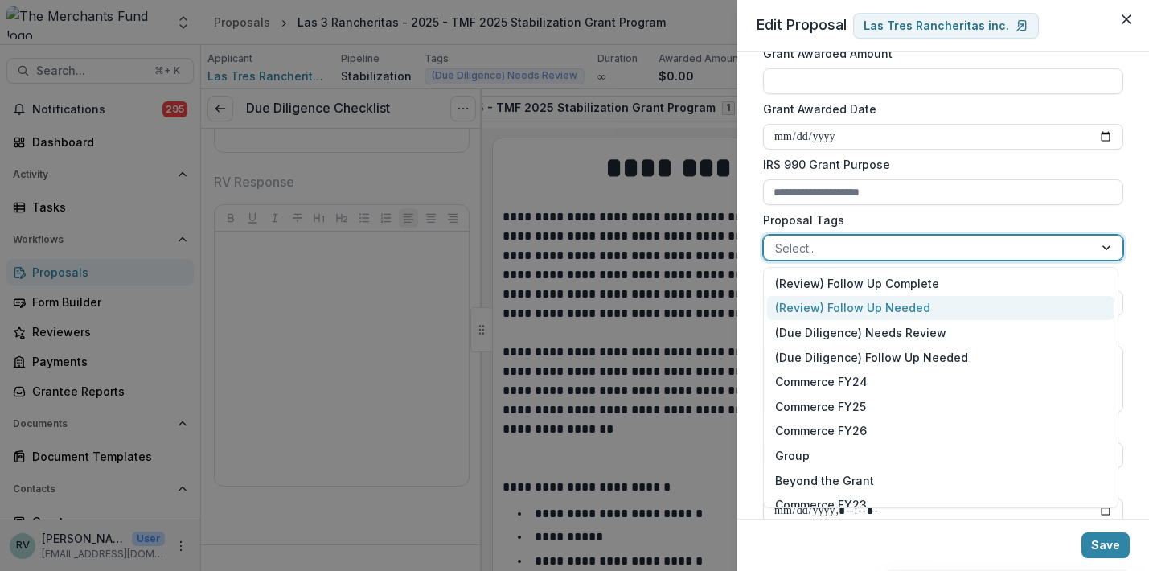
click at [932, 307] on div "(Review) Follow Up Needed" at bounding box center [940, 308] width 347 height 25
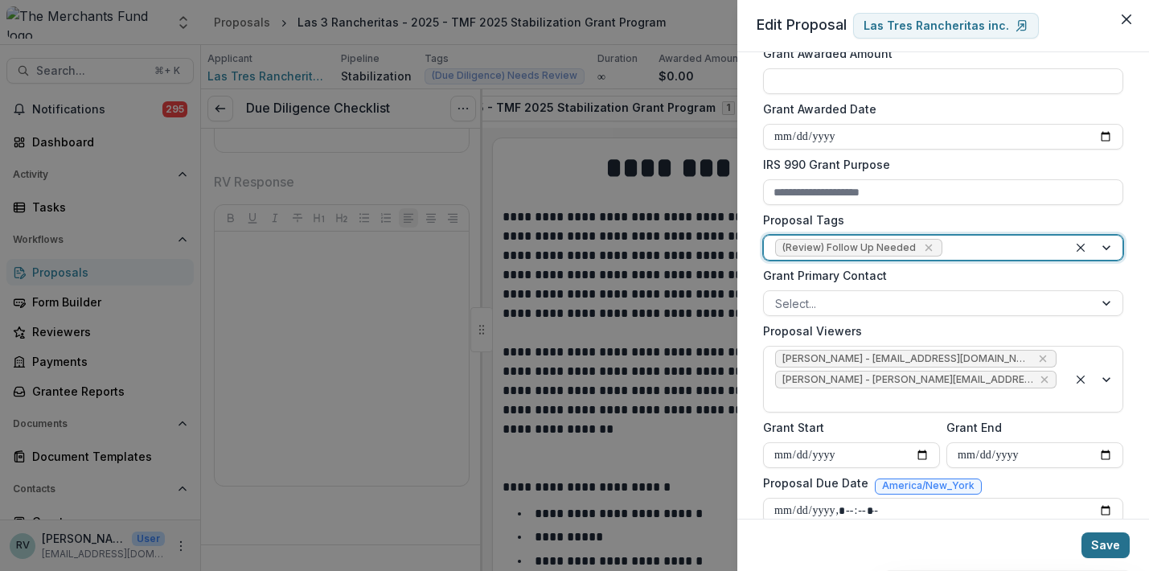
click at [1110, 545] on button "Save" at bounding box center [1106, 545] width 48 height 26
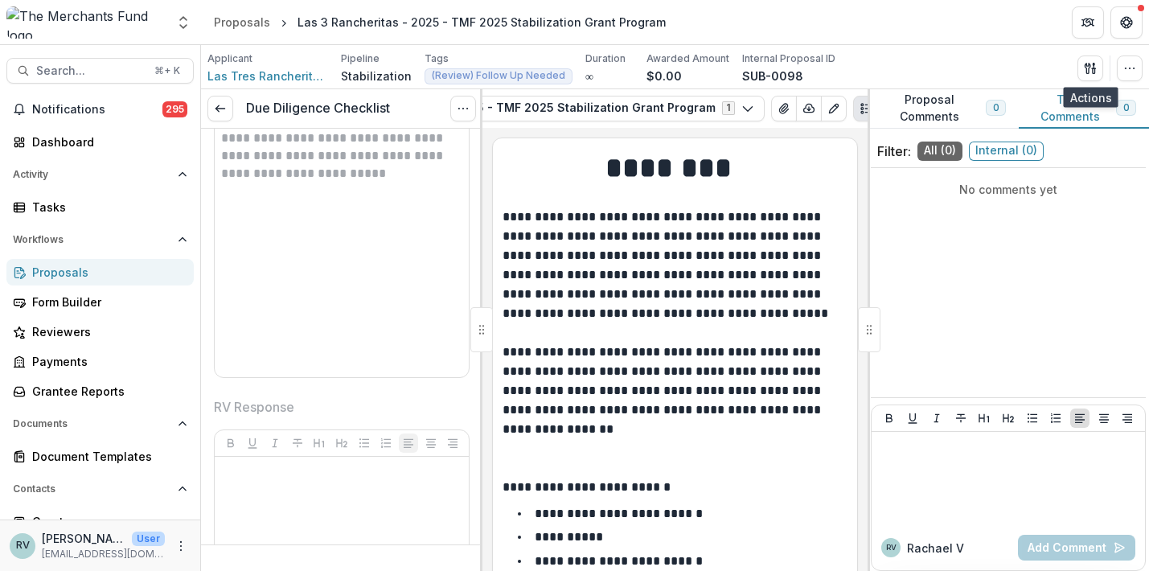
scroll to position [4153, 0]
click at [462, 108] on icon "Options" at bounding box center [463, 108] width 13 height 13
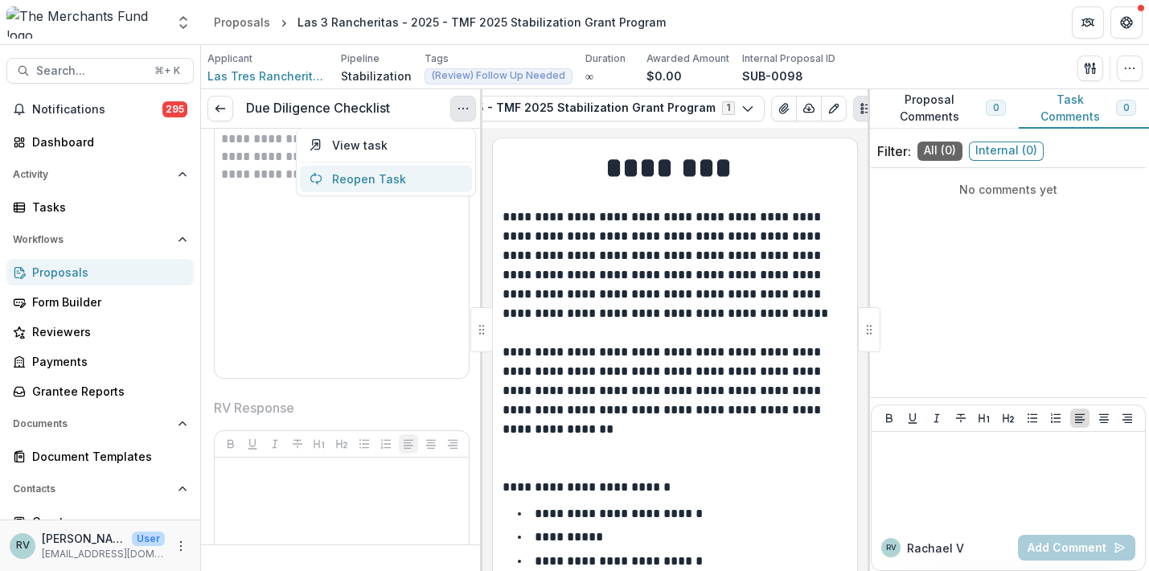
click at [411, 175] on button "Reopen Task" at bounding box center [386, 179] width 172 height 27
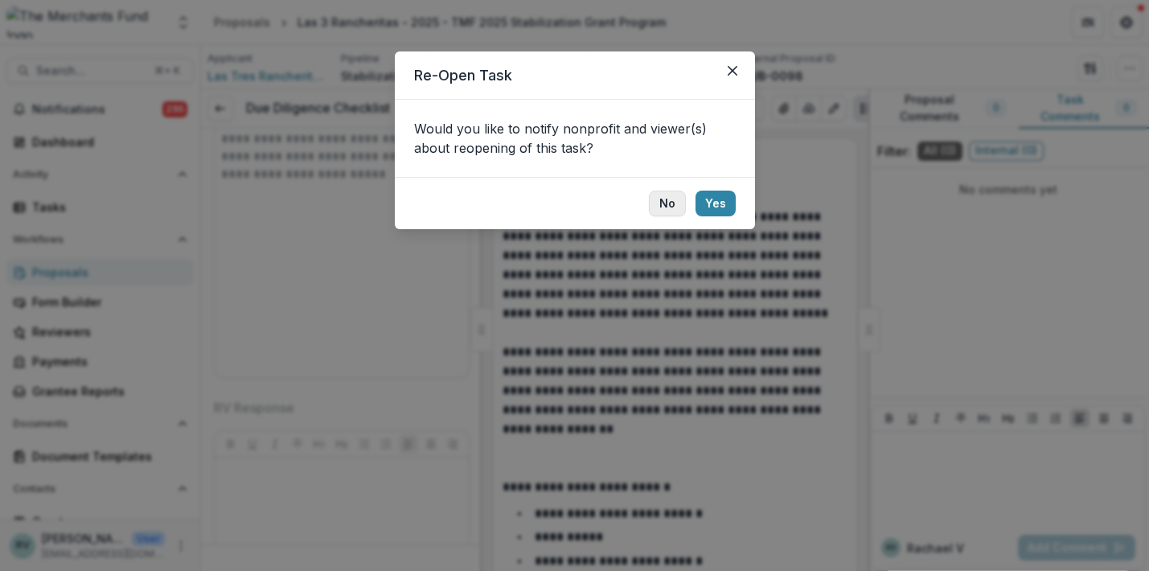
click at [671, 202] on button "No" at bounding box center [667, 204] width 37 height 26
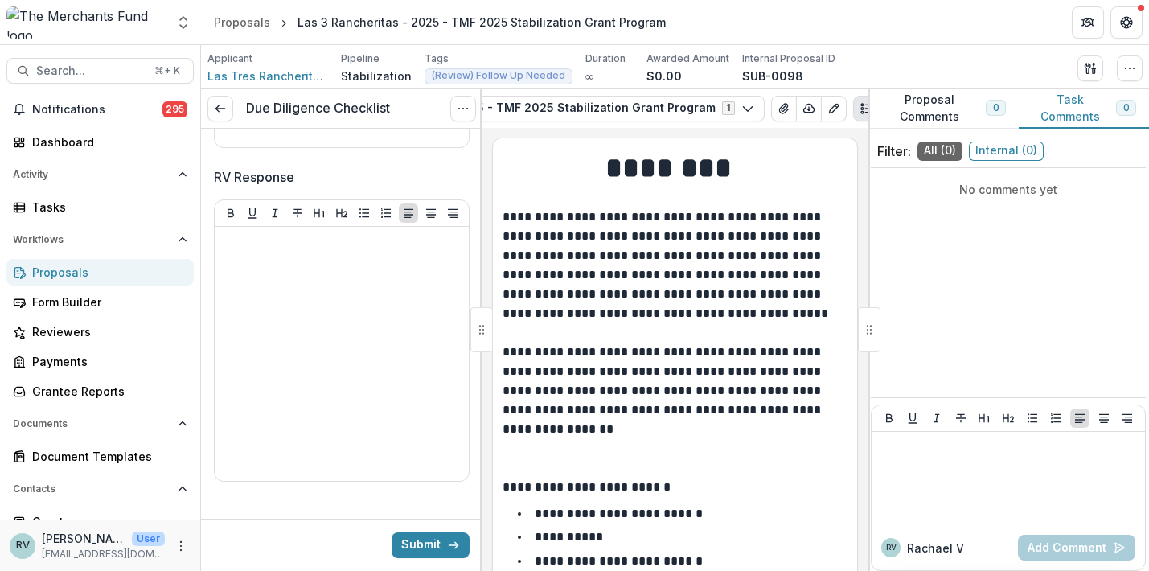
scroll to position [4385, 0]
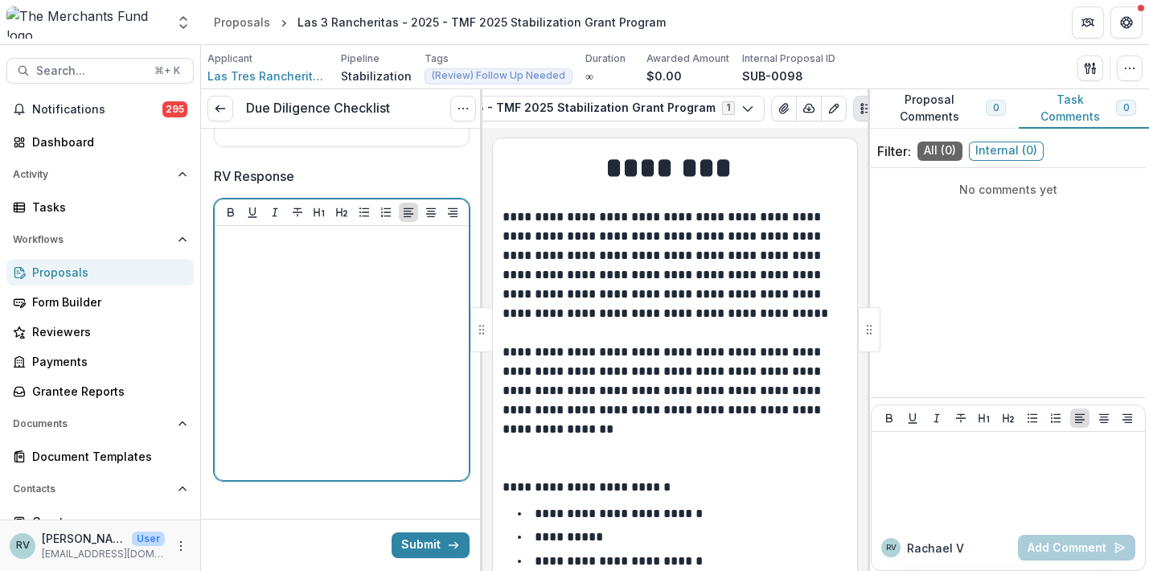
click at [345, 412] on div at bounding box center [341, 352] width 241 height 241
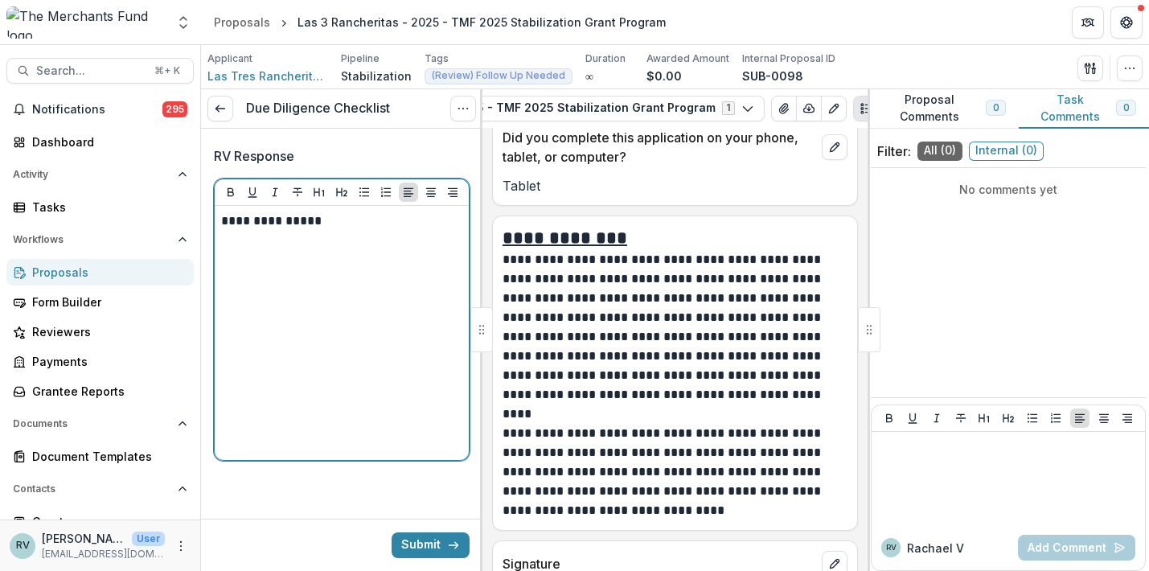
scroll to position [12698, 0]
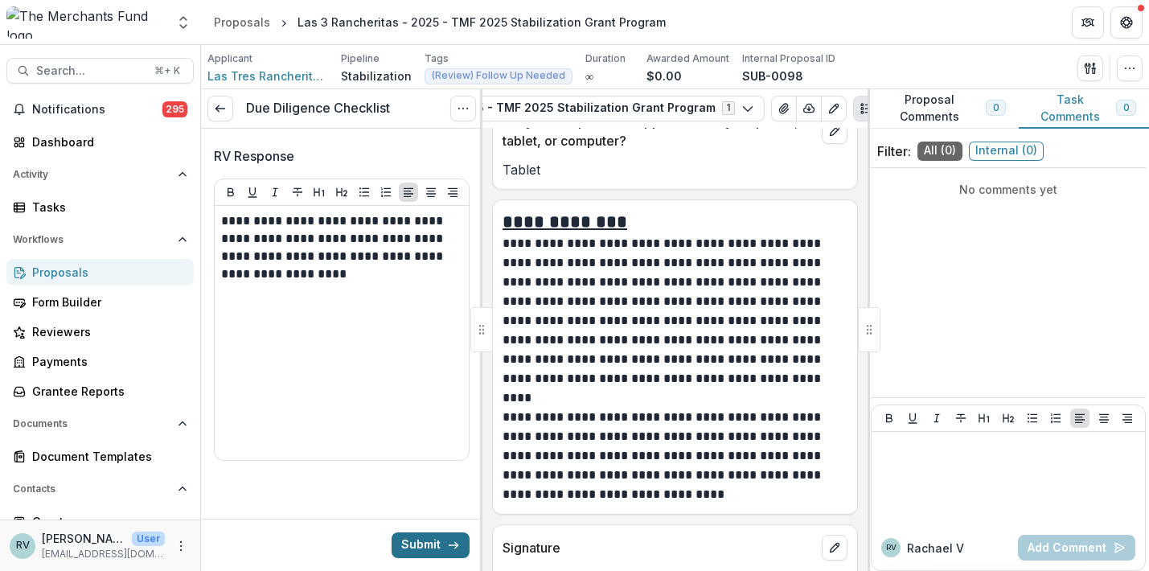
click at [425, 541] on button "Submit" at bounding box center [431, 545] width 78 height 26
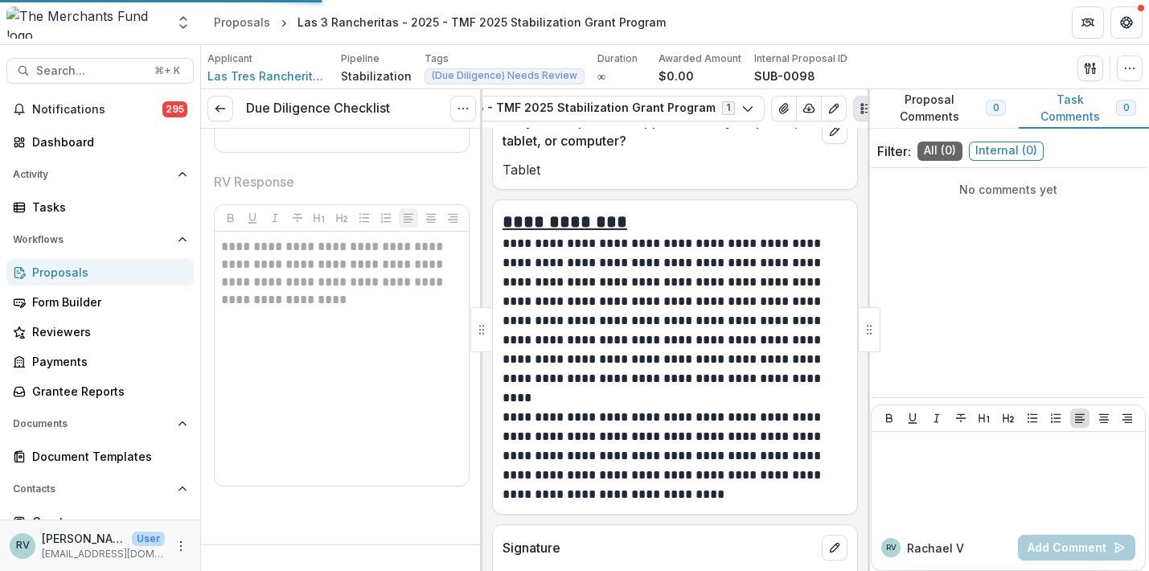
scroll to position [4044, 0]
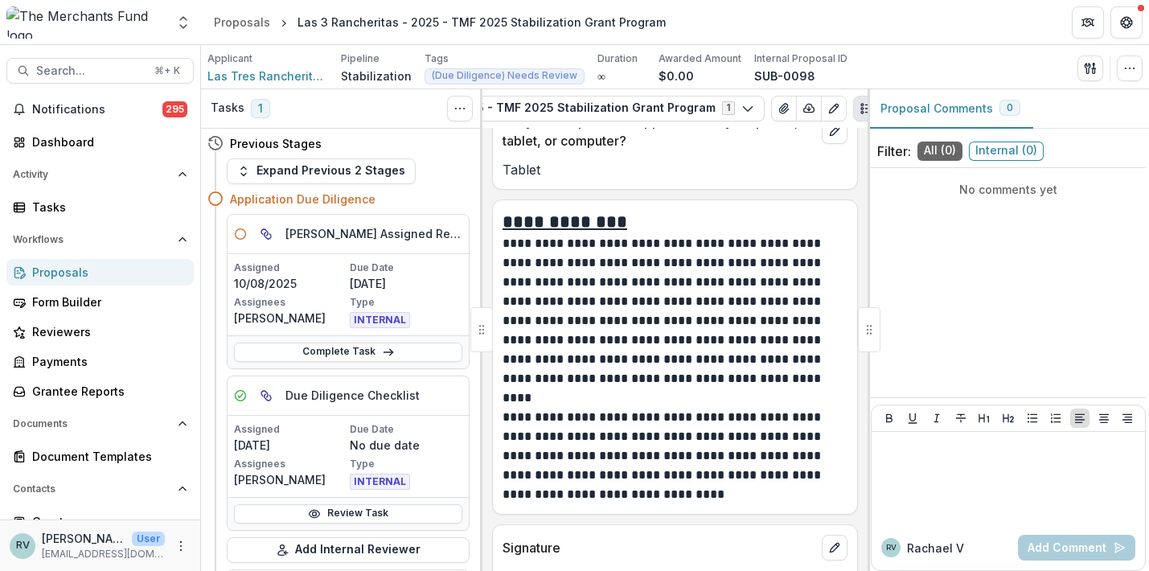
click at [113, 275] on div "Proposals" at bounding box center [106, 272] width 149 height 17
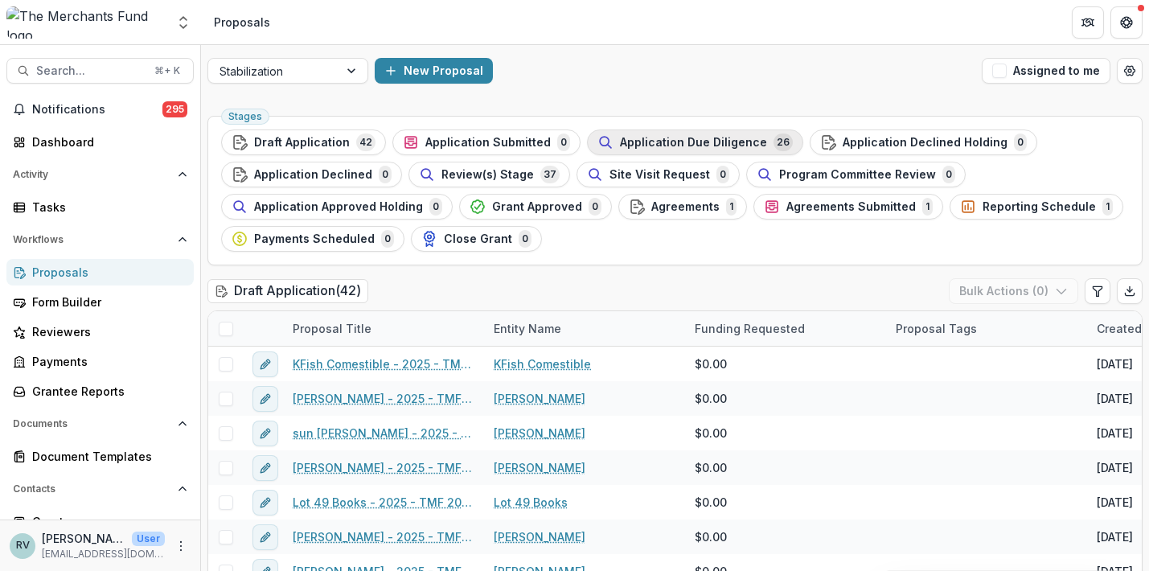
click at [709, 139] on span "Application Due Diligence" at bounding box center [693, 143] width 147 height 14
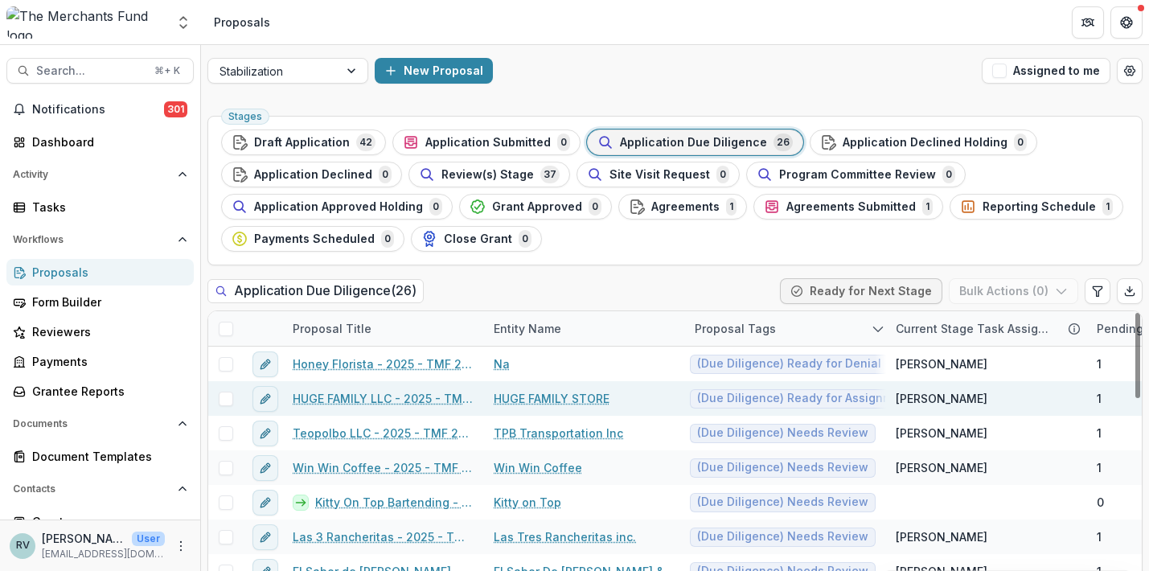
click at [414, 401] on link "HUGE FAMILY LLC - 2025 - TMF 2025 Stabilization Grant Program" at bounding box center [384, 398] width 182 height 17
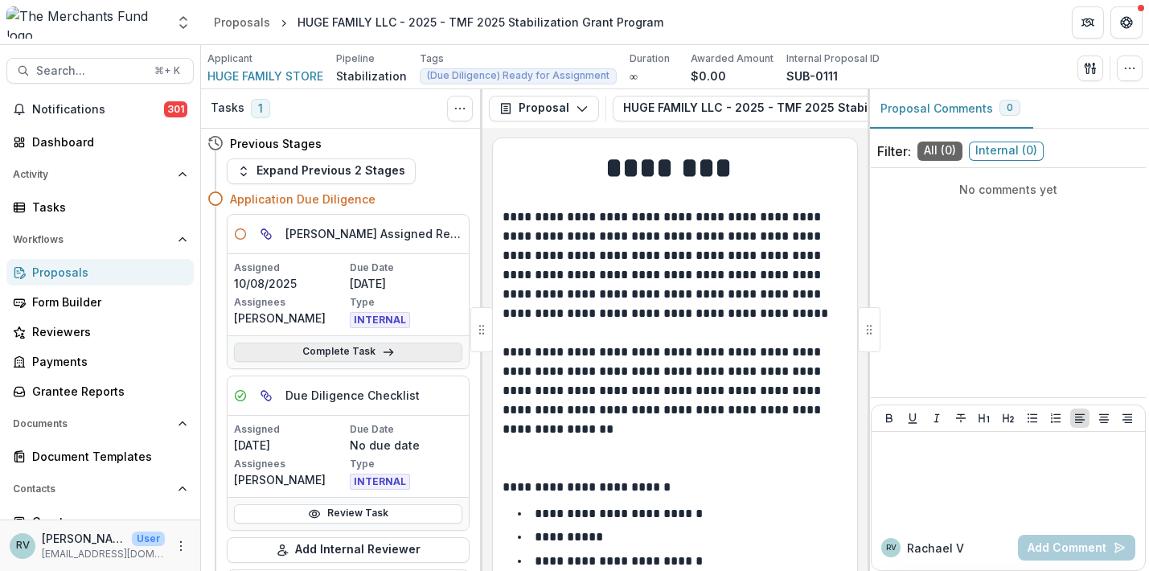
click at [354, 352] on link "Complete Task" at bounding box center [348, 352] width 228 height 19
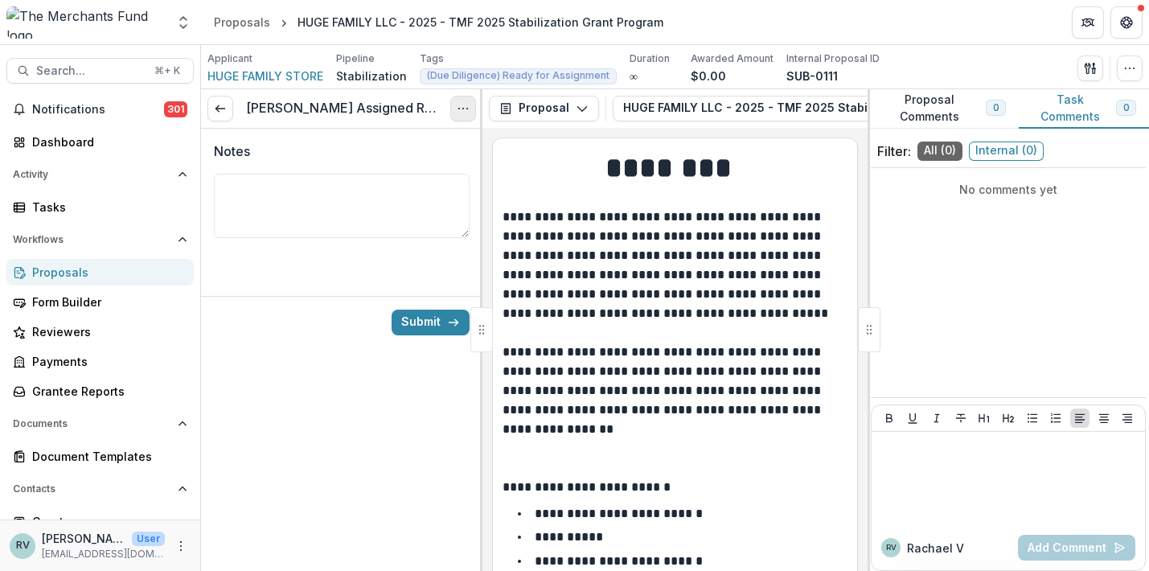
click at [458, 109] on circle "Options" at bounding box center [458, 108] width 1 height 1
click at [409, 179] on button "Cancel Task" at bounding box center [386, 179] width 172 height 27
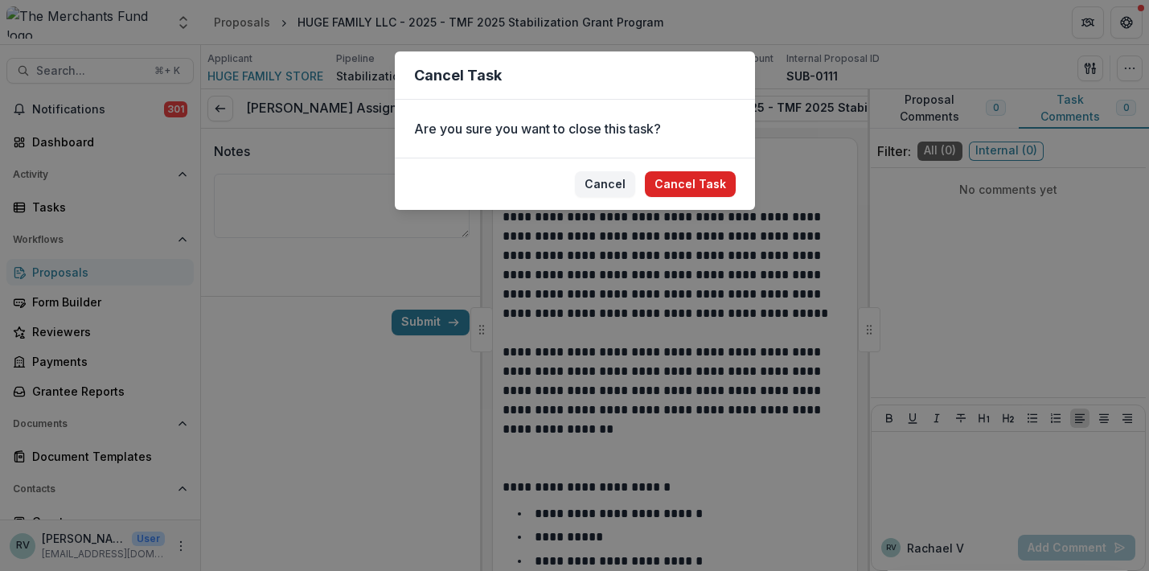
click at [702, 194] on button "Cancel Task" at bounding box center [690, 184] width 91 height 26
click at [693, 185] on button "Cancel Task" at bounding box center [690, 184] width 91 height 26
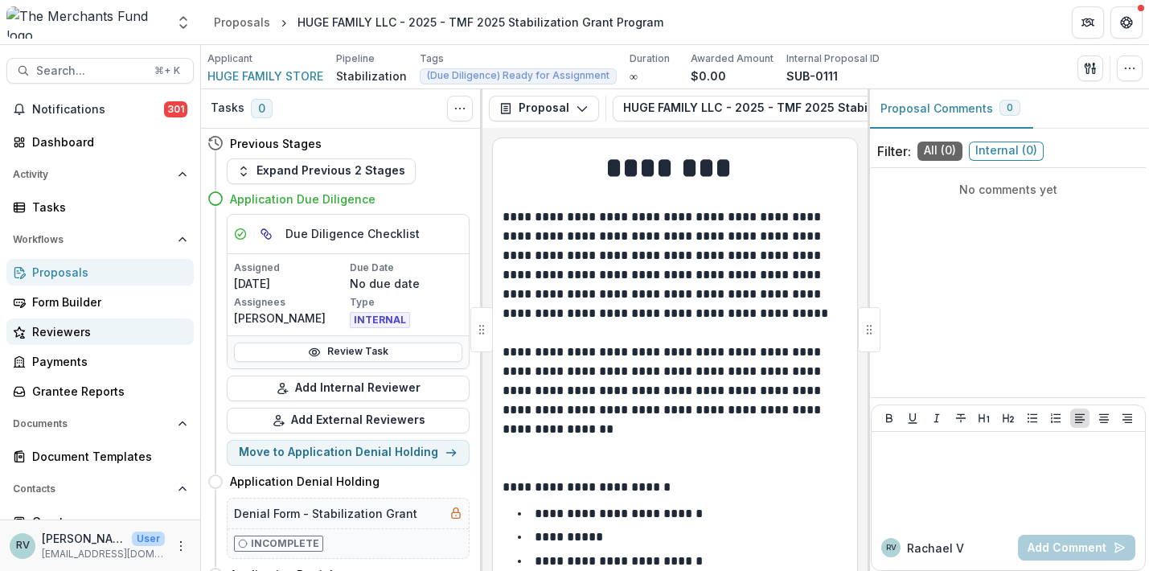
click at [70, 334] on div "Reviewers" at bounding box center [106, 331] width 149 height 17
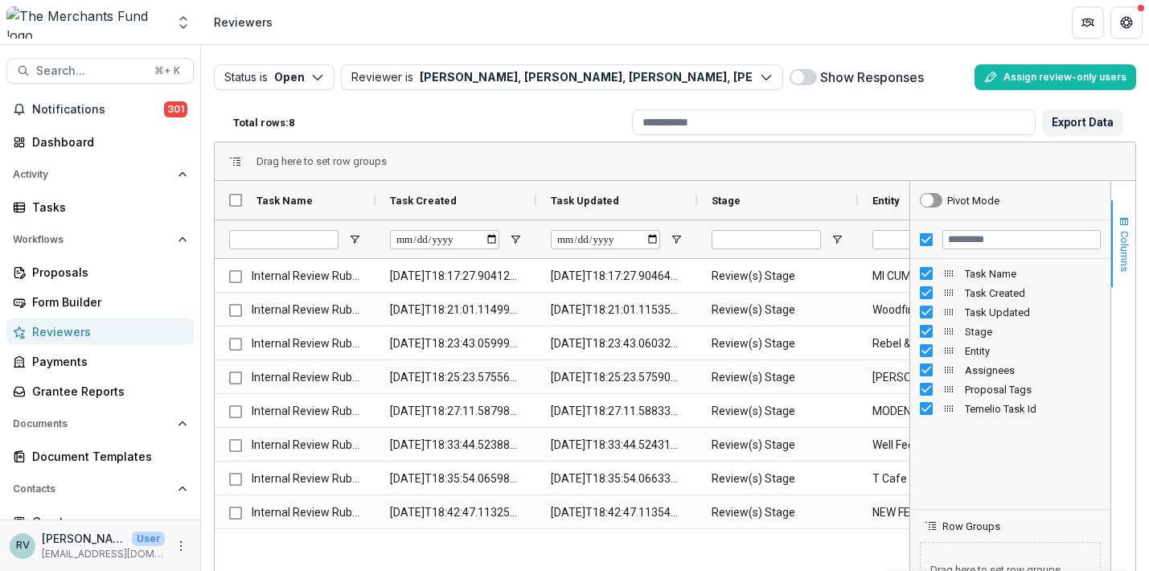
click at [1119, 252] on span "Columns" at bounding box center [1125, 251] width 12 height 41
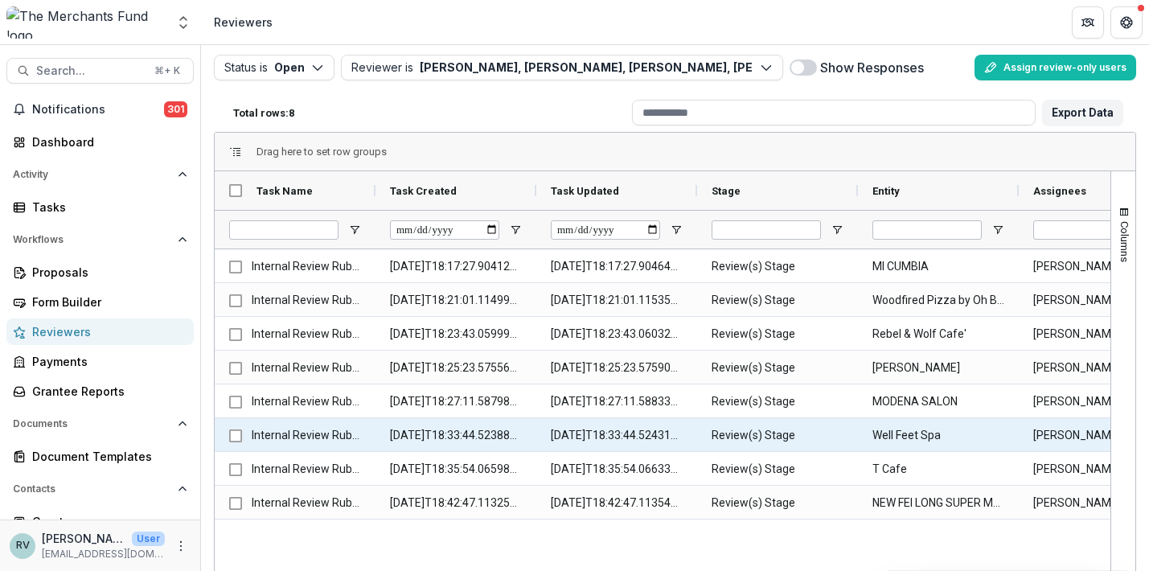
scroll to position [15, 0]
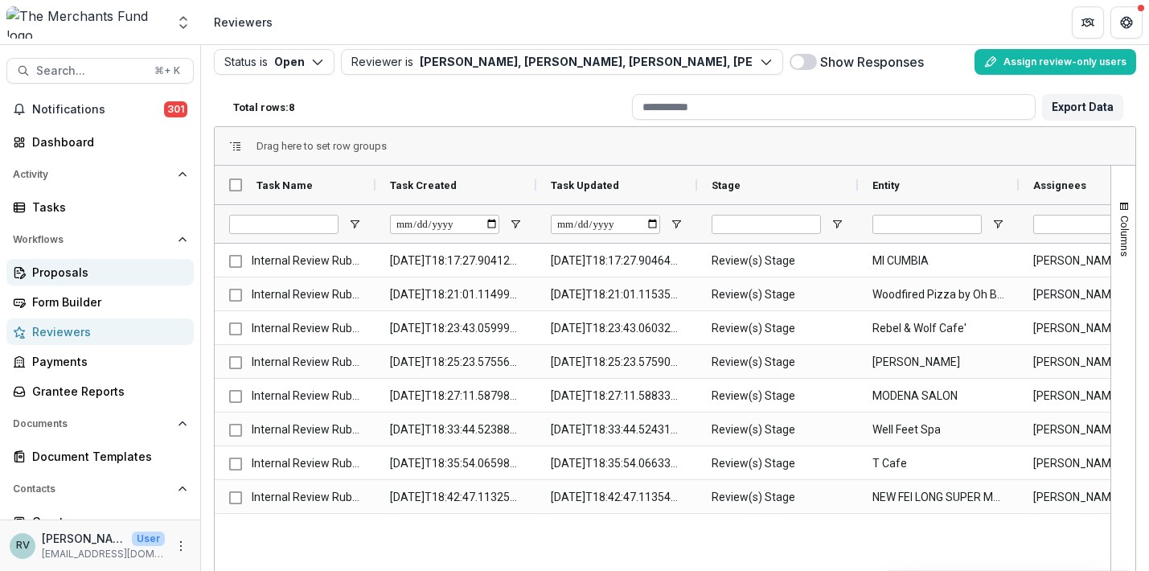
click at [83, 270] on div "Proposals" at bounding box center [106, 272] width 149 height 17
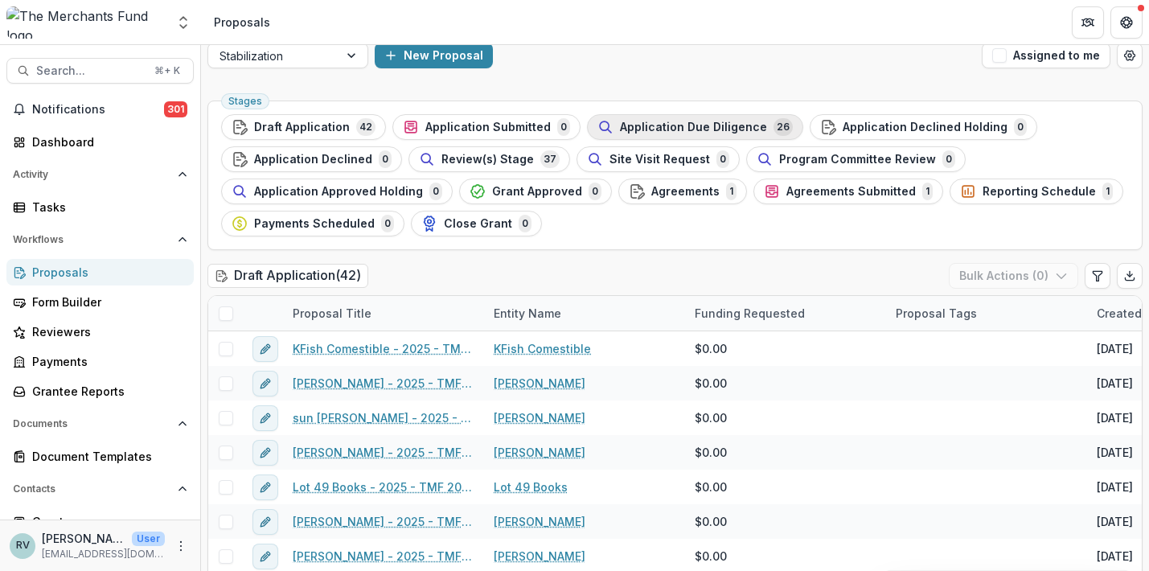
click at [623, 127] on span "Application Due Diligence" at bounding box center [693, 128] width 147 height 14
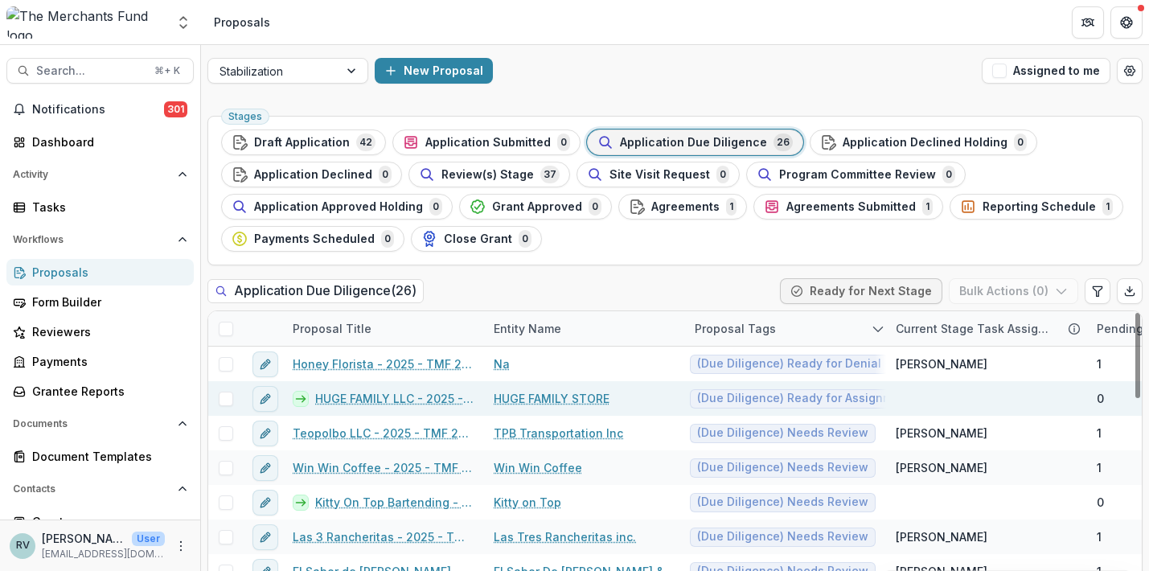
click at [409, 399] on link "HUGE FAMILY LLC - 2025 - TMF 2025 Stabilization Grant Program" at bounding box center [394, 398] width 159 height 17
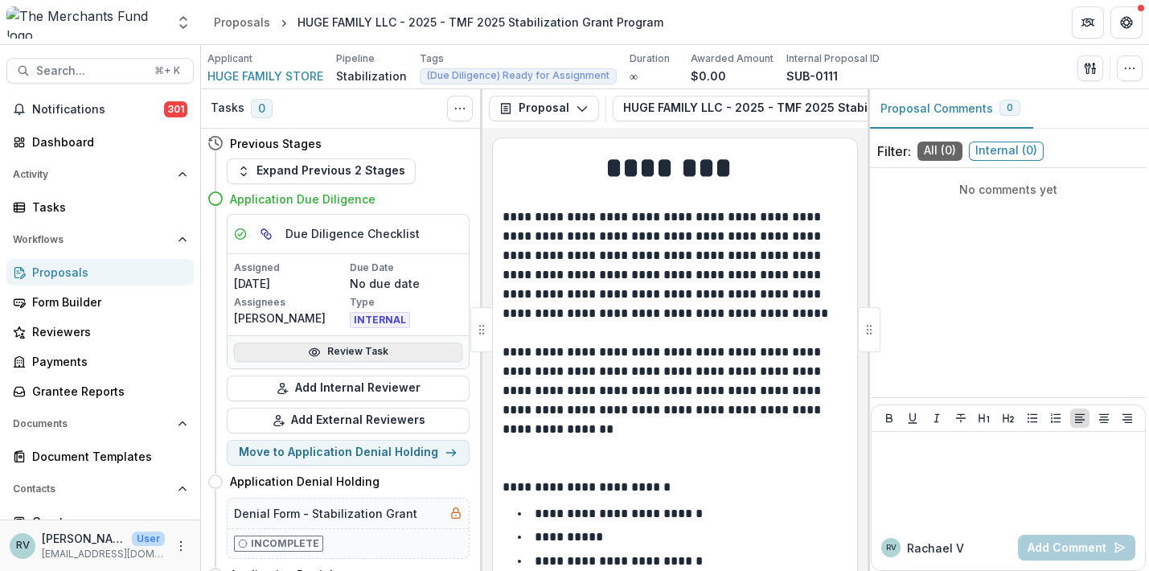
click at [368, 353] on link "Review Task" at bounding box center [348, 352] width 228 height 19
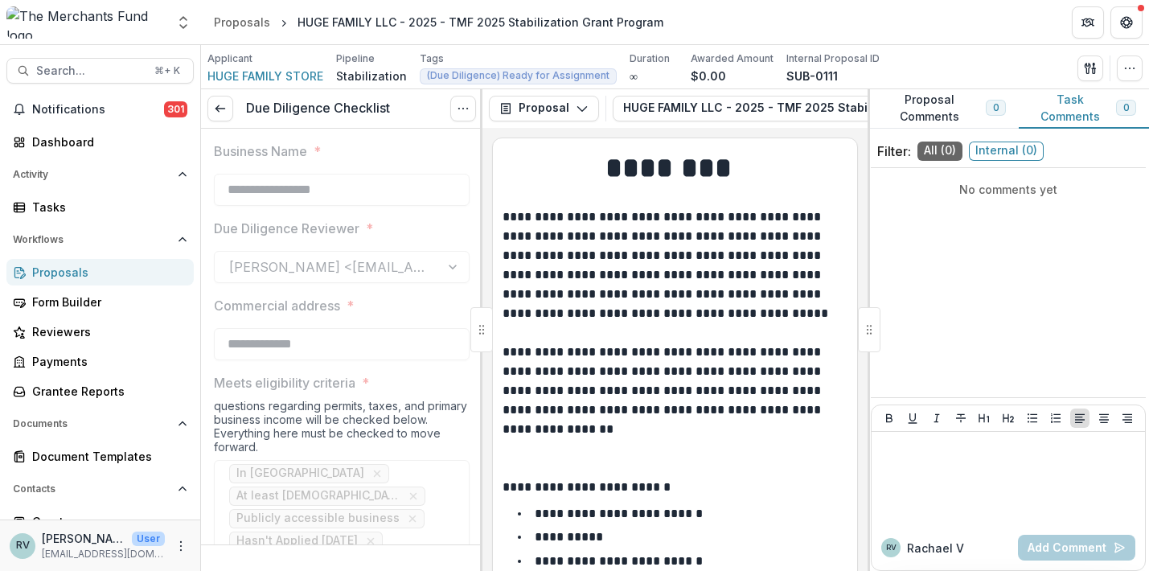
type input "*******"
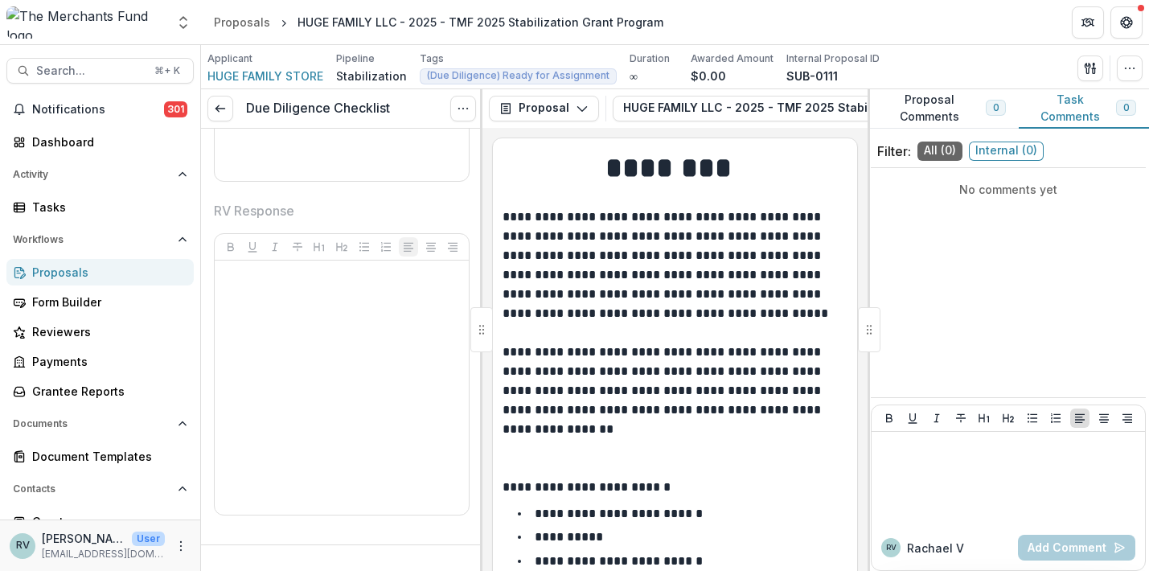
scroll to position [4398, 0]
click at [1135, 72] on icon "button" at bounding box center [1130, 68] width 13 height 13
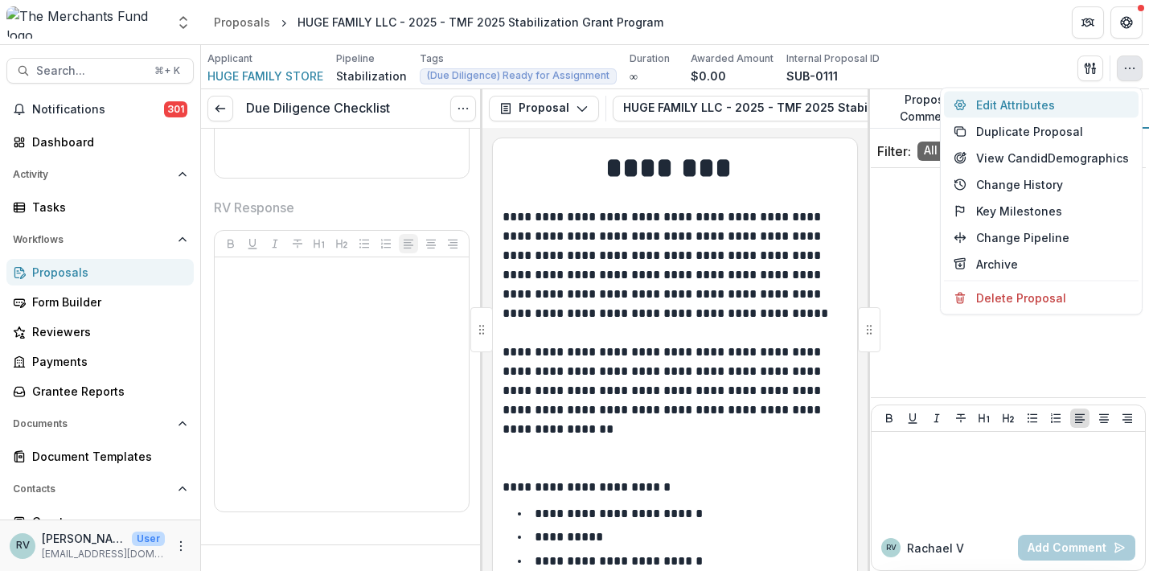
click at [1059, 105] on button "Edit Attributes" at bounding box center [1041, 105] width 195 height 27
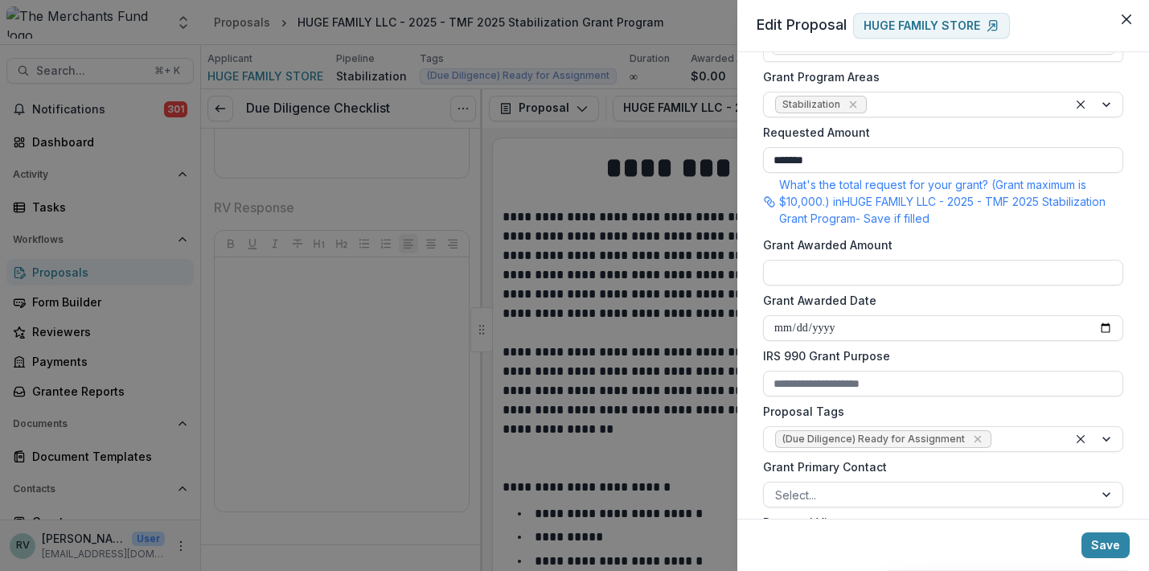
scroll to position [347, 0]
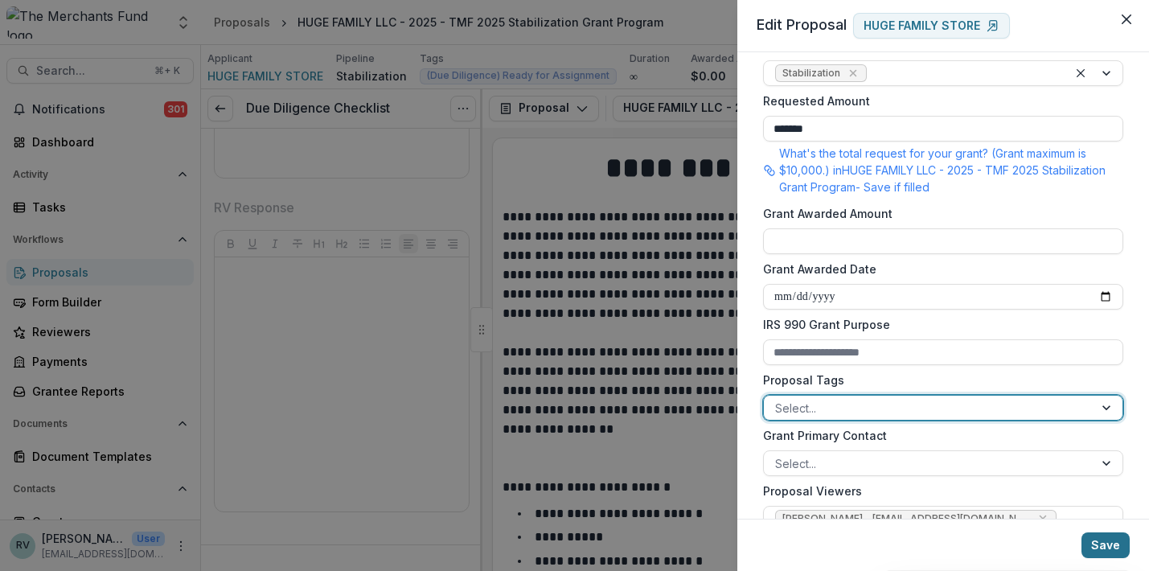
click at [1108, 544] on button "Save" at bounding box center [1106, 545] width 48 height 26
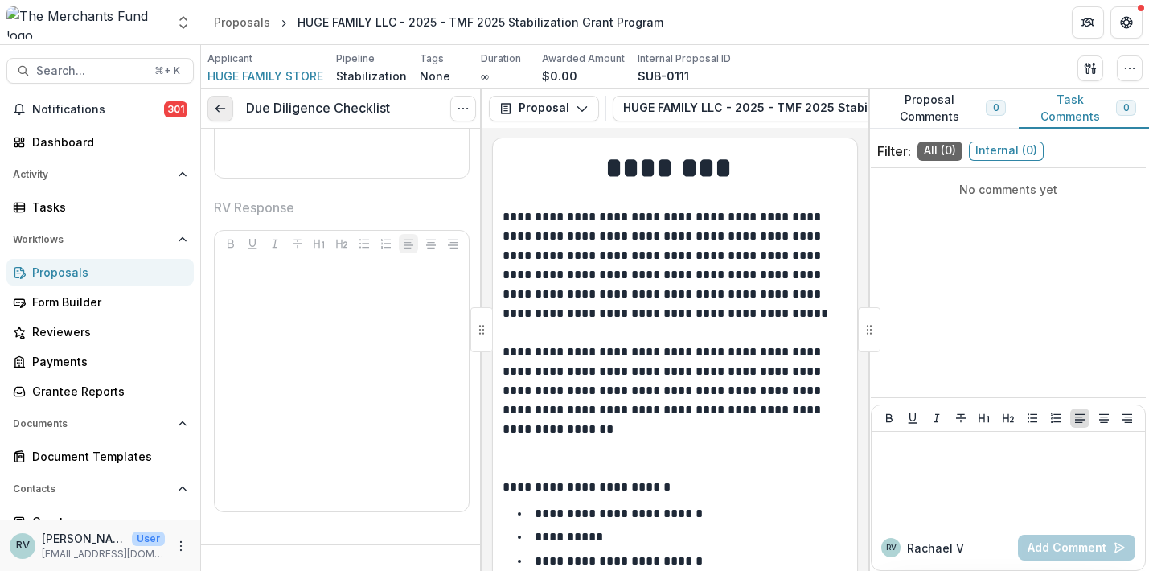
click at [220, 111] on icon at bounding box center [220, 108] width 13 height 13
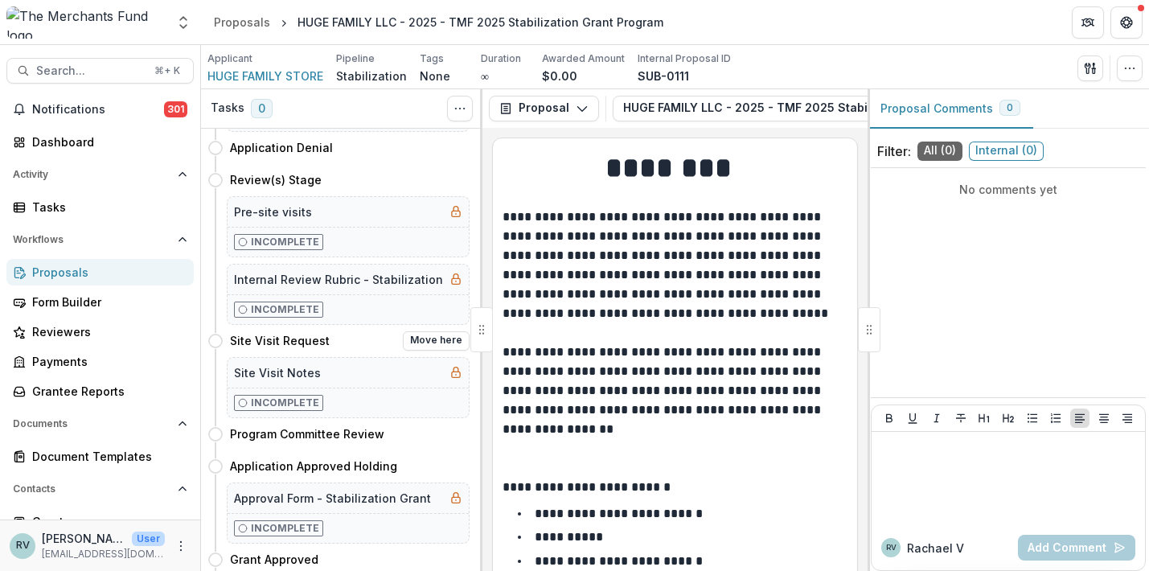
scroll to position [430, 0]
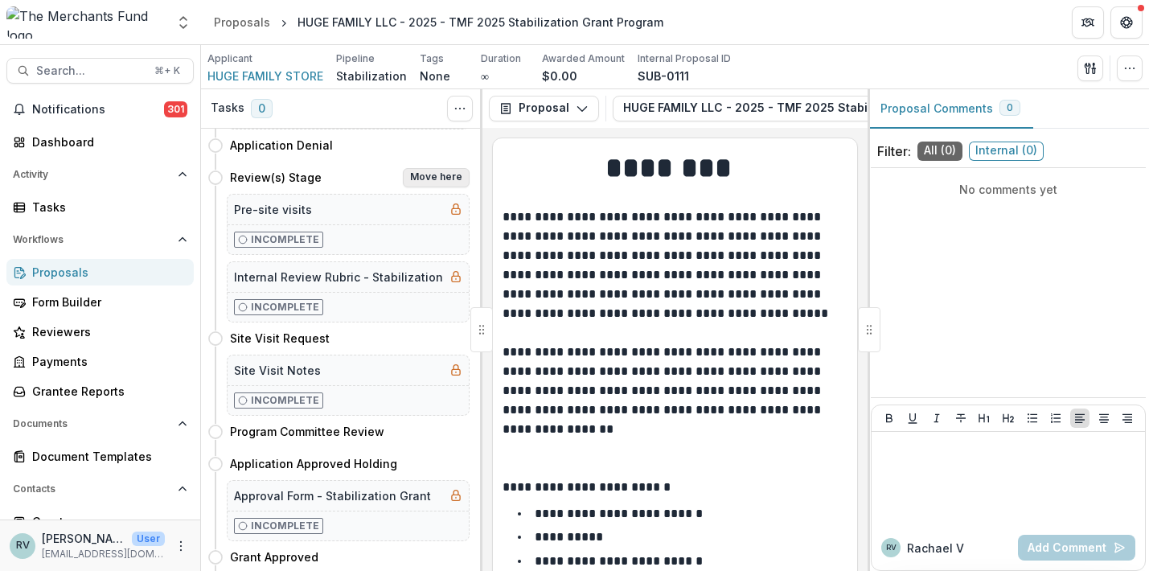
click at [435, 175] on button "Move here" at bounding box center [436, 177] width 67 height 19
select select "**********"
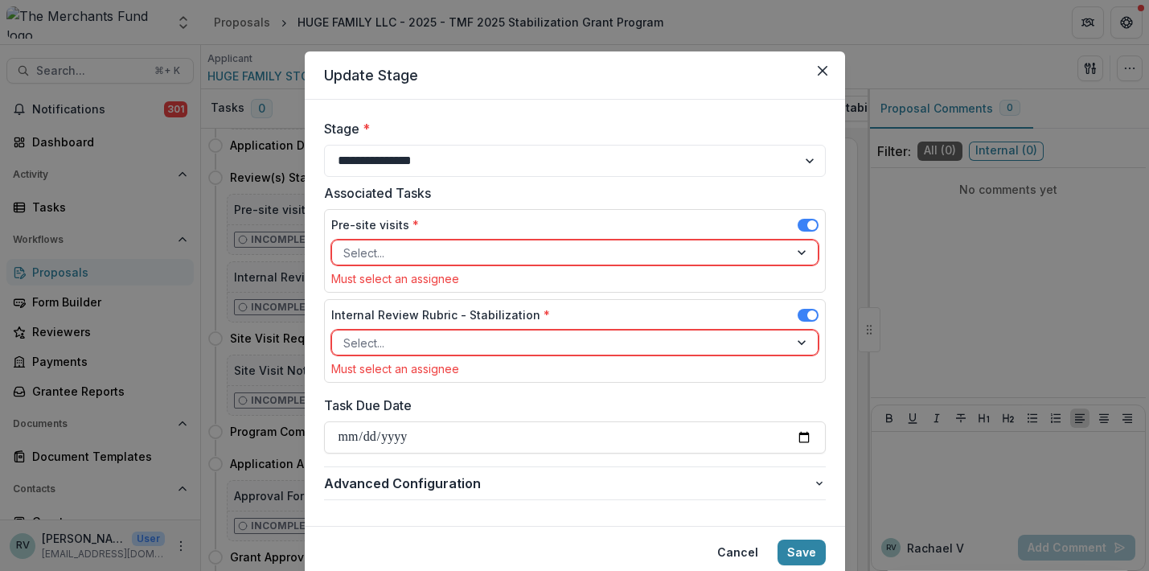
click at [450, 248] on div at bounding box center [560, 253] width 434 height 20
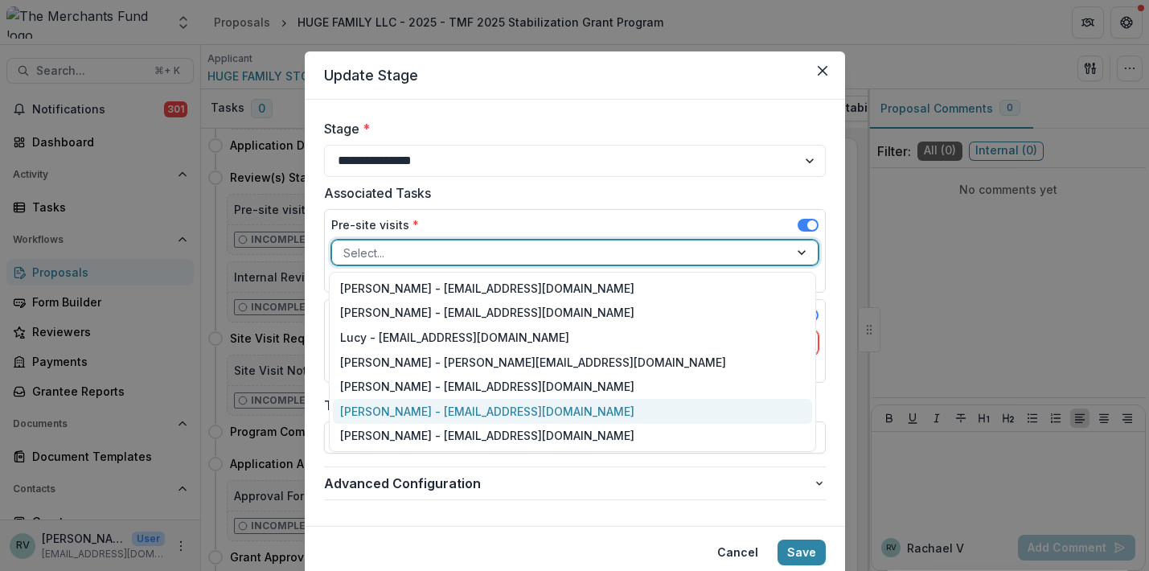
click at [408, 405] on div "[PERSON_NAME] - [EMAIL_ADDRESS][DOMAIN_NAME]" at bounding box center [572, 411] width 479 height 25
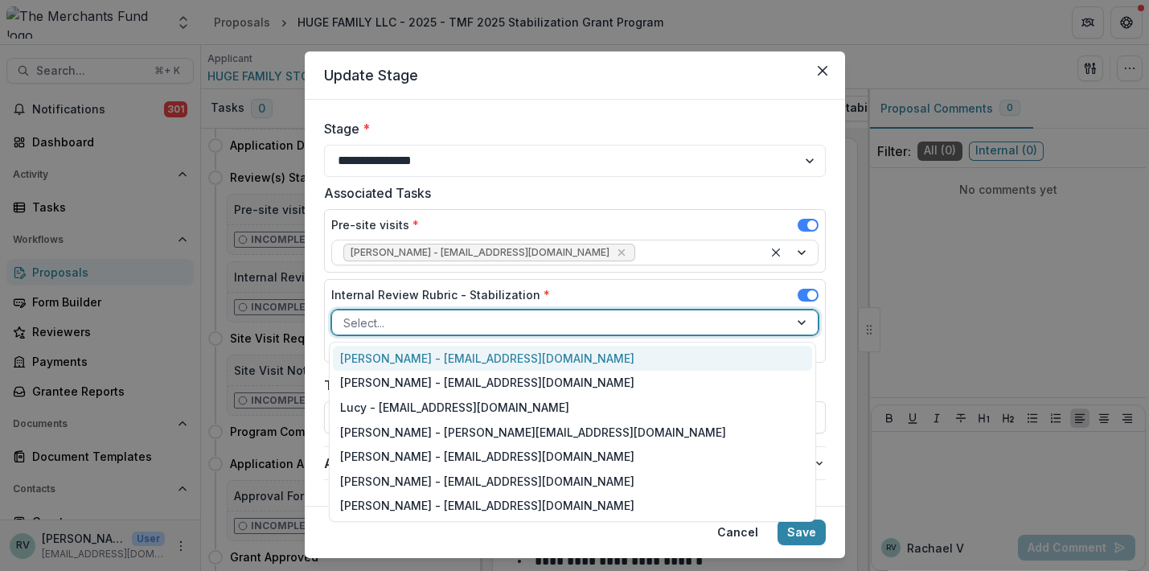
click at [417, 318] on div at bounding box center [560, 323] width 434 height 20
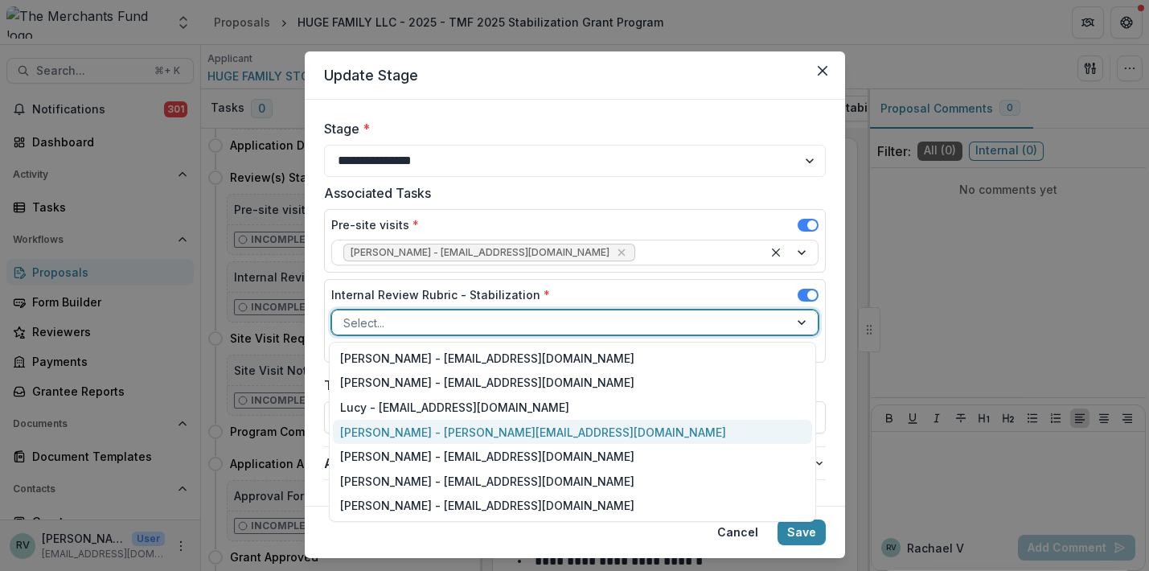
click at [397, 433] on div "[PERSON_NAME] - [PERSON_NAME][EMAIL_ADDRESS][DOMAIN_NAME]" at bounding box center [572, 432] width 479 height 25
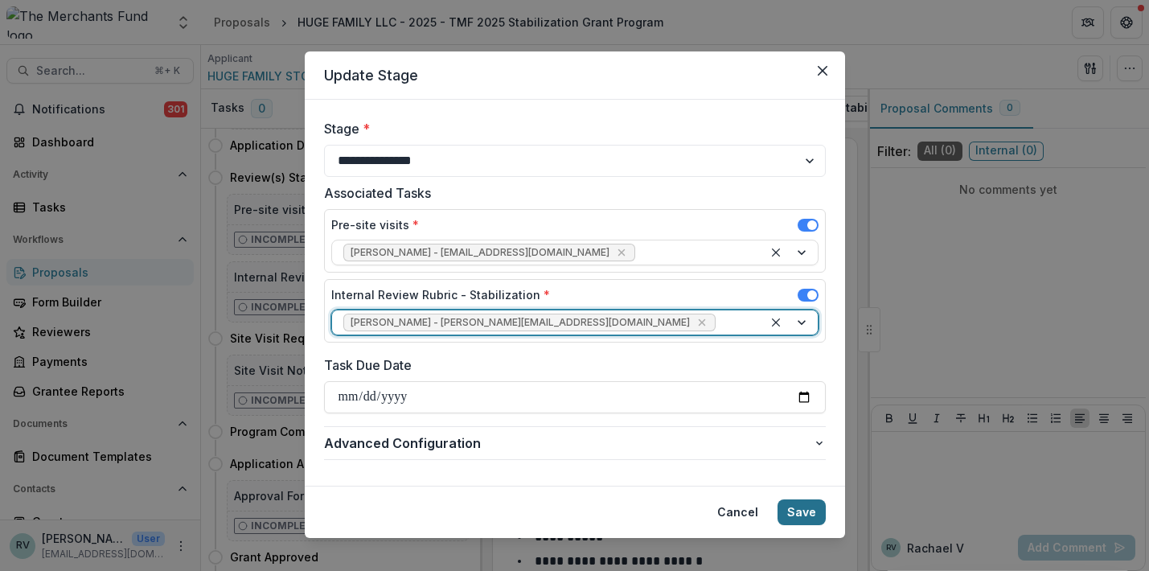
click at [801, 511] on button "Save" at bounding box center [802, 513] width 48 height 26
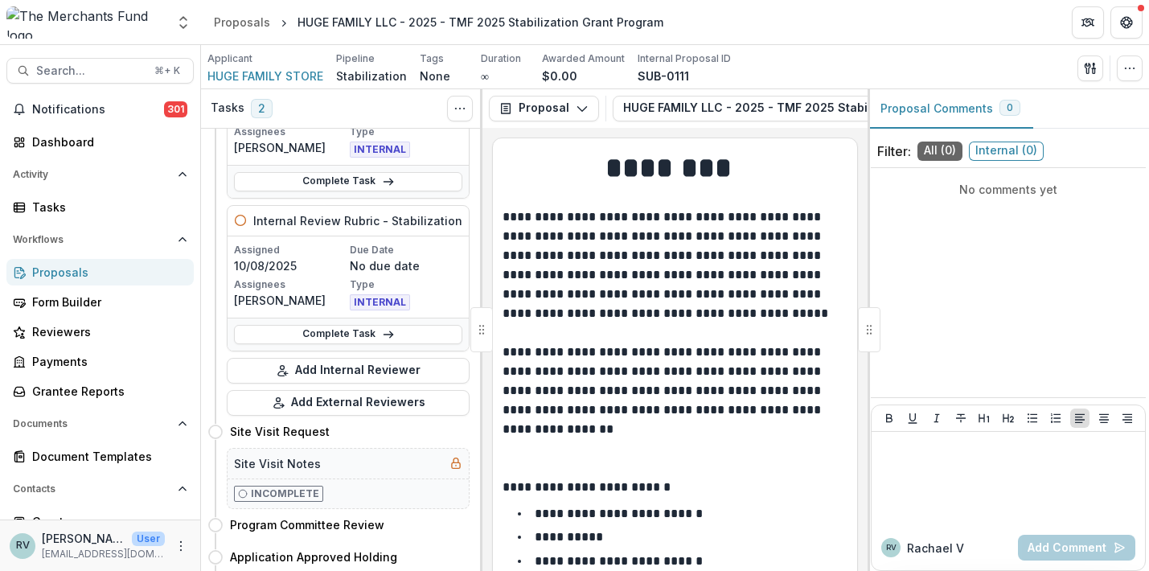
scroll to position [162, 0]
click at [343, 406] on button "Add External Reviewers" at bounding box center [348, 403] width 243 height 26
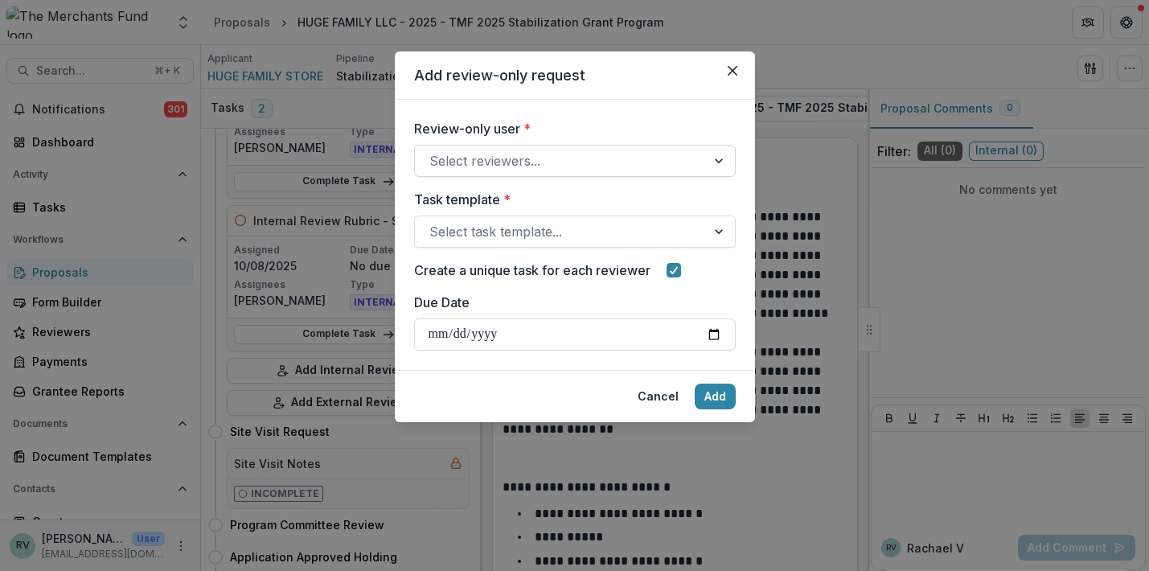
click at [474, 167] on div "Select reviewers..." at bounding box center [561, 160] width 262 height 19
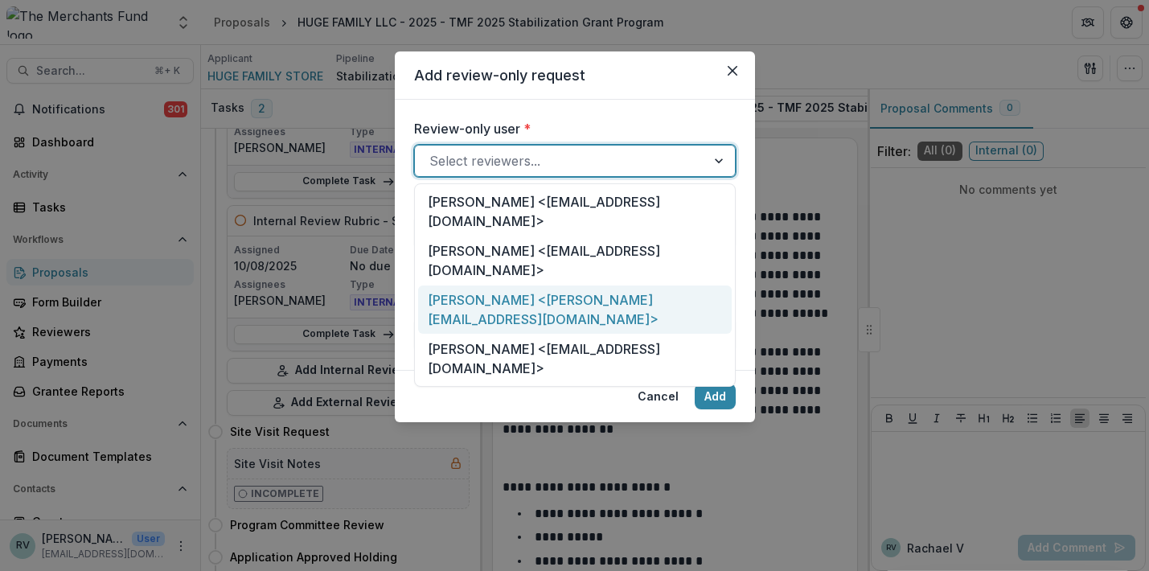
click at [455, 286] on div "[PERSON_NAME] <[PERSON_NAME][EMAIL_ADDRESS][DOMAIN_NAME]>" at bounding box center [575, 310] width 314 height 49
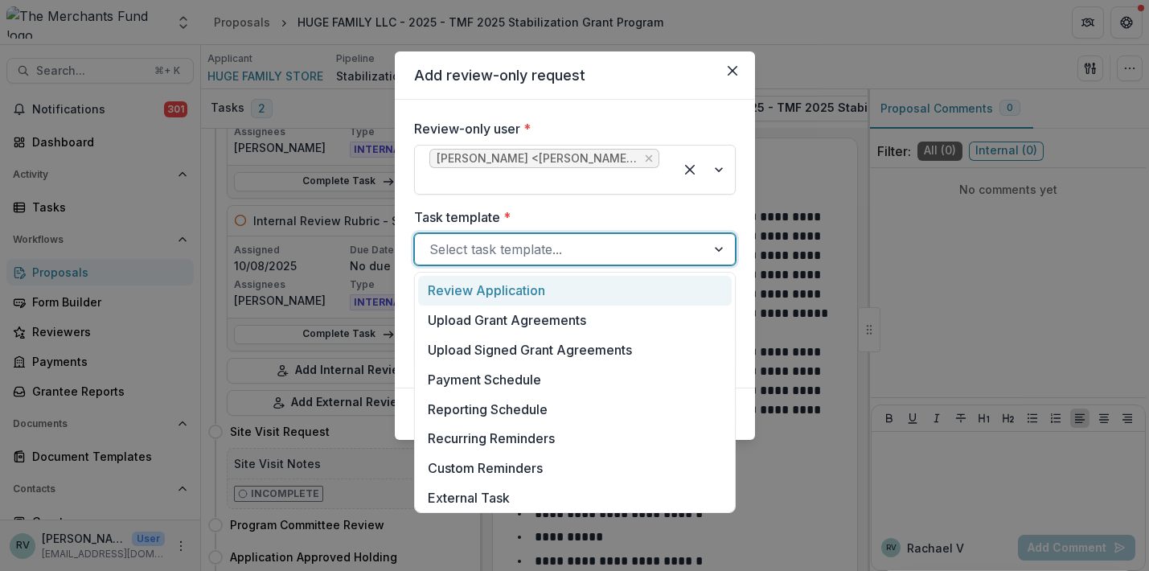
click at [454, 249] on div "Select task template..." at bounding box center [561, 249] width 262 height 19
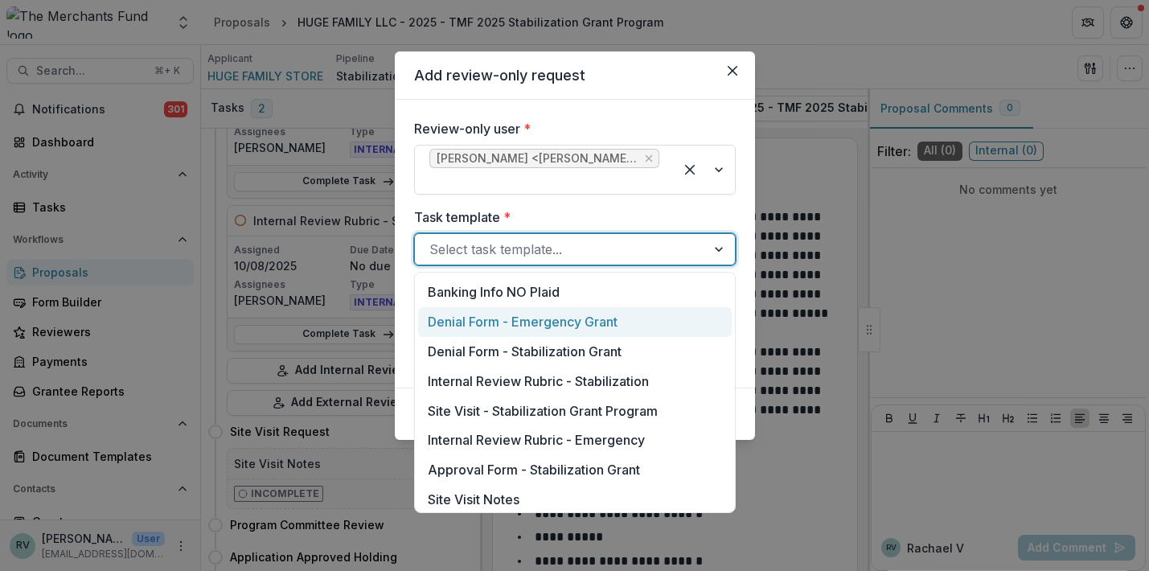
scroll to position [797, 0]
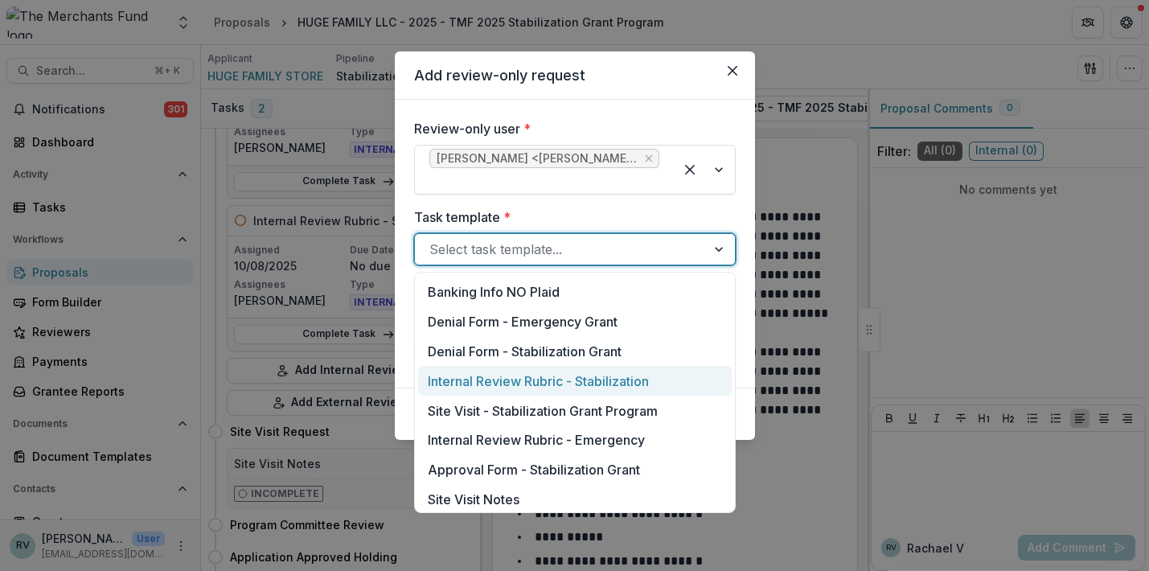
click at [465, 380] on div "Internal Review Rubric - Stabilization" at bounding box center [575, 381] width 314 height 30
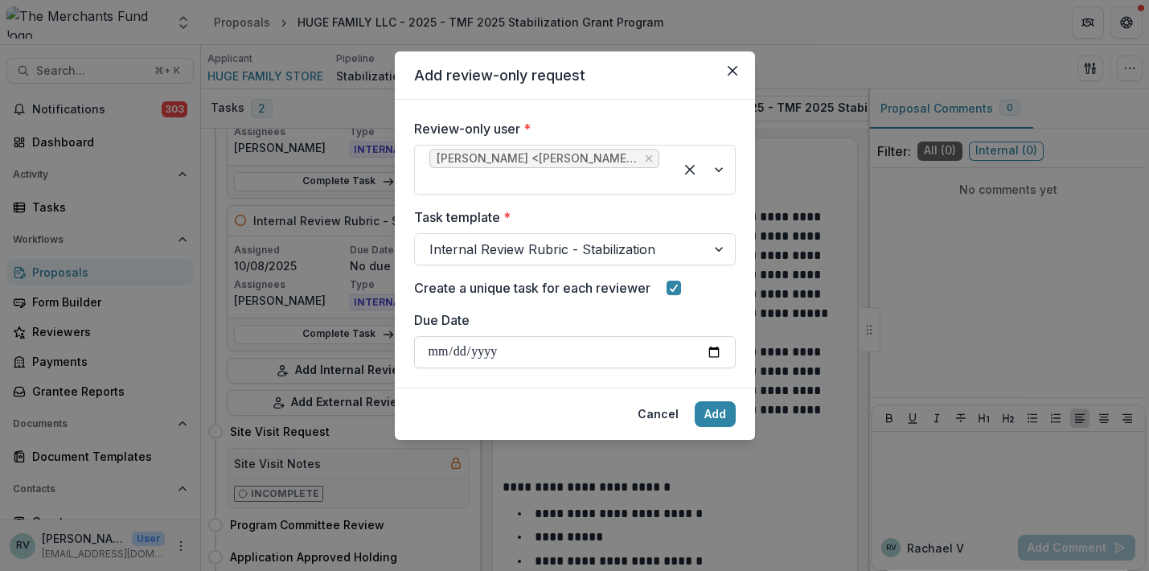
click at [612, 362] on input "Due Date" at bounding box center [575, 352] width 322 height 32
type input "**********"
click at [567, 406] on footer "Cancel Add" at bounding box center [575, 414] width 360 height 52
click at [710, 407] on button "Add" at bounding box center [715, 414] width 41 height 26
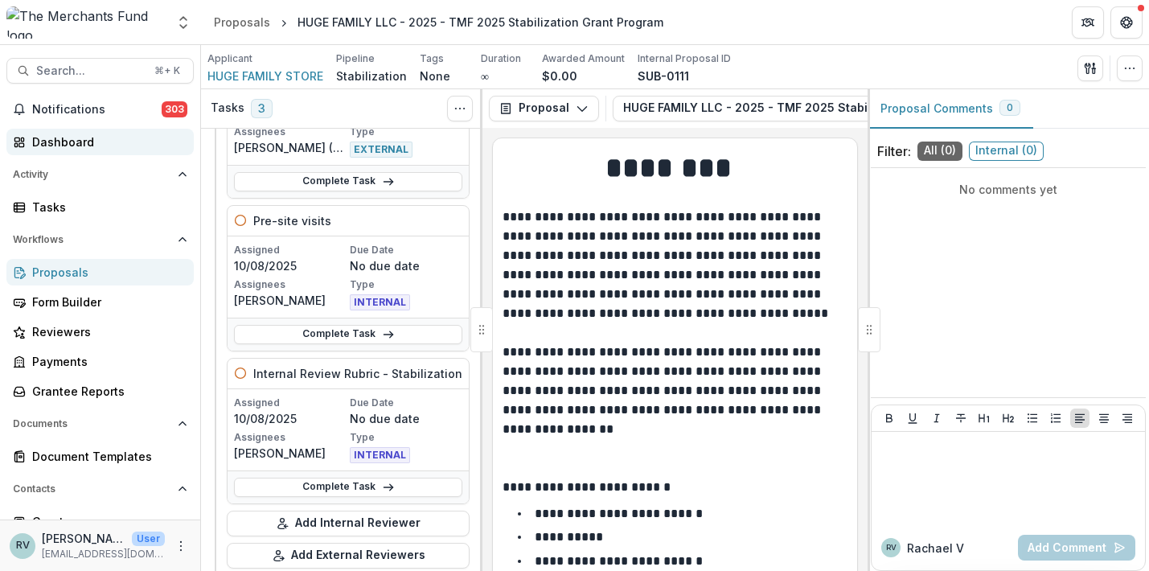
click at [58, 149] on div "Dashboard" at bounding box center [106, 142] width 149 height 17
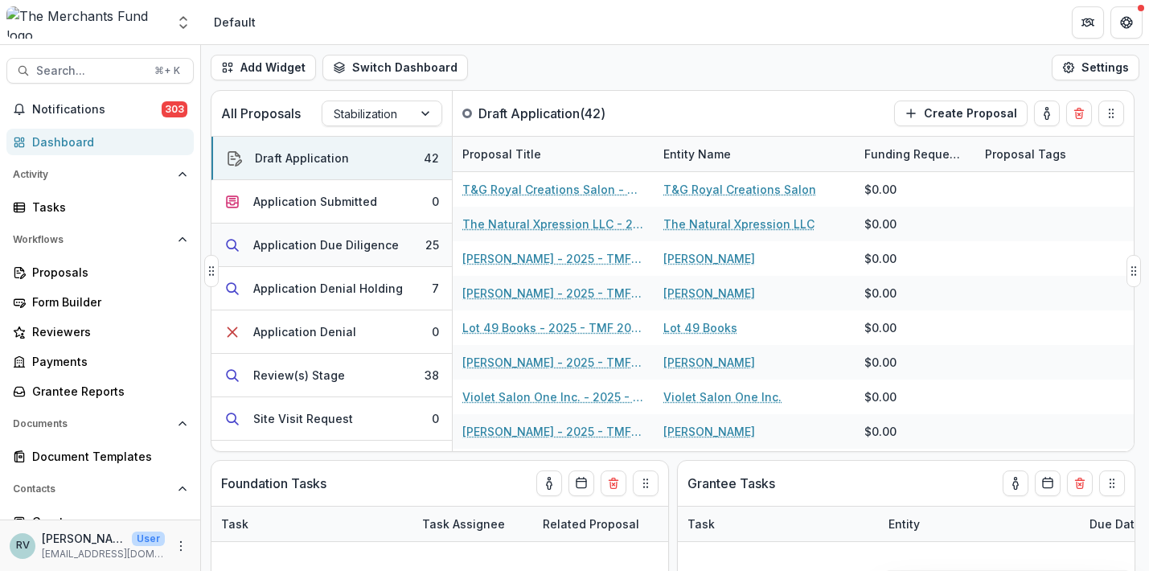
click at [335, 248] on div "Application Due Diligence" at bounding box center [326, 244] width 146 height 17
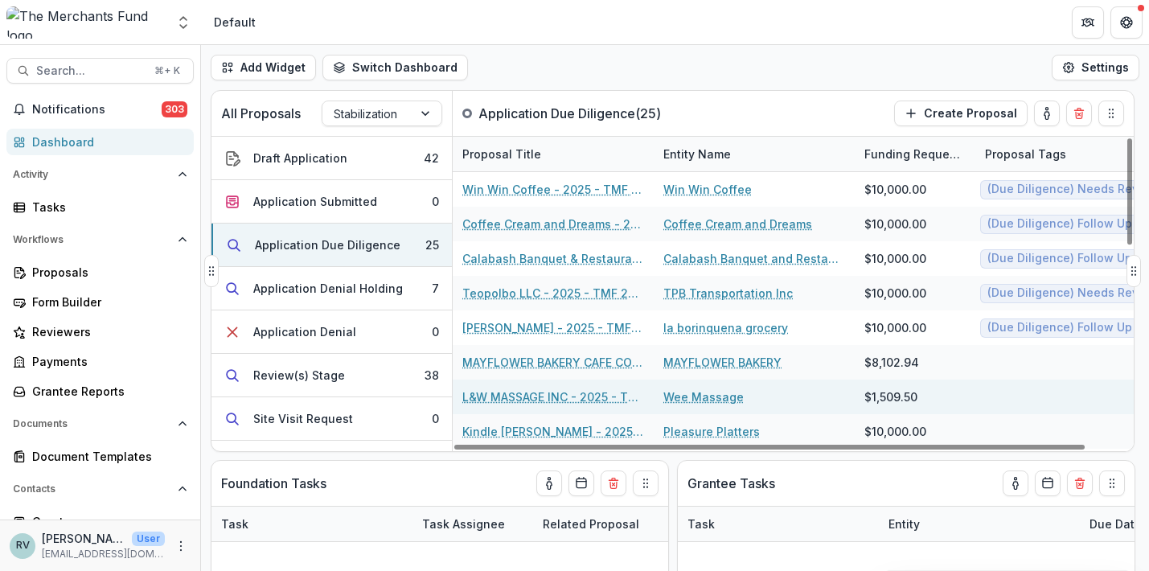
scroll to position [11, 0]
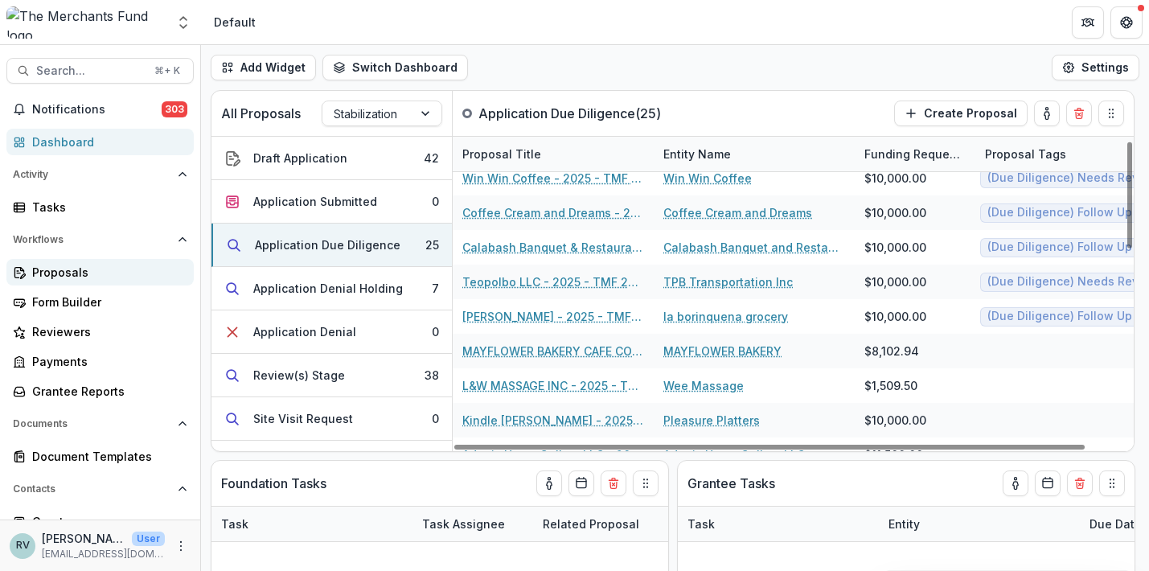
click at [53, 277] on div "Proposals" at bounding box center [106, 272] width 149 height 17
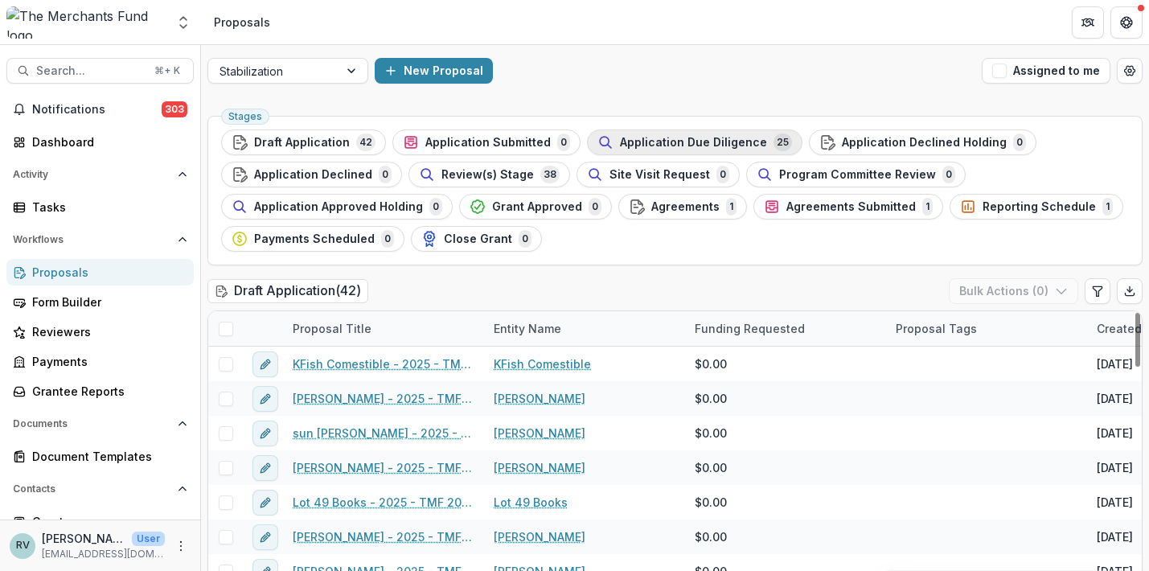
click at [668, 138] on span "Application Due Diligence" at bounding box center [693, 143] width 147 height 14
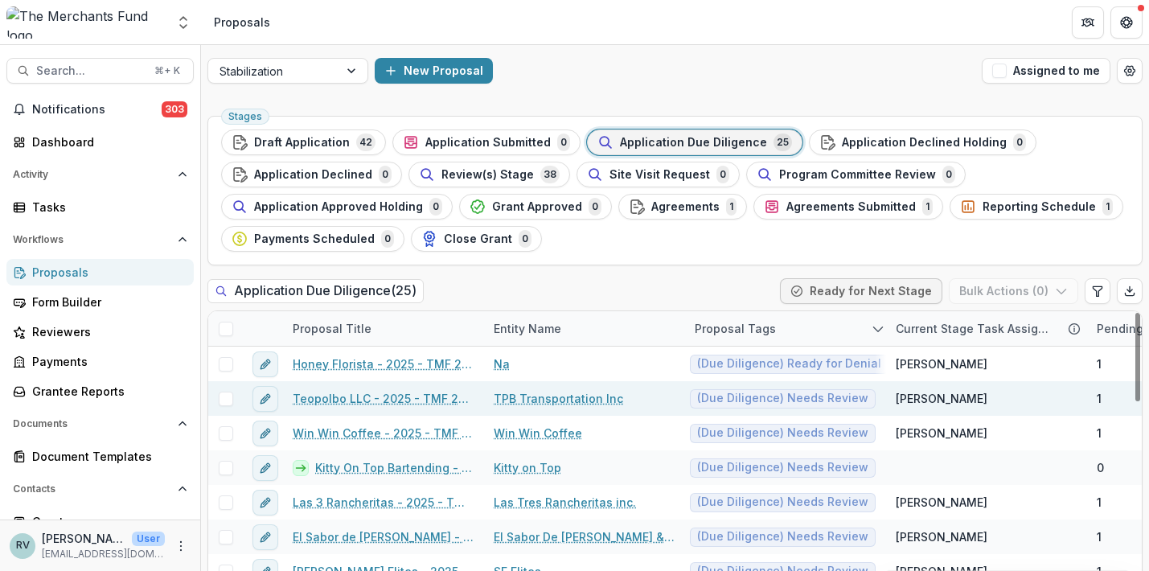
click at [418, 399] on link "Teopolbo LLC - 2025 - TMF 2025 Stabilization Grant Program" at bounding box center [384, 398] width 182 height 17
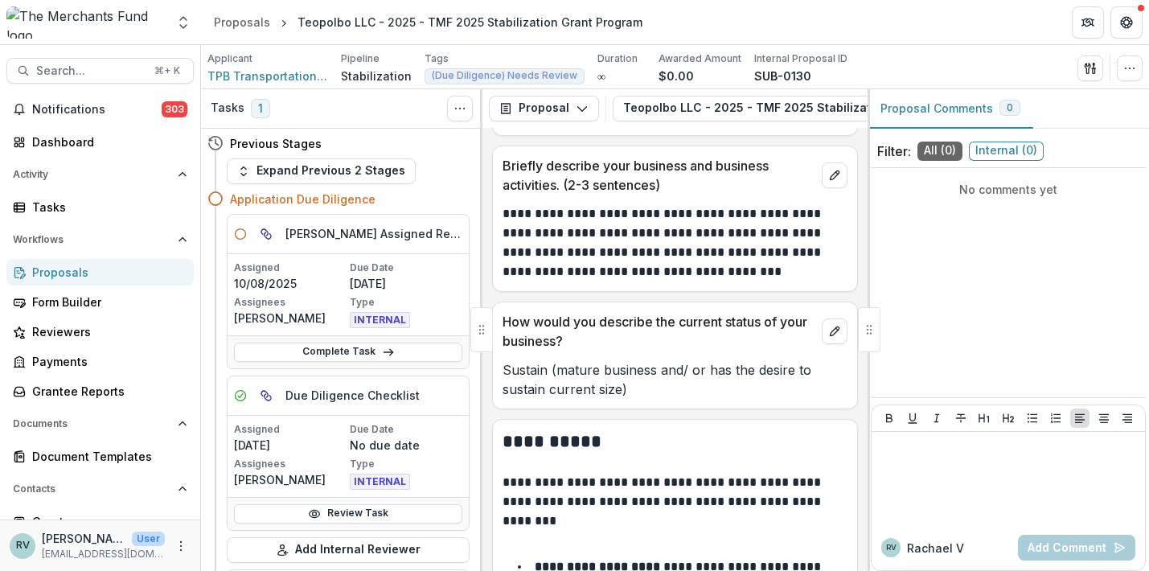
scroll to position [26, 0]
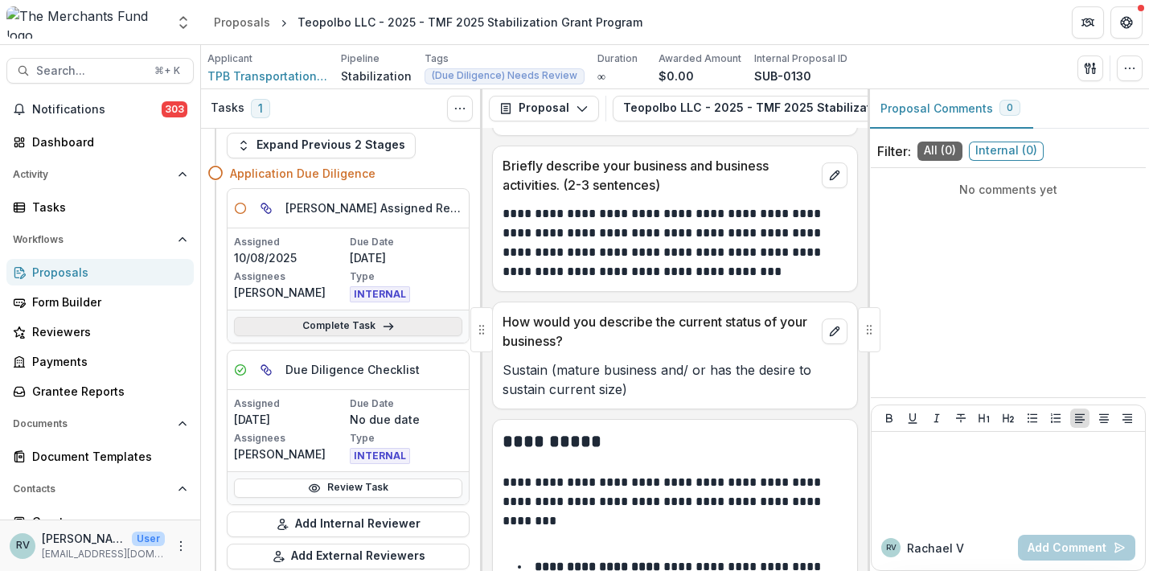
click at [355, 322] on link "Complete Task" at bounding box center [348, 326] width 228 height 19
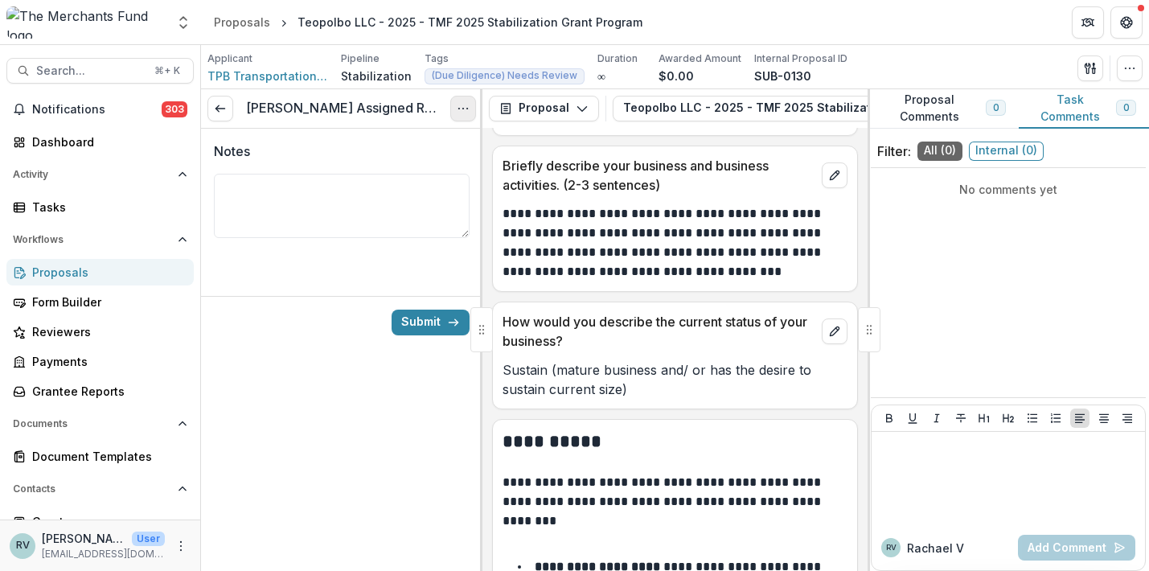
click at [458, 110] on icon "Options" at bounding box center [463, 108] width 13 height 13
click at [416, 179] on button "Cancel Task" at bounding box center [386, 179] width 172 height 27
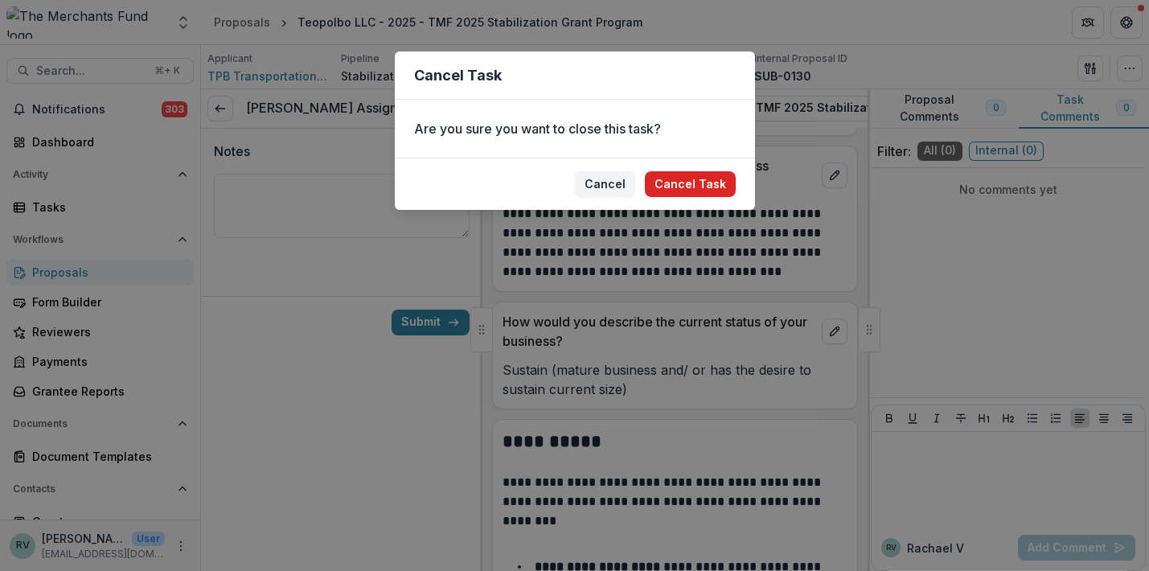
click at [705, 191] on button "Cancel Task" at bounding box center [690, 184] width 91 height 26
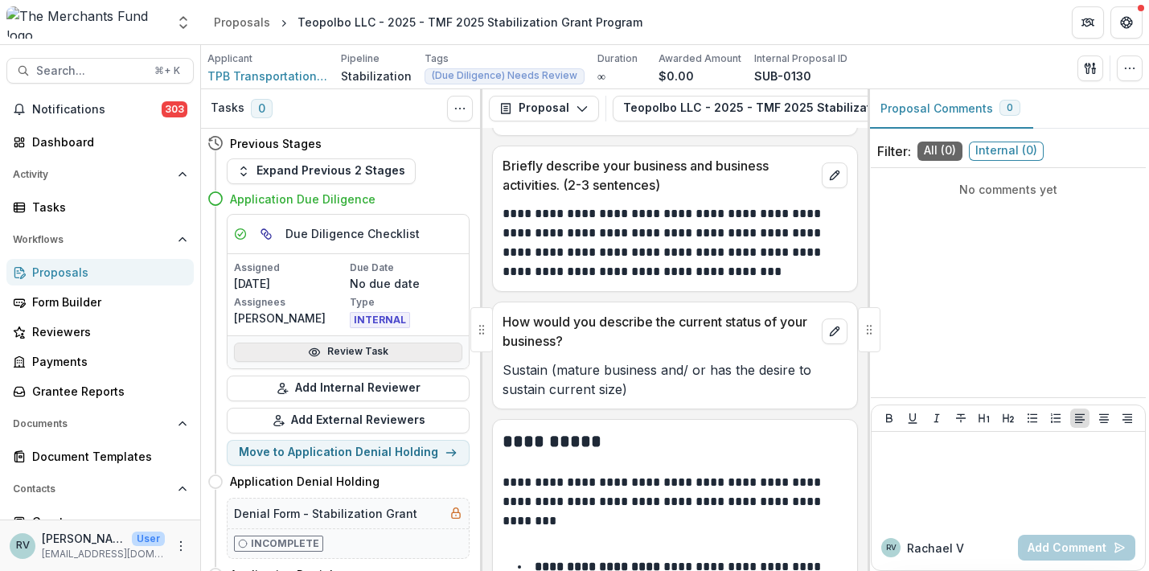
click at [352, 352] on link "Review Task" at bounding box center [348, 352] width 228 height 19
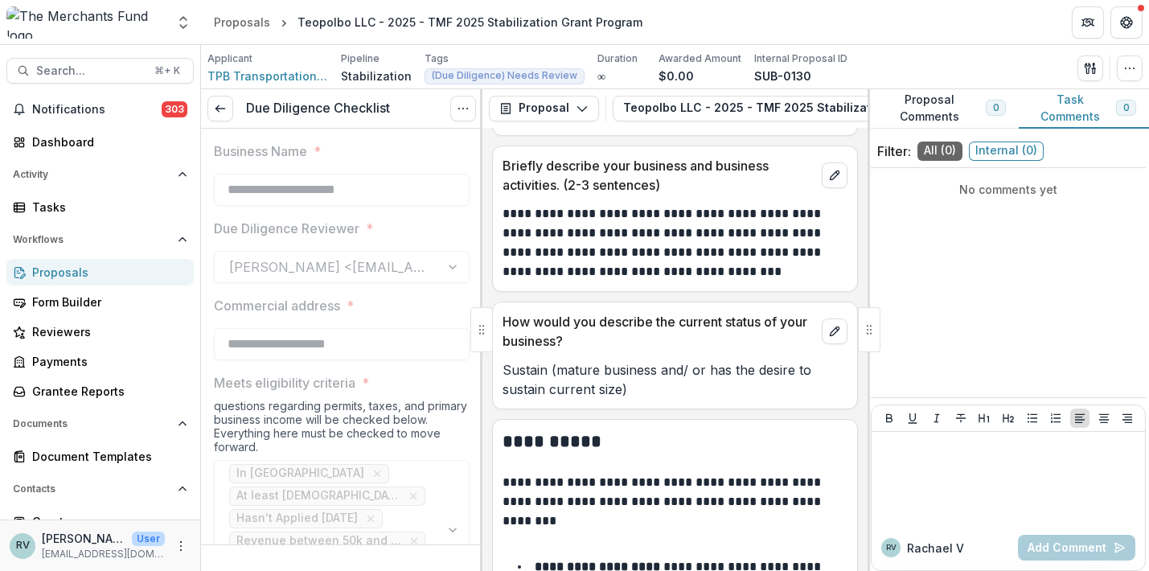
type input "*******"
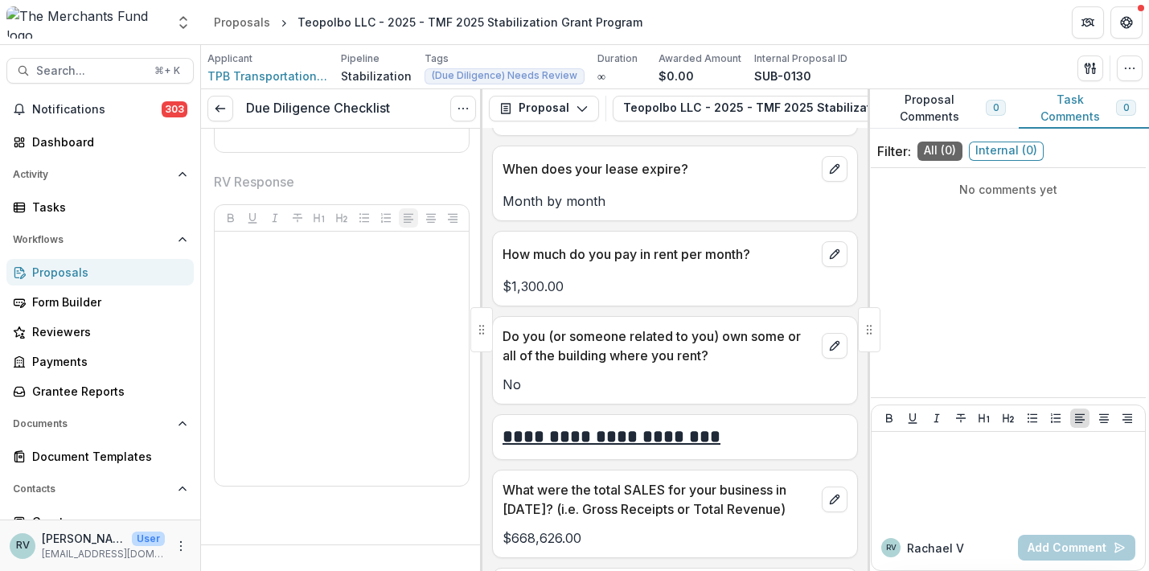
scroll to position [4399, 0]
click at [462, 113] on icon "Options" at bounding box center [463, 108] width 13 height 13
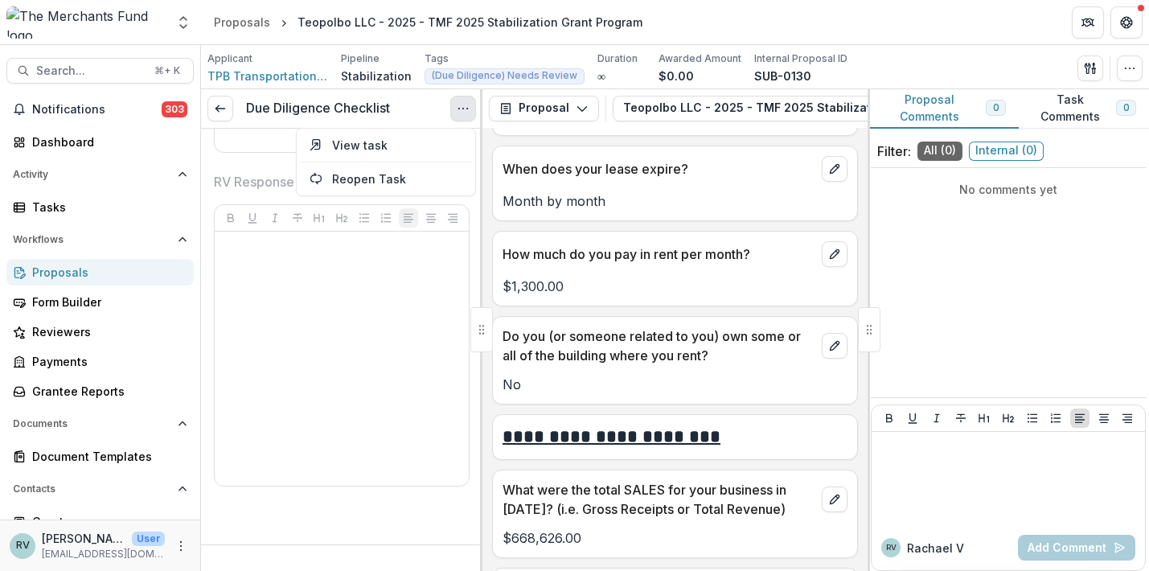
click at [952, 101] on button "Proposal Comments 0" at bounding box center [943, 108] width 151 height 39
click at [462, 107] on icon "Options" at bounding box center [463, 108] width 13 height 13
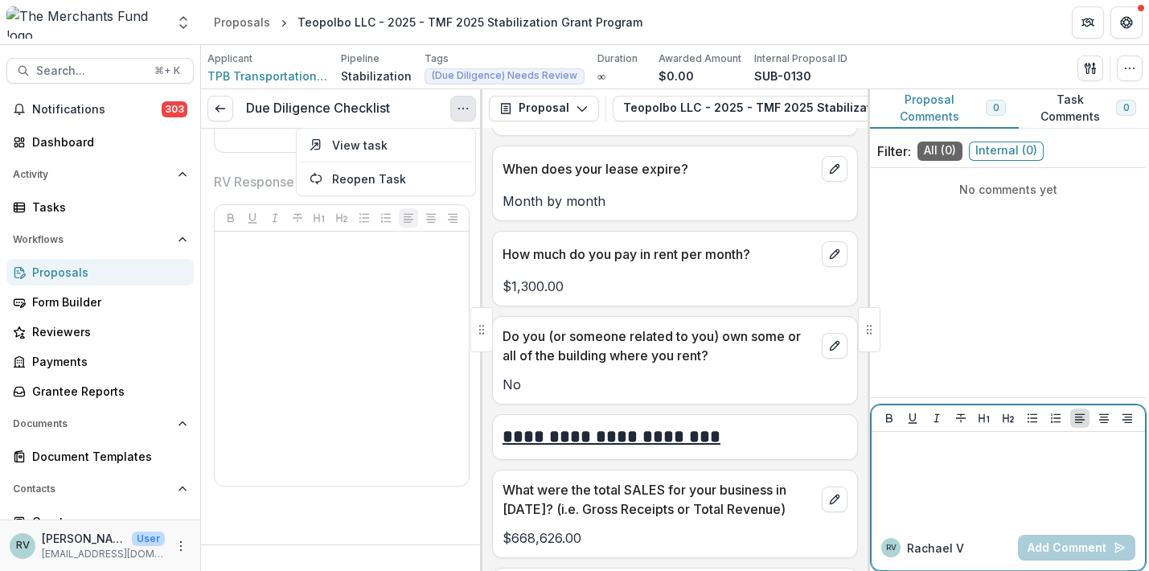
click at [952, 494] on div at bounding box center [1008, 478] width 261 height 80
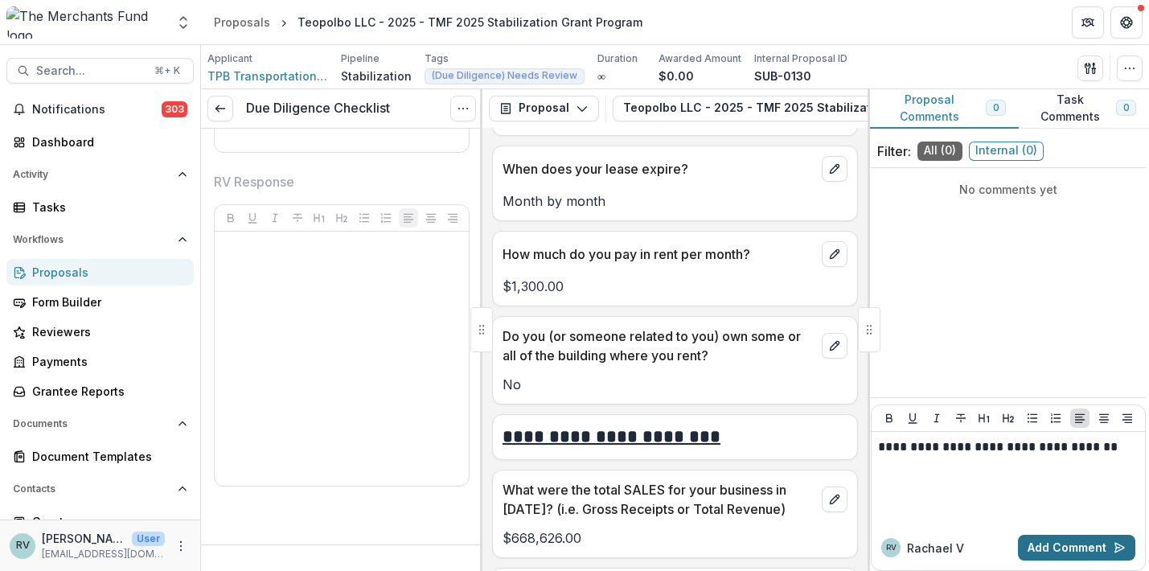
click at [1075, 543] on button "Add Comment" at bounding box center [1076, 548] width 117 height 26
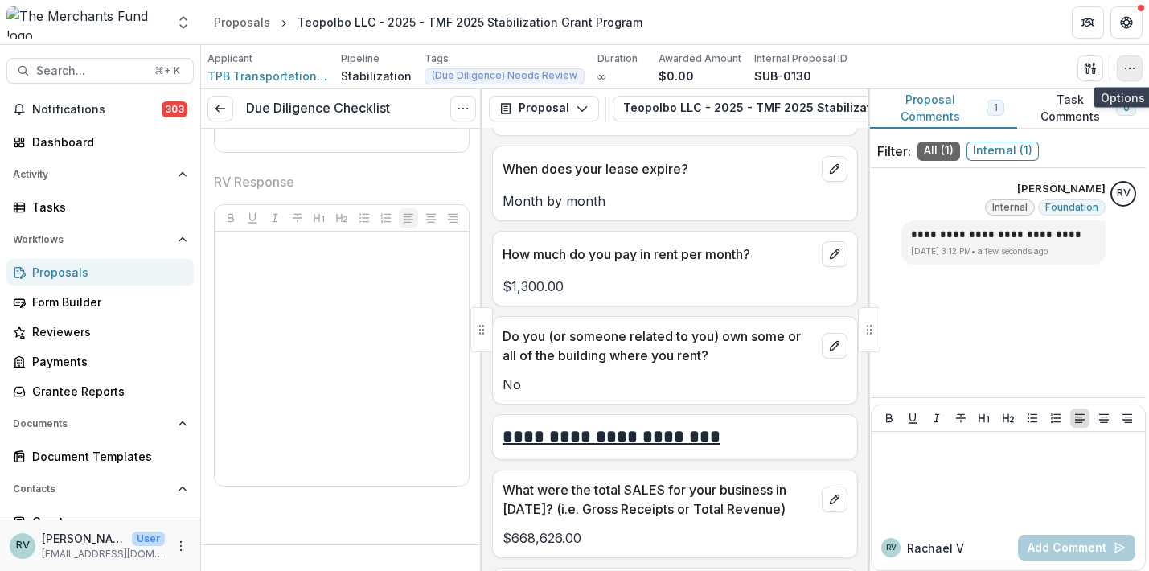
click at [1133, 71] on icon "button" at bounding box center [1130, 68] width 13 height 13
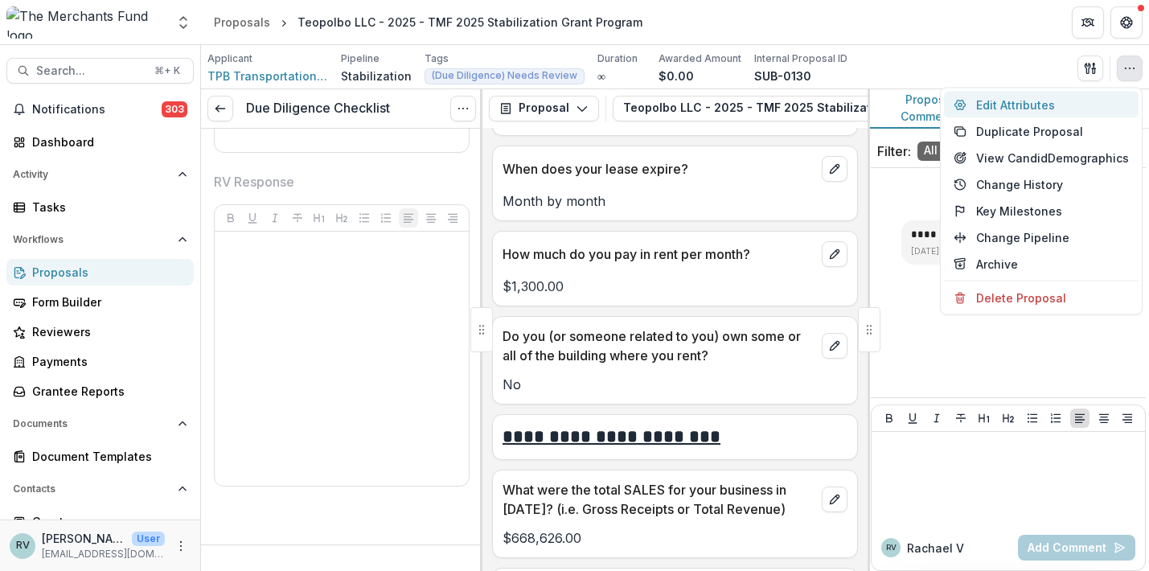
click at [1037, 109] on button "Edit Attributes" at bounding box center [1041, 105] width 195 height 27
type input "*******"
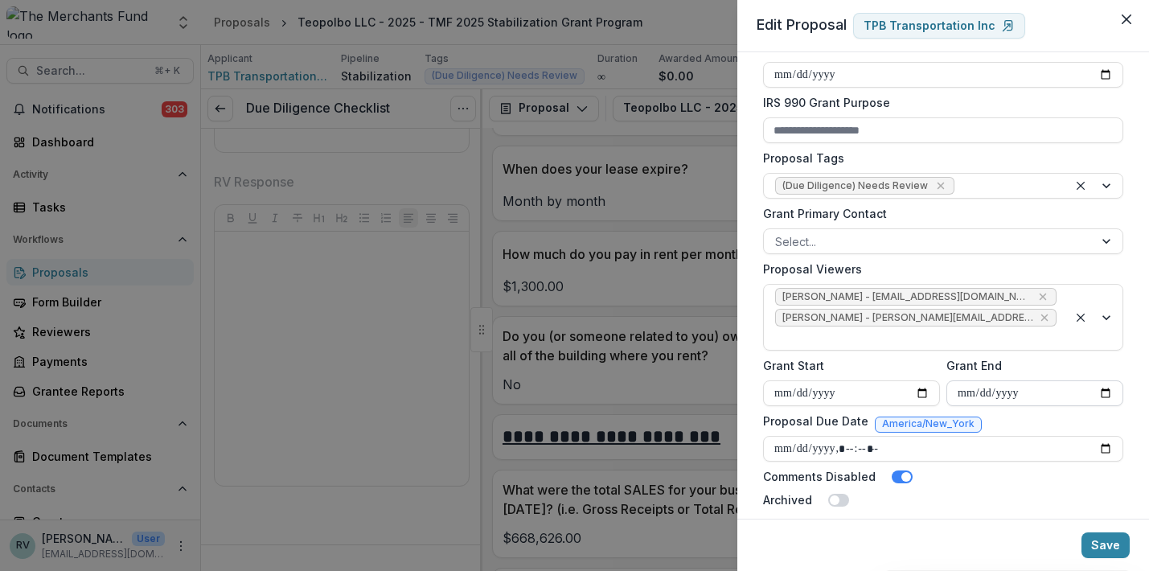
scroll to position [595, 0]
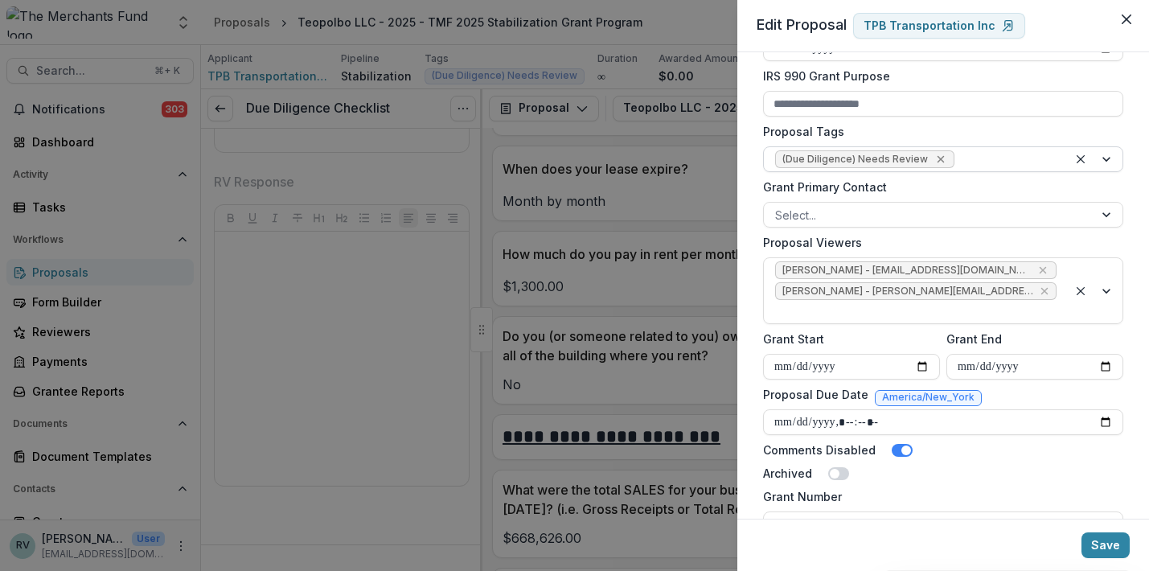
click at [935, 157] on icon "Remove (Due Diligence) Needs Review" at bounding box center [941, 159] width 13 height 13
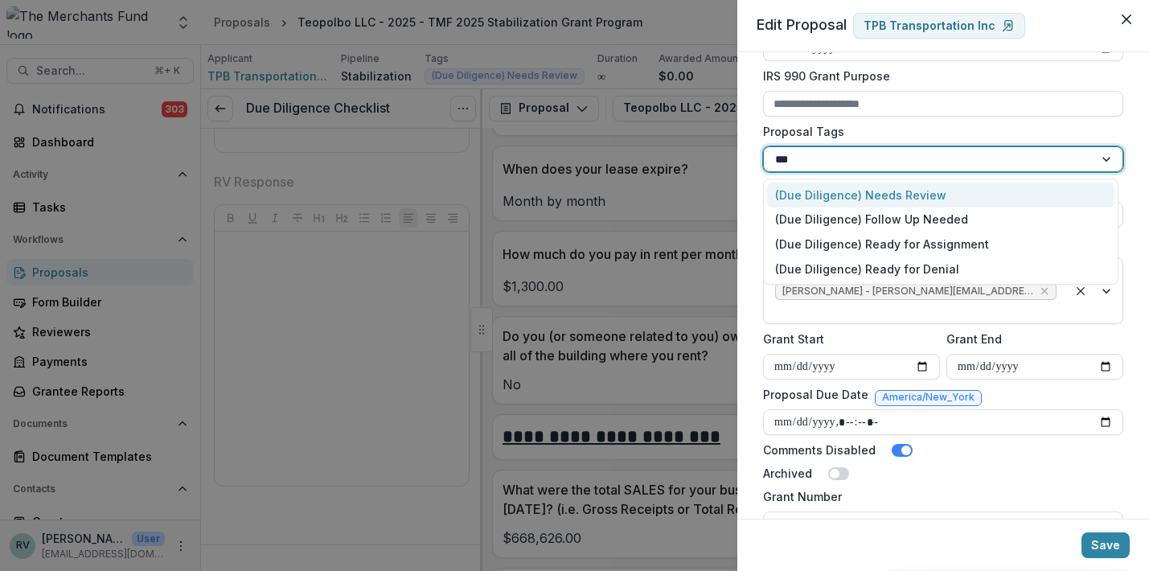
type input "***"
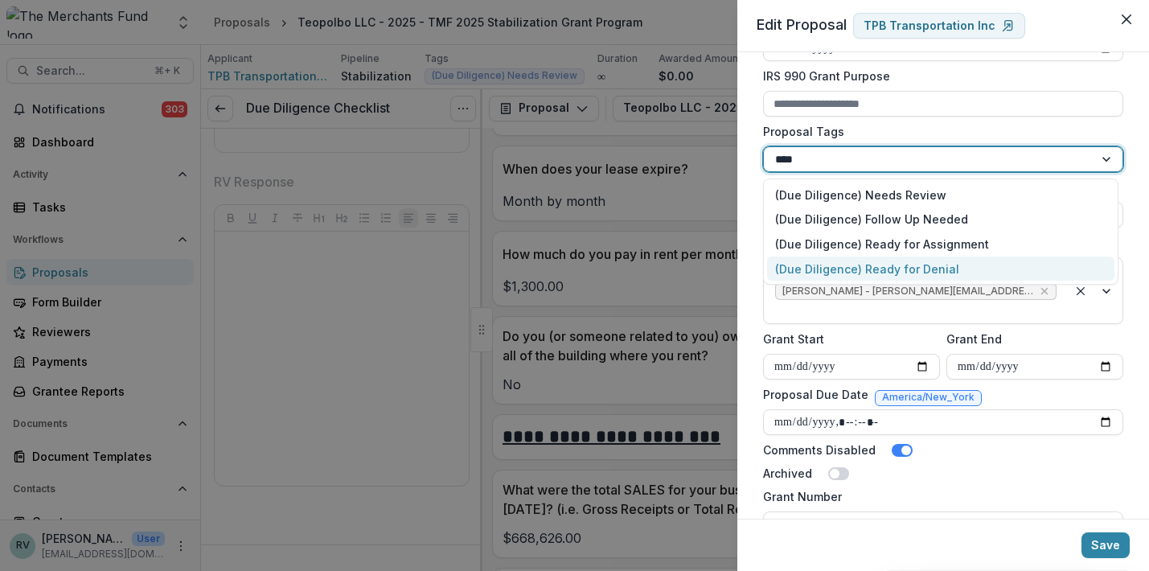
click at [931, 258] on div "(Due Diligence) Ready for Denial" at bounding box center [940, 269] width 347 height 25
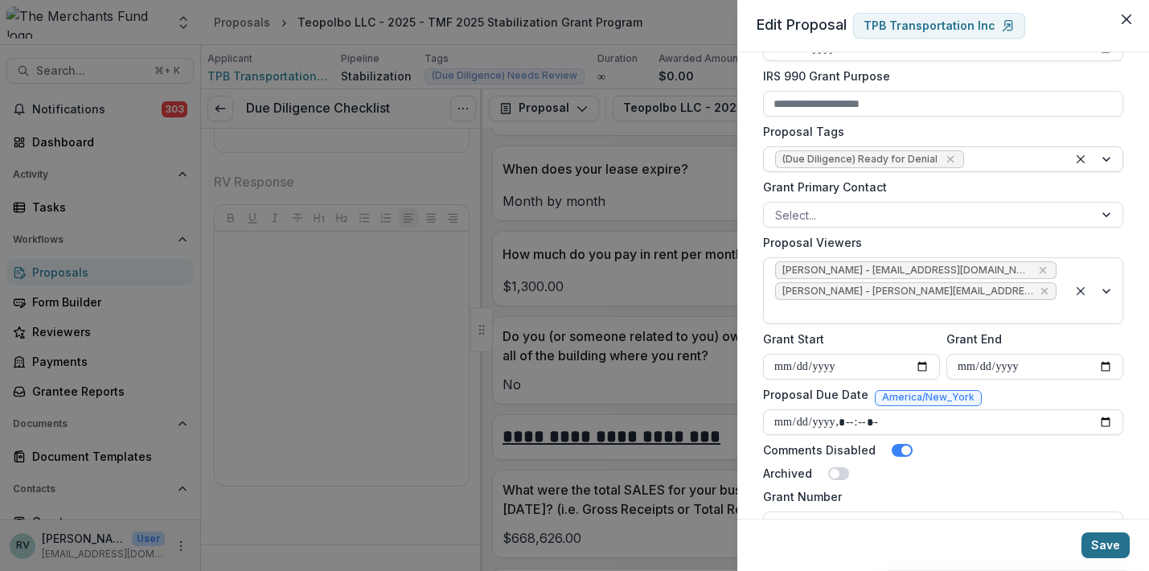
click at [1106, 544] on button "Save" at bounding box center [1106, 545] width 48 height 26
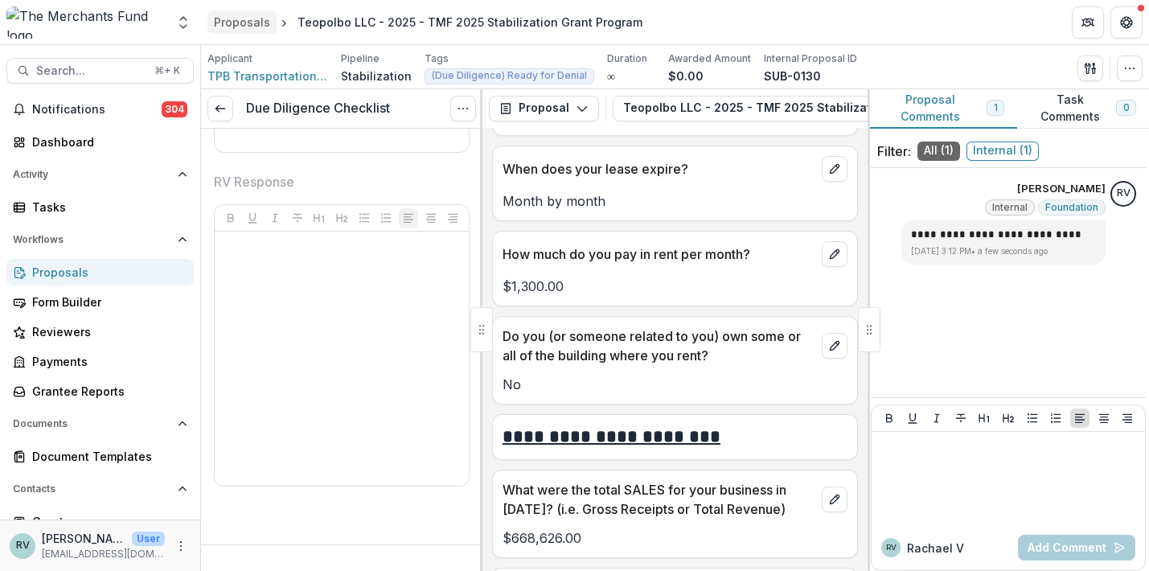
click at [241, 24] on div "Proposals" at bounding box center [242, 22] width 56 height 17
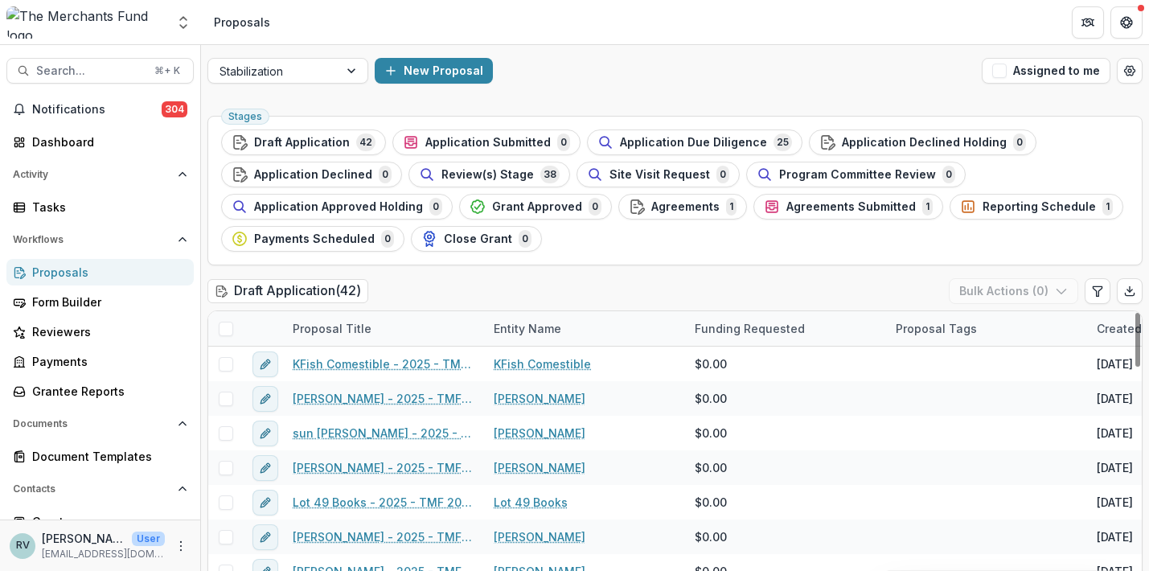
click at [674, 129] on div "Stages Draft Application 42 Application Submitted 0 Application Due Diligence 2…" at bounding box center [675, 191] width 935 height 150
click at [669, 146] on span "Application Due Diligence" at bounding box center [693, 143] width 147 height 14
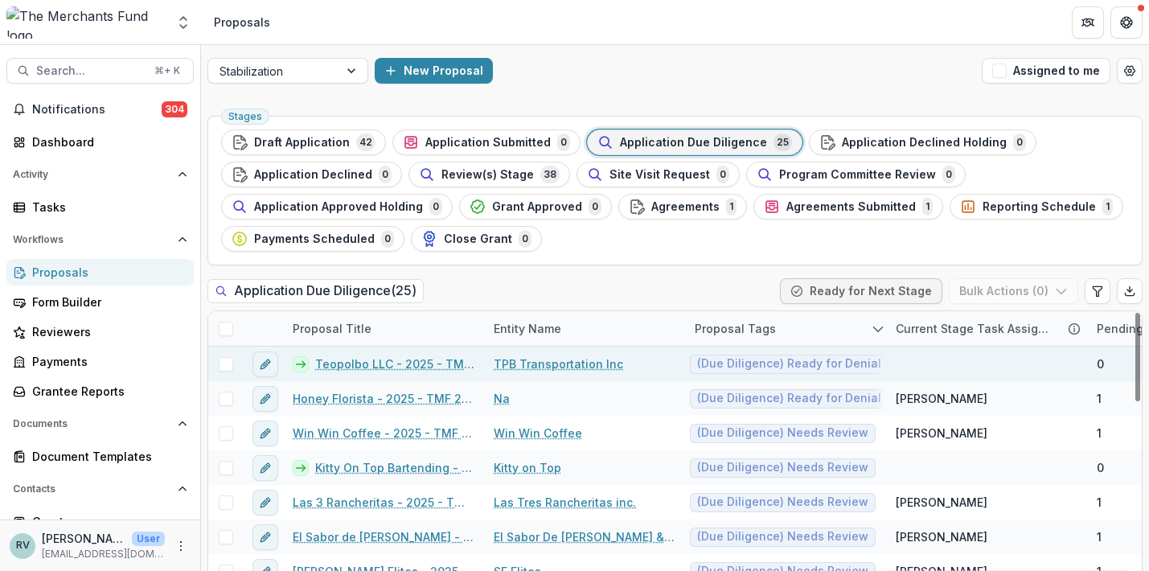
click at [368, 365] on link "Teopolbo LLC - 2025 - TMF 2025 Stabilization Grant Program" at bounding box center [394, 364] width 159 height 17
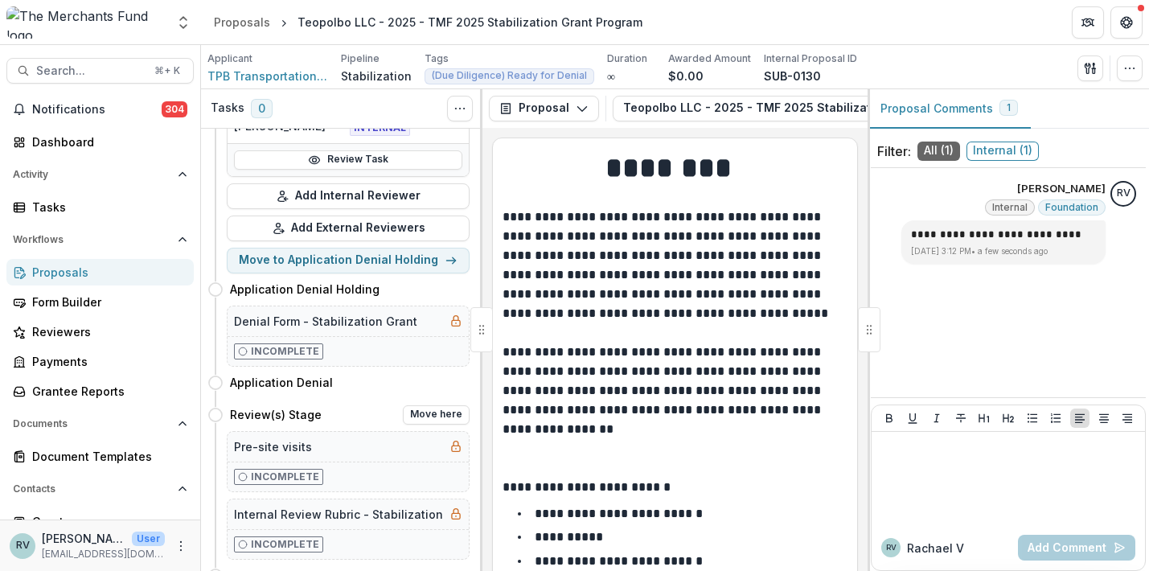
scroll to position [192, 0]
click at [417, 289] on button "Move here" at bounding box center [436, 289] width 67 height 19
select select "**********"
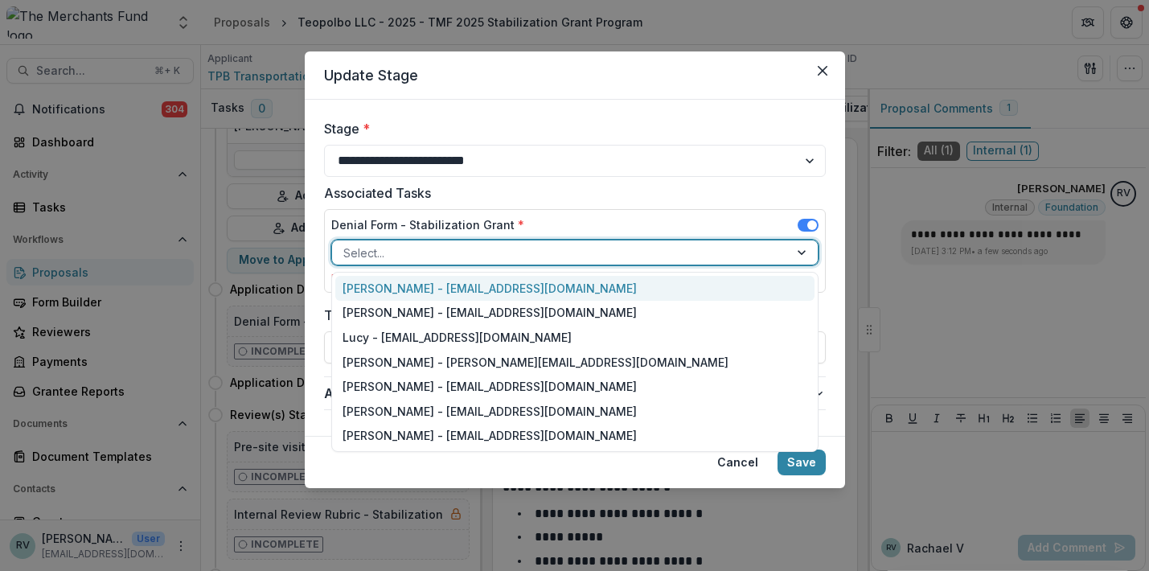
click at [671, 258] on div at bounding box center [560, 253] width 434 height 20
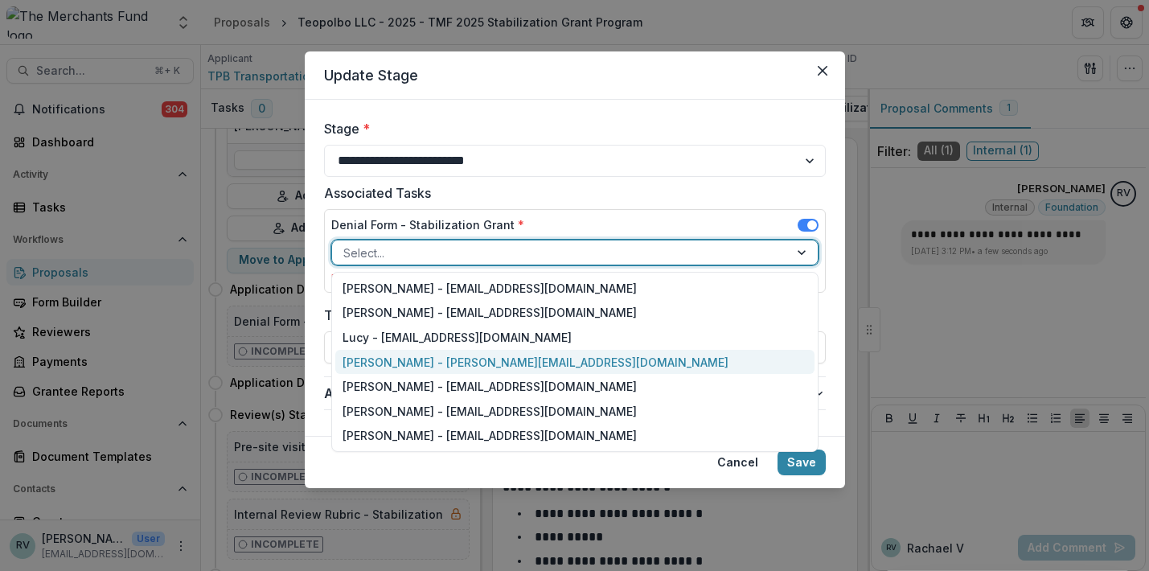
click at [631, 363] on div "[PERSON_NAME] - [PERSON_NAME][EMAIL_ADDRESS][DOMAIN_NAME]" at bounding box center [574, 362] width 479 height 25
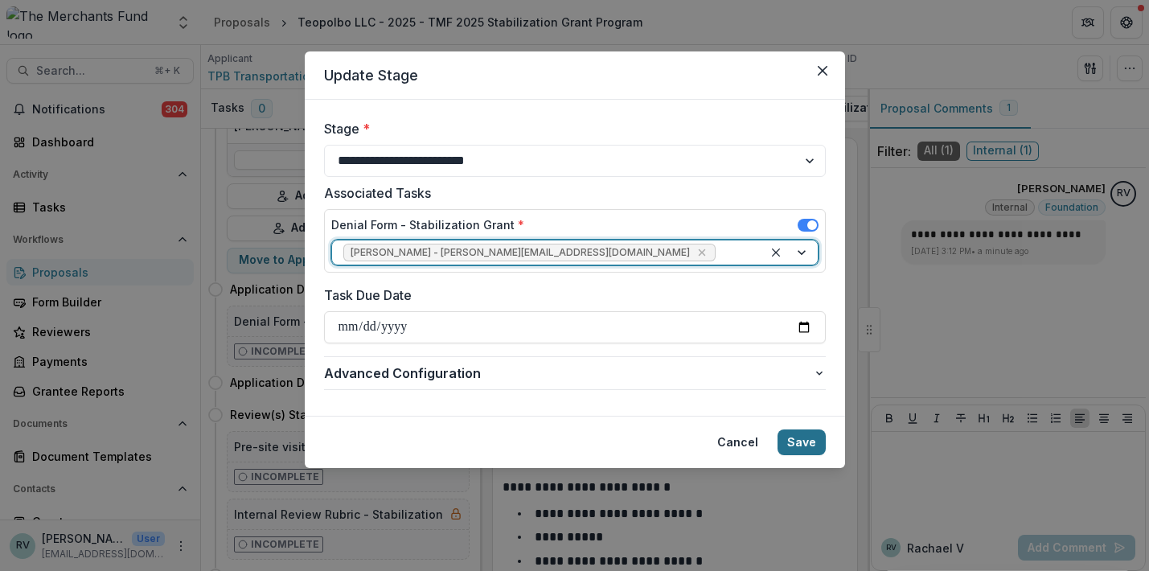
click at [809, 443] on button "Save" at bounding box center [802, 443] width 48 height 26
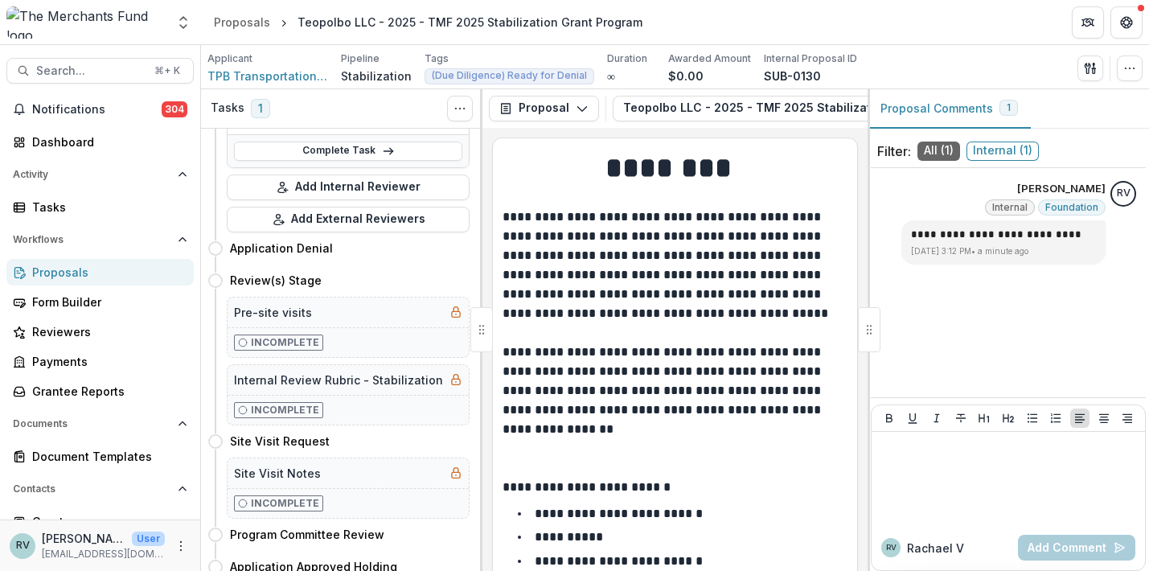
click at [64, 270] on div "Proposals" at bounding box center [106, 272] width 149 height 17
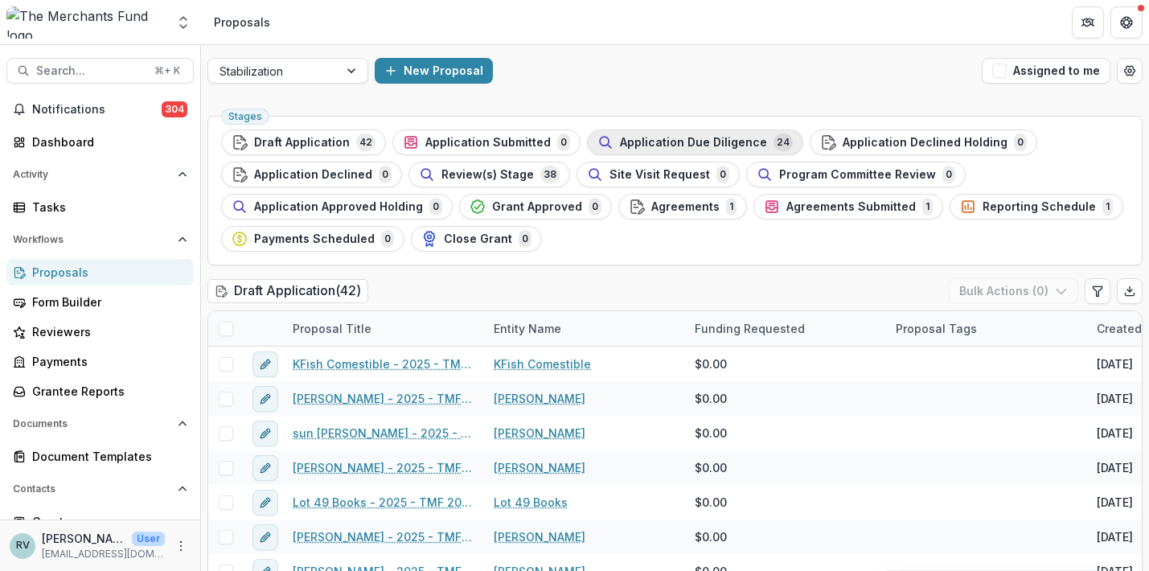
click at [672, 141] on span "Application Due Diligence" at bounding box center [693, 143] width 147 height 14
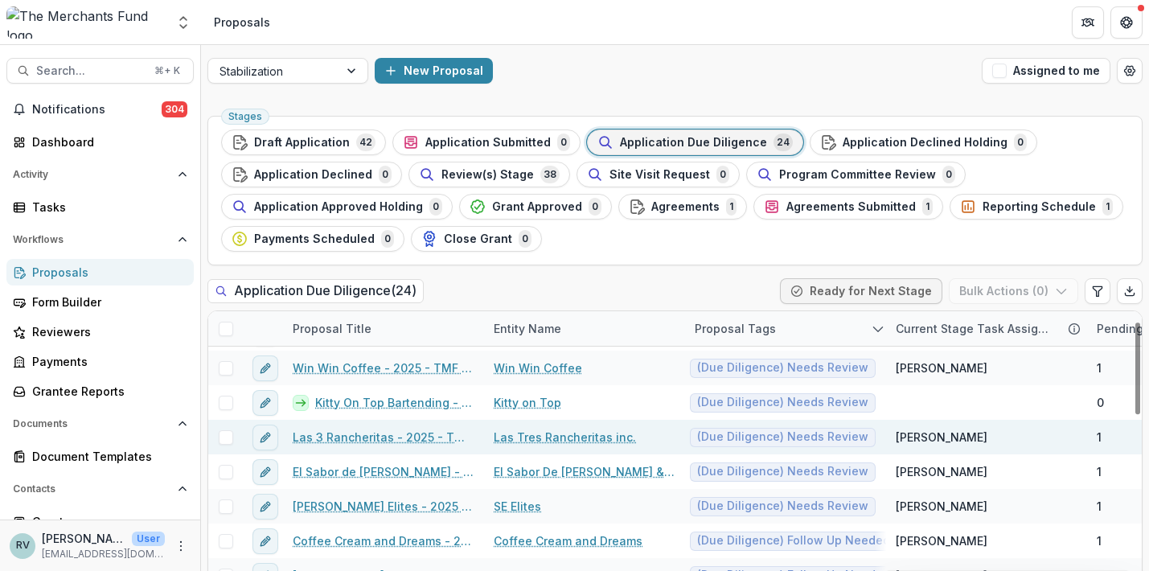
scroll to position [32, 0]
click at [424, 435] on link "Las 3 Rancheritas - 2025 - TMF 2025 Stabilization Grant Program" at bounding box center [384, 435] width 182 height 17
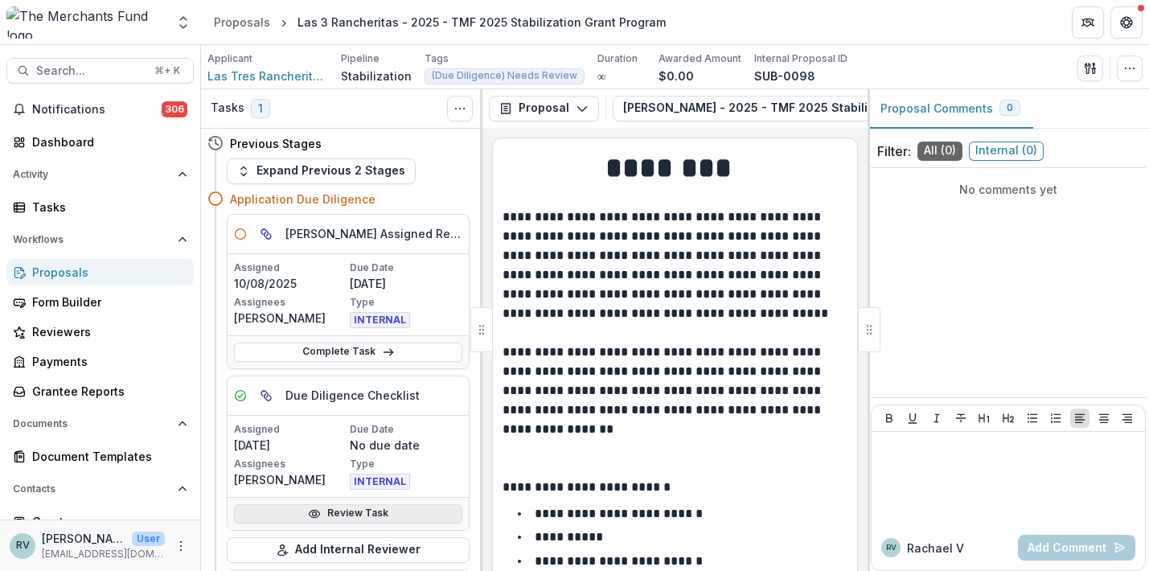
scroll to position [79, 0]
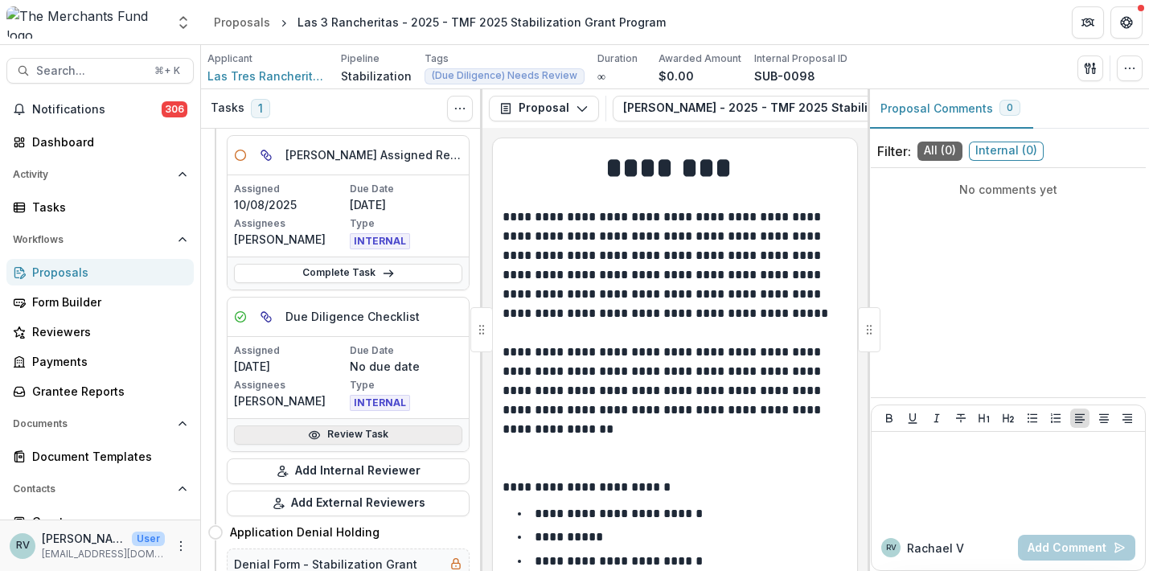
click at [384, 428] on link "Review Task" at bounding box center [348, 435] width 228 height 19
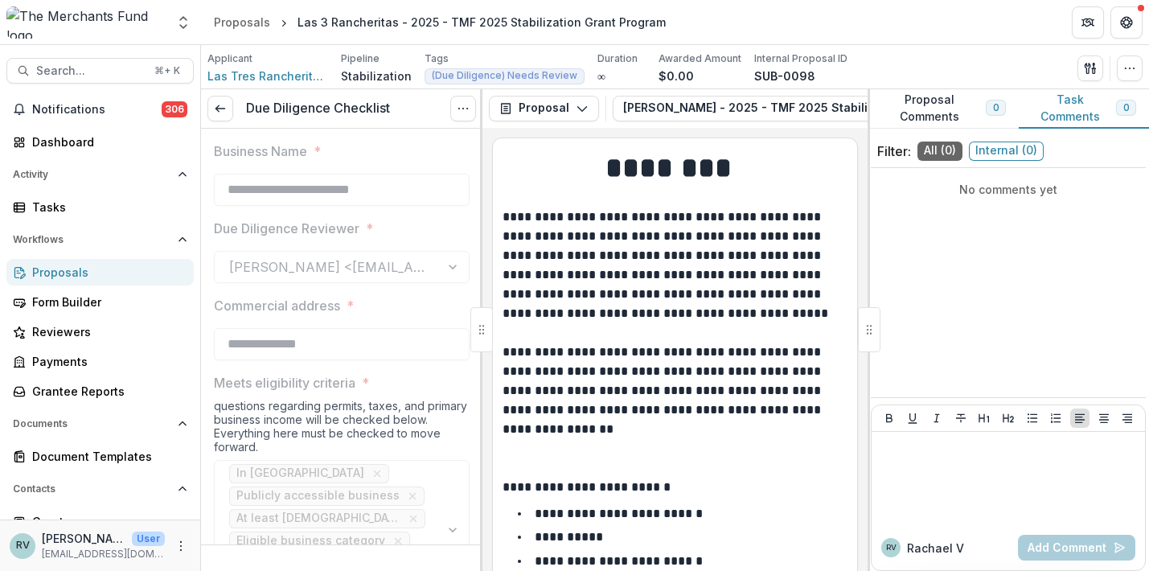
type input "*******"
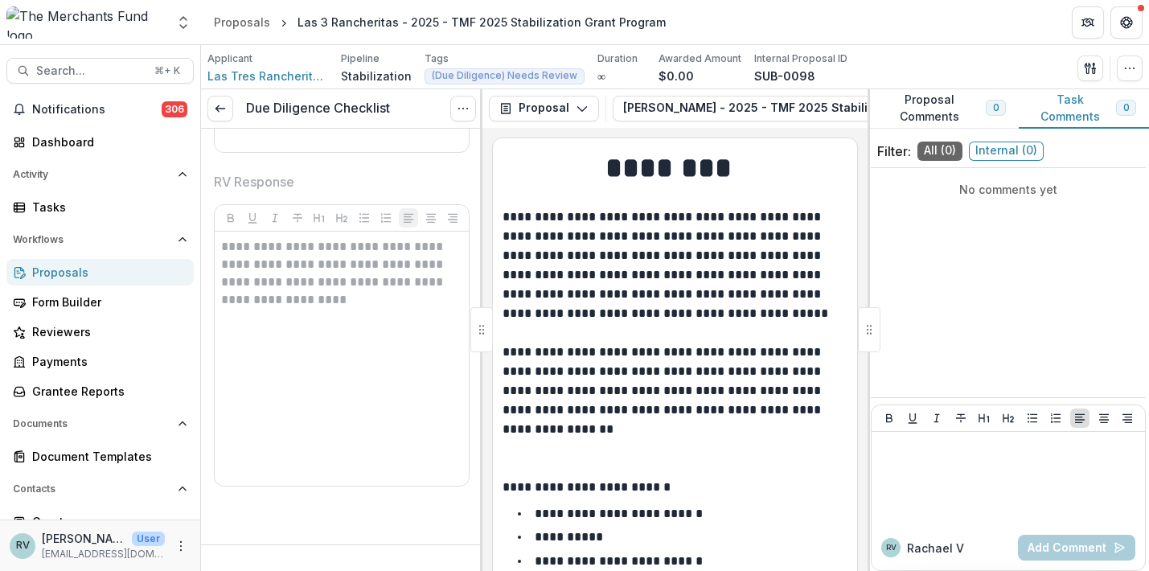
scroll to position [4385, 0]
click at [1130, 66] on icon "button" at bounding box center [1130, 68] width 13 height 13
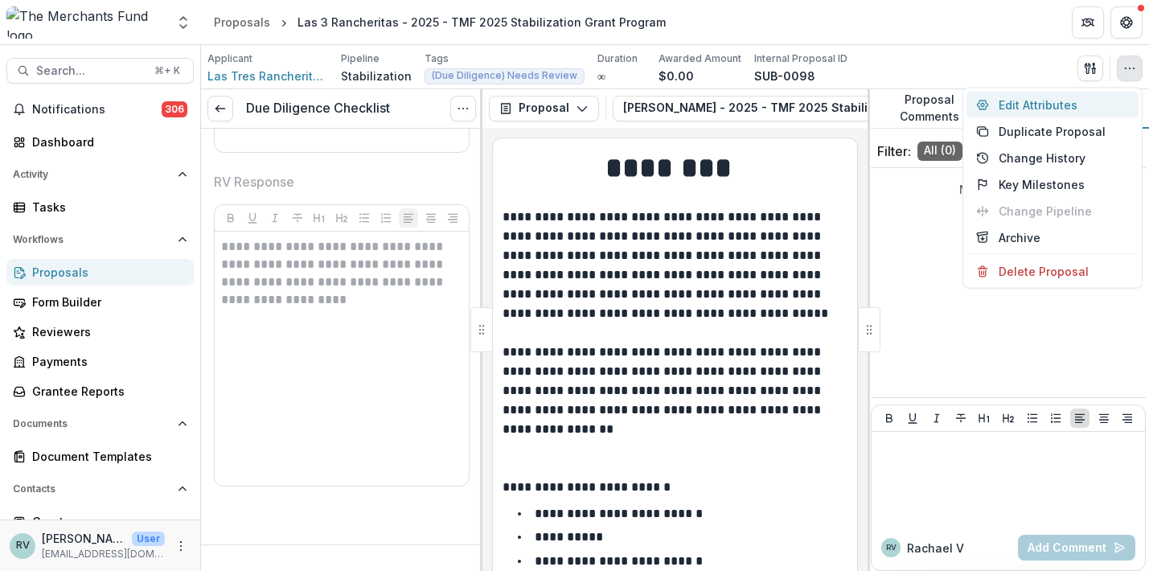
click at [1086, 104] on button "Edit Attributes" at bounding box center [1053, 105] width 172 height 27
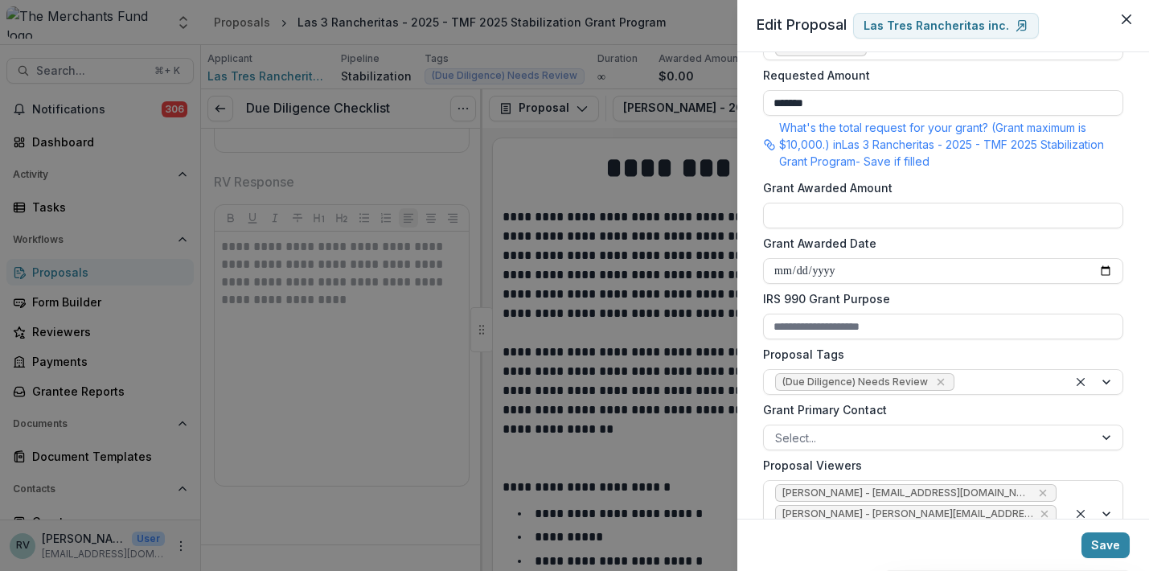
scroll to position [373, 0]
click at [935, 376] on icon "Remove (Due Diligence) Needs Review" at bounding box center [941, 381] width 13 height 13
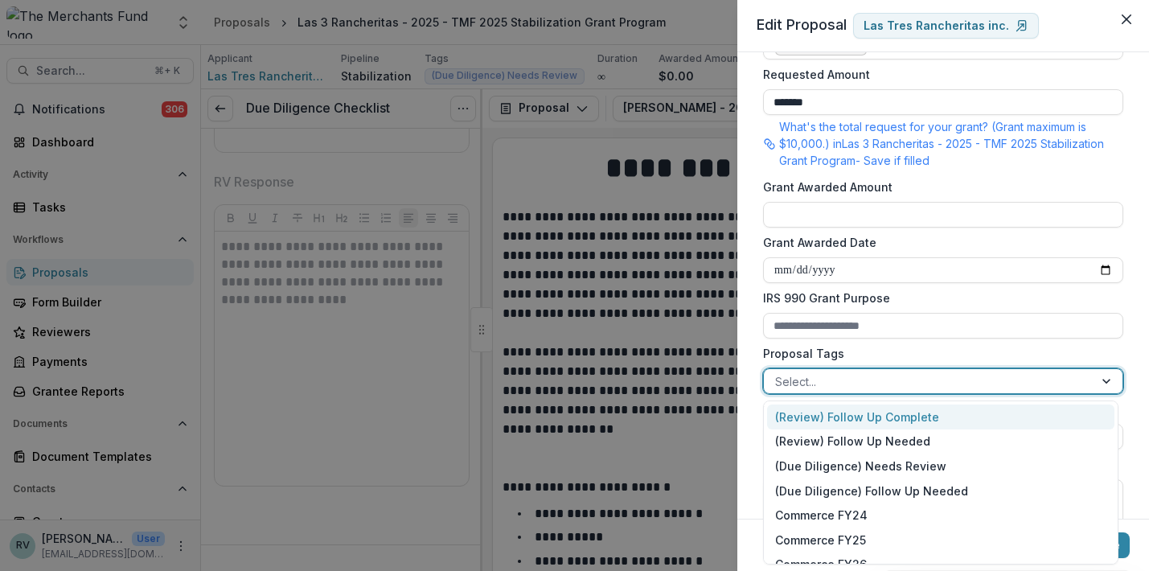
click at [1104, 377] on div at bounding box center [1108, 381] width 29 height 24
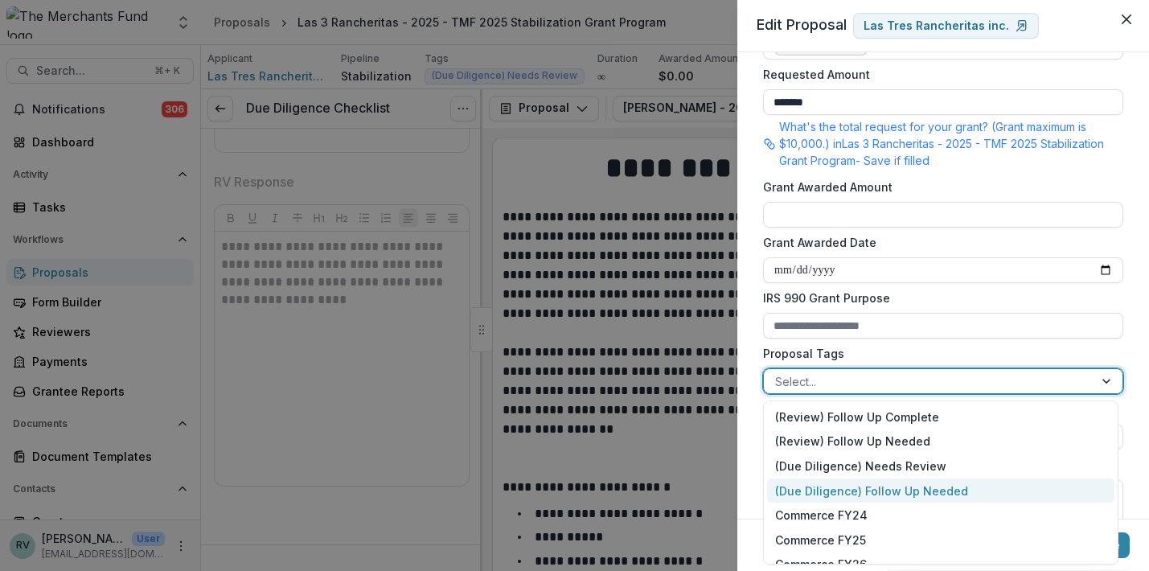
click at [975, 487] on div "(Due Diligence) Follow Up Needed" at bounding box center [940, 491] width 347 height 25
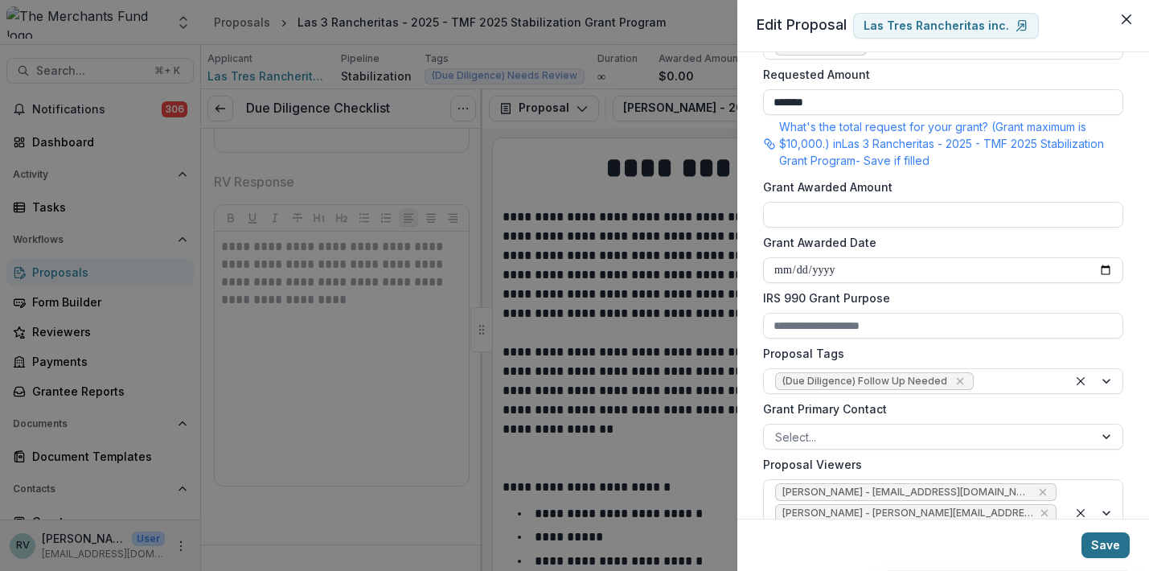
click at [1101, 543] on button "Save" at bounding box center [1106, 545] width 48 height 26
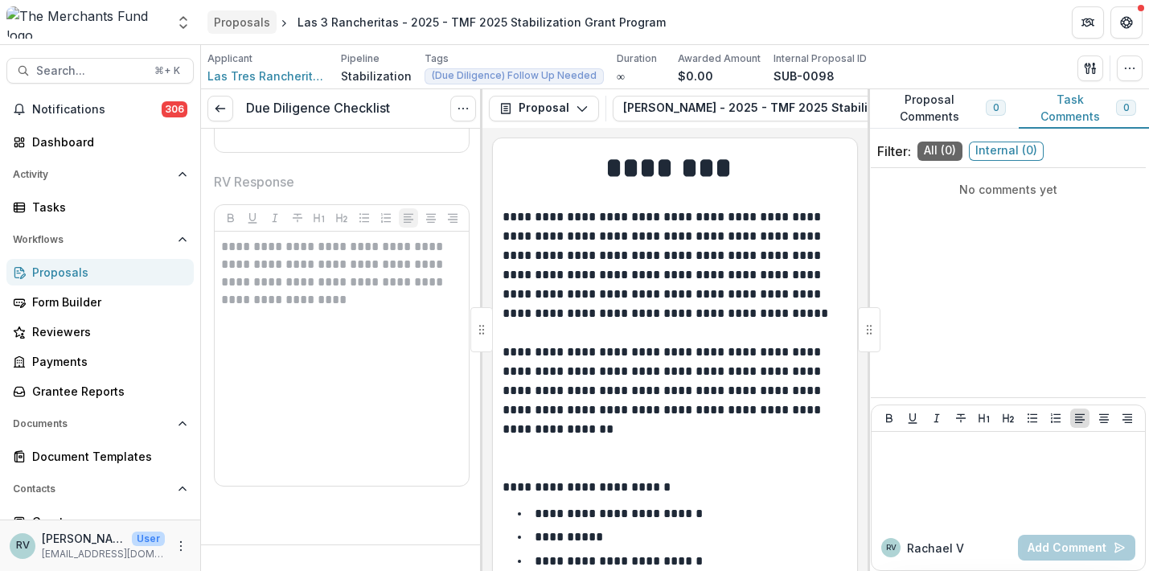
click at [256, 15] on div "Proposals" at bounding box center [242, 22] width 56 height 17
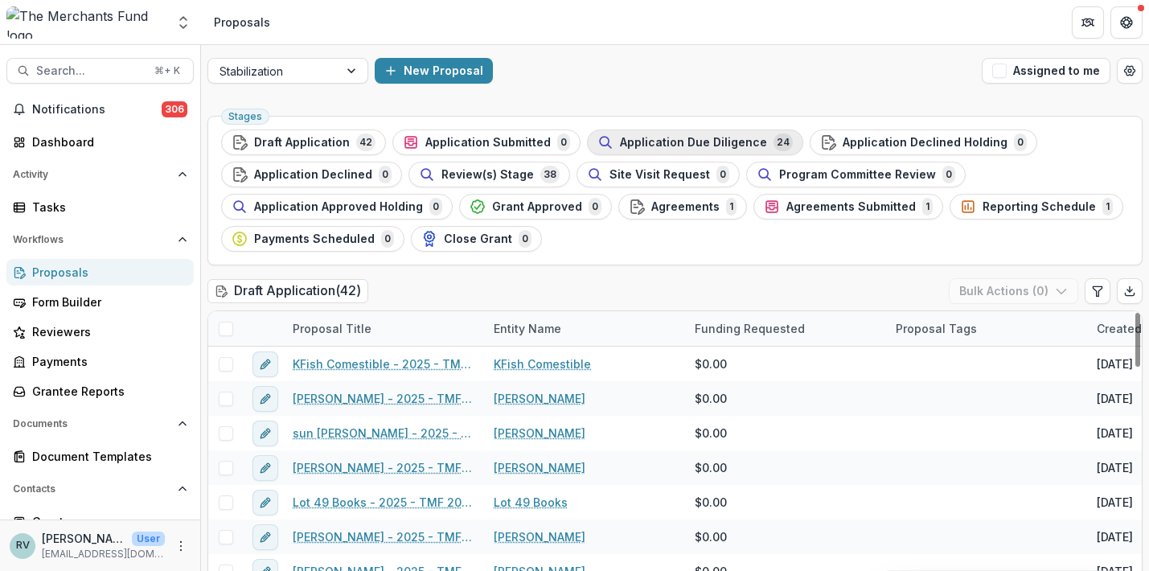
click at [635, 139] on span "Application Due Diligence" at bounding box center [693, 143] width 147 height 14
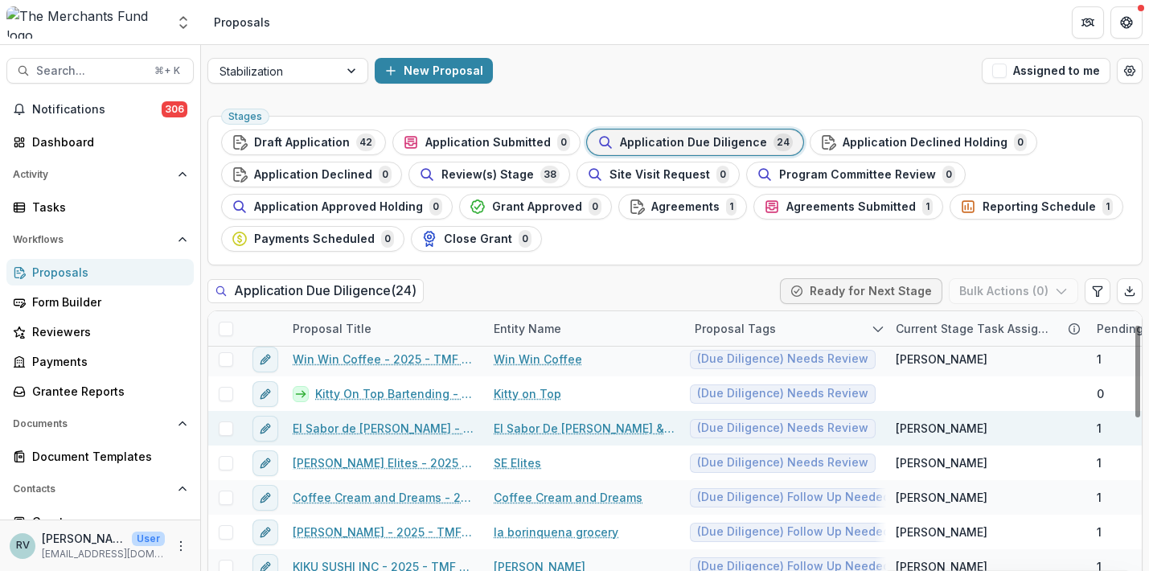
scroll to position [45, 0]
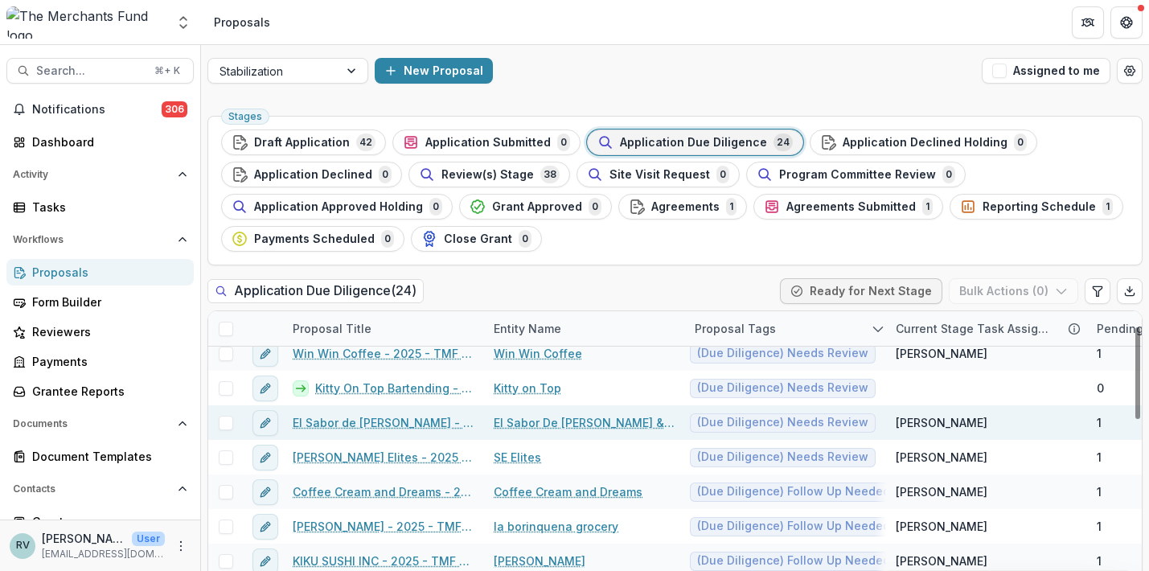
click at [413, 422] on link "El Sabor de Maria - 2025 - TMF 2025 Stabilization Grant Program" at bounding box center [384, 422] width 182 height 17
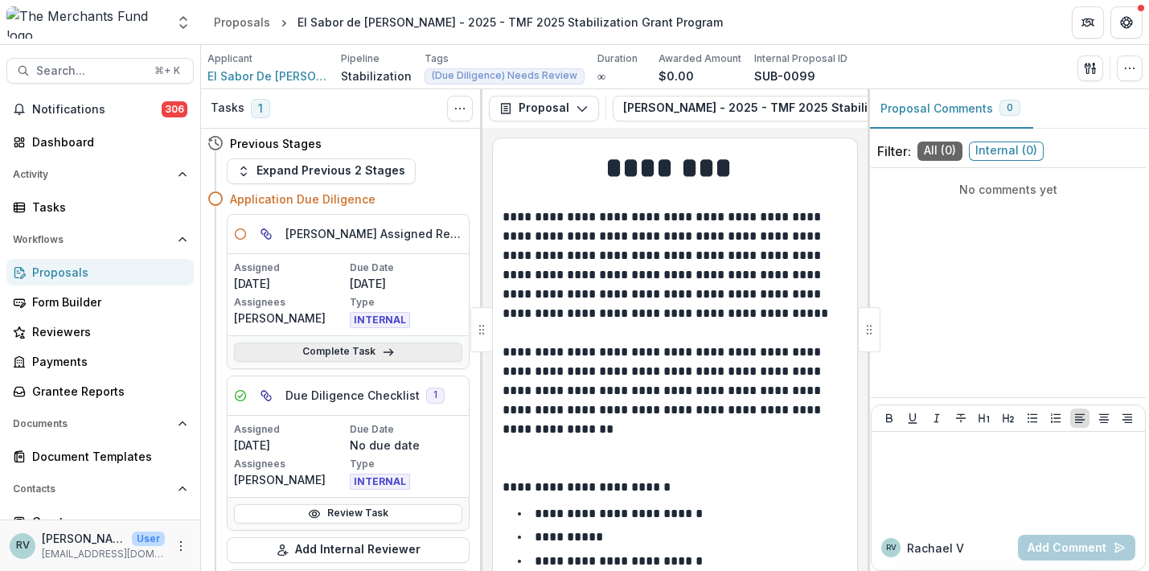
click at [373, 350] on link "Complete Task" at bounding box center [348, 352] width 228 height 19
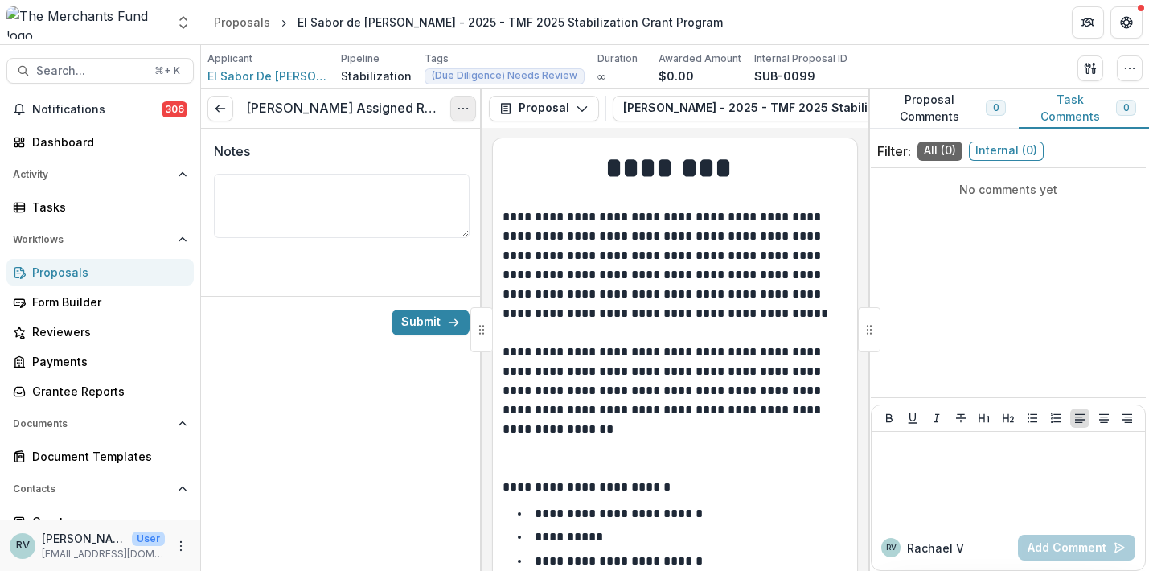
click at [459, 111] on icon "Options" at bounding box center [463, 108] width 13 height 13
click at [426, 180] on button "Cancel Task" at bounding box center [386, 179] width 172 height 27
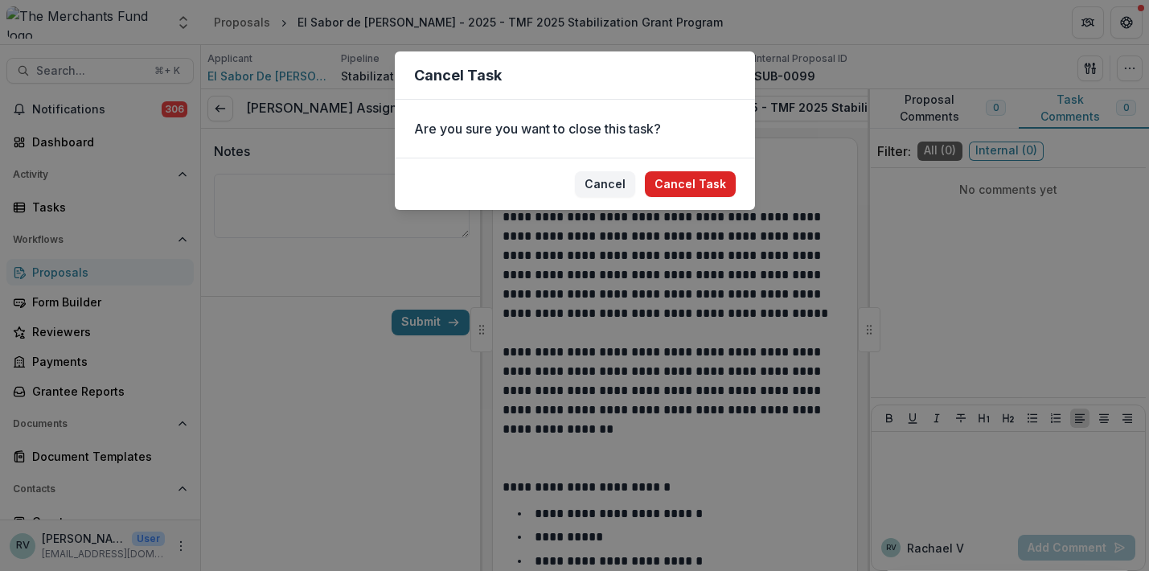
click at [677, 179] on button "Cancel Task" at bounding box center [690, 184] width 91 height 26
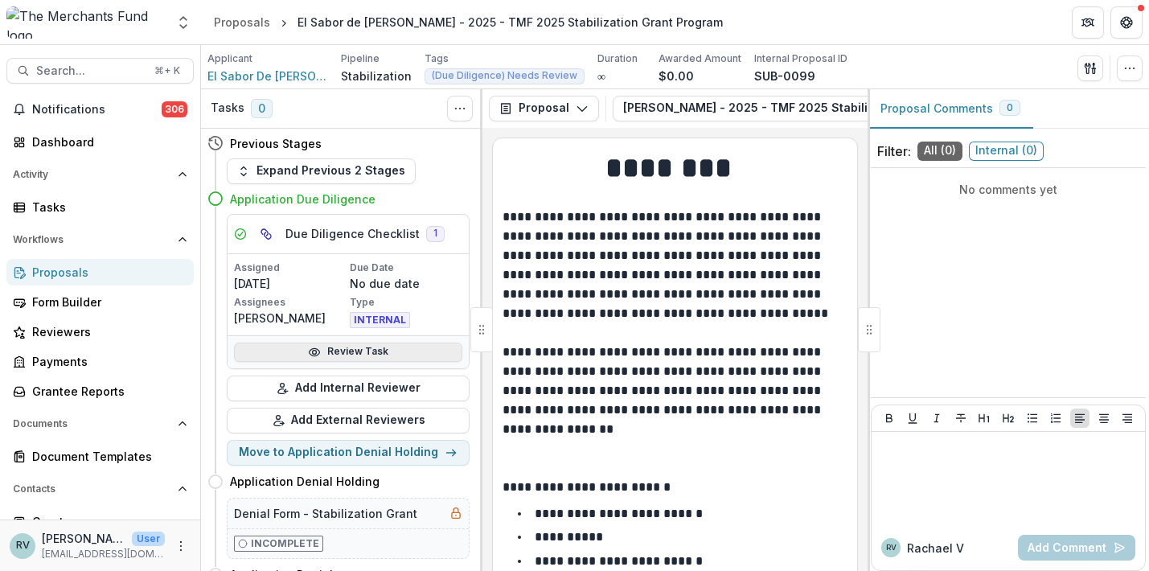
click at [373, 347] on link "Review Task" at bounding box center [348, 352] width 228 height 19
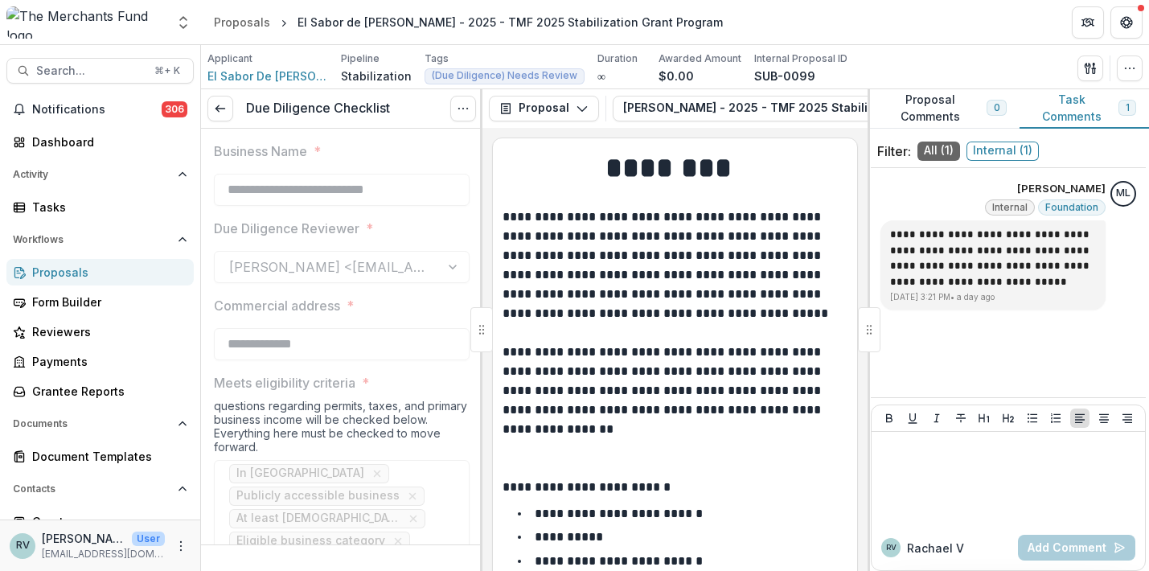
type input "*******"
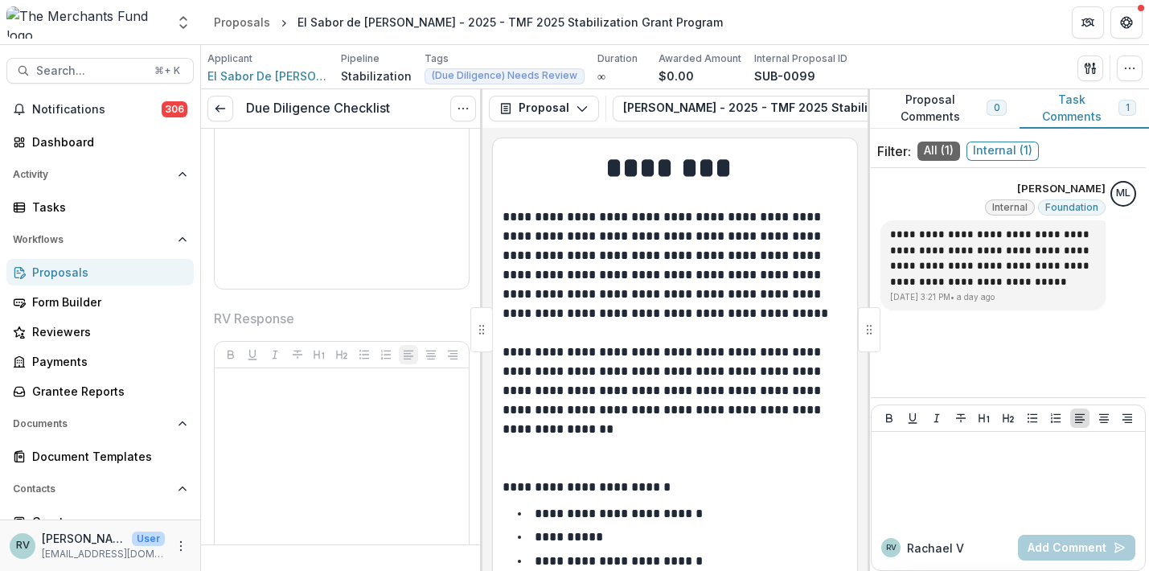
scroll to position [4432, 0]
click at [1130, 68] on circle "button" at bounding box center [1130, 68] width 1 height 1
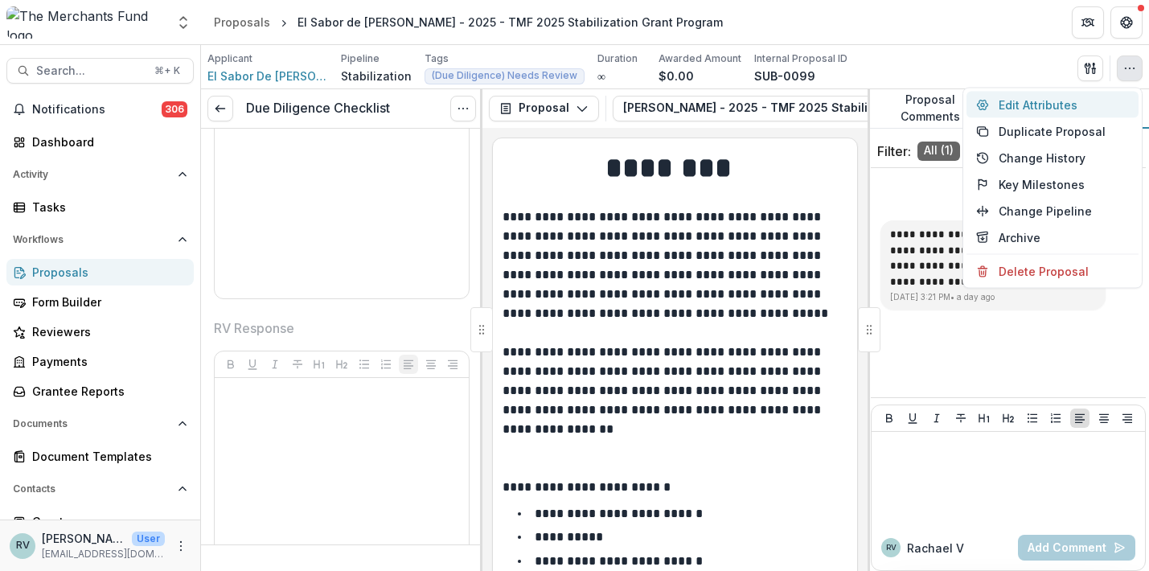
click at [1071, 107] on button "Edit Attributes" at bounding box center [1053, 105] width 172 height 27
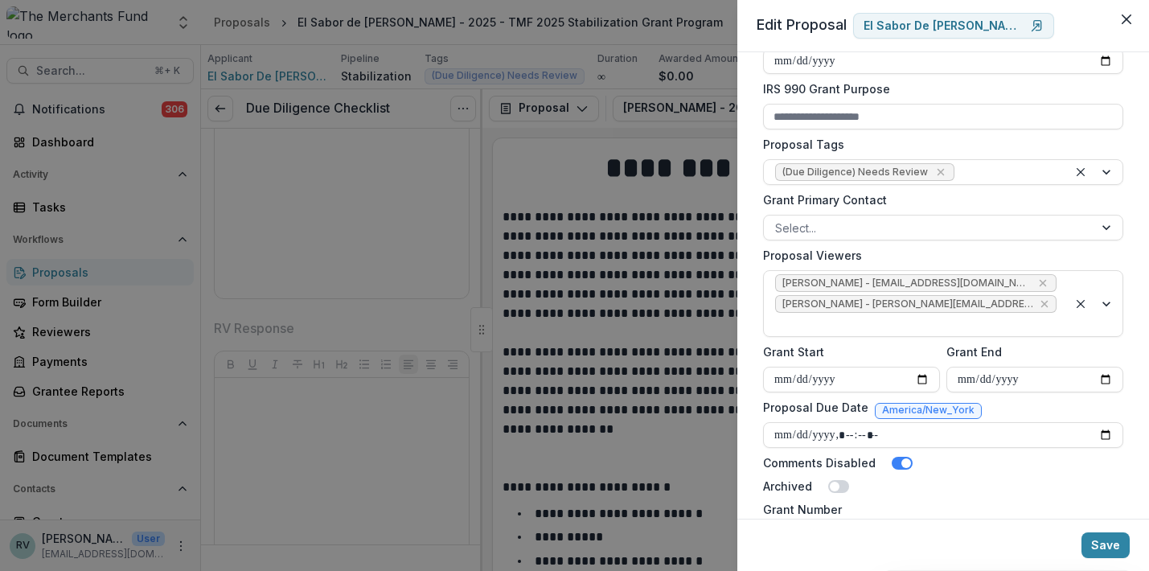
scroll to position [445, 0]
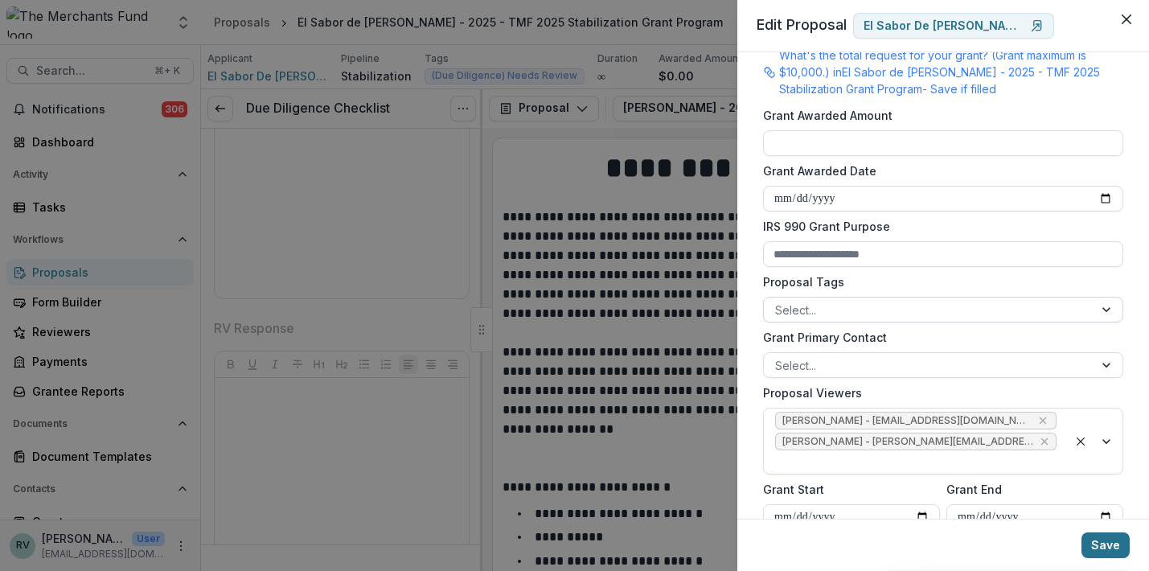
click at [1108, 547] on button "Save" at bounding box center [1106, 545] width 48 height 26
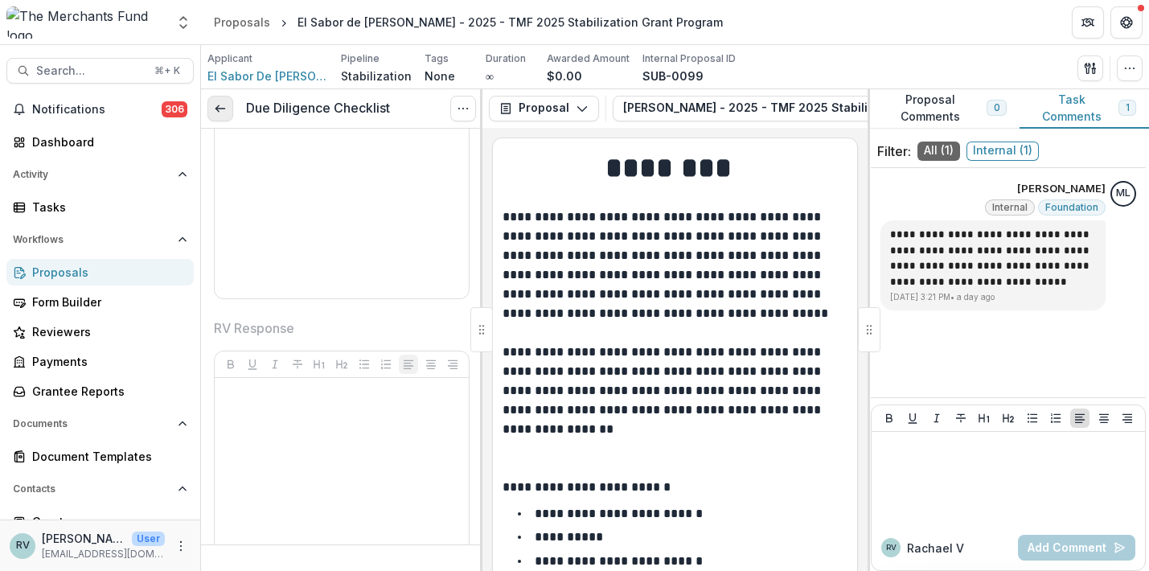
click at [220, 106] on icon at bounding box center [220, 108] width 13 height 13
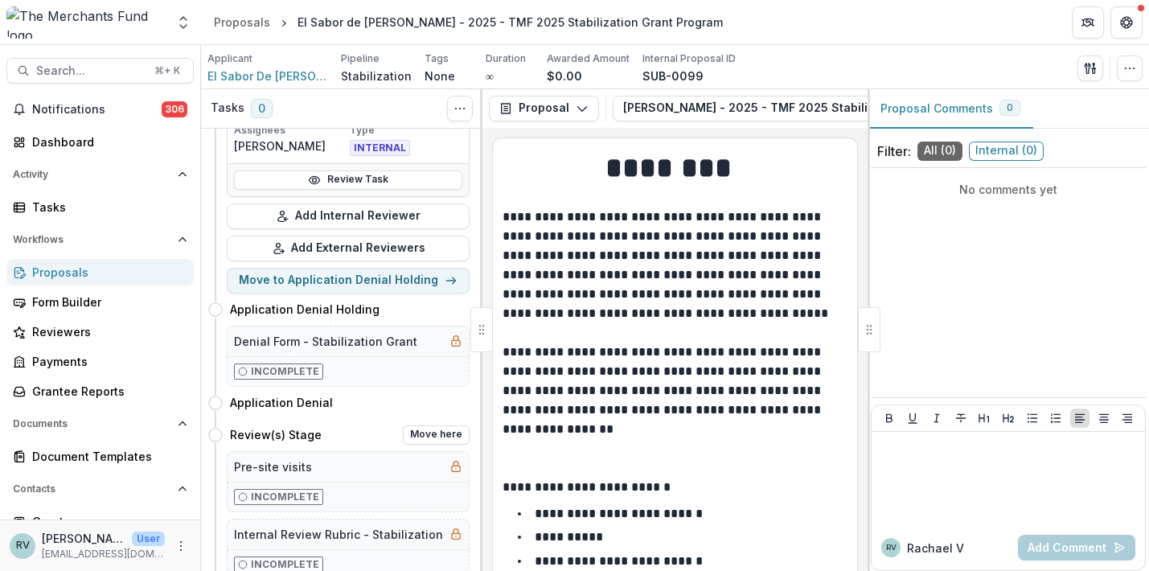
scroll to position [172, 0]
click at [419, 430] on button "Move here" at bounding box center [436, 435] width 67 height 19
select select "**********"
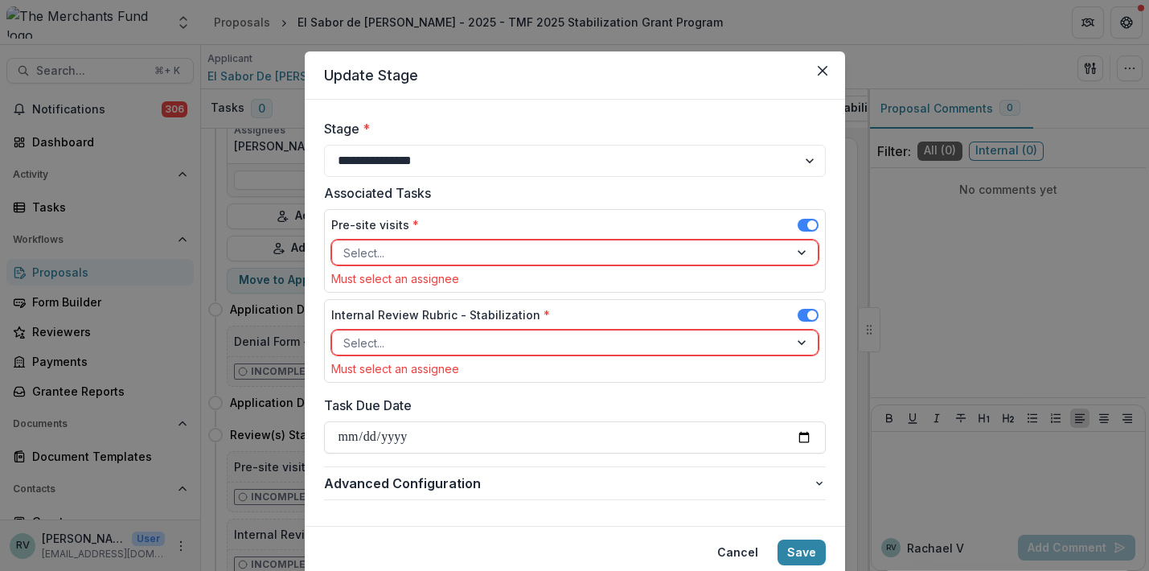
click at [489, 266] on div "Pre-site visits * Select... Must select an assignee" at bounding box center [574, 250] width 487 height 69
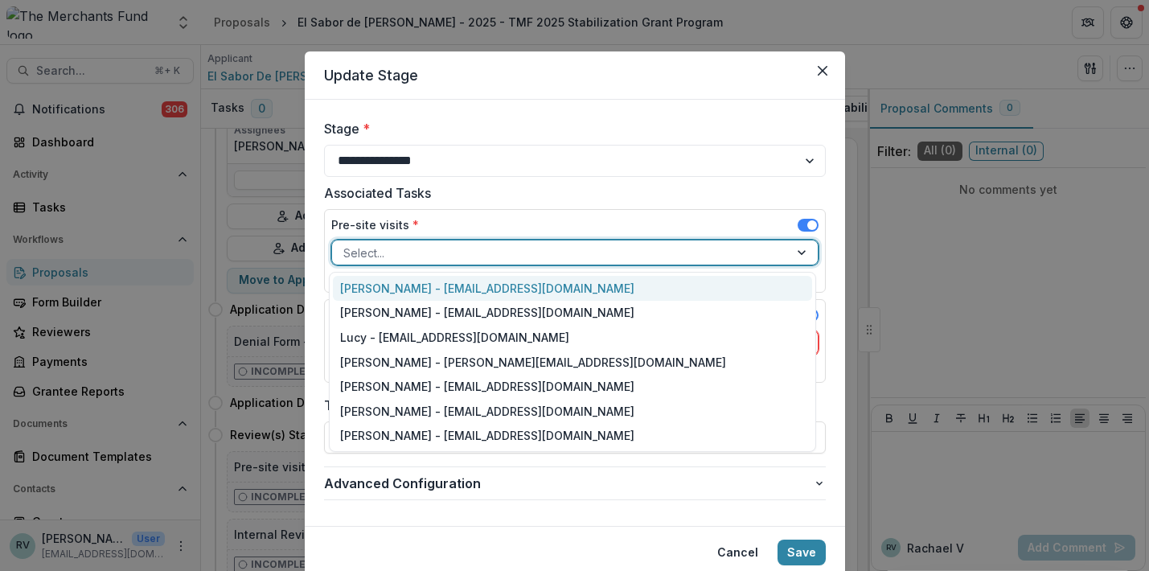
click at [482, 249] on div at bounding box center [560, 253] width 434 height 20
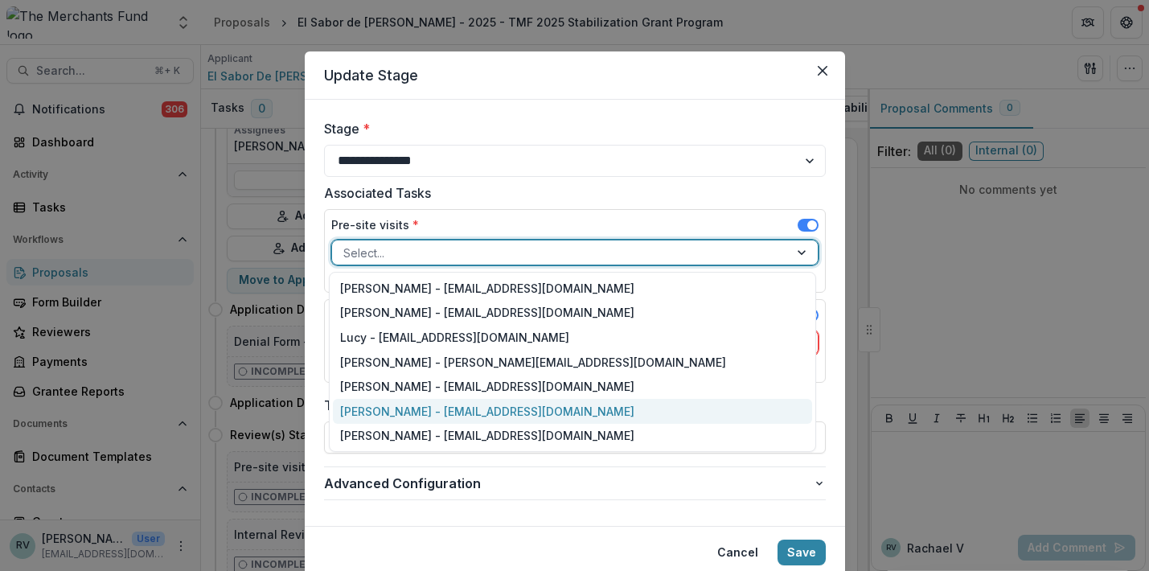
click at [442, 412] on div "George Pitsakis - coach@merchantsfund.org" at bounding box center [572, 411] width 479 height 25
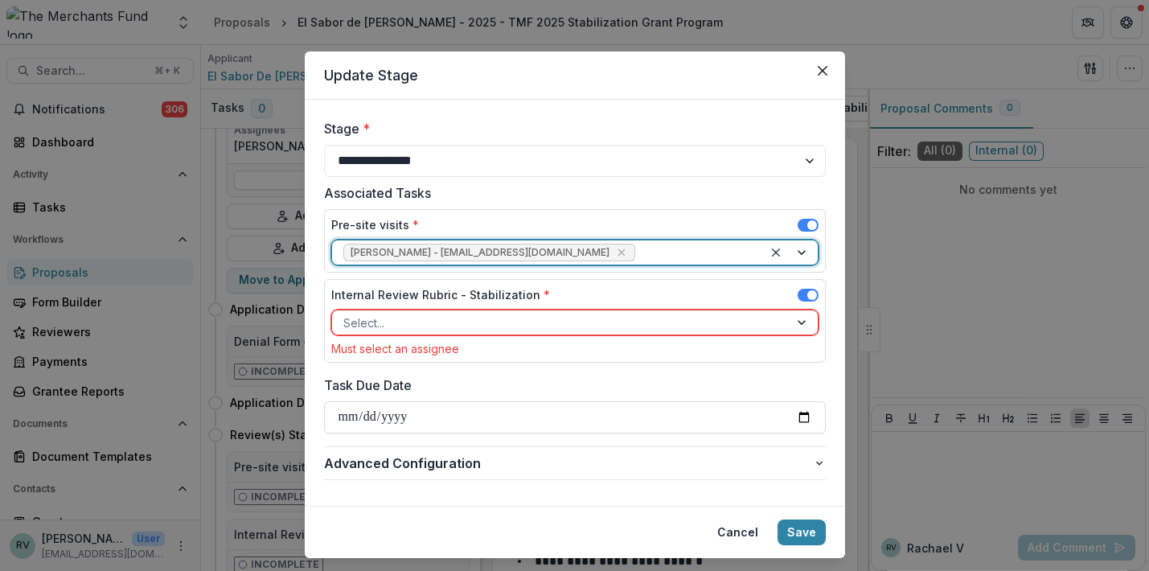
click at [430, 320] on div at bounding box center [560, 323] width 434 height 20
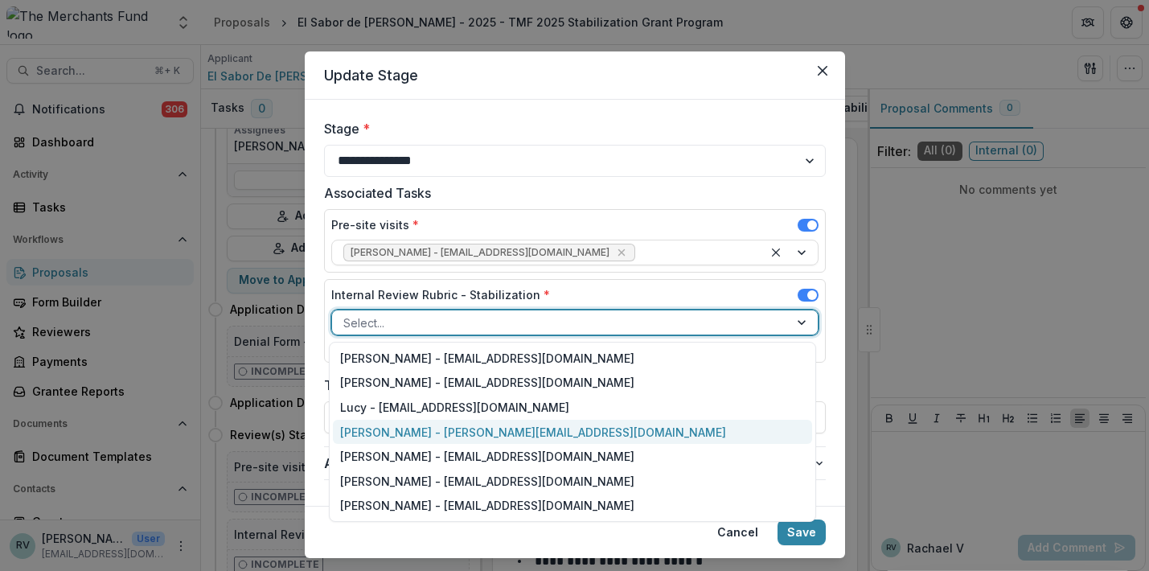
click at [425, 438] on div "Rachael Viscidy - rachael@merchantsfund.org" at bounding box center [572, 432] width 479 height 25
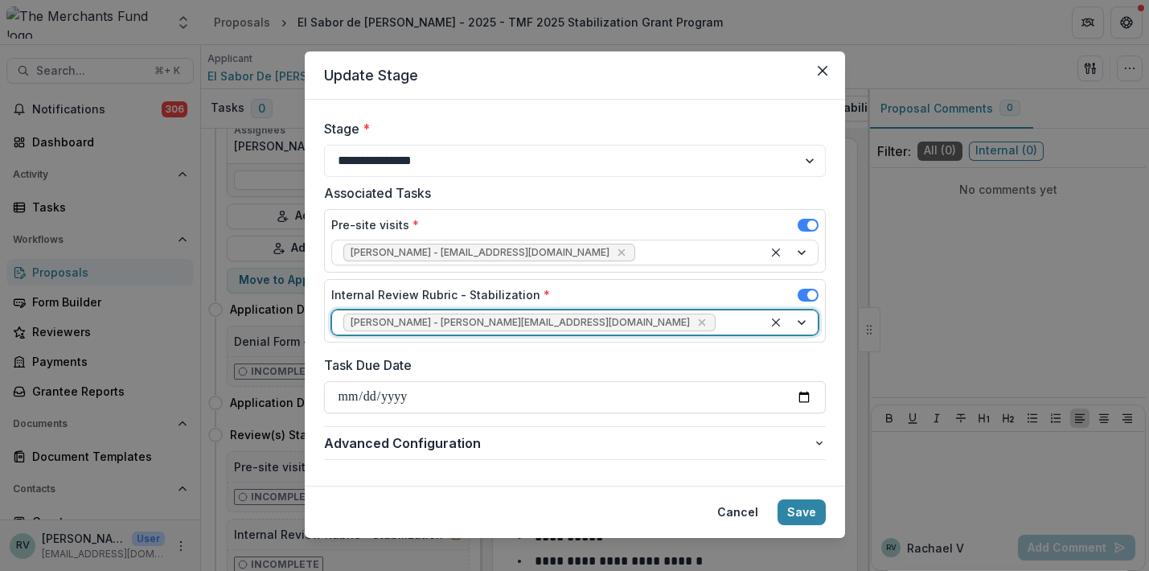
scroll to position [19, 0]
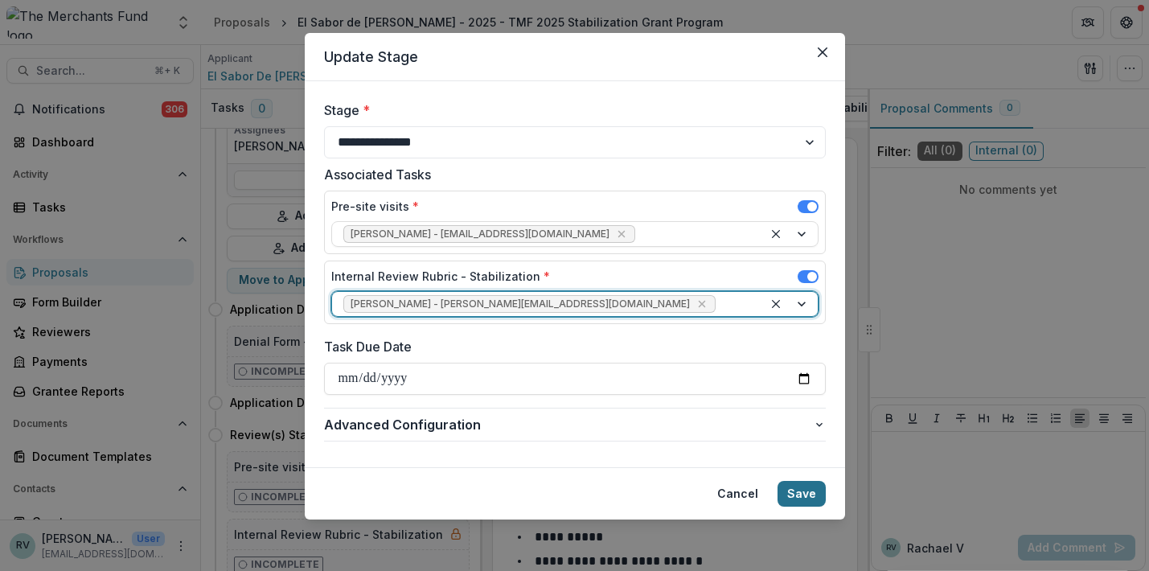
click at [800, 492] on button "Save" at bounding box center [802, 494] width 48 height 26
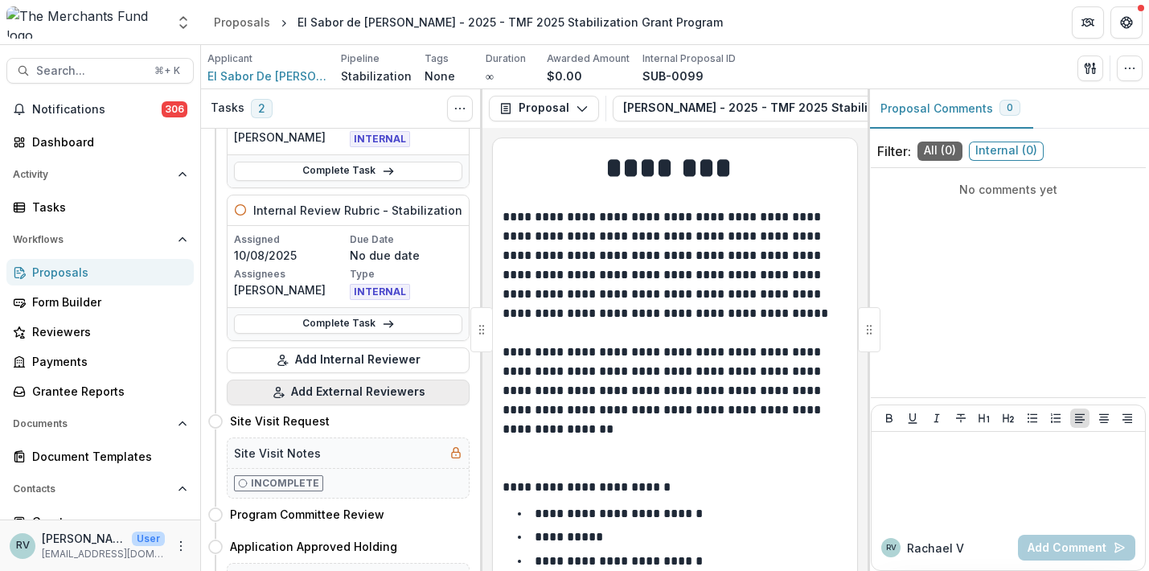
click at [356, 392] on button "Add External Reviewers" at bounding box center [348, 393] width 243 height 26
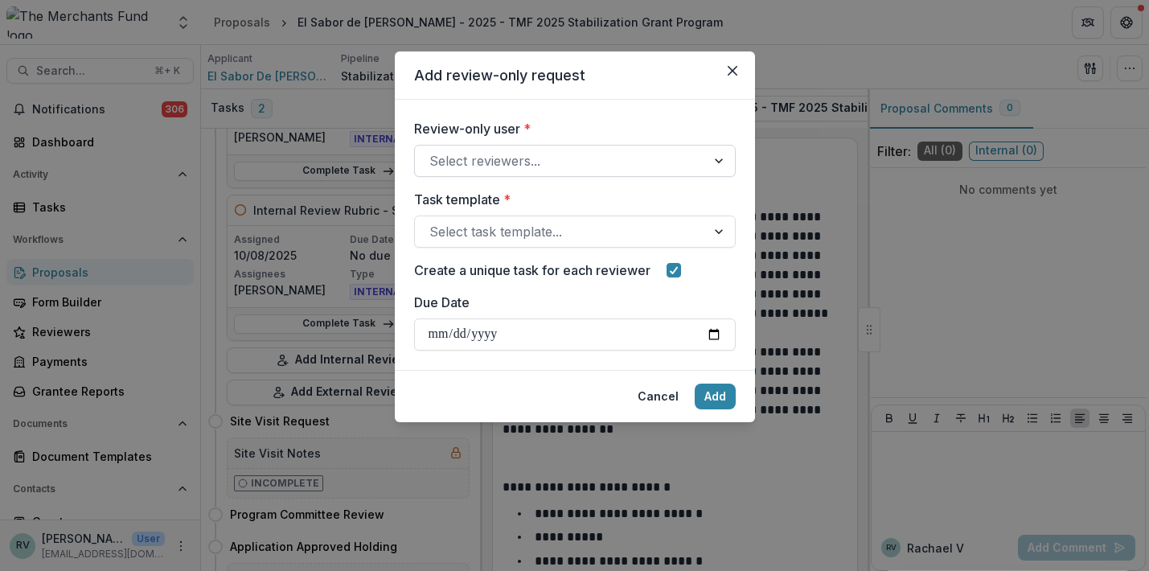
click at [578, 159] on div at bounding box center [561, 161] width 262 height 23
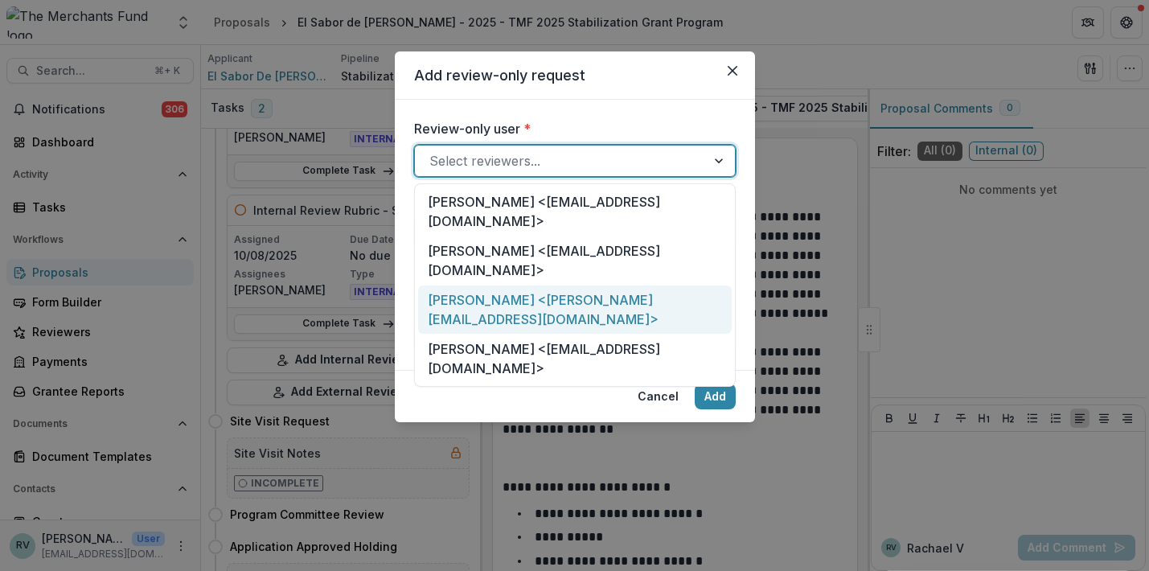
click at [546, 286] on div "Shawn Nesbit <shawn@thegoodkarmacafe.com>" at bounding box center [575, 310] width 314 height 49
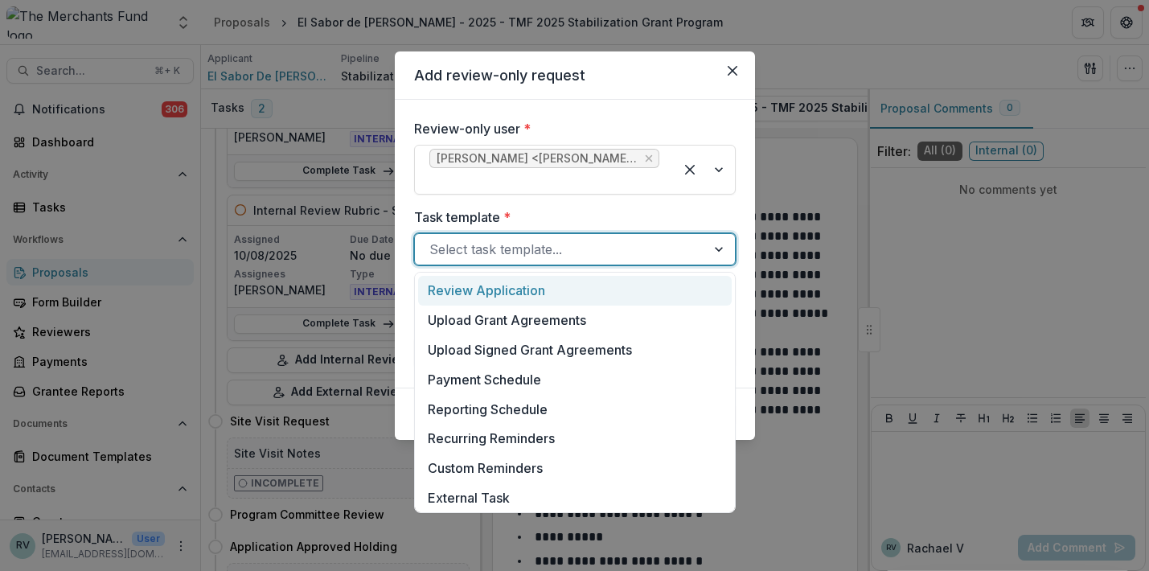
click at [547, 254] on div "Select task template..." at bounding box center [561, 249] width 262 height 19
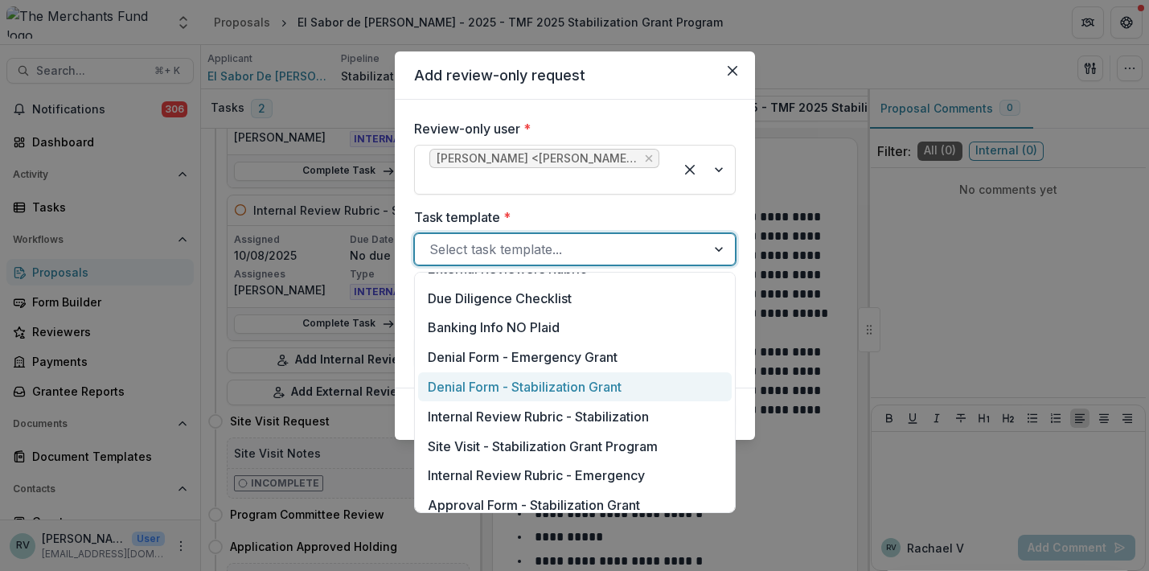
scroll to position [765, 0]
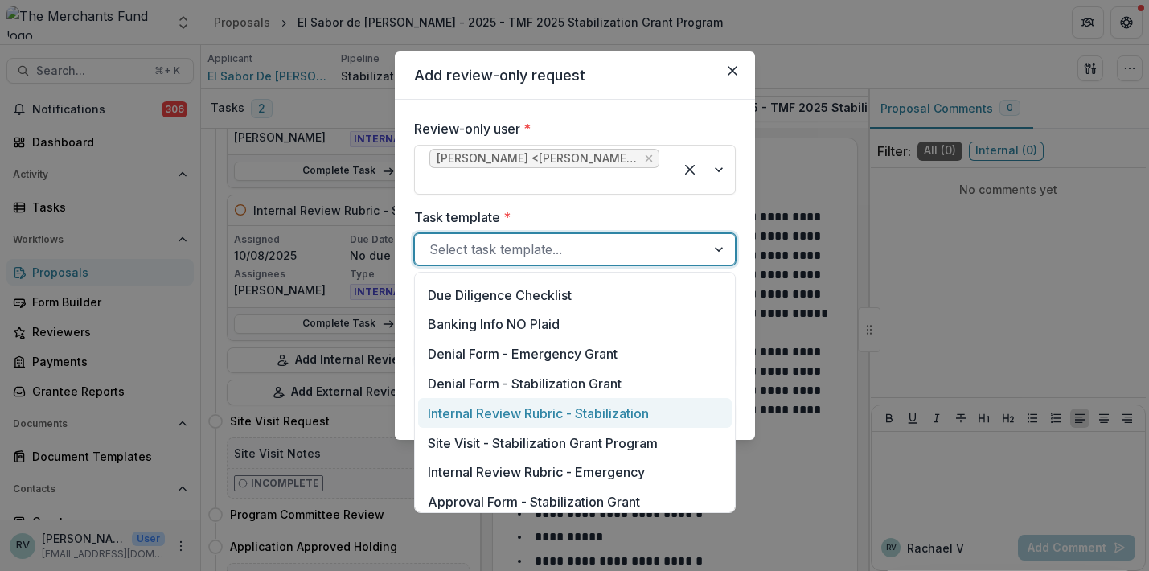
click at [532, 416] on div "Internal Review Rubric - Stabilization" at bounding box center [575, 413] width 314 height 30
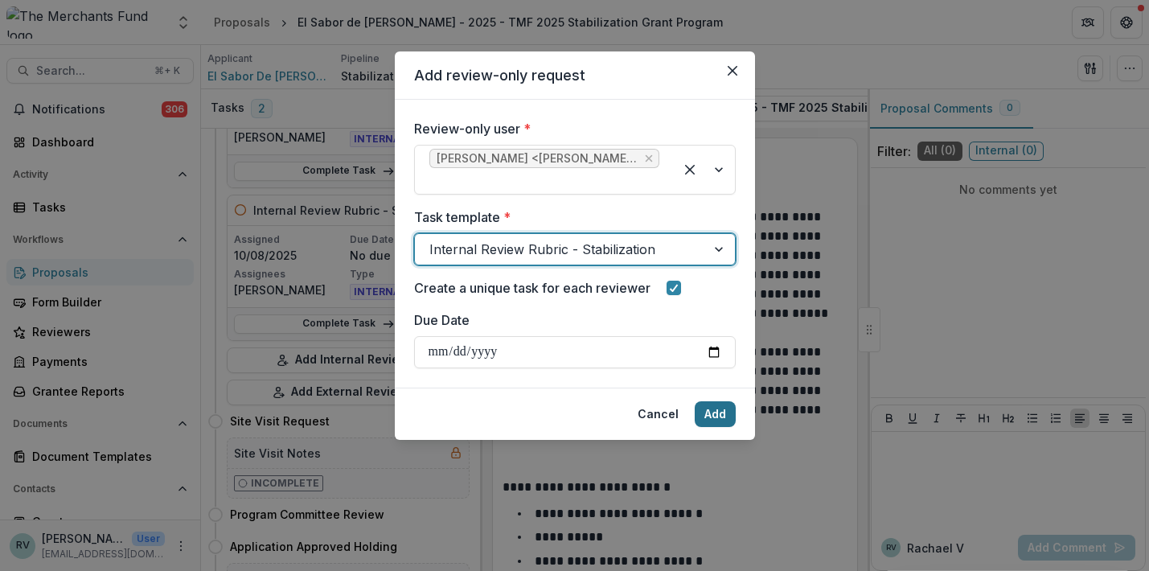
click at [714, 416] on button "Add" at bounding box center [715, 414] width 41 height 26
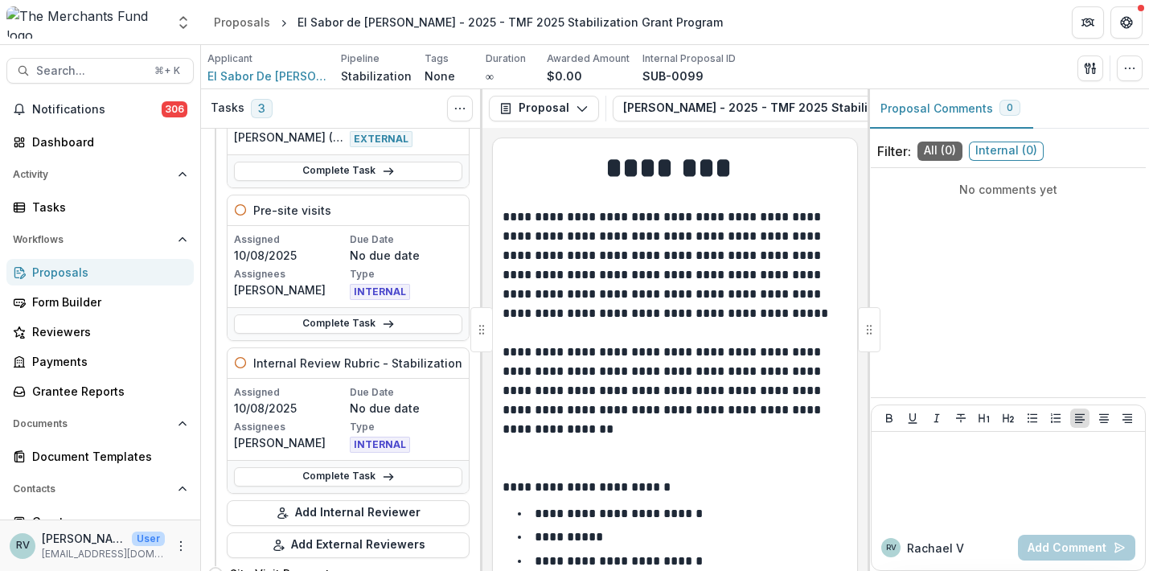
click at [117, 279] on div "Proposals" at bounding box center [106, 272] width 149 height 17
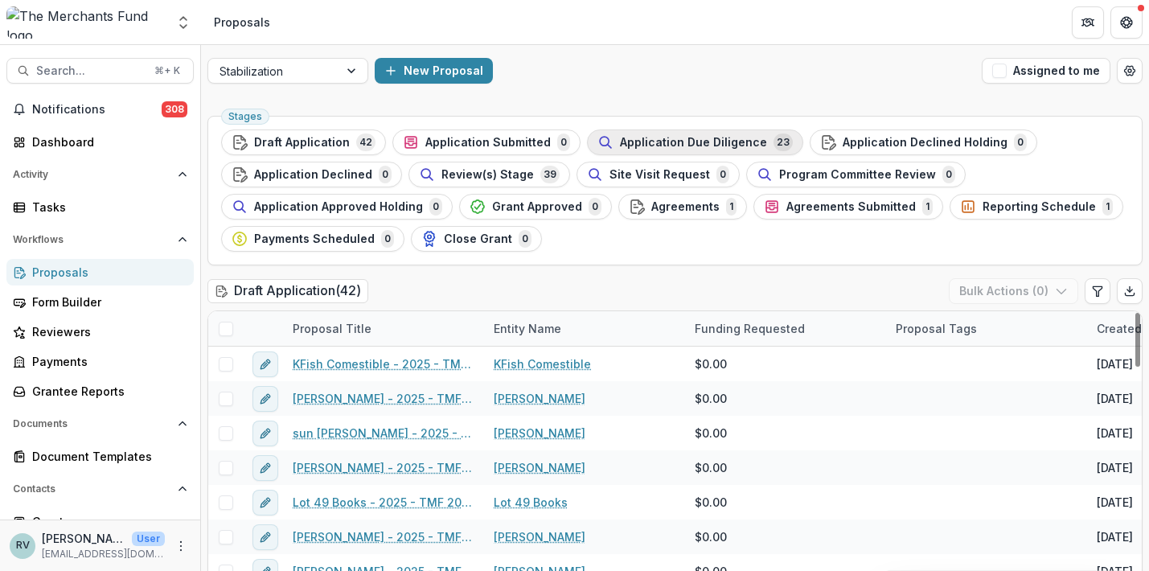
click at [680, 140] on span "Application Due Diligence" at bounding box center [693, 143] width 147 height 14
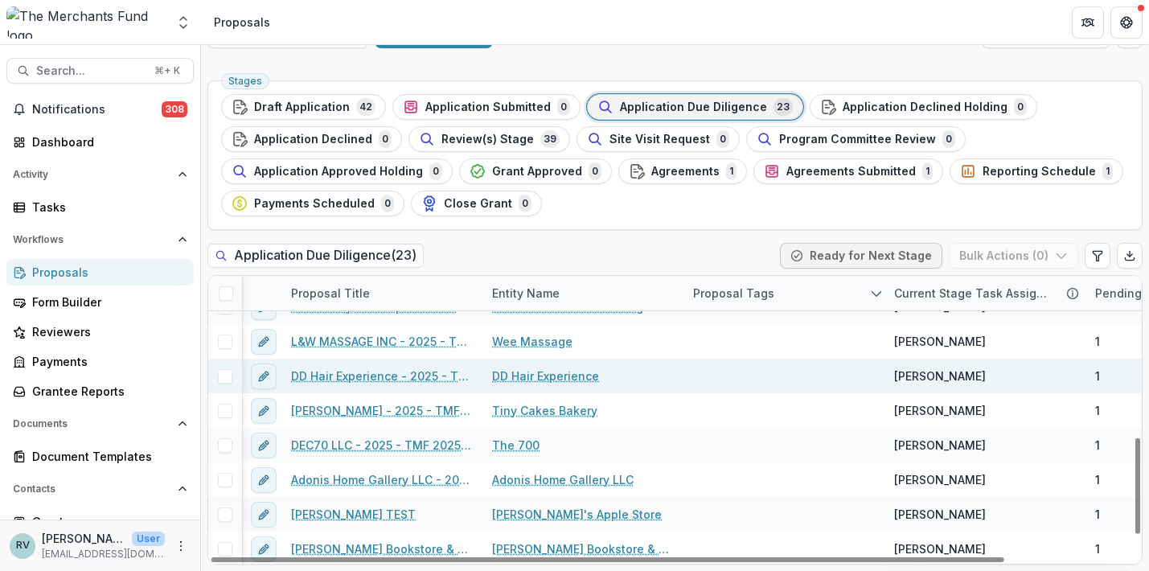
scroll to position [488, 2]
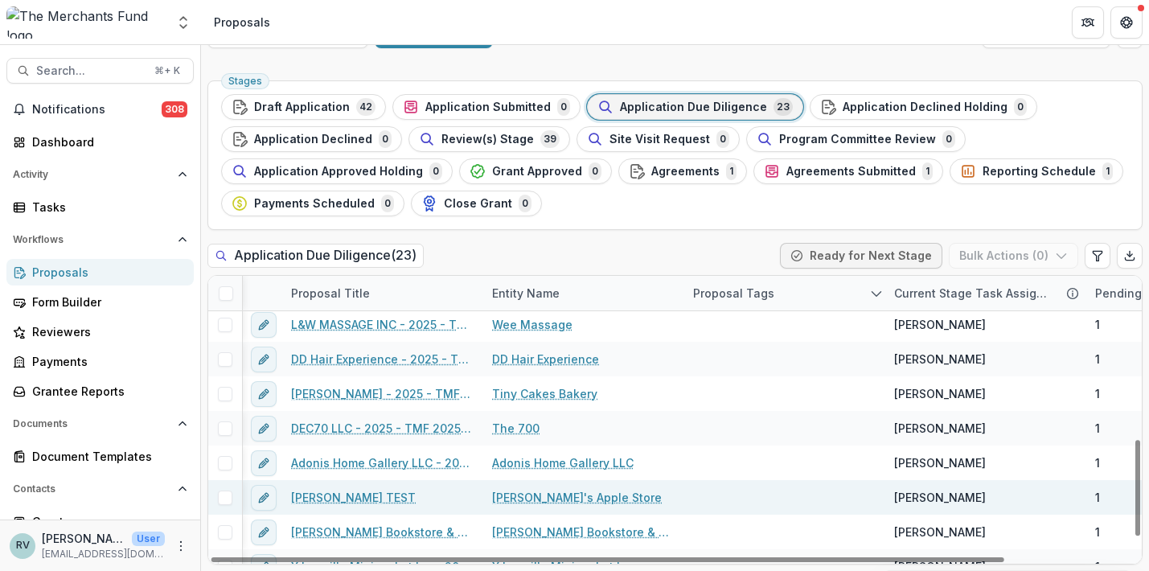
click at [228, 493] on span at bounding box center [225, 498] width 14 height 14
click at [302, 496] on link "Lucy TEST" at bounding box center [353, 497] width 125 height 17
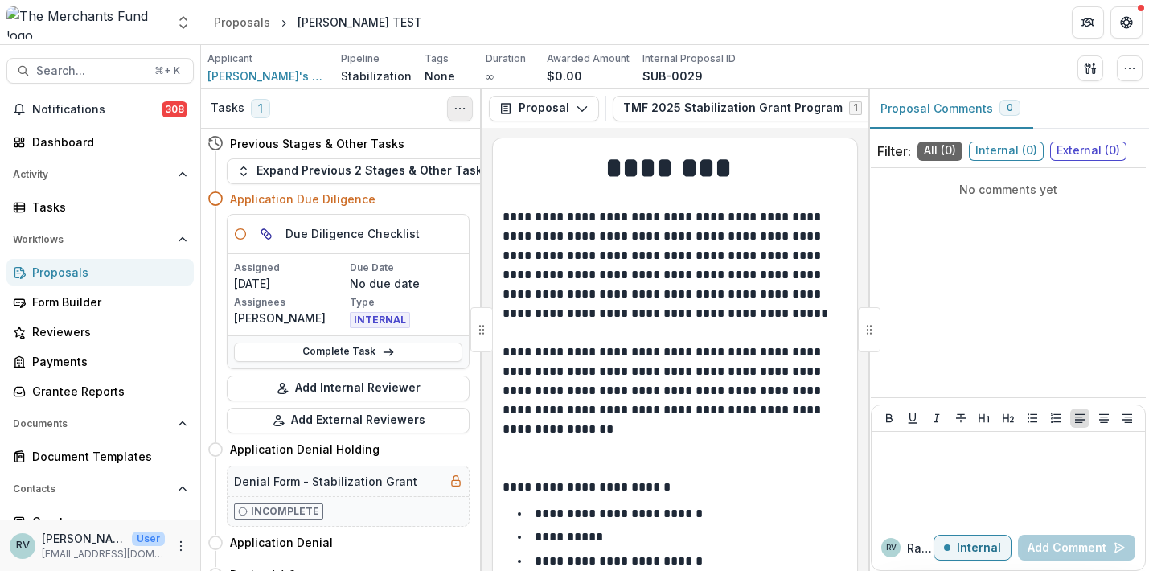
click at [461, 106] on icon "Toggle View Cancelled Tasks" at bounding box center [460, 108] width 13 height 13
click at [401, 120] on div "Tasks 1 Show Cancelled Tasks" at bounding box center [342, 108] width 282 height 39
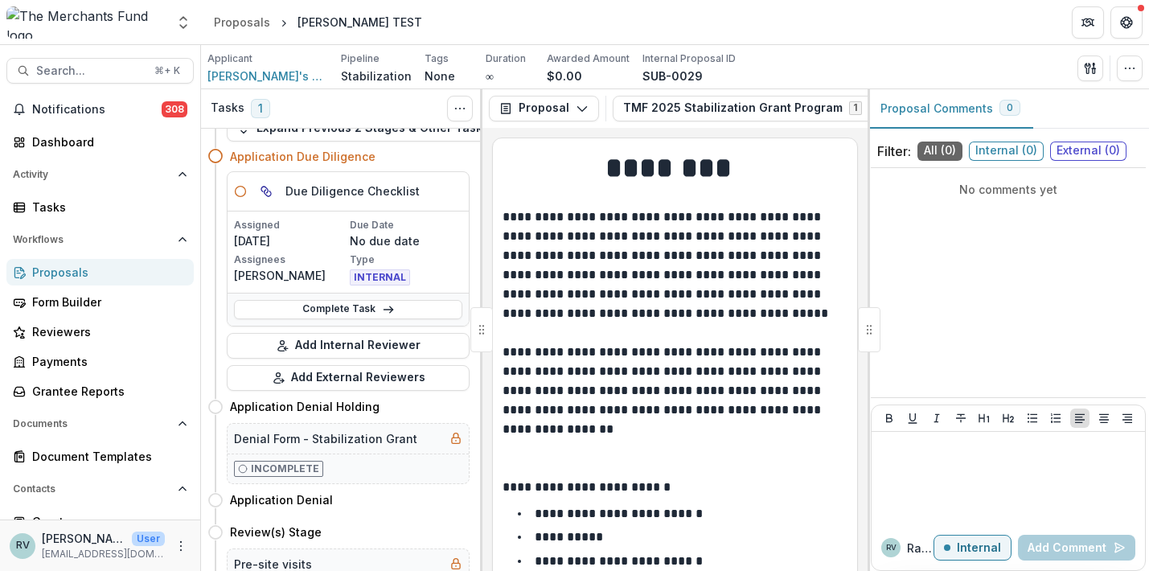
scroll to position [44, 0]
click at [342, 310] on link "Complete Task" at bounding box center [348, 307] width 228 height 19
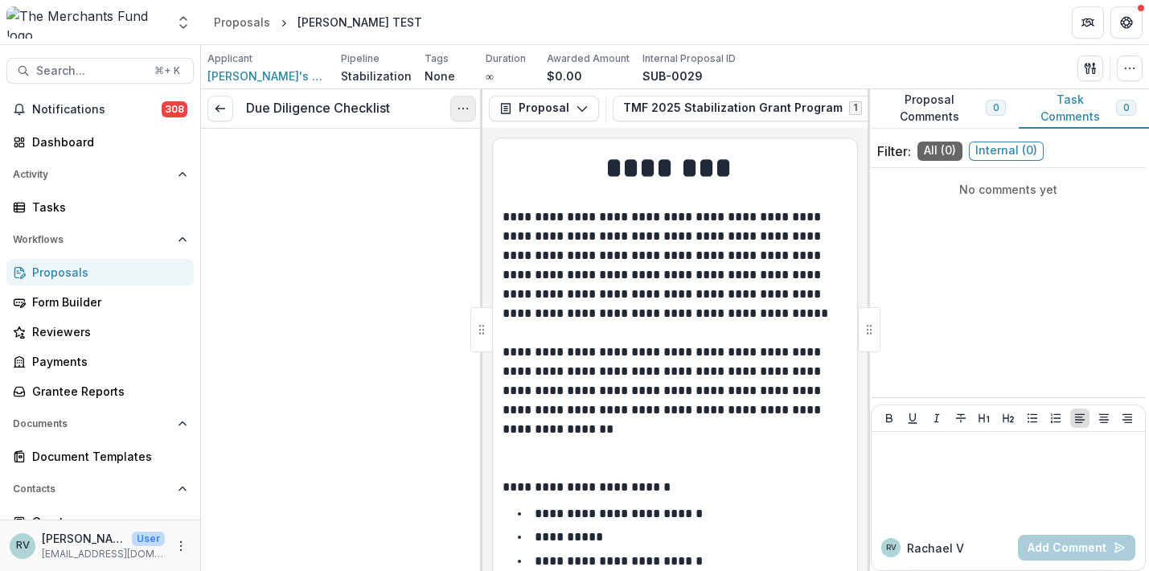
click at [460, 109] on icon "Options" at bounding box center [463, 108] width 13 height 13
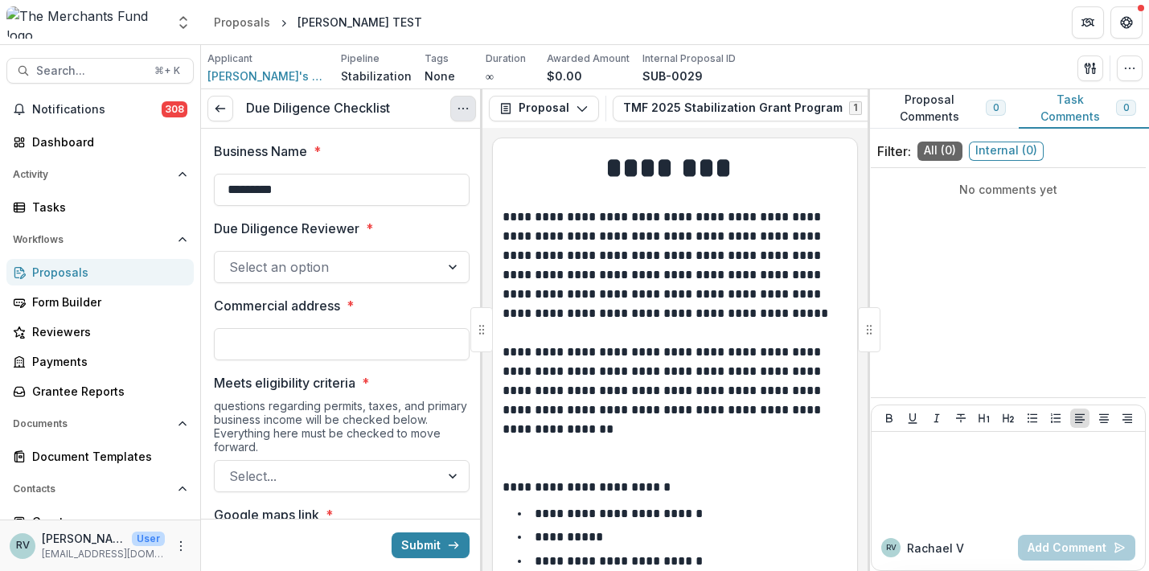
click at [469, 112] on icon "Options" at bounding box center [463, 108] width 13 height 13
click at [467, 113] on icon "Options" at bounding box center [463, 108] width 13 height 13
click at [411, 182] on button "Cancel Task" at bounding box center [386, 179] width 172 height 27
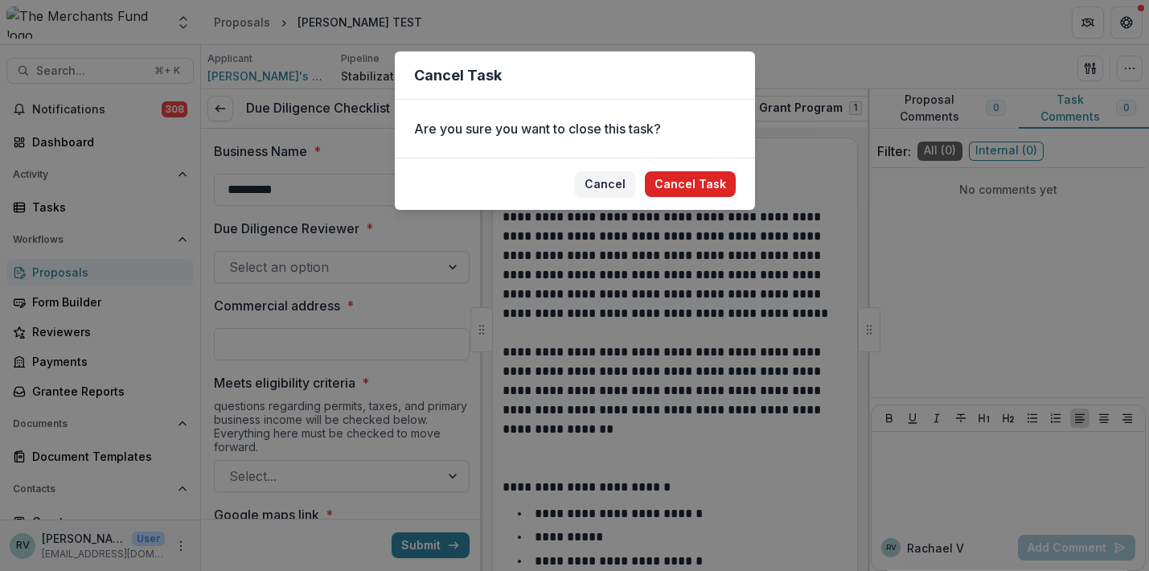
click at [698, 183] on button "Cancel Task" at bounding box center [690, 184] width 91 height 26
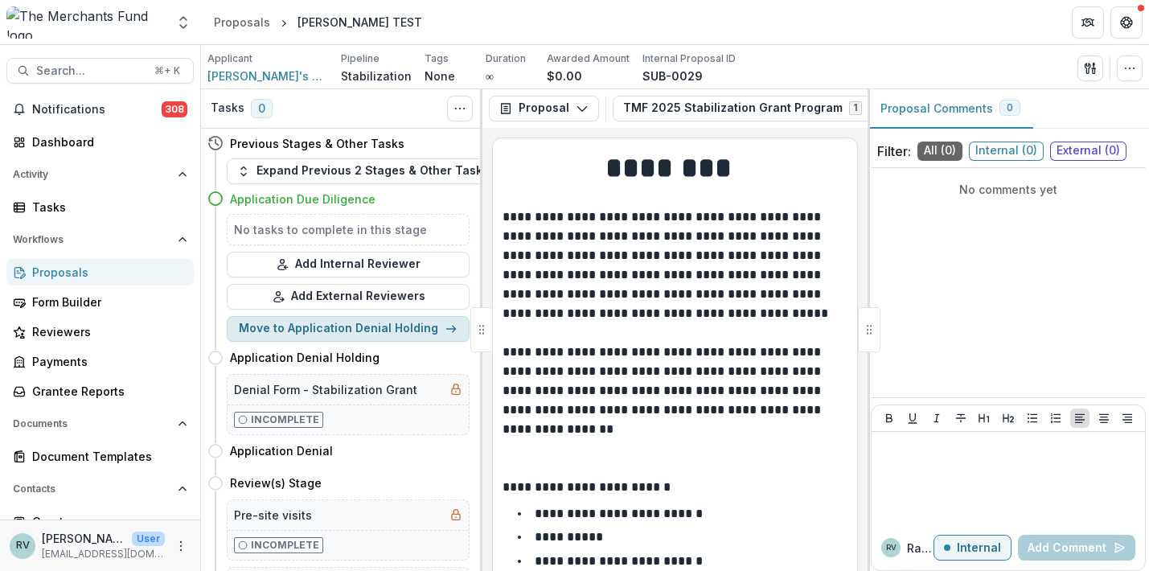
click at [401, 331] on button "Move to Application Denial Holding" at bounding box center [348, 329] width 243 height 26
select select "**********"
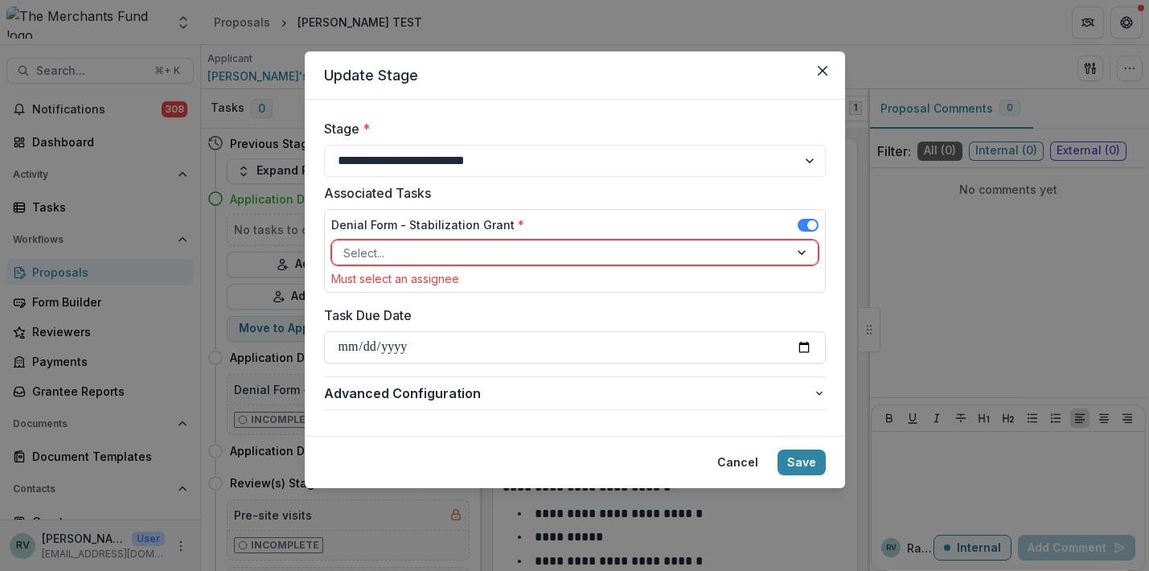
click at [681, 243] on div at bounding box center [560, 253] width 434 height 20
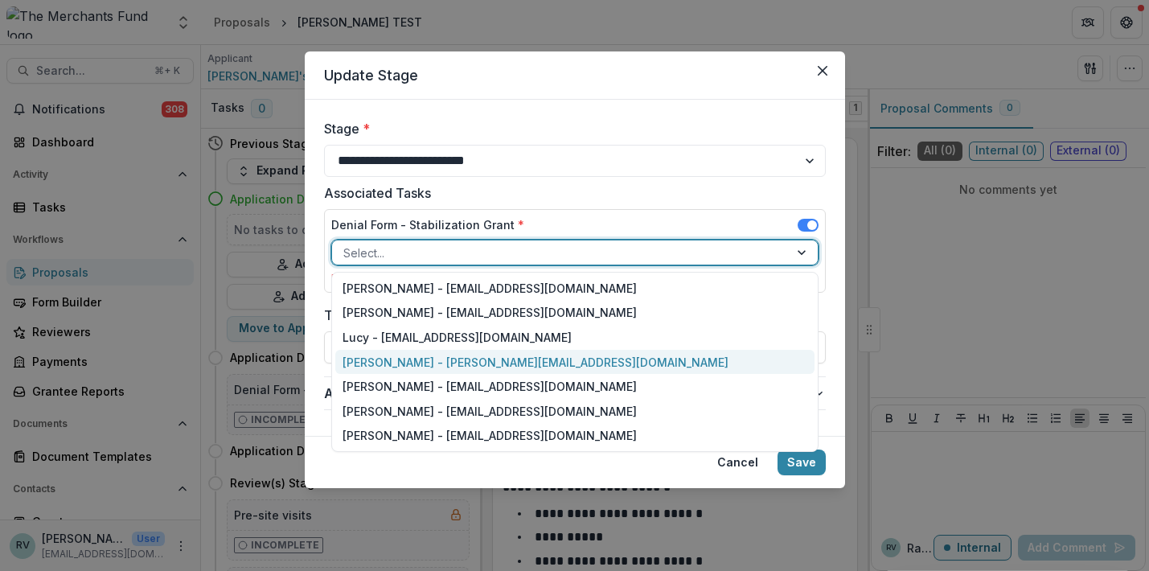
click at [565, 368] on div "Rachael Viscidy - rachael@merchantsfund.org" at bounding box center [574, 362] width 479 height 25
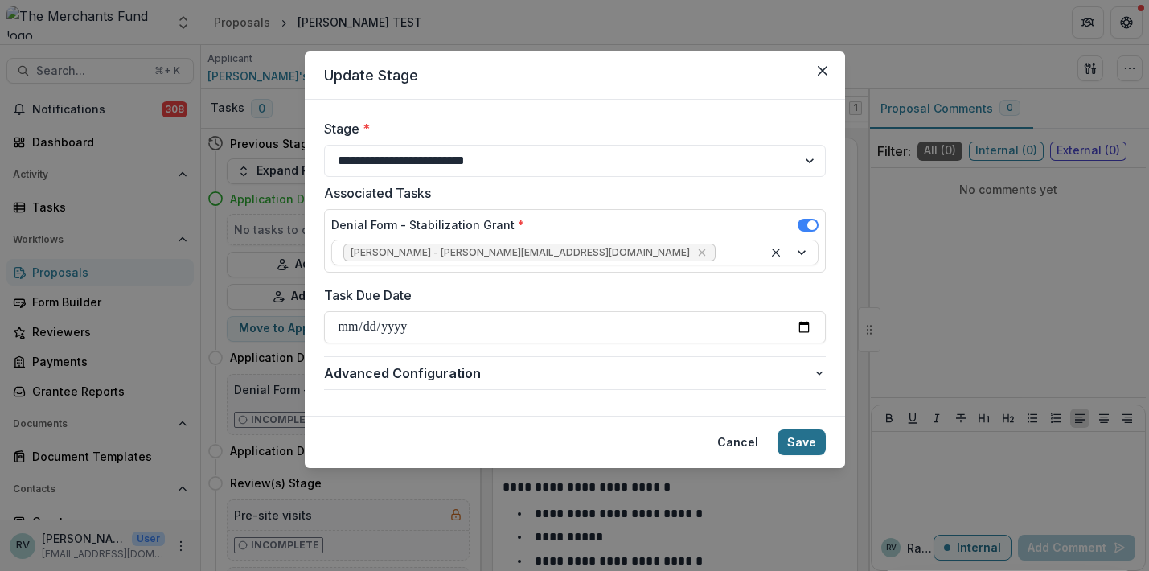
click at [812, 446] on button "Save" at bounding box center [802, 443] width 48 height 26
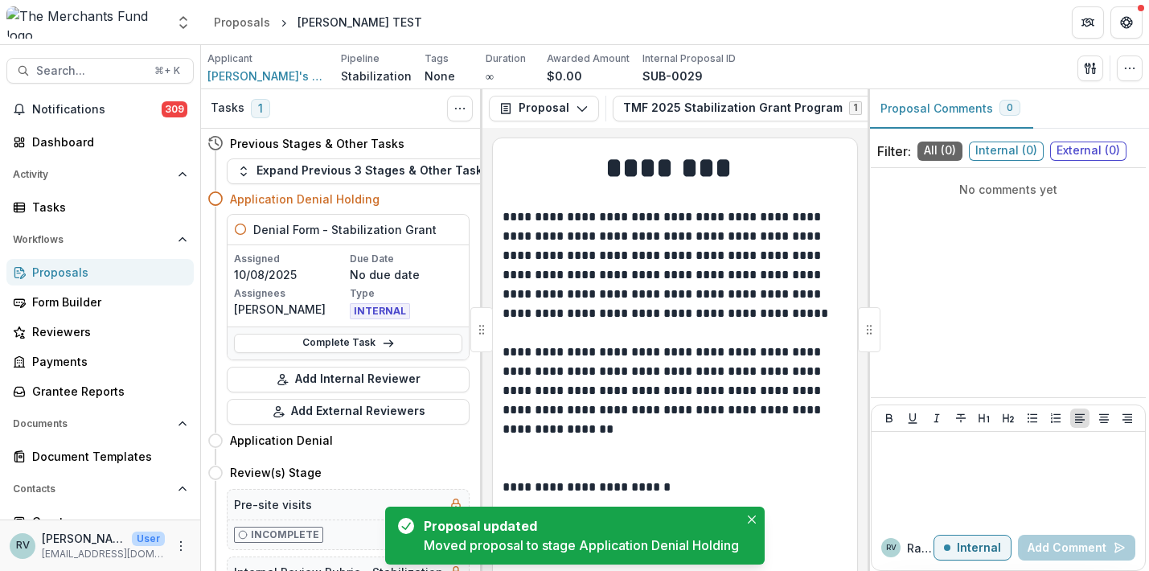
click at [115, 277] on div "Proposals" at bounding box center [106, 272] width 149 height 17
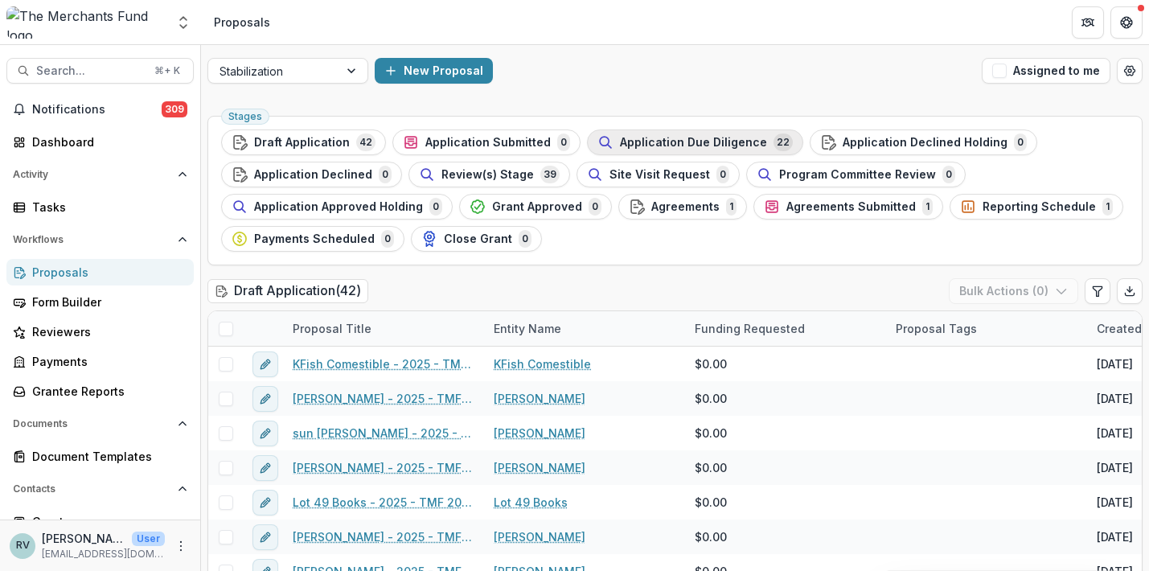
click at [643, 142] on span "Application Due Diligence" at bounding box center [693, 143] width 147 height 14
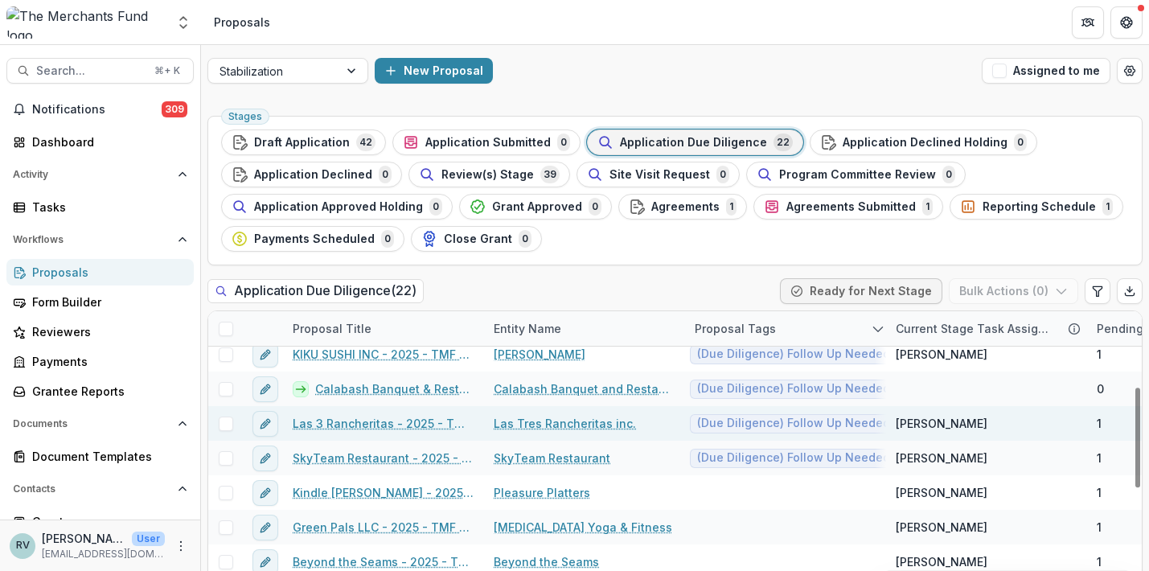
scroll to position [215, 0]
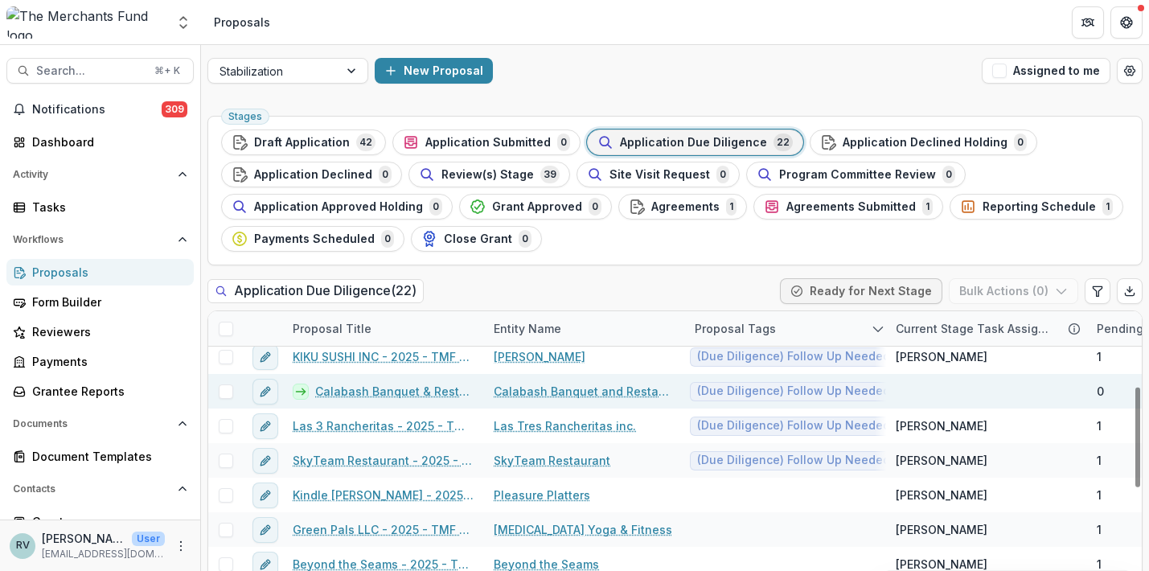
click at [448, 392] on link "Calabash Banquet & Restaurant - 2025 - TMF 2025 Stabilization Grant Program" at bounding box center [394, 391] width 159 height 17
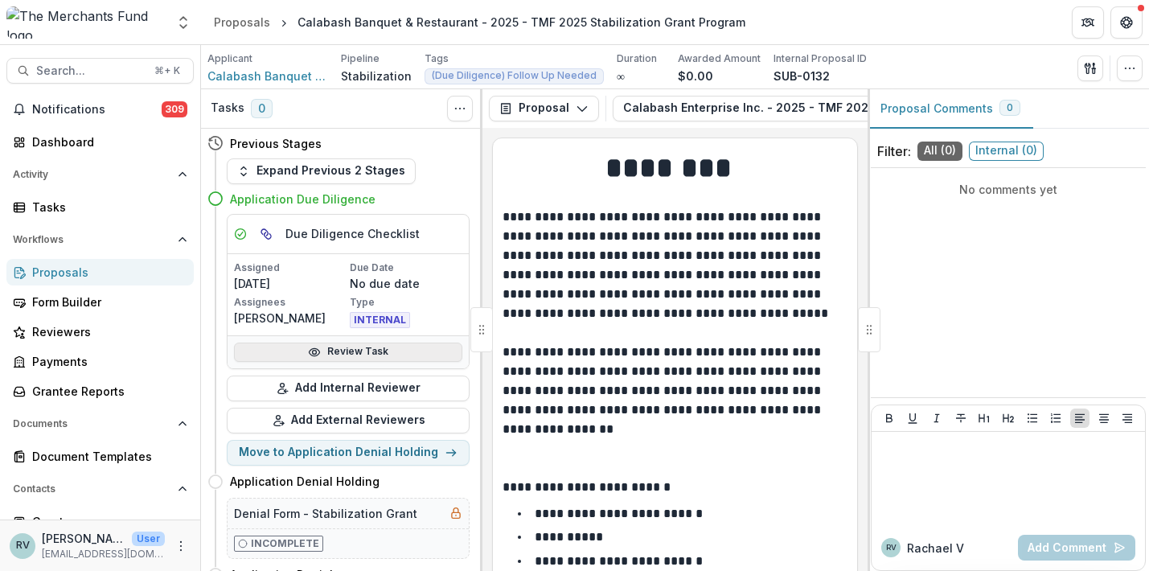
click at [388, 352] on link "Review Task" at bounding box center [348, 352] width 228 height 19
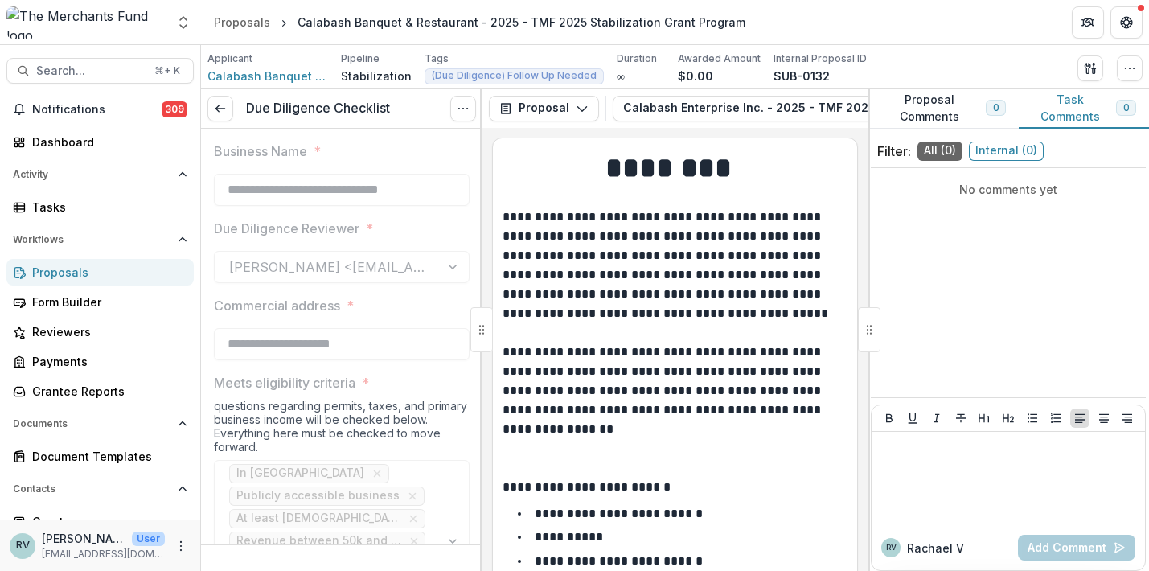
type input "*******"
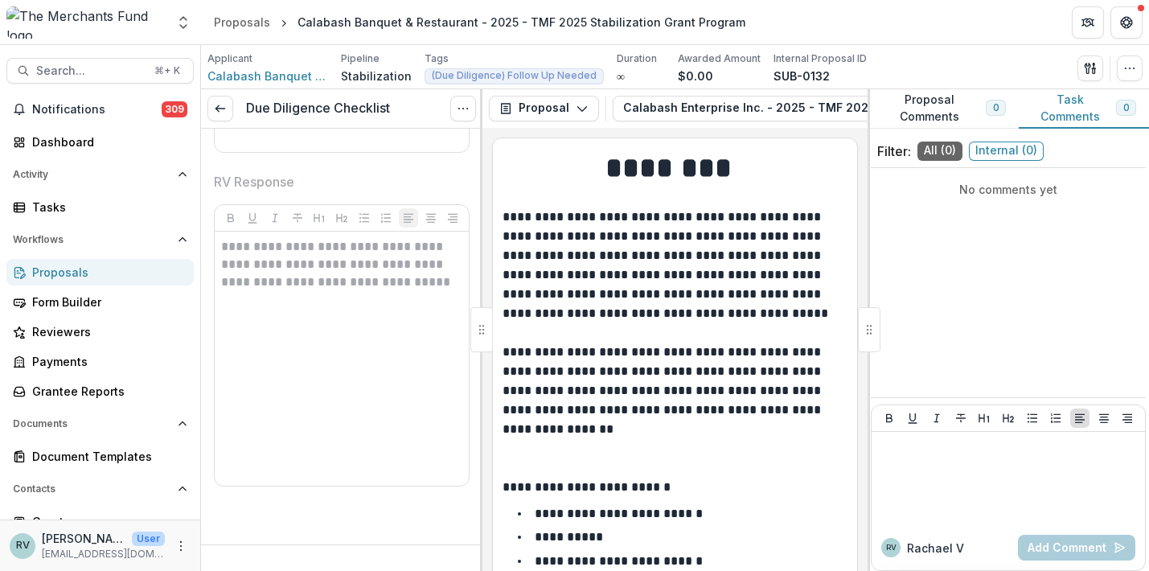
scroll to position [4422, 0]
click at [216, 103] on icon at bounding box center [220, 108] width 13 height 13
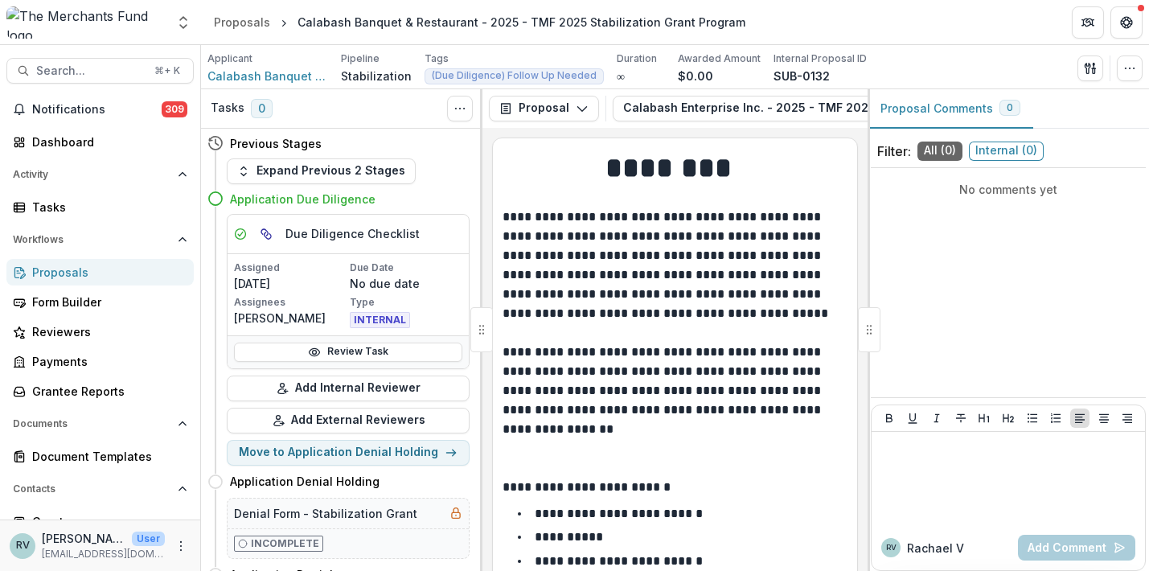
click at [88, 269] on div "Proposals" at bounding box center [106, 272] width 149 height 17
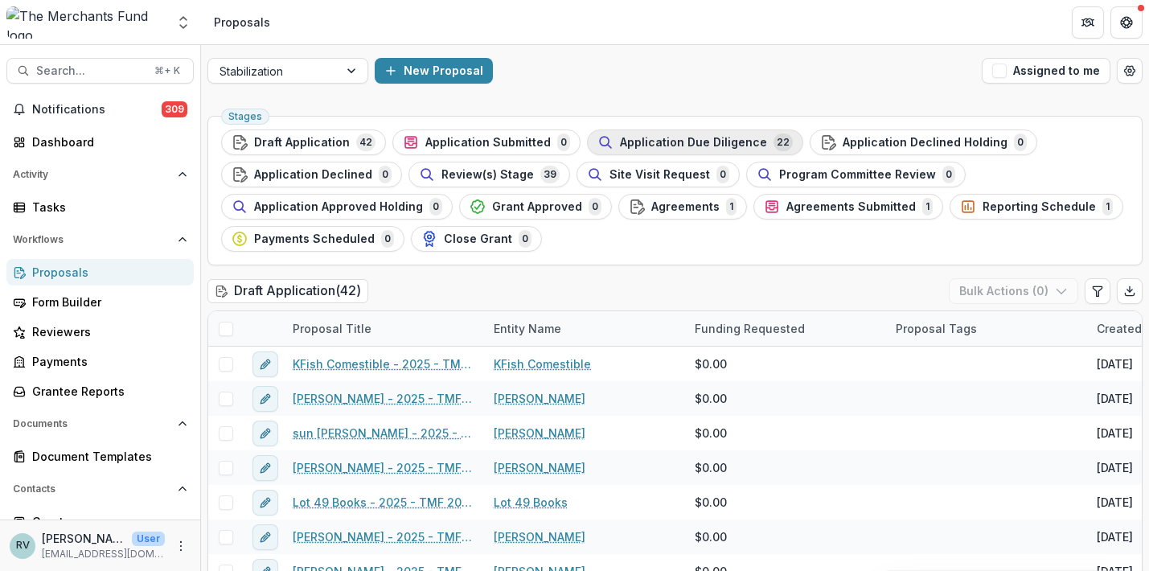
click at [673, 140] on span "Application Due Diligence" at bounding box center [693, 143] width 147 height 14
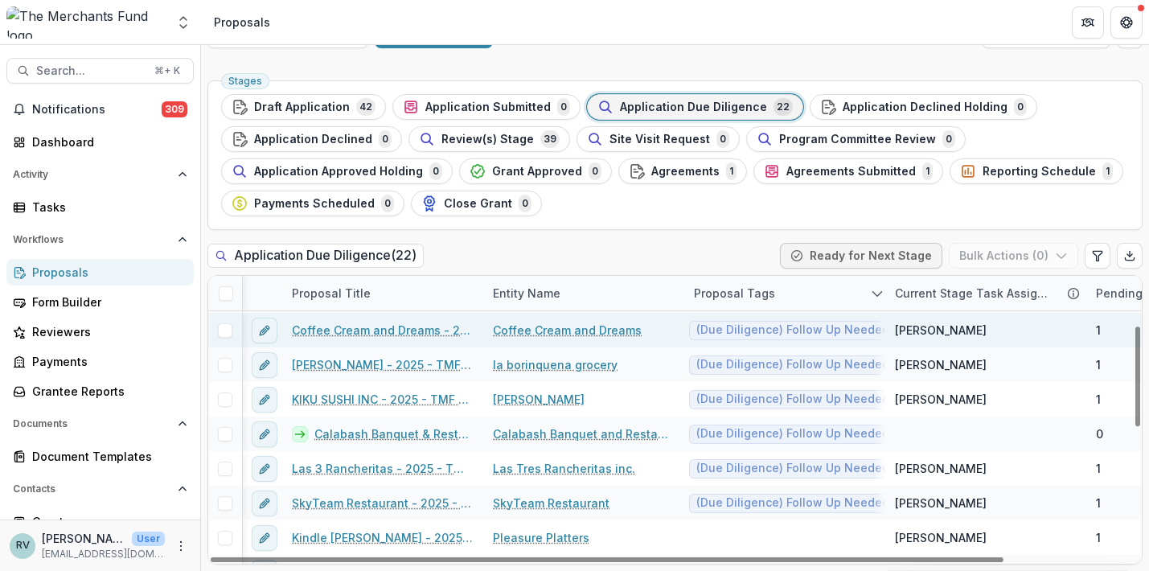
scroll to position [135, 1]
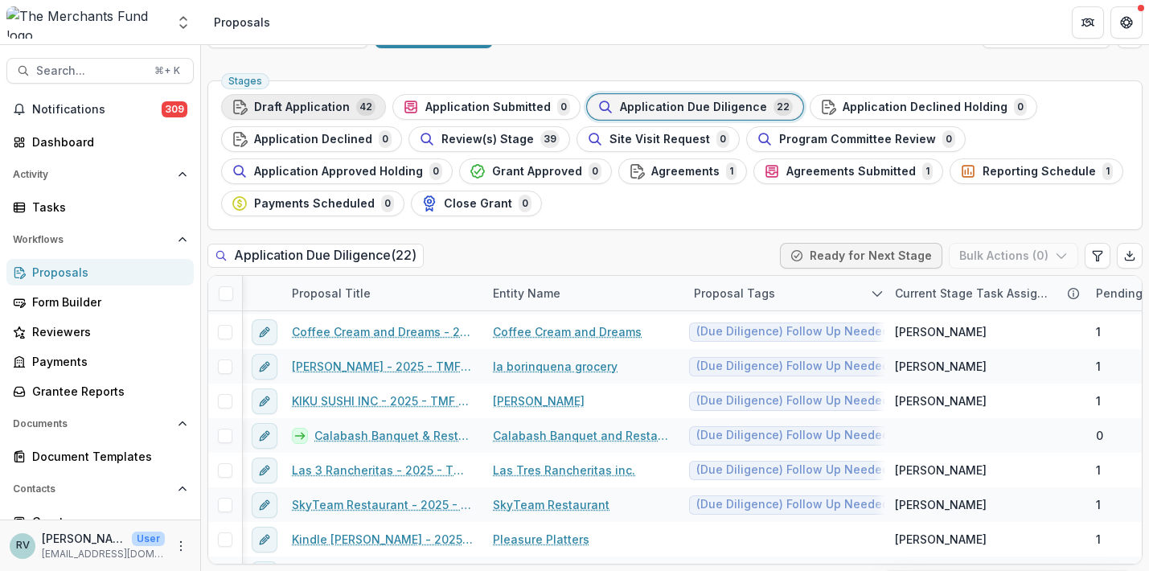
click at [300, 108] on span "Draft Application" at bounding box center [302, 108] width 96 height 14
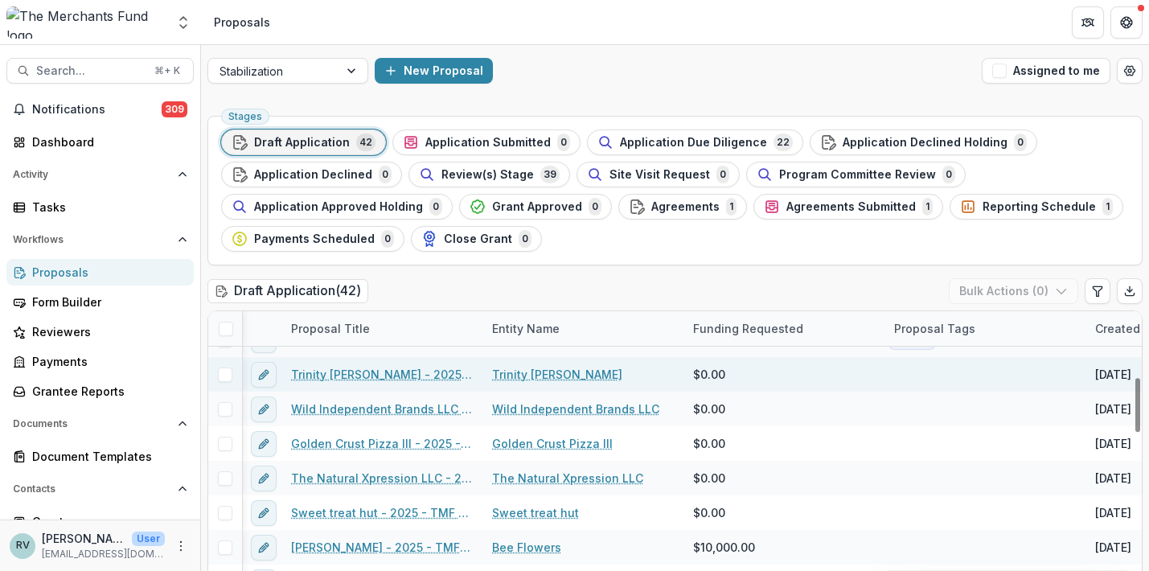
scroll to position [386, 2]
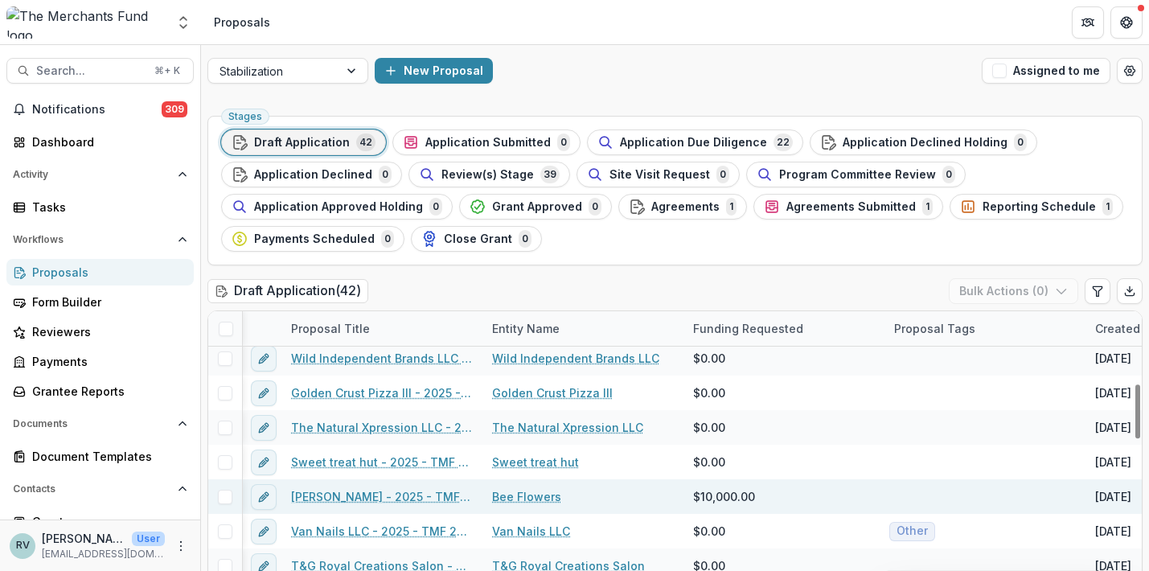
click at [426, 497] on link "Caterine Calderon - 2025 - TMF 2025 Stabilization Grant Program" at bounding box center [382, 496] width 182 height 17
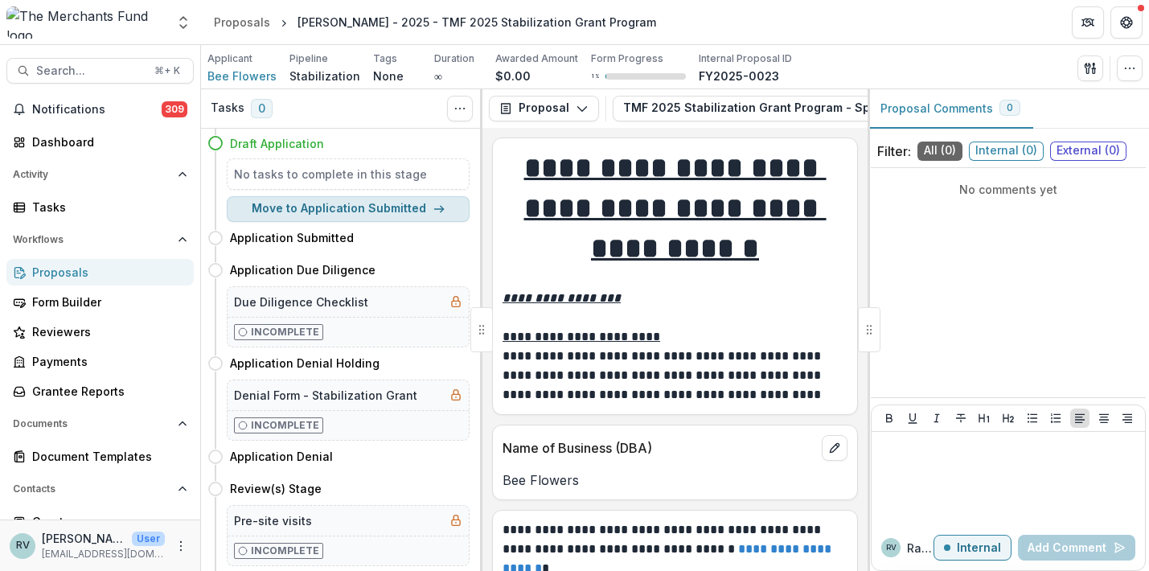
click at [395, 207] on button "Move to Application Submitted" at bounding box center [348, 209] width 243 height 26
select select "**********"
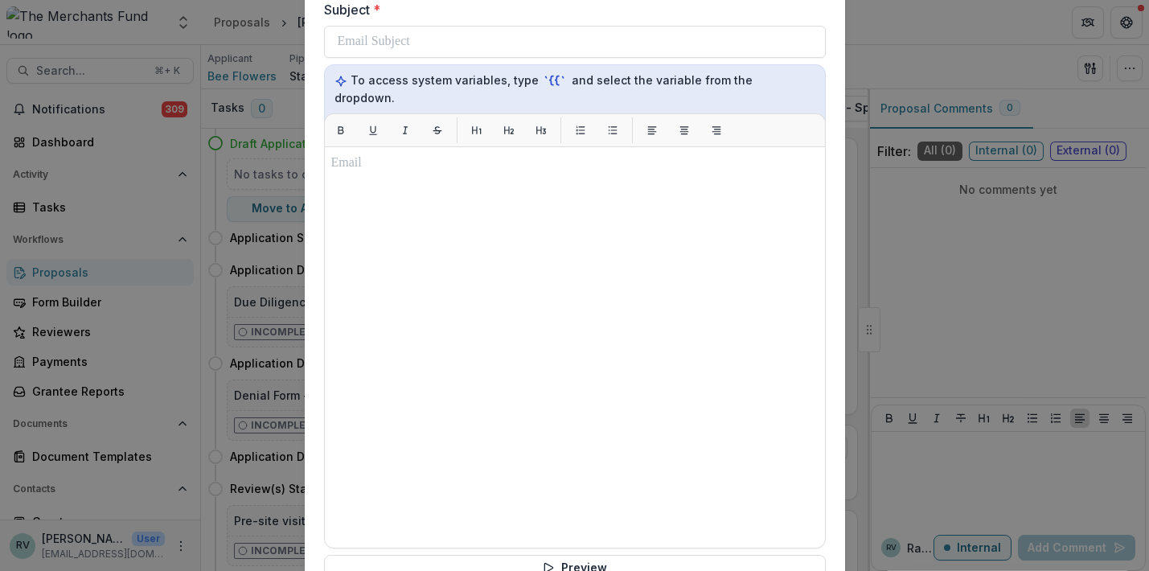
scroll to position [776, 0]
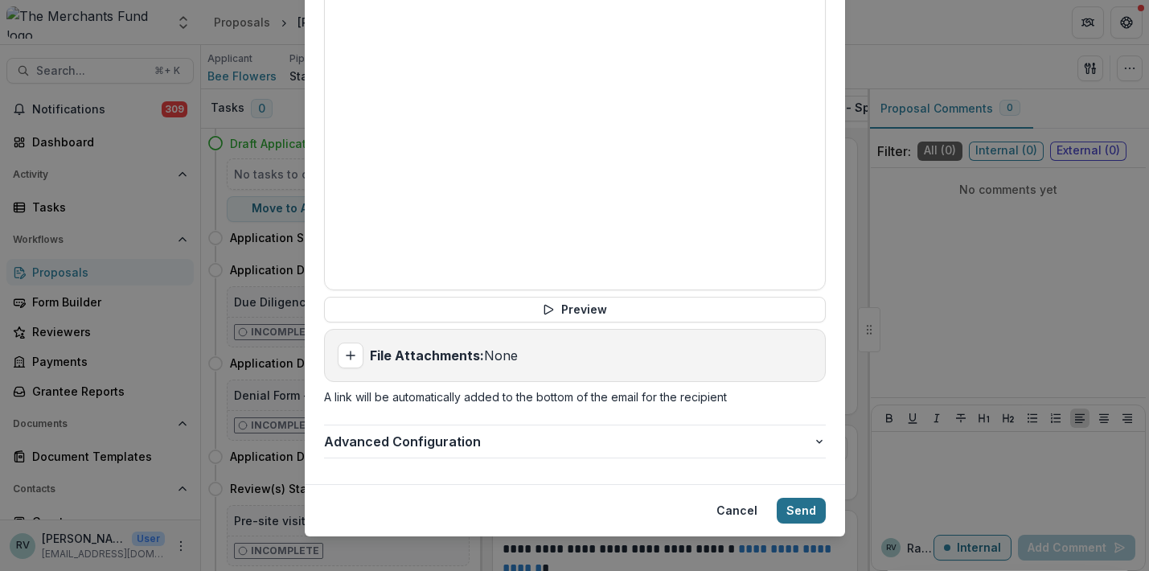
click at [800, 498] on button "Send" at bounding box center [801, 511] width 49 height 26
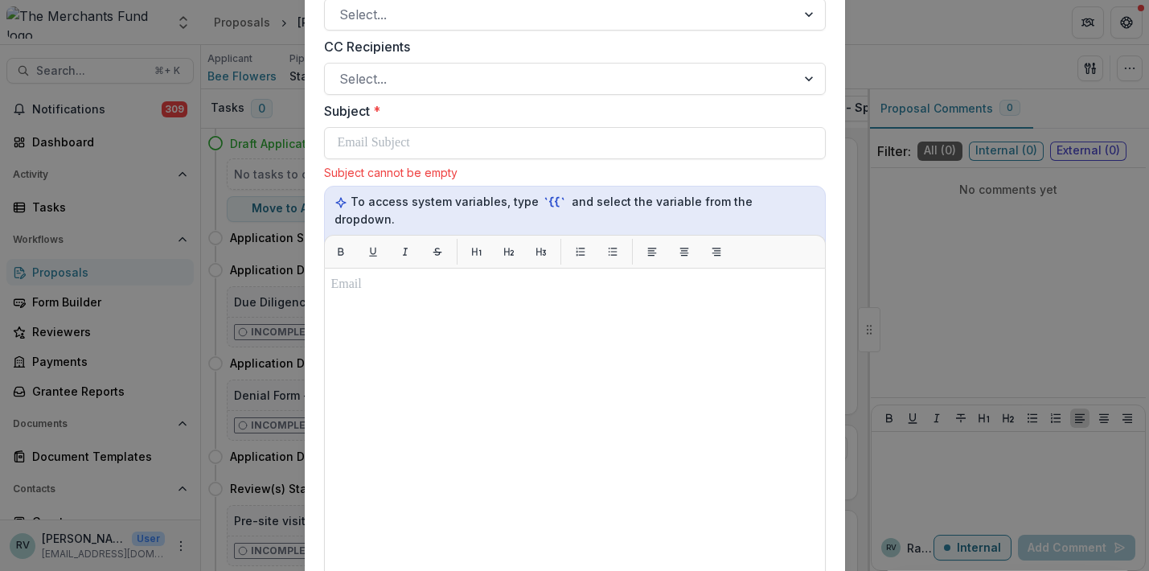
scroll to position [402, 0]
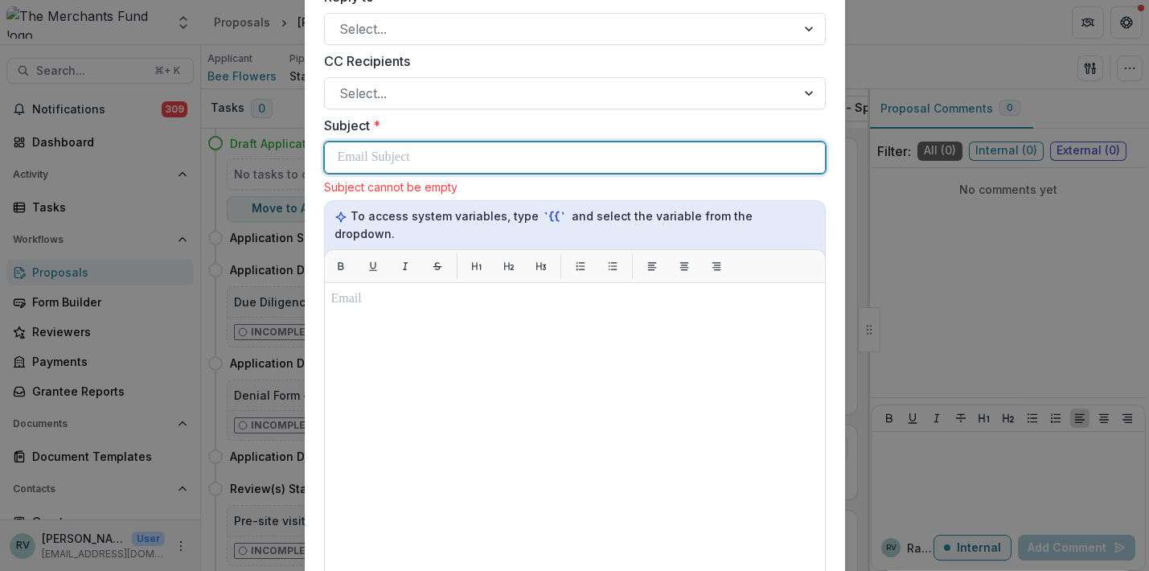
click at [686, 158] on div at bounding box center [575, 157] width 475 height 31
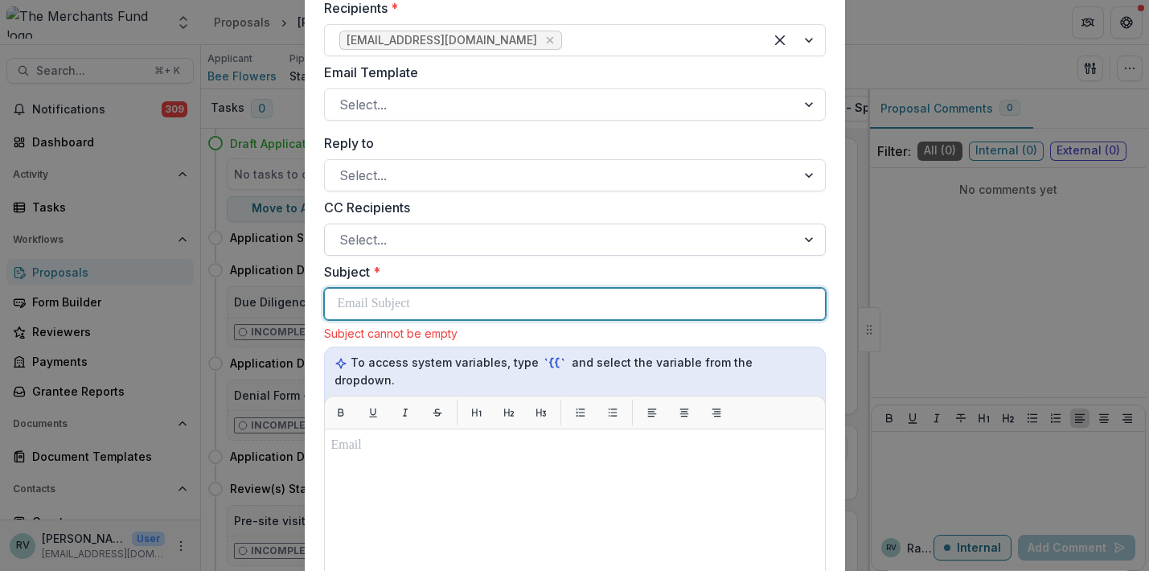
scroll to position [257, 0]
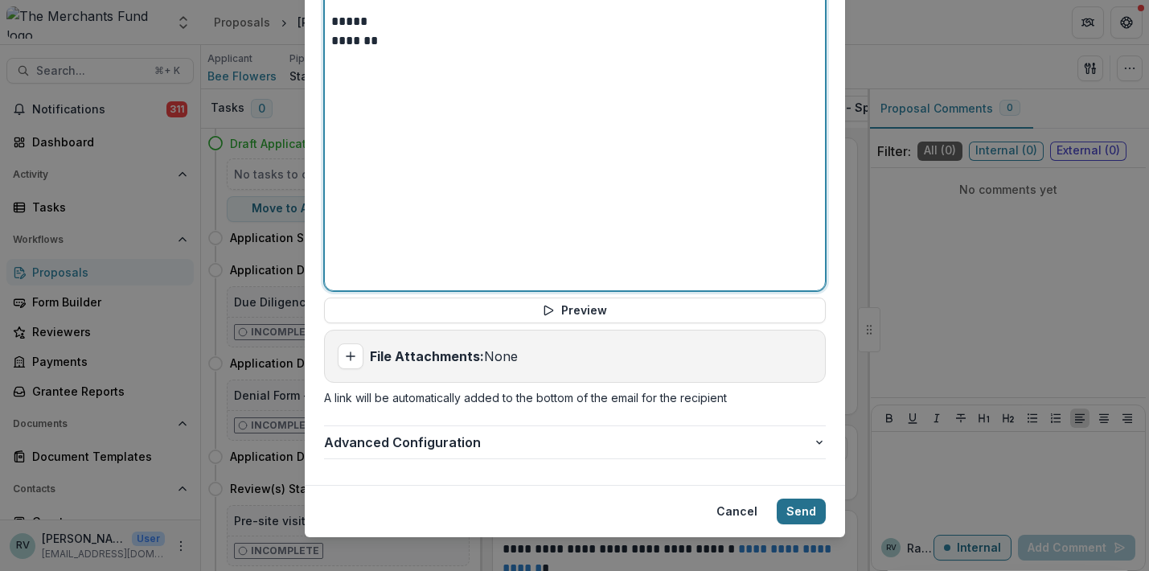
scroll to position [773, 0]
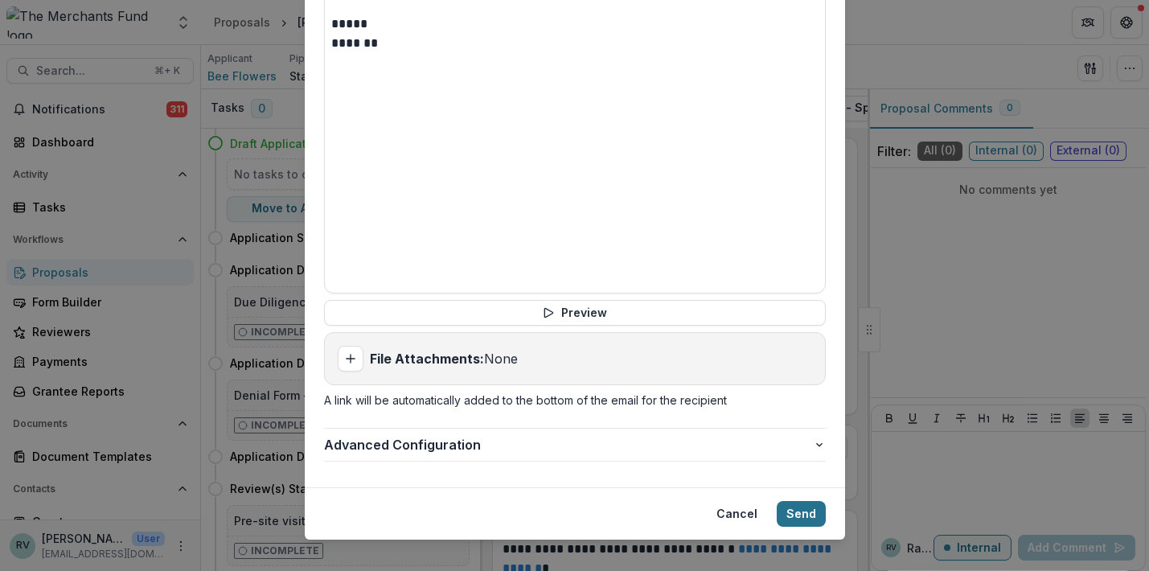
click at [807, 501] on button "Send" at bounding box center [801, 514] width 49 height 26
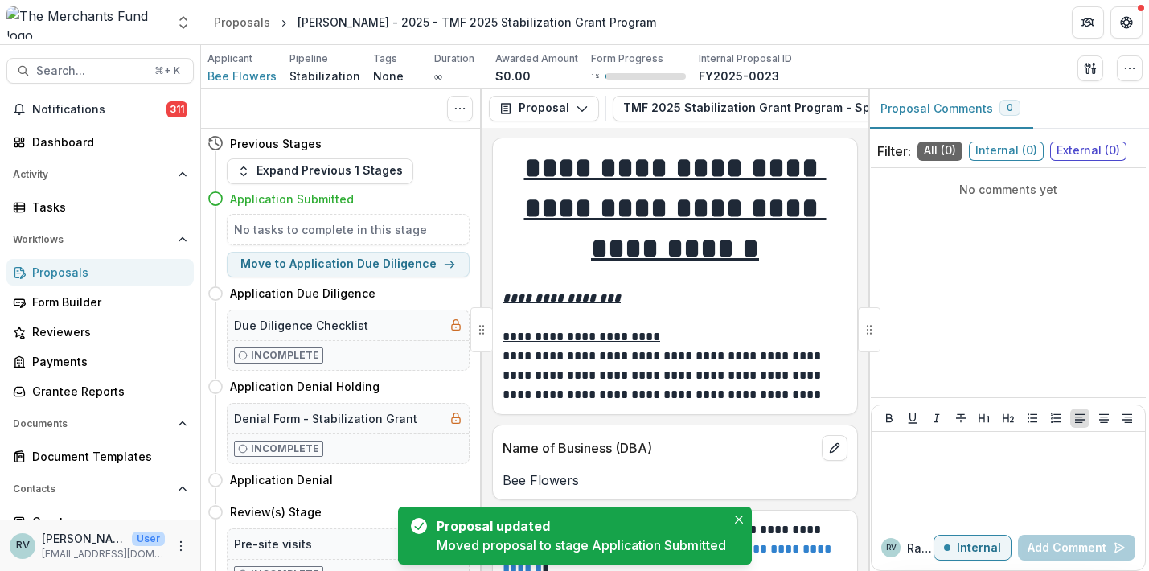
scroll to position [33, 0]
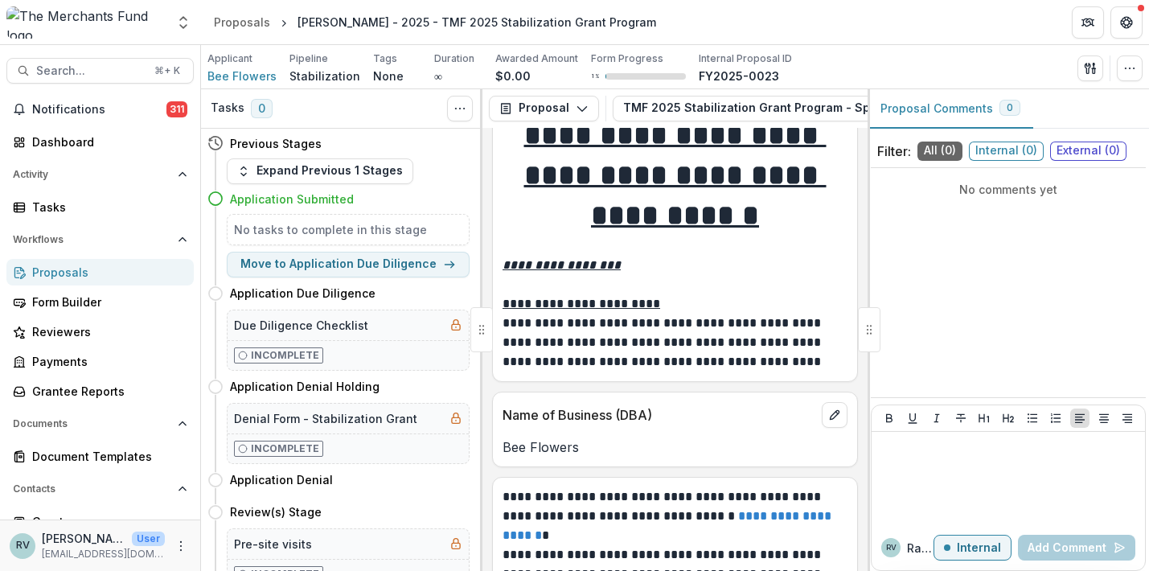
click at [75, 269] on div "Proposals" at bounding box center [106, 272] width 149 height 17
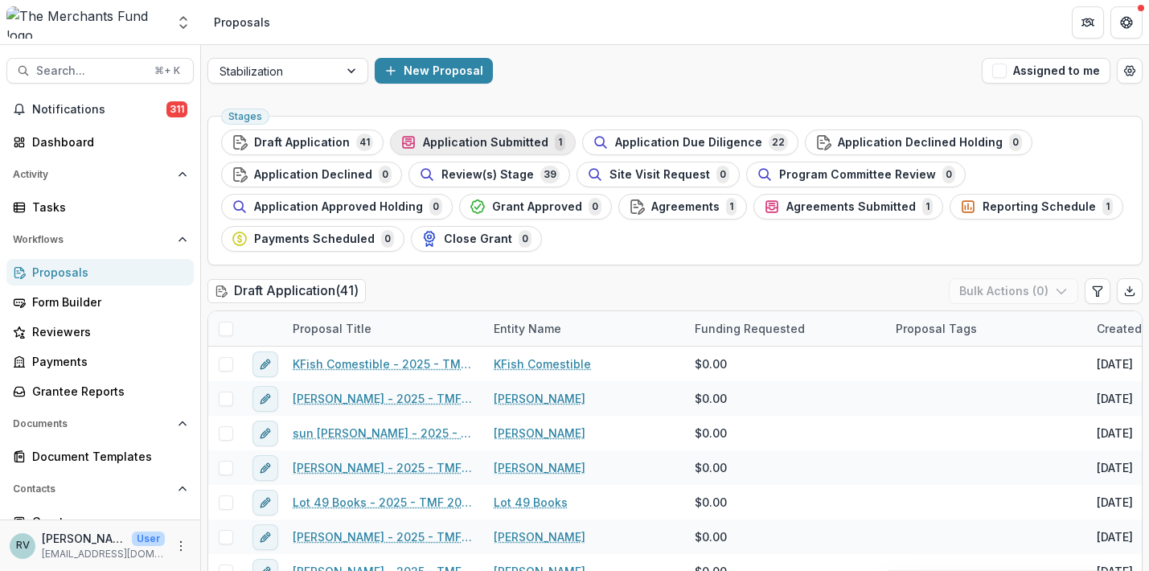
click at [497, 145] on span "Application Submitted" at bounding box center [485, 143] width 125 height 14
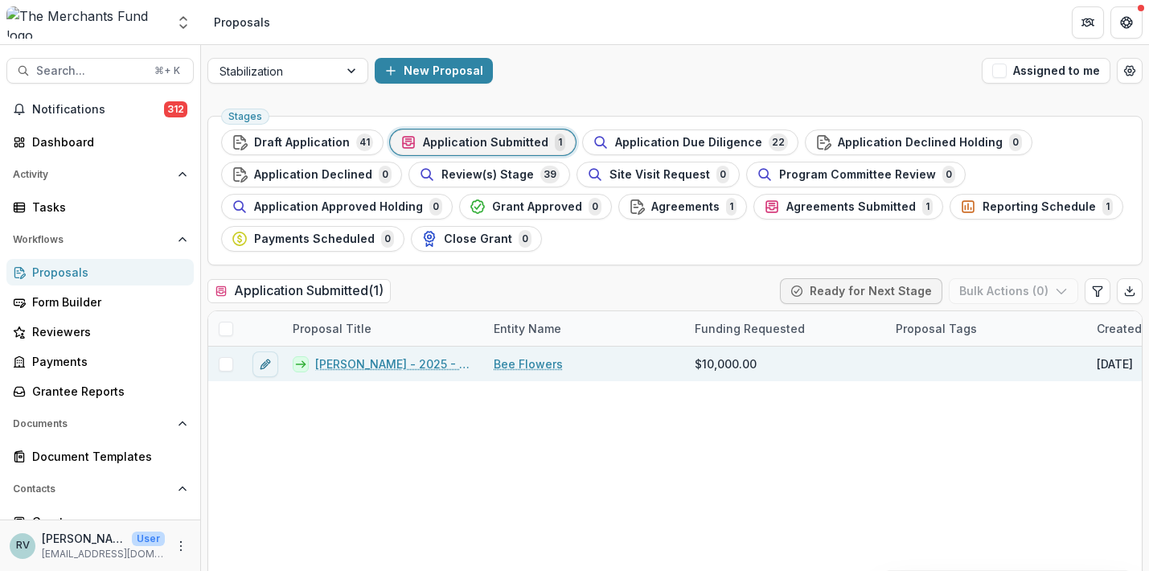
click at [354, 365] on link "Caterine Calderon - 2025 - TMF 2025 Stabilization Grant Program" at bounding box center [394, 364] width 159 height 17
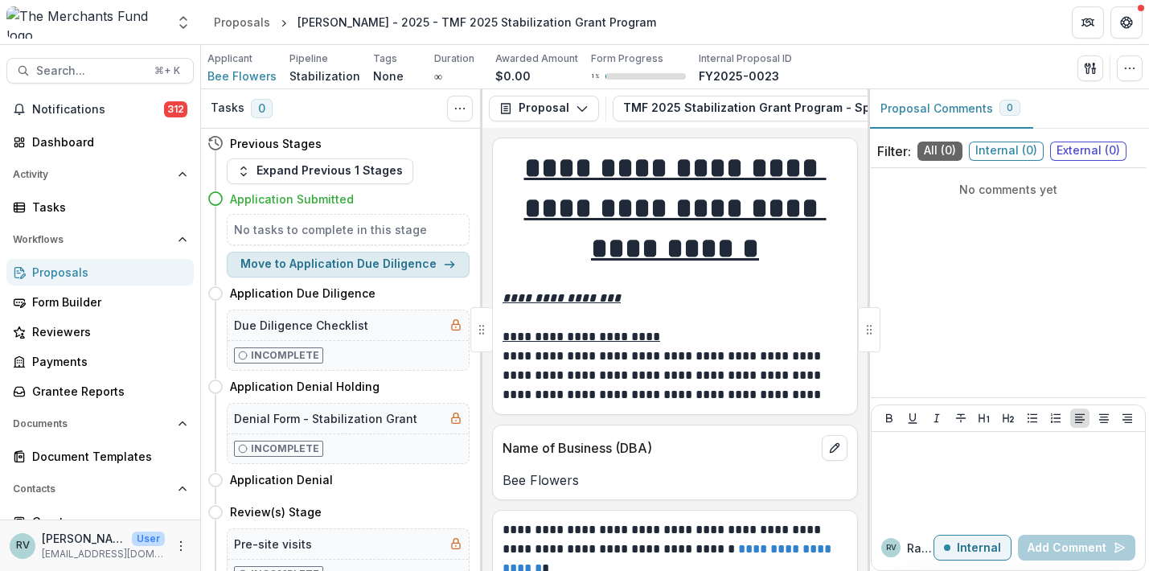
click at [374, 261] on button "Move to Application Due Diligence" at bounding box center [348, 265] width 243 height 26
select select "**********"
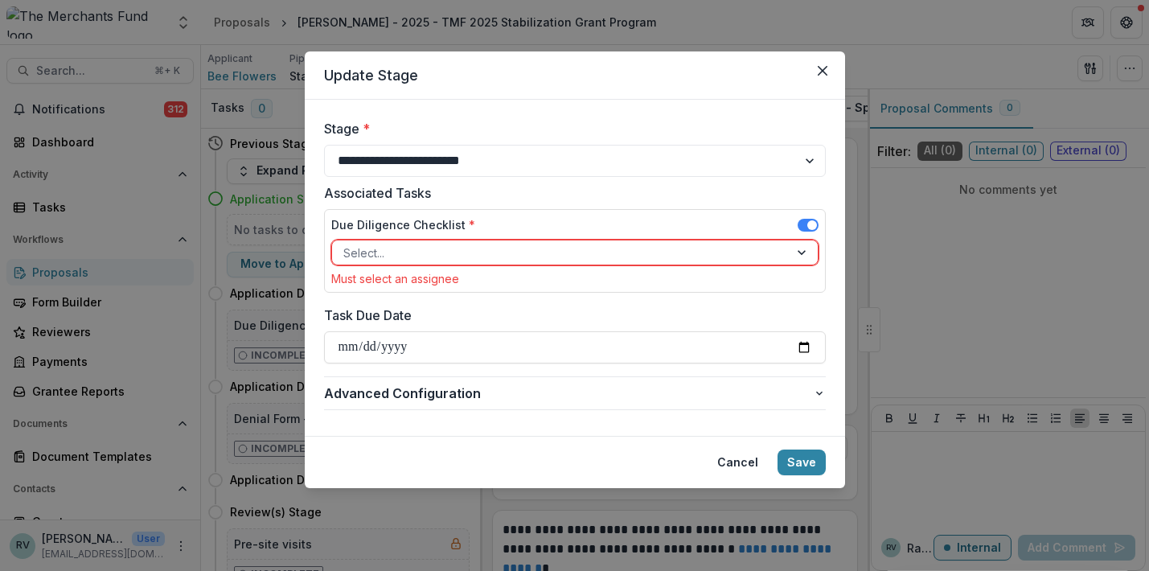
click at [380, 251] on div "Select..." at bounding box center [560, 253] width 434 height 17
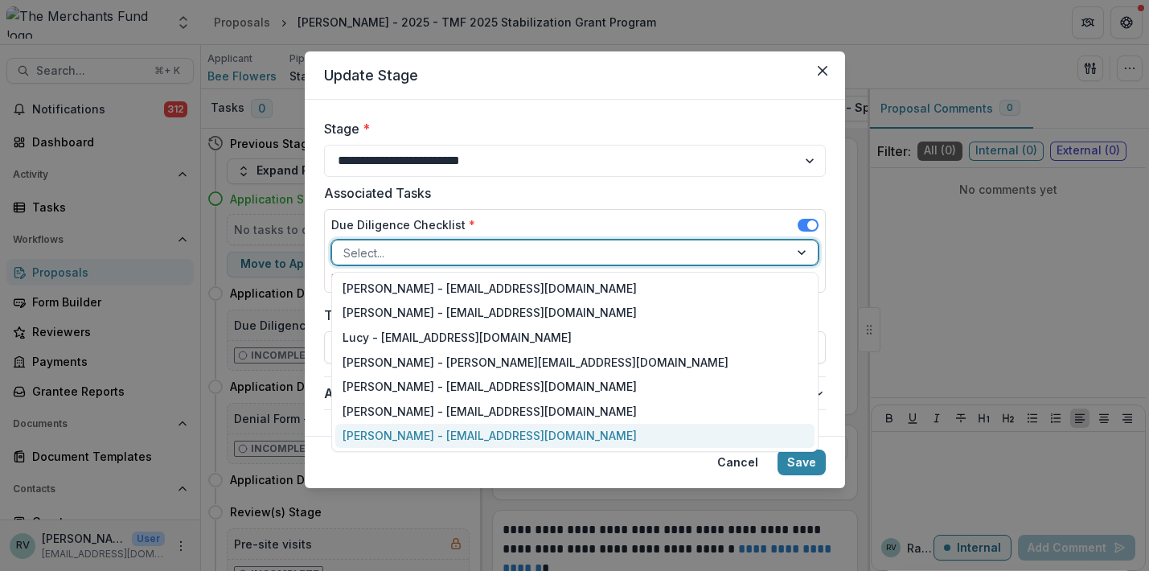
click at [380, 437] on div "Miao Liu - intern@merchantsfund.org" at bounding box center [574, 436] width 479 height 25
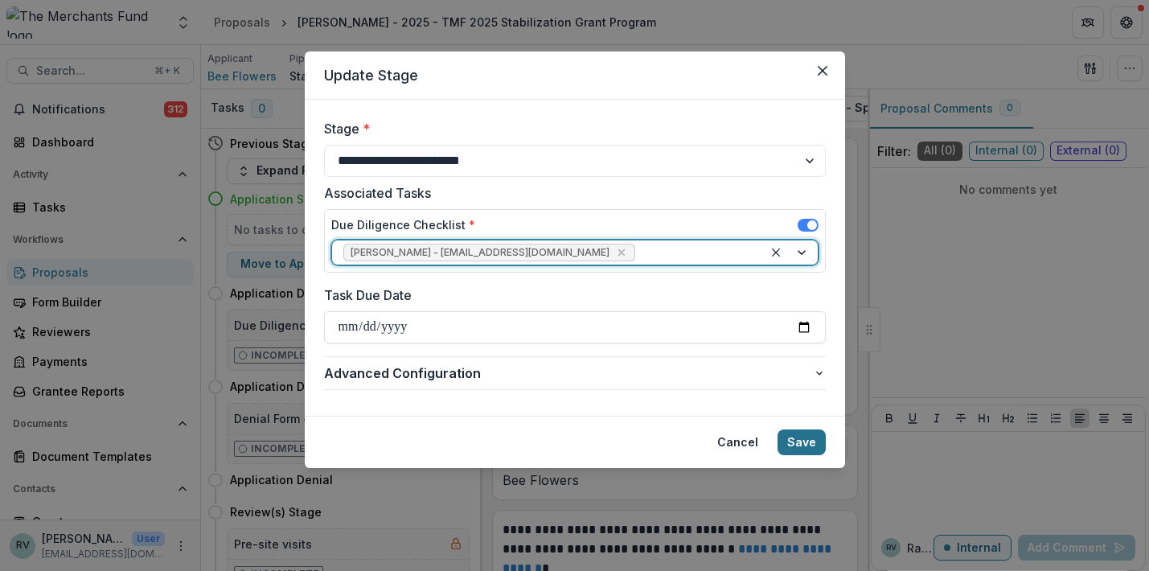
click at [799, 442] on button "Save" at bounding box center [802, 443] width 48 height 26
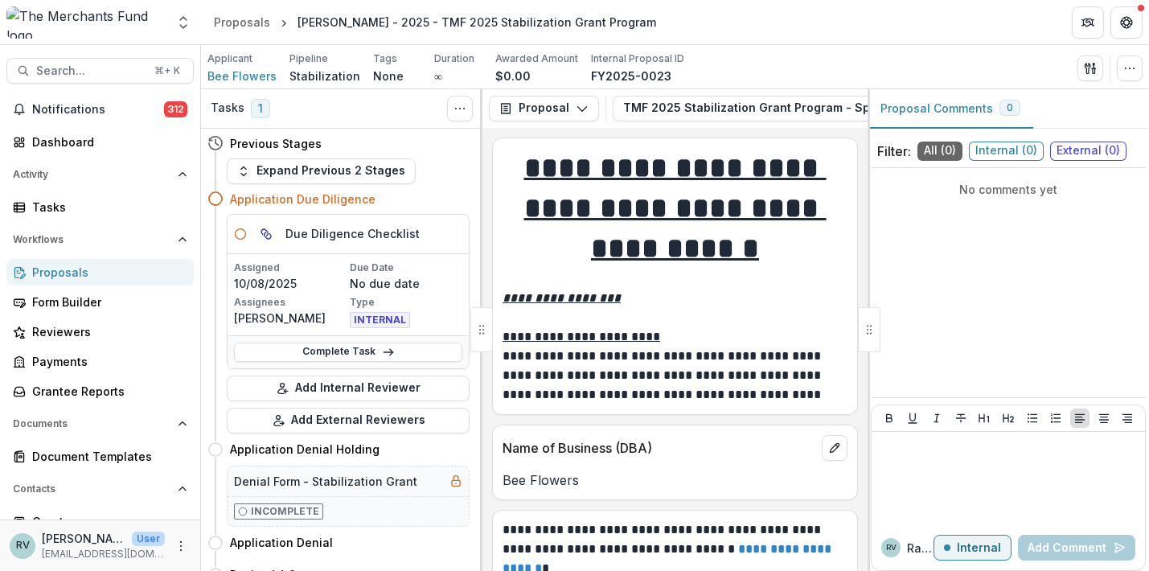
click at [51, 273] on div "Proposals" at bounding box center [106, 272] width 149 height 17
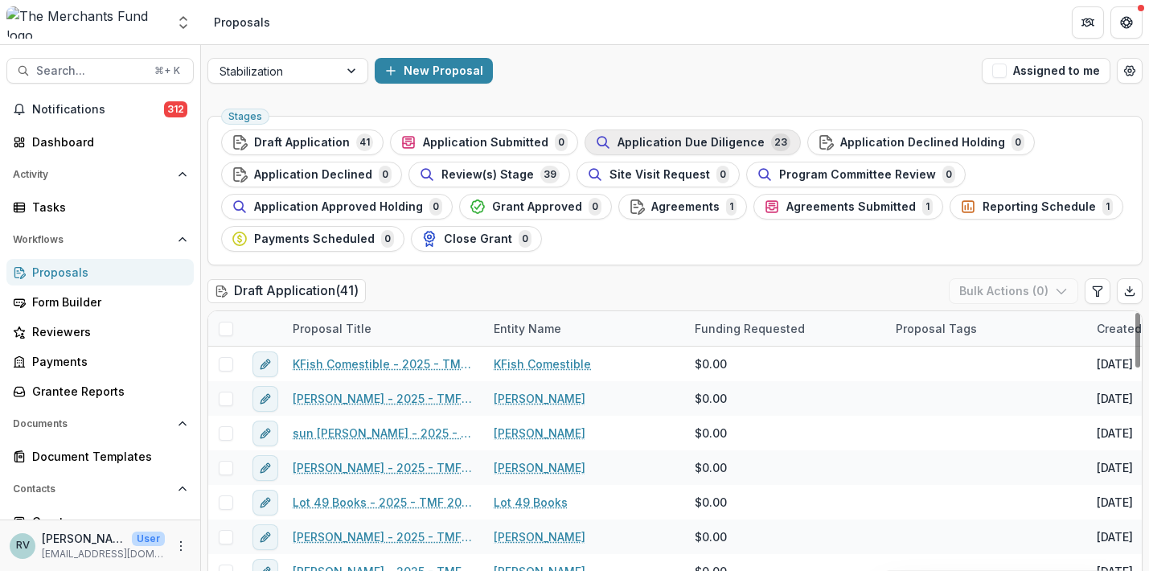
click at [703, 136] on span "Application Due Diligence" at bounding box center [691, 143] width 147 height 14
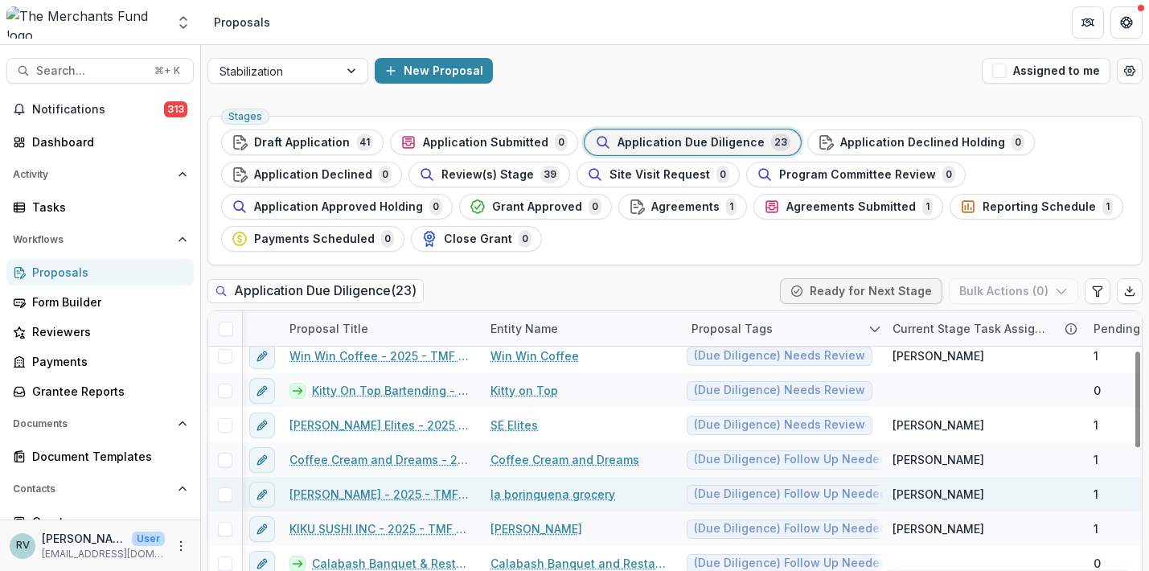
scroll to position [63, 3]
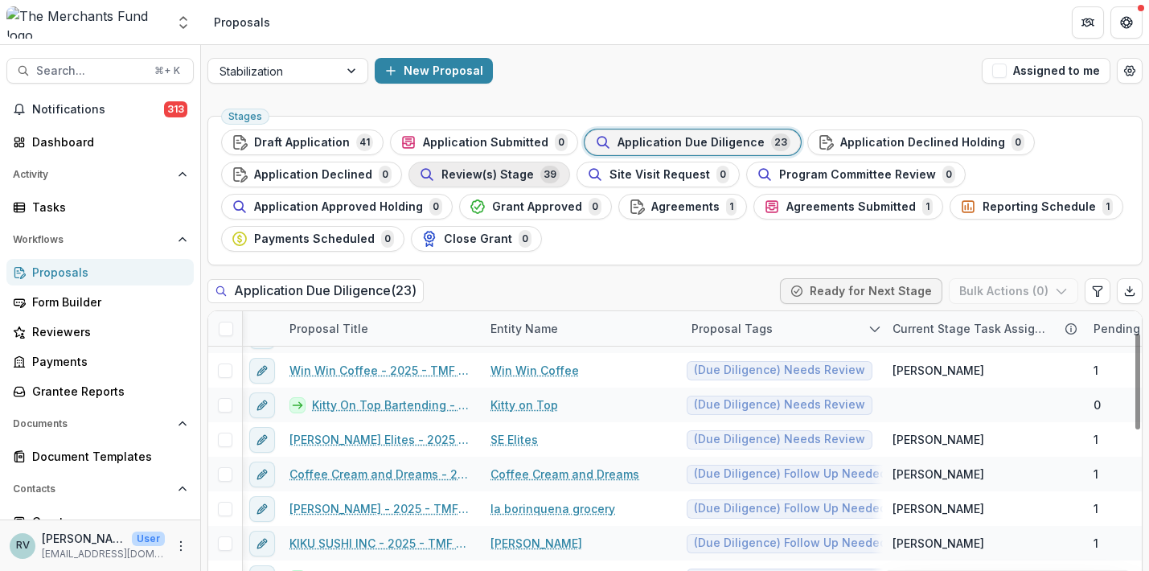
click at [522, 169] on span "Review(s) Stage" at bounding box center [488, 175] width 93 height 14
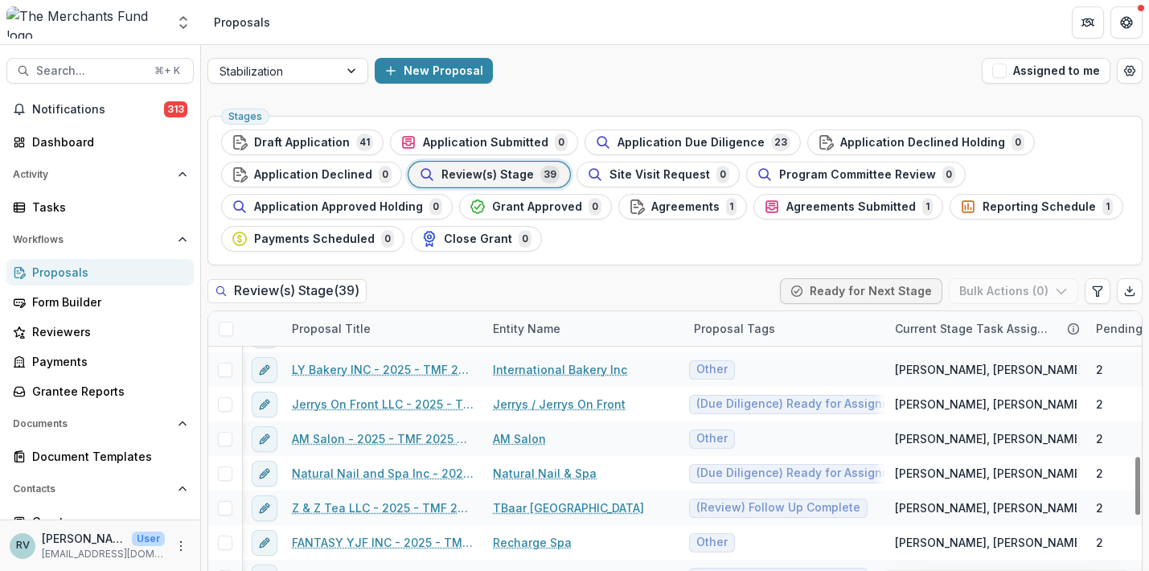
scroll to position [721, 0]
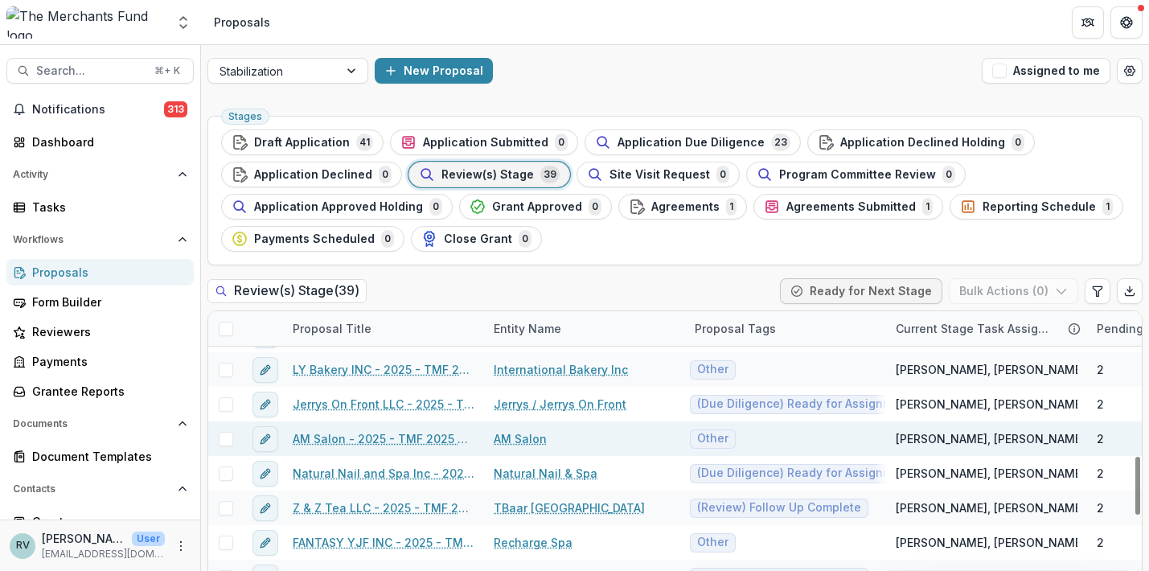
click at [430, 442] on link "AM Salon - 2025 - TMF 2025 Stabilization Grant Program" at bounding box center [384, 438] width 182 height 17
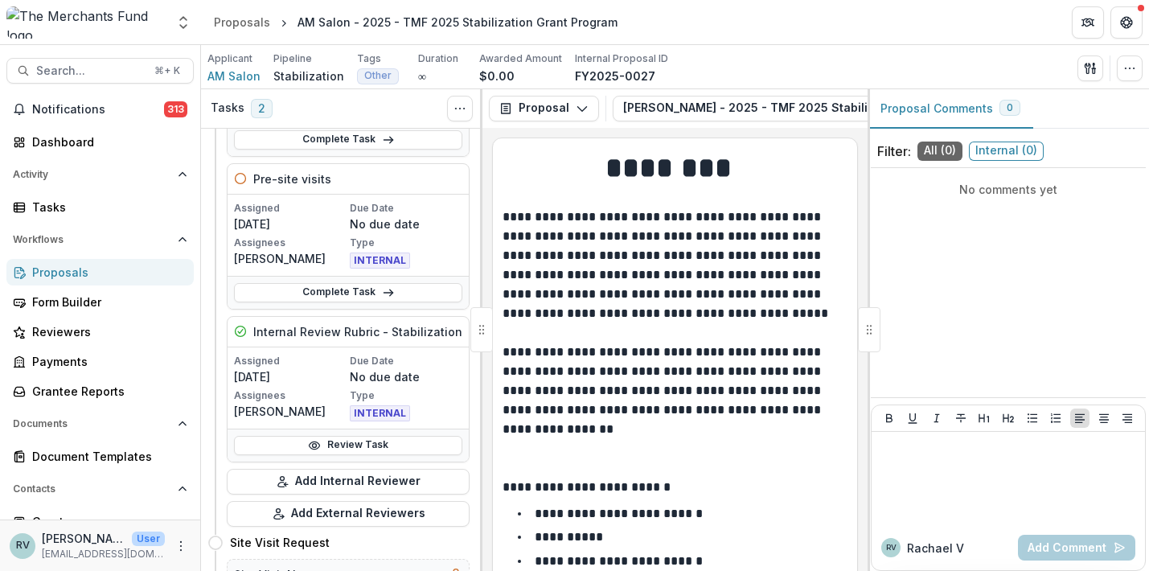
scroll to position [205, 0]
click at [362, 478] on button "Add Internal Reviewer" at bounding box center [348, 480] width 243 height 26
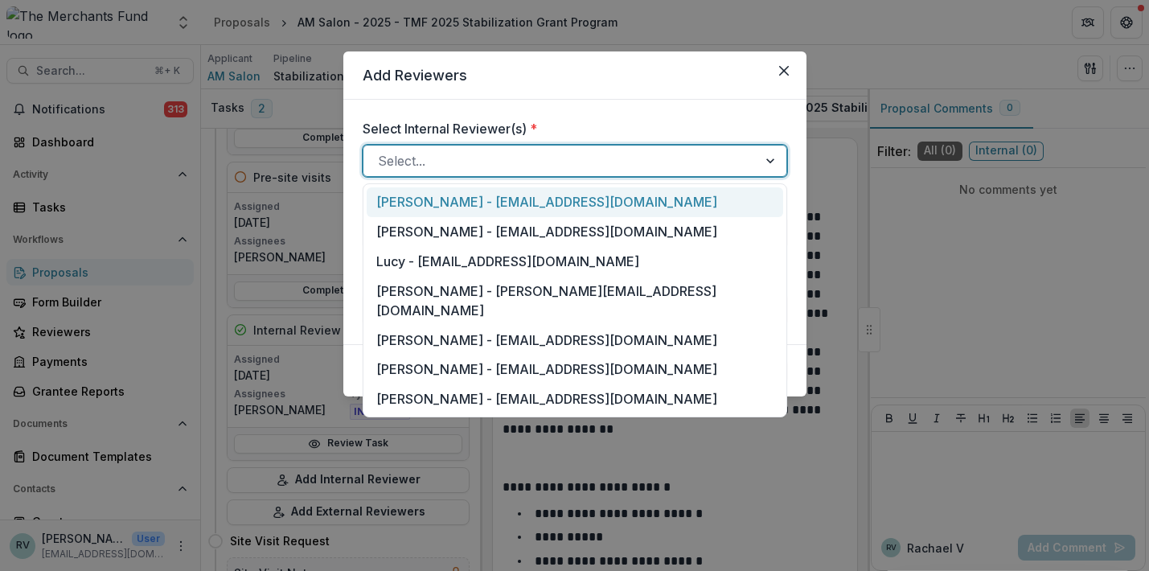
click at [527, 162] on div at bounding box center [560, 161] width 365 height 23
click at [520, 202] on div "Helen Horstmann-Allen - ops@merchantsfund.org" at bounding box center [575, 202] width 417 height 30
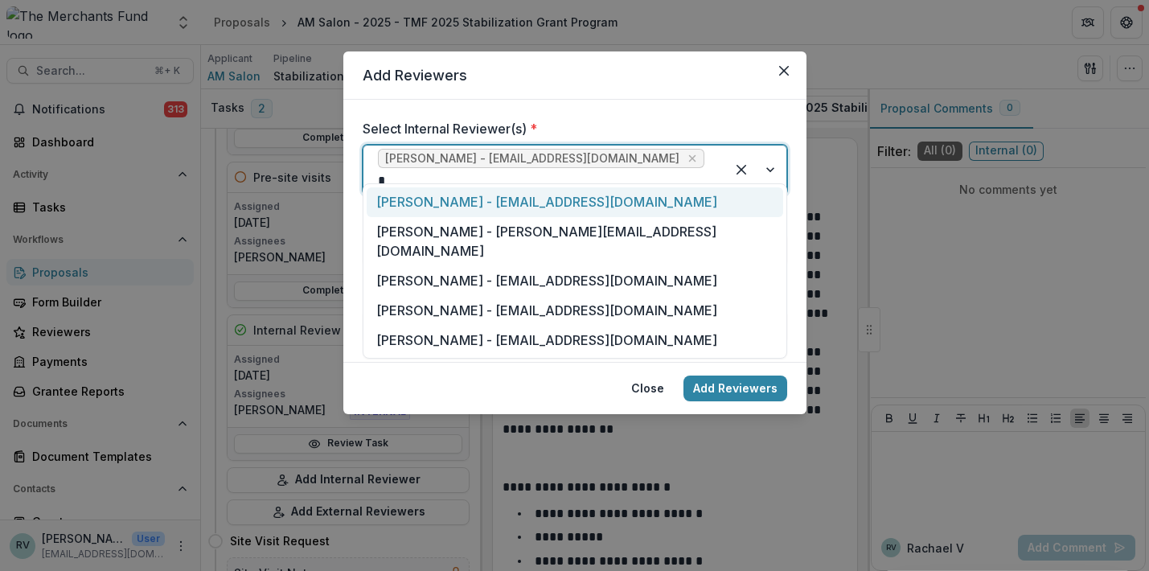
type input "**"
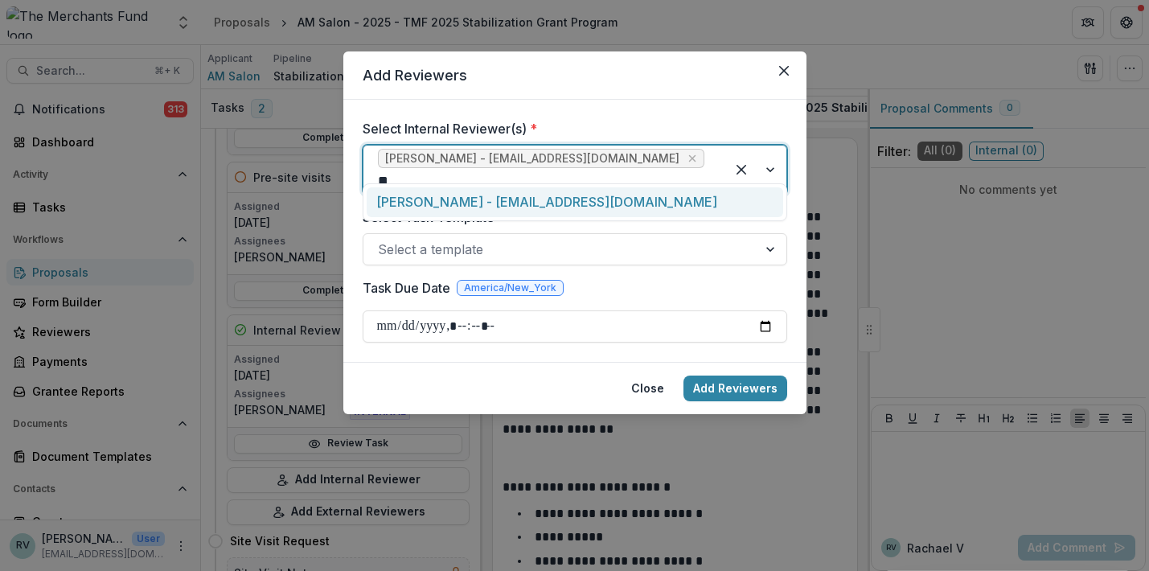
click at [569, 201] on div "George Pitsakis - coach@merchantsfund.org" at bounding box center [575, 202] width 417 height 30
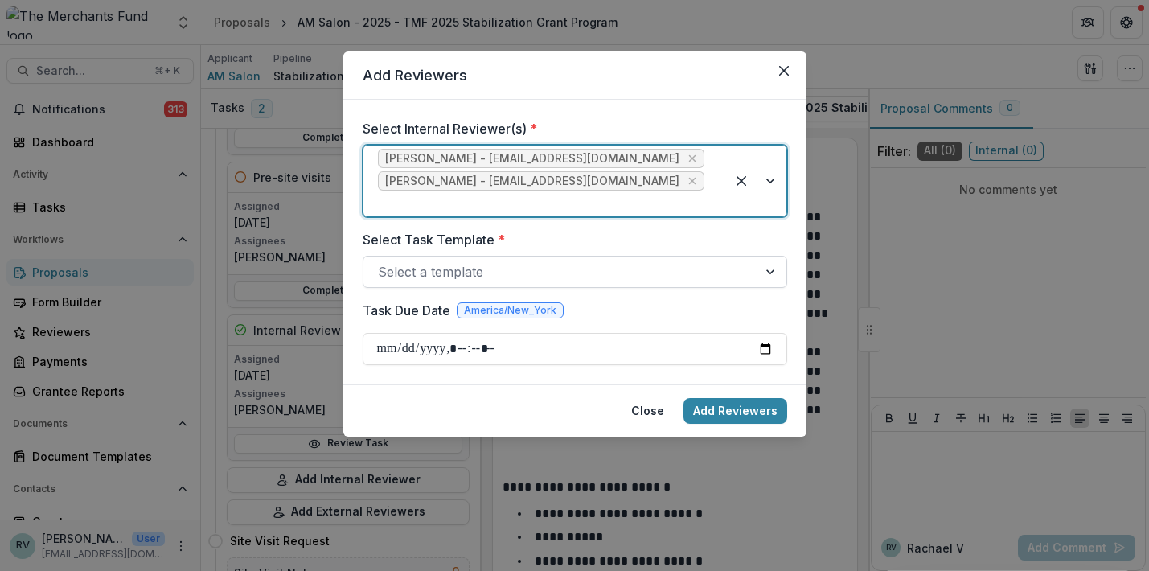
click at [530, 261] on div at bounding box center [560, 272] width 365 height 23
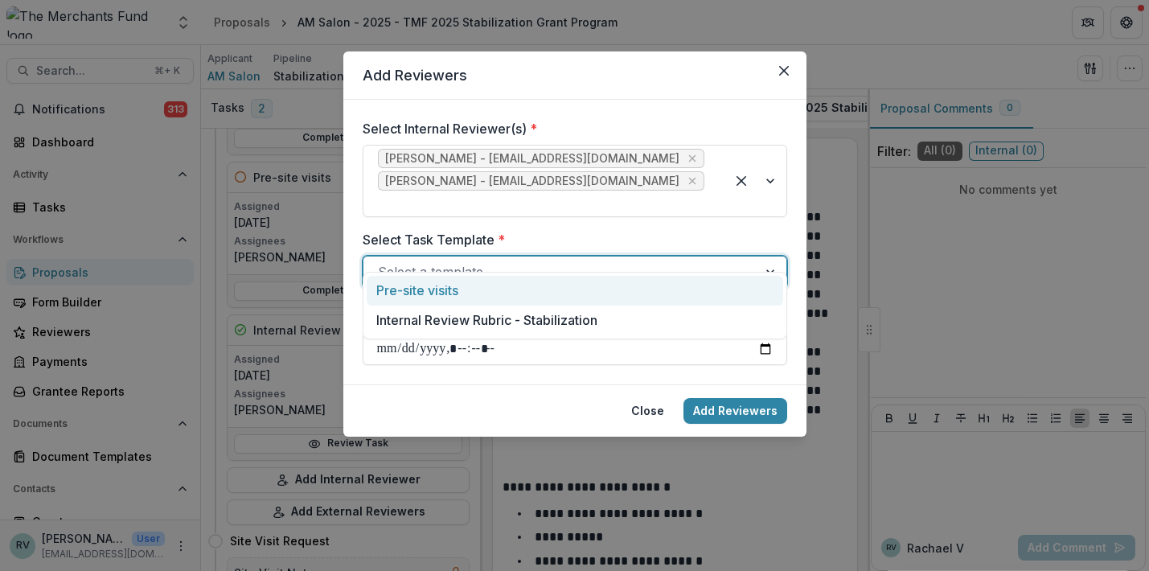
click at [504, 292] on div "Pre-site visits" at bounding box center [575, 291] width 417 height 30
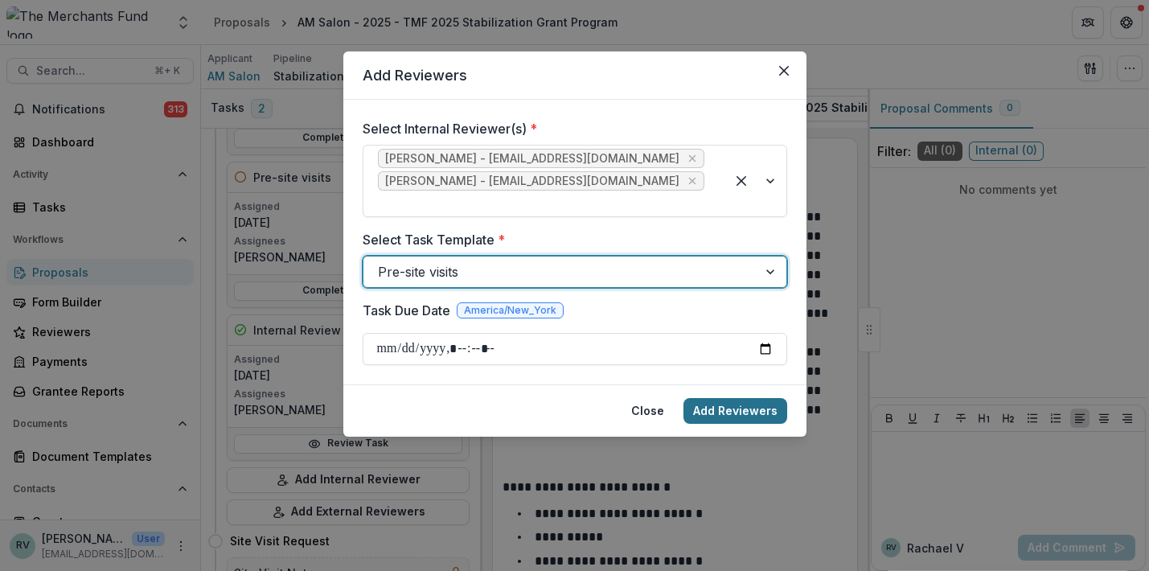
click at [749, 398] on button "Add Reviewers" at bounding box center [736, 411] width 104 height 26
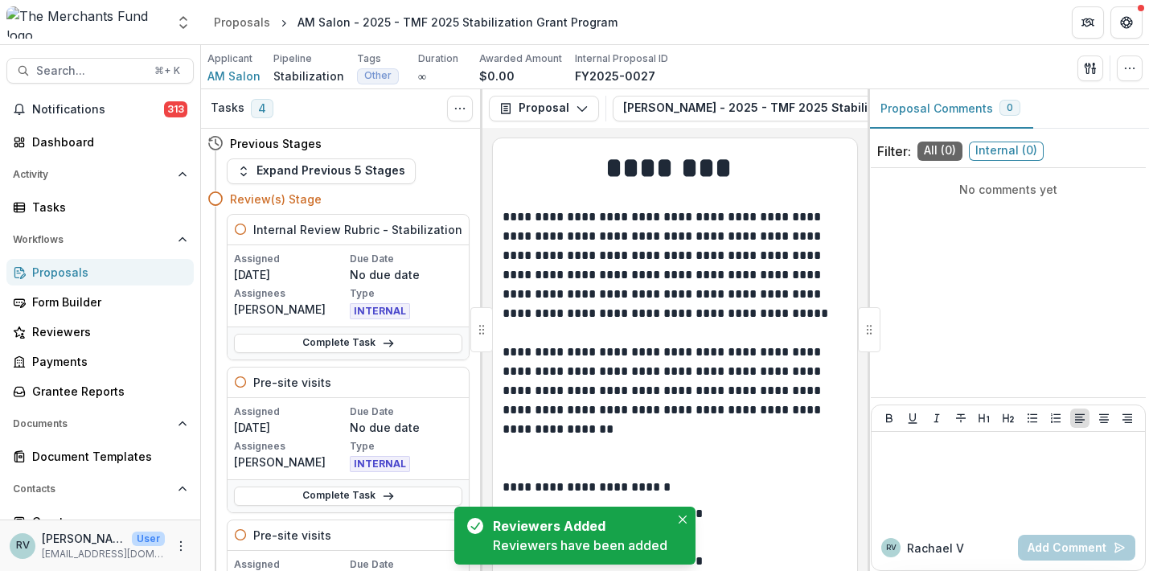
scroll to position [0, 0]
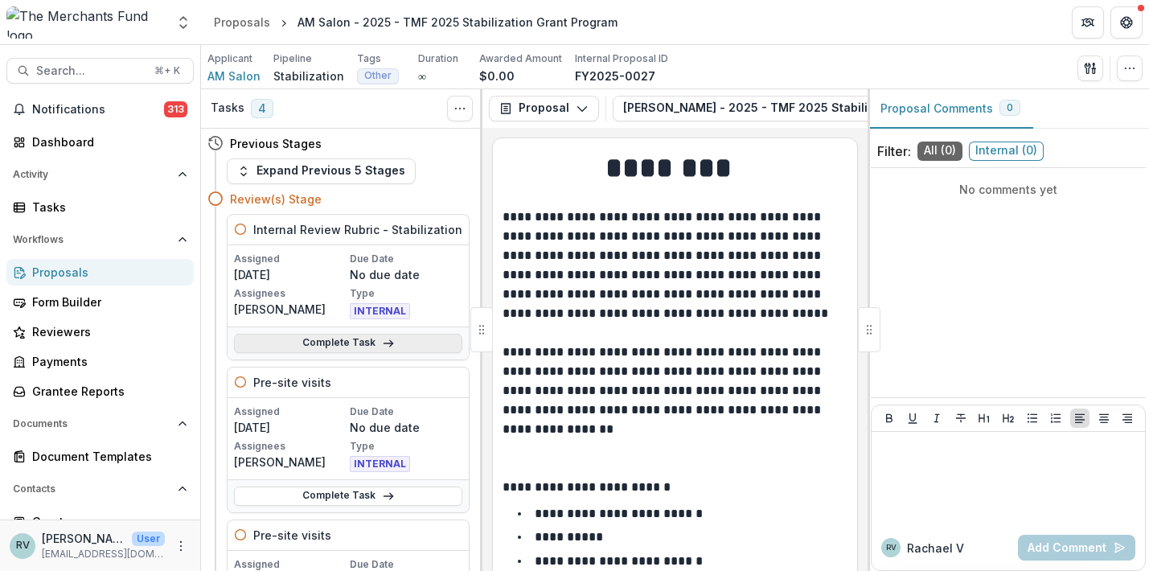
click at [353, 337] on link "Complete Task" at bounding box center [348, 343] width 228 height 19
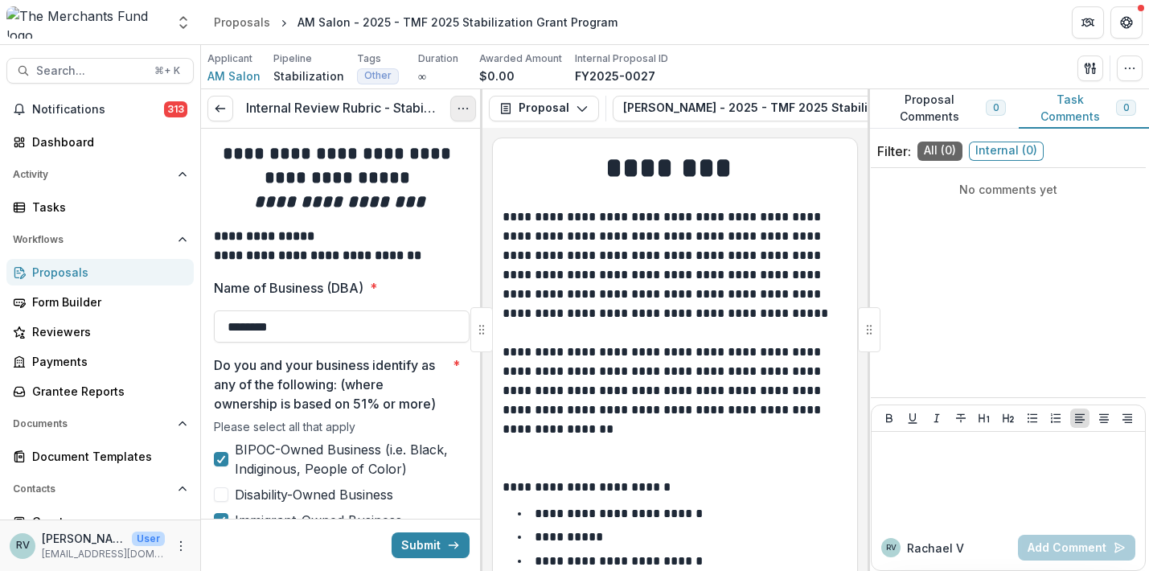
click at [464, 98] on button "Options" at bounding box center [463, 109] width 26 height 26
click at [426, 178] on button "Cancel Task" at bounding box center [386, 179] width 172 height 27
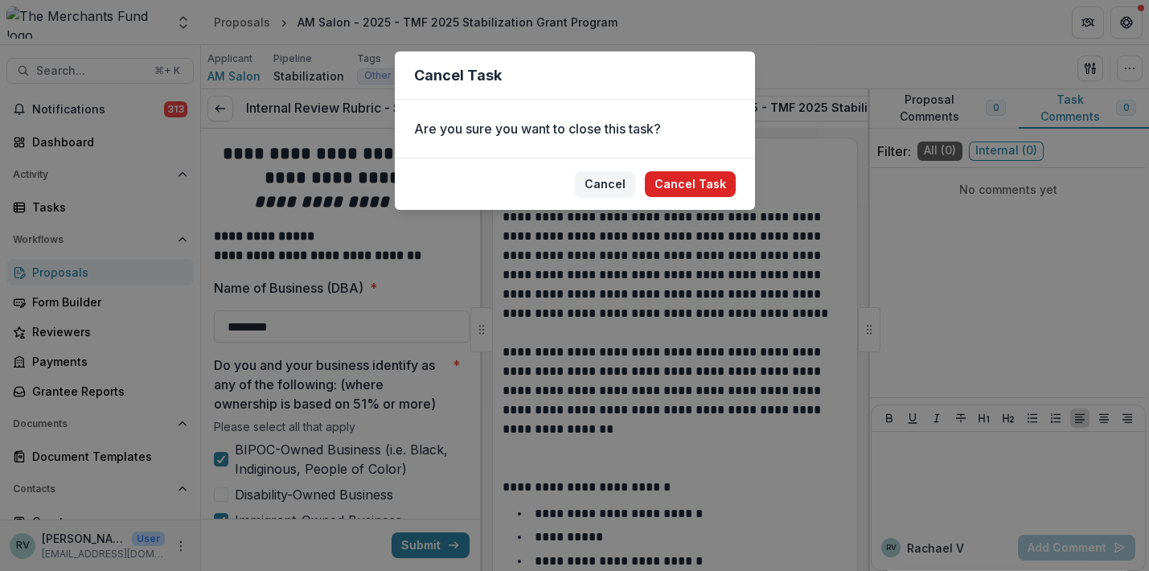
click at [677, 182] on button "Cancel Task" at bounding box center [690, 184] width 91 height 26
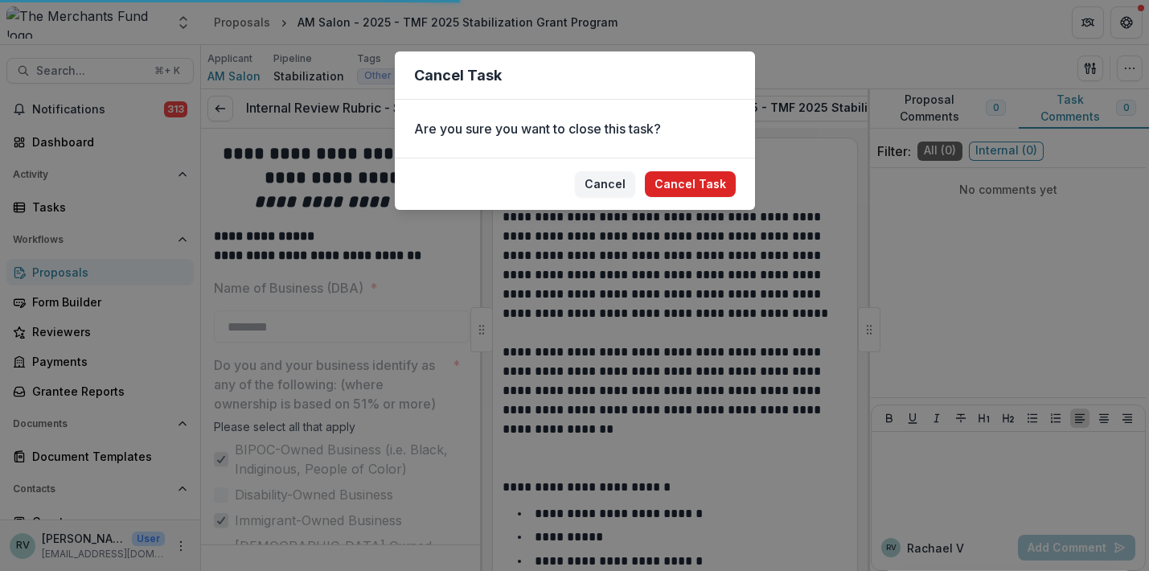
click at [691, 186] on button "Cancel Task" at bounding box center [690, 184] width 91 height 26
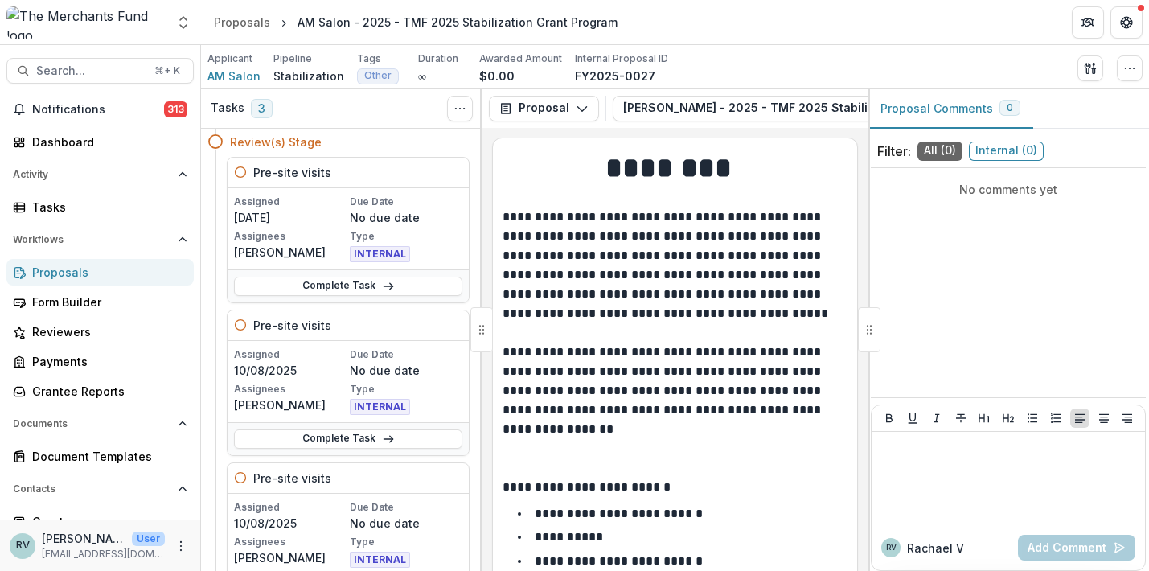
scroll to position [32, 0]
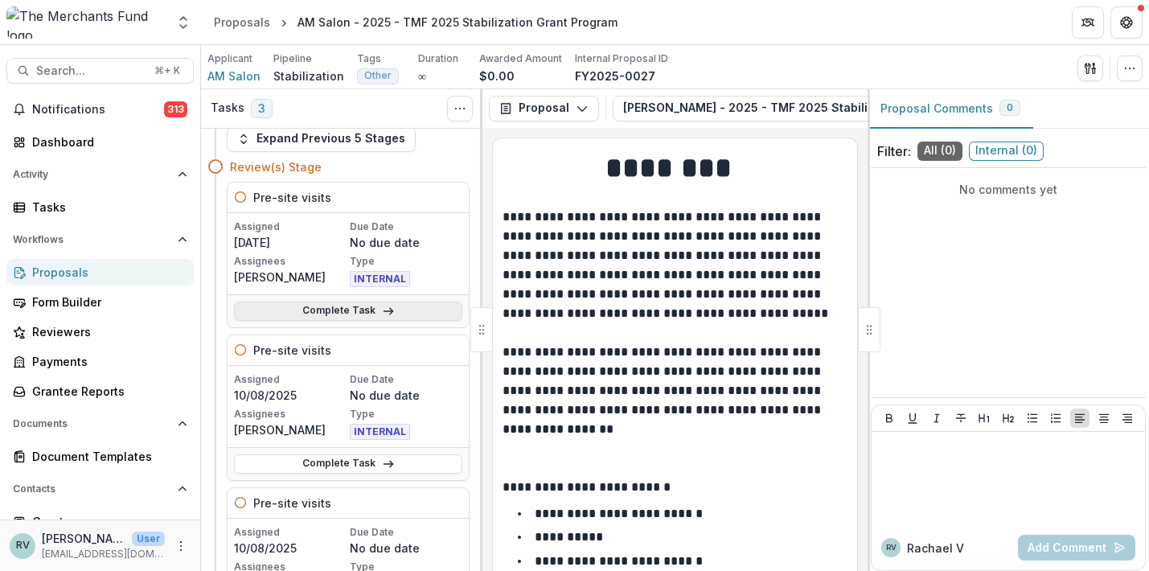
click at [360, 311] on link "Complete Task" at bounding box center [348, 311] width 228 height 19
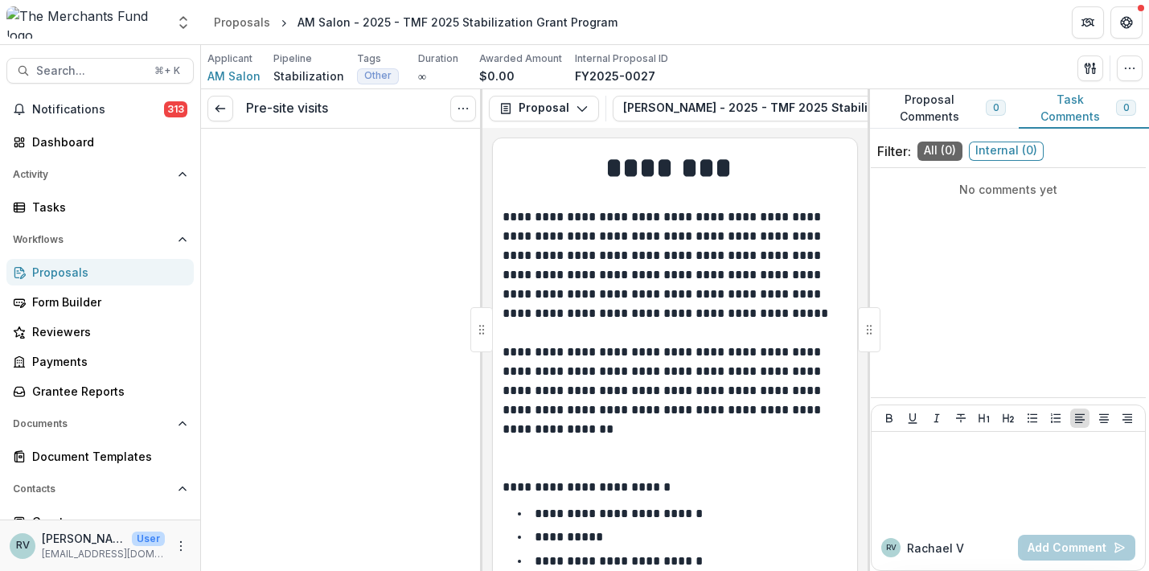
click at [364, 310] on div "Pre-site visits View task Cancel Task" at bounding box center [342, 330] width 282 height 482
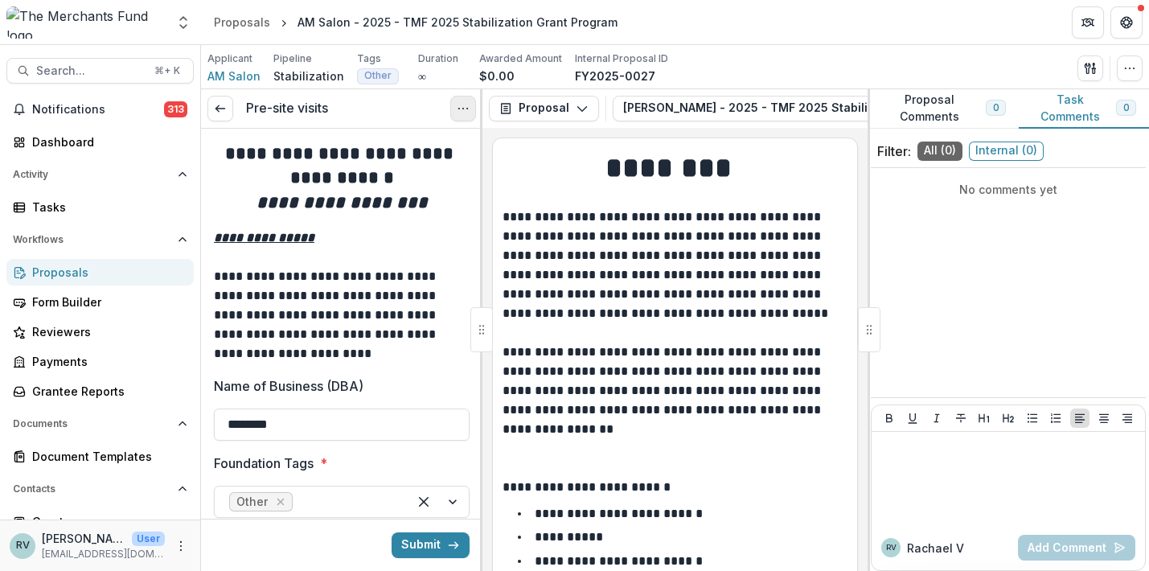
click at [463, 107] on icon "Options" at bounding box center [463, 108] width 13 height 13
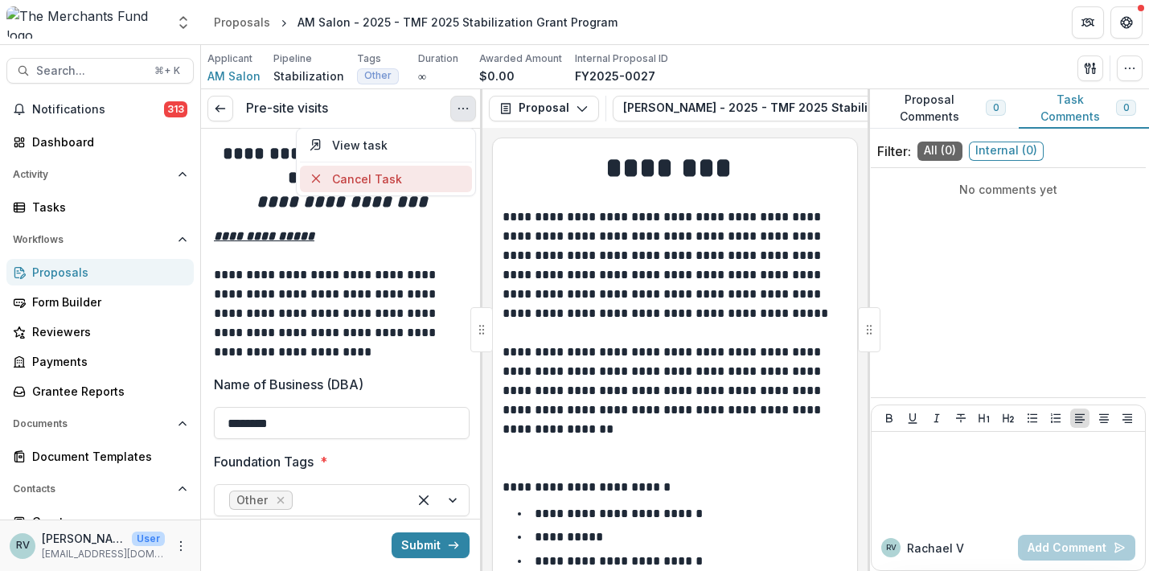
click at [401, 183] on button "Cancel Task" at bounding box center [386, 179] width 172 height 27
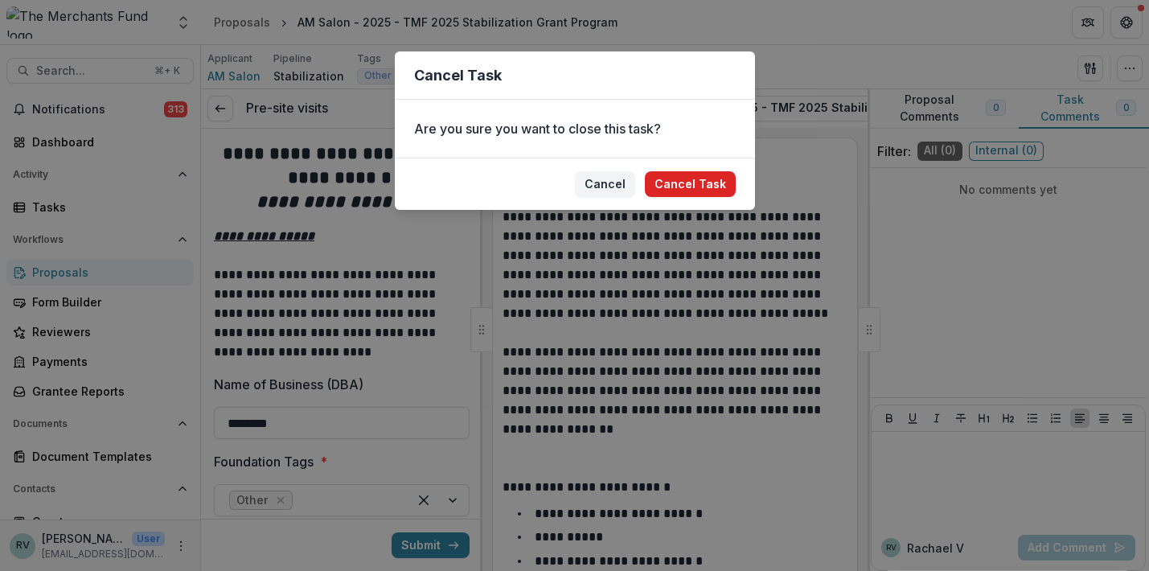
click at [681, 185] on button "Cancel Task" at bounding box center [690, 184] width 91 height 26
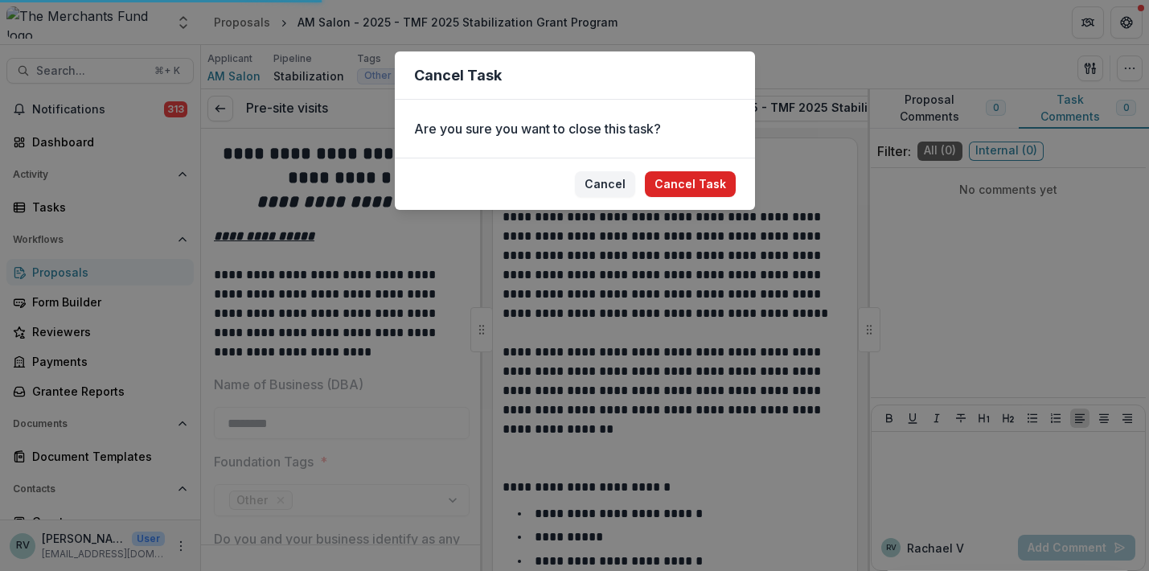
click at [662, 182] on button "Cancel Task" at bounding box center [690, 184] width 91 height 26
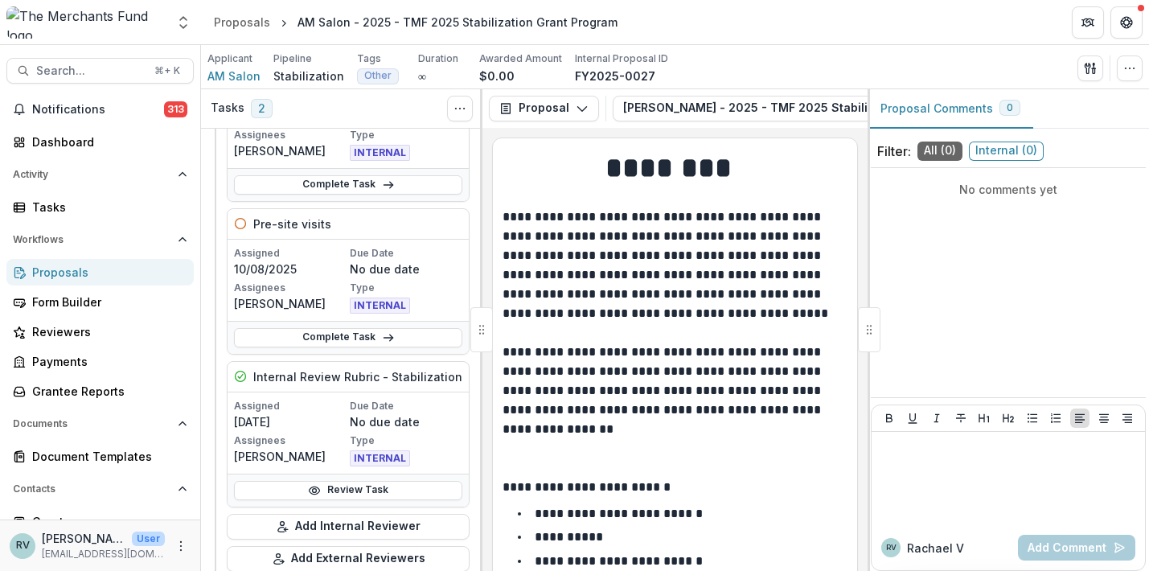
scroll to position [158, 0]
click at [352, 488] on link "Review Task" at bounding box center [348, 490] width 228 height 19
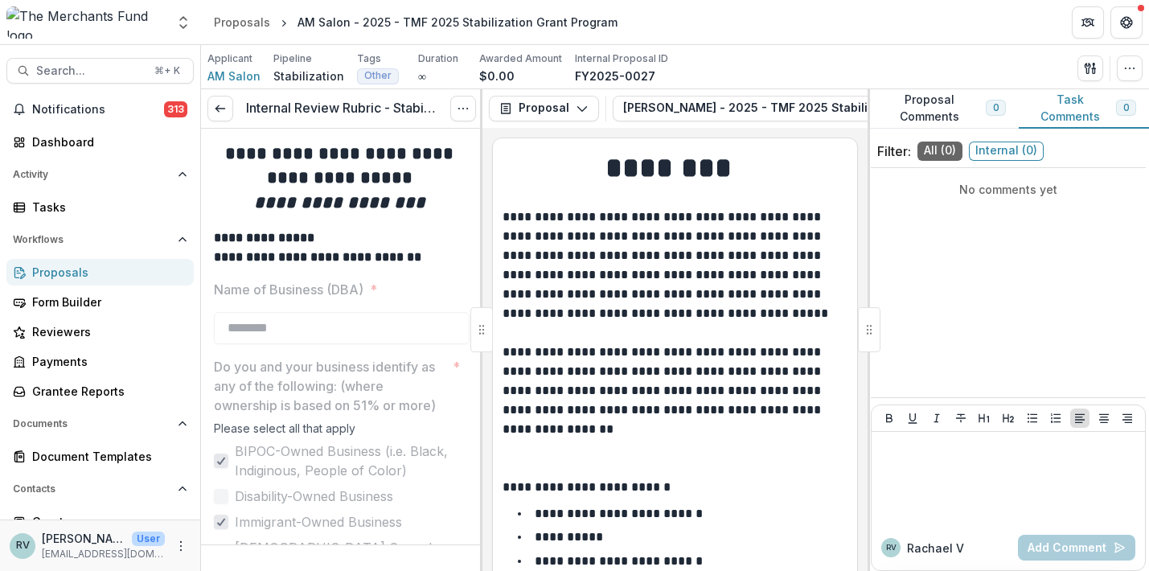
type input "******"
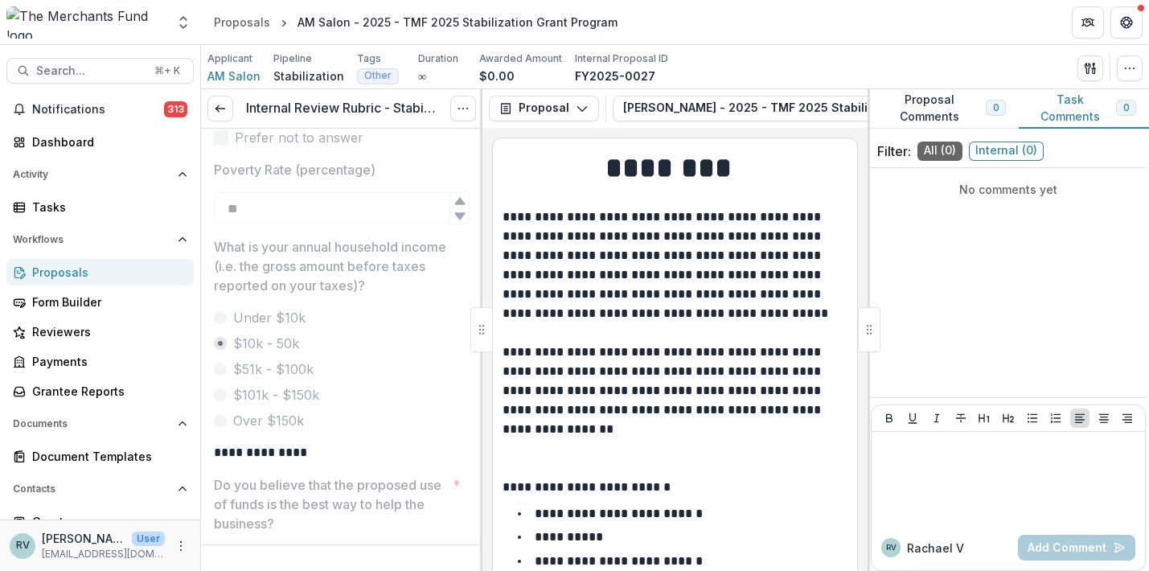
scroll to position [682, 0]
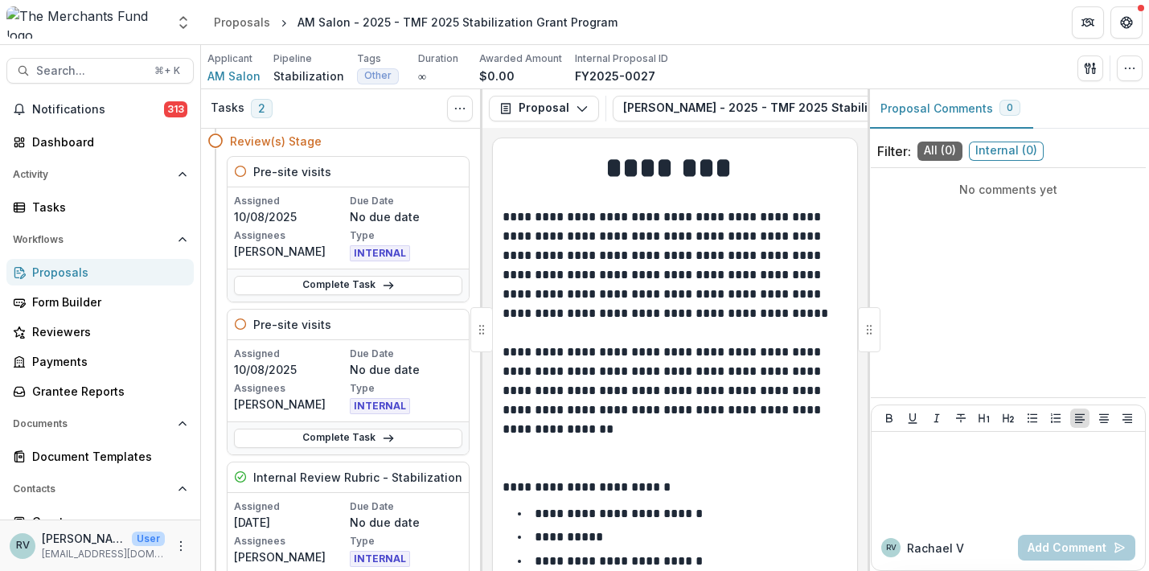
scroll to position [88, 0]
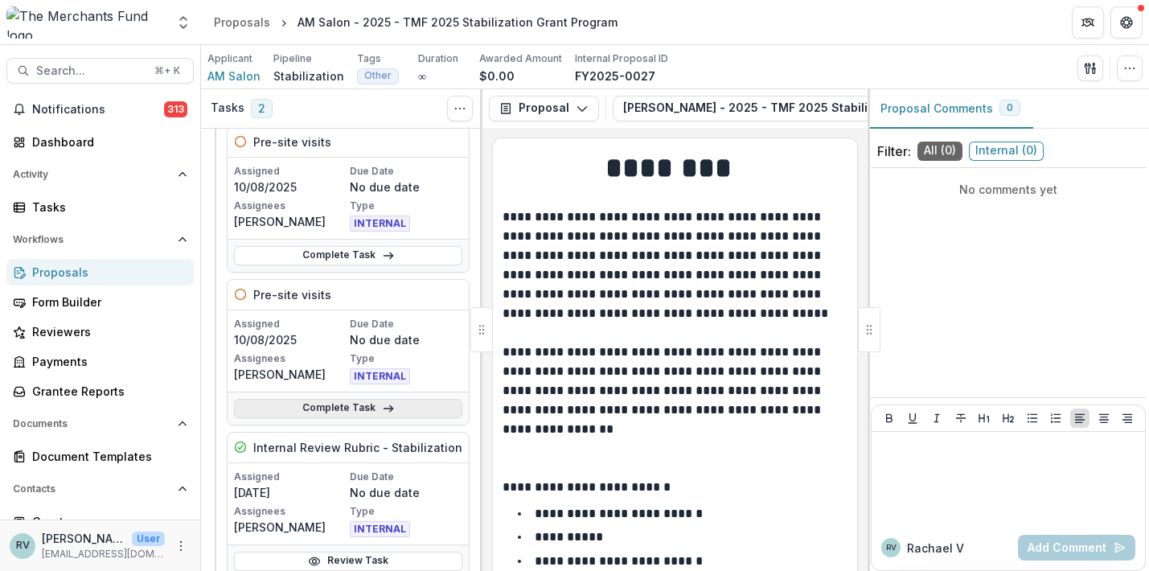
click at [340, 408] on link "Complete Task" at bounding box center [348, 408] width 228 height 19
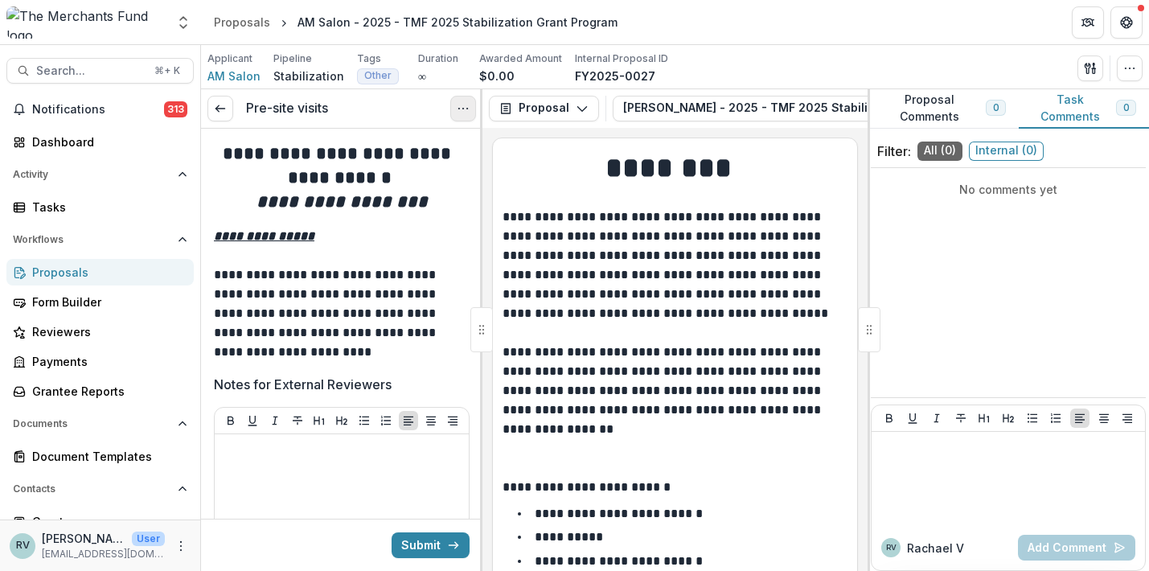
click at [467, 105] on icon "Options" at bounding box center [463, 108] width 13 height 13
click at [417, 176] on button "Cancel Task" at bounding box center [386, 179] width 172 height 27
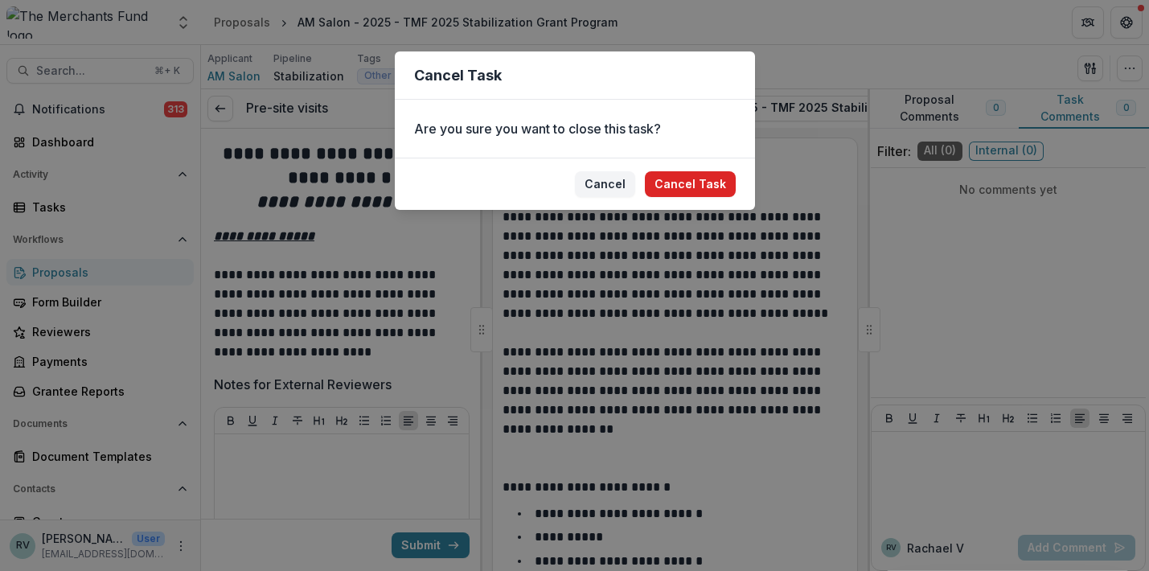
click at [699, 191] on button "Cancel Task" at bounding box center [690, 184] width 91 height 26
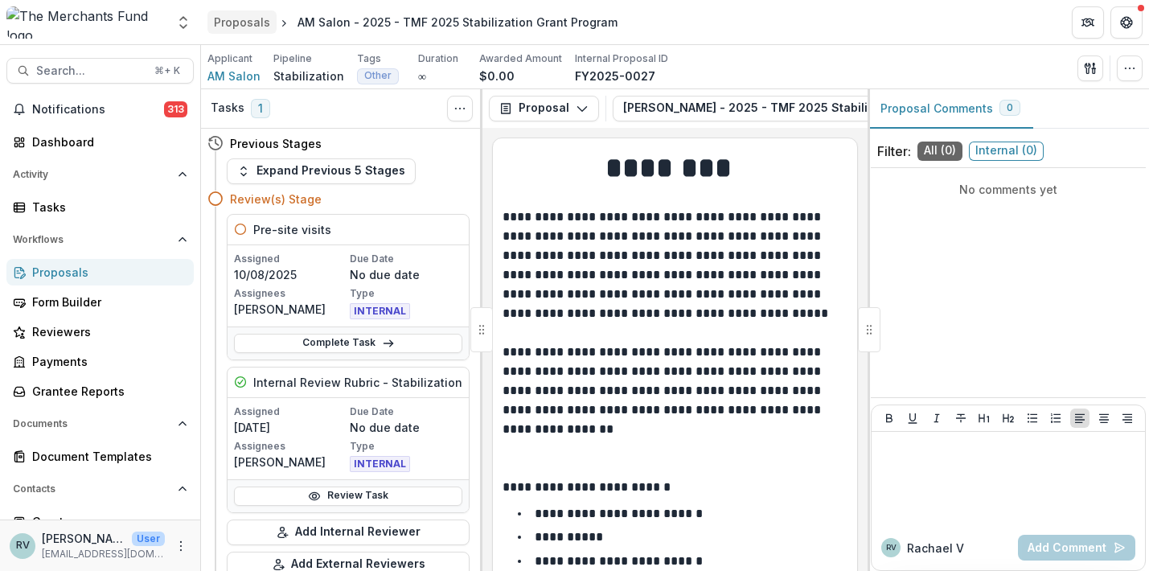
click at [249, 24] on div "Proposals" at bounding box center [242, 22] width 56 height 17
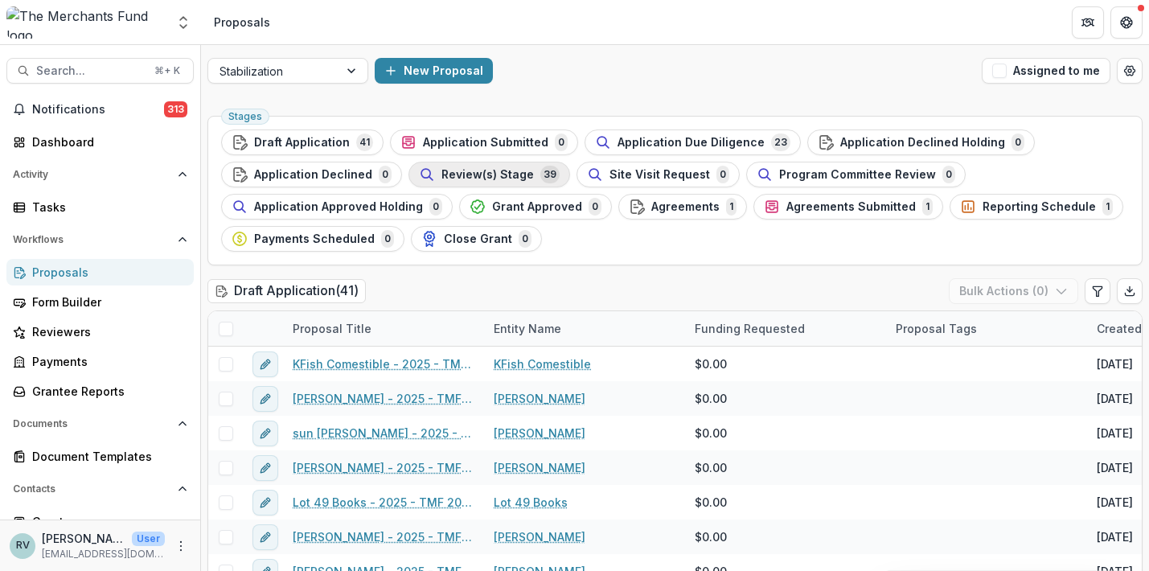
click at [475, 173] on span "Review(s) Stage" at bounding box center [488, 175] width 93 height 14
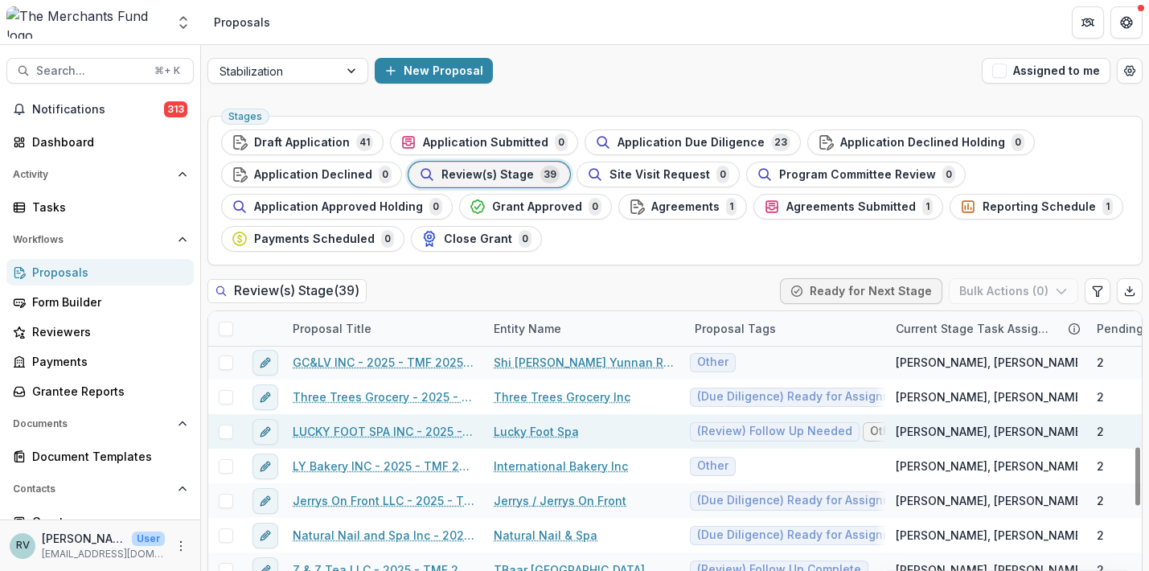
scroll to position [704, 0]
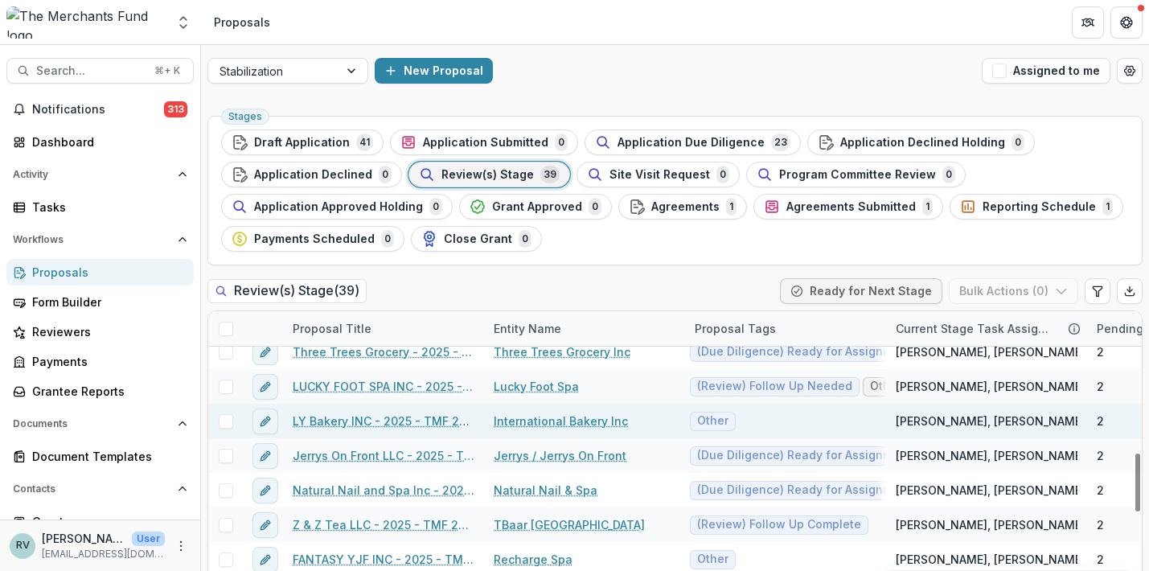
click at [407, 418] on link "LY Bakery INC - 2025 - TMF 2025 Stabilization Grant Program" at bounding box center [384, 421] width 182 height 17
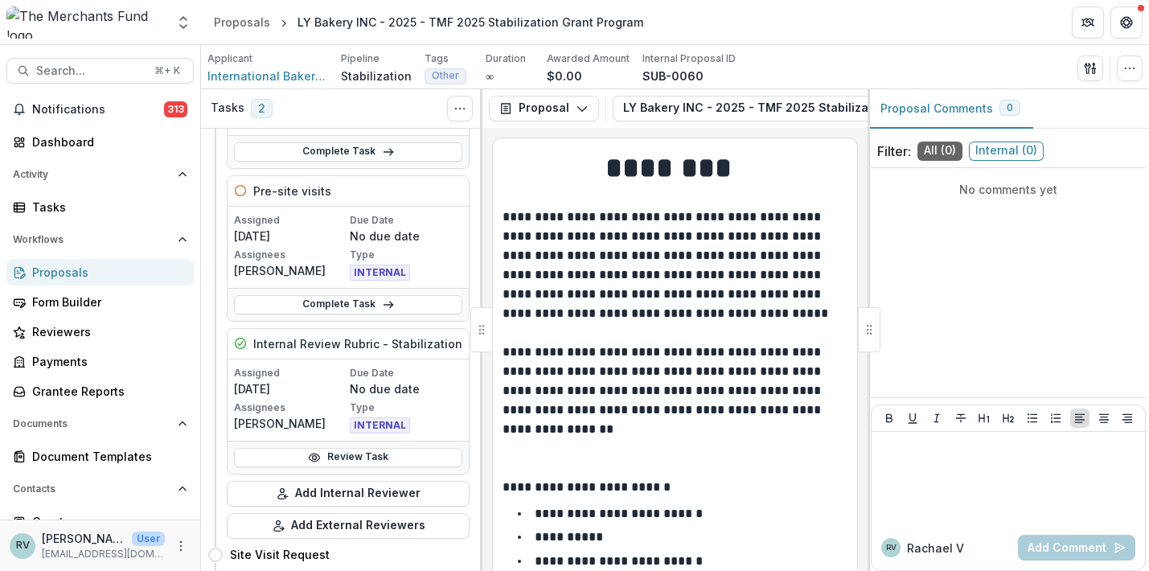
scroll to position [191, 0]
click at [386, 496] on button "Add Internal Reviewer" at bounding box center [348, 494] width 243 height 26
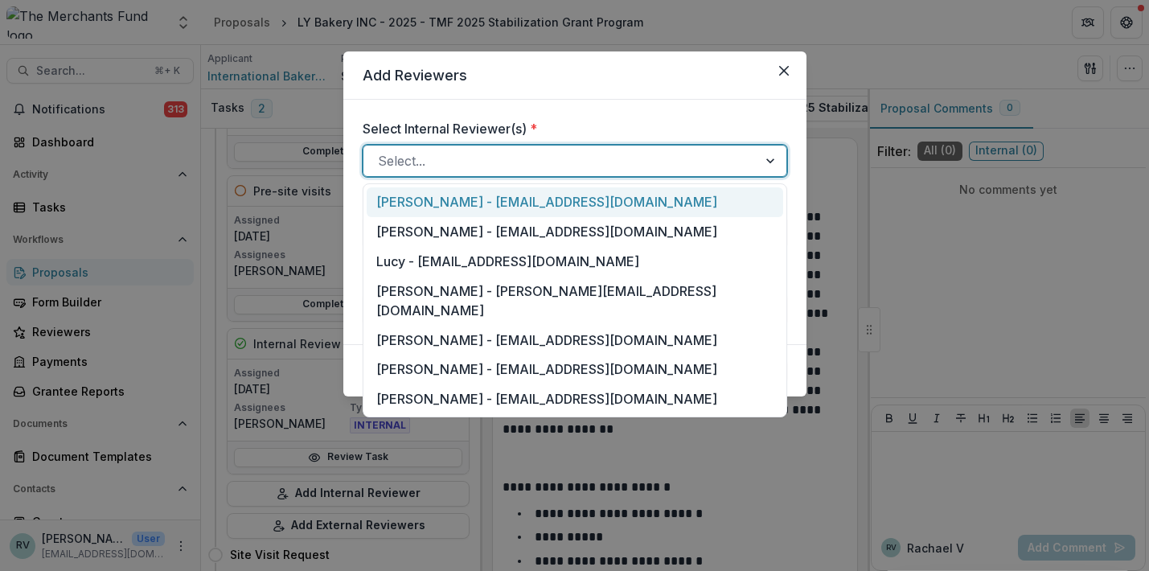
click at [448, 158] on div at bounding box center [560, 161] width 365 height 23
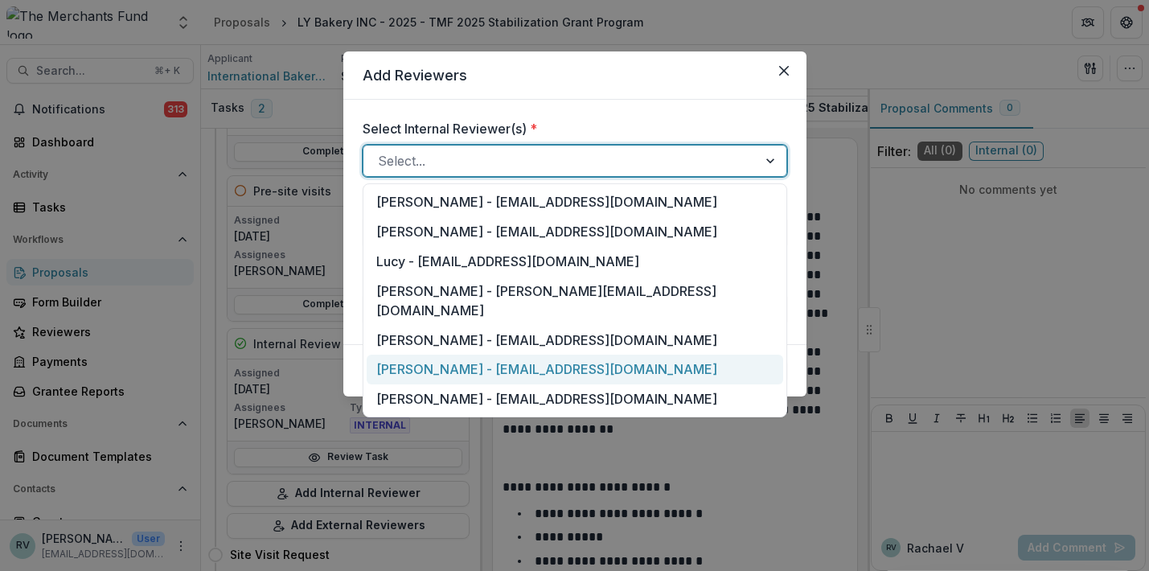
click at [438, 355] on div "George Pitsakis - coach@merchantsfund.org" at bounding box center [575, 370] width 417 height 30
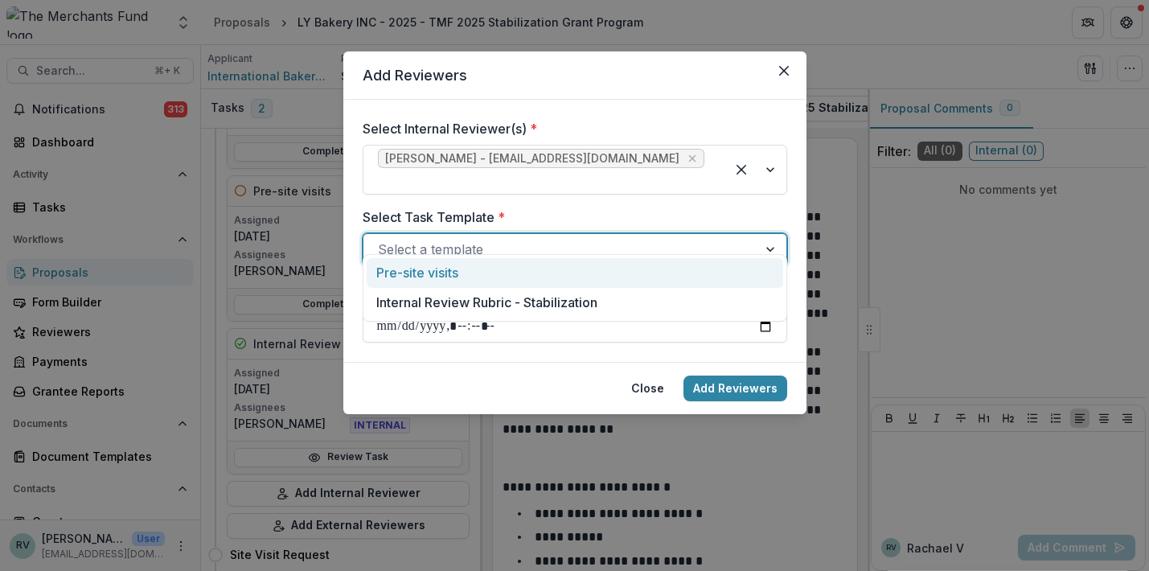
click at [442, 240] on div "Select a template" at bounding box center [560, 249] width 365 height 19
click at [433, 280] on div "Pre-site visits" at bounding box center [575, 273] width 417 height 30
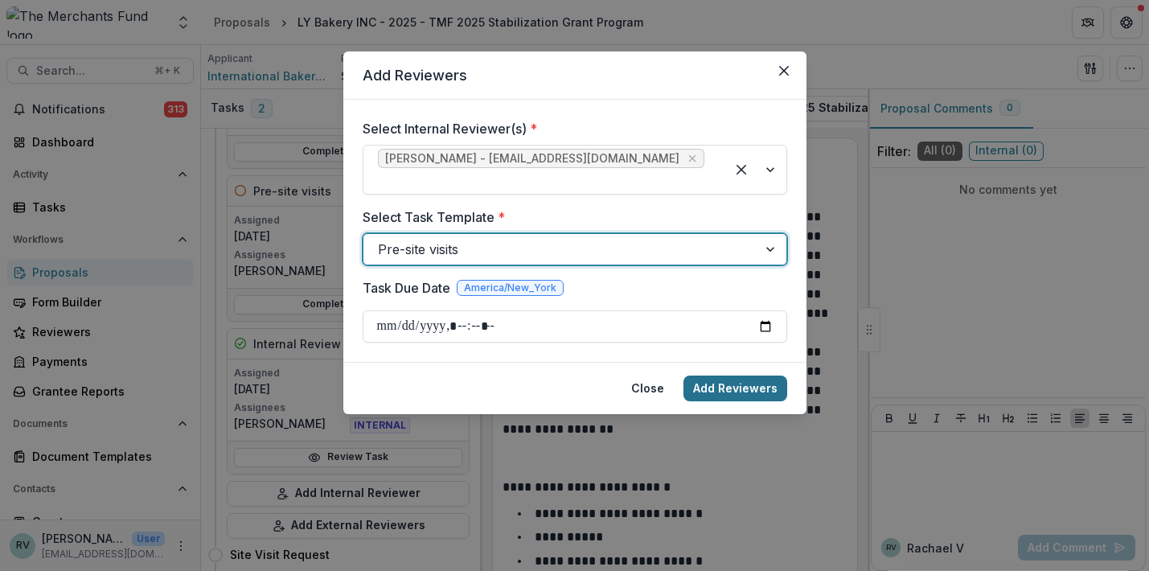
click at [723, 376] on button "Add Reviewers" at bounding box center [736, 389] width 104 height 26
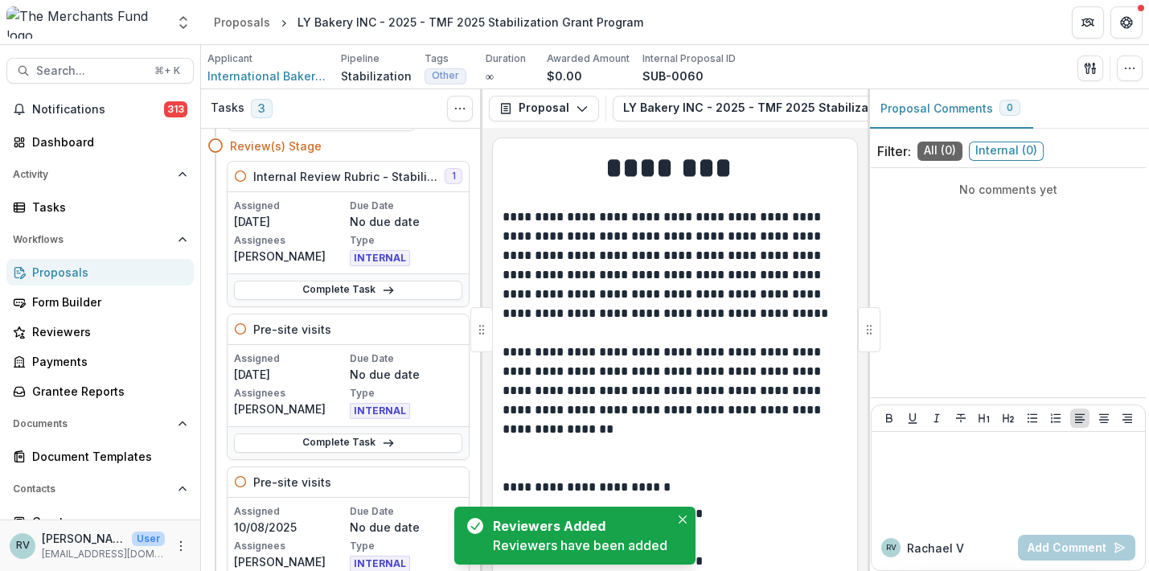
scroll to position [48, 0]
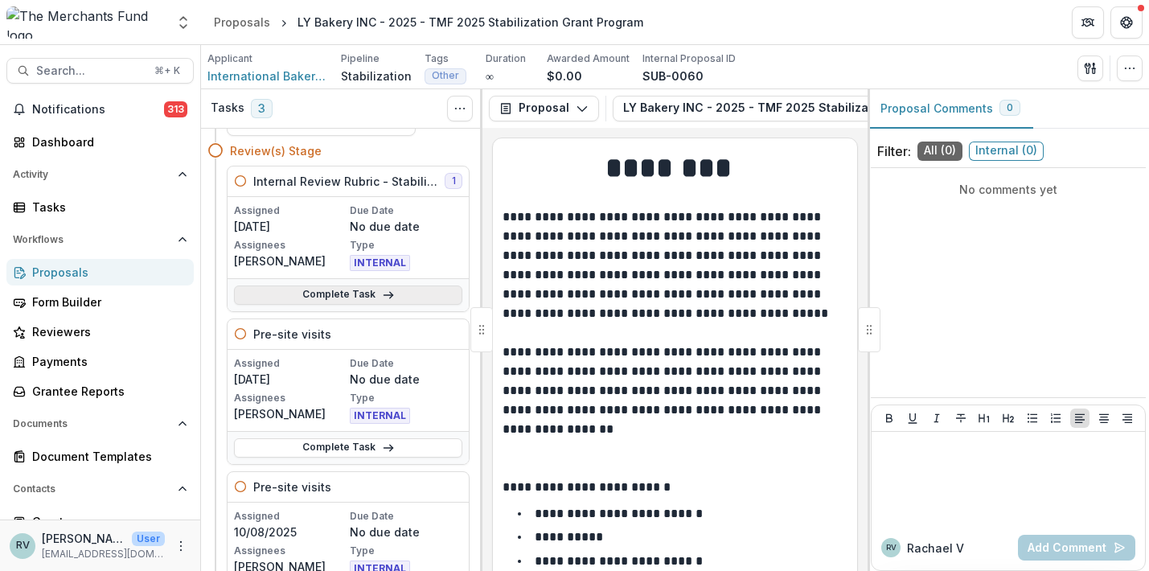
click at [366, 292] on link "Complete Task" at bounding box center [348, 295] width 228 height 19
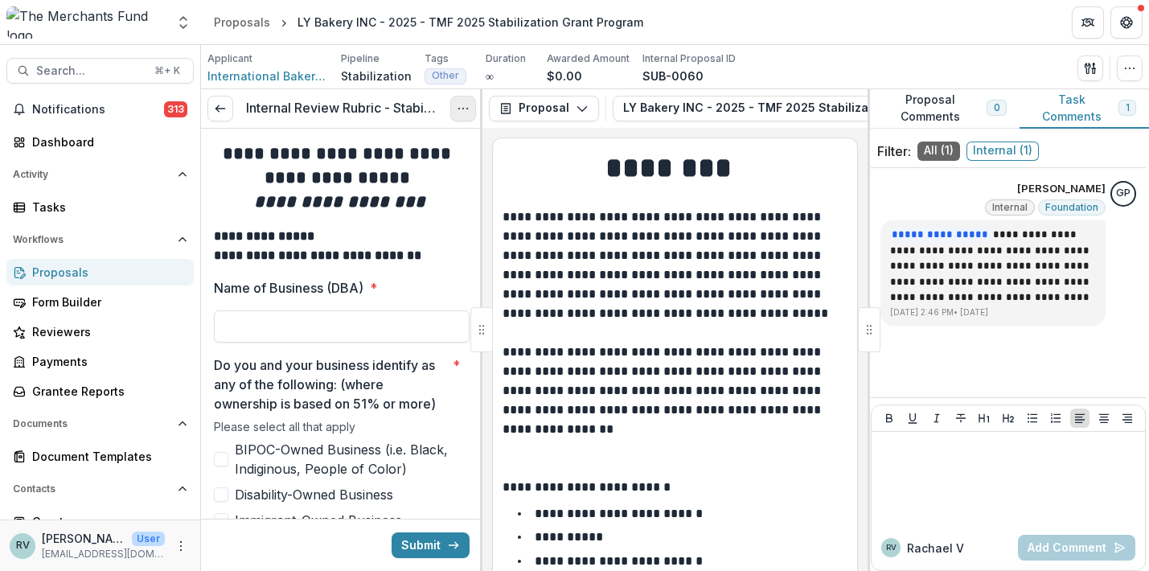
click at [462, 111] on icon "Options" at bounding box center [463, 108] width 13 height 13
click at [410, 179] on button "Cancel Task" at bounding box center [386, 179] width 172 height 27
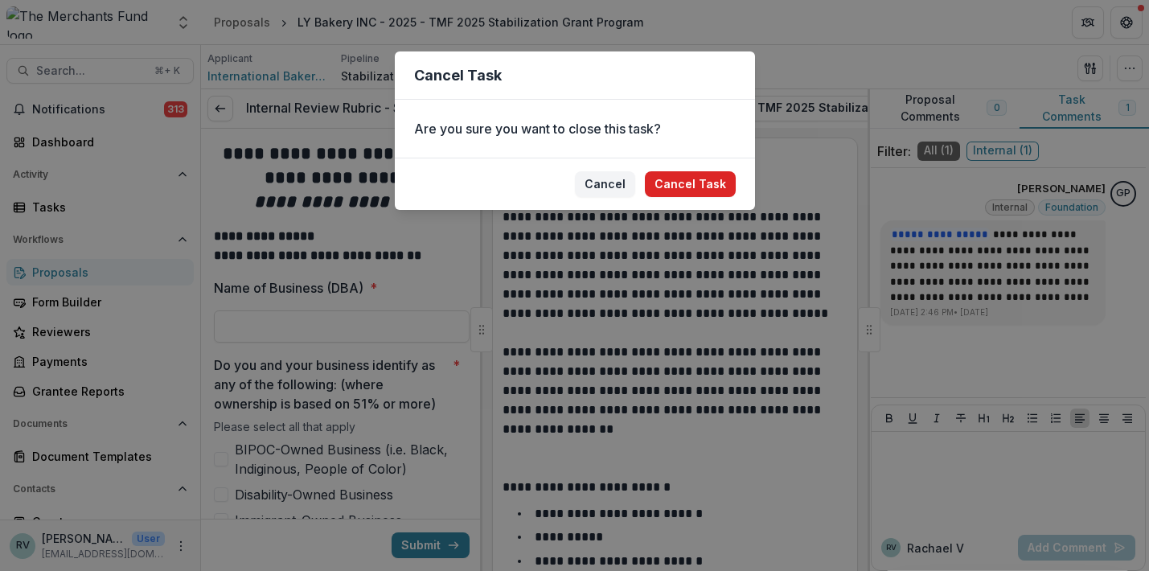
click at [705, 188] on button "Cancel Task" at bounding box center [690, 184] width 91 height 26
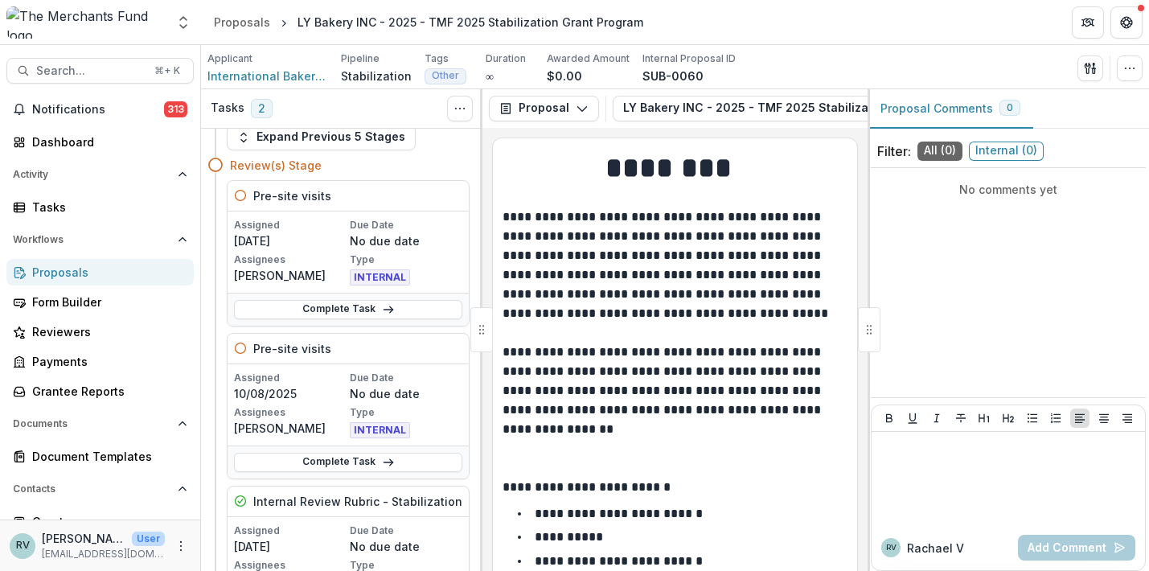
scroll to position [36, 0]
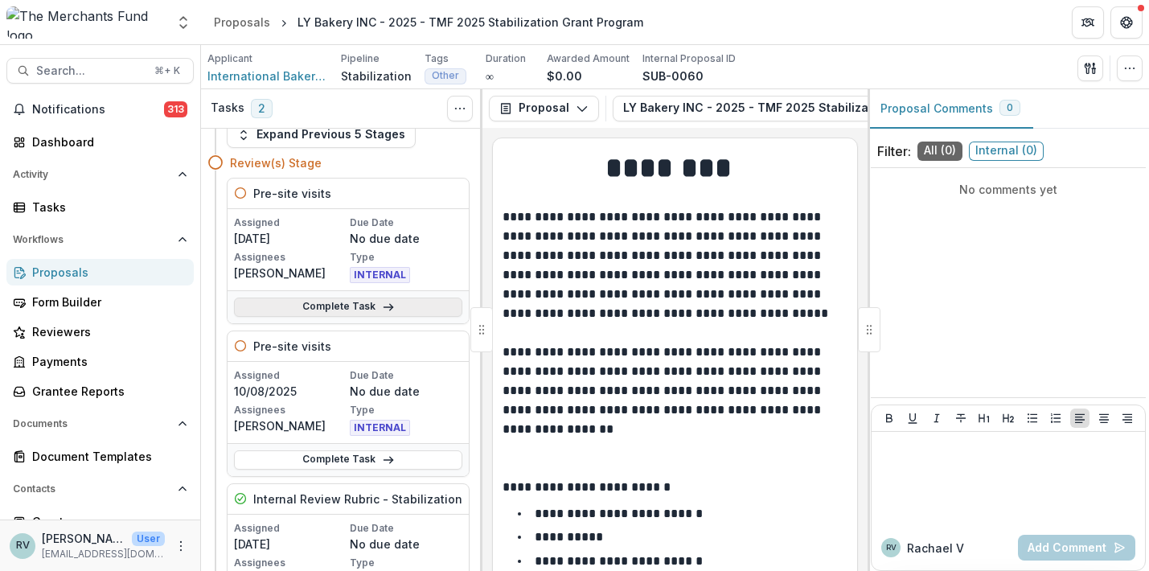
click at [357, 308] on link "Complete Task" at bounding box center [348, 307] width 228 height 19
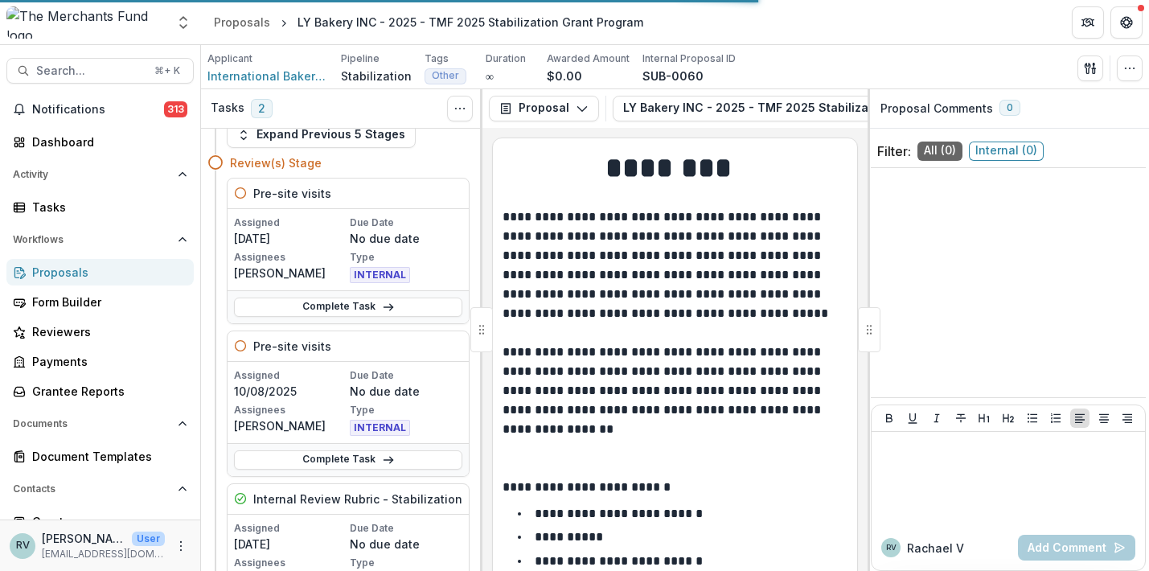
scroll to position [116, 0]
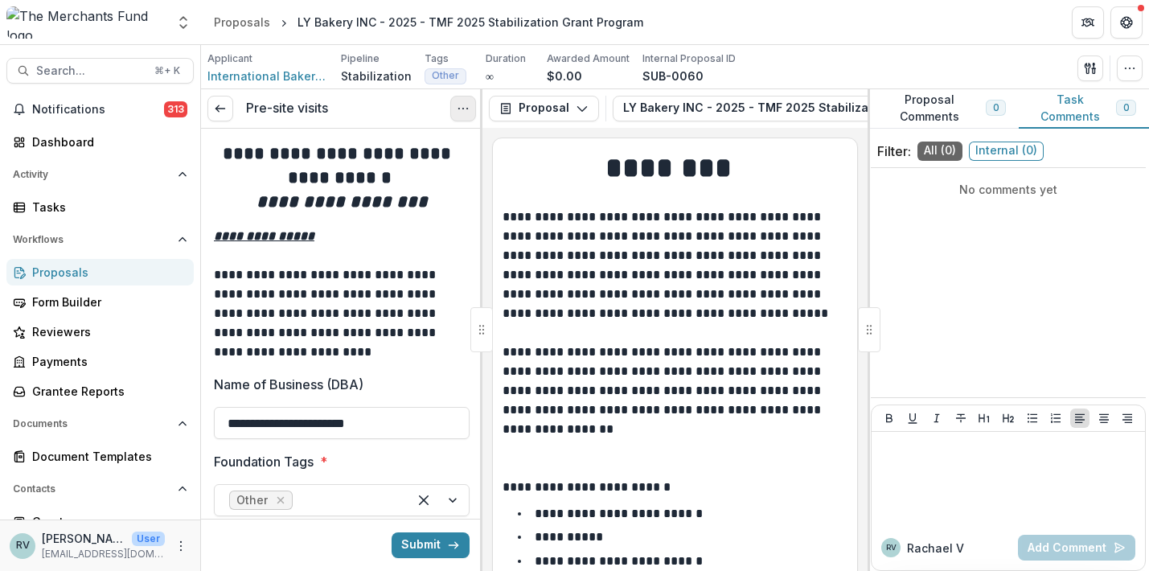
click at [463, 111] on icon "Options" at bounding box center [463, 108] width 13 height 13
click at [436, 182] on button "Cancel Task" at bounding box center [386, 179] width 172 height 27
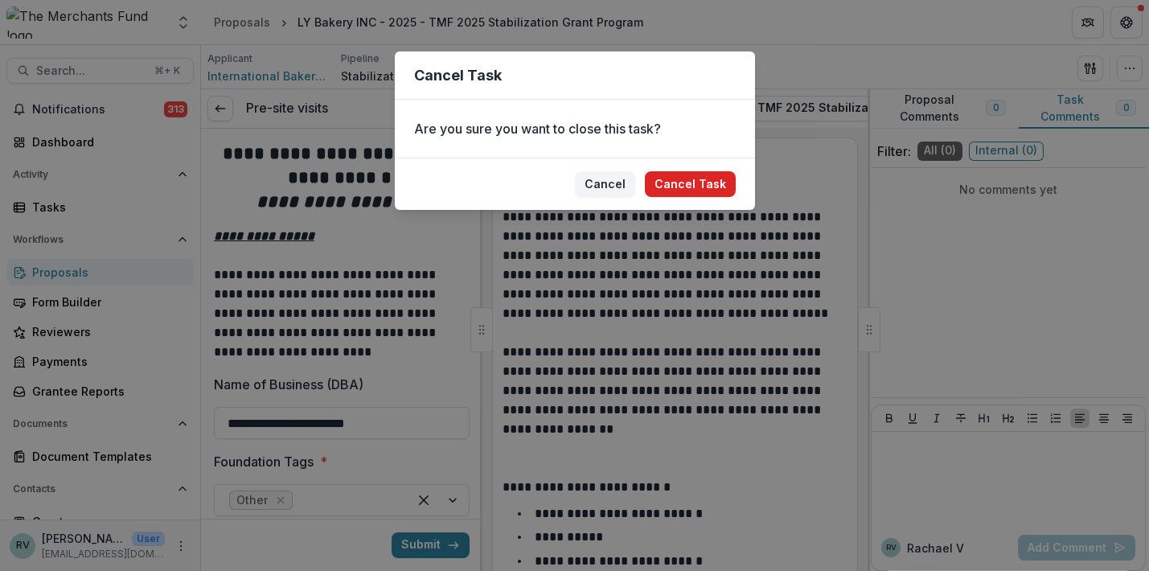
click at [697, 187] on button "Cancel Task" at bounding box center [690, 184] width 91 height 26
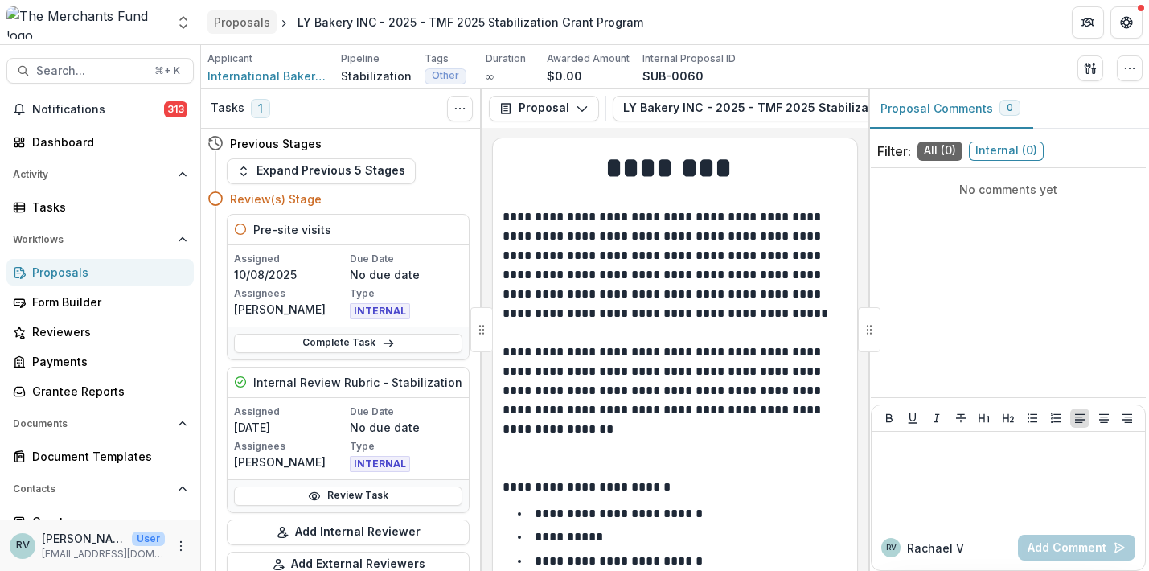
click at [241, 24] on div "Proposals" at bounding box center [242, 22] width 56 height 17
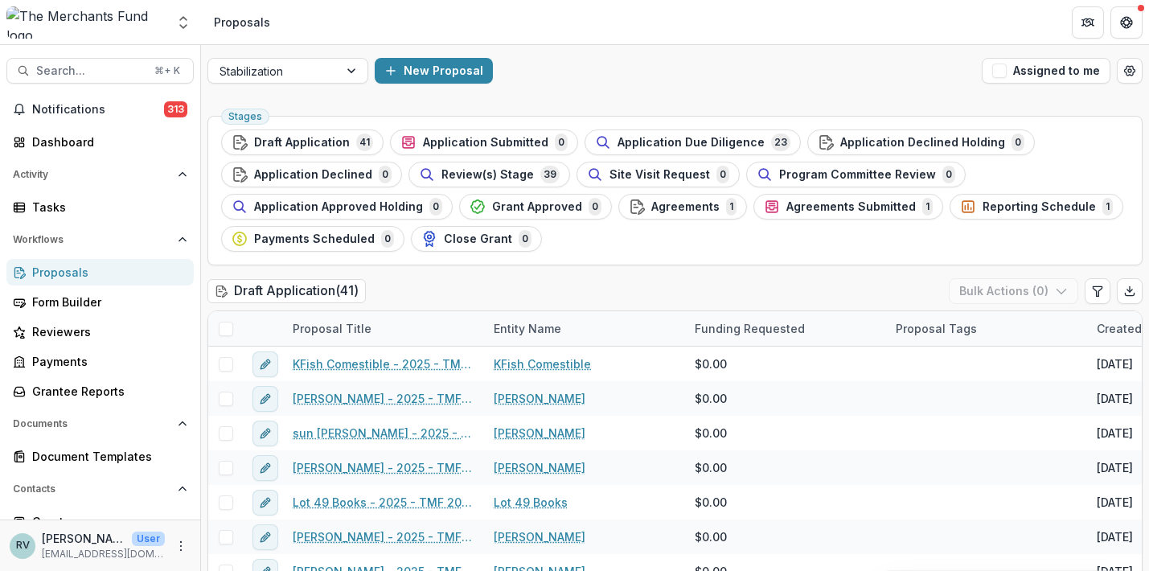
click at [631, 144] on span "Application Due Diligence" at bounding box center [691, 143] width 147 height 14
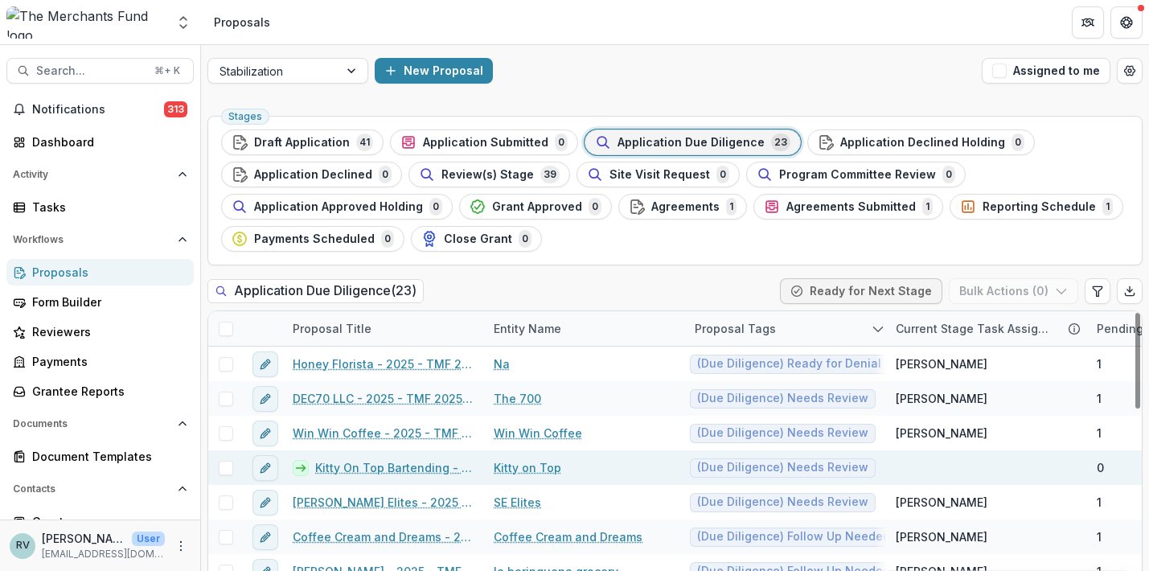
scroll to position [2, 0]
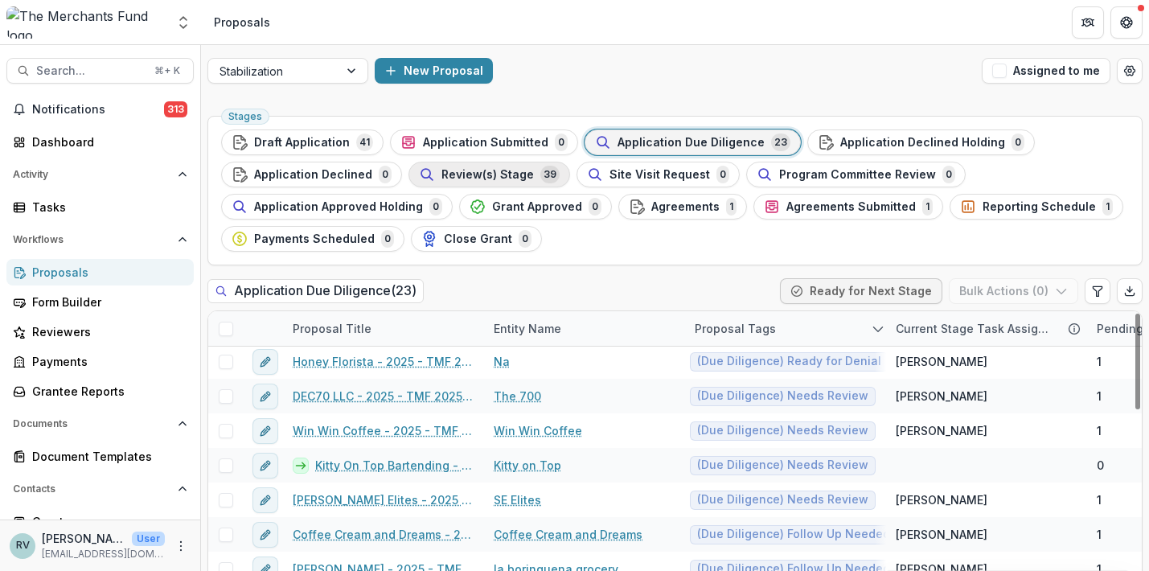
click at [525, 168] on div "Review(s) Stage 39" at bounding box center [489, 175] width 141 height 18
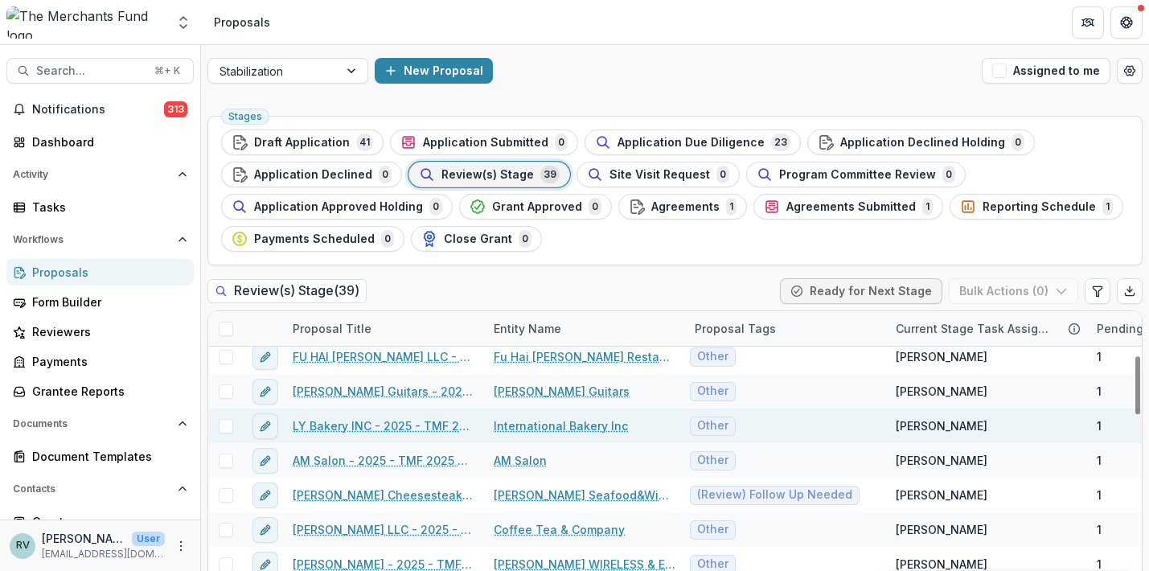
scroll to position [221, 0]
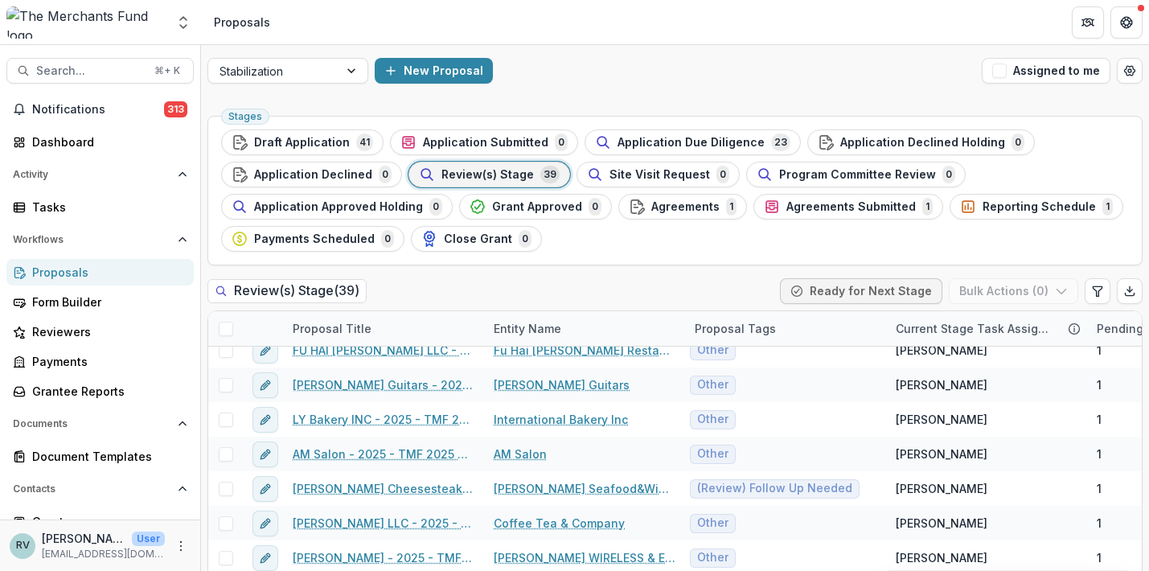
click at [751, 95] on div "Stabilization New Proposal Assigned to me" at bounding box center [675, 70] width 948 height 51
click at [619, 141] on span "Application Due Diligence" at bounding box center [691, 143] width 147 height 14
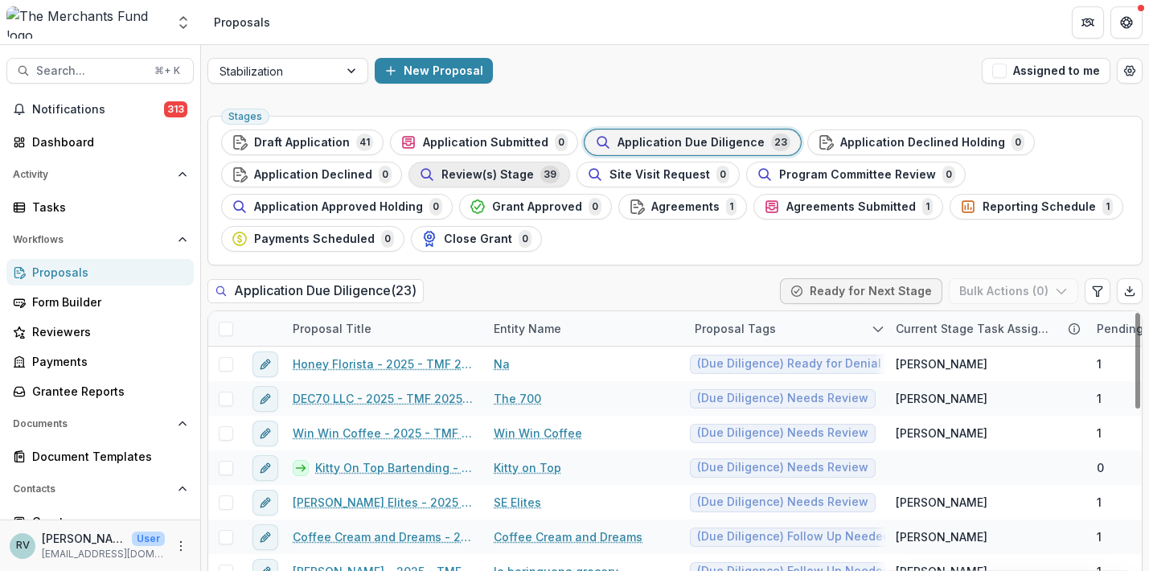
click at [495, 183] on button "Review(s) Stage 39" at bounding box center [490, 175] width 162 height 26
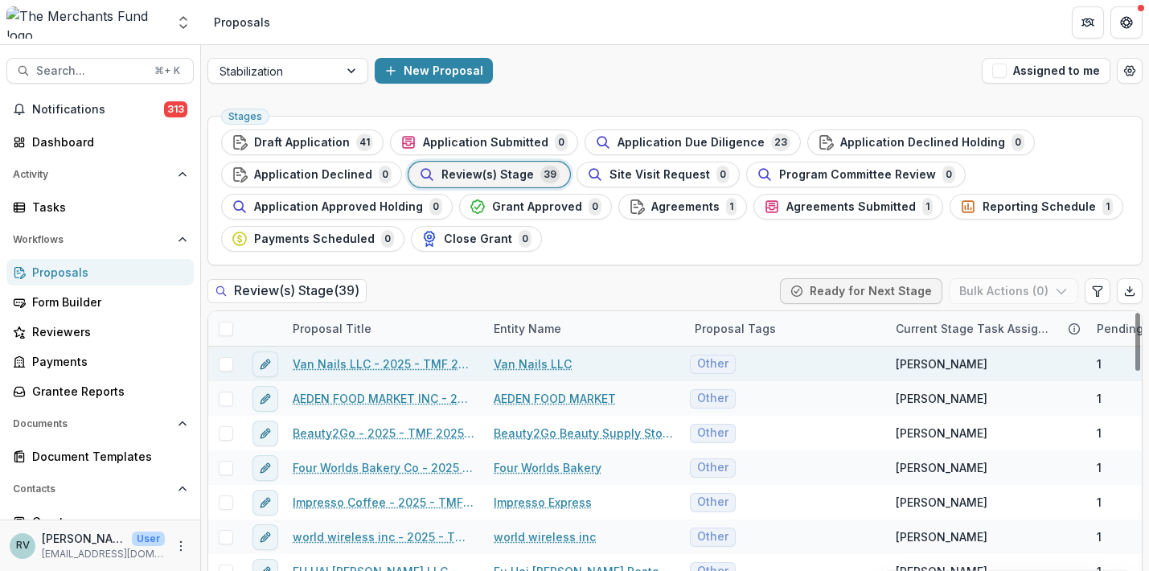
click at [416, 366] on link "Van Nails LLC - 2025 - TMF 2025 Stabilization Grant Program" at bounding box center [384, 364] width 182 height 17
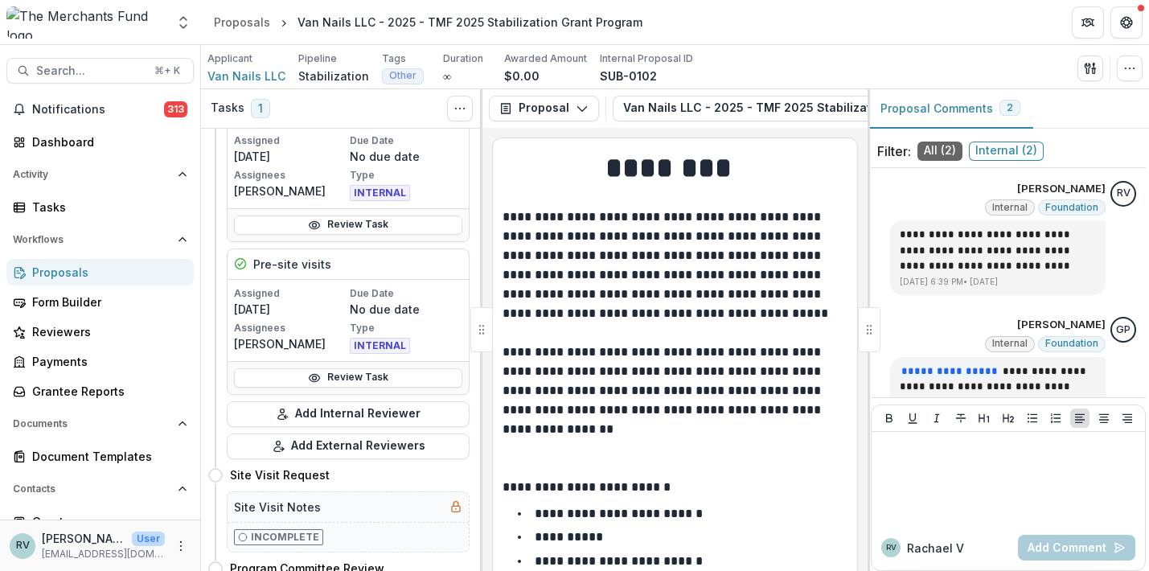
scroll to position [274, 0]
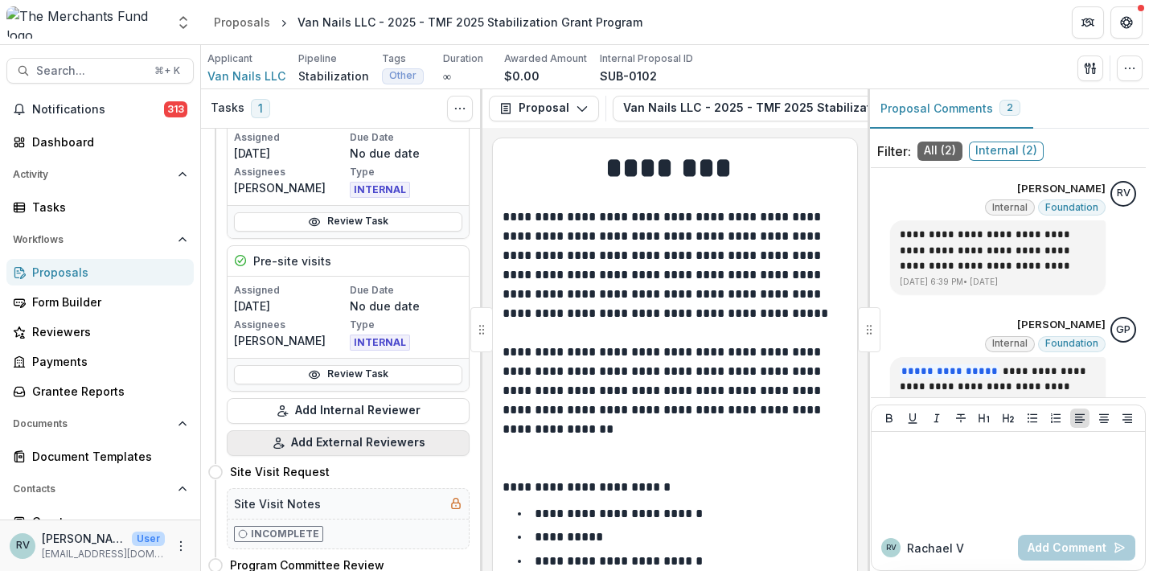
click at [356, 445] on button "Add External Reviewers" at bounding box center [348, 443] width 243 height 26
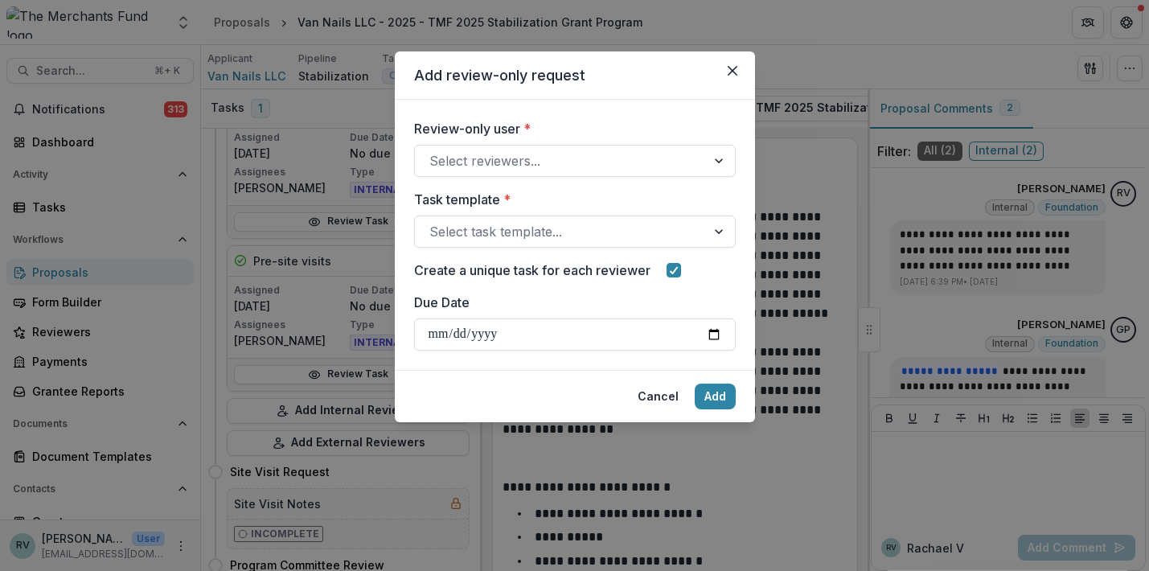
click at [574, 179] on div "Review-only user * Select reviewers... Task template * Select task template... …" at bounding box center [575, 235] width 322 height 232
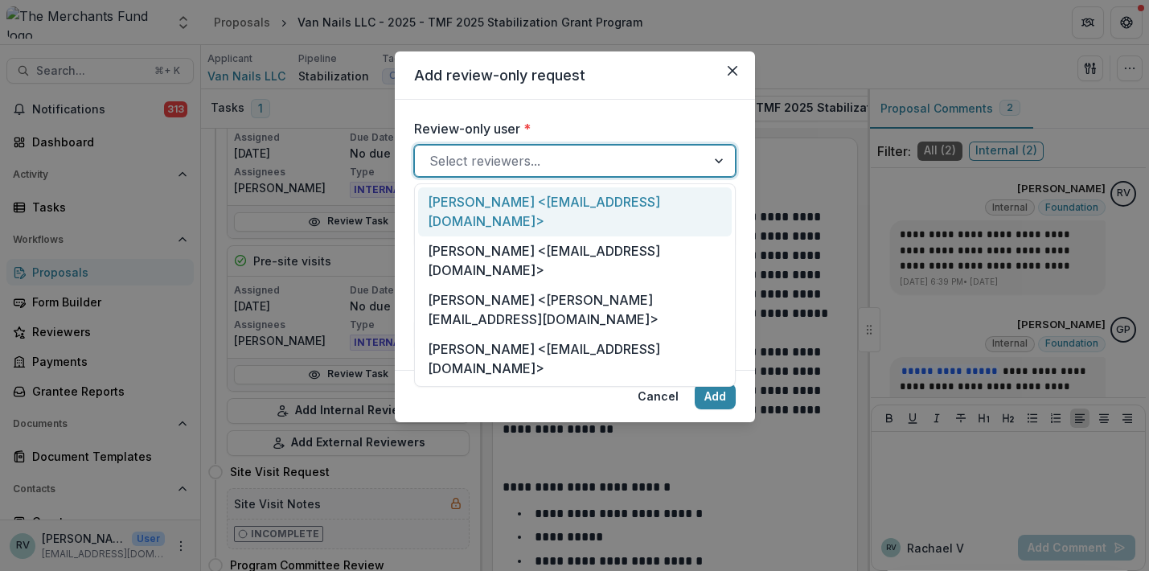
click at [559, 162] on div at bounding box center [561, 161] width 262 height 23
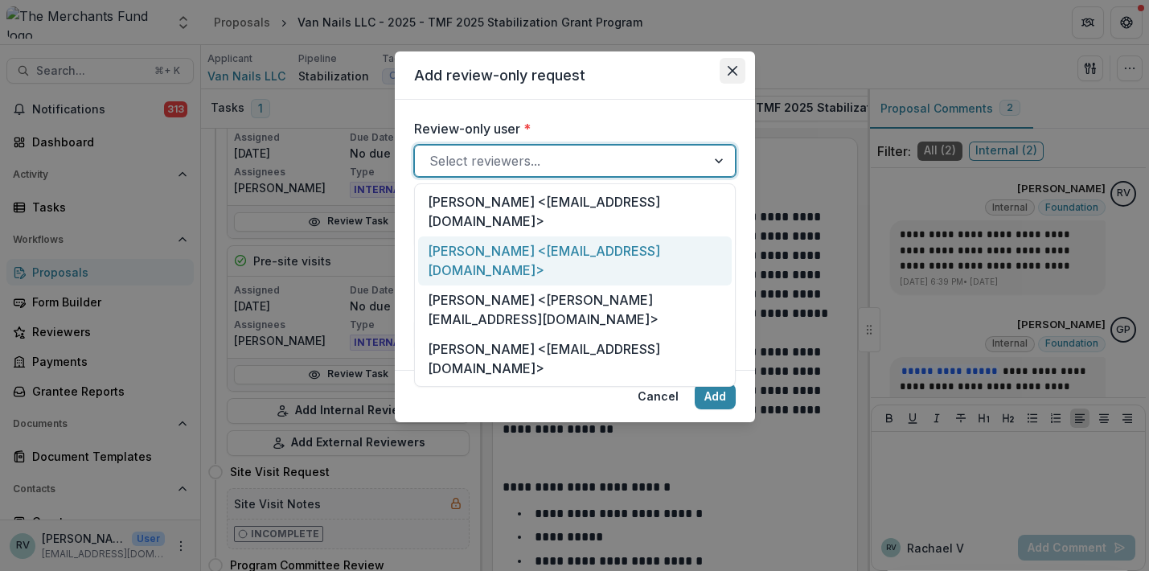
click at [734, 72] on icon "Close" at bounding box center [732, 71] width 10 height 10
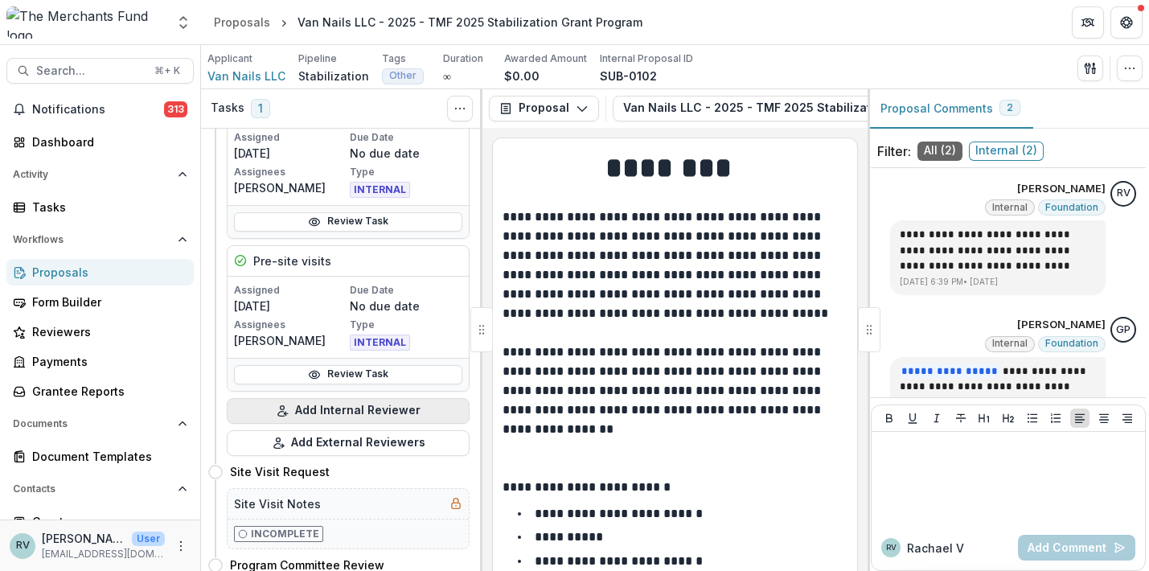
click at [351, 403] on button "Add Internal Reviewer" at bounding box center [348, 411] width 243 height 26
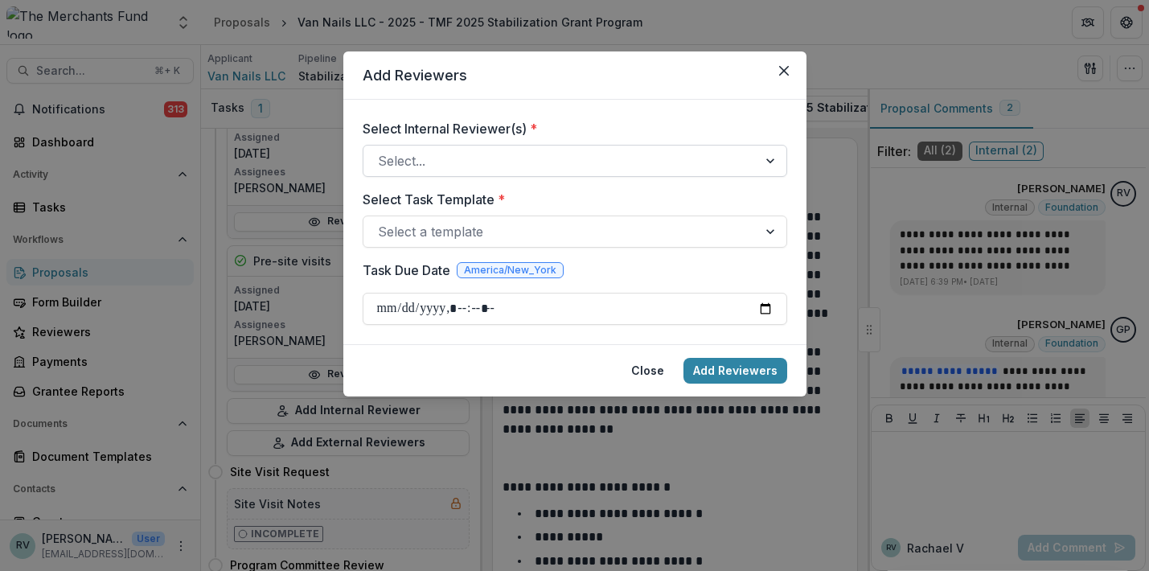
click at [544, 163] on div at bounding box center [560, 161] width 365 height 23
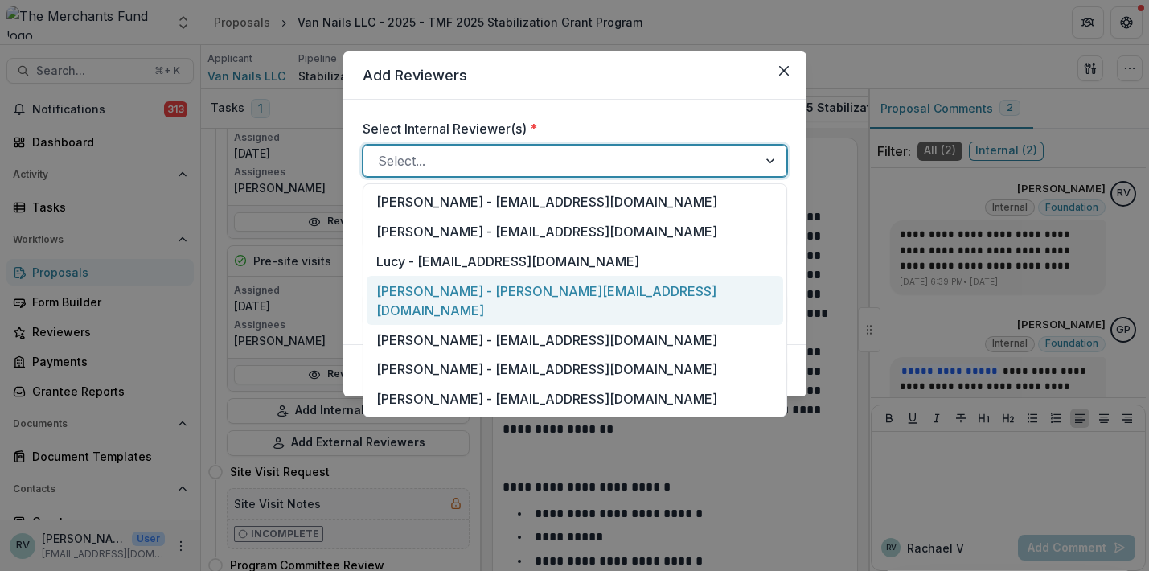
click at [509, 292] on div "Rachael Viscidy - rachael@merchantsfund.org" at bounding box center [575, 300] width 417 height 49
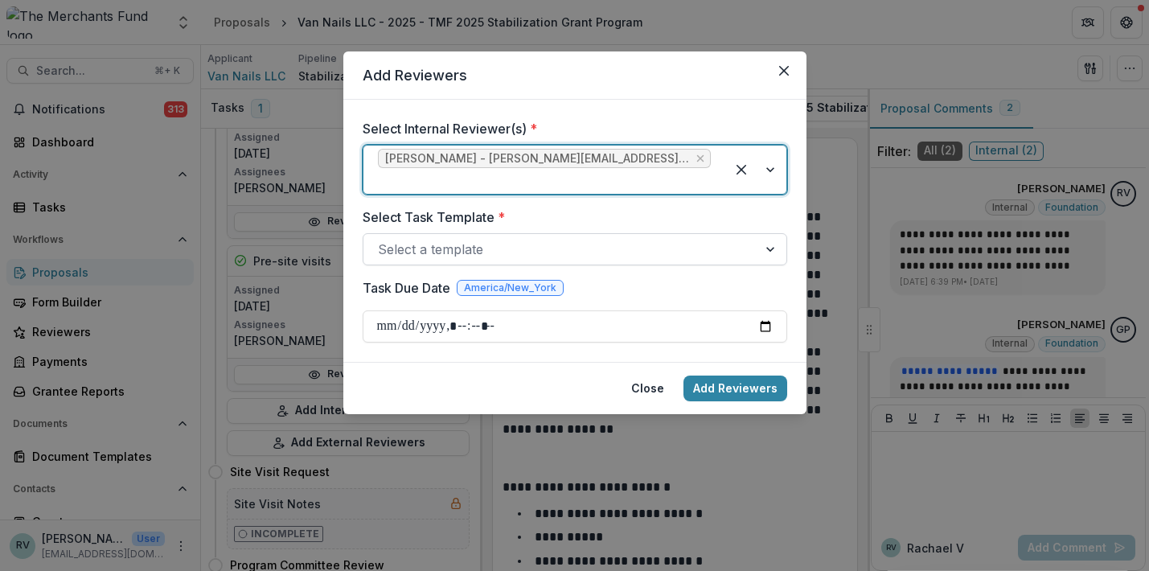
click at [483, 240] on div "Select a template" at bounding box center [560, 249] width 365 height 19
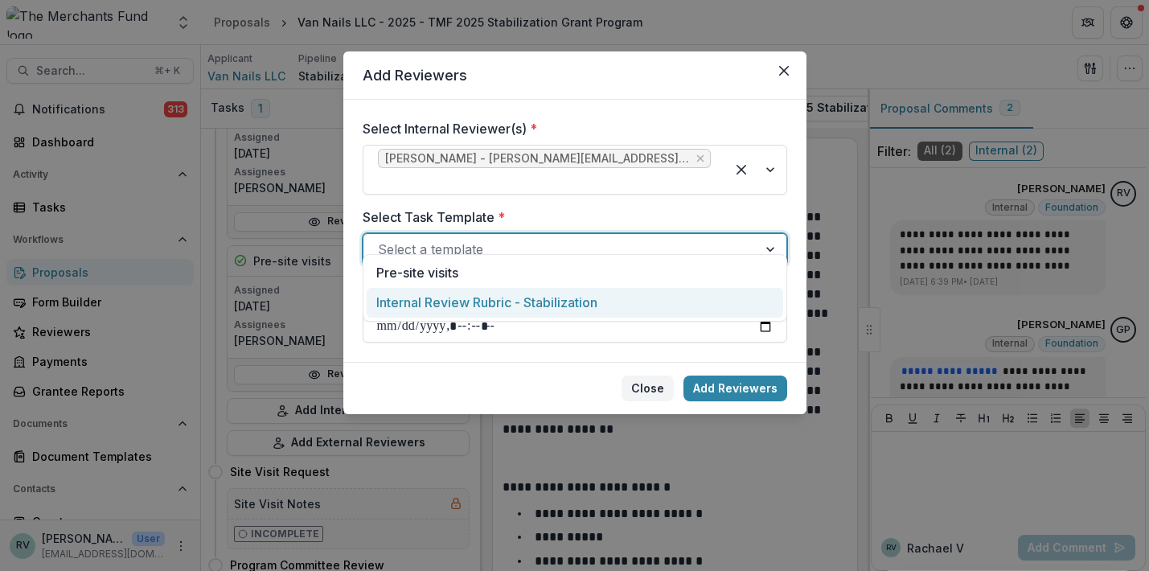
click at [652, 376] on button "Close" at bounding box center [648, 389] width 52 height 26
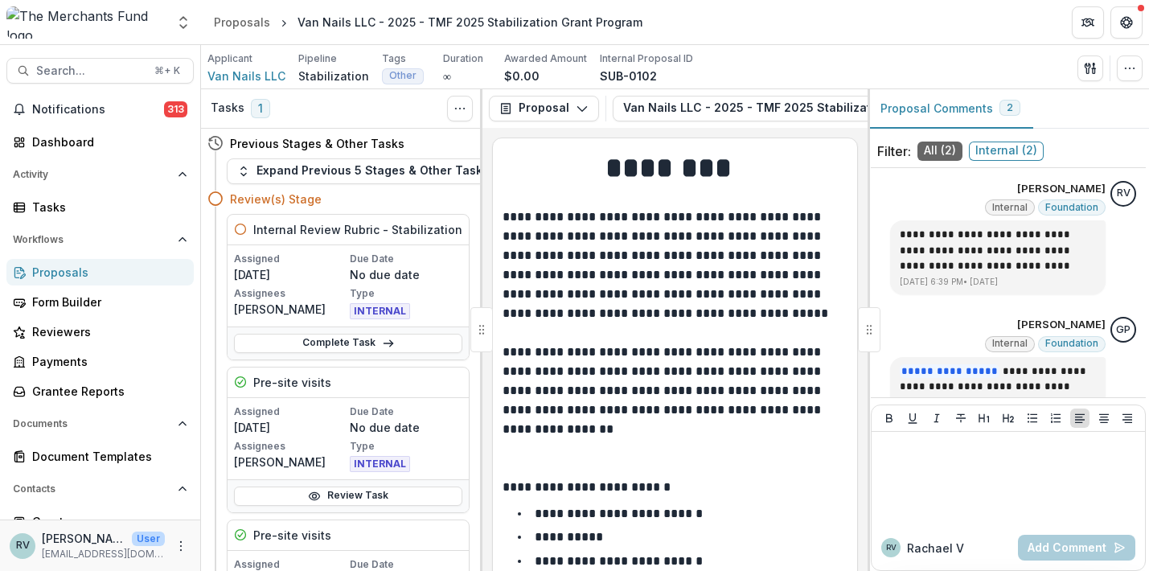
scroll to position [0, 0]
click at [106, 267] on div "Proposals" at bounding box center [106, 272] width 149 height 17
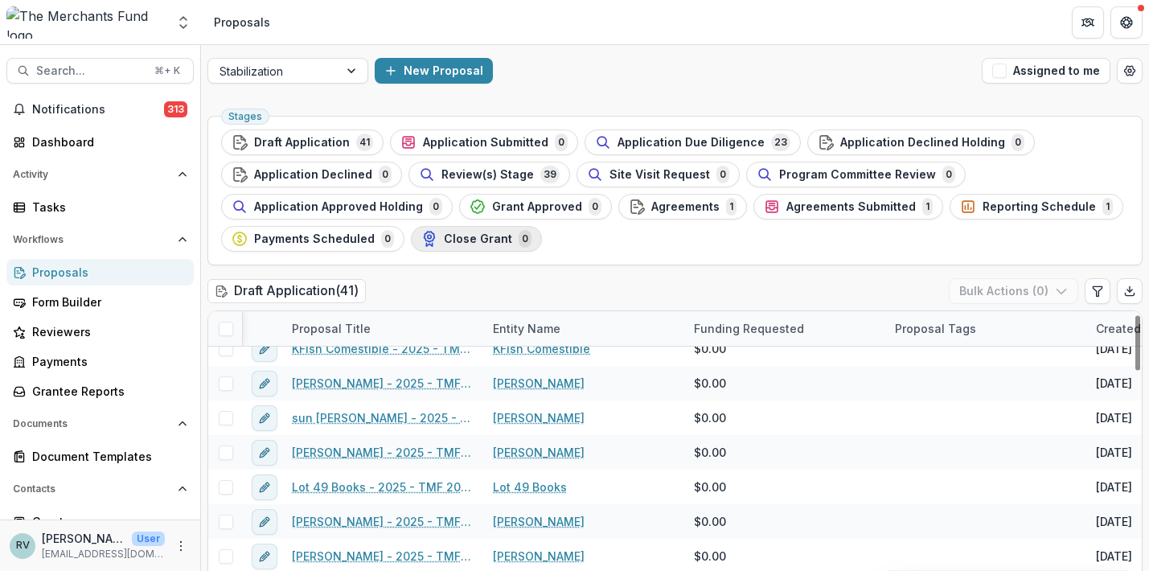
scroll to position [15, 1]
click at [479, 175] on span "Review(s) Stage" at bounding box center [488, 175] width 93 height 14
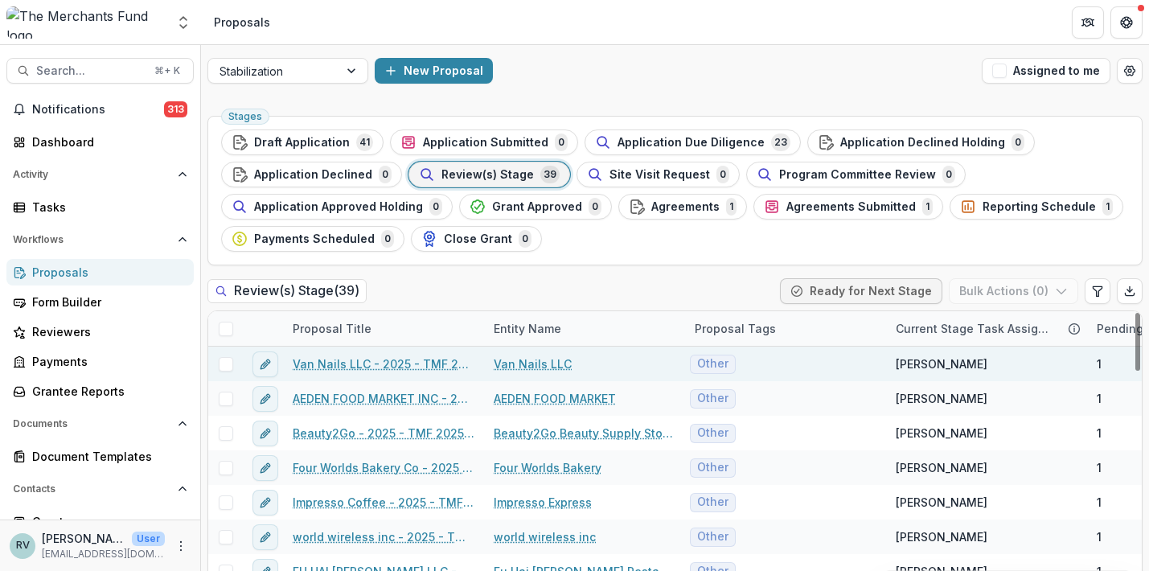
click at [331, 367] on link "Van Nails LLC - 2025 - TMF 2025 Stabilization Grant Program" at bounding box center [384, 364] width 182 height 17
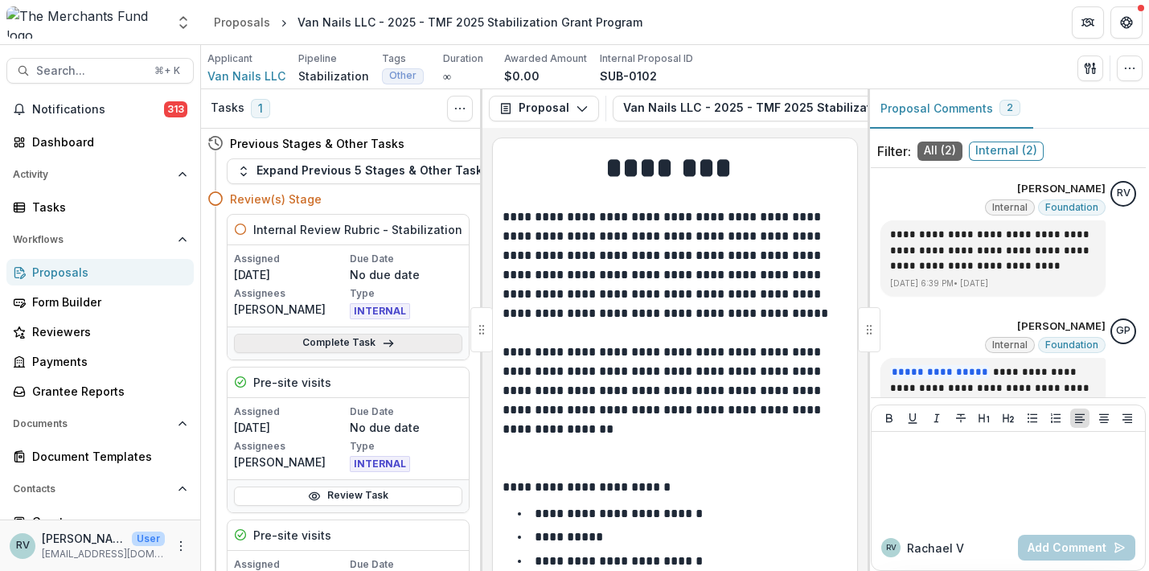
click at [330, 344] on link "Complete Task" at bounding box center [348, 343] width 228 height 19
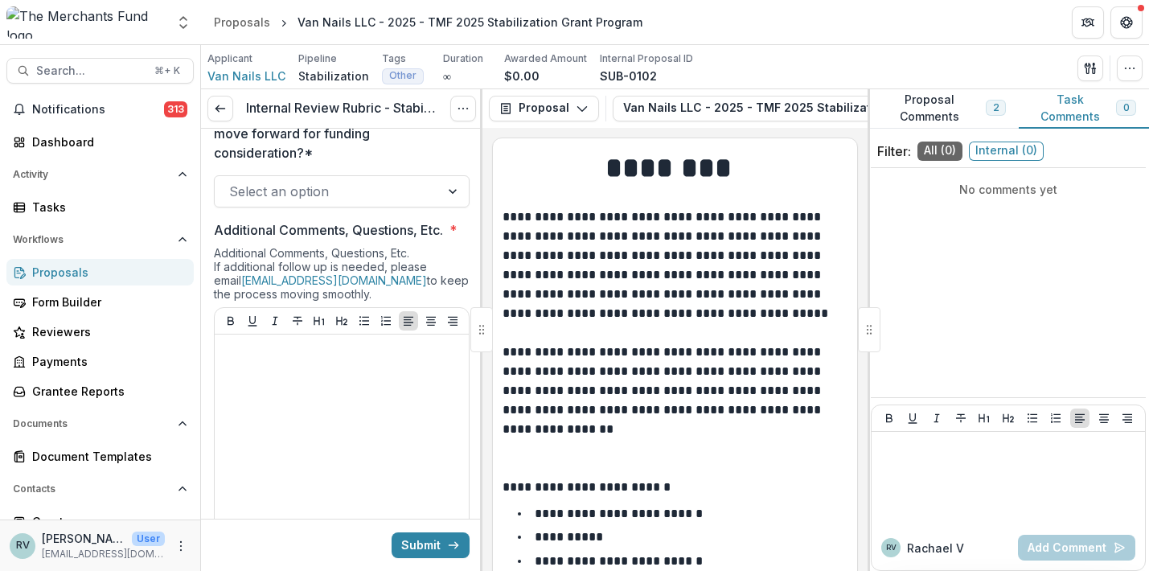
scroll to position [989, 0]
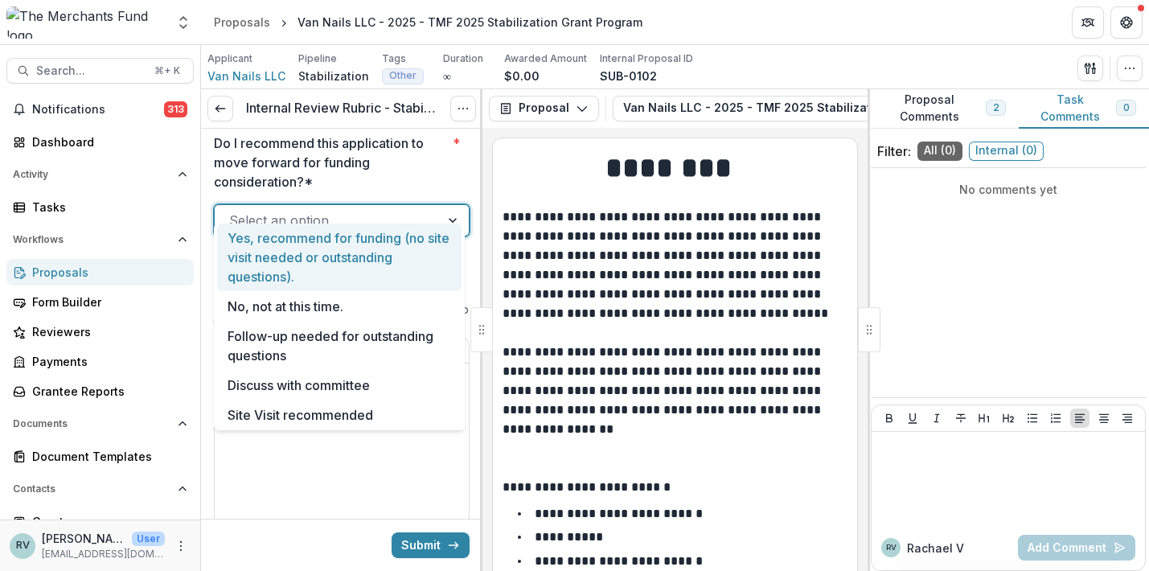
click at [389, 209] on div at bounding box center [327, 220] width 196 height 23
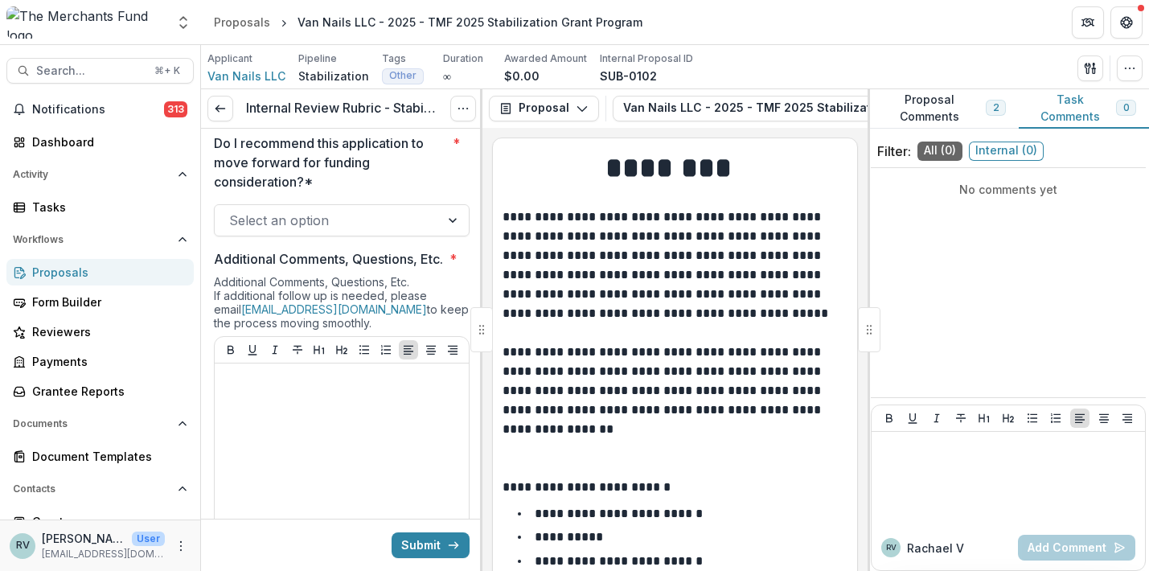
click at [405, 149] on p "Do I recommend this application to move forward for funding consideration?*" at bounding box center [330, 163] width 232 height 58
click at [233, 211] on input "Do I recommend this application to move forward for funding consideration?* *" at bounding box center [231, 220] width 4 height 19
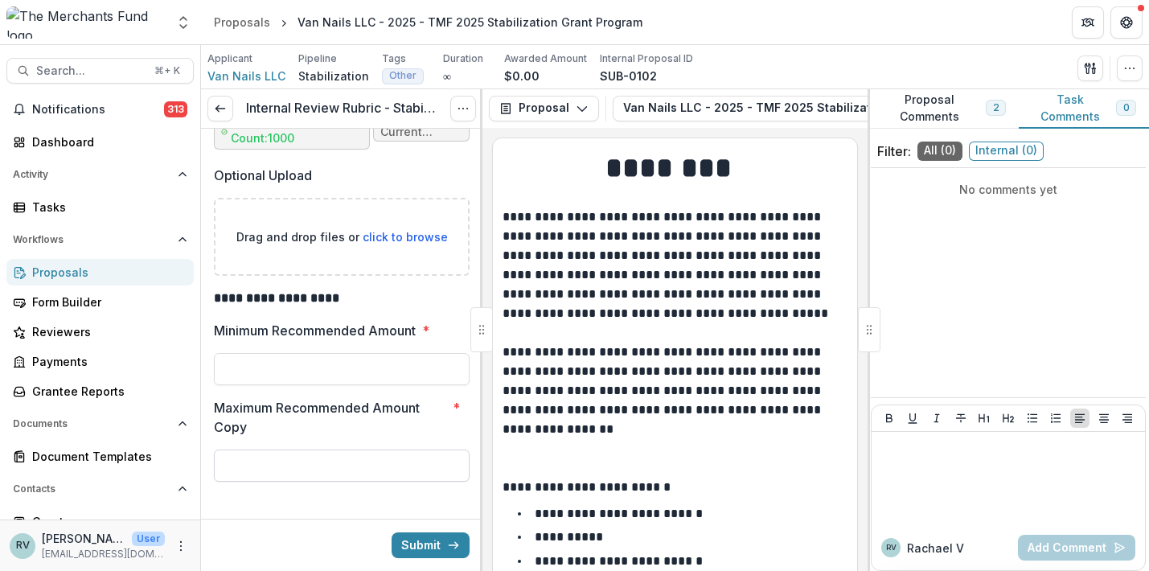
scroll to position [1495, 0]
click at [61, 269] on div "Proposals" at bounding box center [106, 272] width 149 height 17
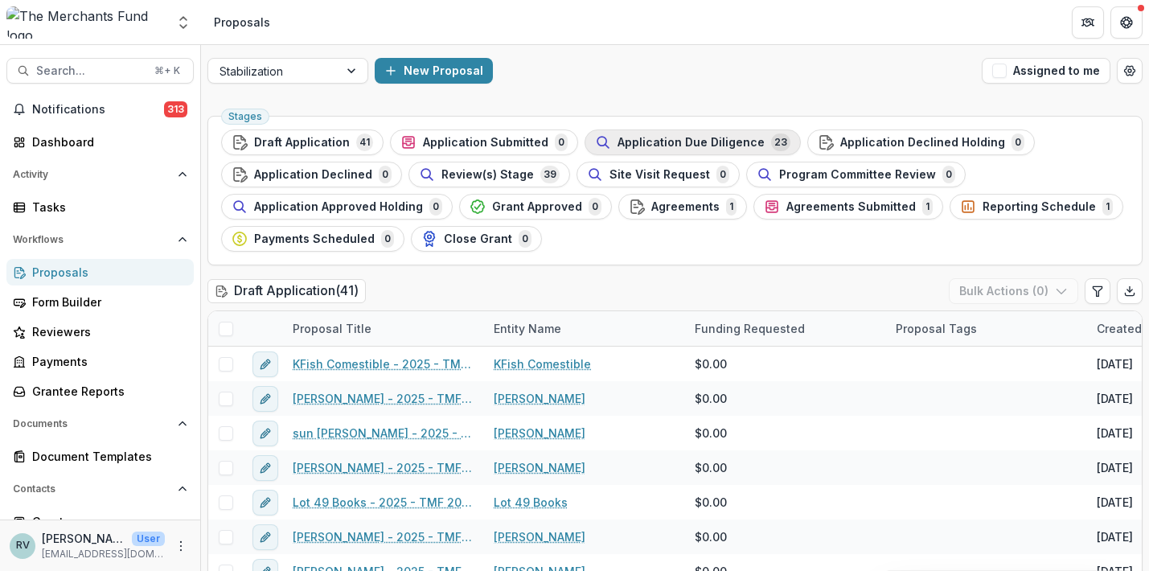
click at [628, 137] on span "Application Due Diligence" at bounding box center [691, 143] width 147 height 14
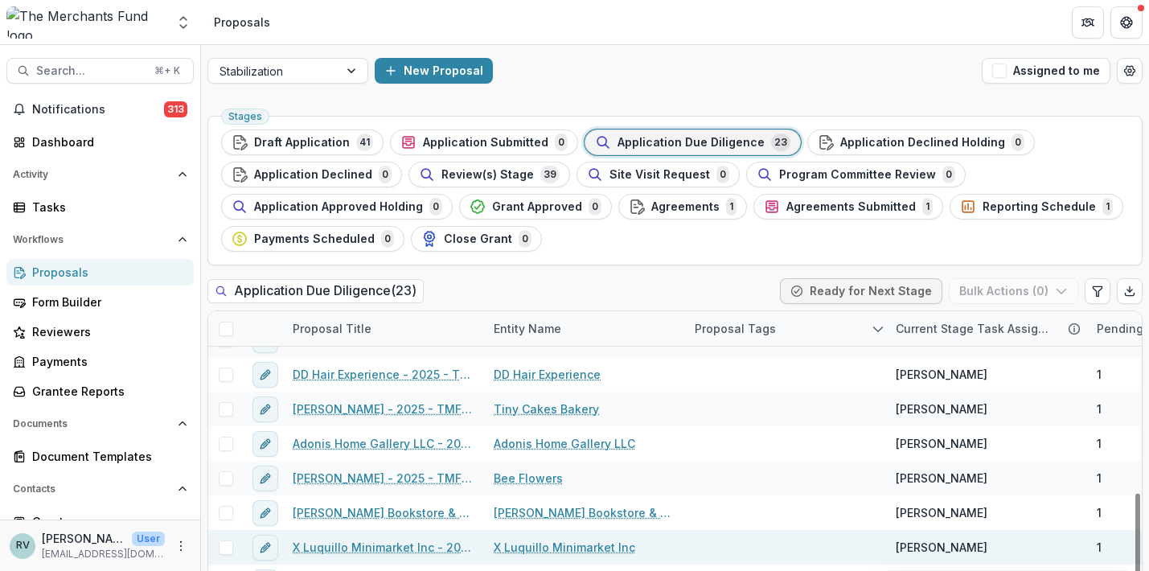
scroll to position [28, 0]
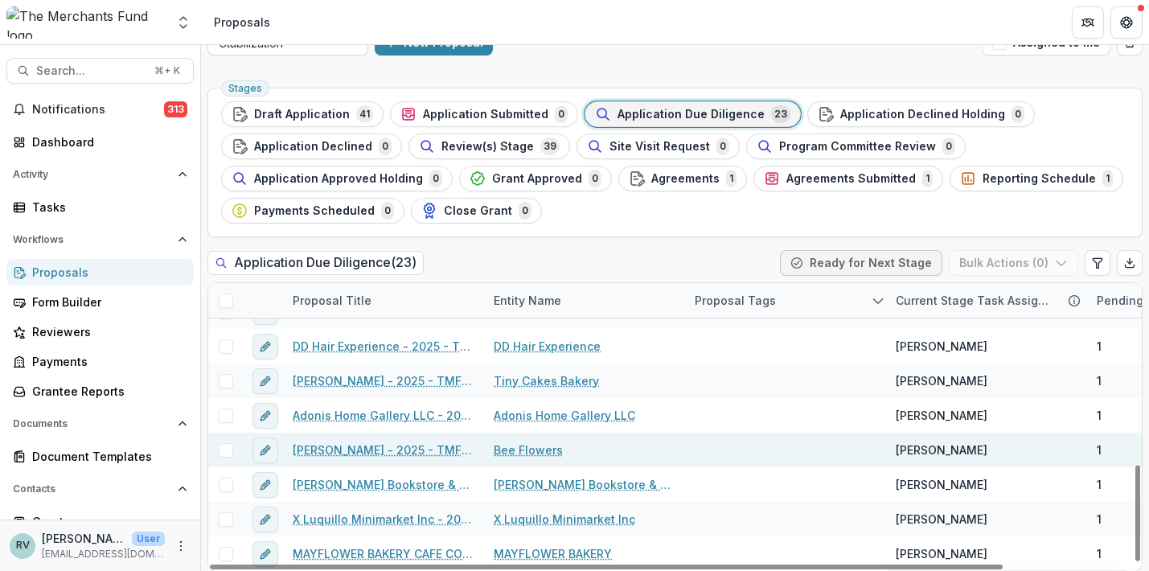
click at [422, 448] on link "Caterine Calderon - 2025 - TMF 2025 Stabilization Grant Program" at bounding box center [384, 450] width 182 height 17
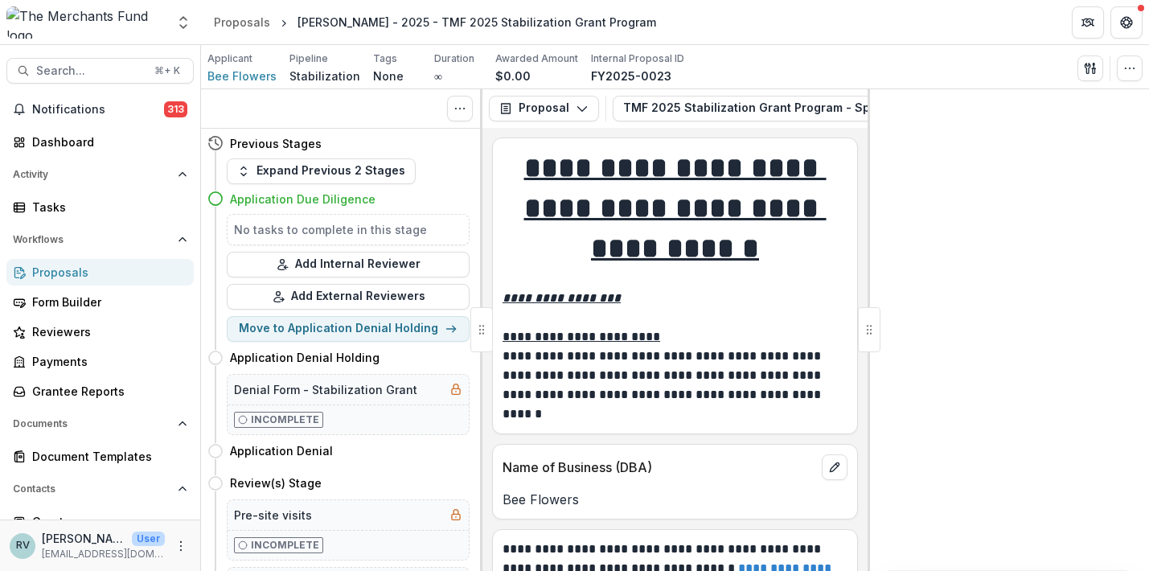
click at [743, 99] on button "TMF 2025 Stabilization Grant Program - Spring Cycle 2" at bounding box center [796, 109] width 367 height 26
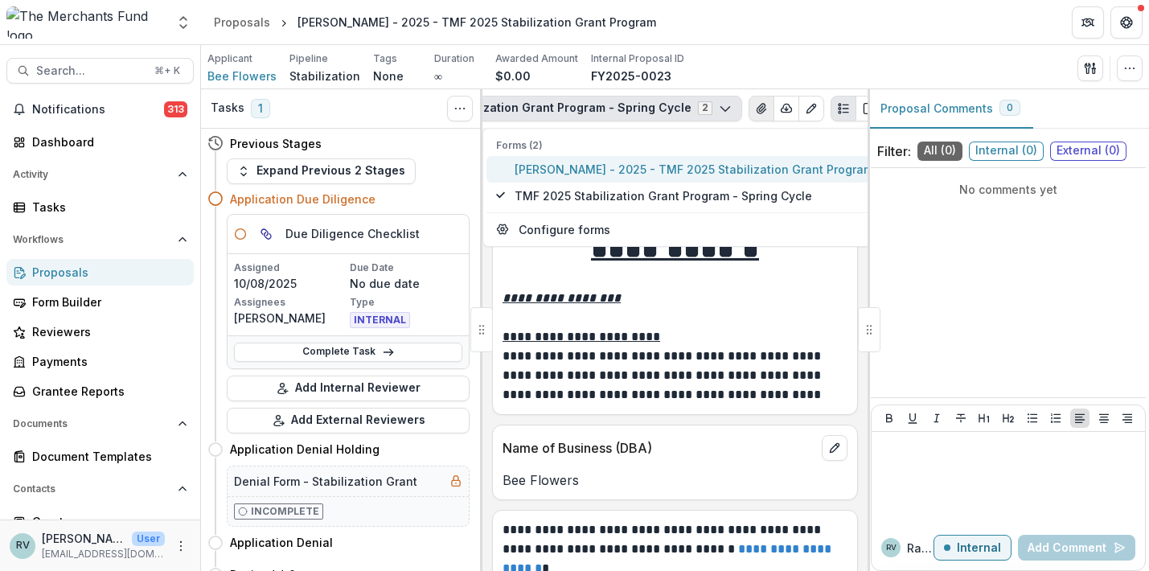
scroll to position [0, 236]
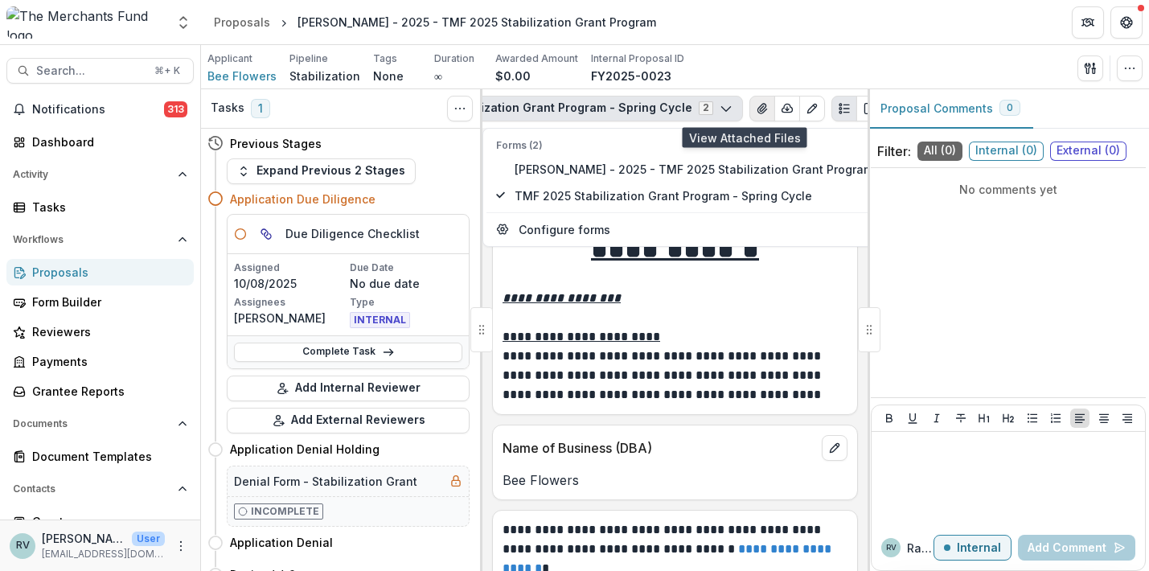
click at [756, 109] on icon "View Attached Files" at bounding box center [762, 108] width 13 height 13
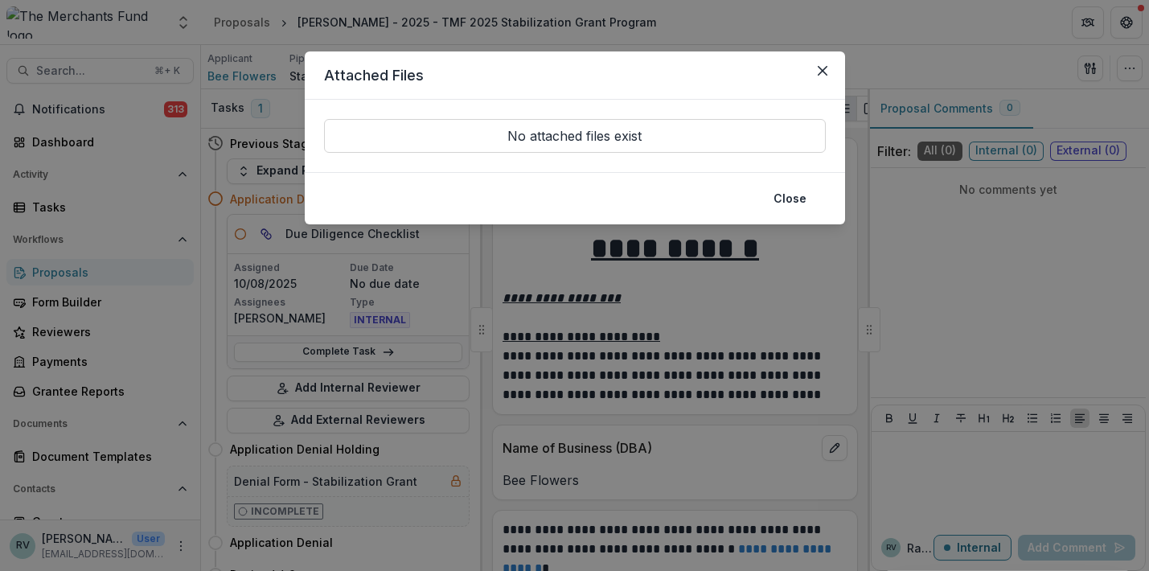
click at [715, 290] on div "Attached Files No attached files exist Close" at bounding box center [574, 285] width 1149 height 571
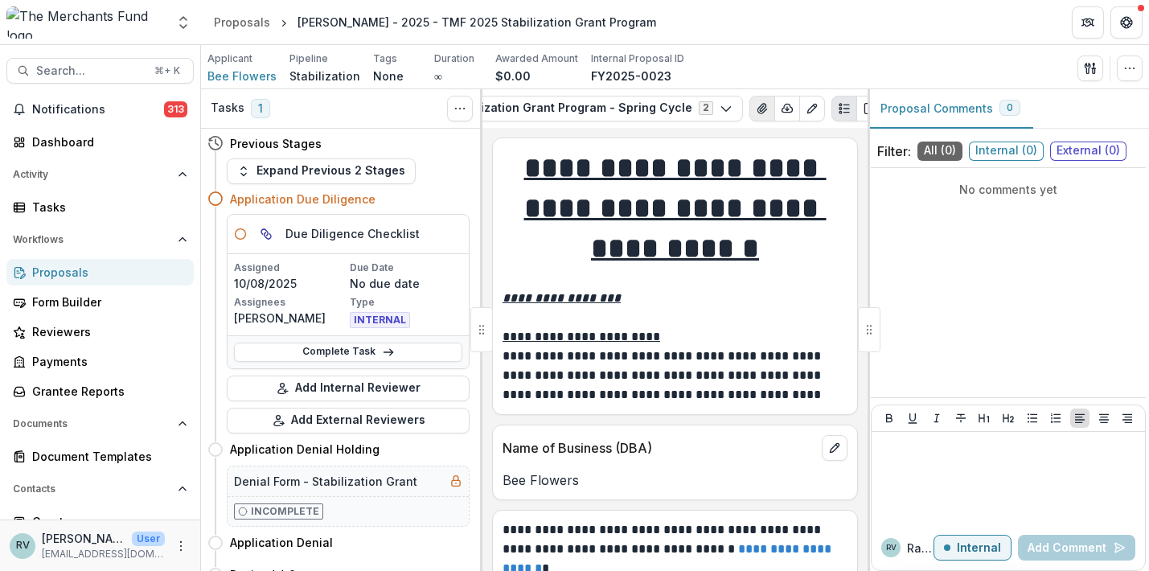
click at [758, 110] on icon "View Attached Files" at bounding box center [762, 109] width 9 height 10
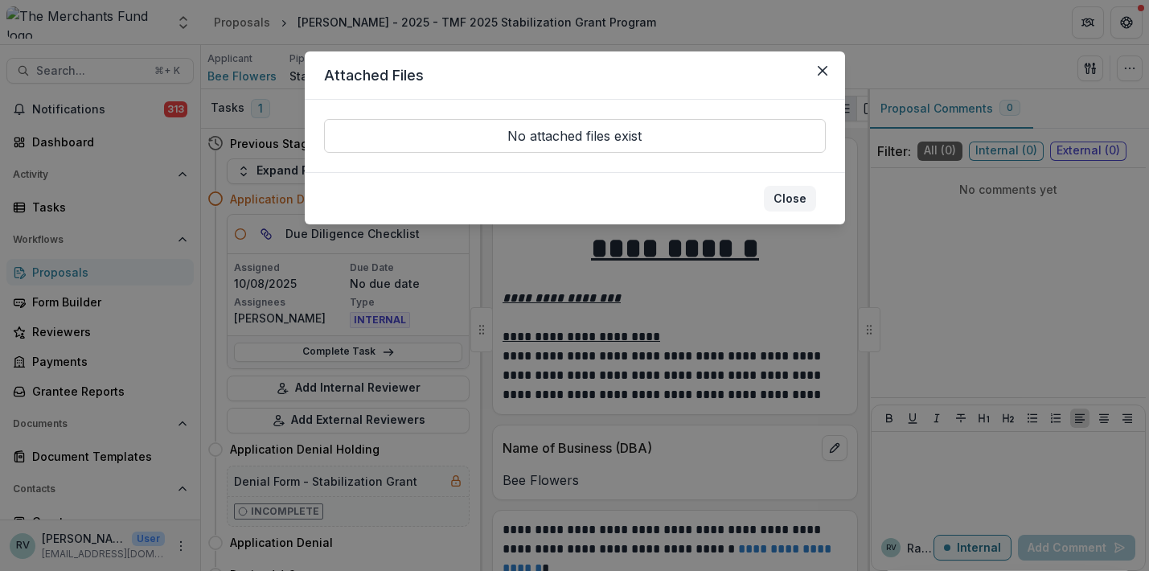
click at [786, 204] on button "Close" at bounding box center [790, 199] width 52 height 26
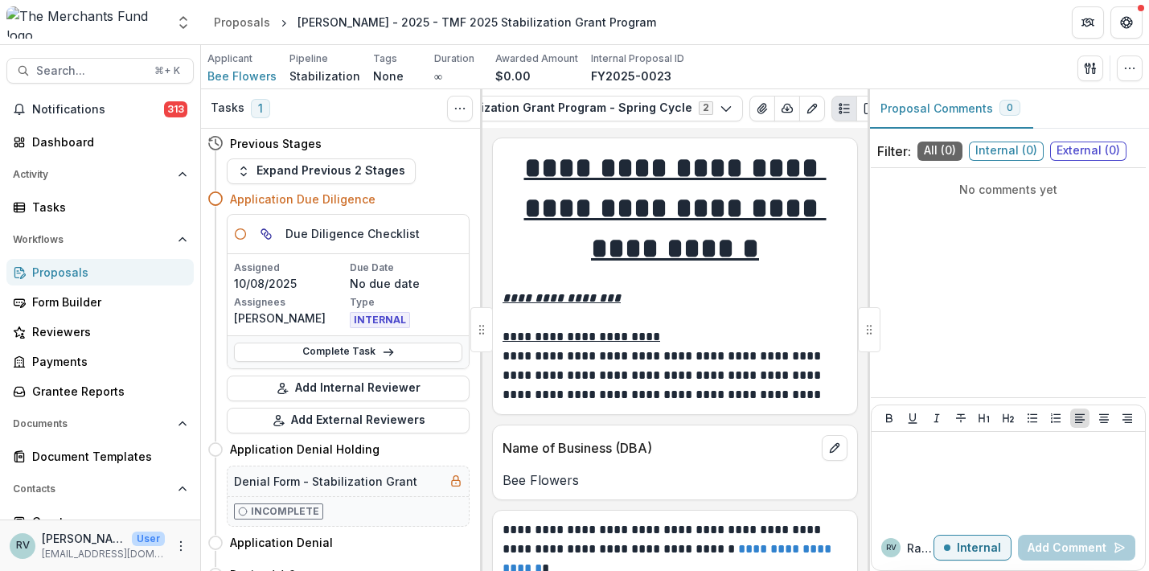
scroll to position [0, 0]
click at [237, 23] on div "Proposals" at bounding box center [242, 22] width 56 height 17
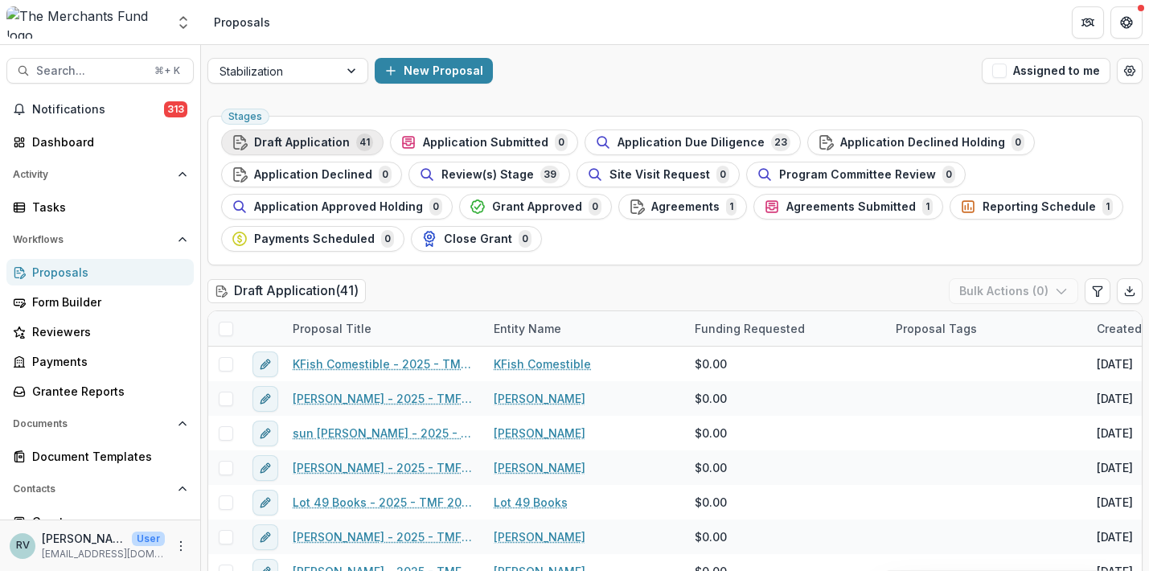
click at [323, 140] on span "Draft Application" at bounding box center [302, 143] width 96 height 14
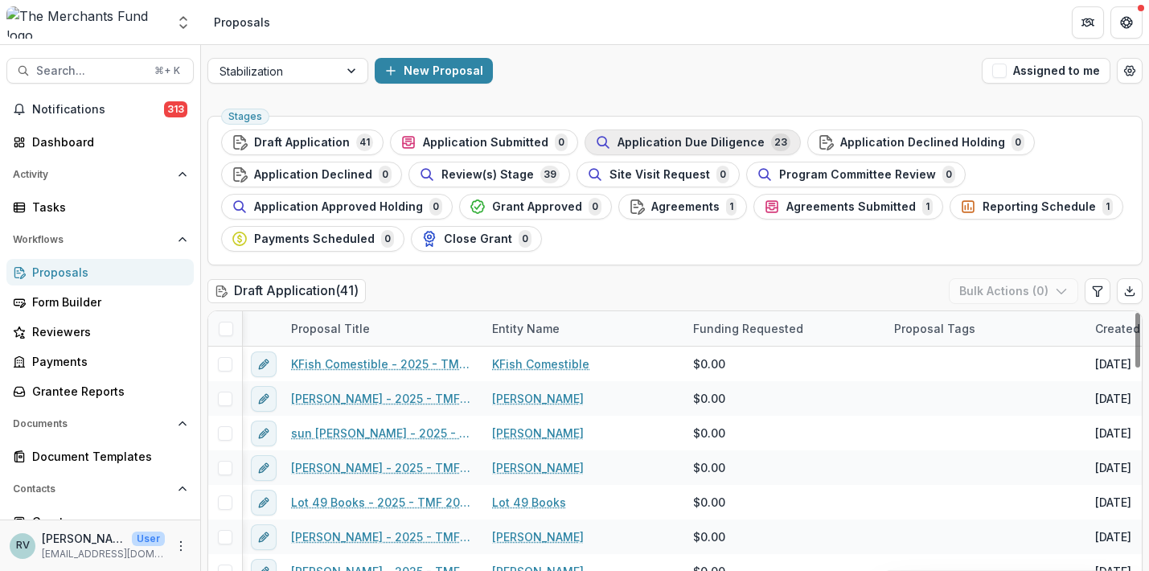
click at [677, 136] on span "Application Due Diligence" at bounding box center [691, 143] width 147 height 14
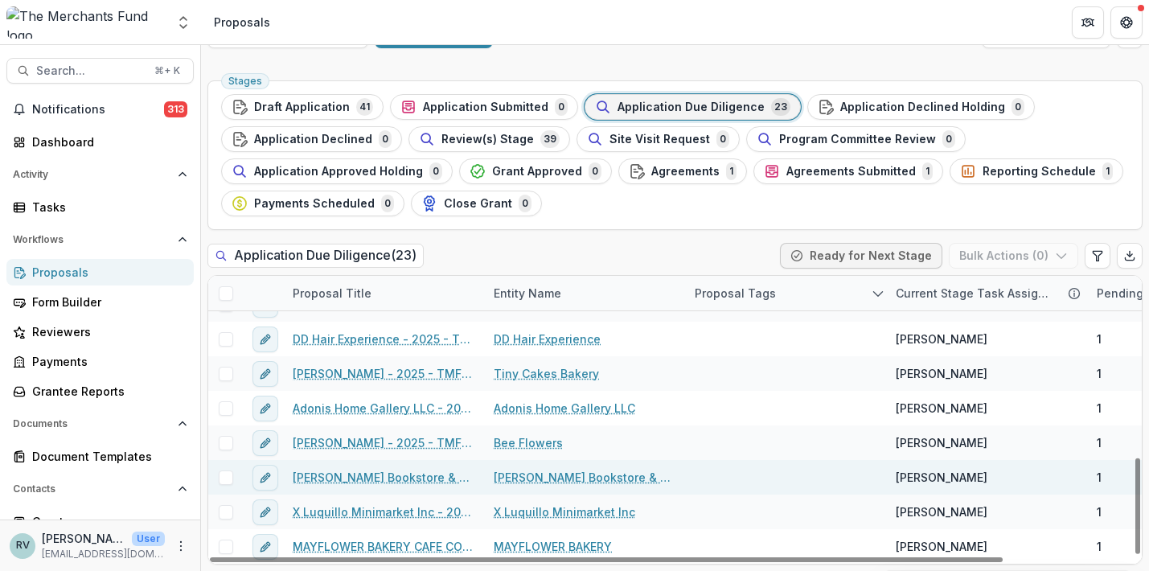
scroll to position [35, 0]
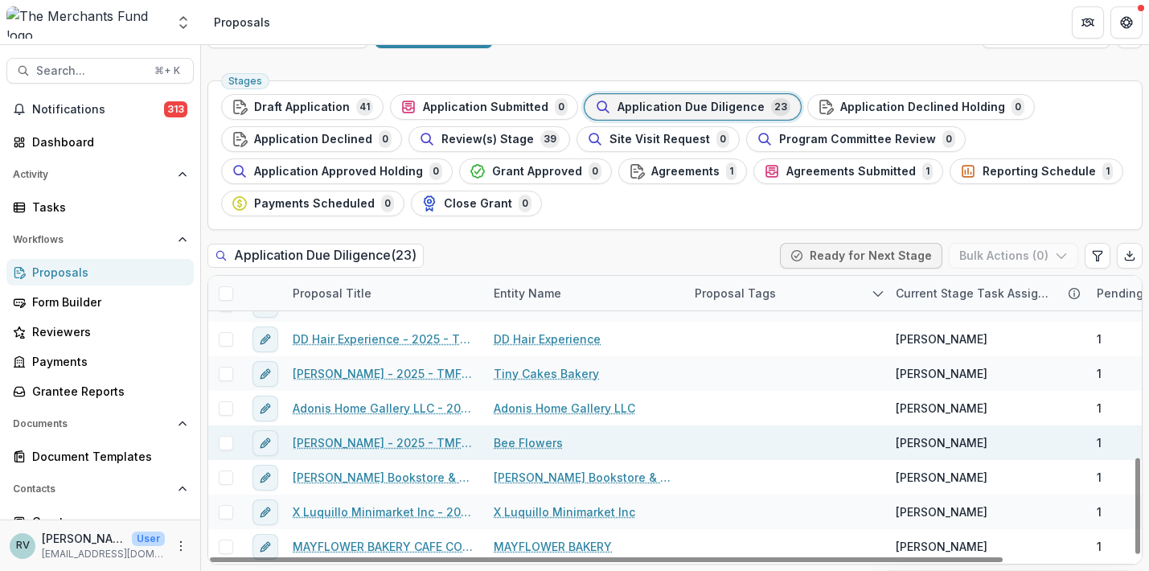
click at [384, 442] on link "Caterine Calderon - 2025 - TMF 2025 Stabilization Grant Program" at bounding box center [384, 442] width 182 height 17
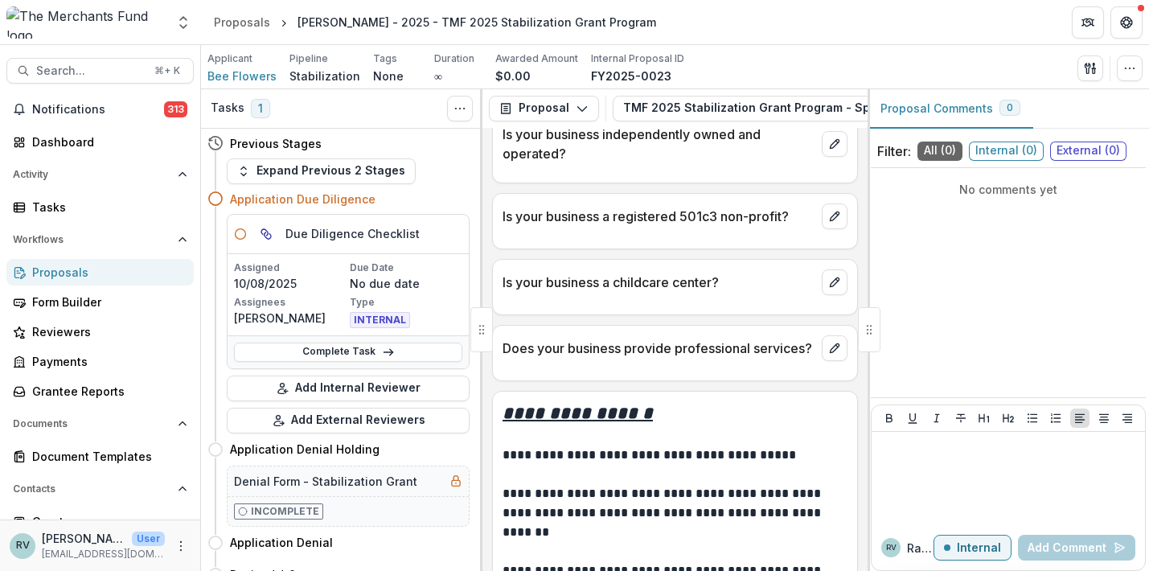
scroll to position [662, 0]
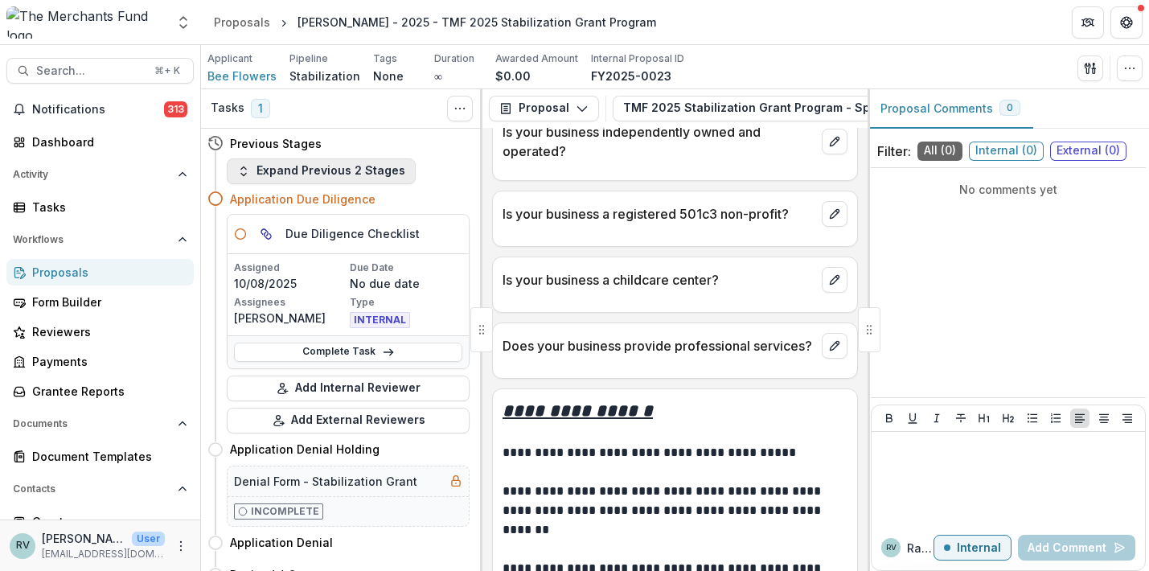
click at [306, 176] on button "Expand Previous 2 Stages" at bounding box center [321, 171] width 189 height 26
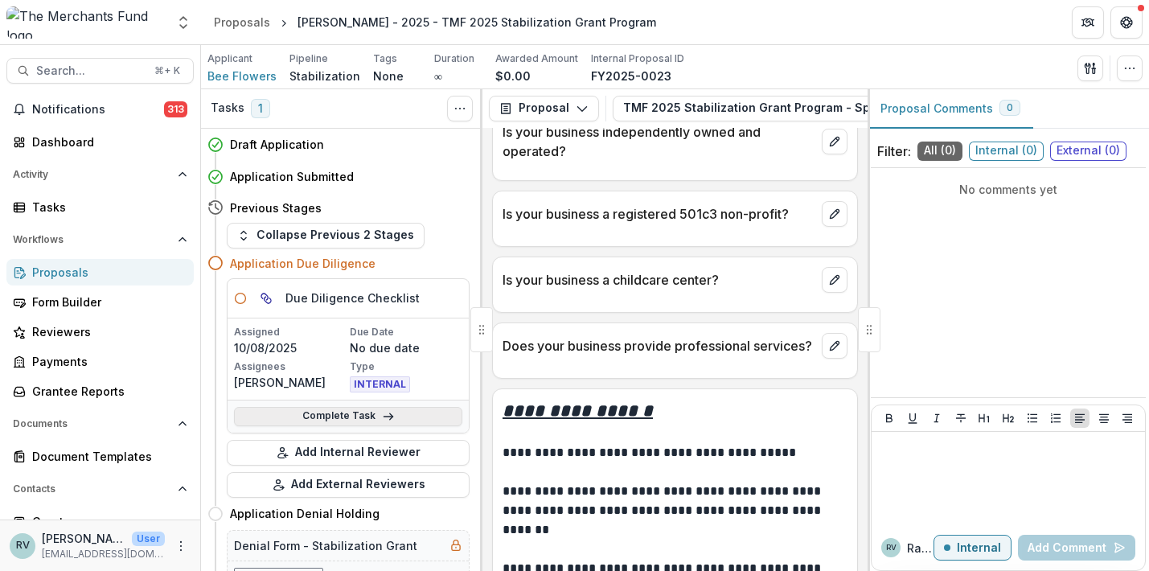
click at [394, 421] on link "Complete Task" at bounding box center [348, 416] width 228 height 19
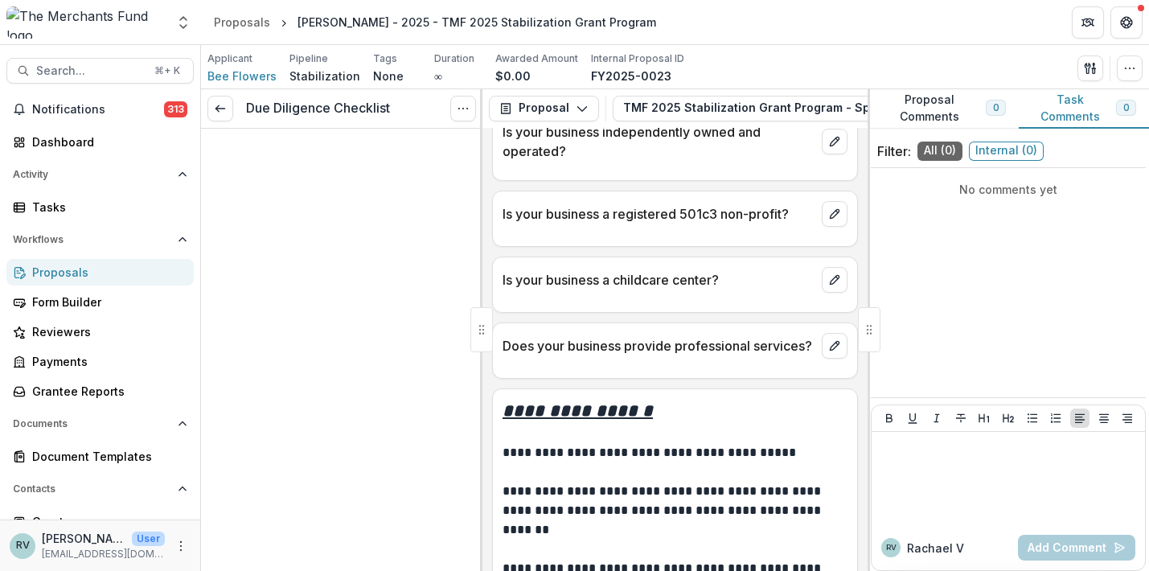
click at [463, 111] on icon "Options" at bounding box center [463, 108] width 13 height 13
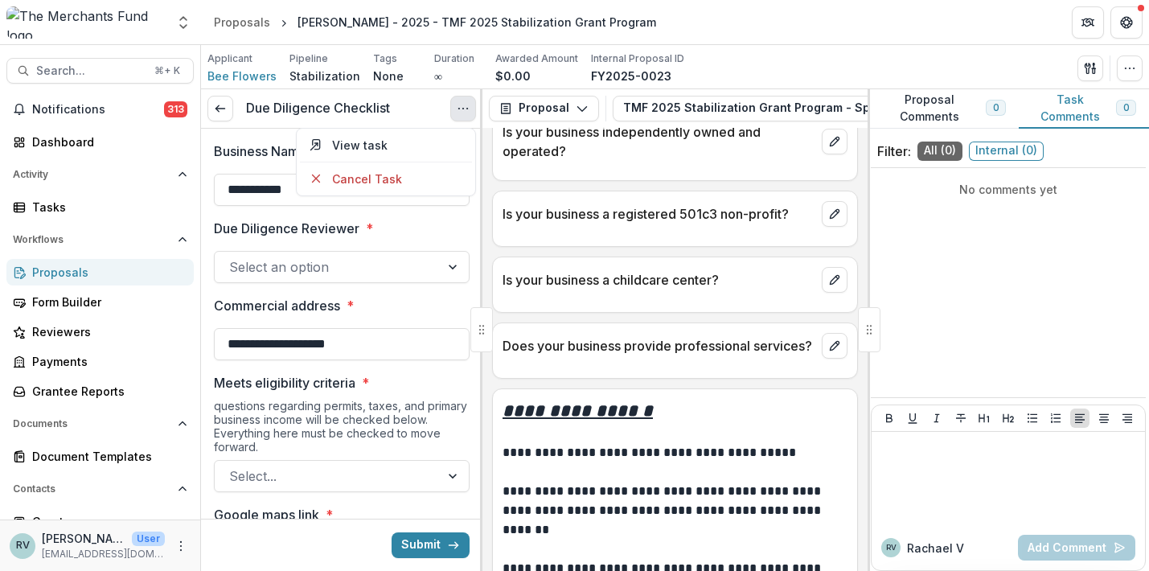
scroll to position [48, 0]
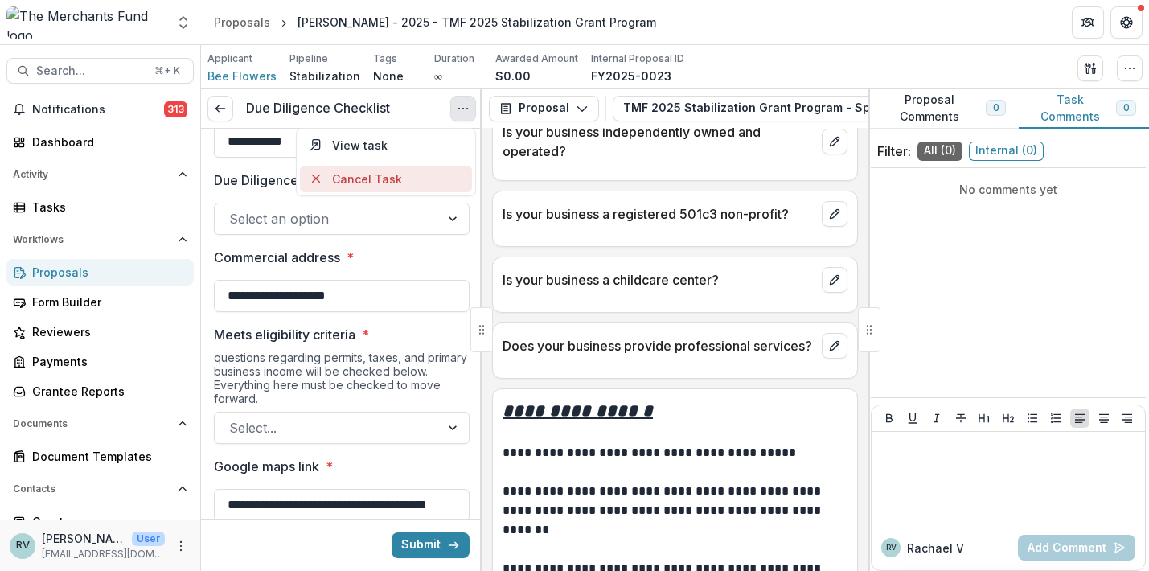
click at [413, 168] on button "Cancel Task" at bounding box center [386, 179] width 172 height 27
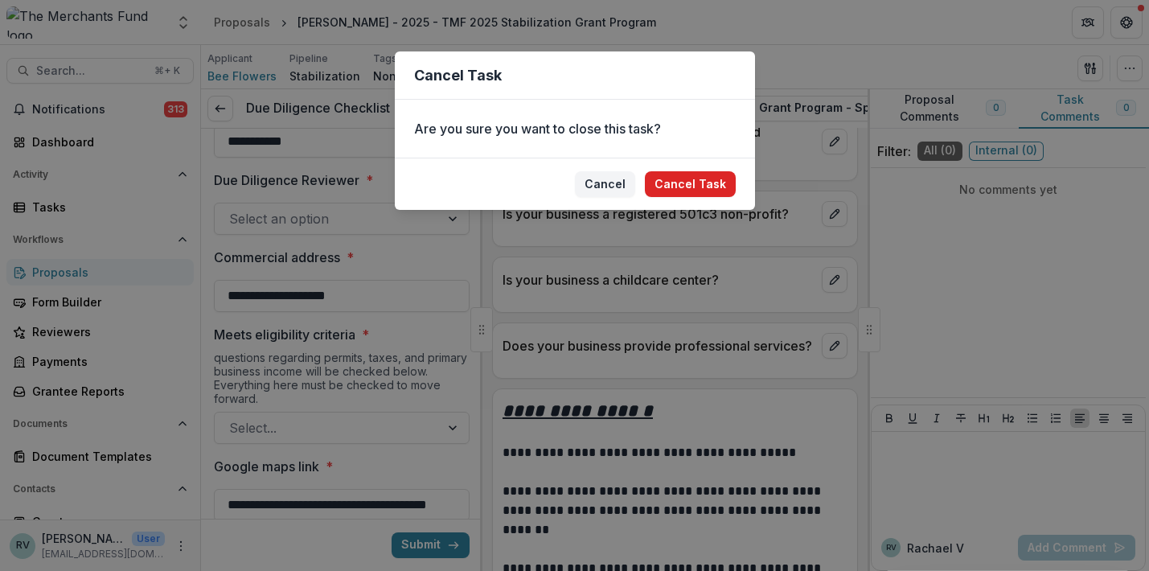
click at [696, 184] on button "Cancel Task" at bounding box center [690, 184] width 91 height 26
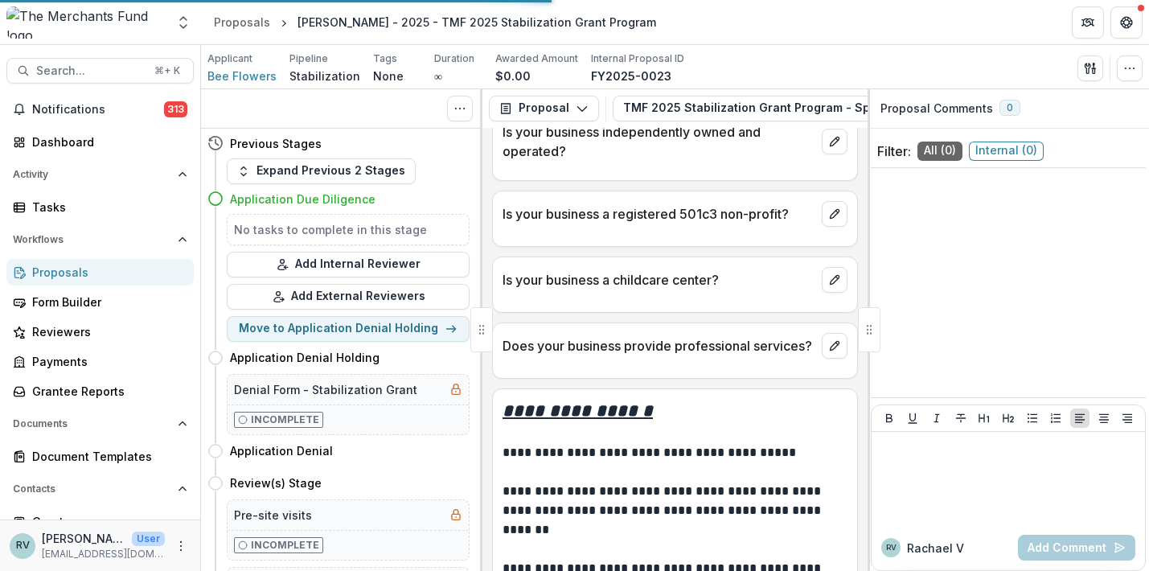
click at [678, 191] on div "Is your business a registered 501c3 non-profit?" at bounding box center [675, 208] width 364 height 35
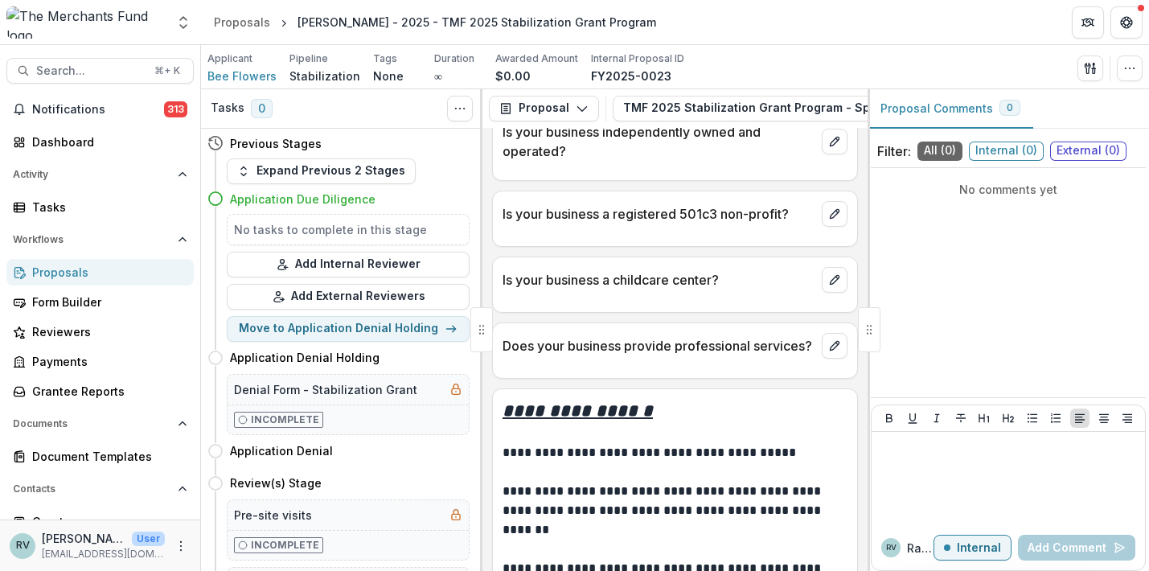
scroll to position [678, 0]
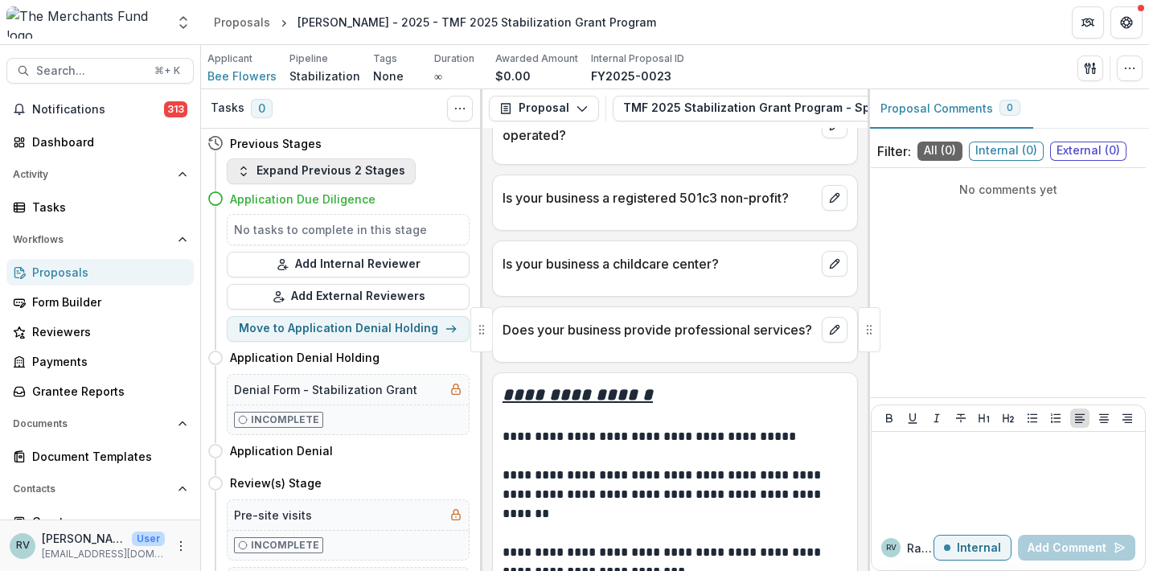
click at [288, 174] on button "Expand Previous 2 Stages" at bounding box center [321, 171] width 189 height 26
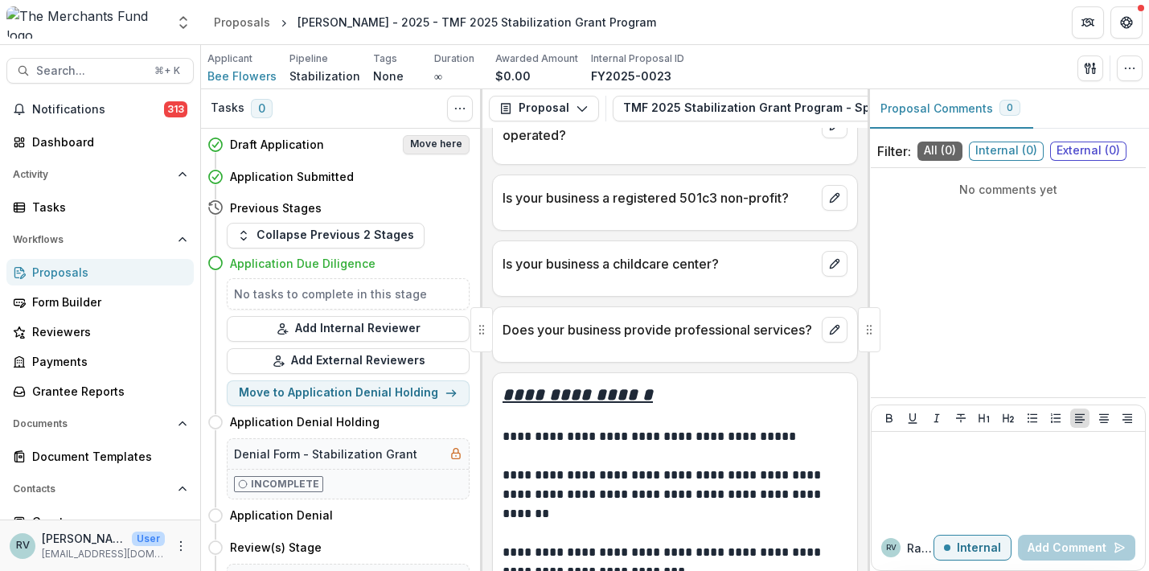
click at [425, 141] on button "Move here" at bounding box center [436, 144] width 67 height 19
select select "**********"
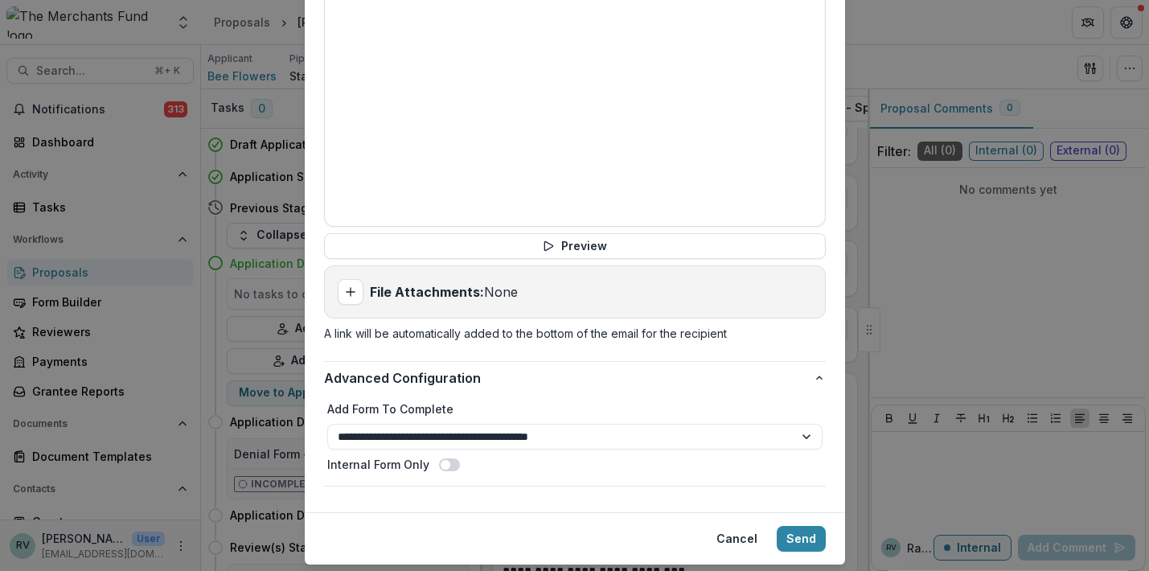
scroll to position [843, 0]
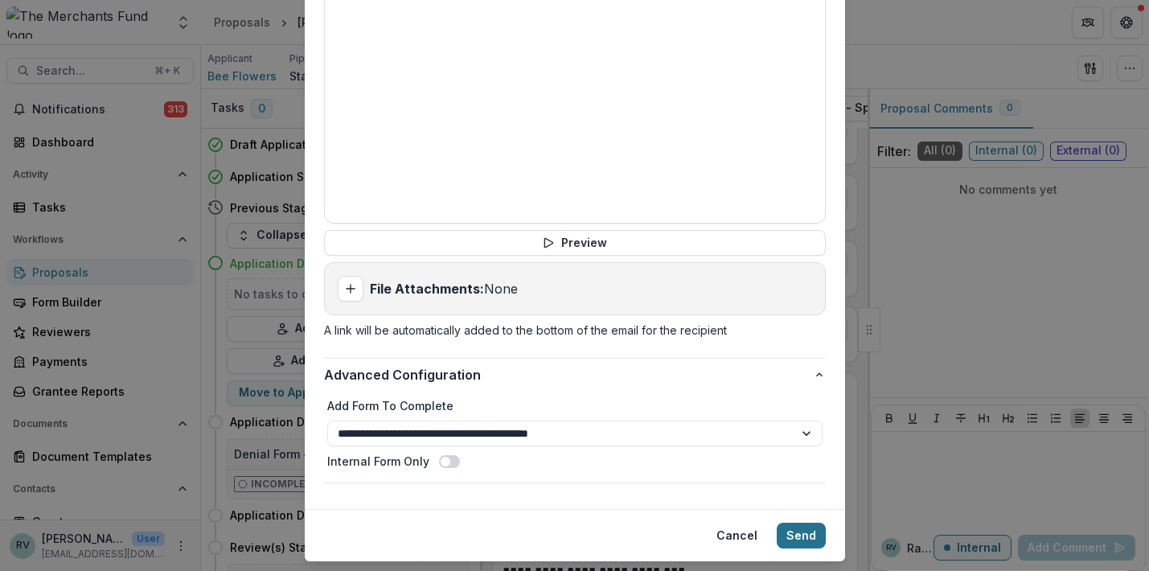
click at [801, 523] on button "Send" at bounding box center [801, 536] width 49 height 26
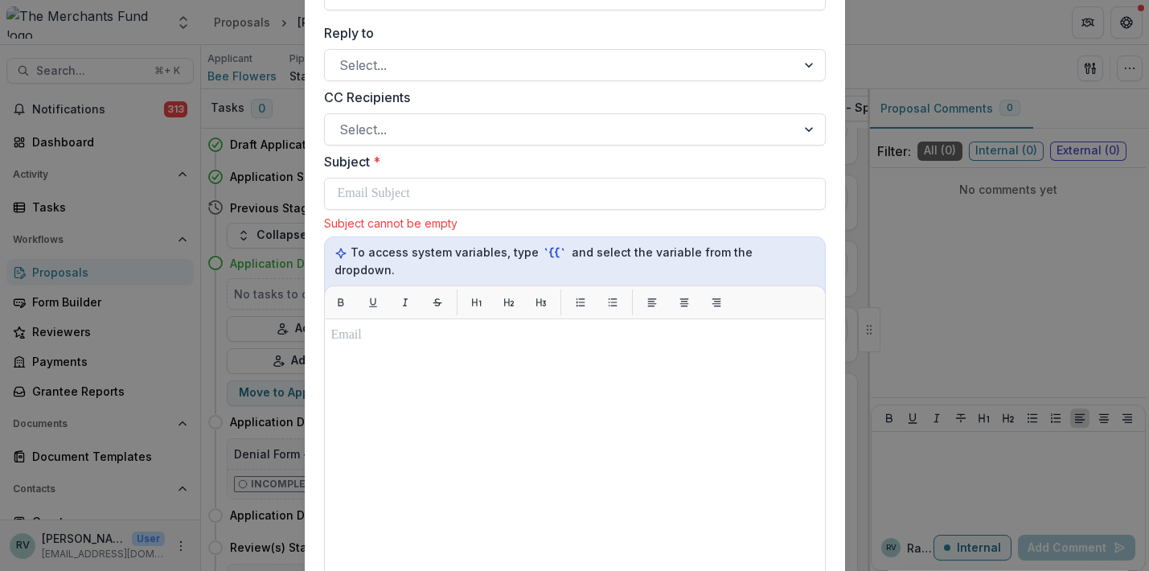
scroll to position [367, 0]
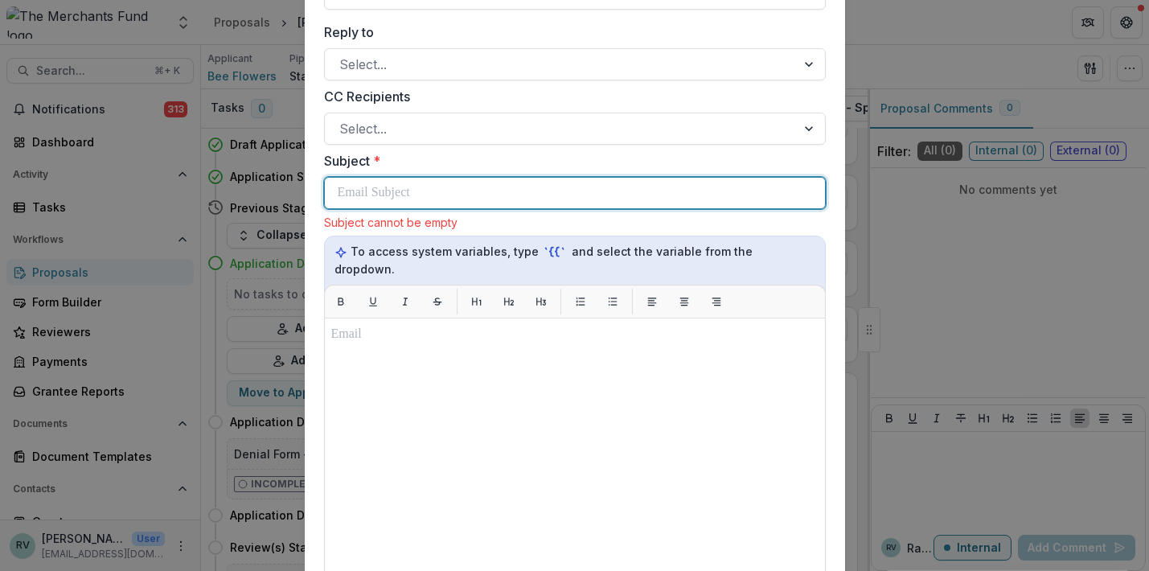
click at [623, 204] on div at bounding box center [575, 193] width 475 height 31
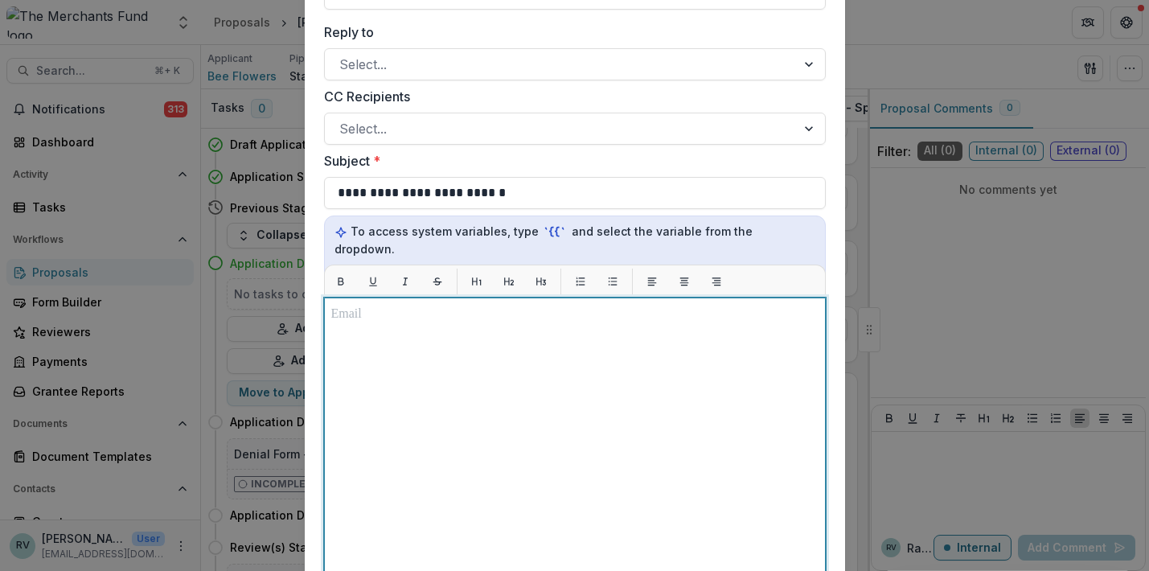
click at [606, 427] on div at bounding box center [574, 499] width 487 height 388
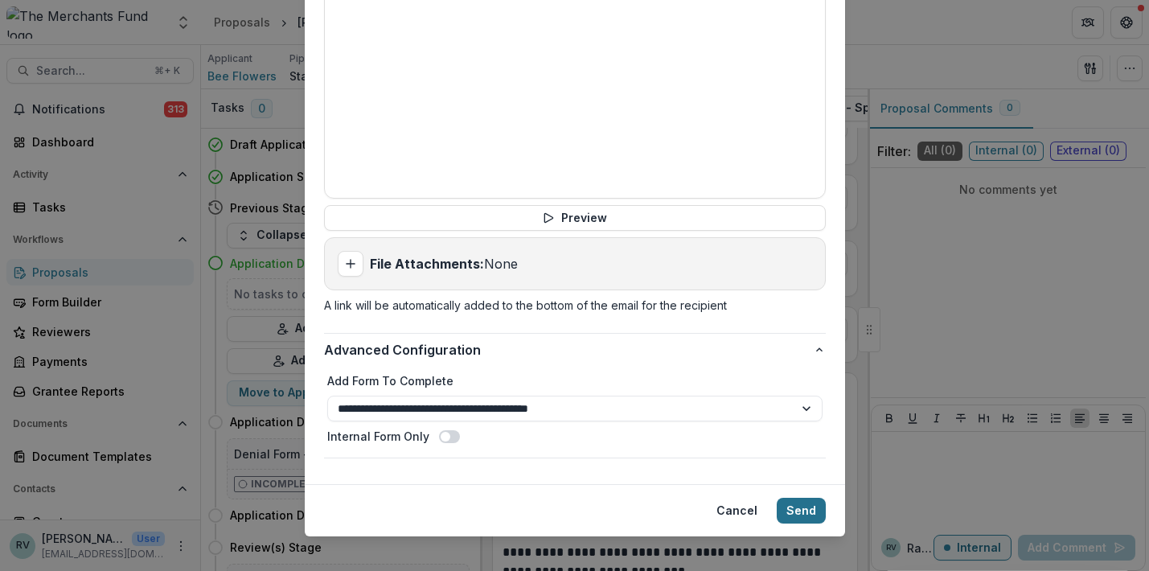
click at [801, 498] on button "Send" at bounding box center [801, 511] width 49 height 26
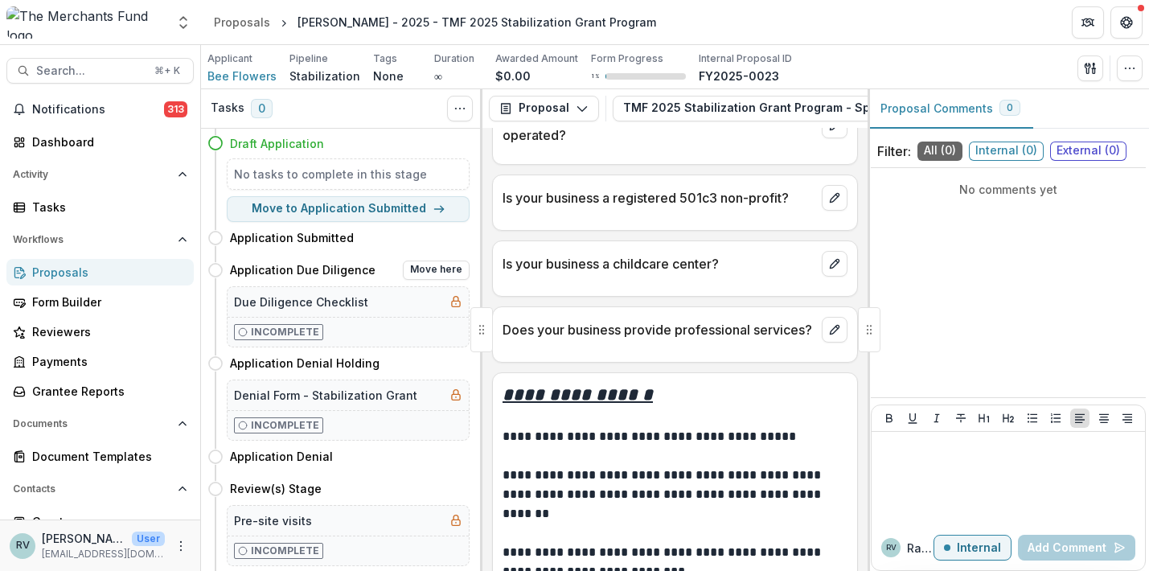
scroll to position [19, 0]
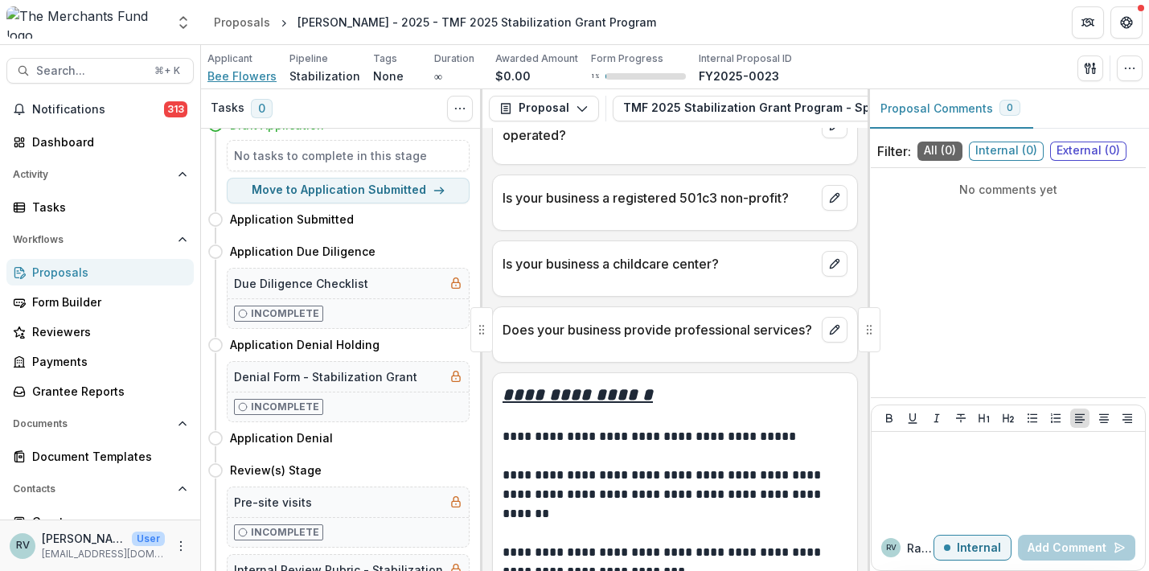
click at [258, 73] on span "Bee Flowers" at bounding box center [242, 76] width 69 height 17
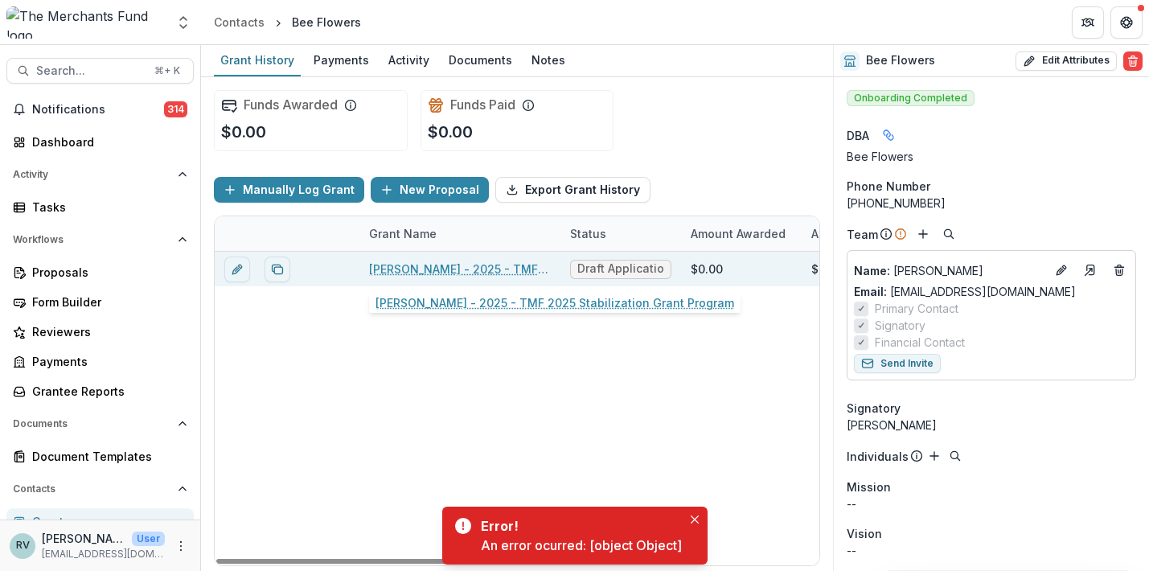
click at [478, 269] on link "Caterine Calderon - 2025 - TMF 2025 Stabilization Grant Program" at bounding box center [460, 269] width 182 height 17
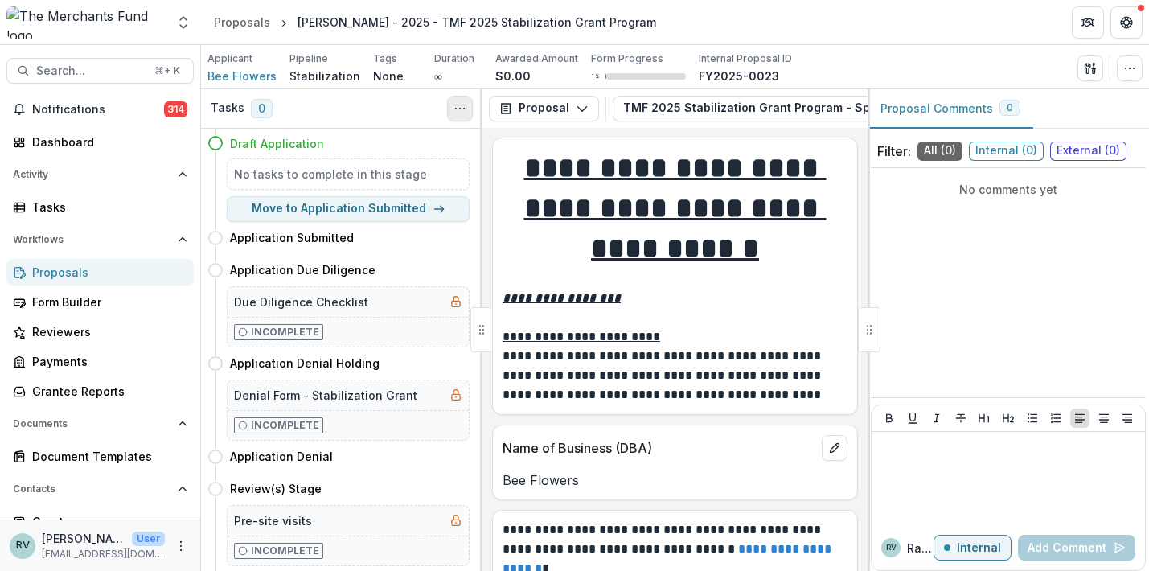
drag, startPoint x: 463, startPoint y: 96, endPoint x: 463, endPoint y: 113, distance: 16.9
click at [463, 96] on button "Toggle View Cancelled Tasks" at bounding box center [460, 109] width 26 height 26
click at [463, 113] on icon "Toggle View Cancelled Tasks" at bounding box center [460, 108] width 13 height 13
click at [398, 166] on h5 "No tasks to complete in this stage" at bounding box center [348, 174] width 228 height 17
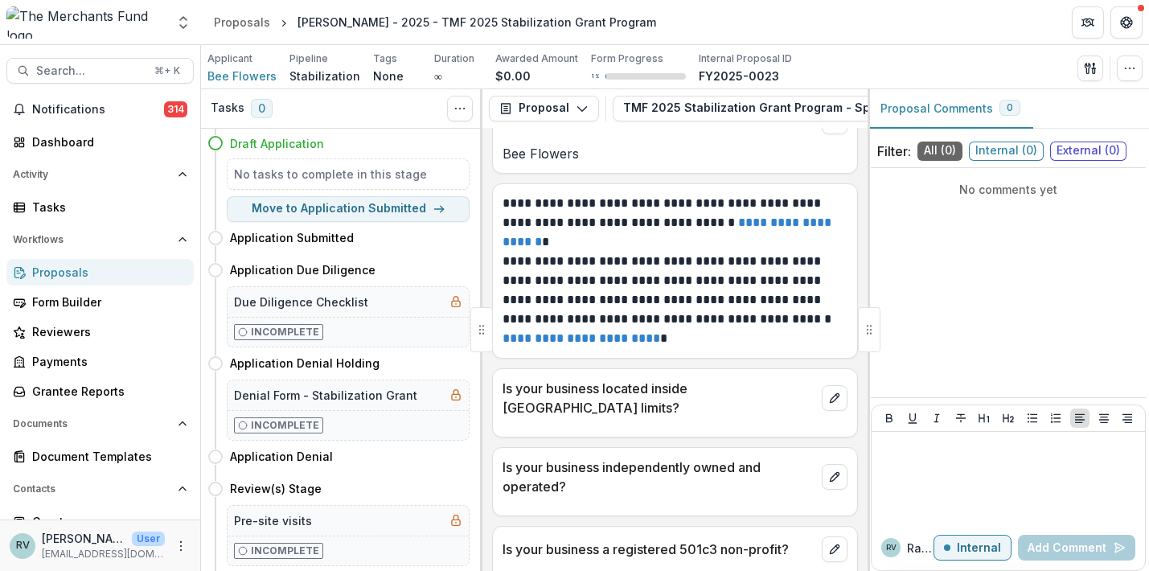
scroll to position [444, 0]
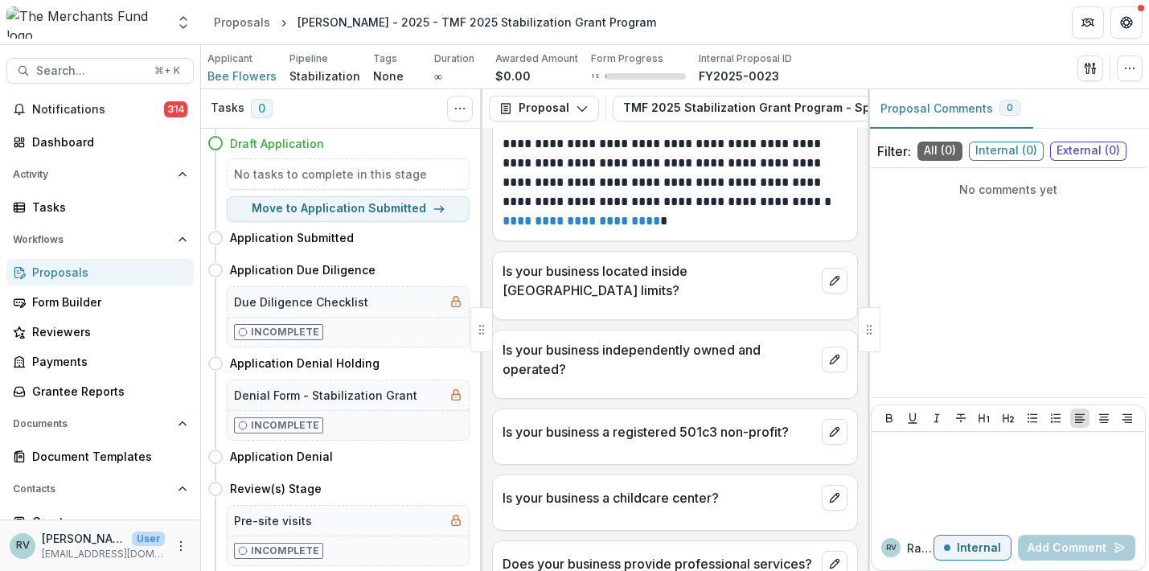
click at [1122, 83] on div "Applicant Bee Flowers Pipeline Stabilization Tags None All tags Duration ∞ Awar…" at bounding box center [675, 67] width 935 height 33
click at [1127, 64] on icon "button" at bounding box center [1130, 68] width 13 height 13
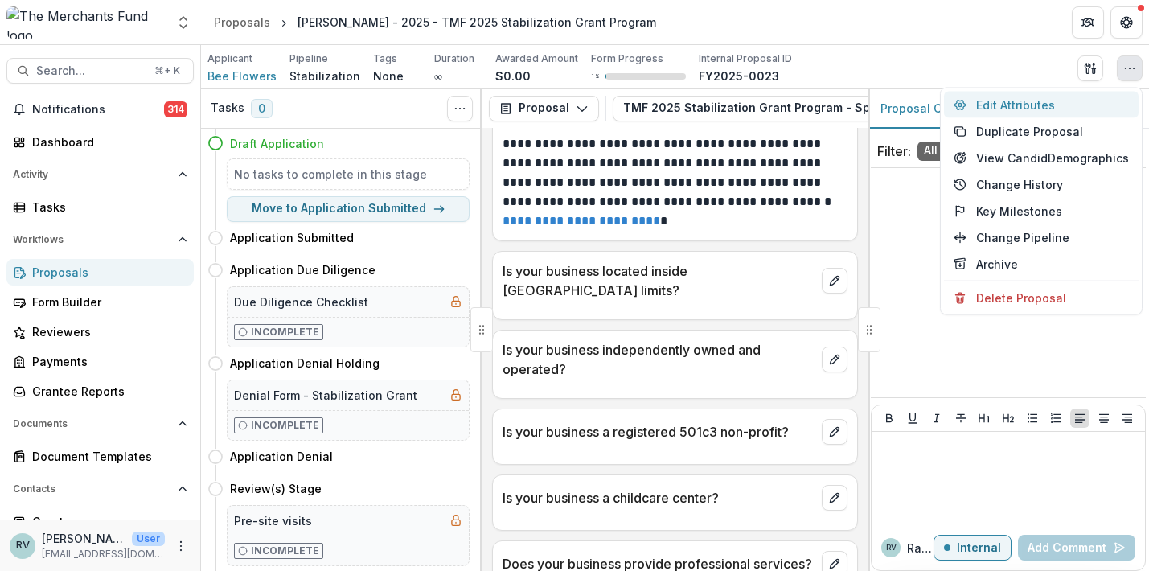
click at [1073, 112] on button "Edit Attributes" at bounding box center [1041, 105] width 195 height 27
type input "*******"
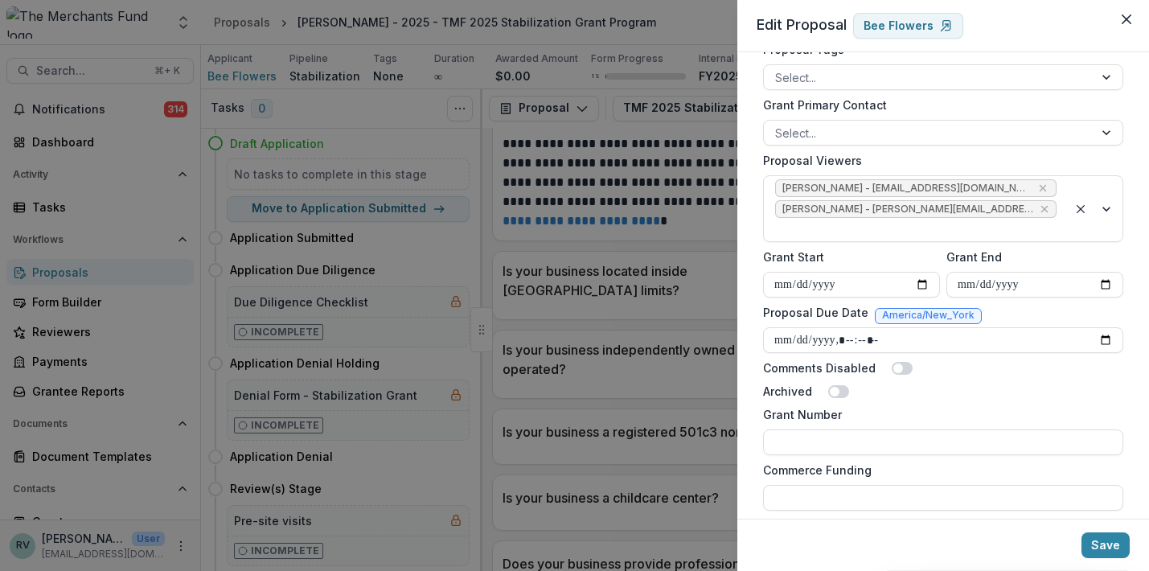
scroll to position [675, 0]
click at [924, 330] on input "Proposal Due Date" at bounding box center [943, 343] width 360 height 26
click at [988, 385] on div "Archived" at bounding box center [943, 393] width 360 height 17
click at [875, 330] on input "Proposal Due Date" at bounding box center [943, 343] width 360 height 26
click at [860, 330] on input "Proposal Due Date" at bounding box center [943, 343] width 360 height 26
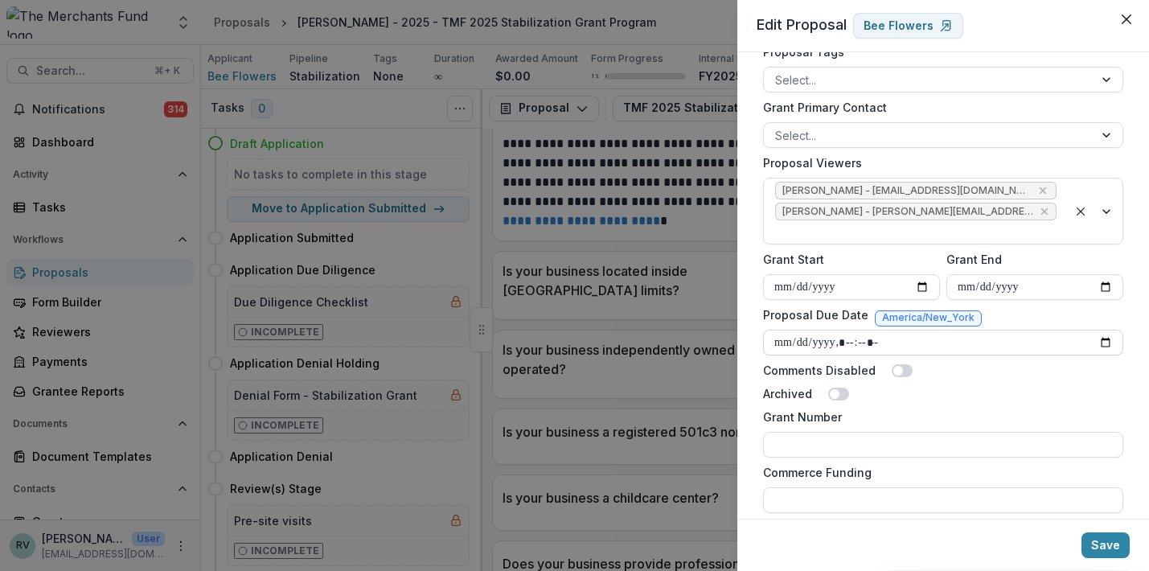
click at [881, 330] on input "Proposal Due Date" at bounding box center [943, 343] width 360 height 26
type input "**********"
click at [1108, 547] on button "Save" at bounding box center [1106, 545] width 48 height 26
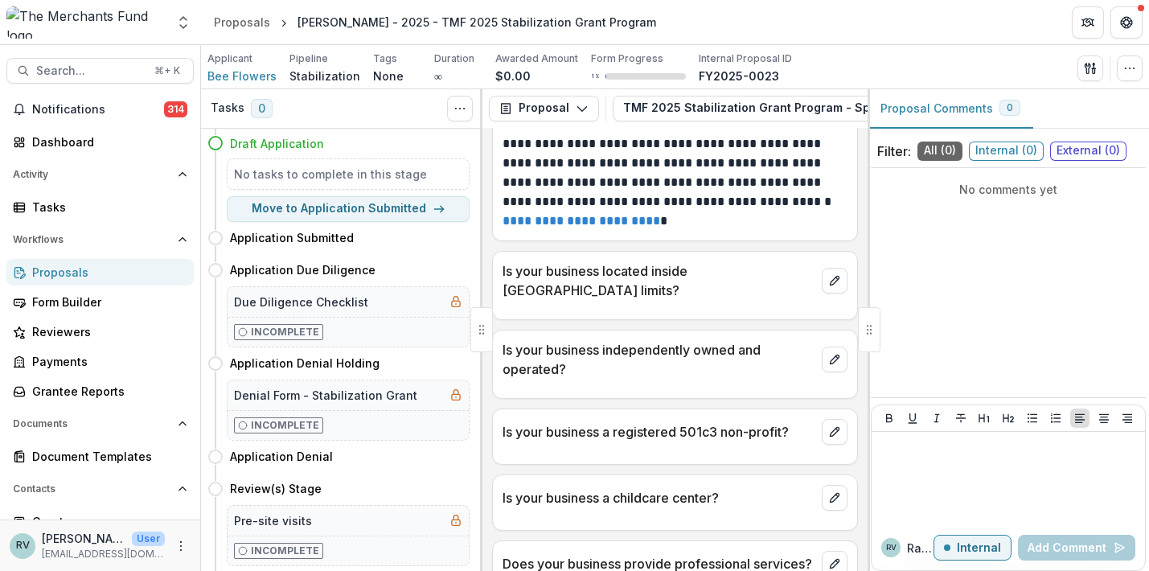
click at [103, 280] on div "Proposals" at bounding box center [106, 272] width 149 height 17
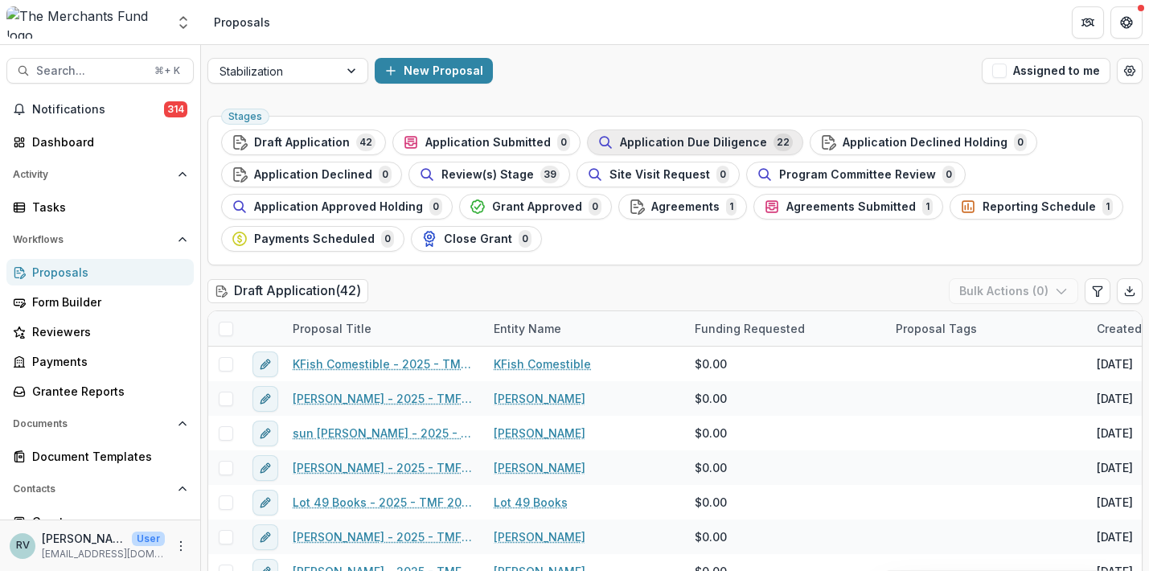
click at [665, 148] on span "Application Due Diligence" at bounding box center [693, 143] width 147 height 14
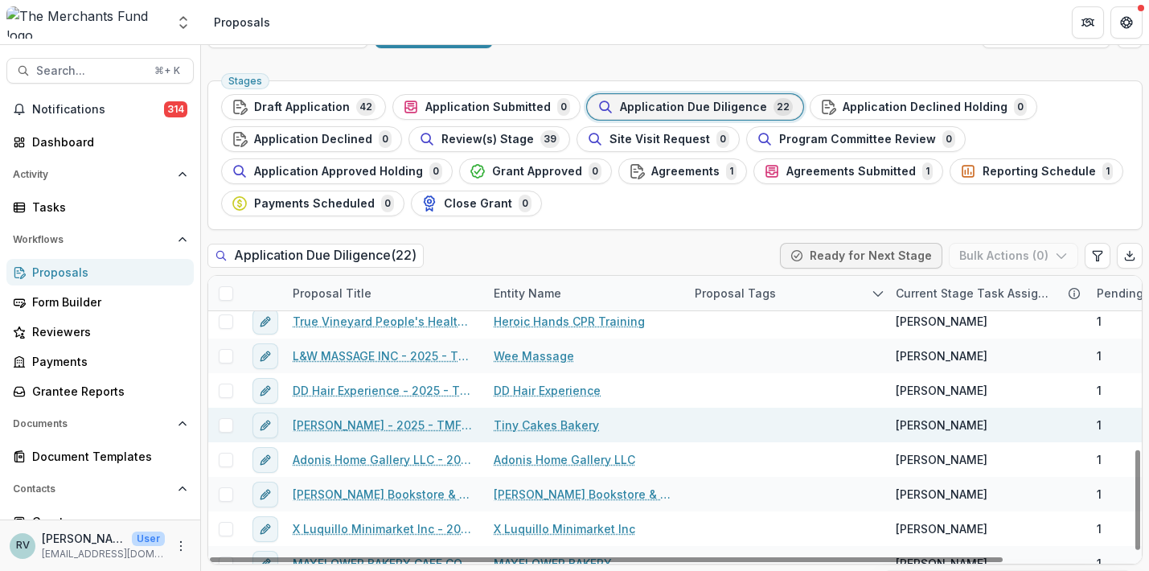
scroll to position [497, 0]
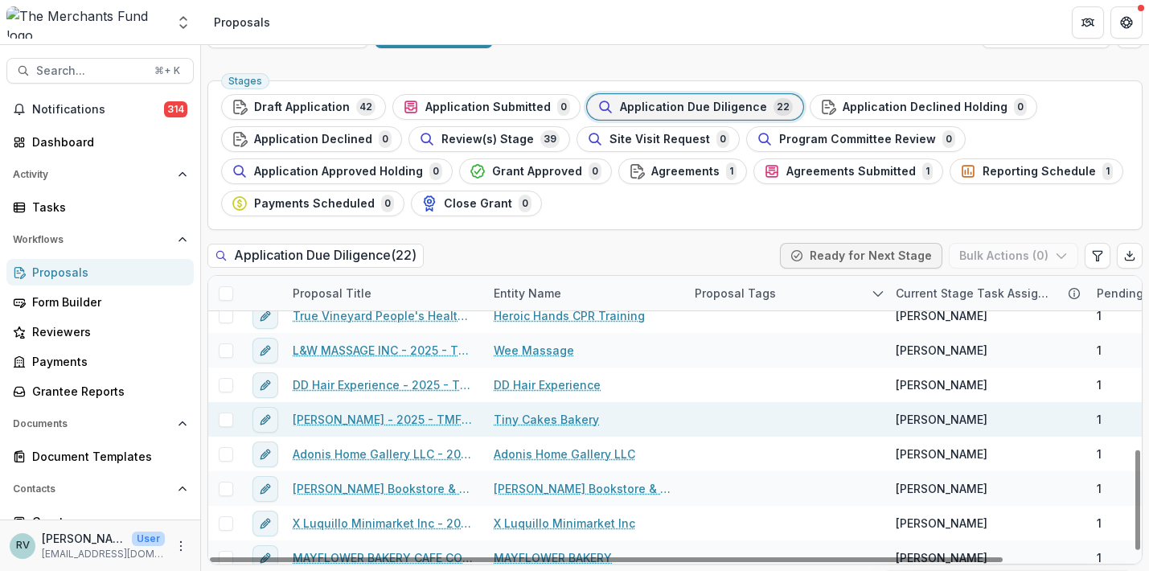
click at [407, 421] on link "Saudamani Gray - 2025 - TMF 2025 Stabilization Grant Program" at bounding box center [384, 419] width 182 height 17
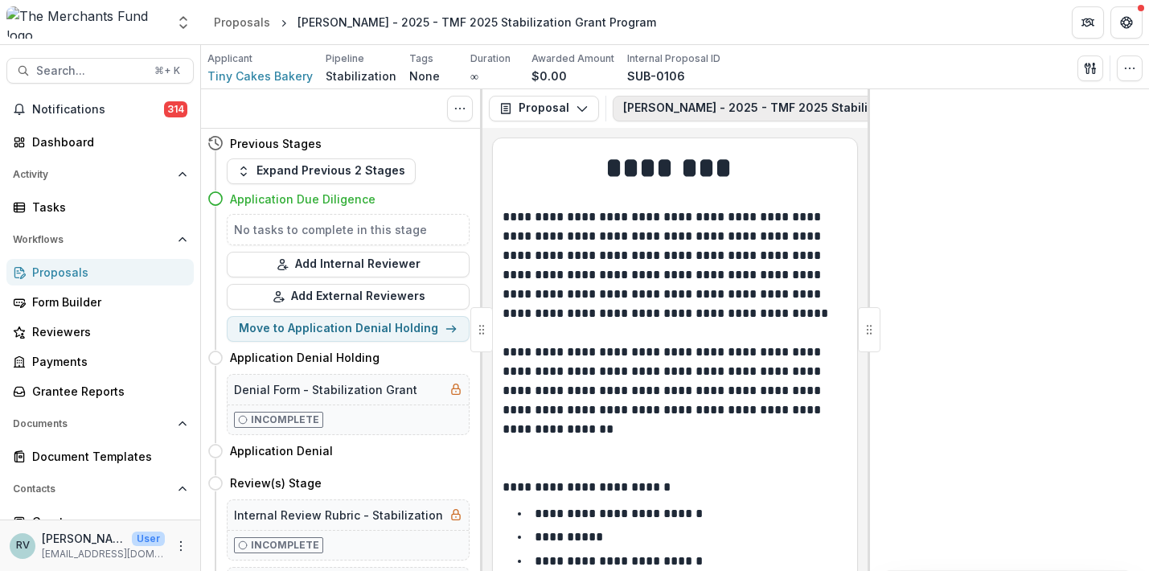
click at [743, 106] on button "Saudamani Gray - 2025 - TMF 2025 Stabilization Grant Program 1" at bounding box center [826, 109] width 426 height 26
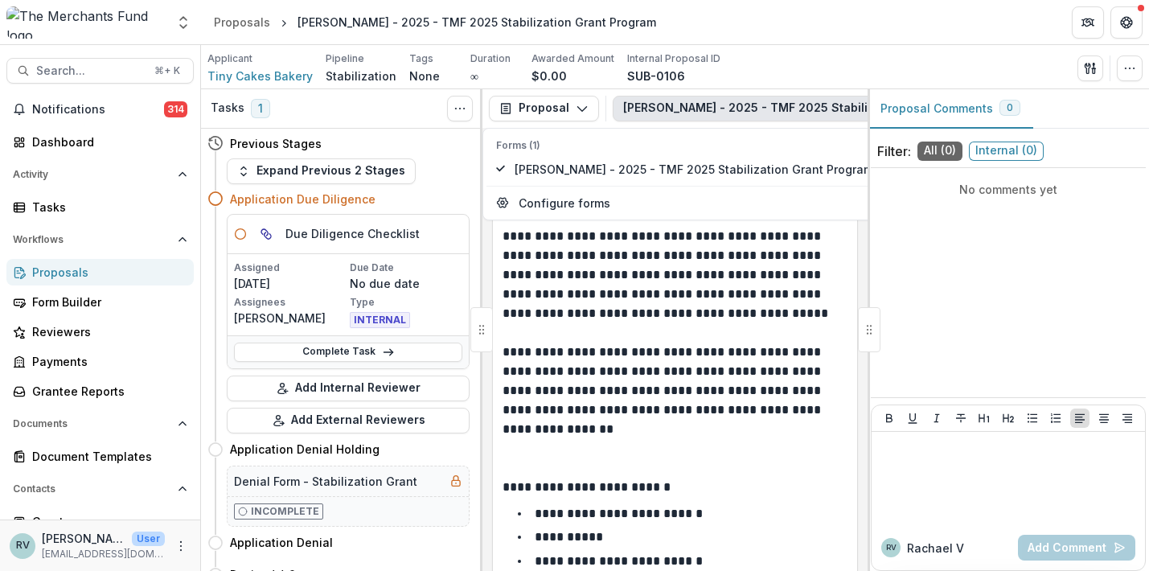
click at [675, 308] on p "**********" at bounding box center [673, 324] width 340 height 232
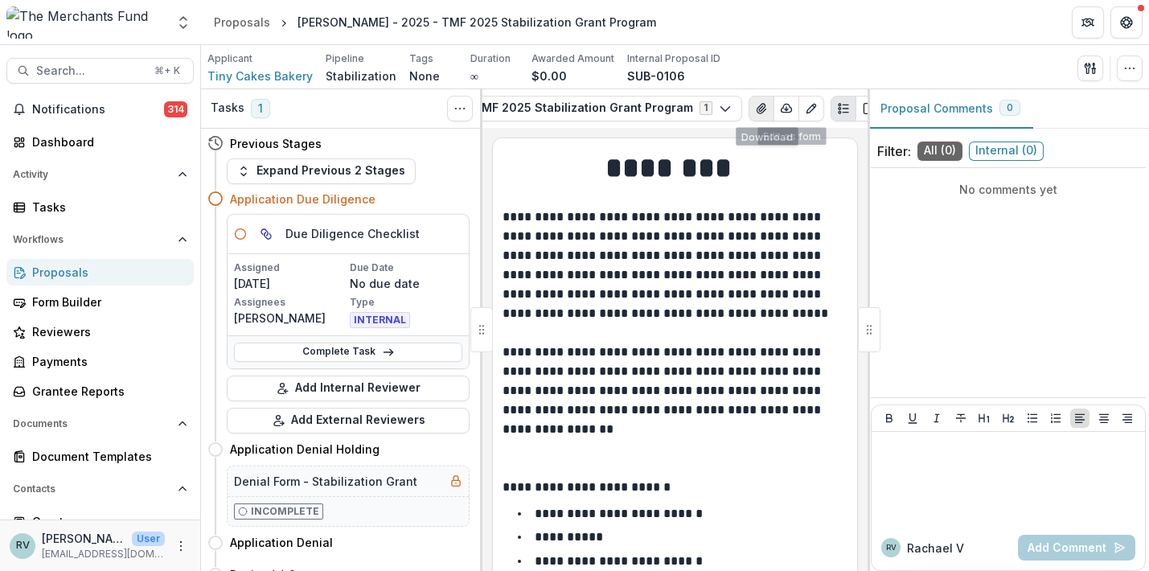
scroll to position [0, 294]
click at [760, 109] on icon "View Attached Files" at bounding box center [764, 109] width 9 height 10
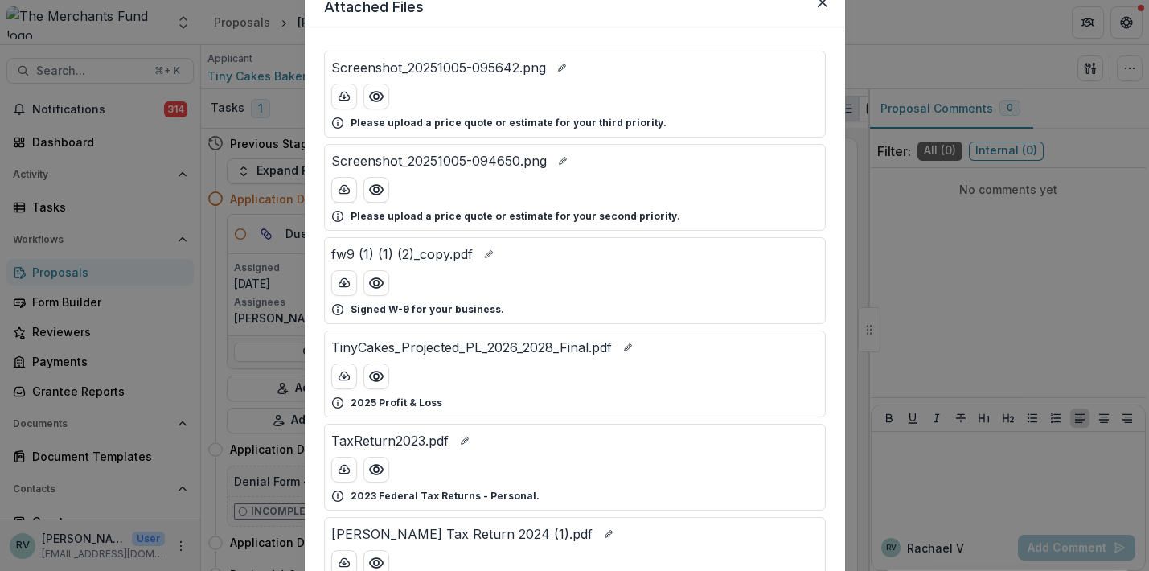
scroll to position [75, 0]
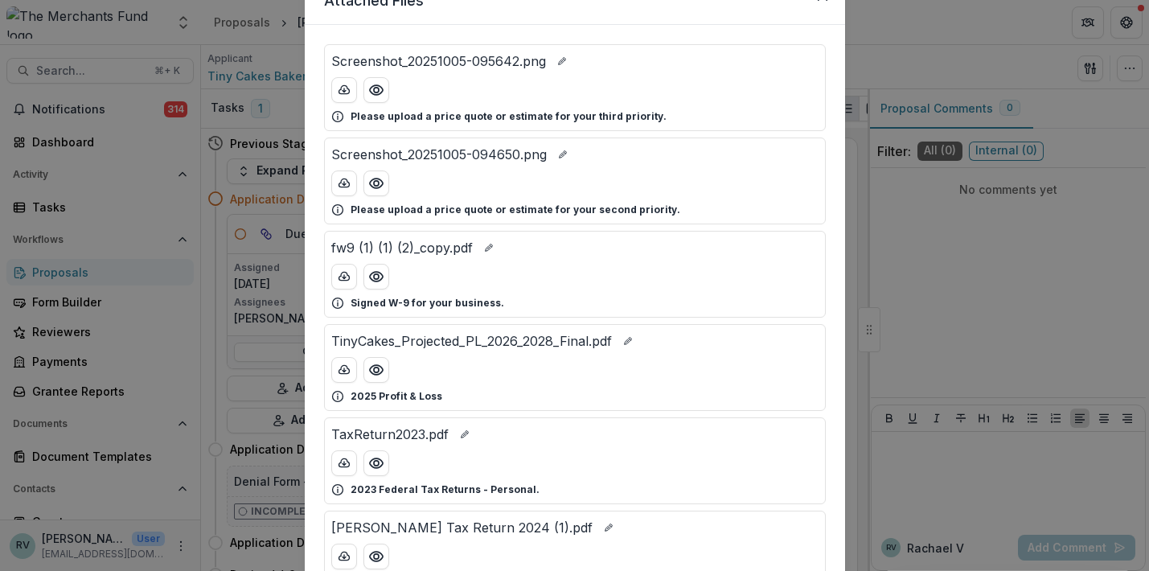
click at [1040, 6] on div "Attached Files Screenshot_20251005-095642.png Please upload a price quote or es…" at bounding box center [574, 285] width 1149 height 571
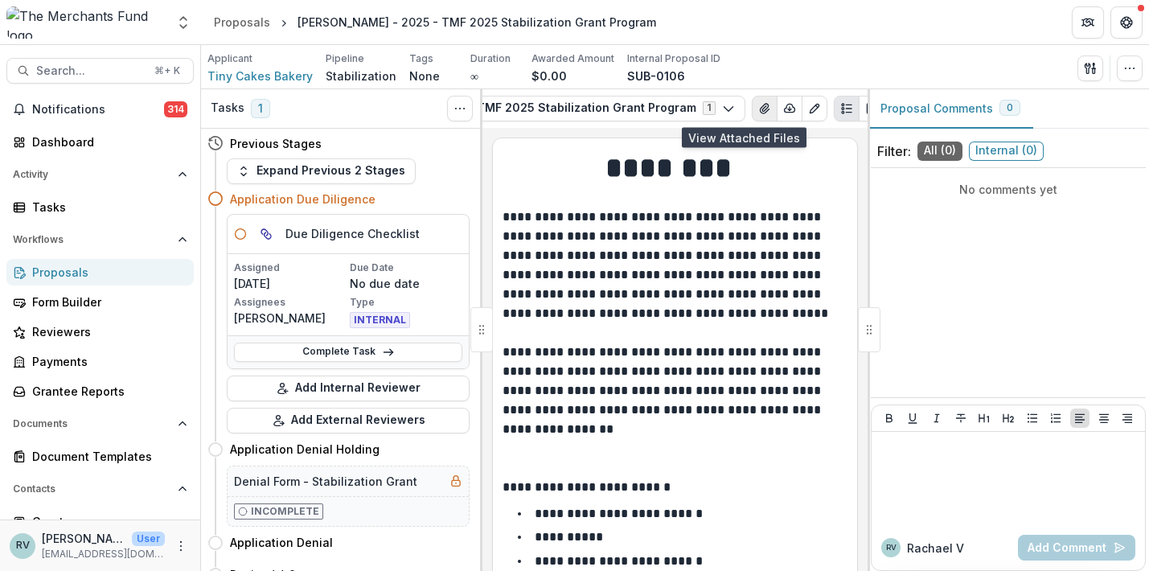
click at [760, 108] on icon "View Attached Files" at bounding box center [764, 109] width 9 height 10
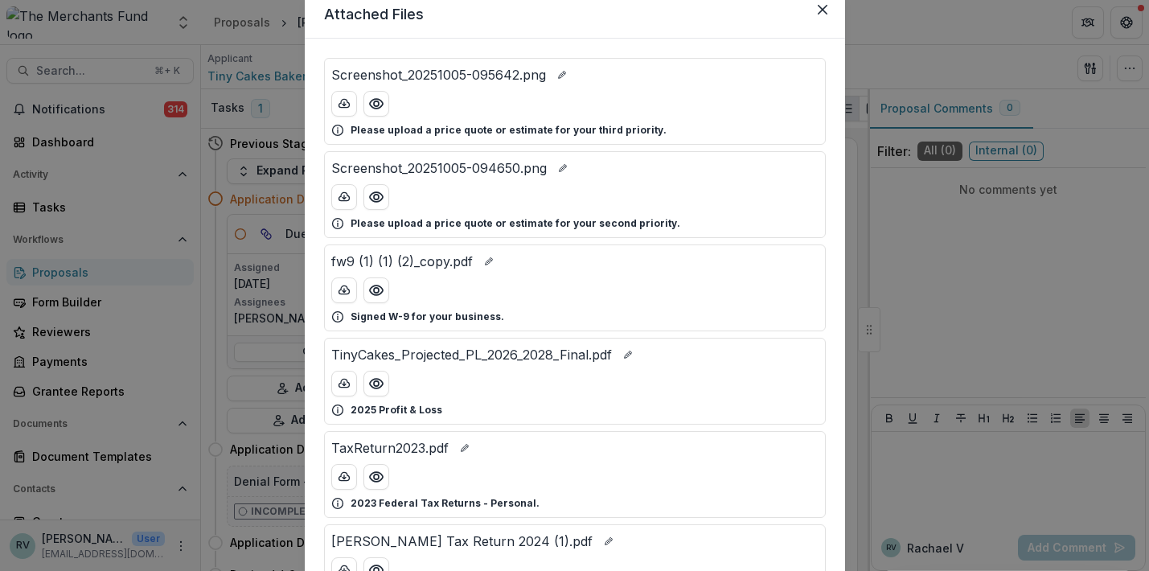
scroll to position [61, 0]
click at [376, 386] on icon "Preview TinyCakes_Projected_PL_2026_2028_Final.pdf" at bounding box center [376, 384] width 16 height 16
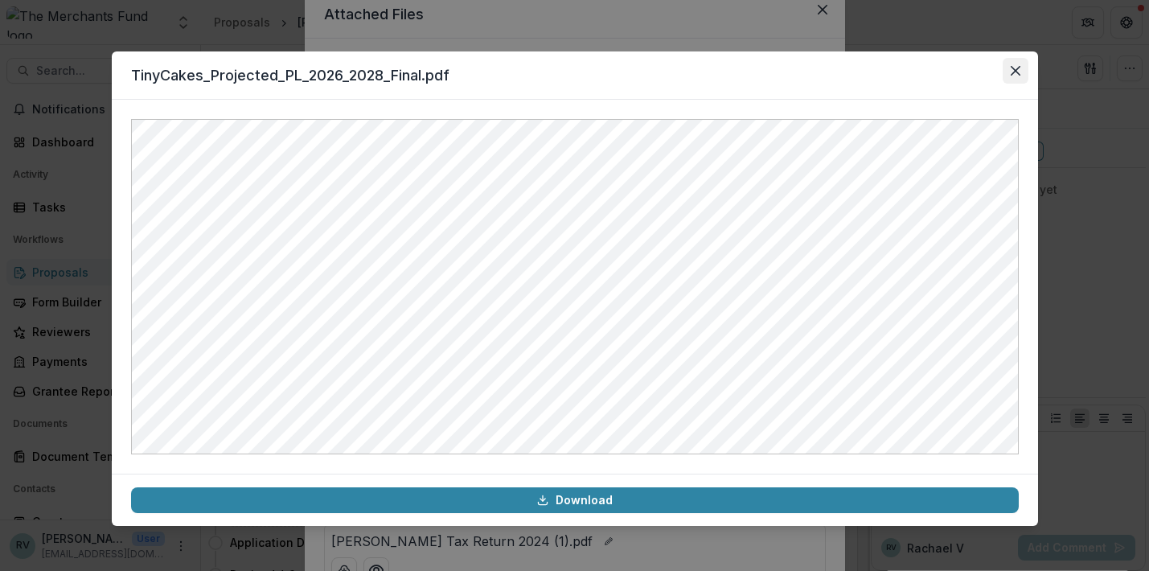
click at [1025, 70] on button "Close" at bounding box center [1016, 71] width 26 height 26
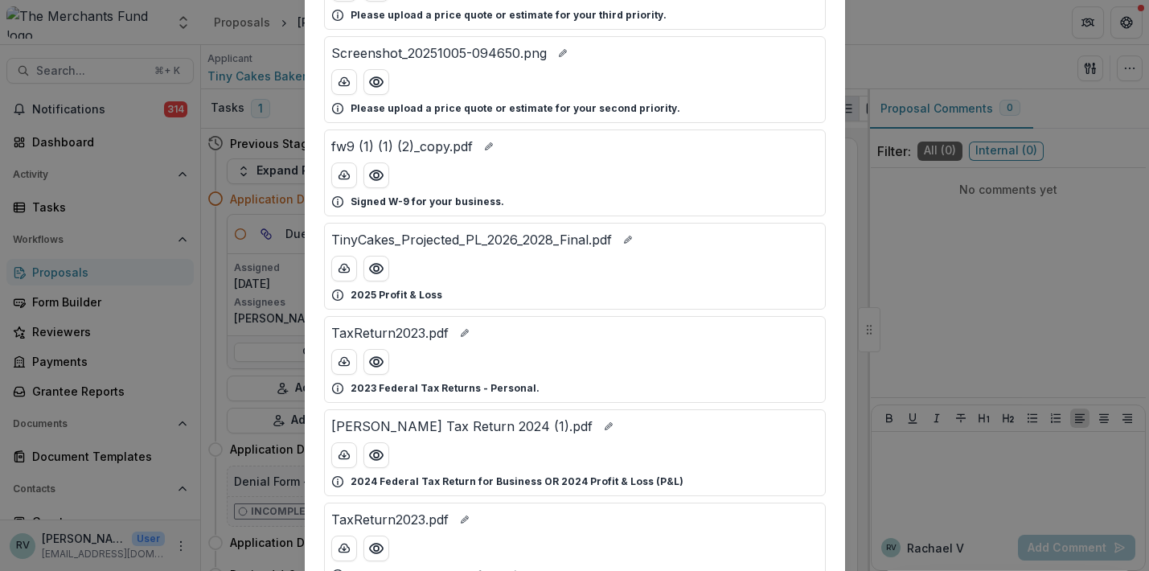
scroll to position [176, 0]
click at [627, 239] on icon "edit-file-name" at bounding box center [628, 240] width 10 height 10
click at [444, 243] on input "**********" at bounding box center [387, 240] width 113 height 17
click at [465, 238] on icon "save-file-name" at bounding box center [460, 240] width 10 height 10
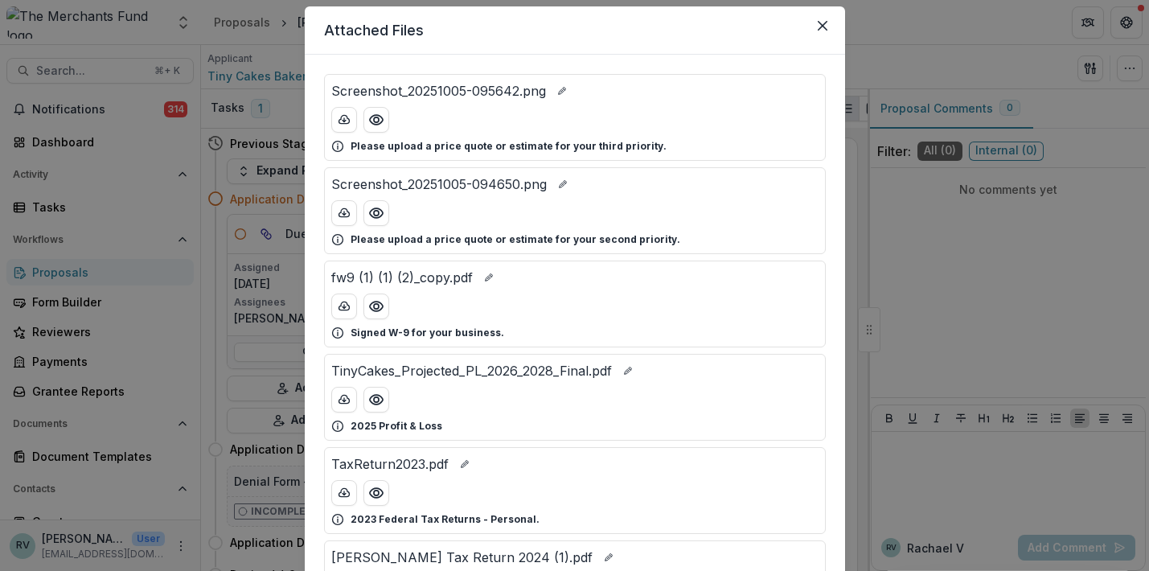
scroll to position [0, 0]
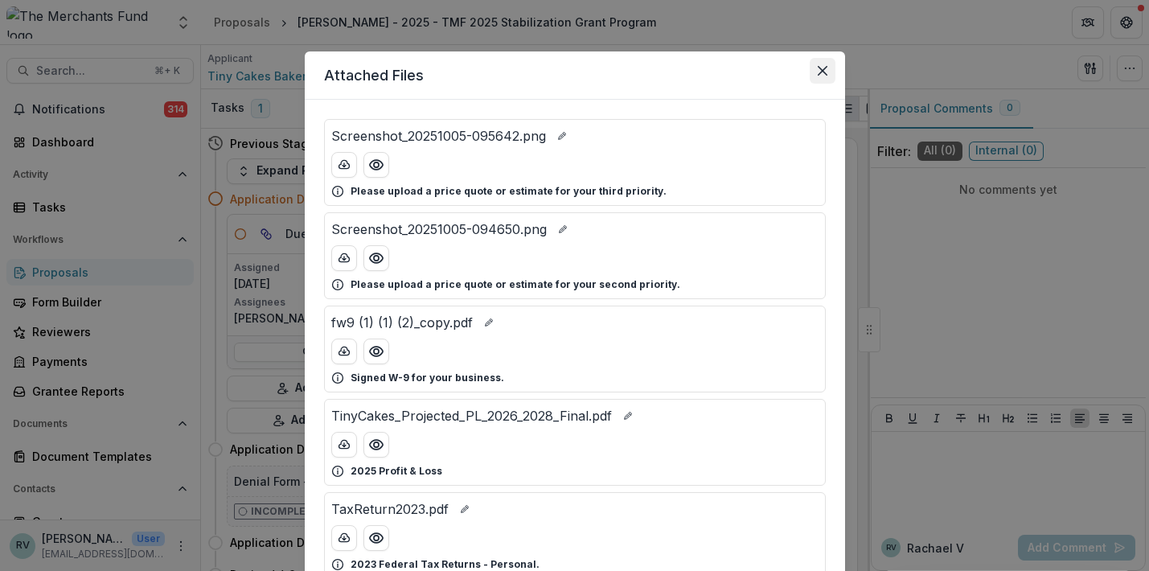
click at [820, 69] on icon "Close" at bounding box center [823, 71] width 10 height 10
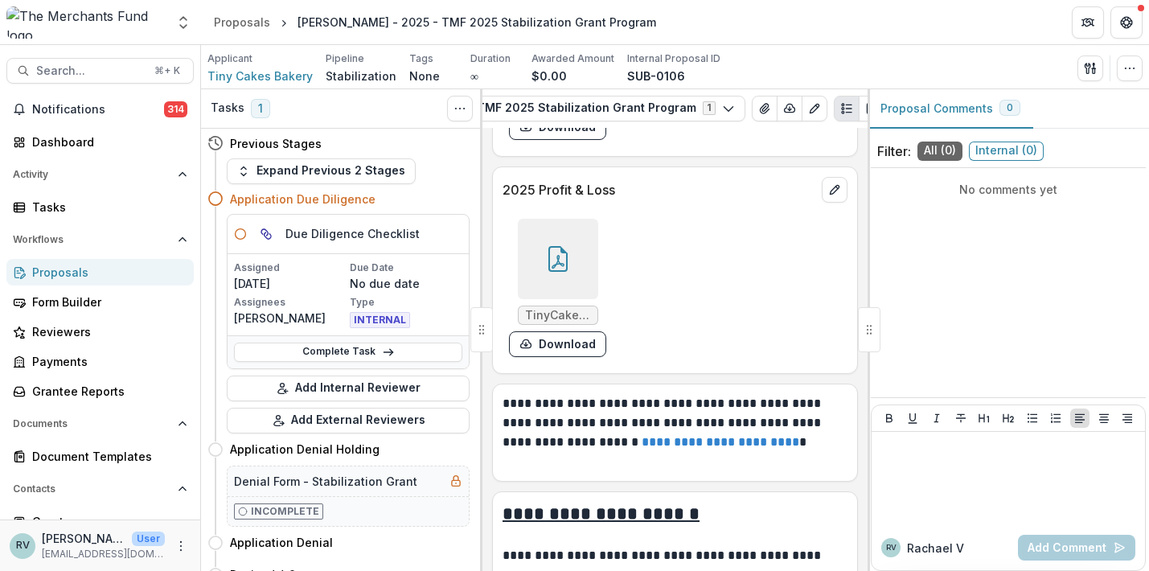
scroll to position [9319, 0]
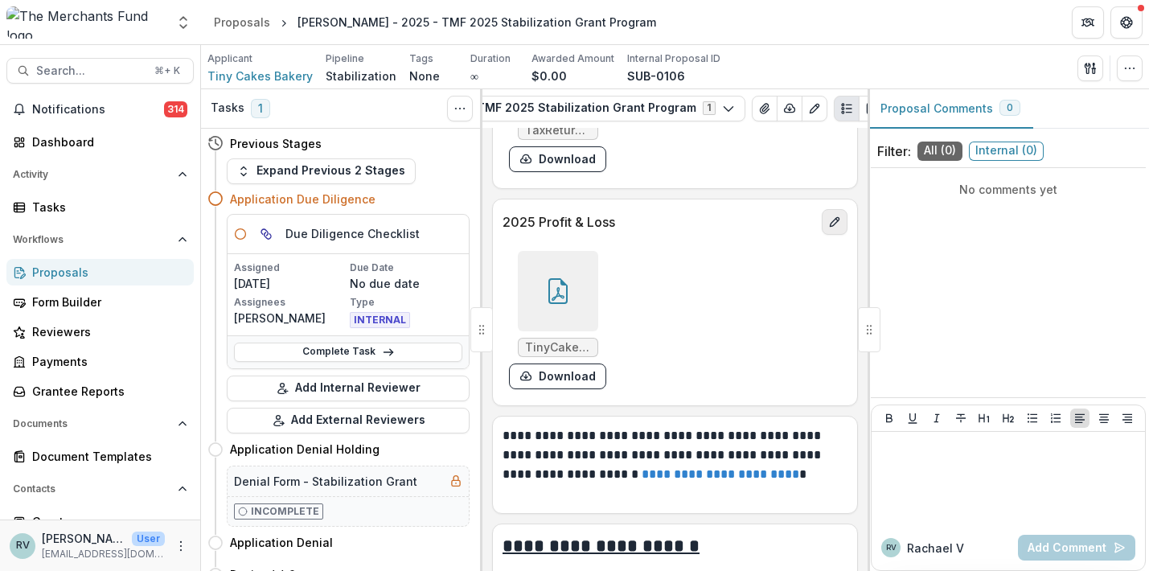
click at [841, 209] on button "edit" at bounding box center [835, 222] width 26 height 26
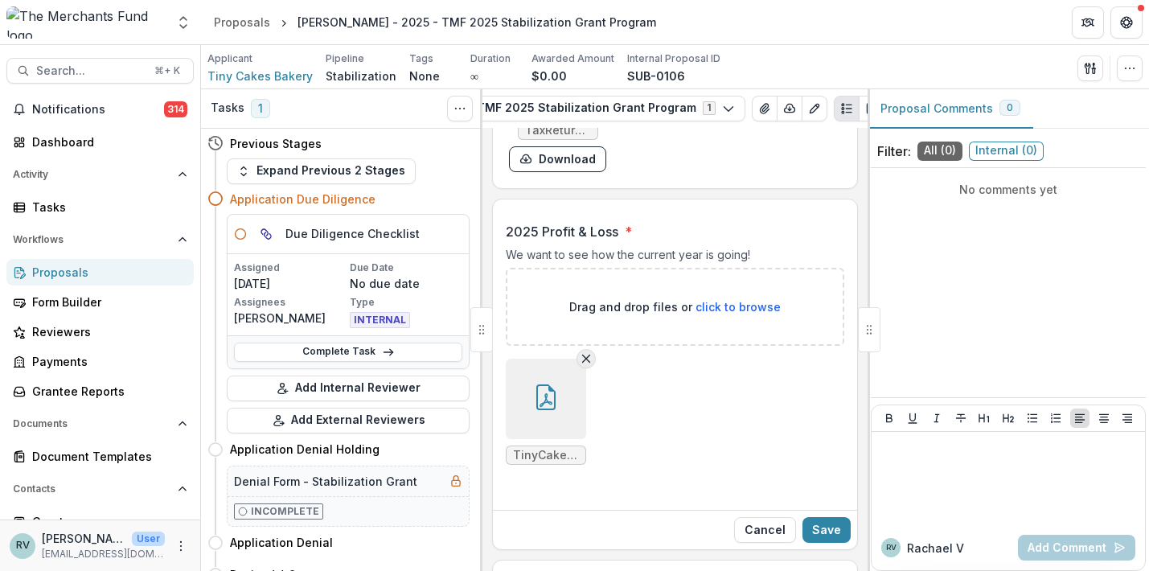
click at [590, 352] on icon "Remove File" at bounding box center [586, 358] width 13 height 13
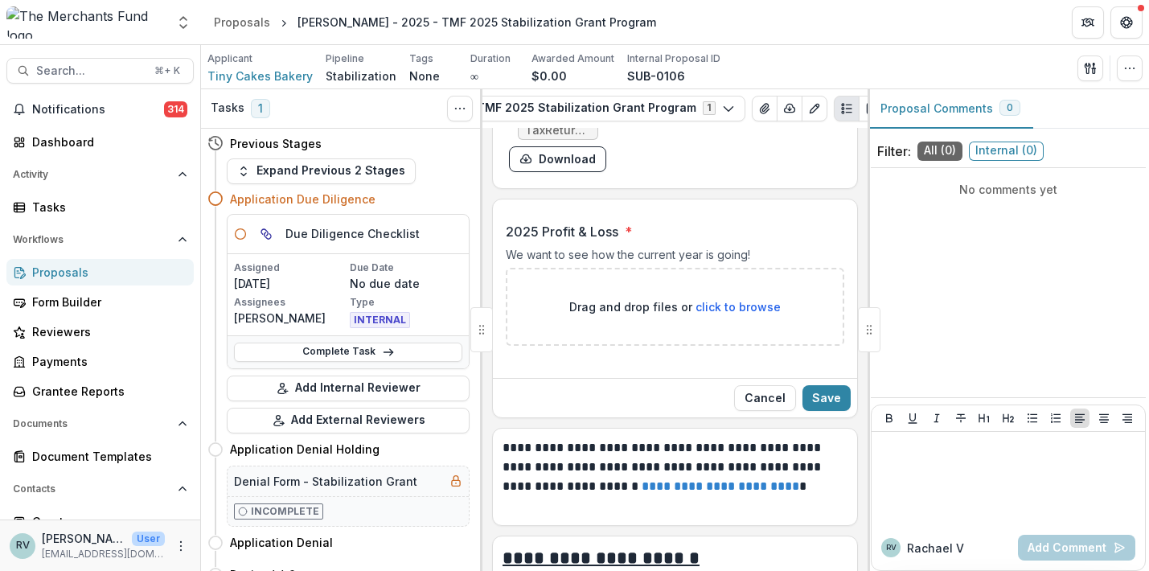
click at [805, 294] on div "Drag and drop files or click to browse" at bounding box center [675, 307] width 339 height 78
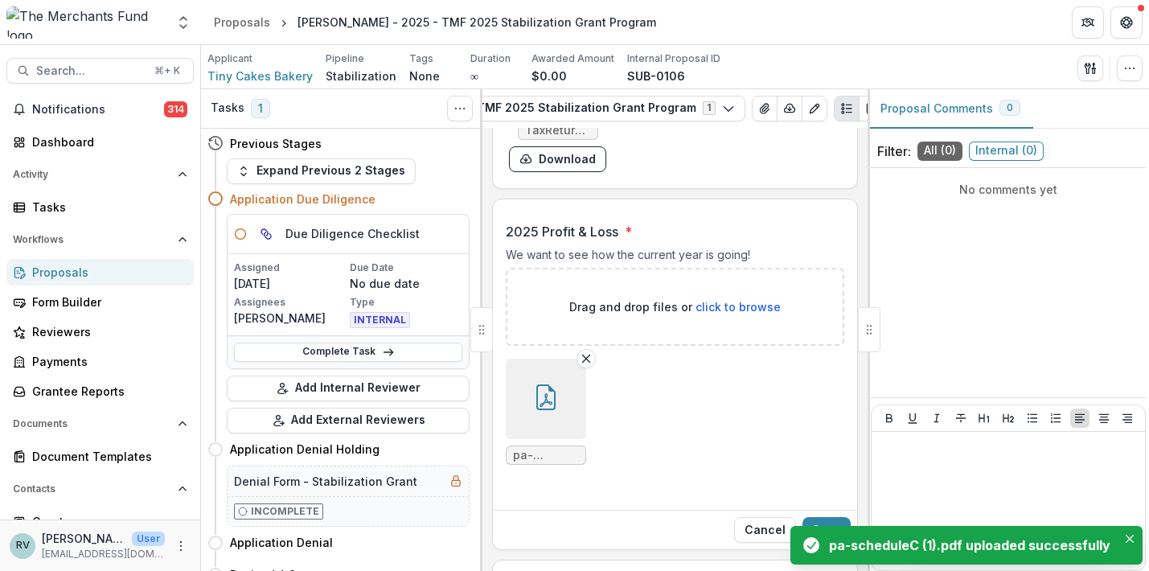
click at [531, 382] on button "button" at bounding box center [546, 399] width 80 height 80
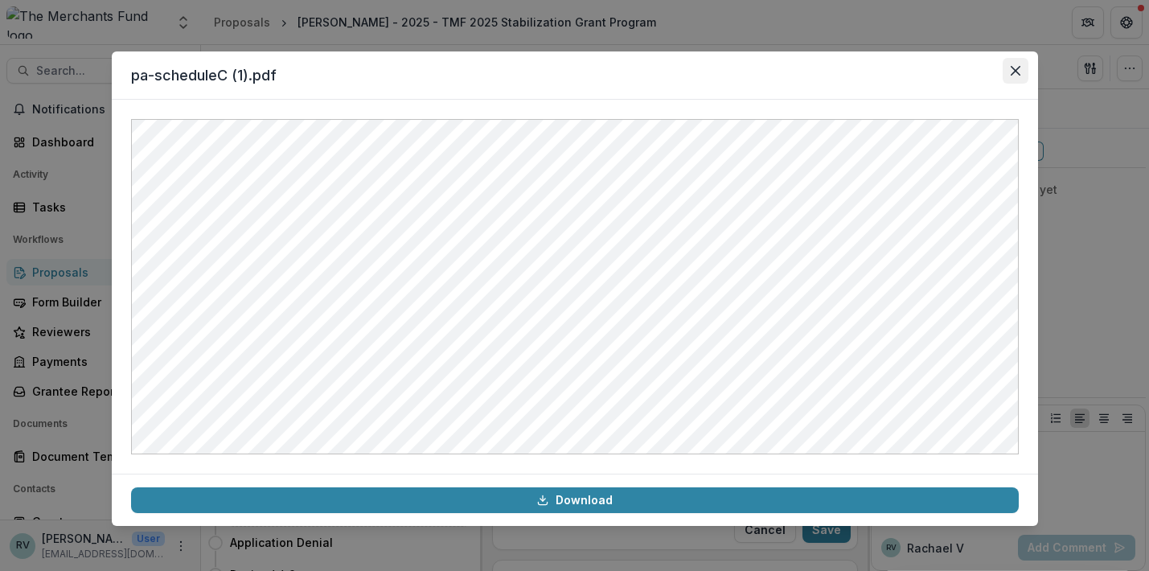
click at [1009, 69] on button "Close" at bounding box center [1016, 71] width 26 height 26
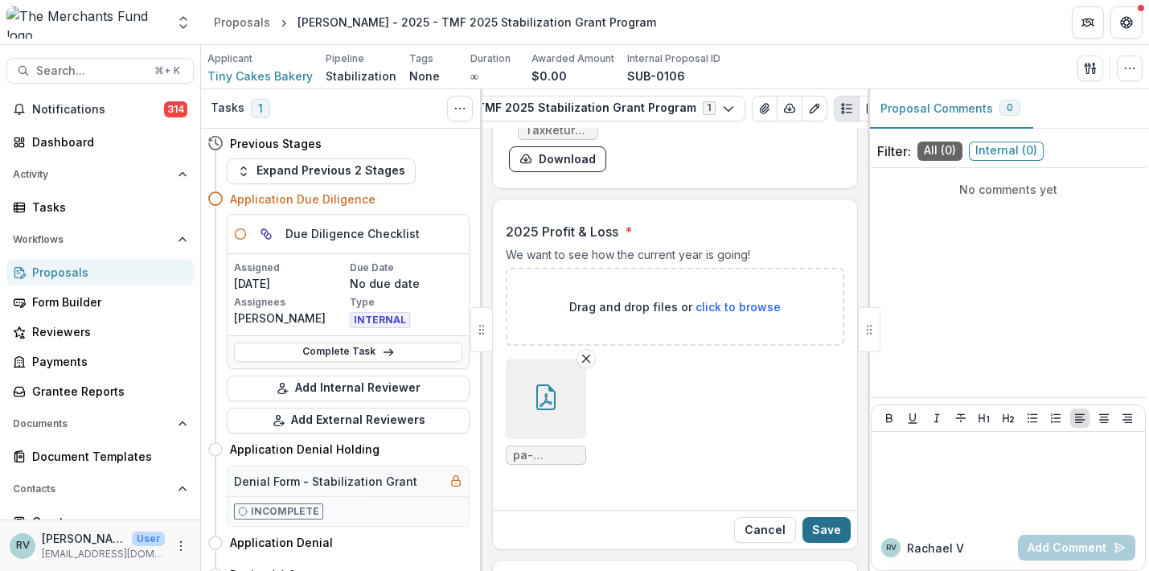
click at [826, 517] on button "Save" at bounding box center [827, 530] width 48 height 26
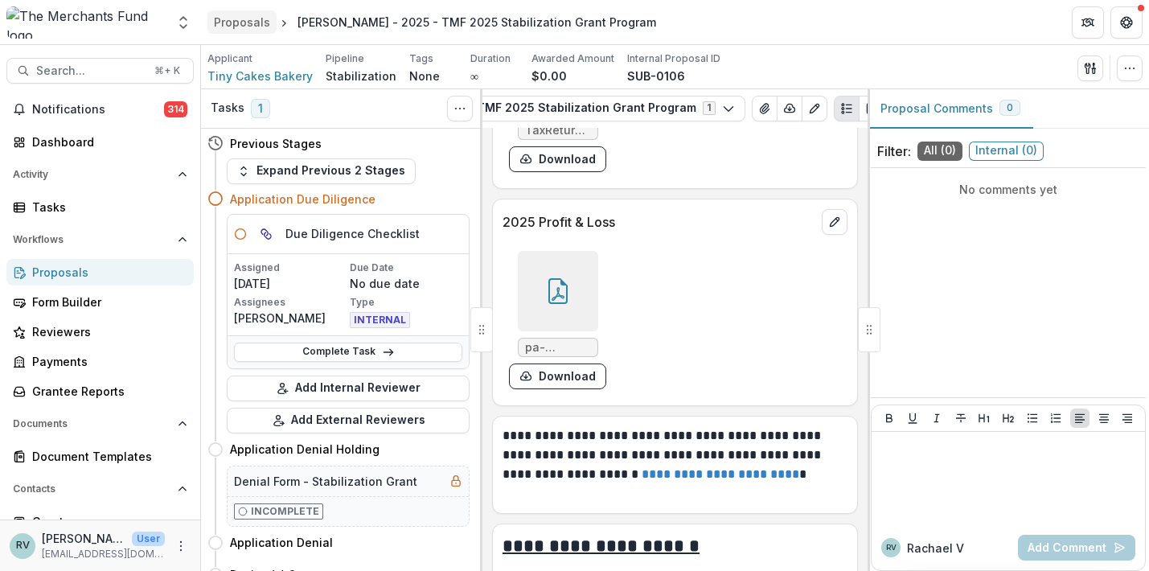
click at [249, 23] on div "Proposals" at bounding box center [242, 22] width 56 height 17
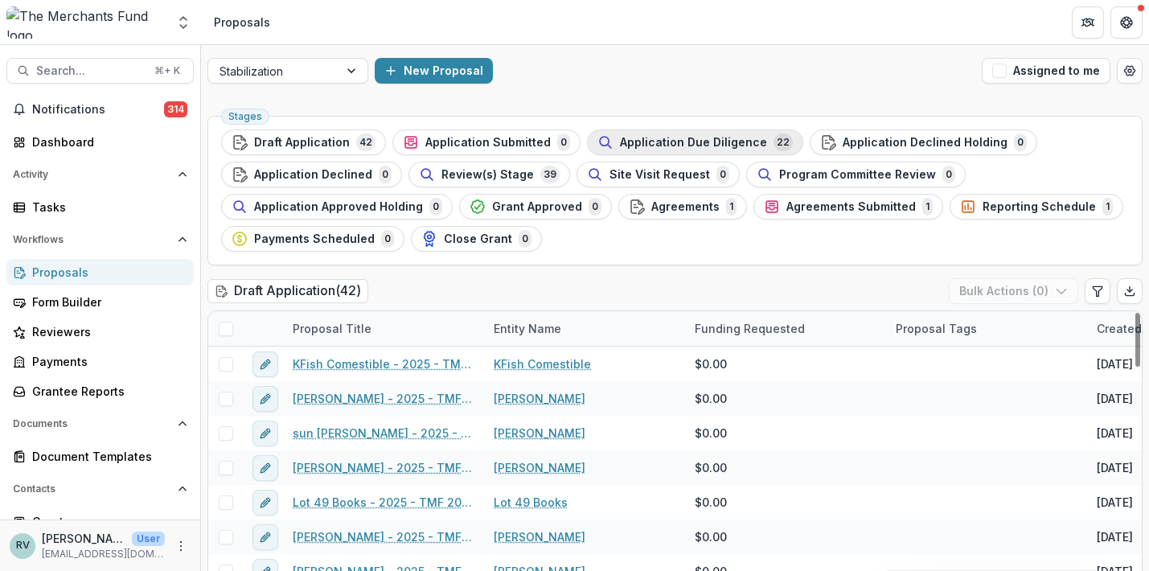
click at [656, 142] on span "Application Due Diligence" at bounding box center [693, 143] width 147 height 14
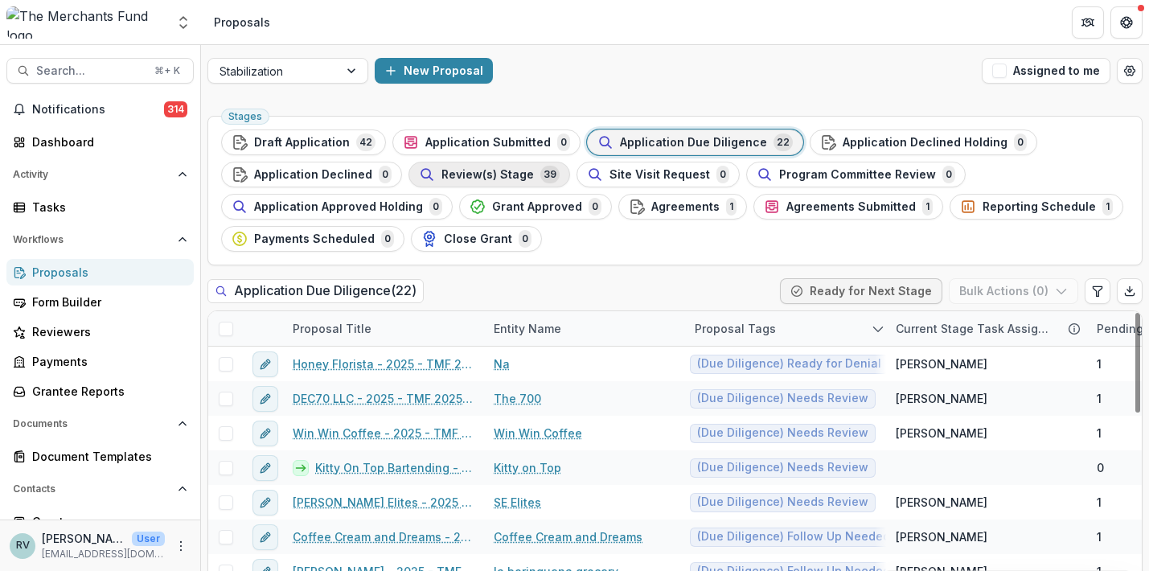
click at [516, 175] on span "Review(s) Stage" at bounding box center [488, 175] width 93 height 14
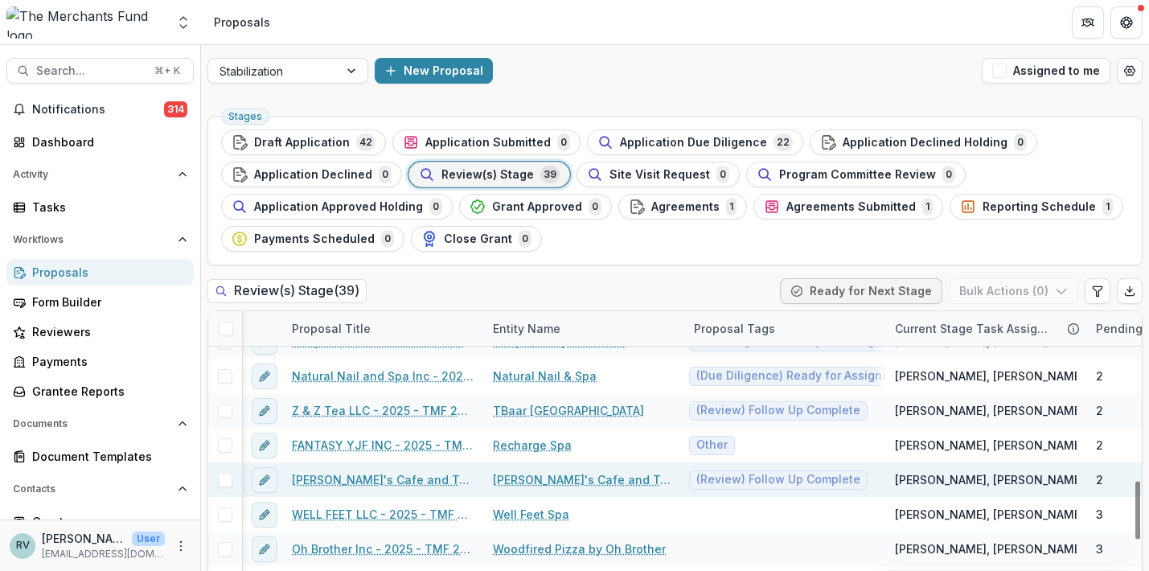
scroll to position [880, 1]
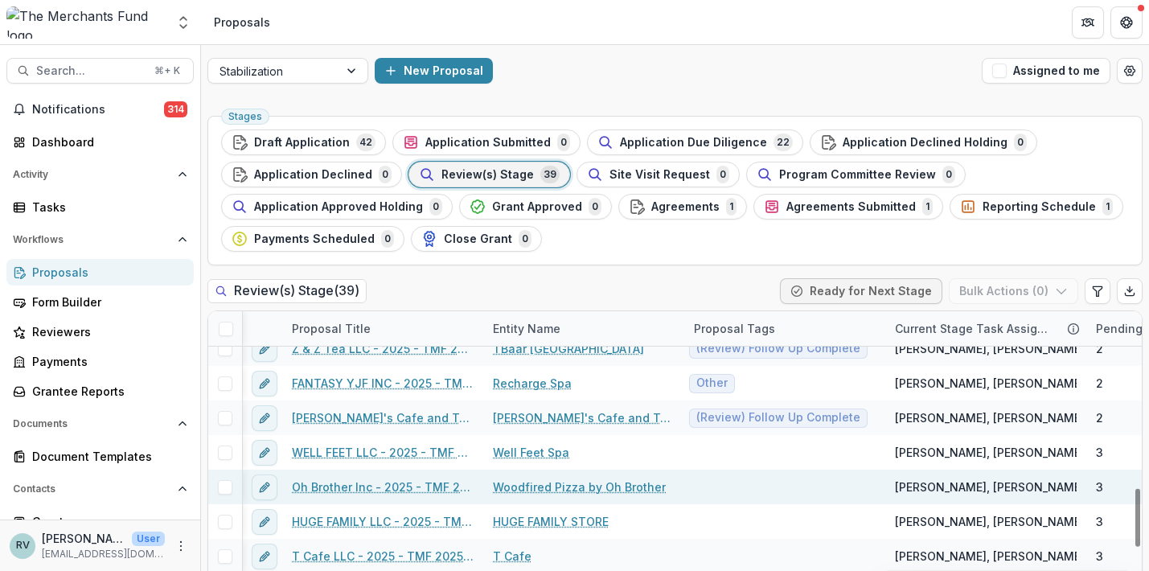
click at [427, 487] on link "Oh Brother Inc - 2025 - TMF 2025 Stabilization Grant Program" at bounding box center [383, 487] width 182 height 17
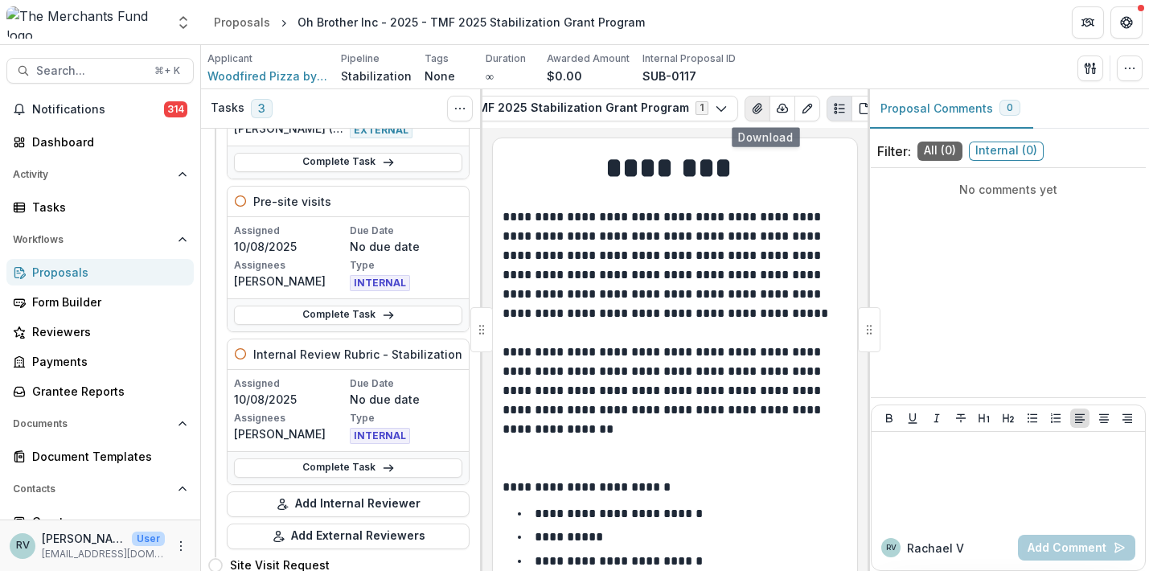
scroll to position [0, 283]
click at [759, 113] on icon "View Attached Files" at bounding box center [765, 108] width 13 height 13
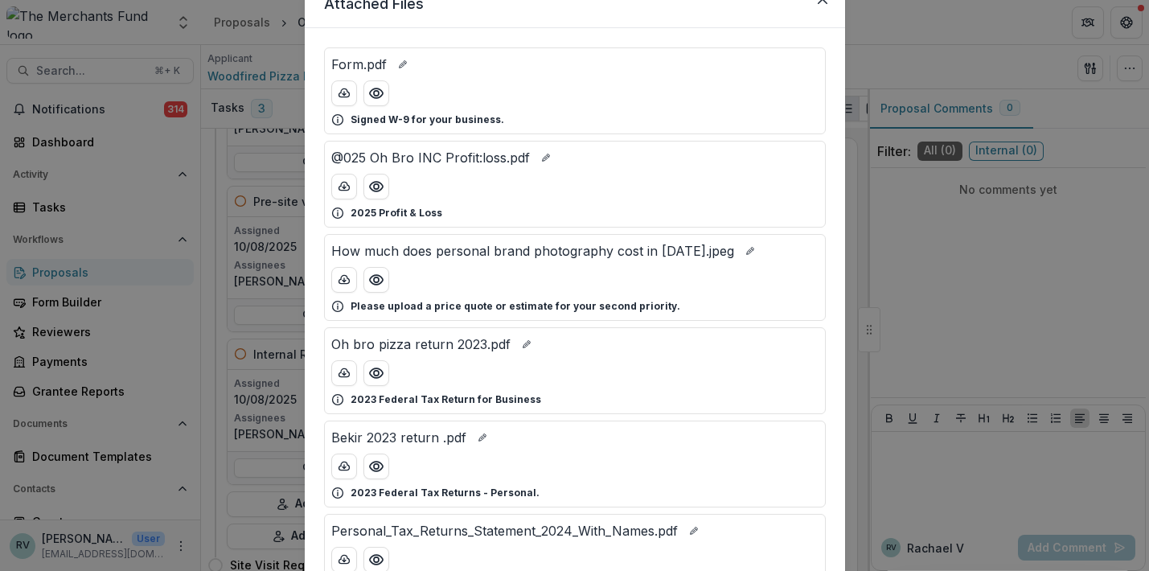
scroll to position [72, 0]
click at [376, 281] on circle "Preview How much does personal brand photography cost in 2025.jpeg" at bounding box center [375, 280] width 5 height 5
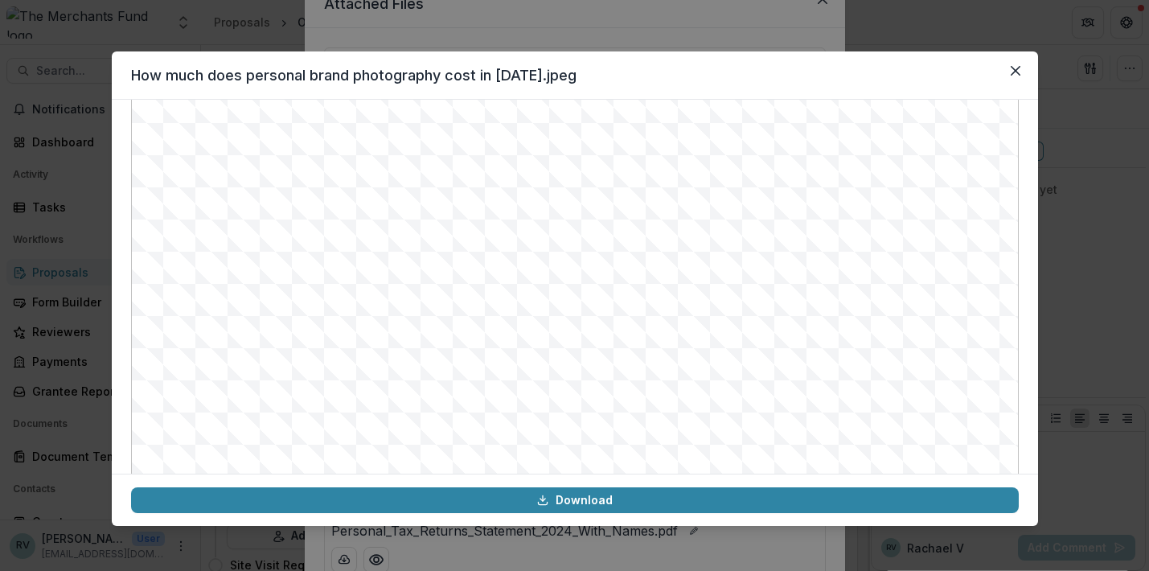
scroll to position [158, 0]
click at [1013, 72] on icon "Close" at bounding box center [1016, 71] width 10 height 10
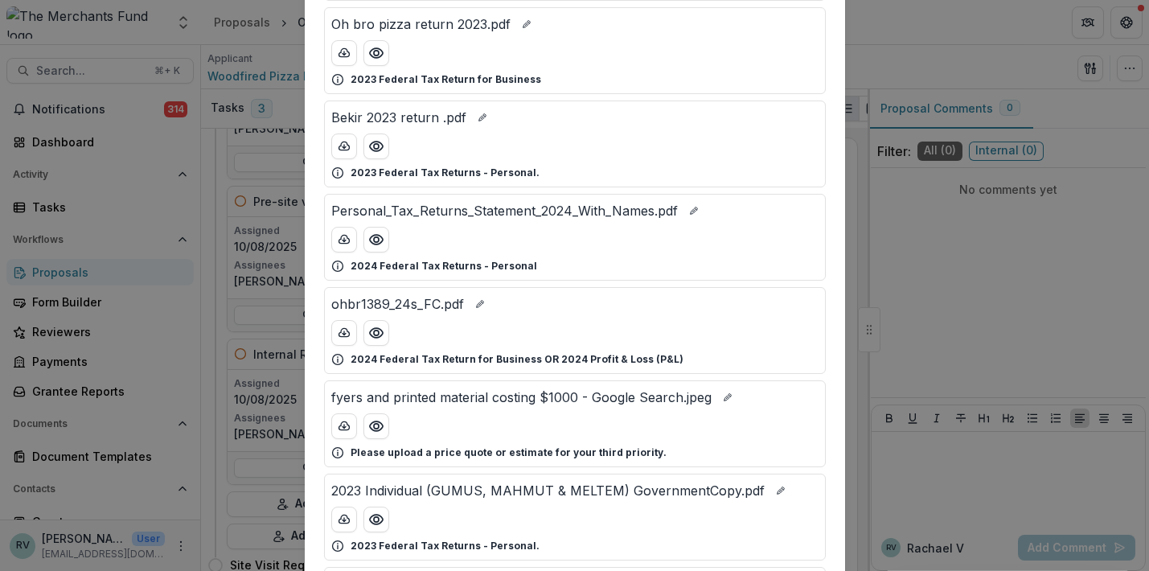
scroll to position [392, 0]
click at [373, 424] on circle "Preview fyers and printed material costing $1000 - Google Search.jpeg" at bounding box center [375, 426] width 5 height 5
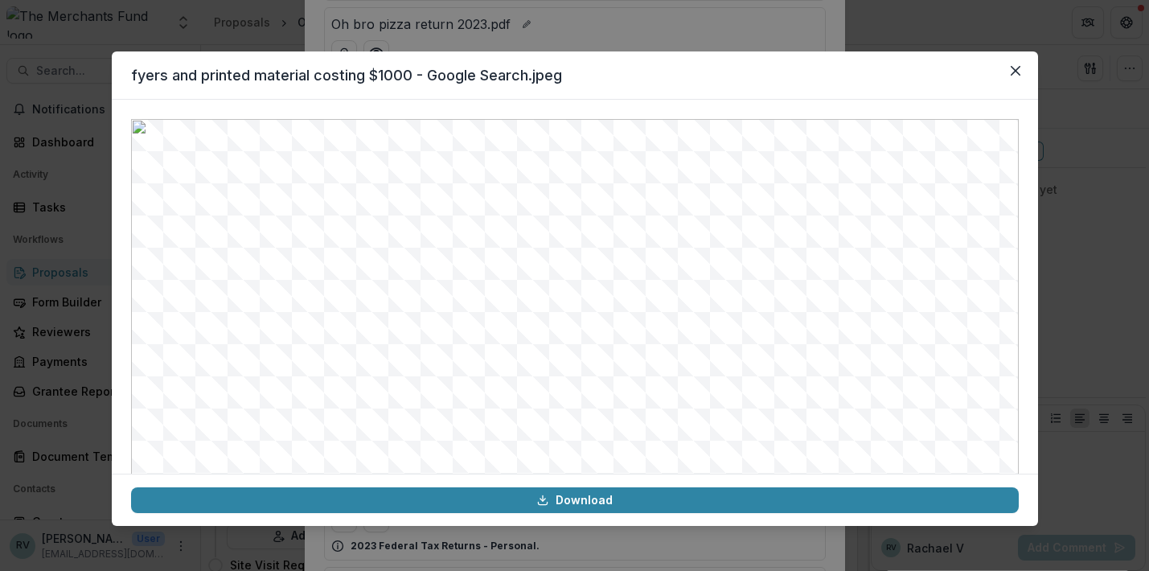
scroll to position [179, 0]
click at [1014, 72] on icon "Close" at bounding box center [1016, 71] width 10 height 10
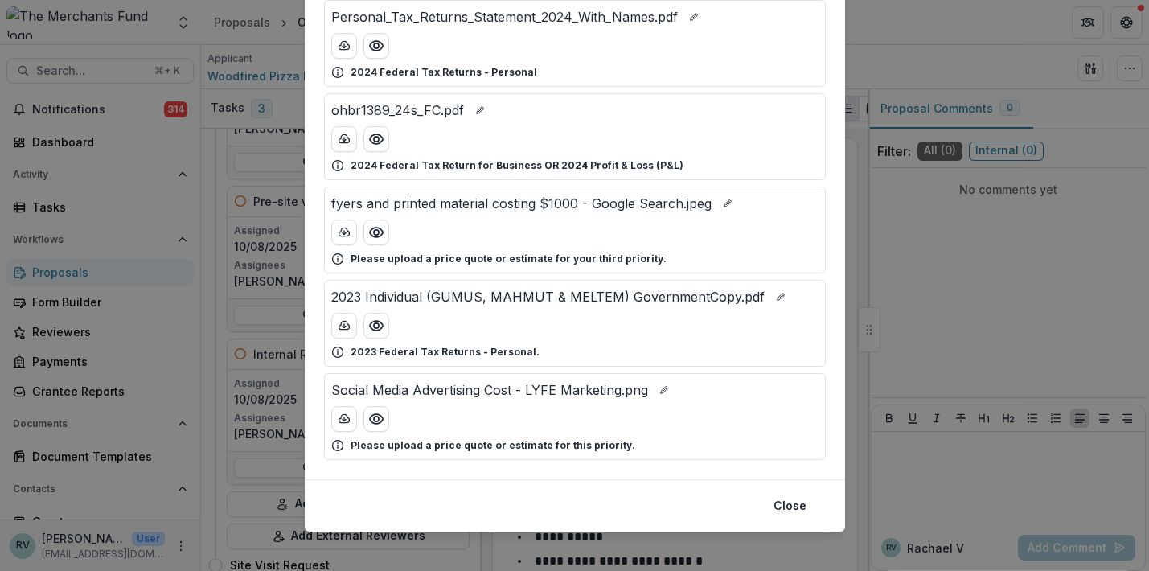
scroll to position [596, 0]
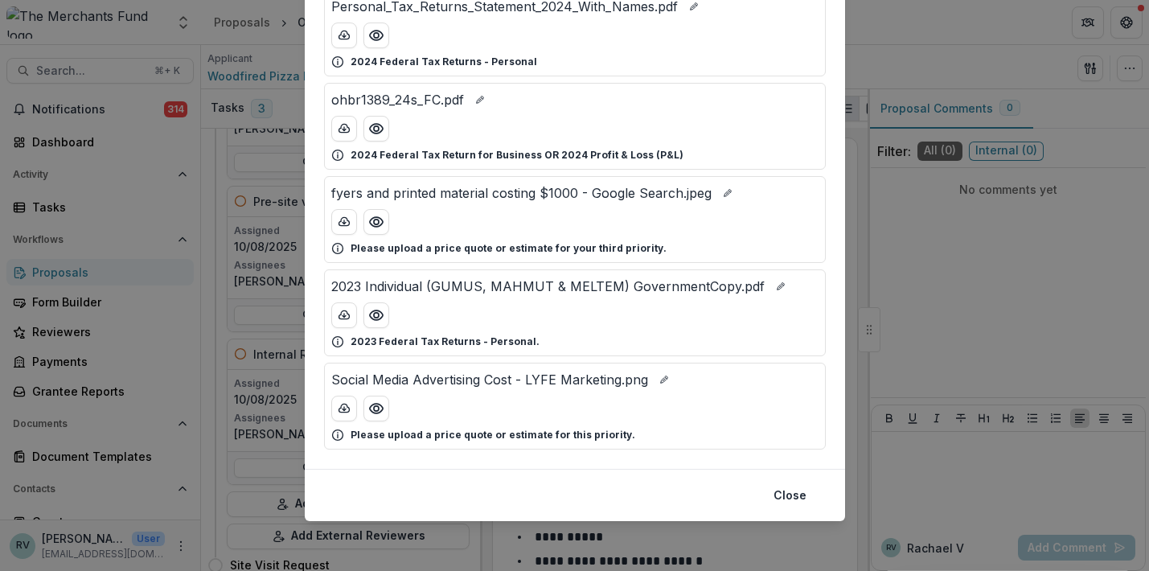
click at [981, 79] on div "Attached Files Form.pdf Signed W-9 for your business. @025 Oh Bro INC Profit:lo…" at bounding box center [574, 285] width 1149 height 571
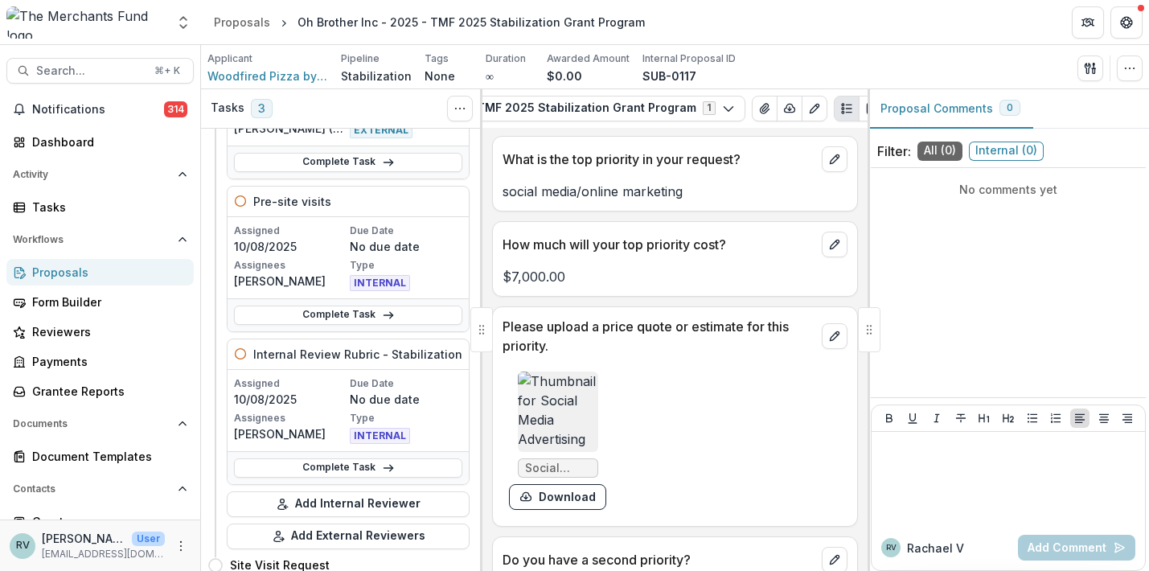
scroll to position [5546, 0]
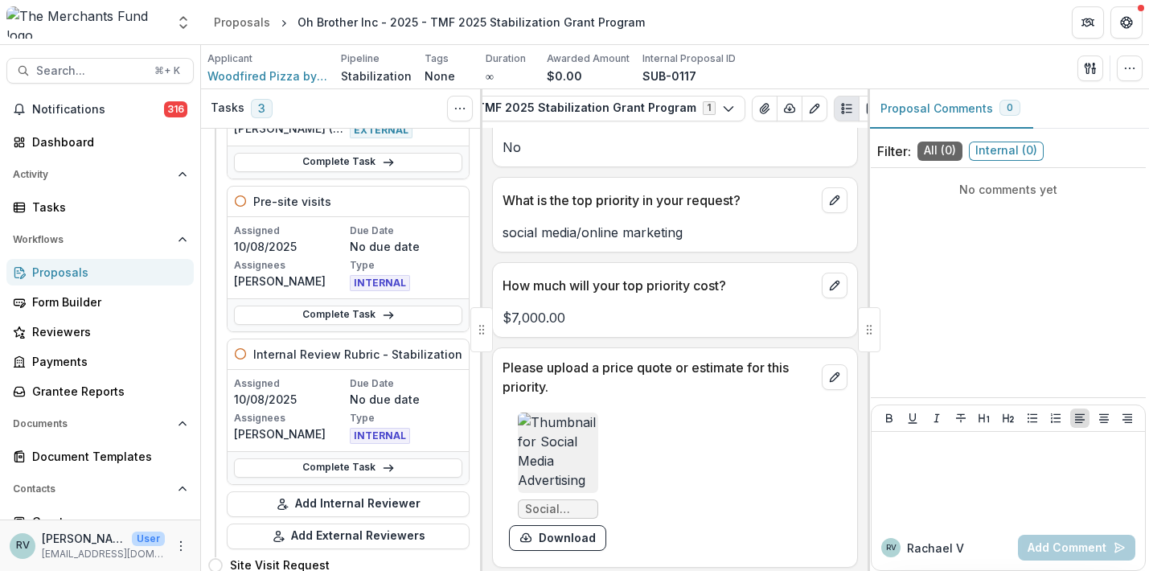
click at [62, 273] on div "Proposals" at bounding box center [106, 272] width 149 height 17
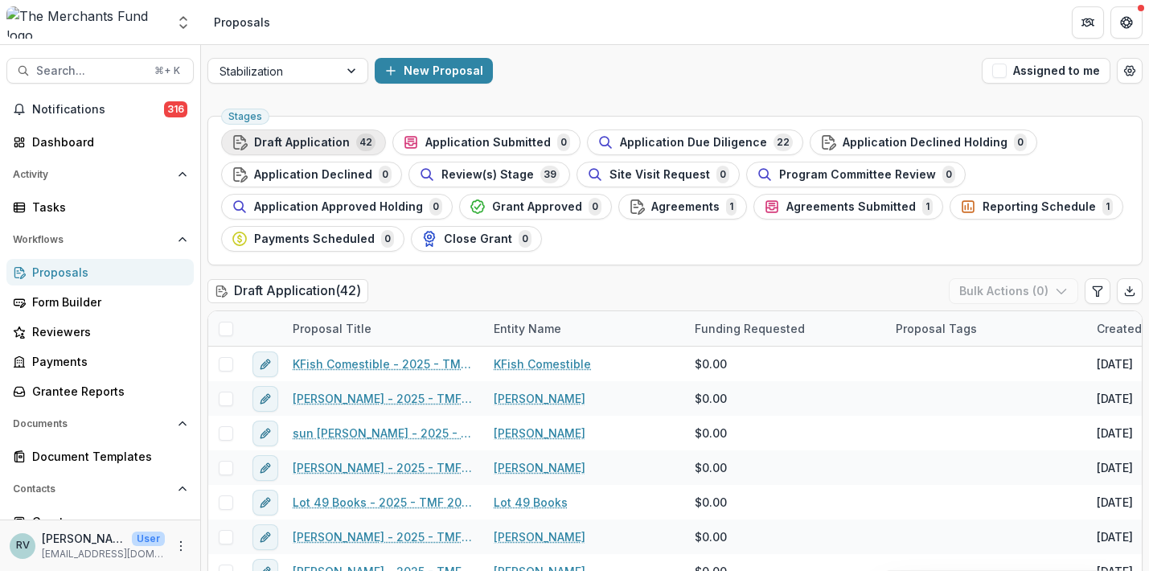
click at [317, 153] on button "Draft Application 42" at bounding box center [303, 143] width 165 height 26
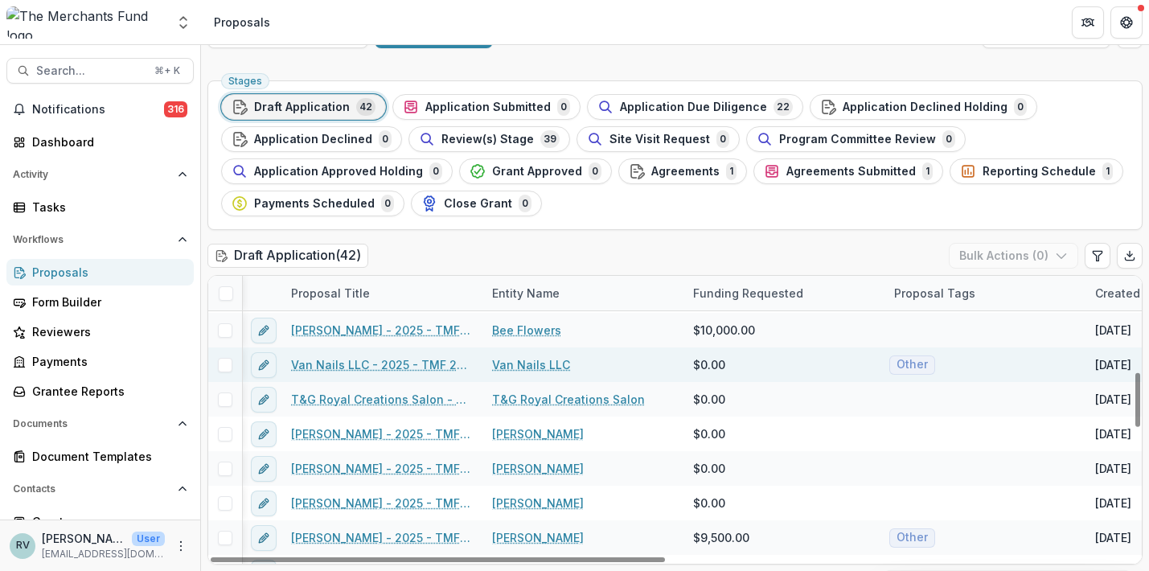
scroll to position [511, 2]
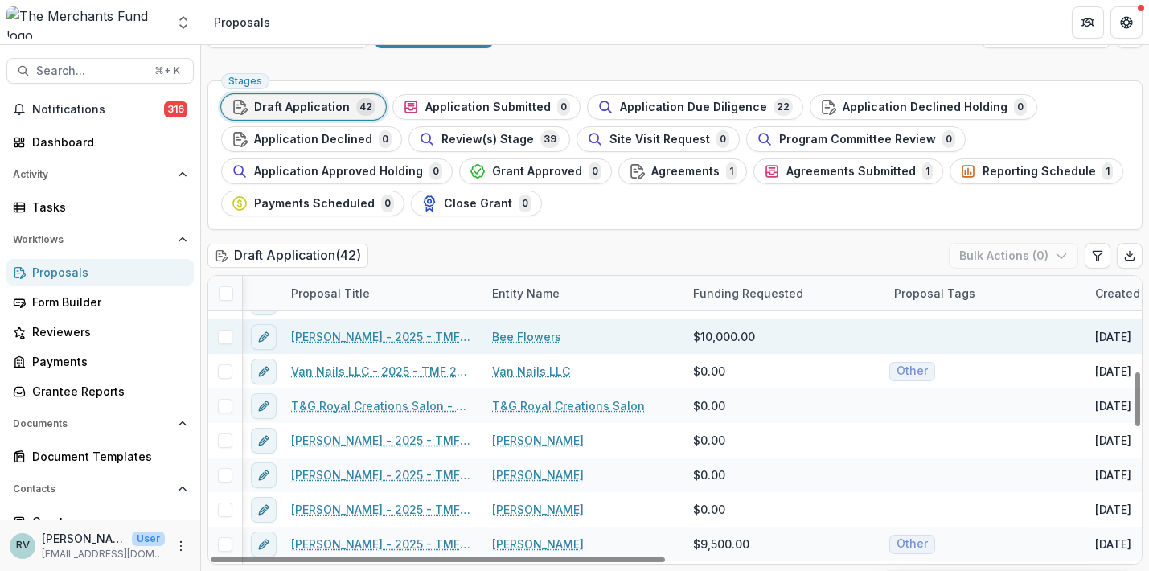
click at [434, 334] on link "Caterine Calderon - 2025 - TMF 2025 Stabilization Grant Program" at bounding box center [382, 336] width 182 height 17
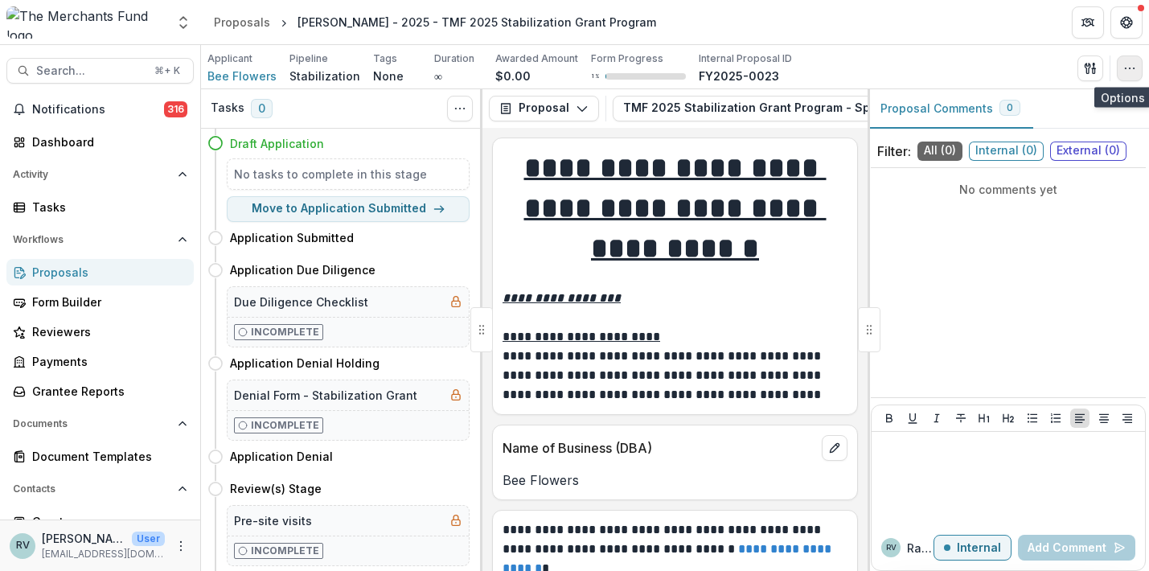
click at [1134, 66] on icon "button" at bounding box center [1130, 68] width 13 height 13
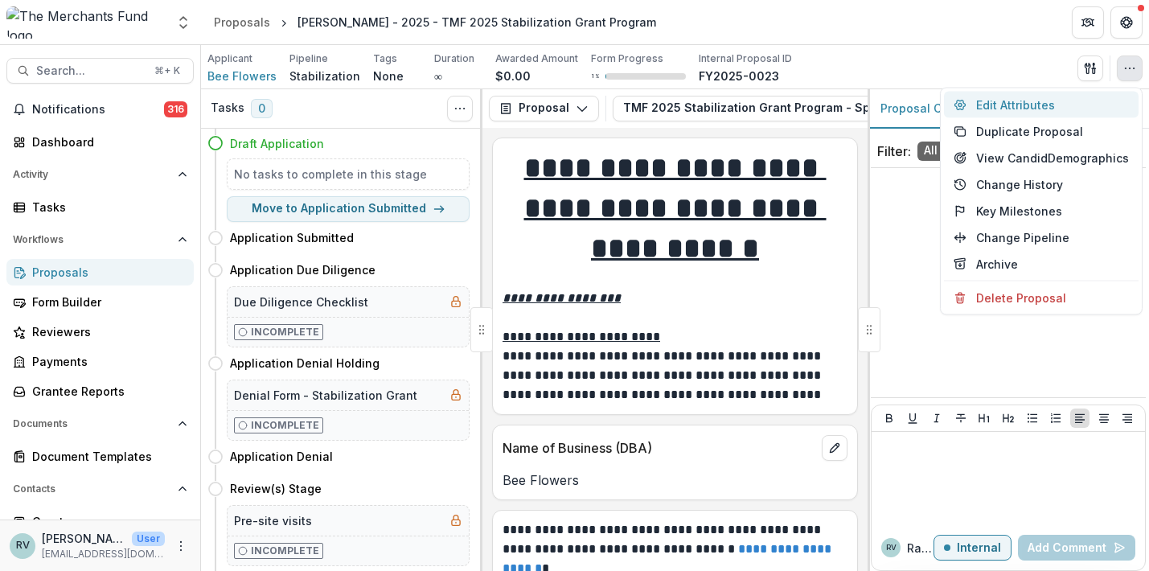
click at [1038, 102] on button "Edit Attributes" at bounding box center [1041, 105] width 195 height 27
type input "*******"
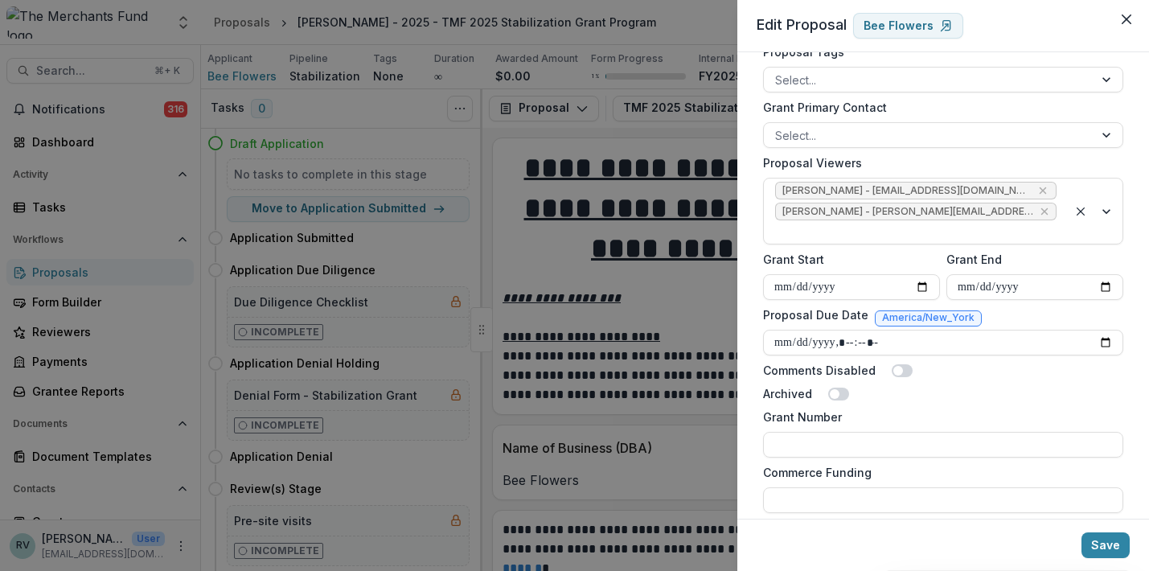
scroll to position [675, 0]
click at [1129, 21] on icon "Close" at bounding box center [1127, 19] width 10 height 10
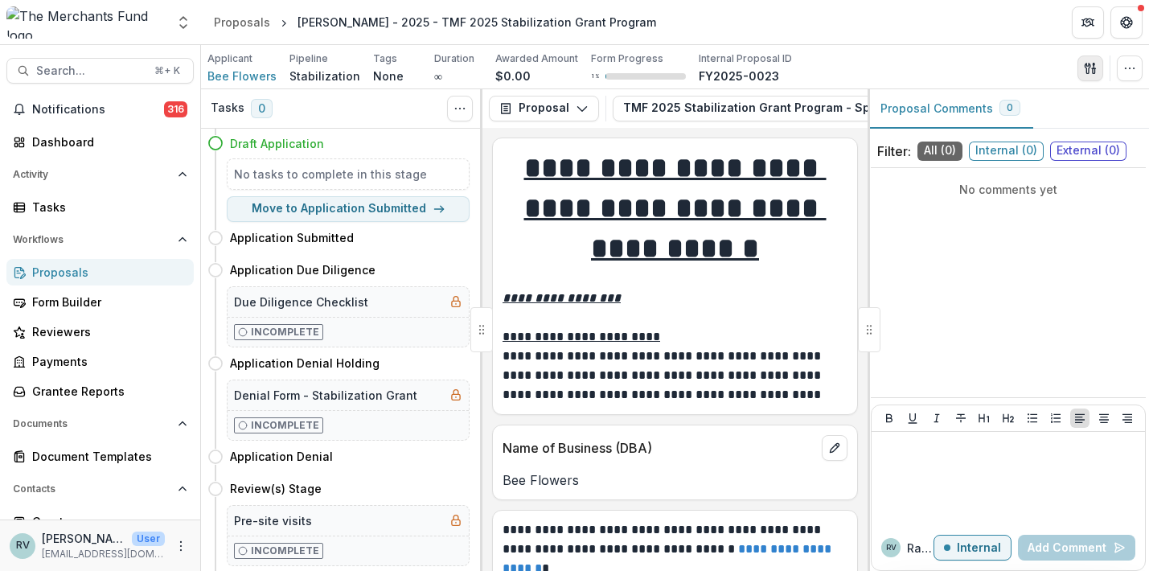
click at [1092, 67] on icon "button" at bounding box center [1090, 68] width 13 height 13
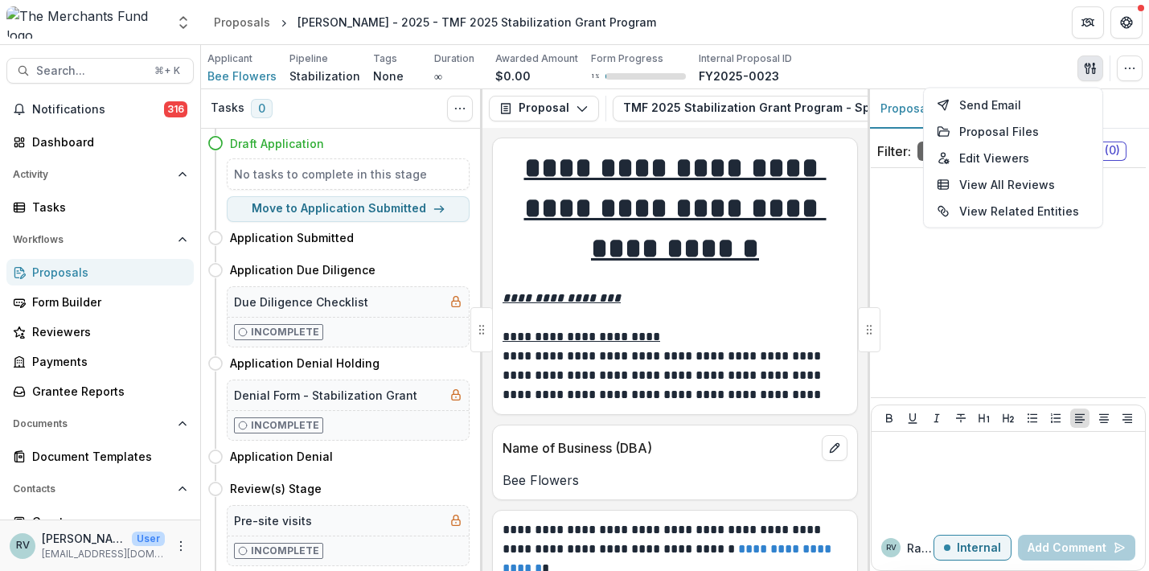
click at [983, 58] on div "Applicant Bee Flowers Pipeline Stabilization Tags None All tags Duration ∞ Awar…" at bounding box center [675, 67] width 935 height 33
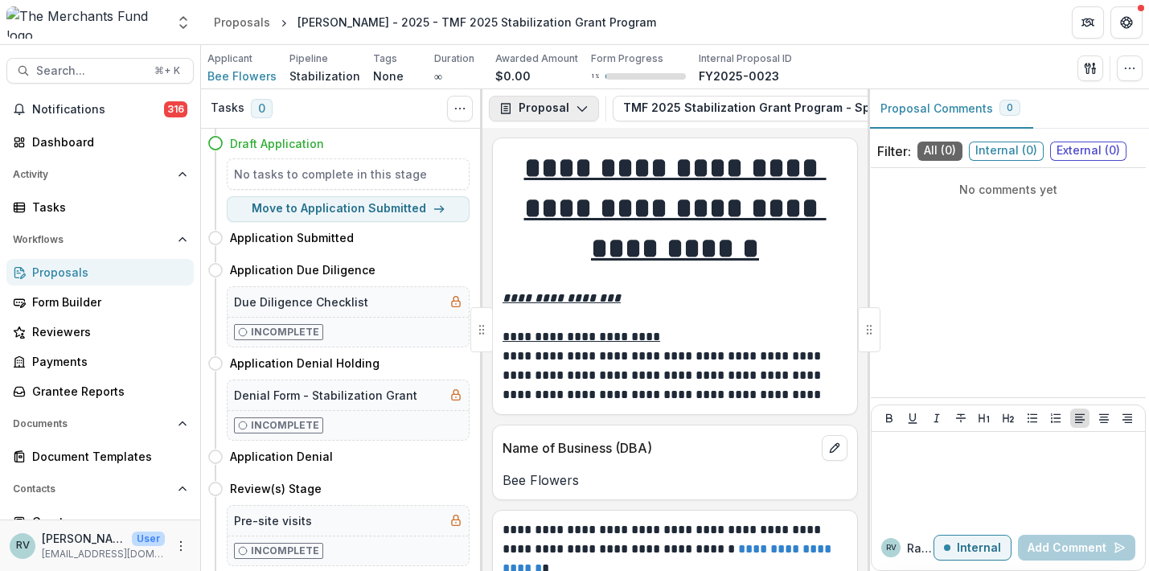
click at [572, 102] on button "Proposal" at bounding box center [544, 109] width 110 height 26
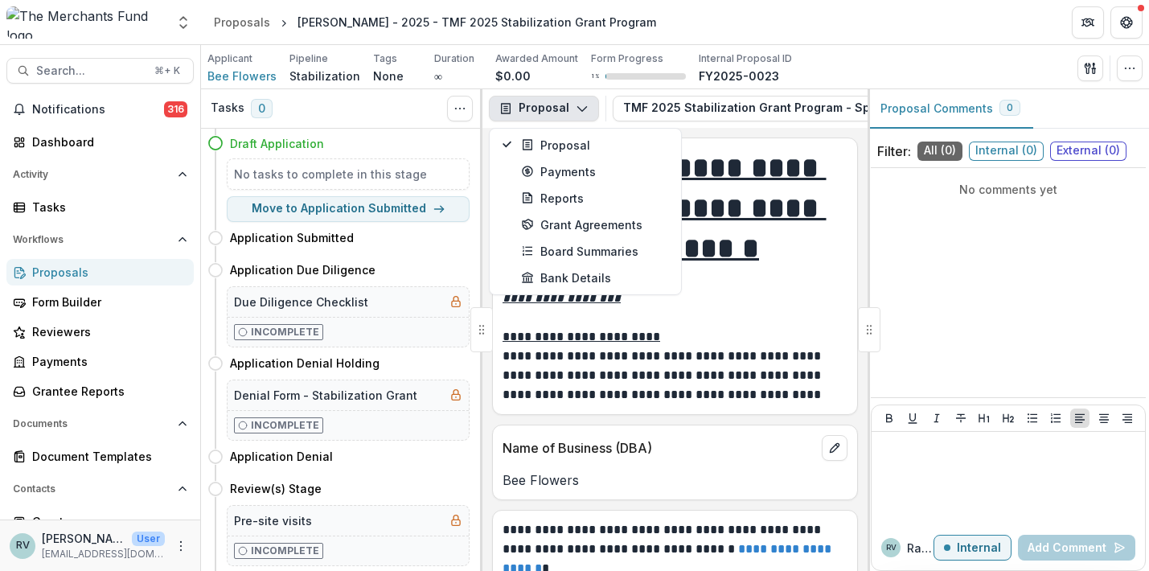
click at [572, 102] on button "Proposal" at bounding box center [544, 109] width 110 height 26
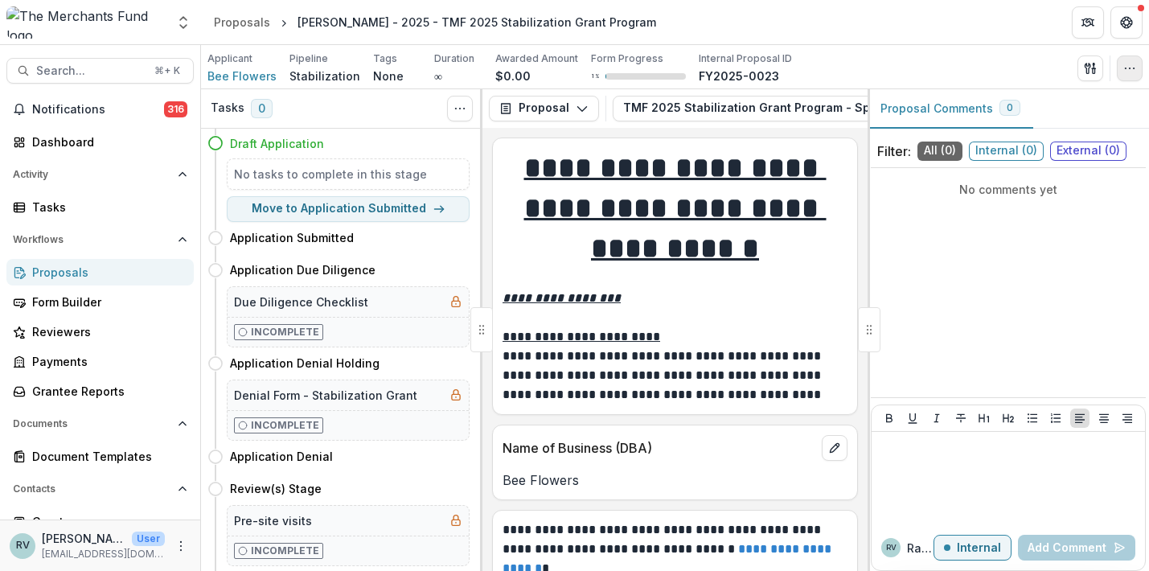
click at [1140, 73] on button "button" at bounding box center [1130, 69] width 26 height 26
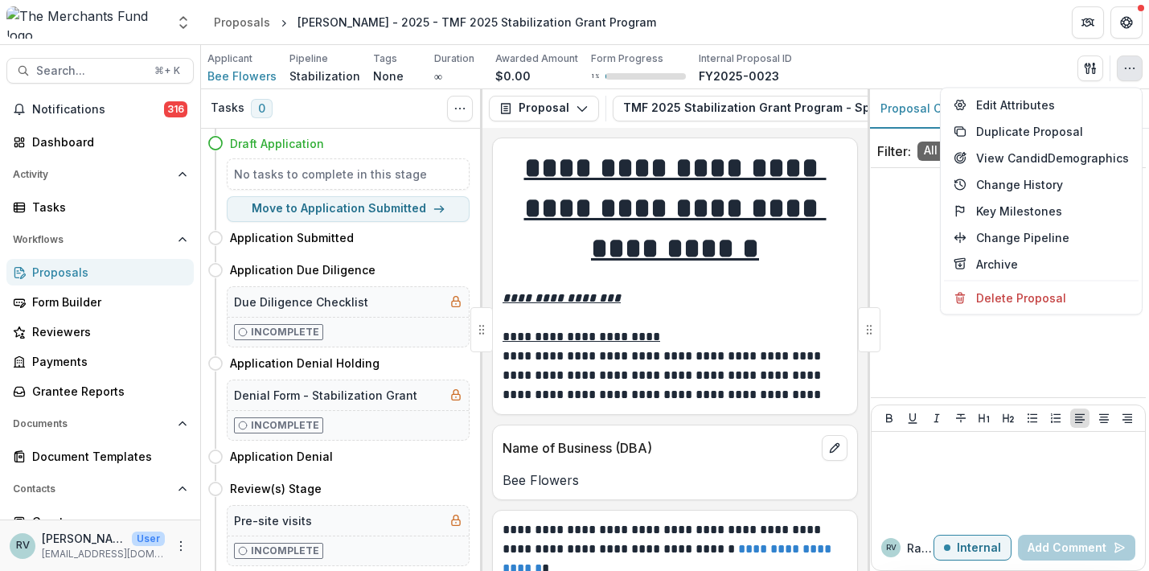
click at [741, 334] on p "**********" at bounding box center [675, 336] width 345 height 19
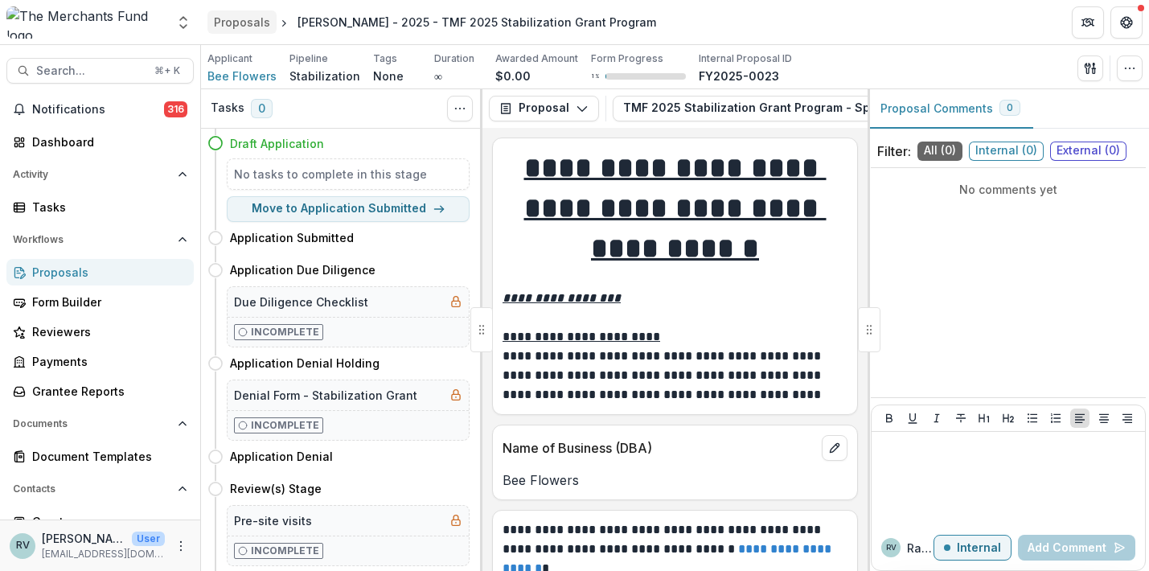
click at [245, 19] on div "Proposals" at bounding box center [242, 22] width 56 height 17
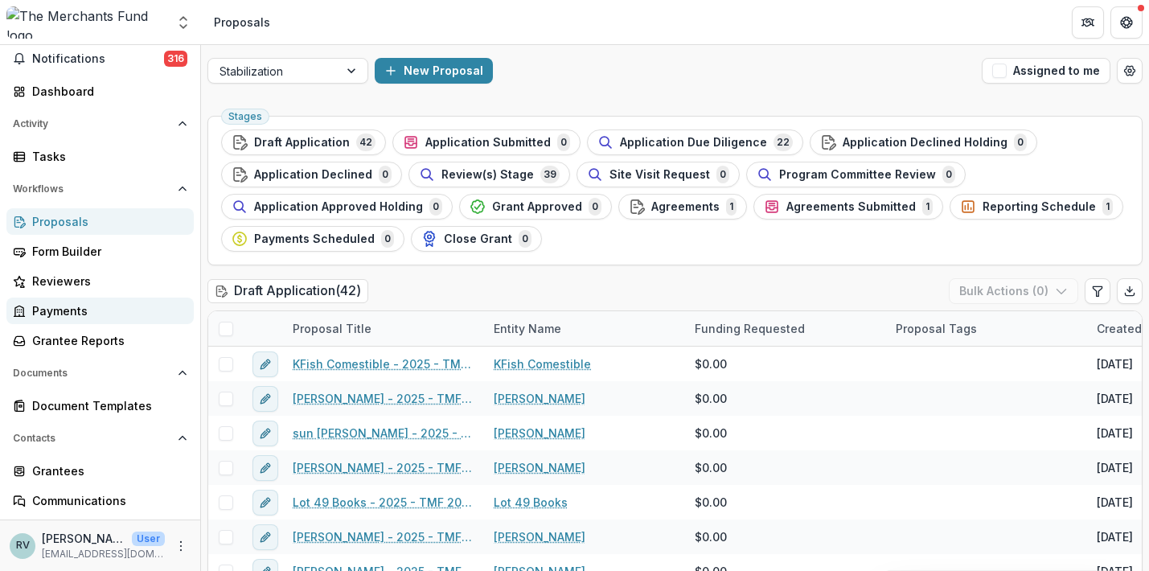
scroll to position [115, 0]
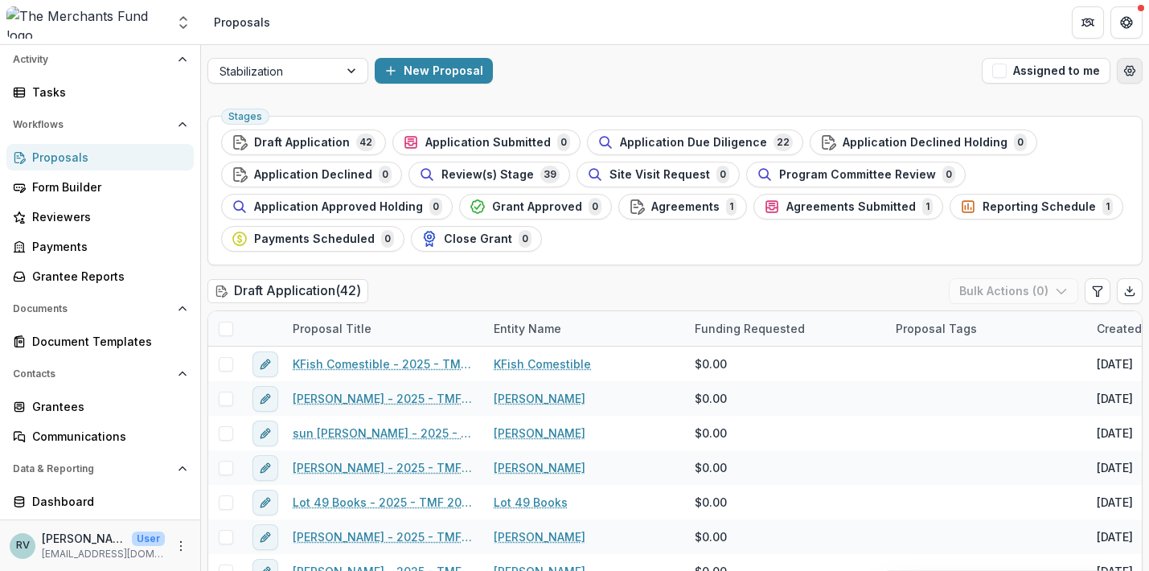
click at [1130, 68] on icon "Open table manager" at bounding box center [1130, 70] width 13 height 13
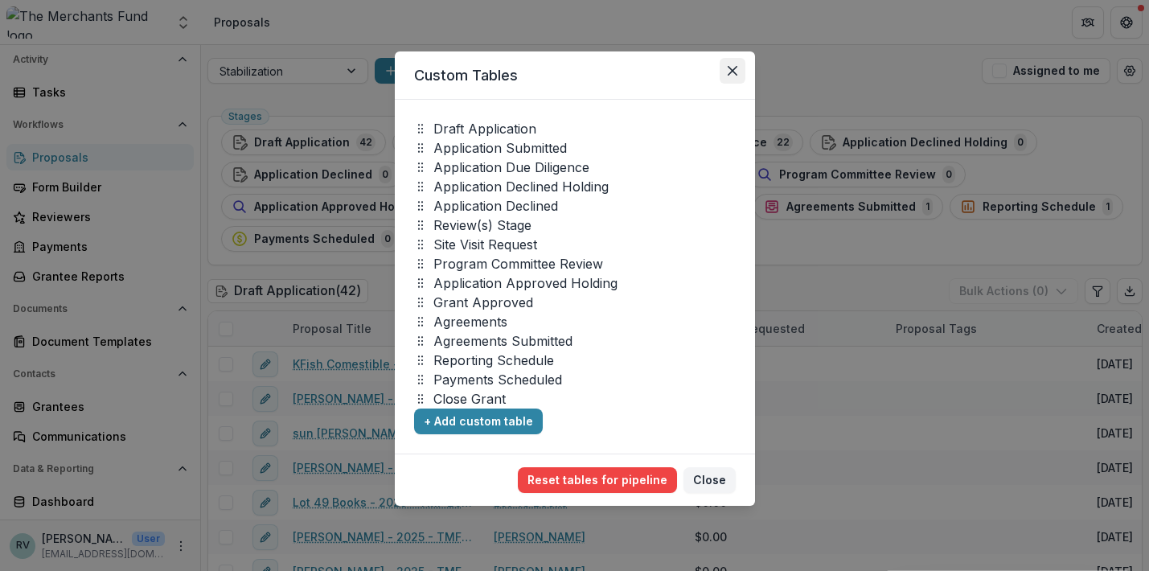
click at [732, 68] on icon "Close" at bounding box center [733, 71] width 10 height 10
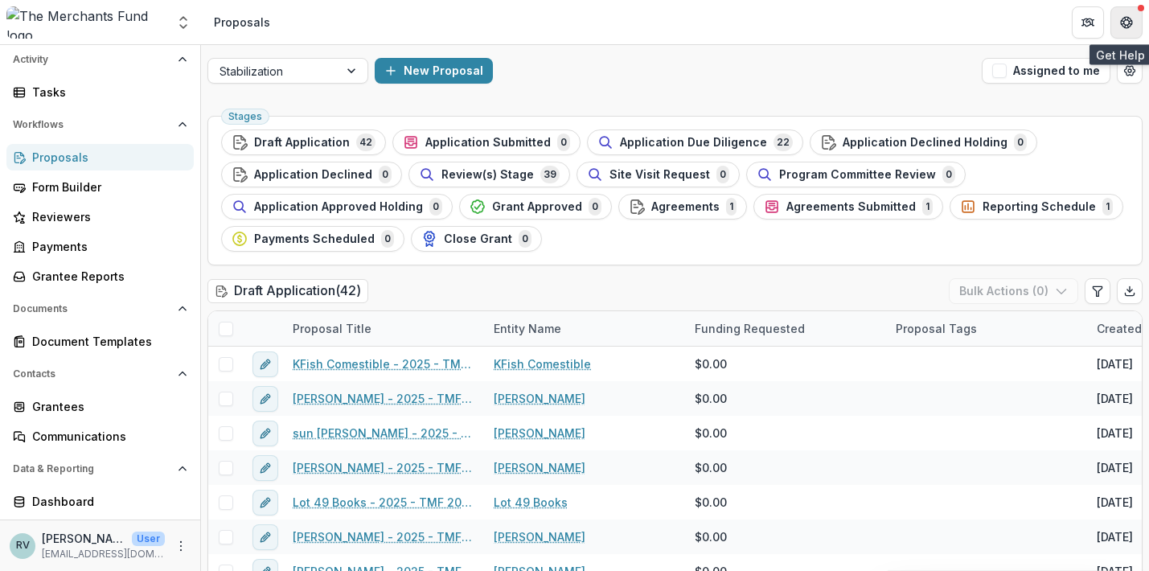
click at [1125, 25] on icon "Get Help" at bounding box center [1126, 22] width 13 height 13
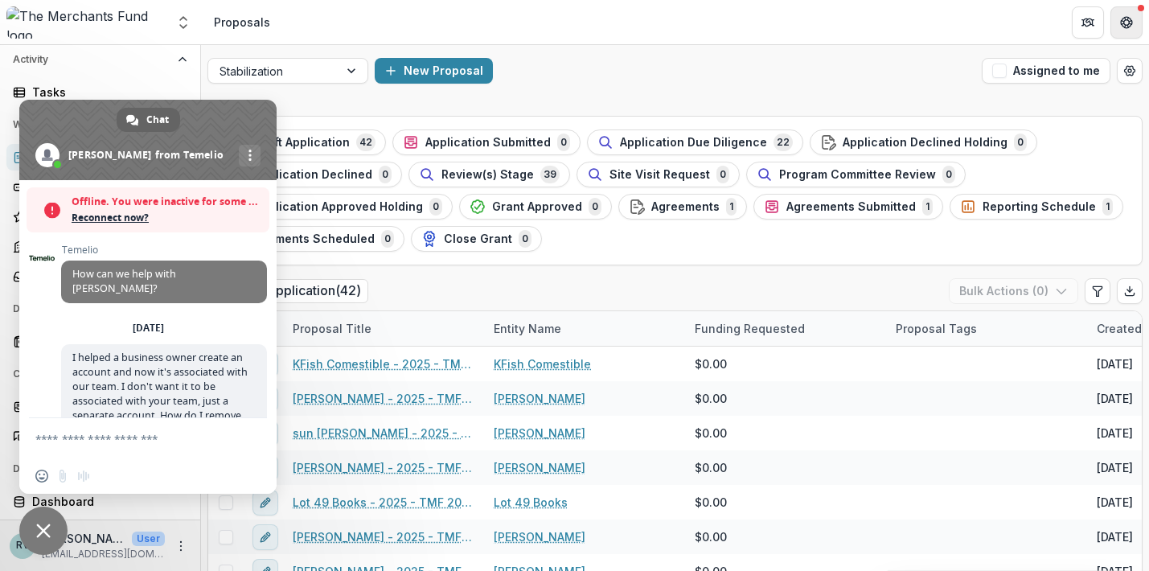
scroll to position [450, 0]
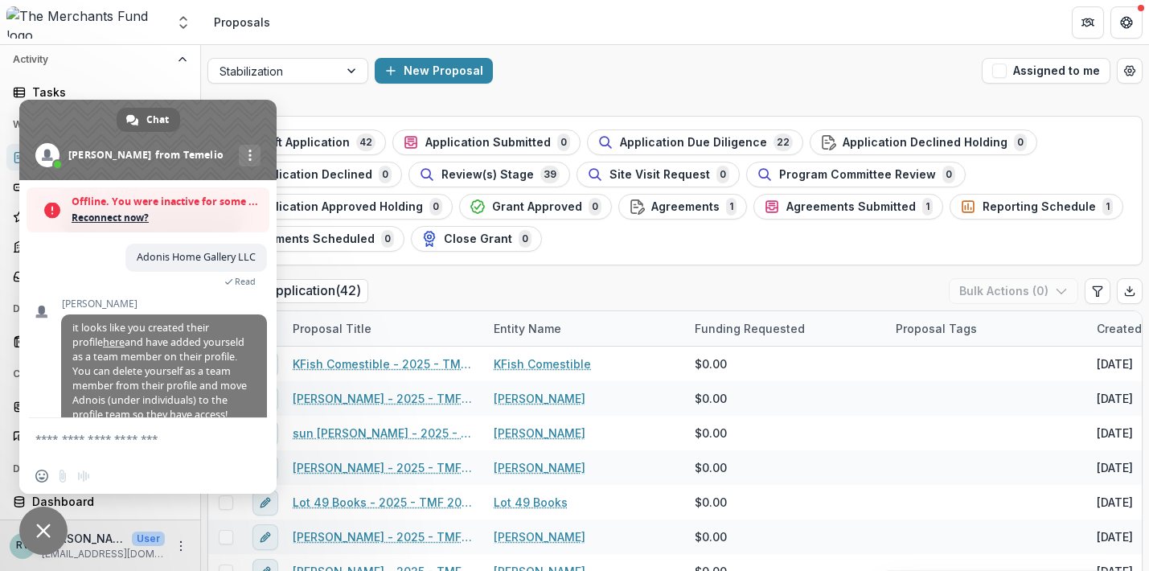
click at [885, 43] on header "Proposals" at bounding box center [675, 22] width 948 height 44
click at [123, 435] on textarea "Compose your message..." at bounding box center [130, 439] width 190 height 14
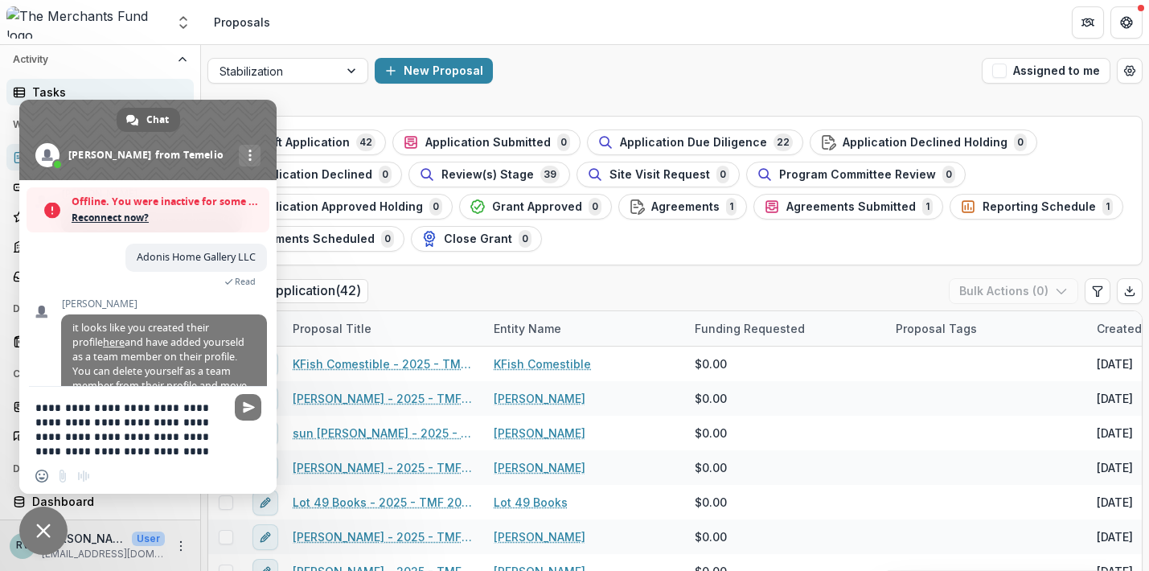
scroll to position [429, 0]
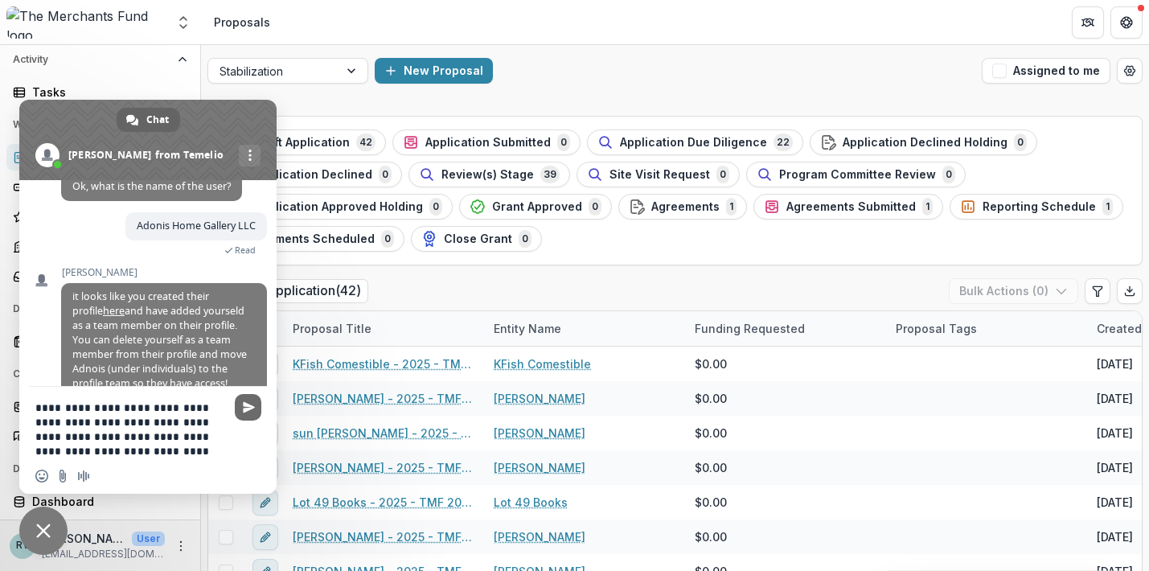
type textarea "**********"
click at [244, 416] on span "Send" at bounding box center [248, 407] width 27 height 27
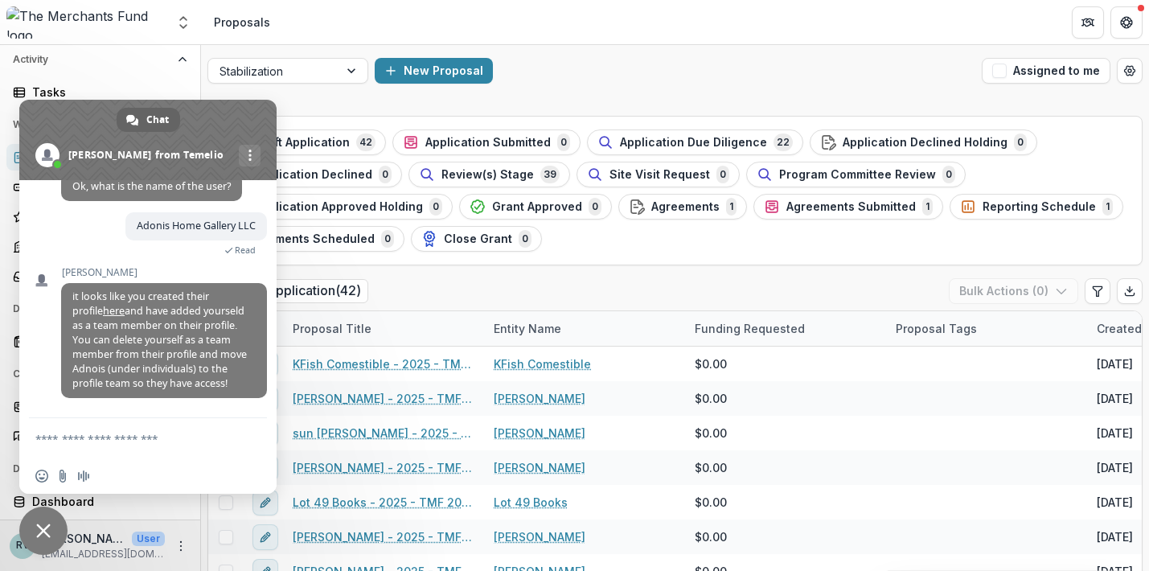
scroll to position [528, 0]
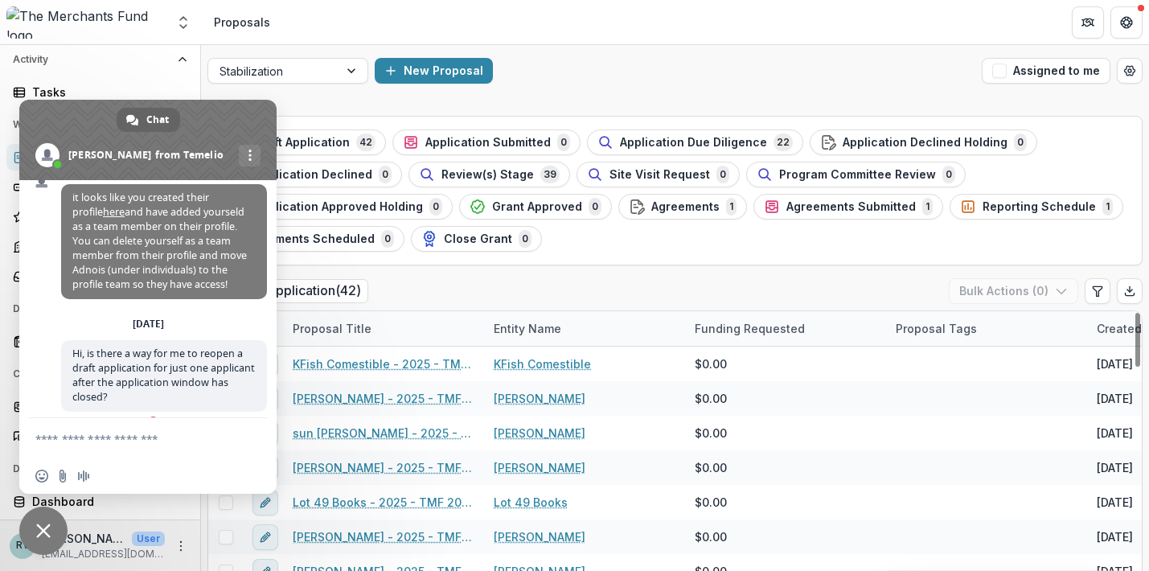
click at [242, 416] on span "Failed to send. Retry?" at bounding box center [208, 421] width 95 height 11
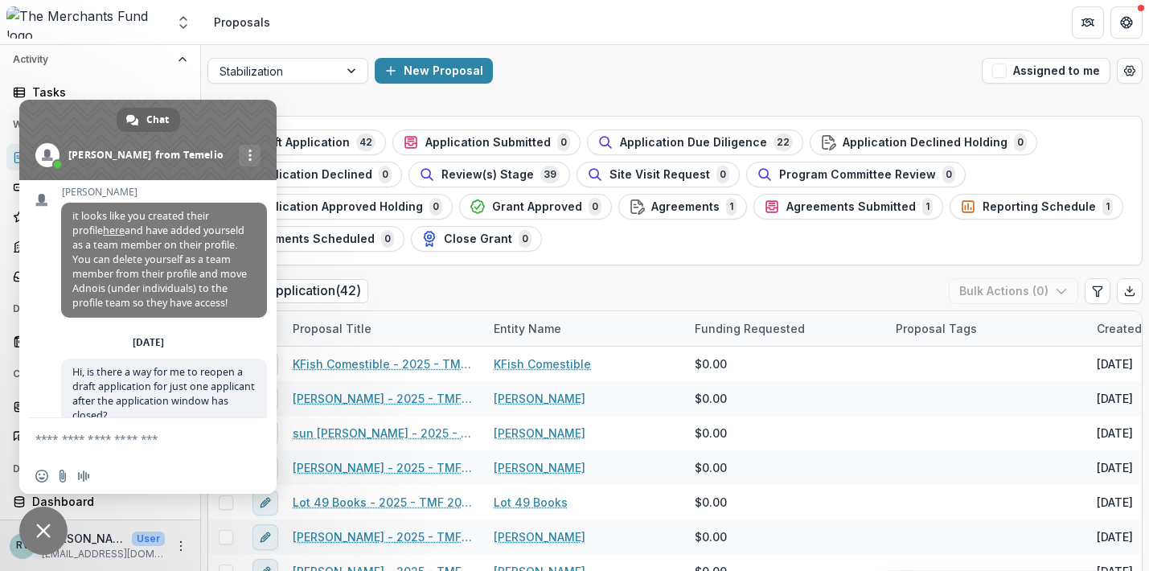
scroll to position [623, 0]
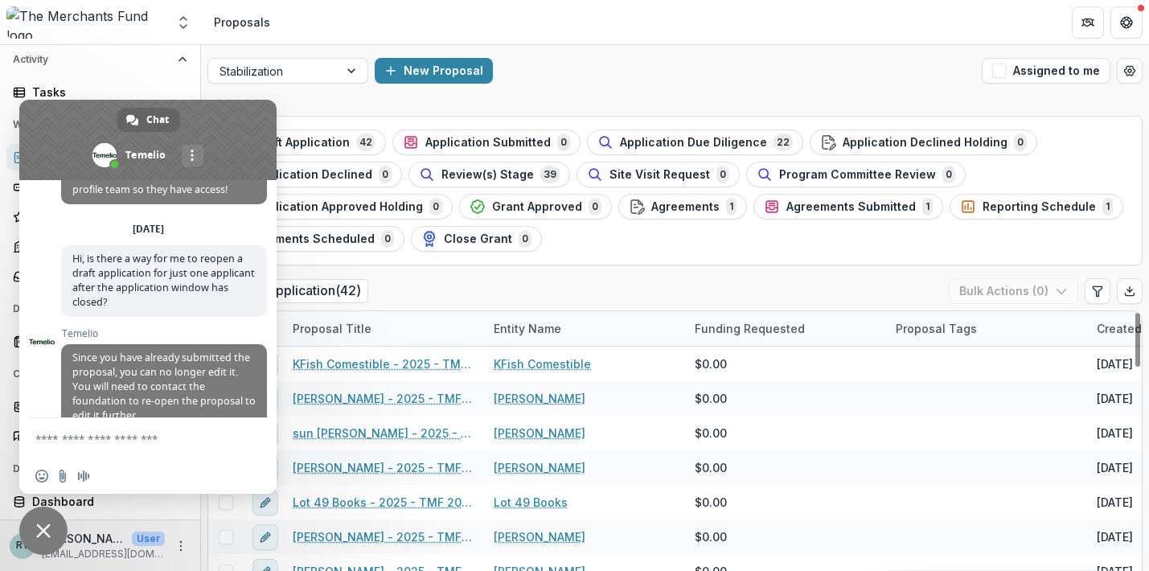
click at [203, 438] on textarea "Compose your message..." at bounding box center [130, 439] width 190 height 14
type textarea "**********"
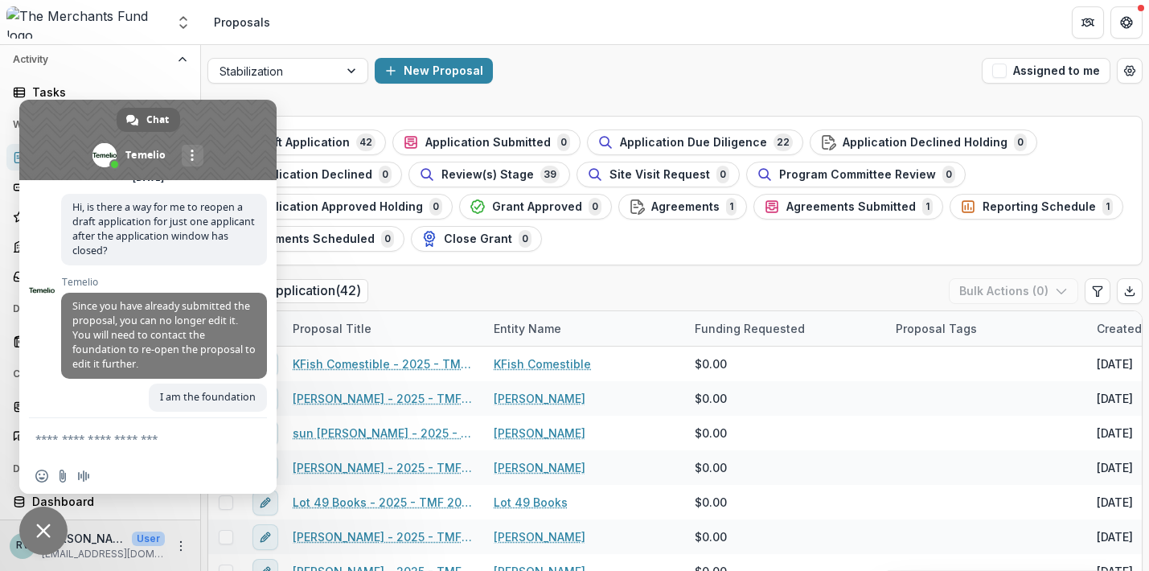
scroll to position [662, 0]
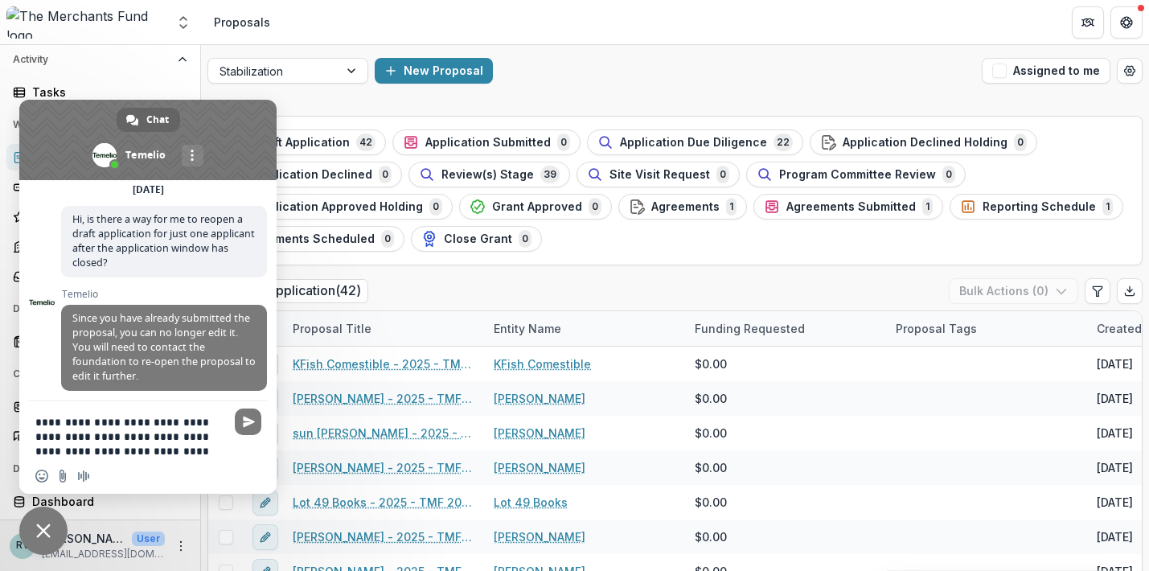
type textarea "**********"
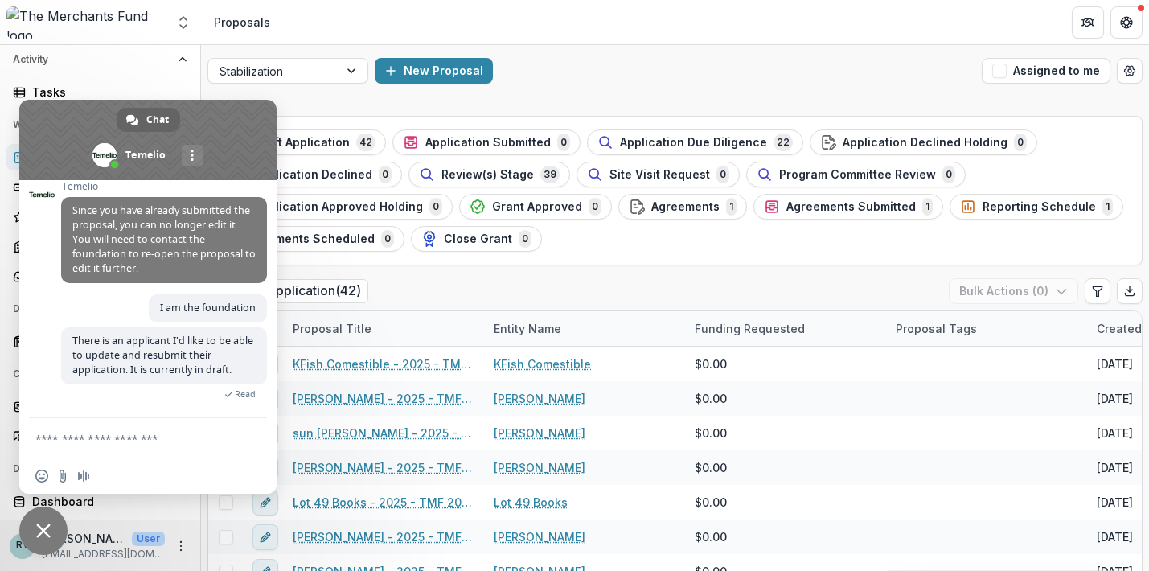
scroll to position [808, 0]
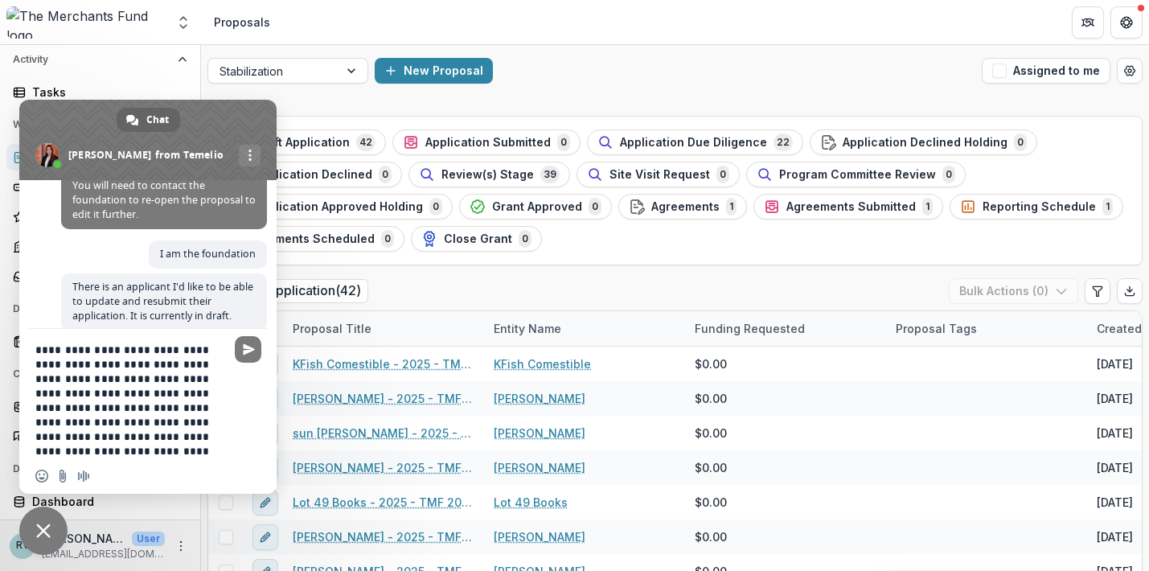
type textarea "**********"
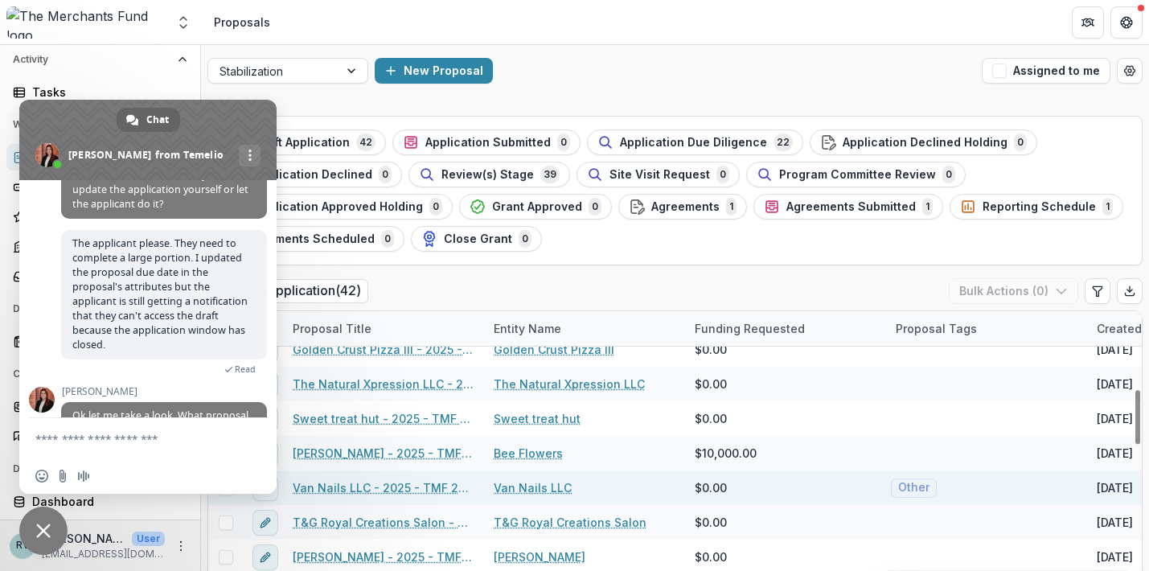
scroll to position [430, 0]
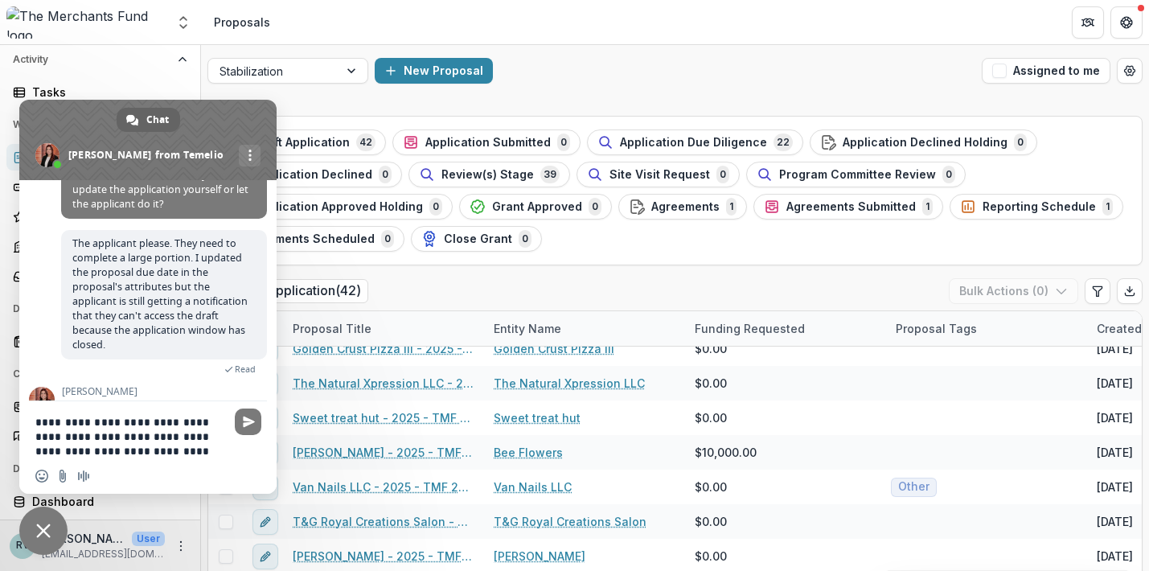
type textarea "**********"
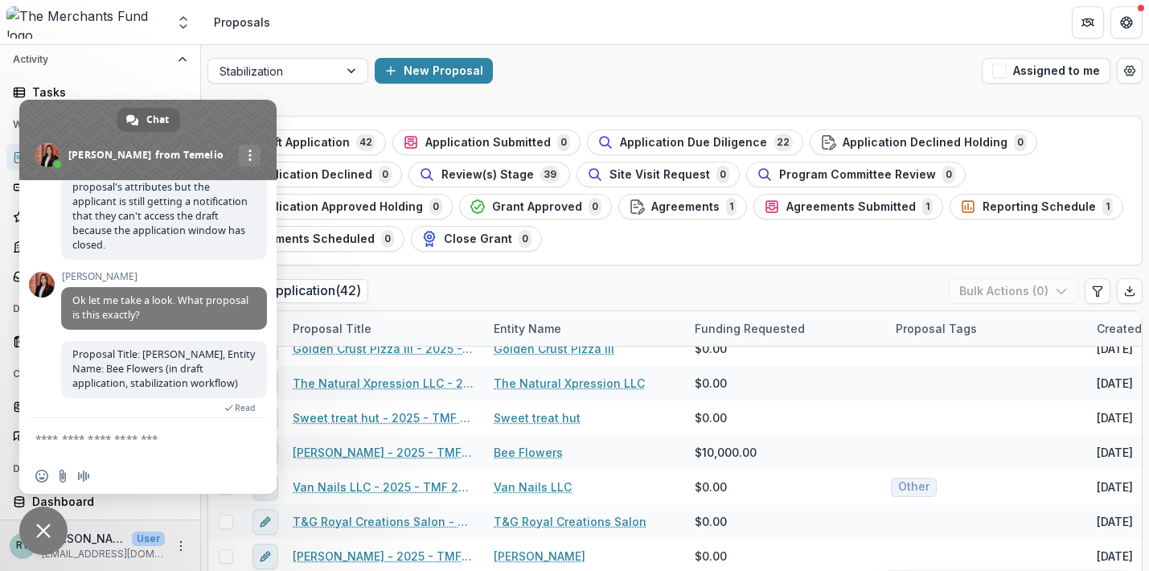
scroll to position [1172, 0]
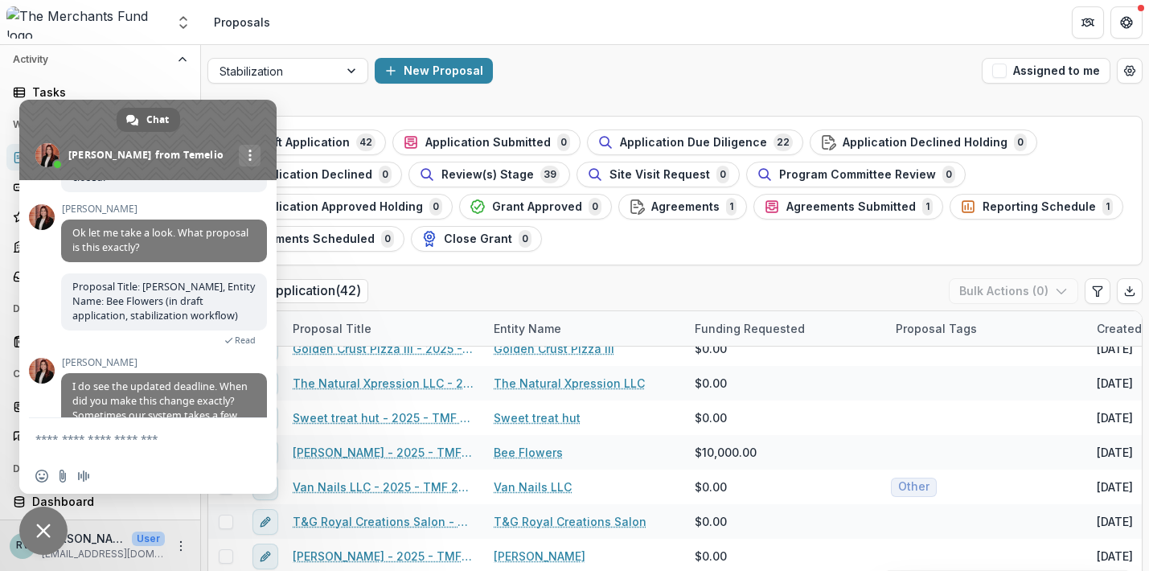
click at [155, 430] on form at bounding box center [130, 439] width 190 height 43
click at [152, 441] on textarea "Compose your message..." at bounding box center [130, 439] width 190 height 14
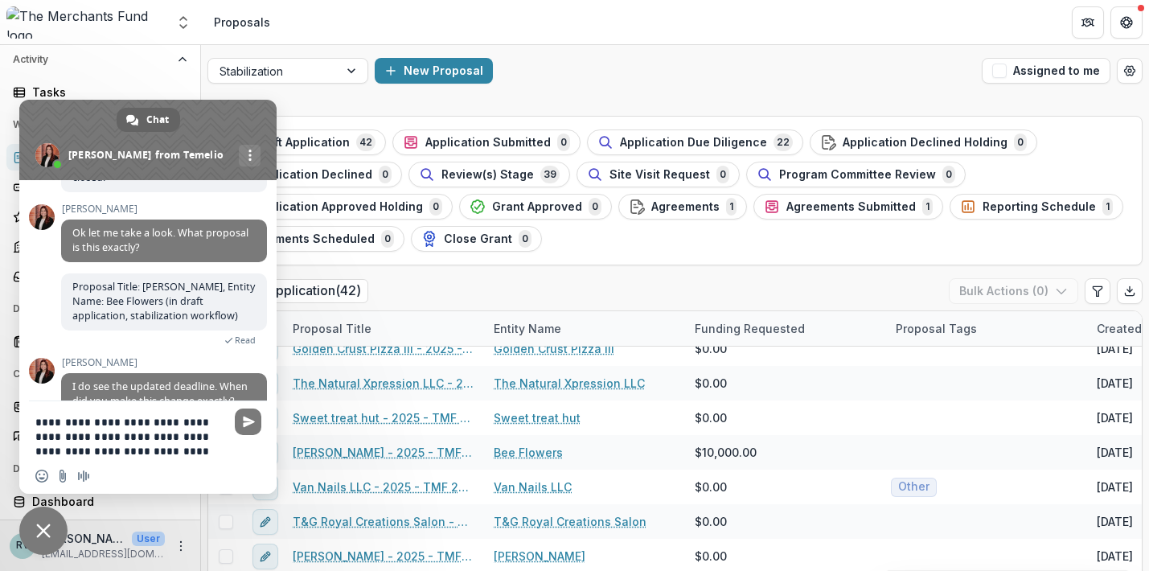
type textarea "**********"
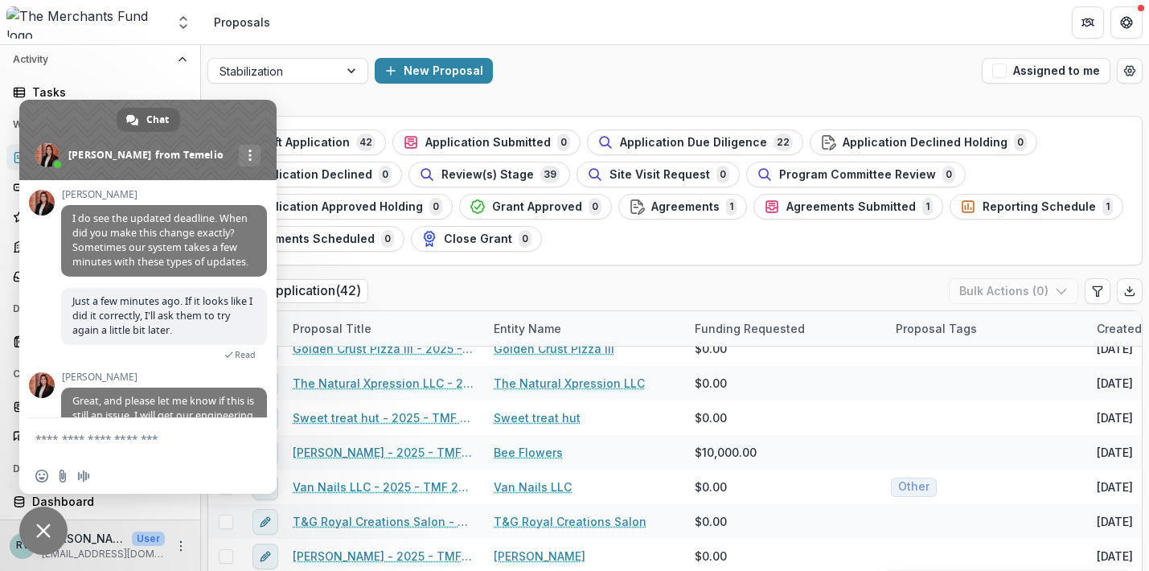
scroll to position [1325, 0]
type textarea "**********"
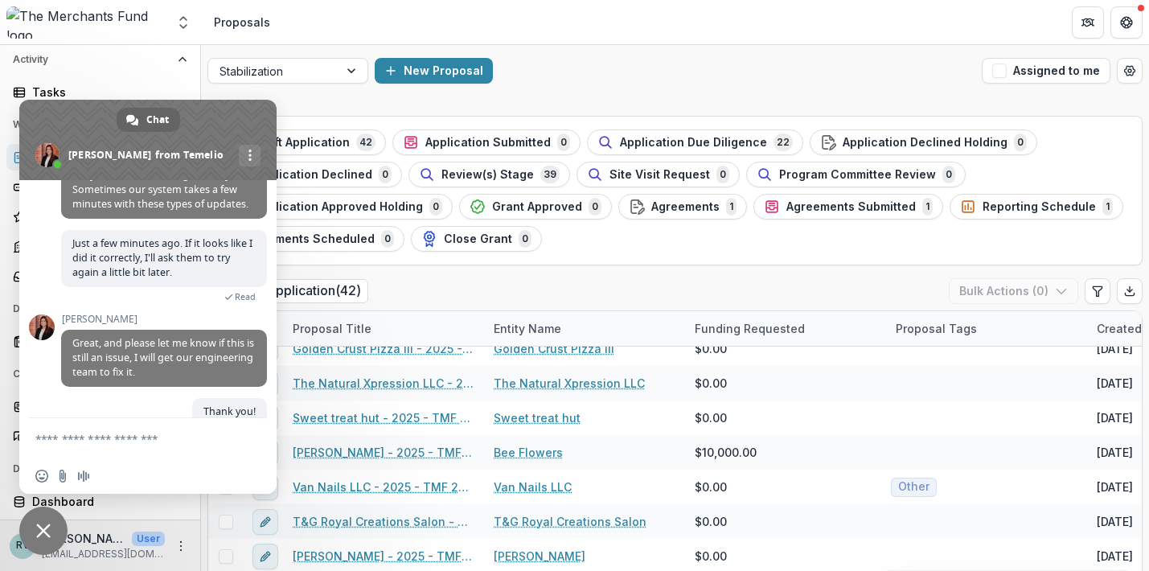
scroll to position [1364, 0]
